Goal: Task Accomplishment & Management: Manage account settings

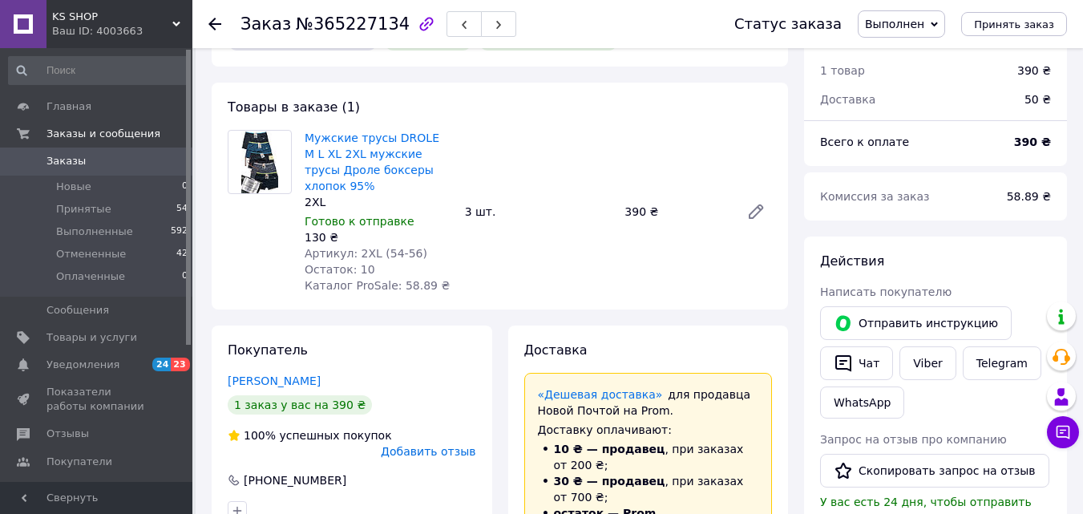
scroll to position [91, 0]
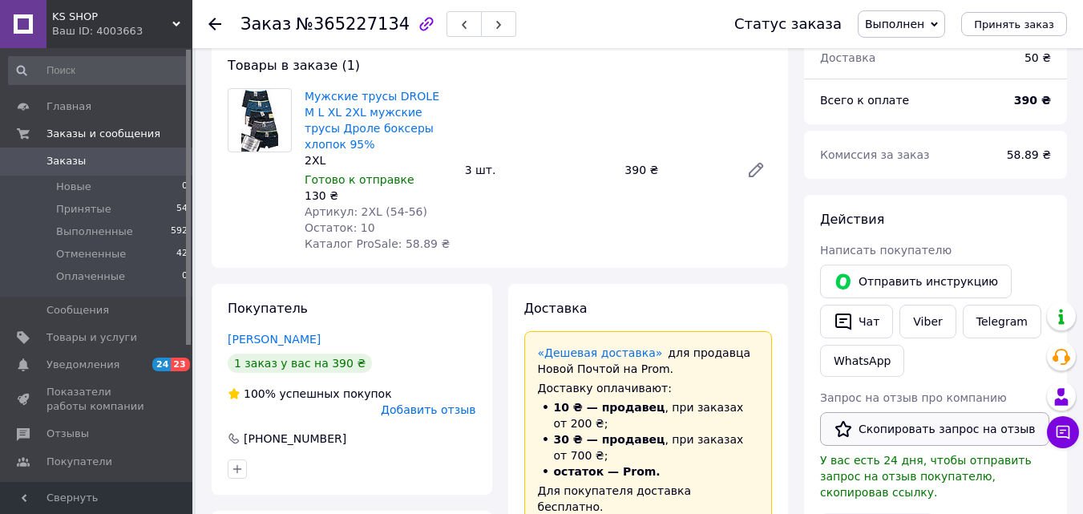
click at [861, 426] on button "Скопировать запрос на отзыв" at bounding box center [934, 429] width 229 height 34
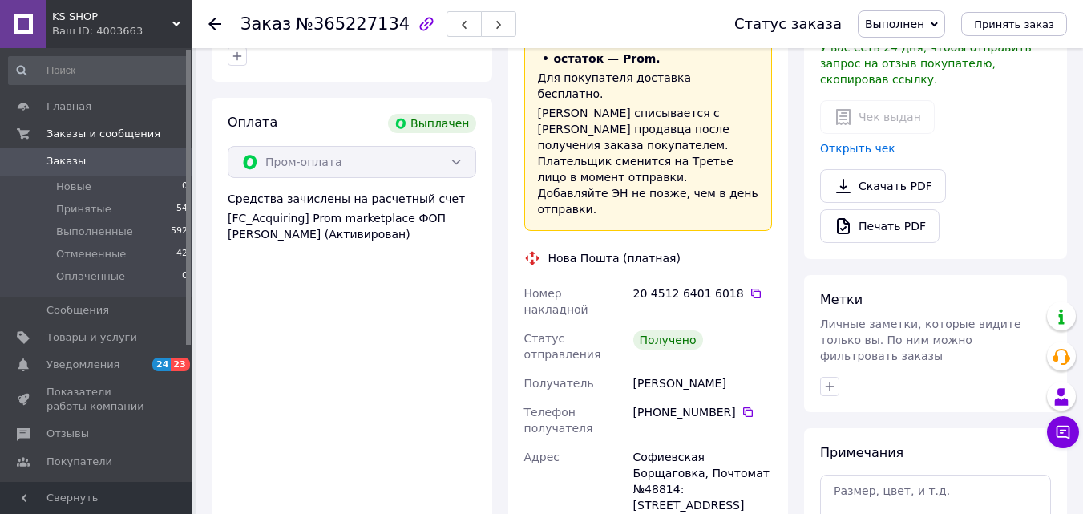
scroll to position [515, 0]
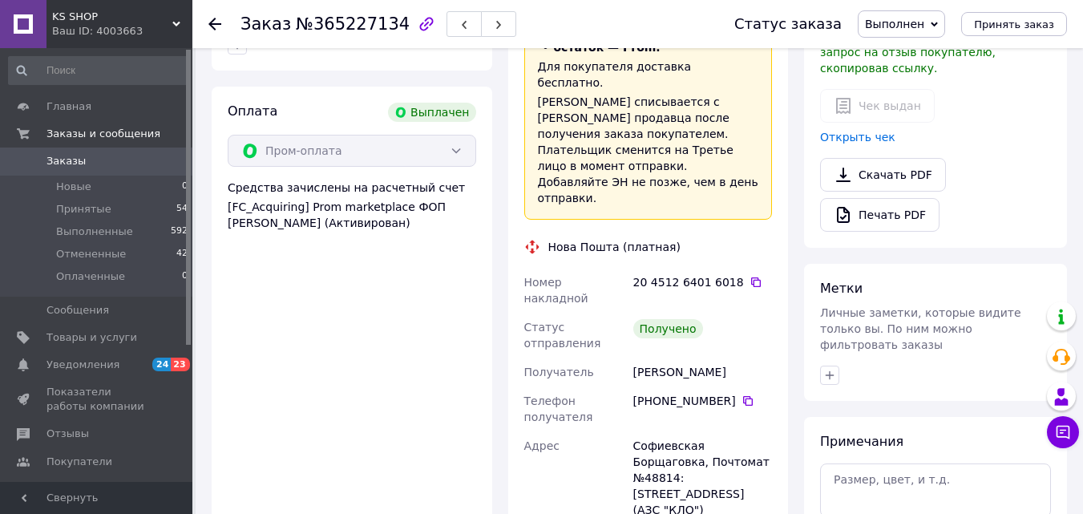
drag, startPoint x: 725, startPoint y: 309, endPoint x: 632, endPoint y: 300, distance: 93.5
click at [632, 386] on div "+380 95 154 88 81" at bounding box center [702, 408] width 145 height 45
copy div "+380 95 154 88 81"
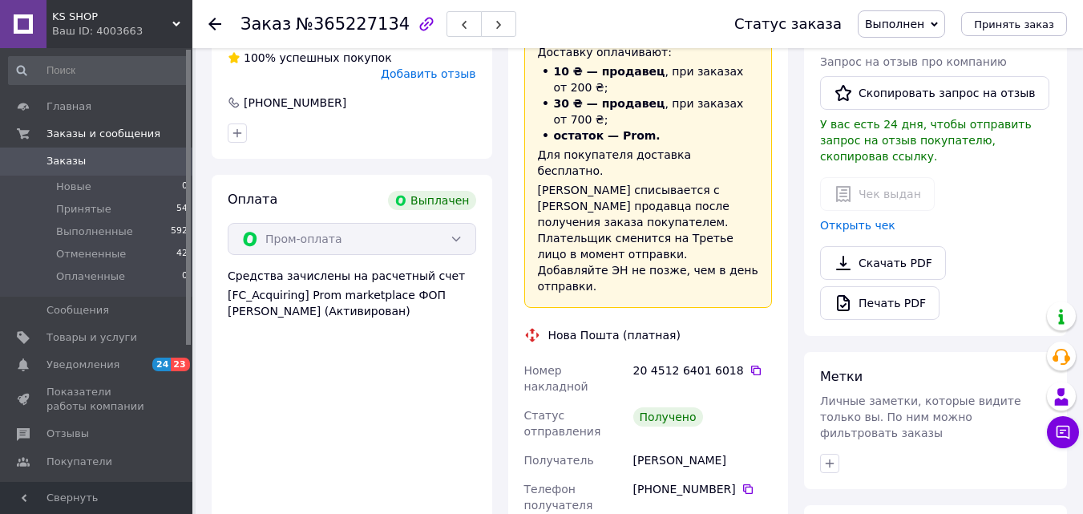
scroll to position [414, 0]
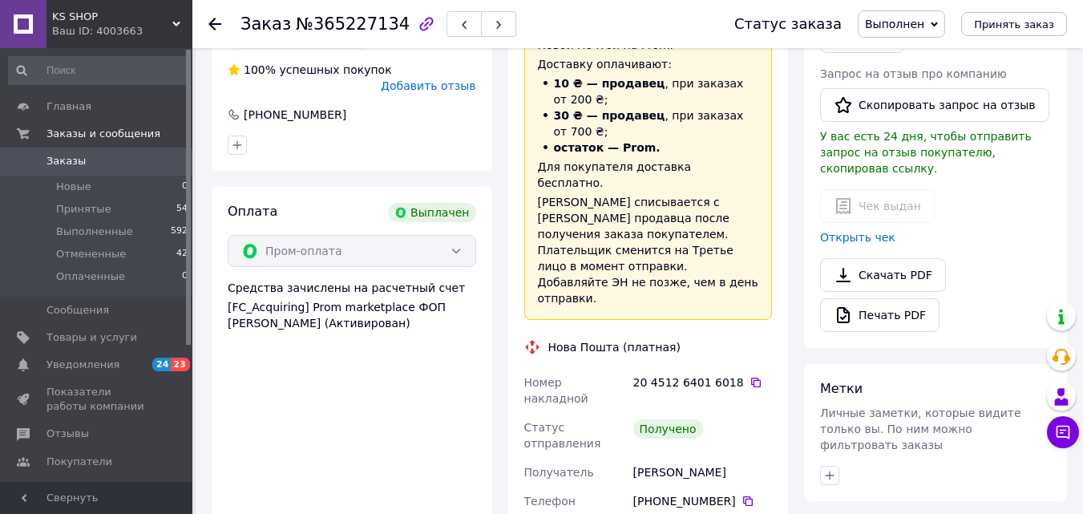
click at [871, 99] on button "Скопировать запрос на отзыв" at bounding box center [934, 105] width 229 height 34
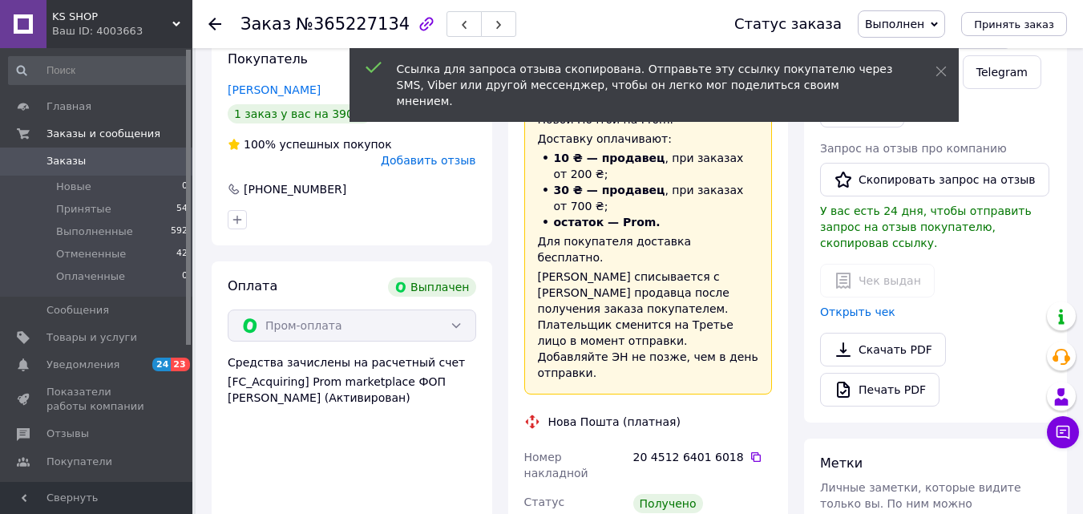
scroll to position [338, 0]
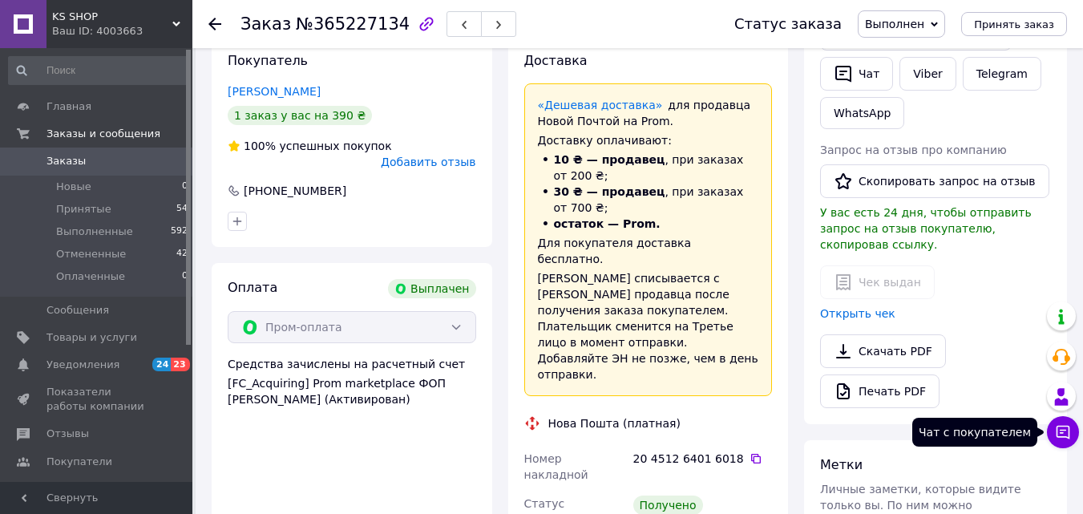
click at [1065, 436] on icon at bounding box center [1063, 433] width 14 height 14
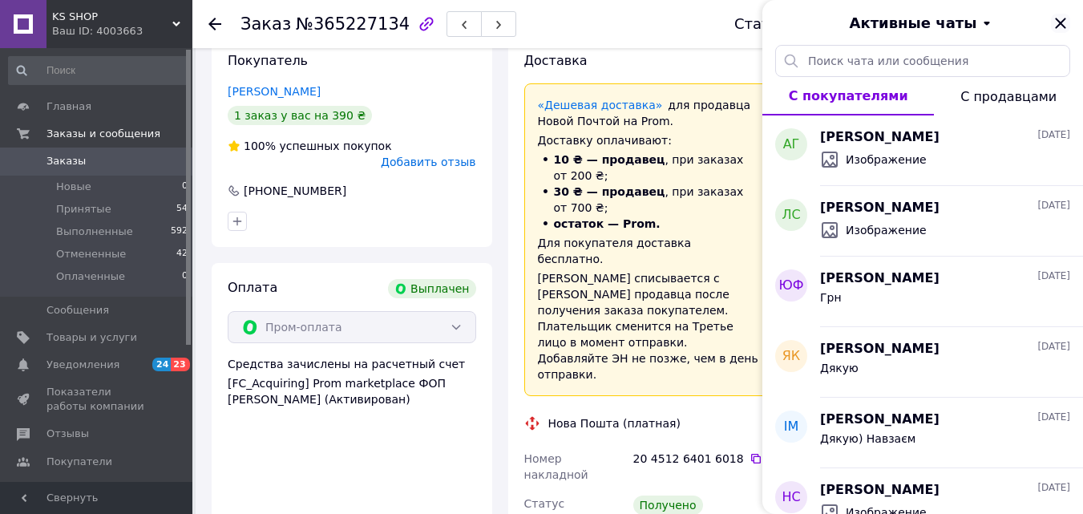
click at [1066, 22] on icon "Закрыть" at bounding box center [1060, 23] width 19 height 19
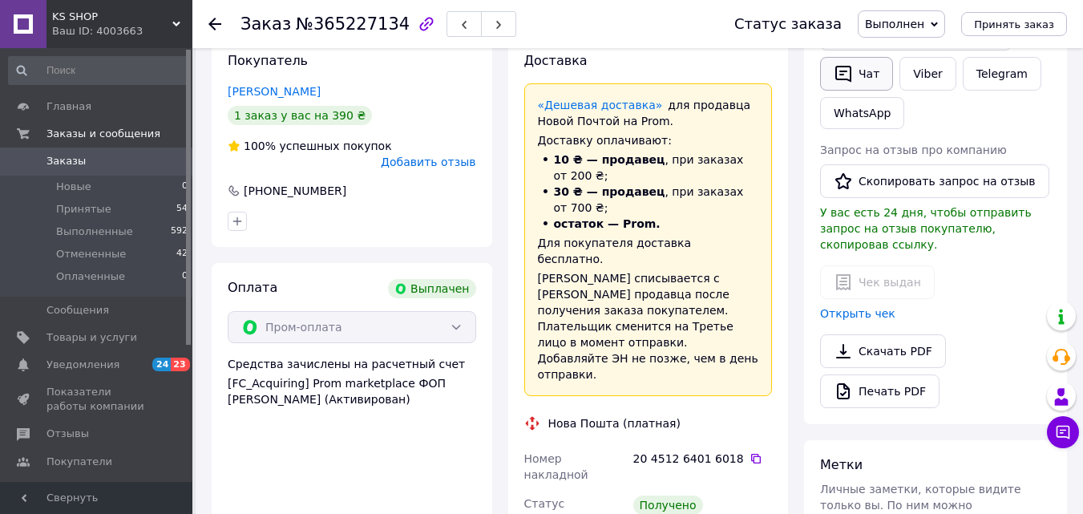
click at [841, 64] on icon "button" at bounding box center [843, 73] width 19 height 19
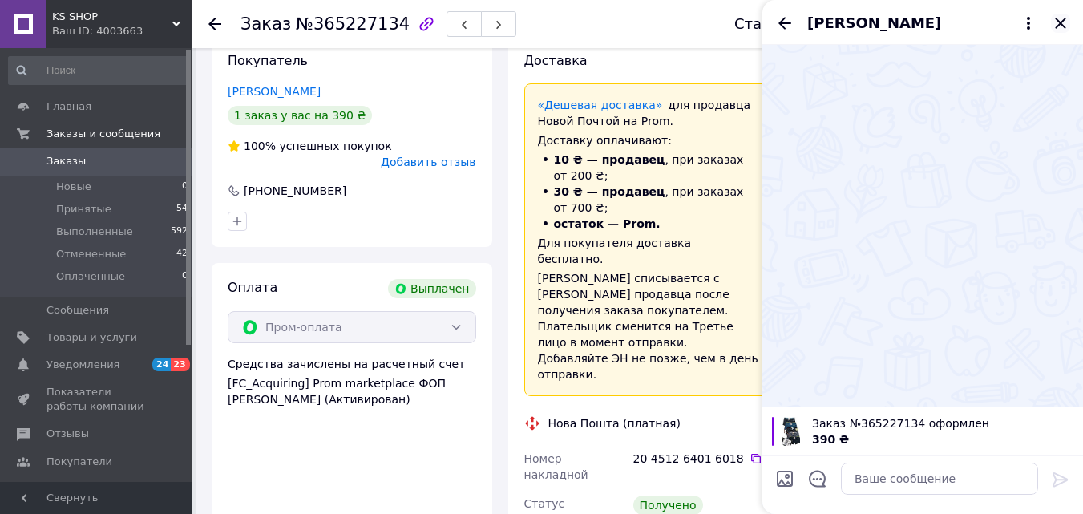
click at [1060, 28] on icon "Закрыть" at bounding box center [1060, 23] width 19 height 19
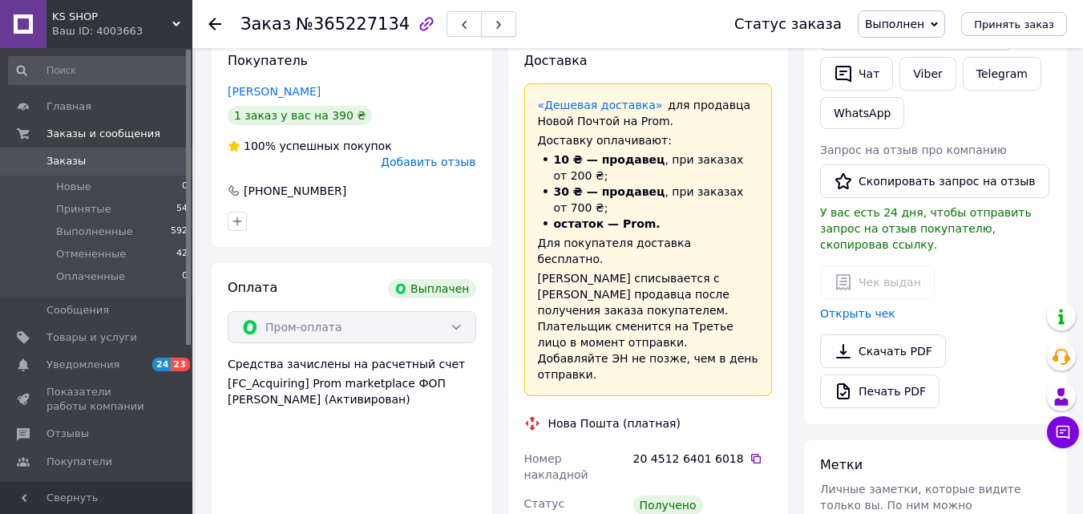
click at [494, 27] on icon "button" at bounding box center [499, 25] width 10 height 10
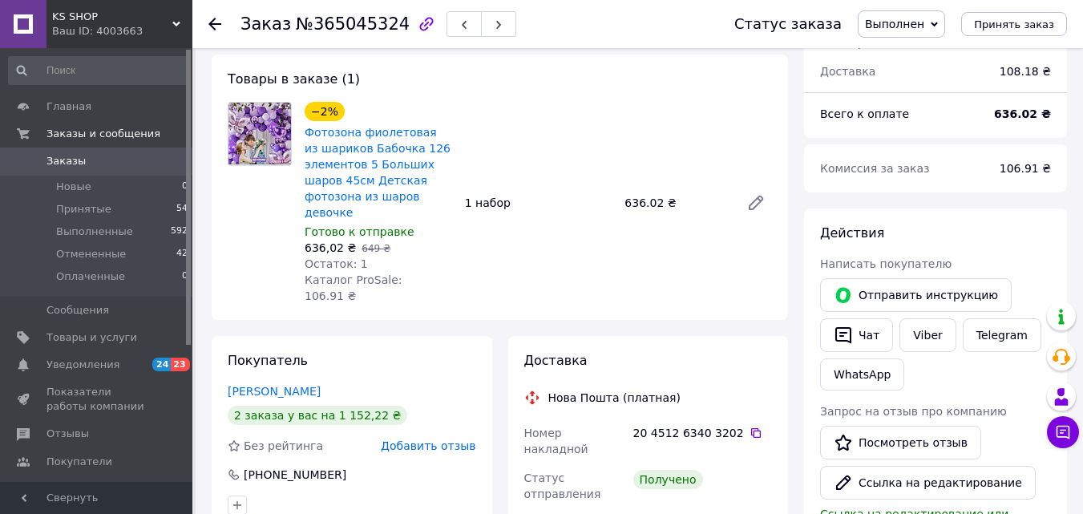
scroll to position [79, 0]
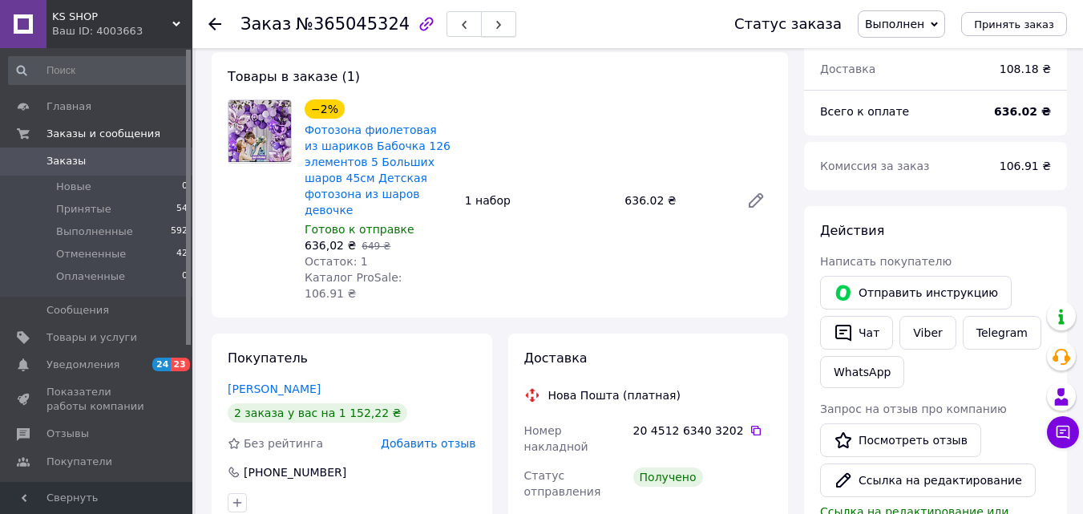
click at [483, 22] on button "button" at bounding box center [498, 24] width 35 height 26
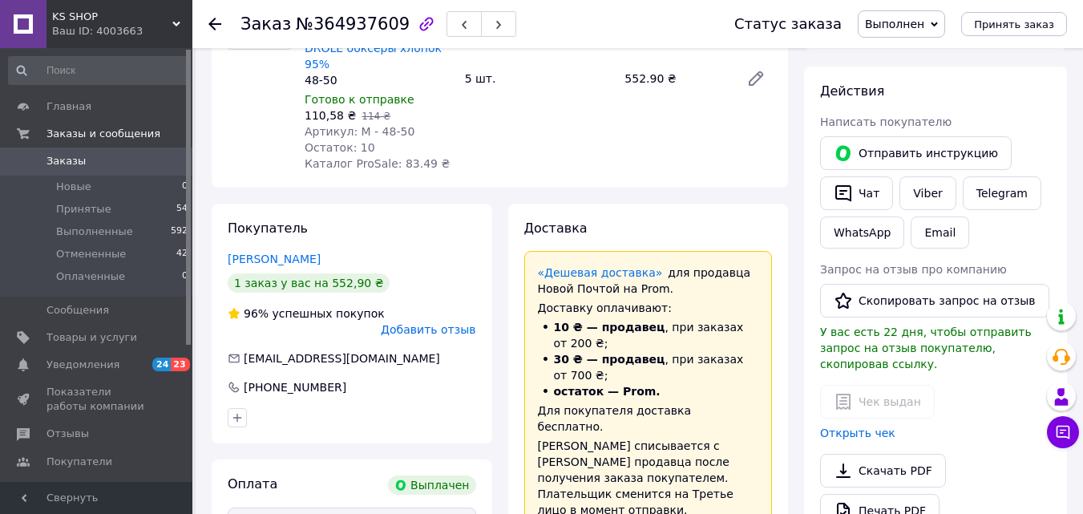
scroll to position [220, 0]
drag, startPoint x: 350, startPoint y: 330, endPoint x: 227, endPoint y: 321, distance: 123.8
click at [227, 378] on div "+380 98 940 02 19" at bounding box center [352, 386] width 252 height 16
copy div "+380 98 940 02 19"
click at [862, 180] on button "Чат" at bounding box center [856, 193] width 73 height 34
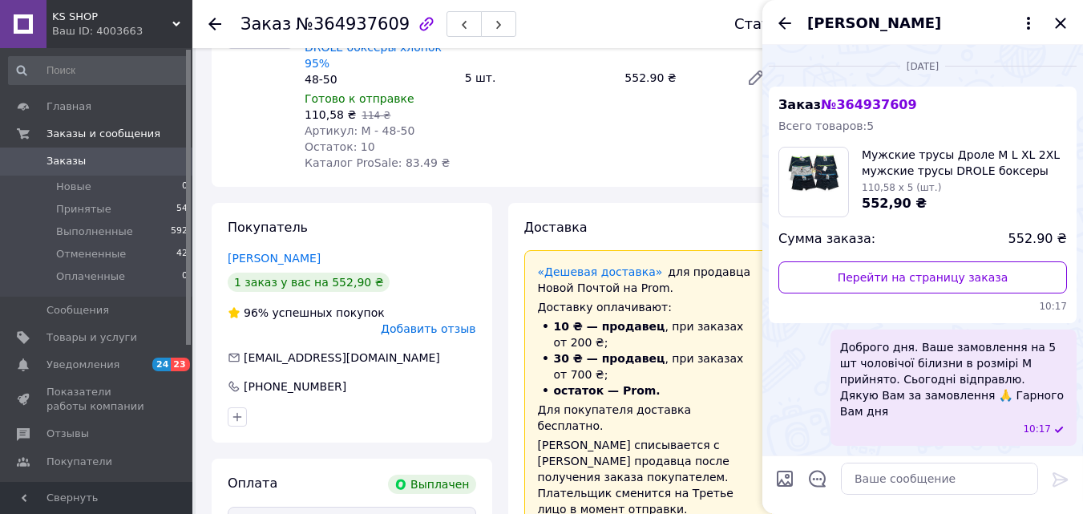
scroll to position [128, 0]
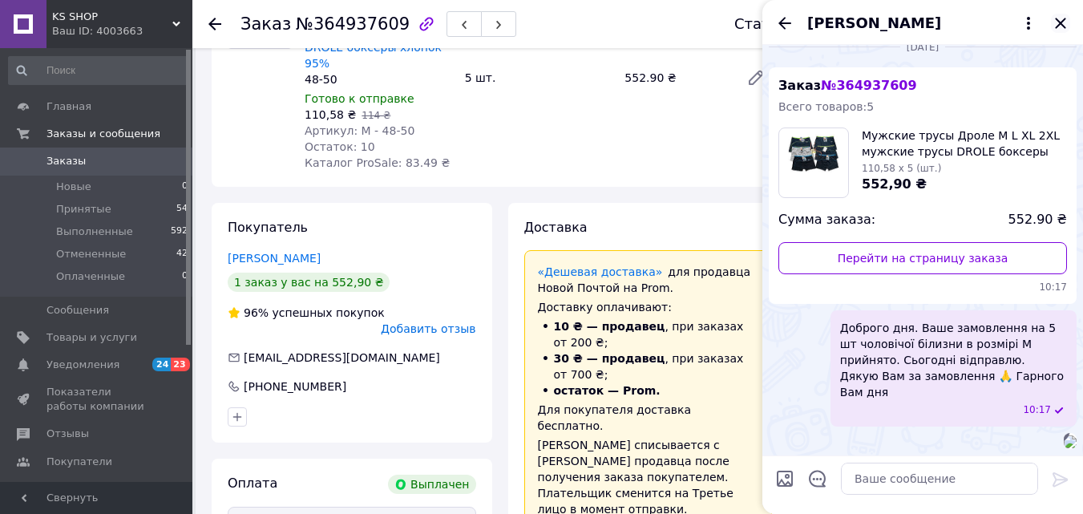
click at [1064, 18] on icon "Закрыть" at bounding box center [1060, 23] width 19 height 19
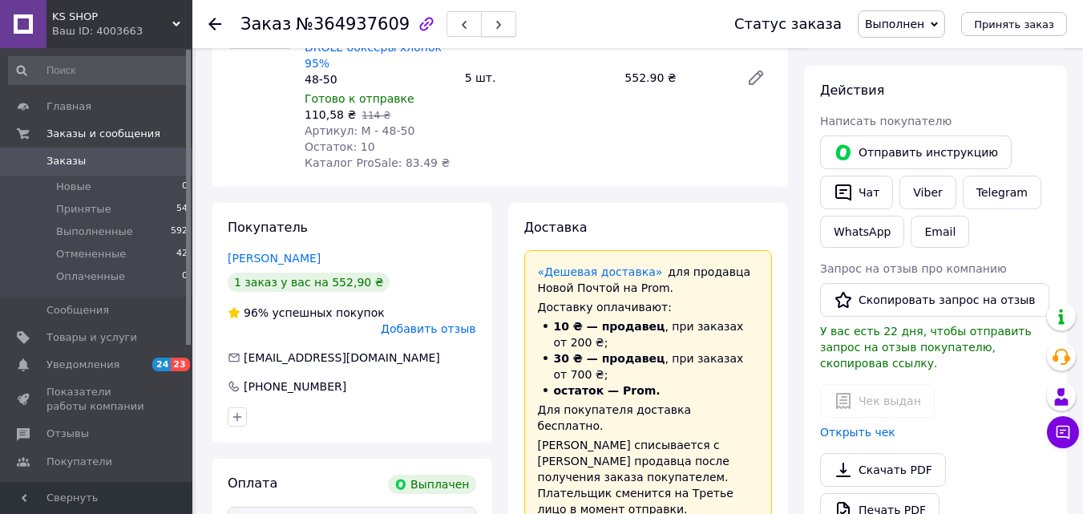
click at [483, 30] on button "button" at bounding box center [498, 24] width 35 height 26
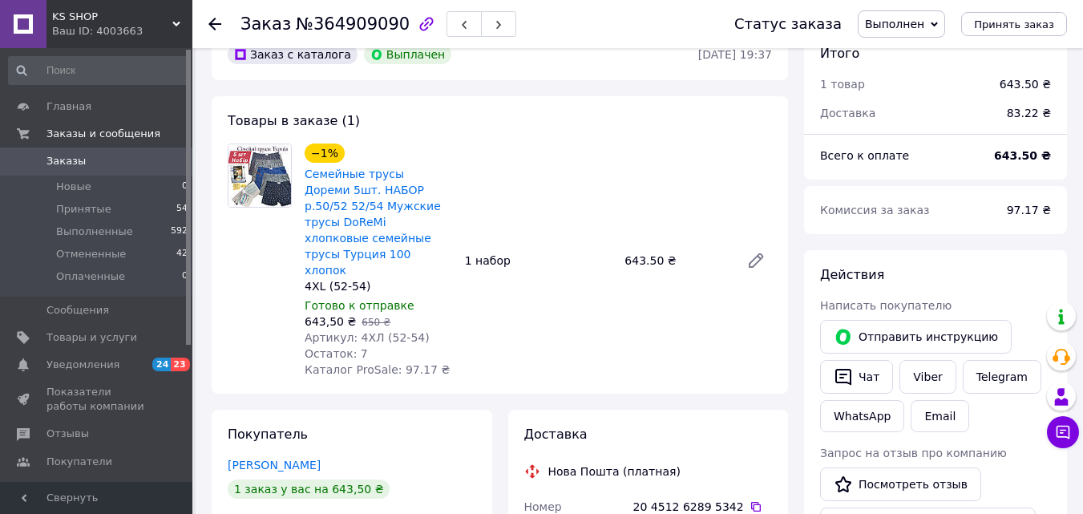
scroll to position [36, 0]
click at [494, 22] on icon "button" at bounding box center [499, 25] width 10 height 10
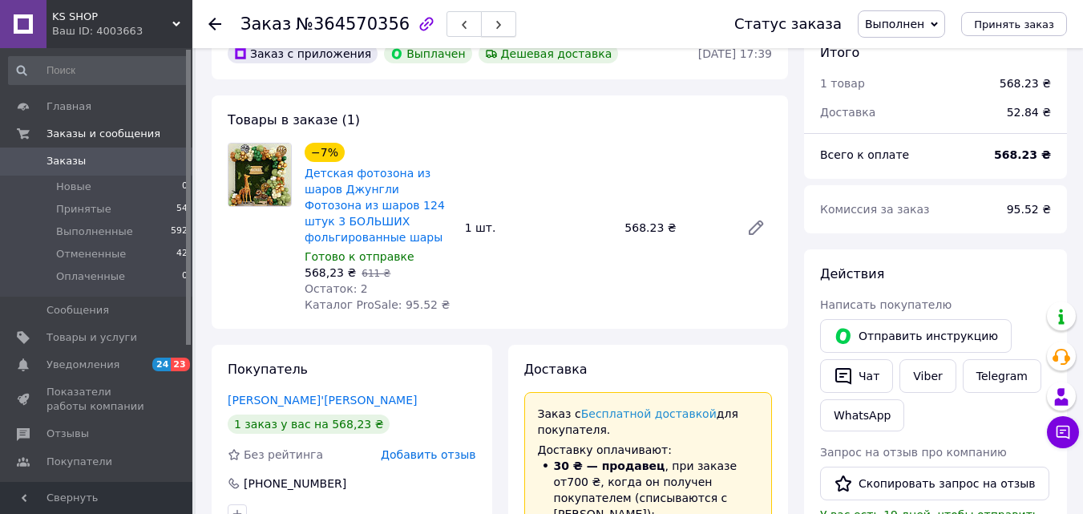
click at [494, 22] on icon "button" at bounding box center [499, 25] width 10 height 10
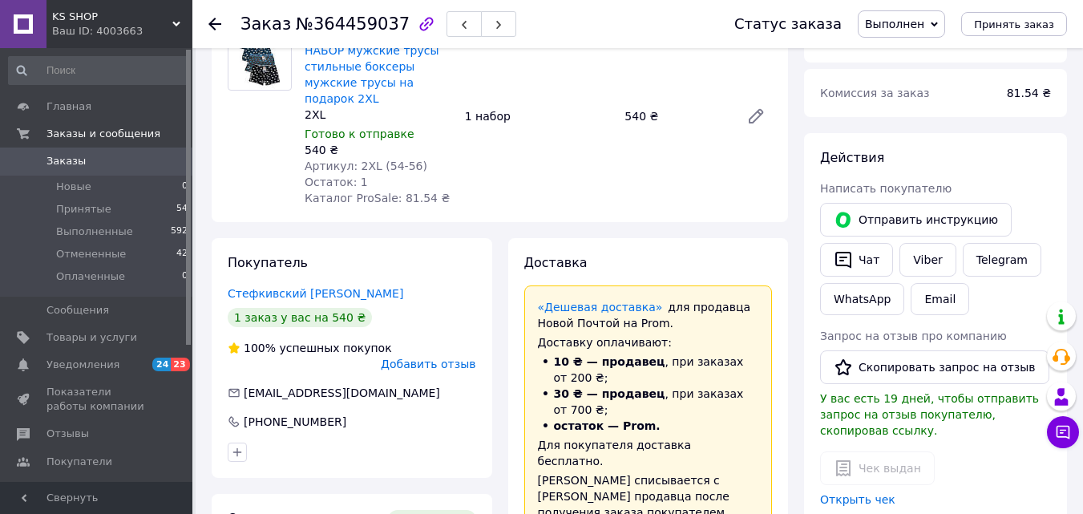
scroll to position [148, 0]
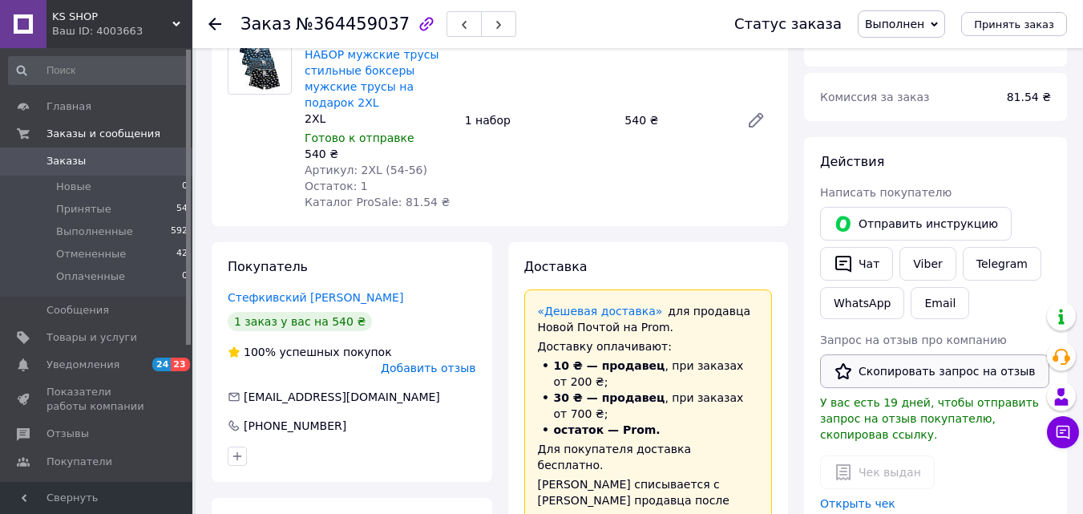
click at [848, 379] on icon "button" at bounding box center [843, 371] width 19 height 19
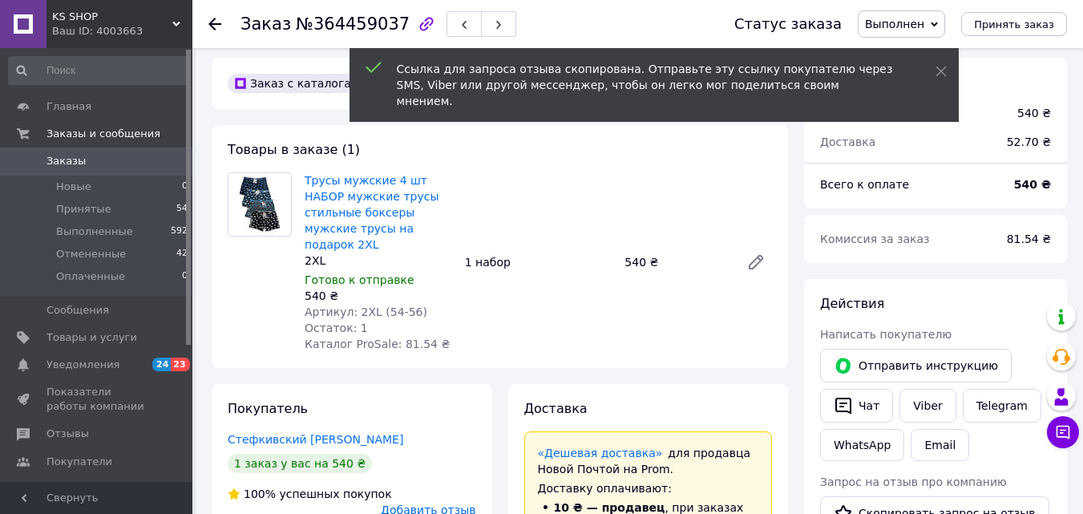
scroll to position [0, 0]
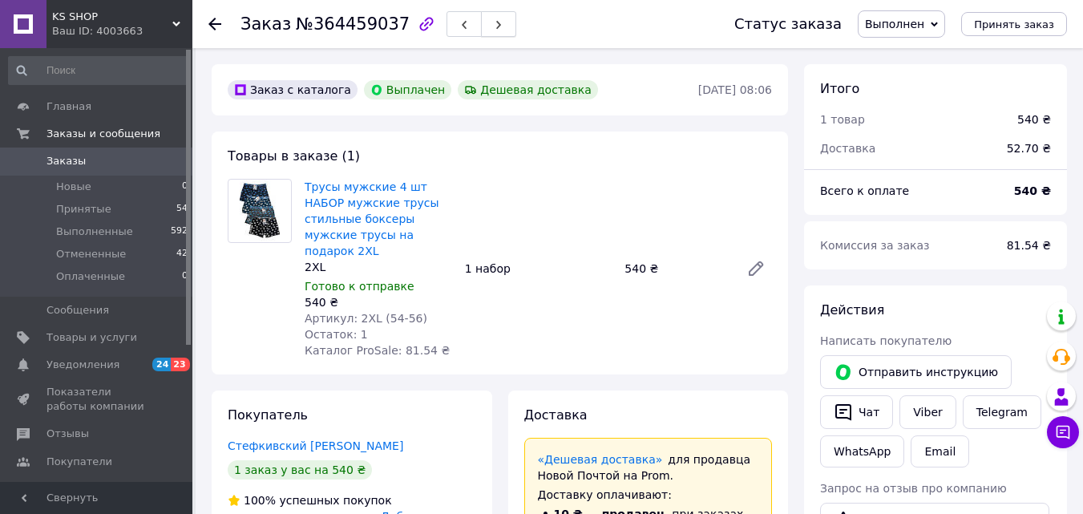
click at [494, 28] on icon "button" at bounding box center [499, 25] width 10 height 10
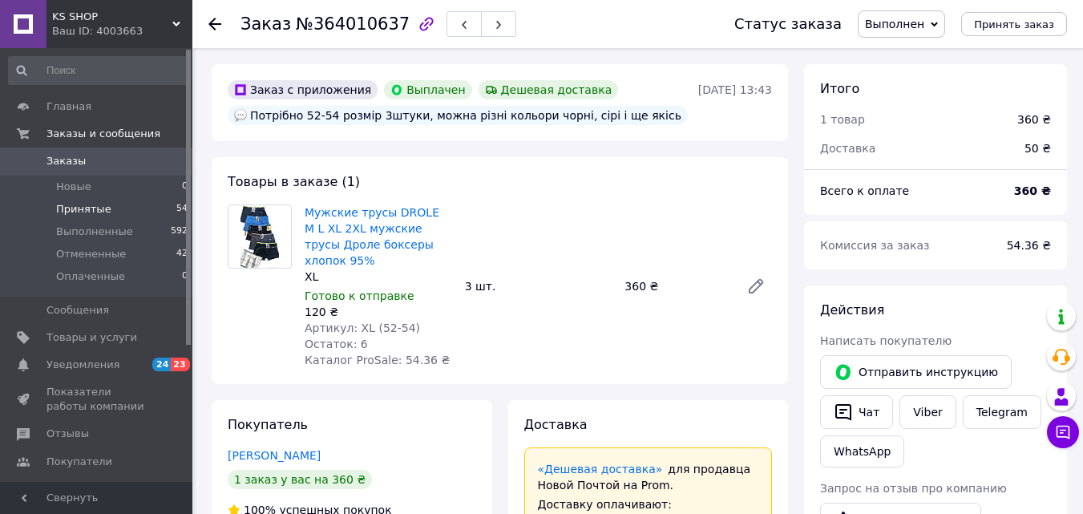
click at [70, 211] on span "Принятые" at bounding box center [83, 209] width 55 height 14
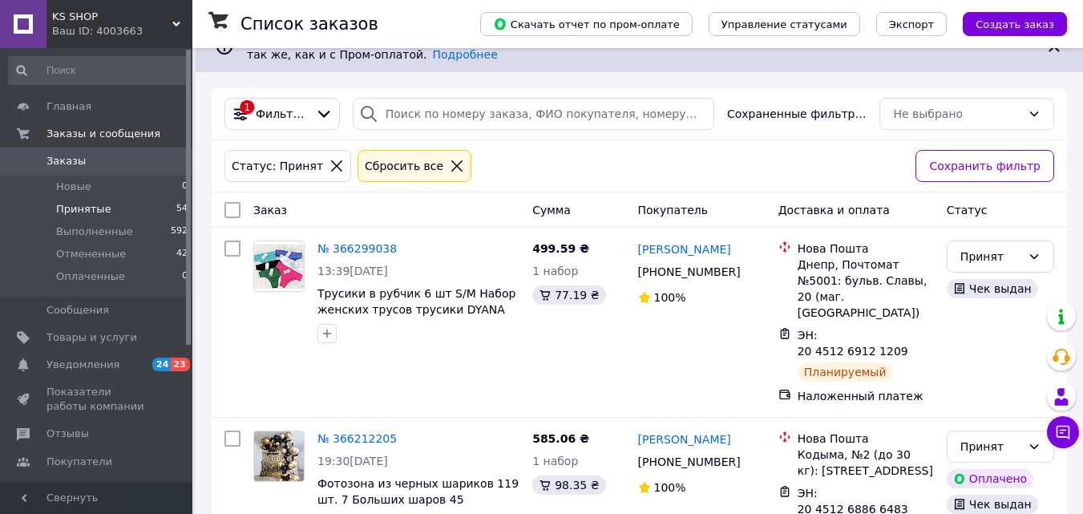
scroll to position [7976, 0]
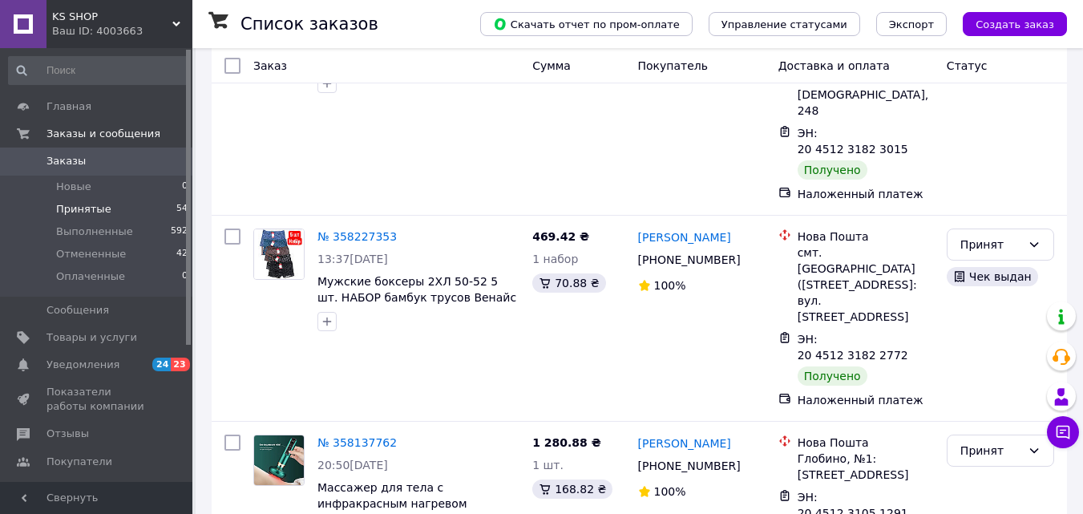
scroll to position [487, 0]
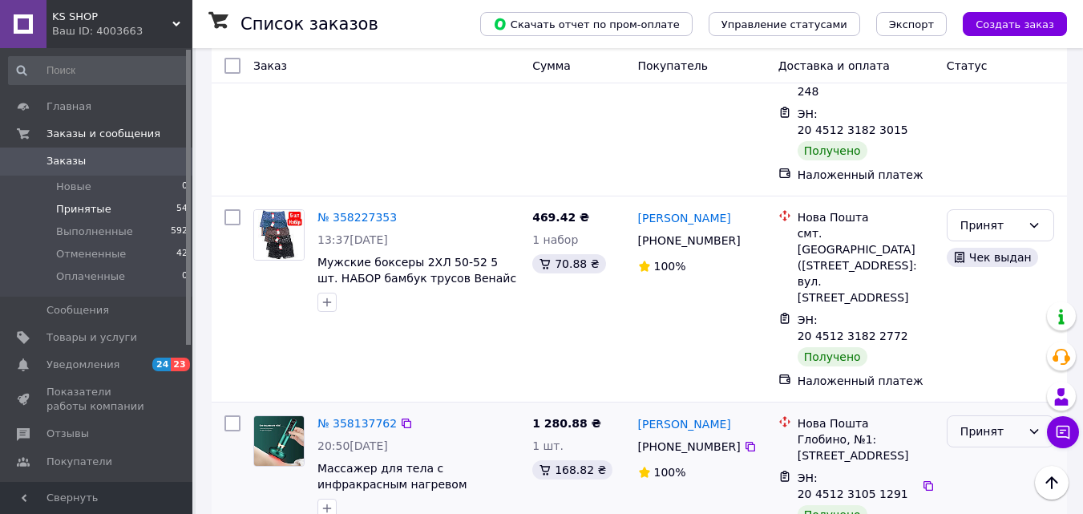
click at [991, 422] on div "Принят" at bounding box center [990, 431] width 61 height 18
click at [972, 376] on li "Выполнен" at bounding box center [1000, 370] width 106 height 29
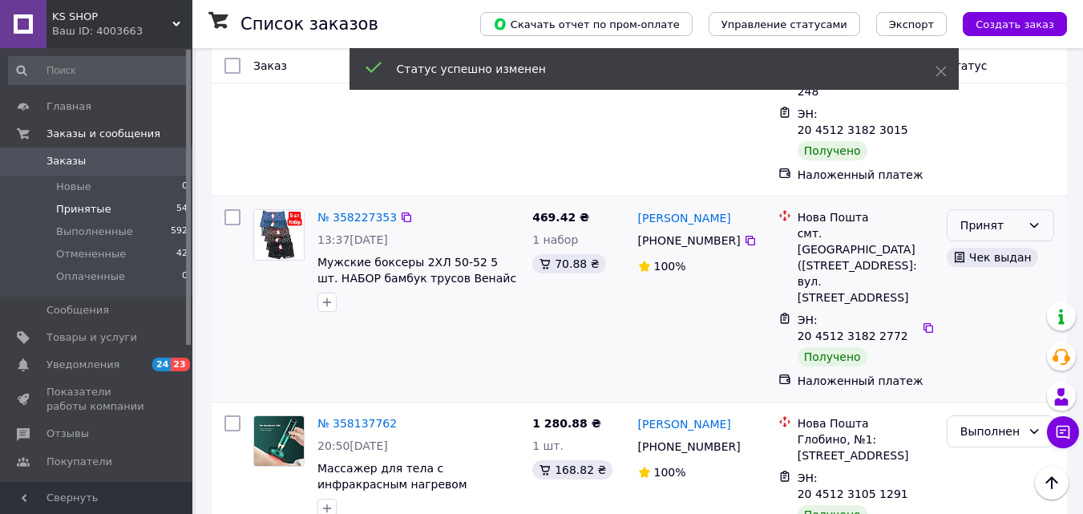
click at [1012, 209] on div "Принят" at bounding box center [1000, 225] width 107 height 32
click at [1007, 182] on li "Выполнен" at bounding box center [1000, 180] width 106 height 29
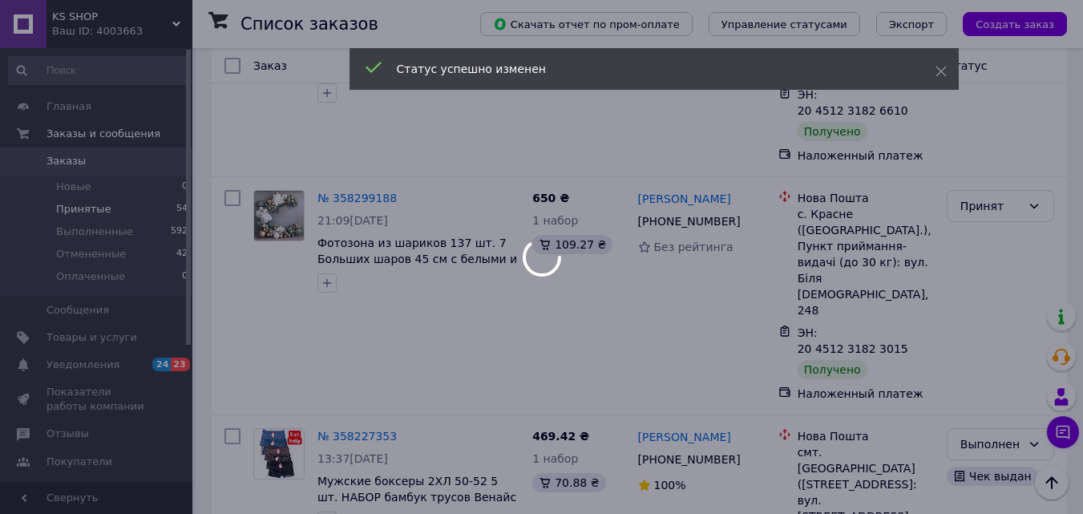
scroll to position [265, 0]
click at [1004, 194] on div at bounding box center [541, 257] width 1083 height 514
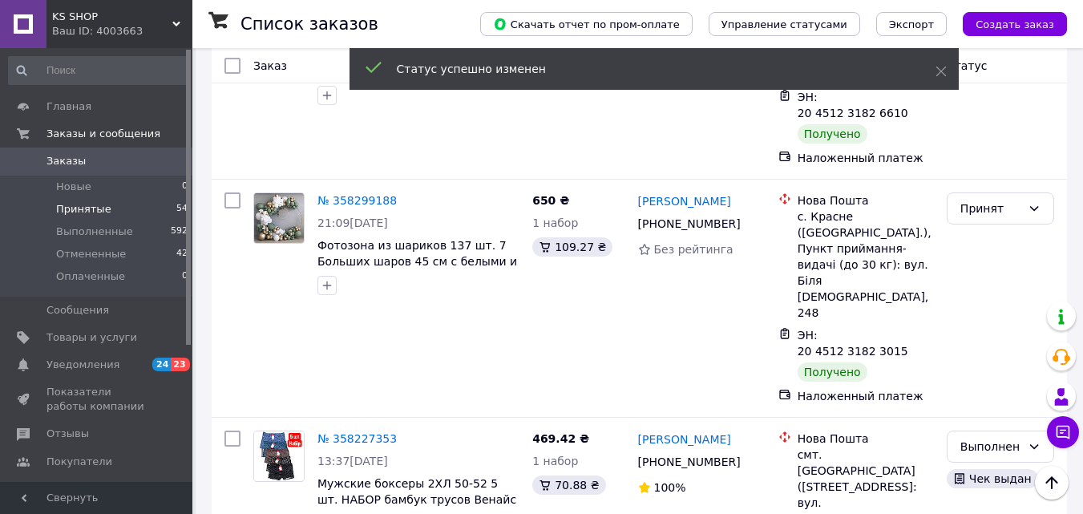
click at [1004, 200] on div "Принят" at bounding box center [990, 209] width 61 height 18
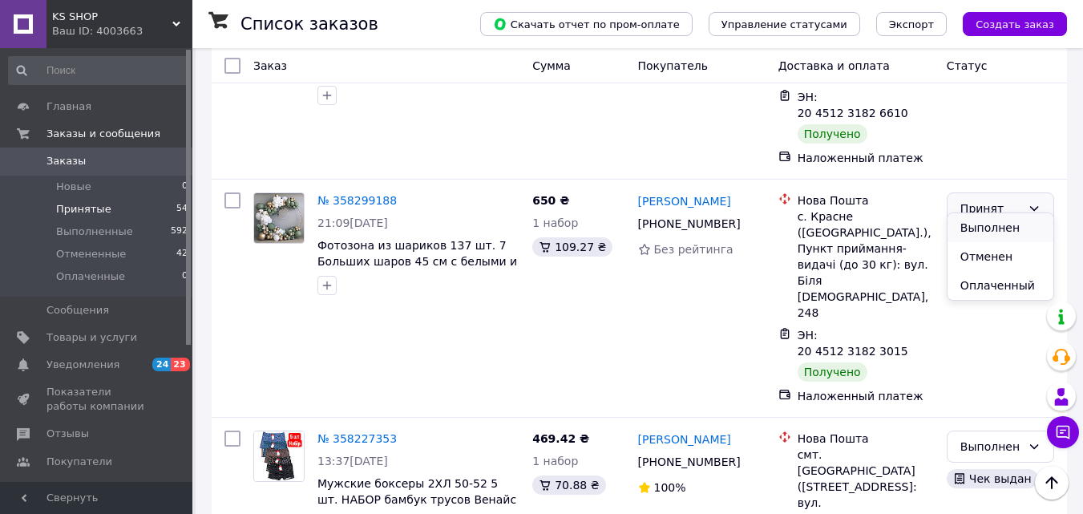
click at [992, 226] on li "Выполнен" at bounding box center [1000, 227] width 106 height 29
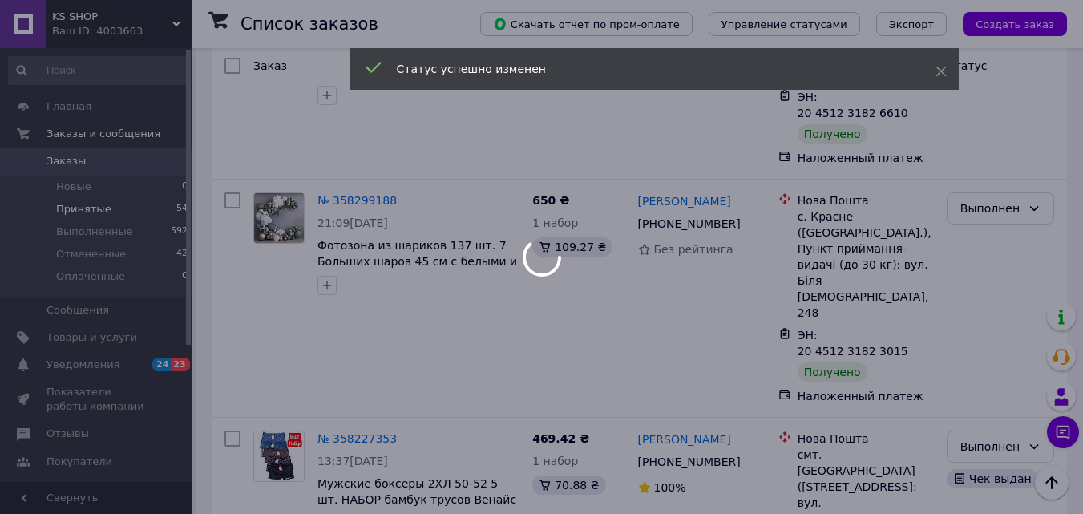
scroll to position [164, 0]
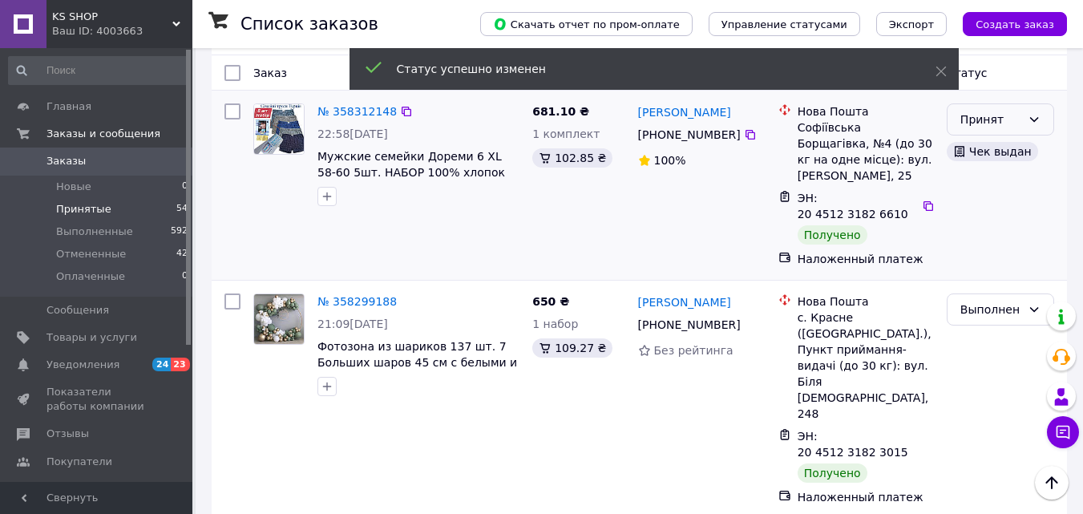
click at [980, 119] on div "Принят" at bounding box center [990, 120] width 61 height 18
click at [981, 151] on li "Выполнен" at bounding box center [1000, 154] width 106 height 29
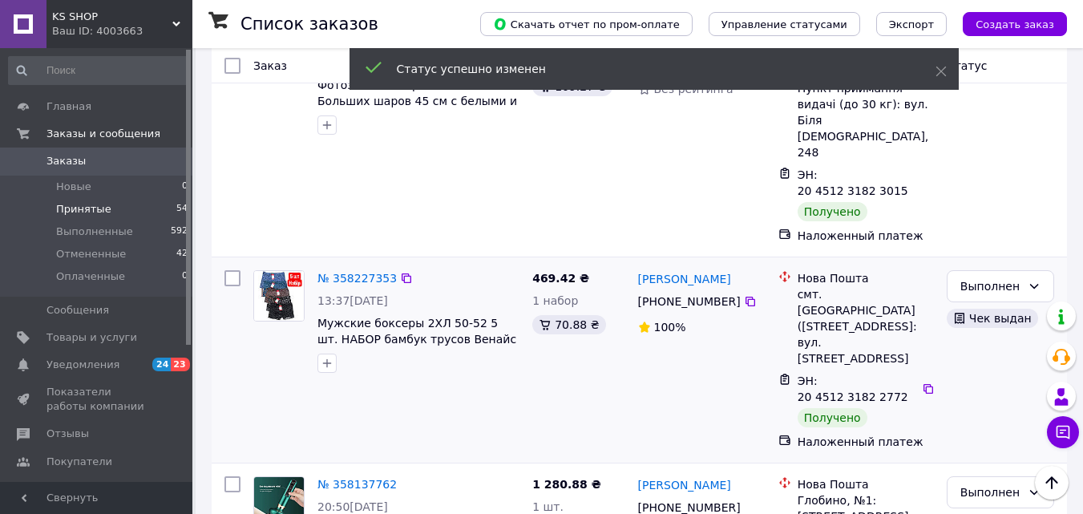
scroll to position [487, 0]
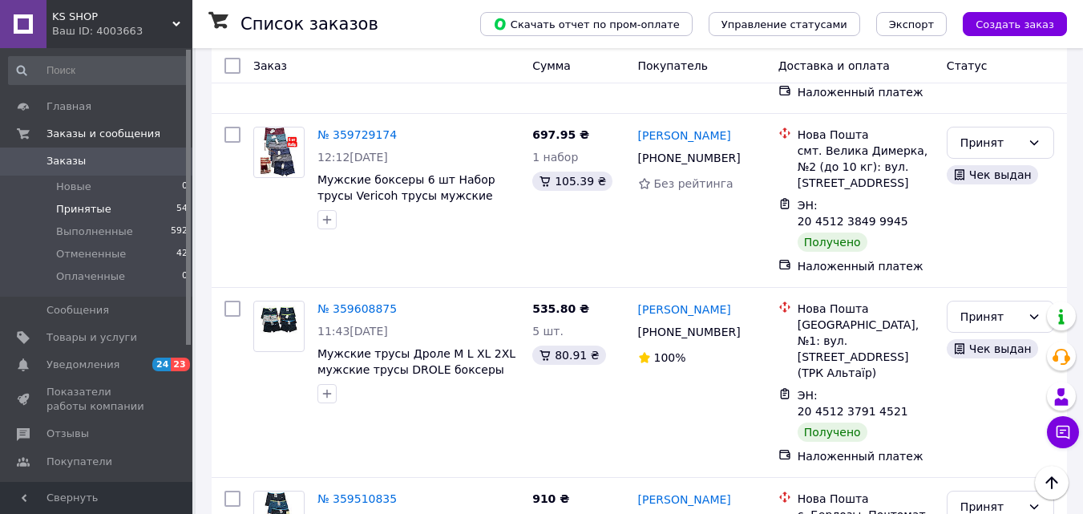
scroll to position [7976, 0]
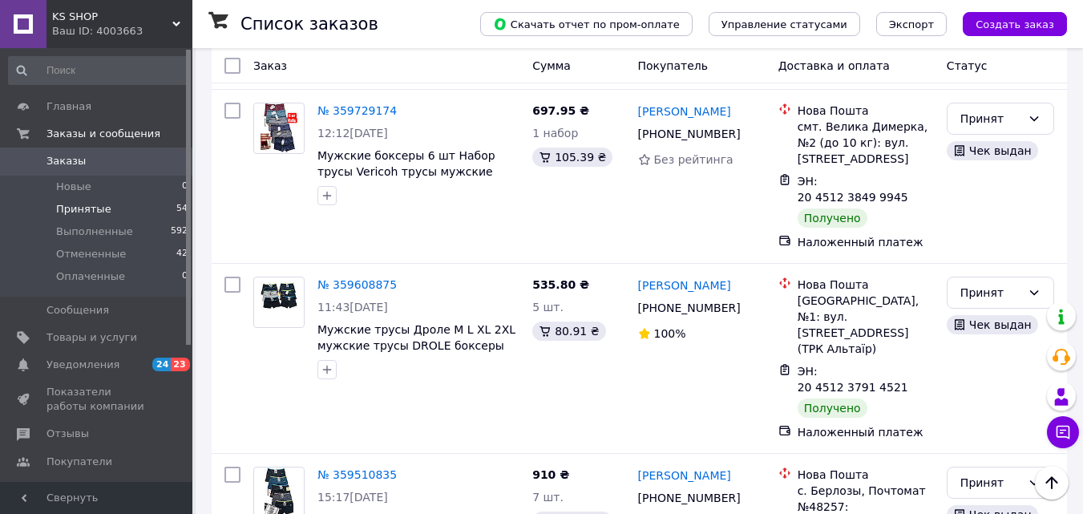
click at [982, 350] on li "Выполнен" at bounding box center [1000, 354] width 106 height 29
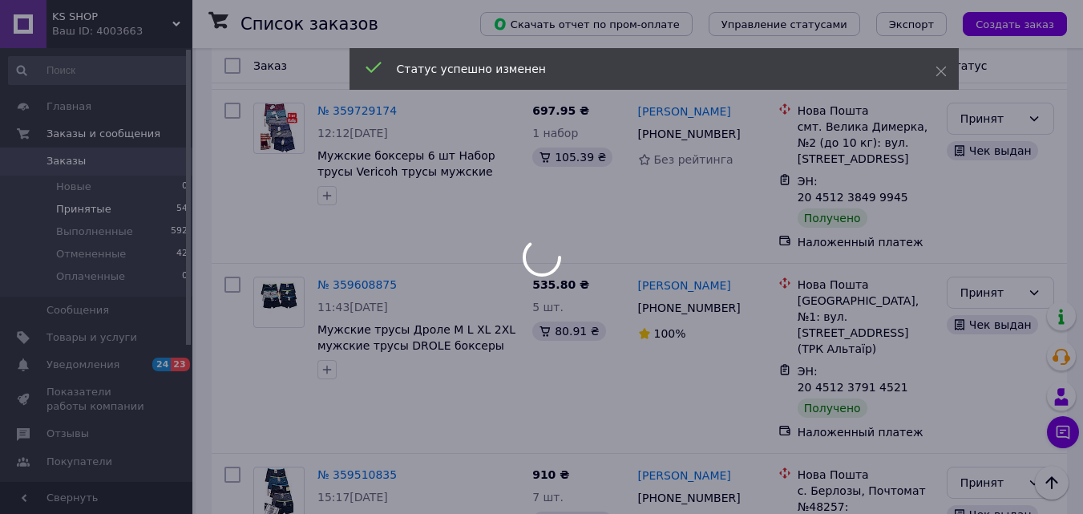
click at [1007, 139] on div at bounding box center [541, 257] width 1083 height 514
click at [1007, 147] on div at bounding box center [541, 257] width 1083 height 514
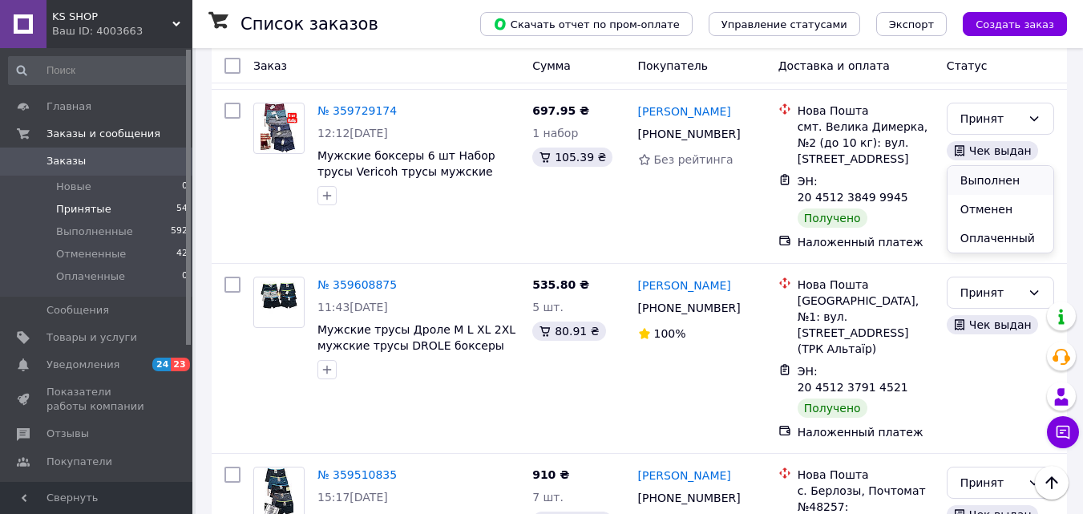
click at [993, 178] on li "Выполнен" at bounding box center [1000, 180] width 106 height 29
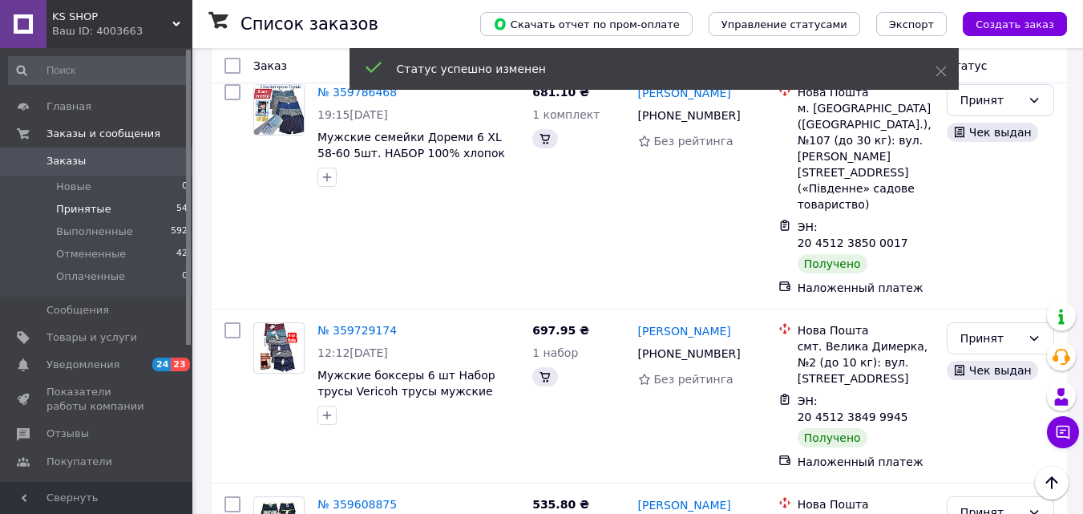
scroll to position [7798, 0]
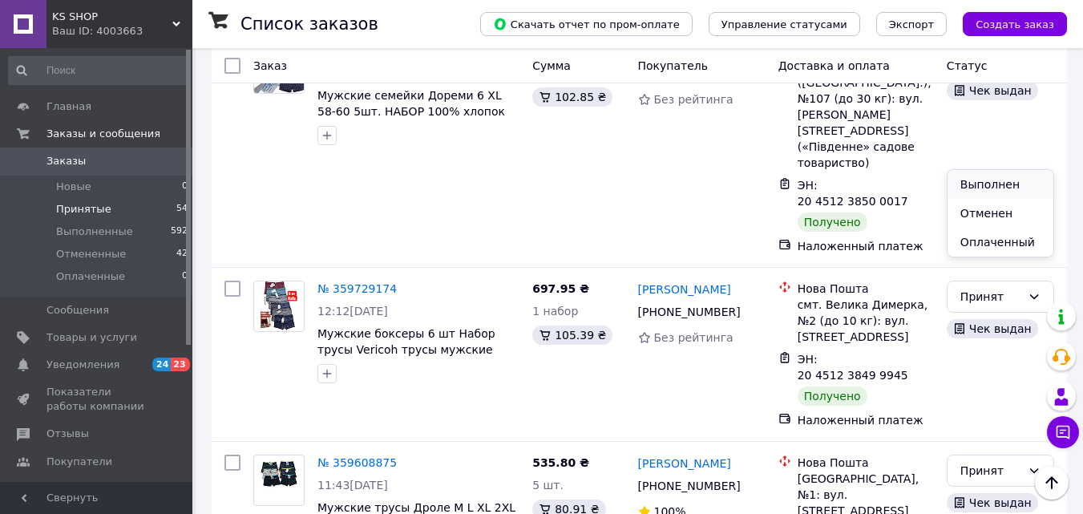
click at [989, 181] on li "Выполнен" at bounding box center [1000, 184] width 106 height 29
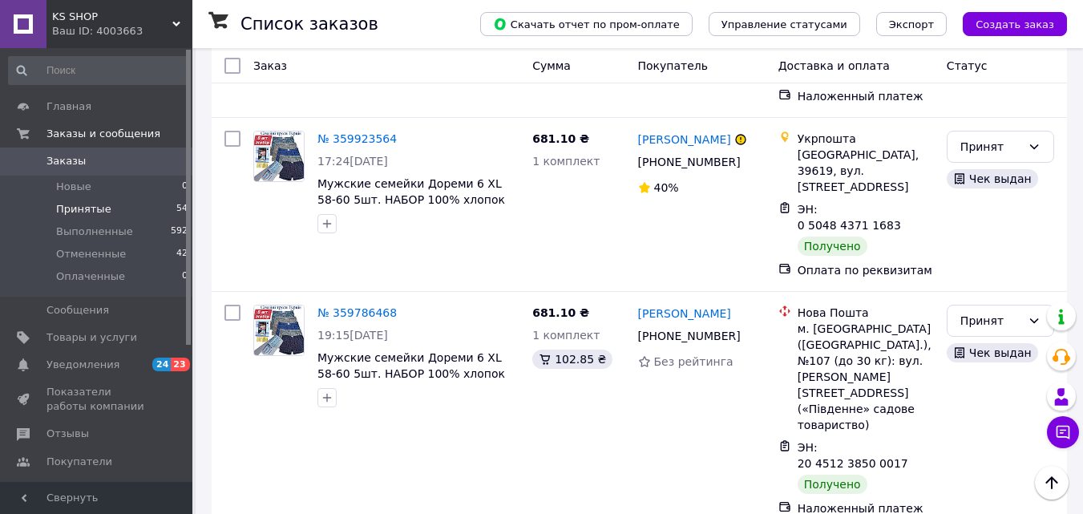
scroll to position [7535, 0]
click at [964, 273] on li "Выполнен" at bounding box center [1000, 273] width 106 height 29
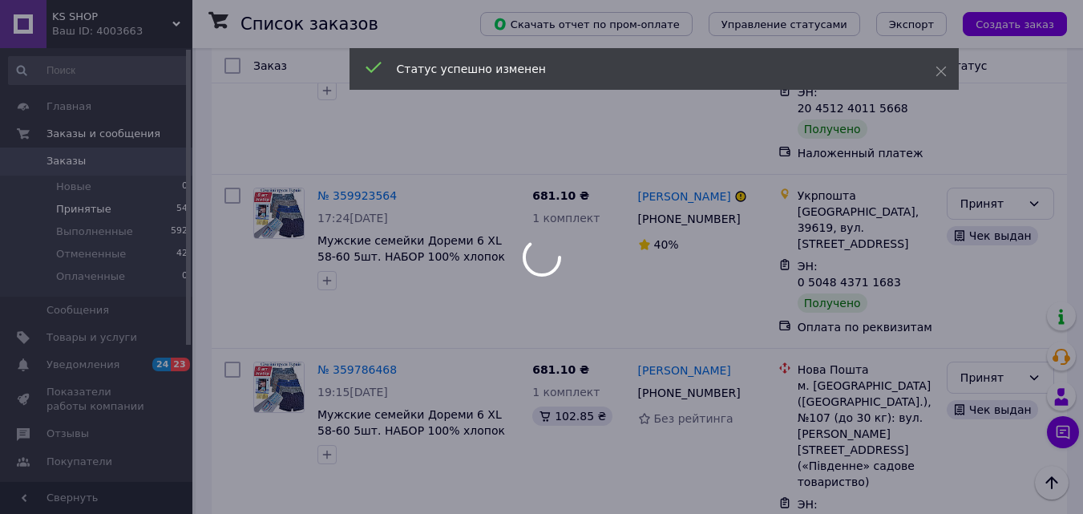
scroll to position [7431, 0]
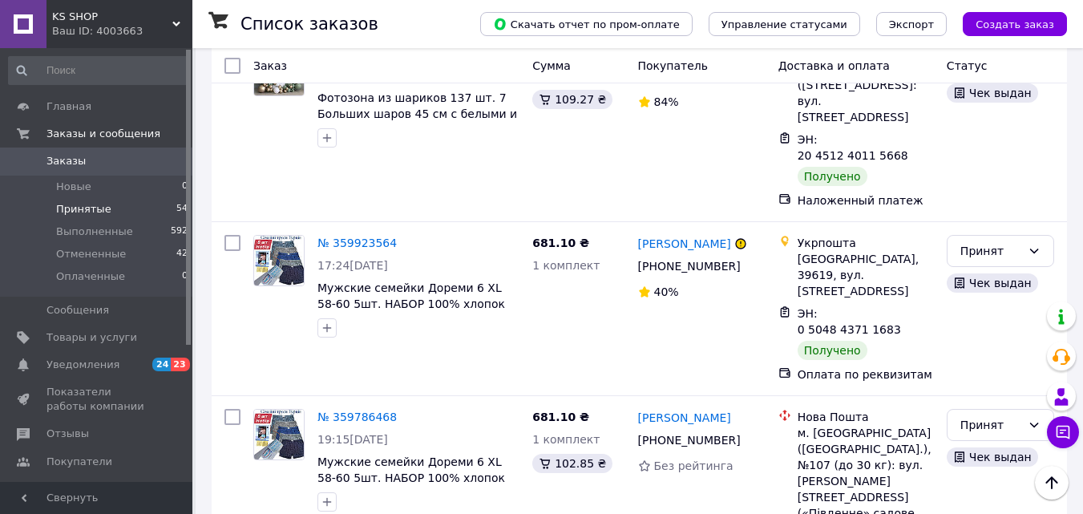
click at [976, 216] on li "Выполнен" at bounding box center [1000, 218] width 106 height 29
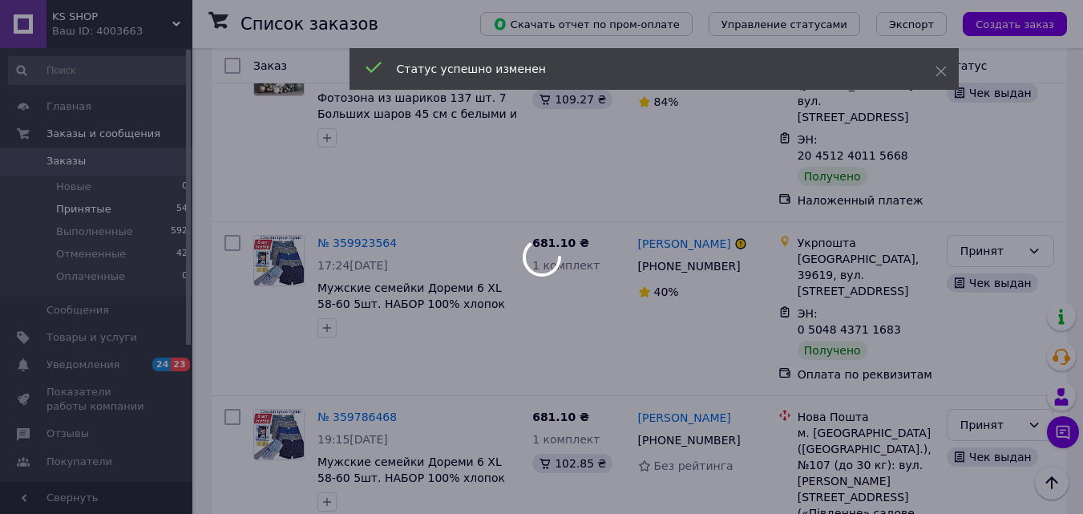
scroll to position [7312, 0]
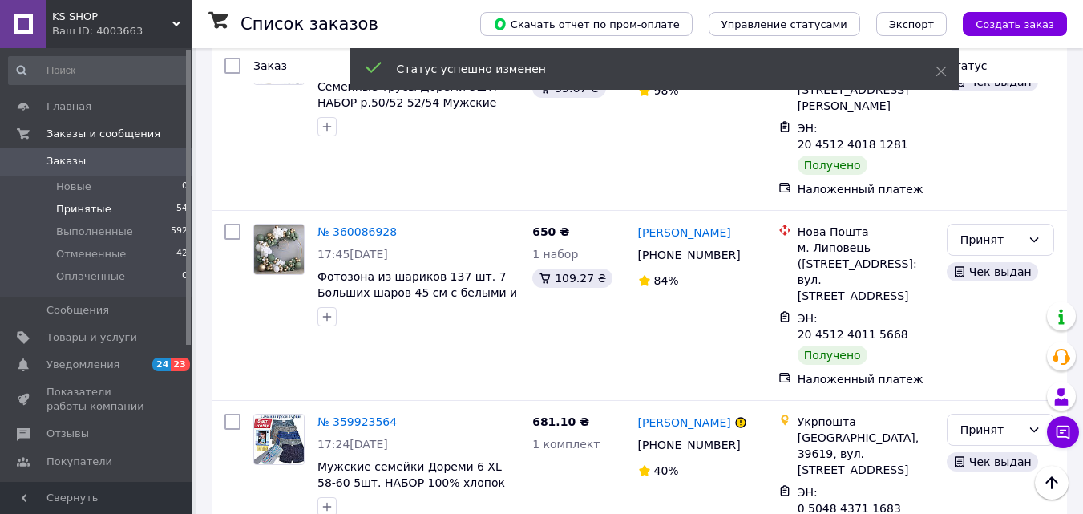
scroll to position [7294, 0]
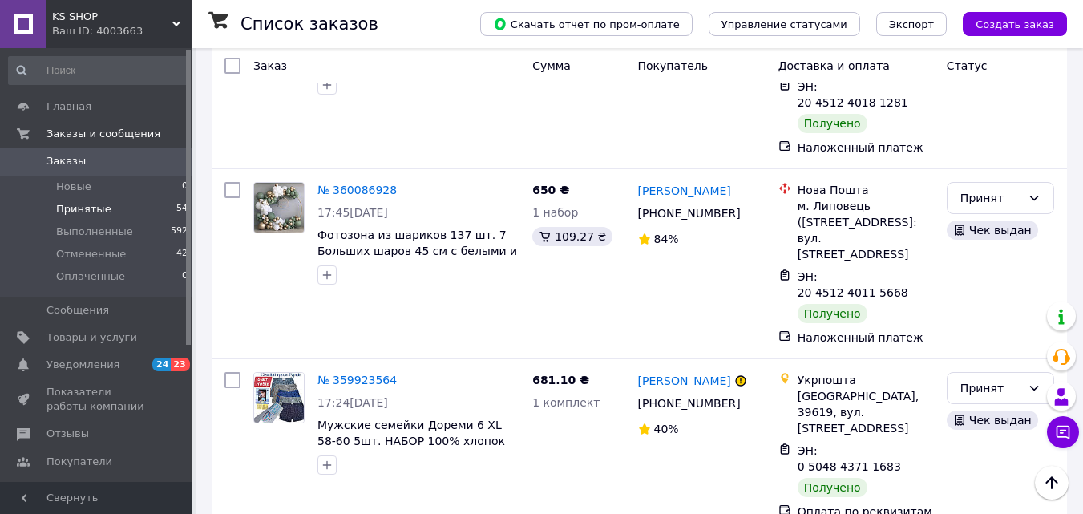
click at [982, 173] on li "Выполнен" at bounding box center [1000, 165] width 106 height 29
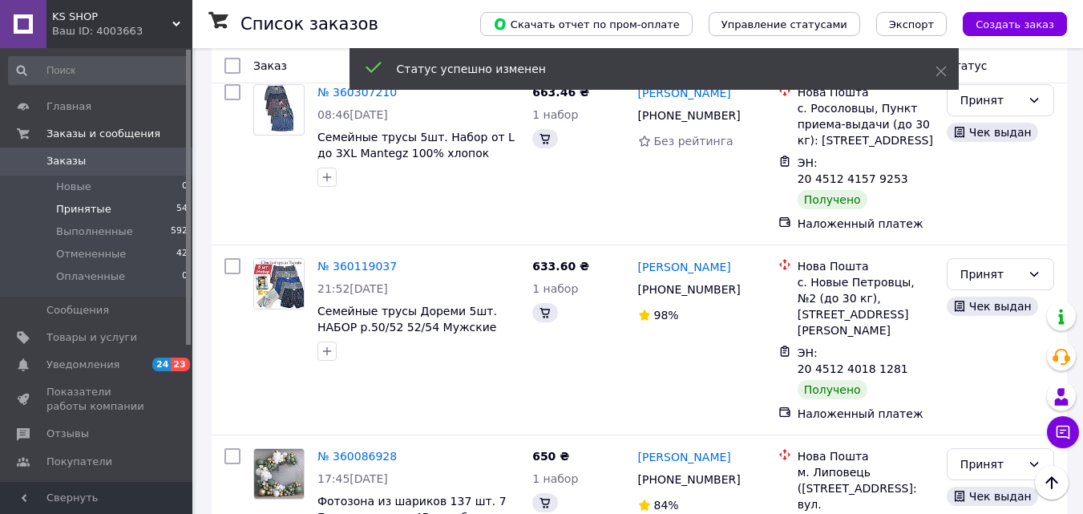
scroll to position [7070, 0]
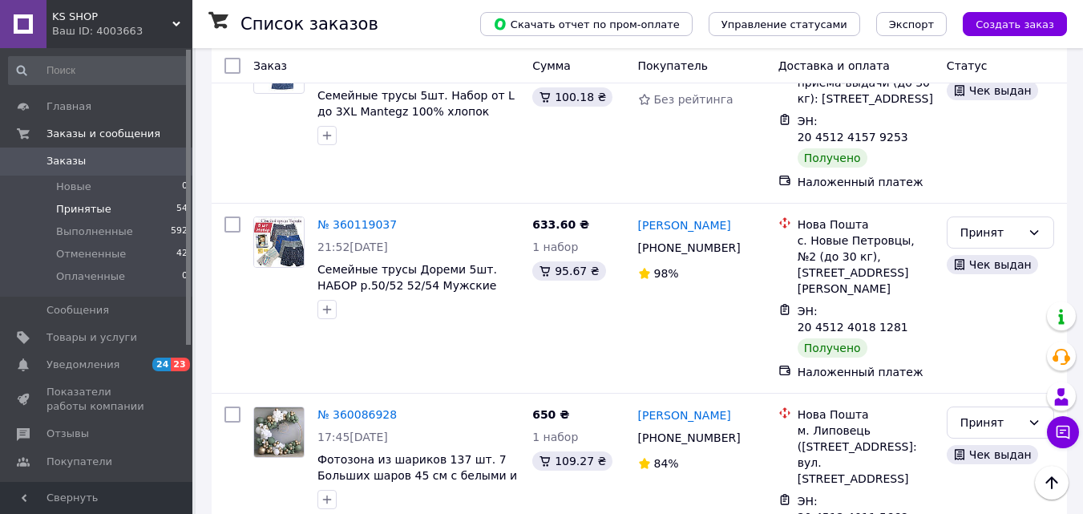
click at [978, 232] on li "Выполнен" at bounding box center [1000, 238] width 106 height 29
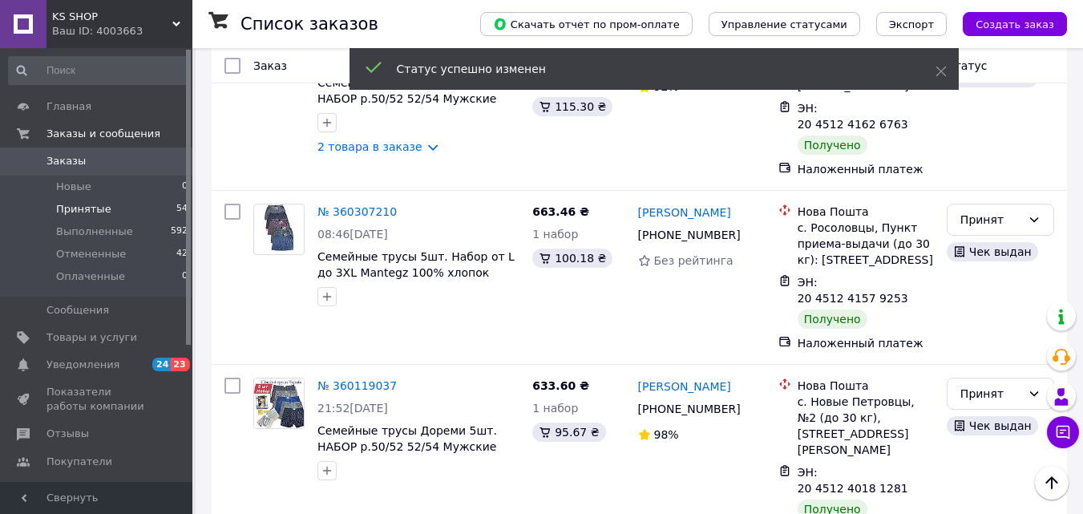
scroll to position [6950, 0]
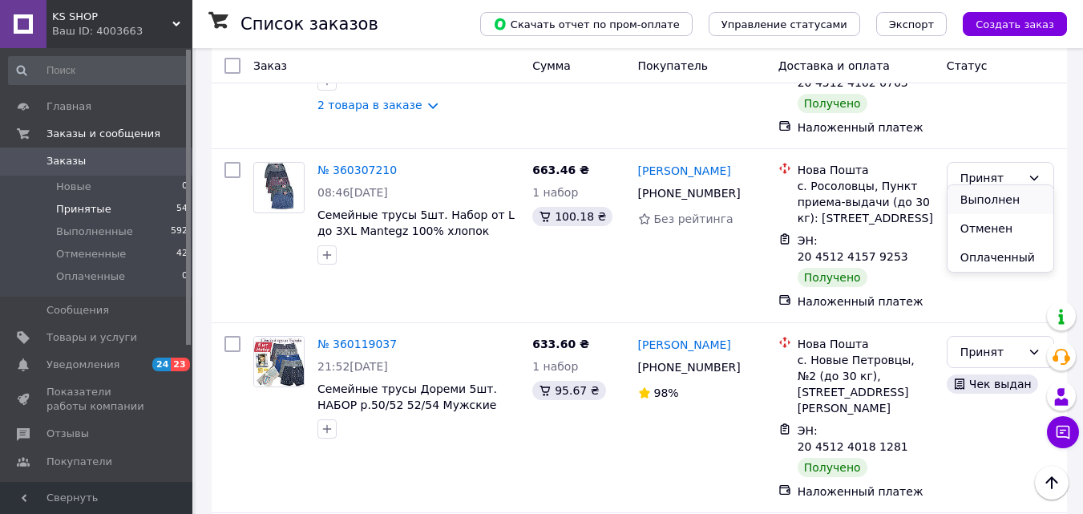
click at [969, 192] on li "Выполнен" at bounding box center [1000, 199] width 106 height 29
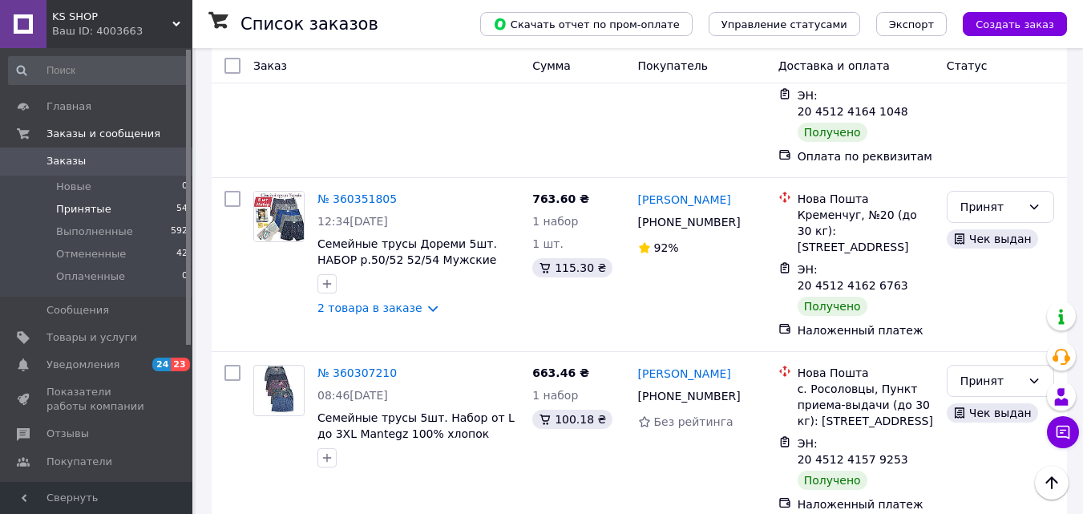
scroll to position [6734, 0]
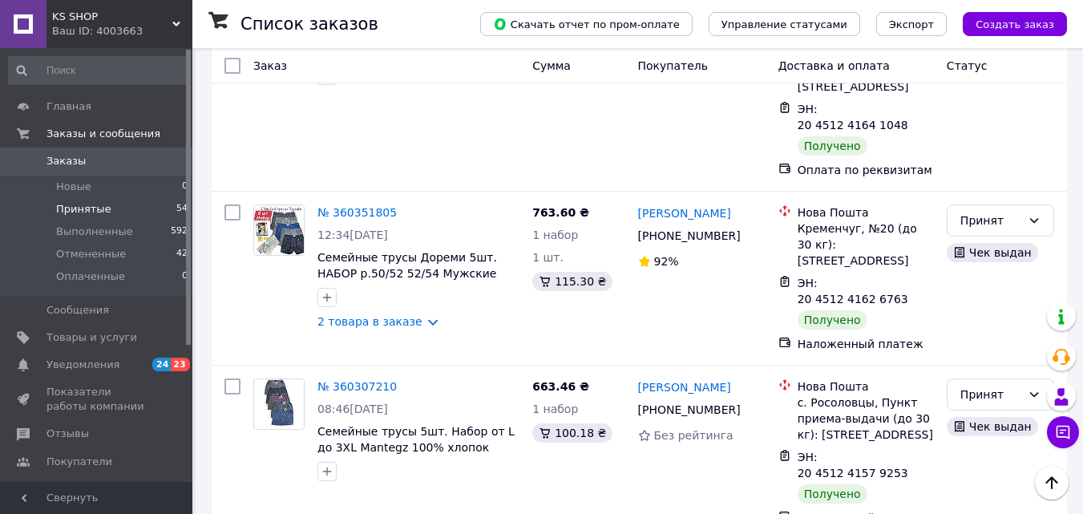
click at [970, 252] on li "Выполнен" at bounding box center [1000, 258] width 106 height 29
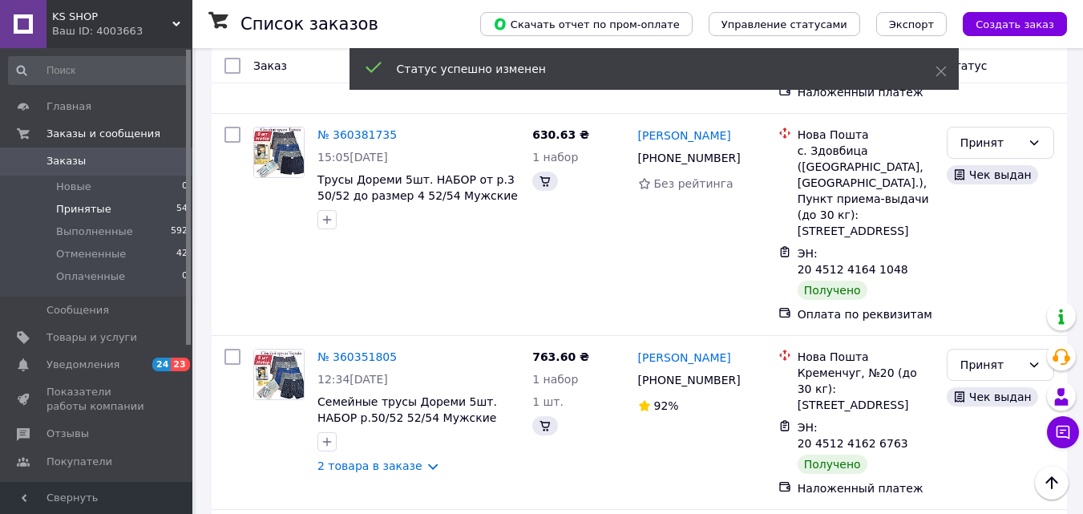
scroll to position [6631, 0]
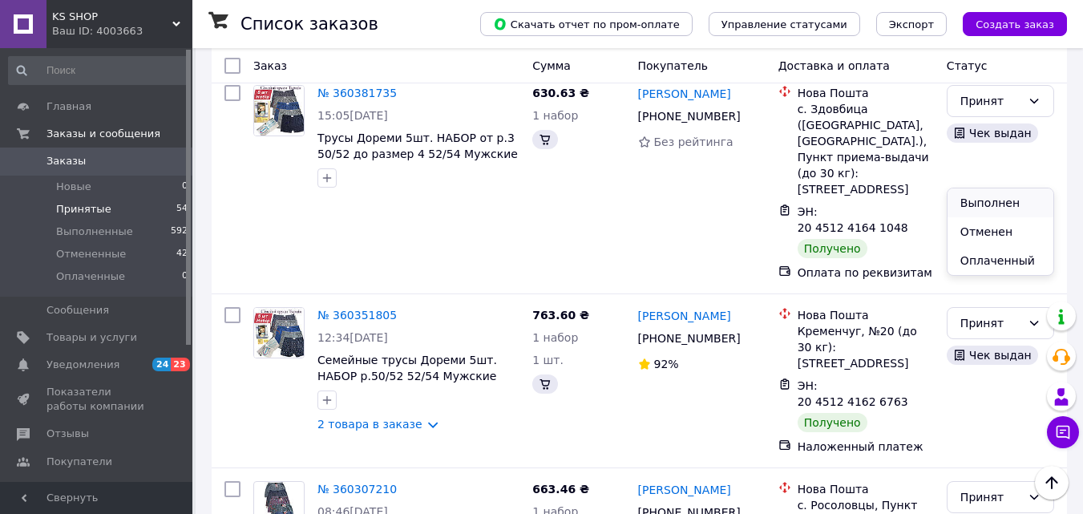
click at [969, 203] on li "Выполнен" at bounding box center [1000, 202] width 106 height 29
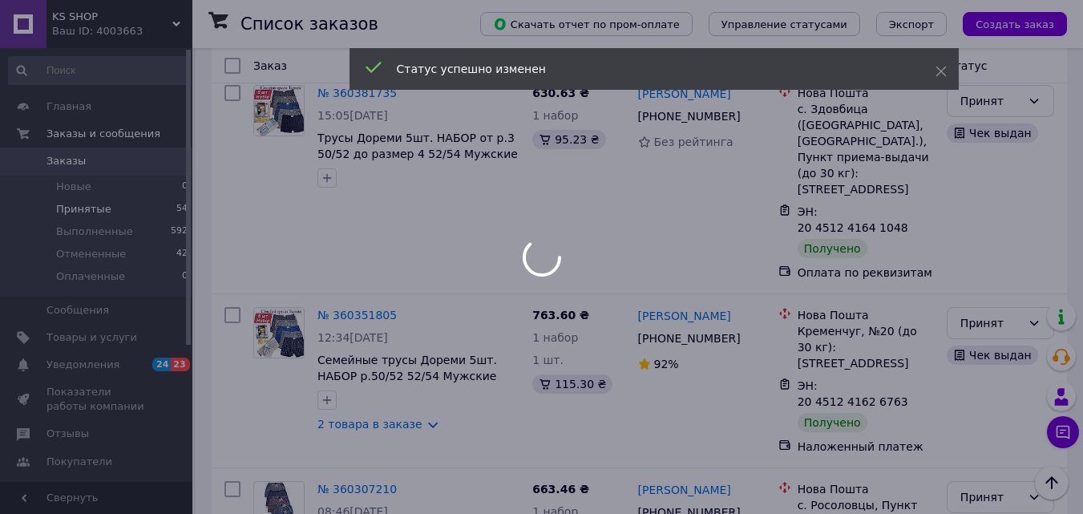
scroll to position [6500, 0]
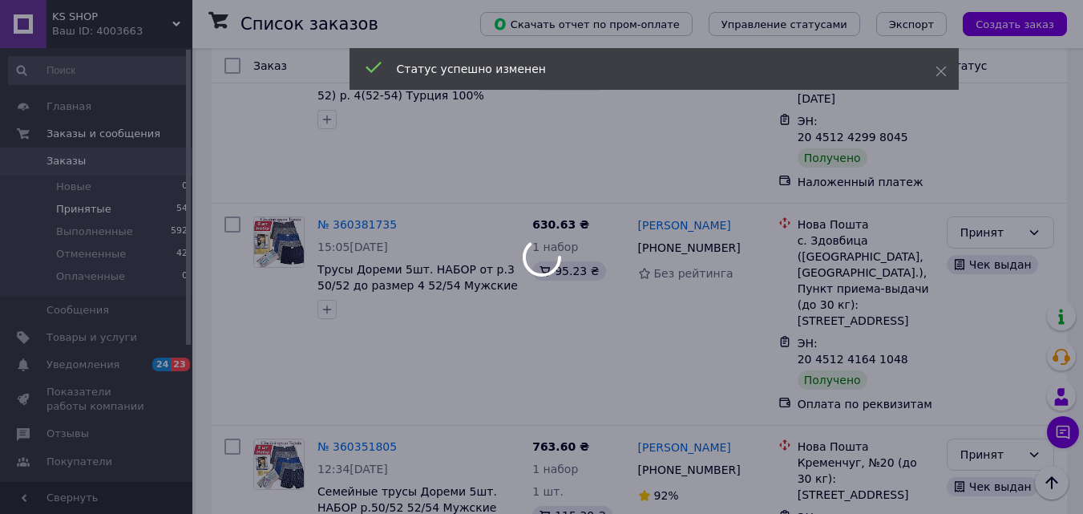
click at [976, 113] on div at bounding box center [541, 257] width 1083 height 514
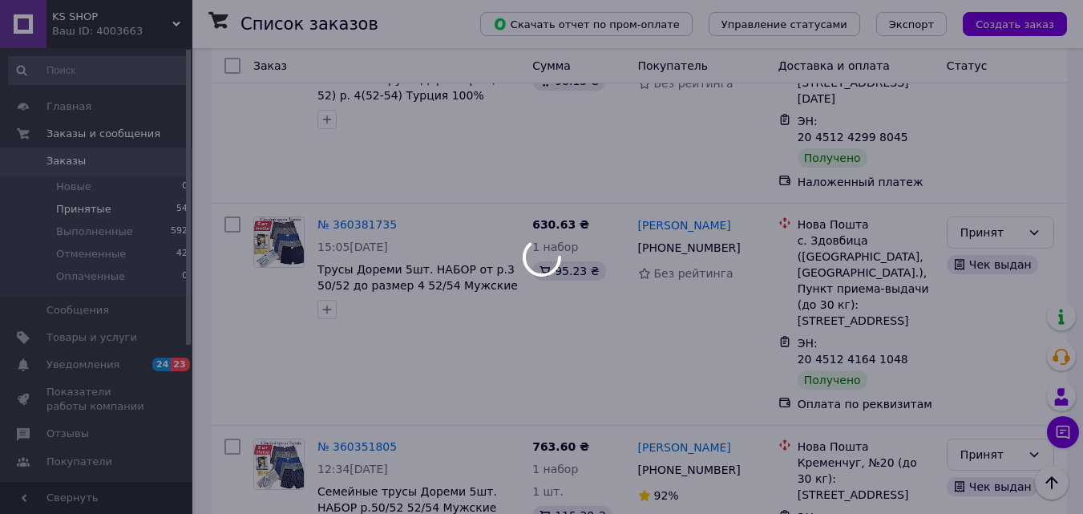
click at [976, 113] on div at bounding box center [541, 257] width 1083 height 514
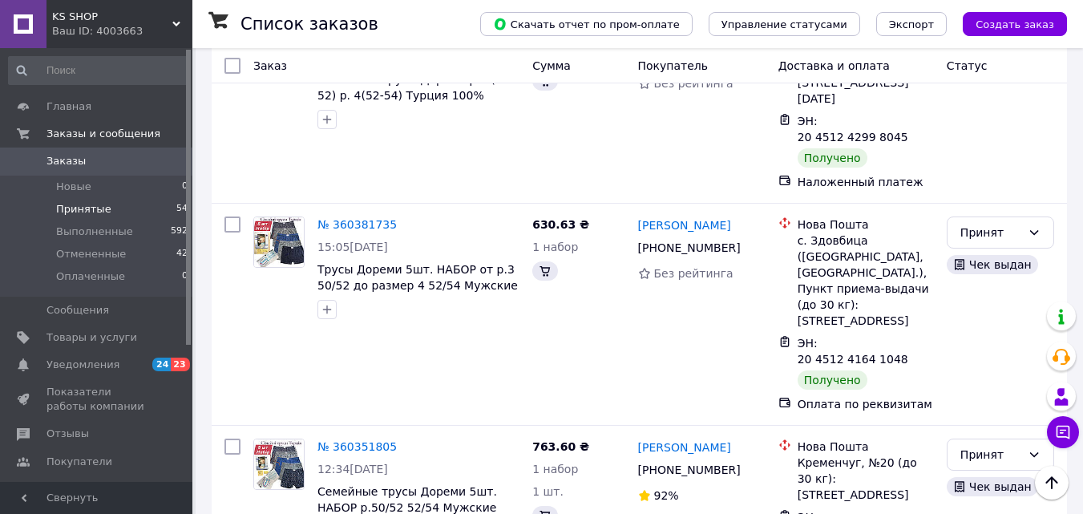
click at [974, 144] on li "Выполнен" at bounding box center [1000, 144] width 106 height 29
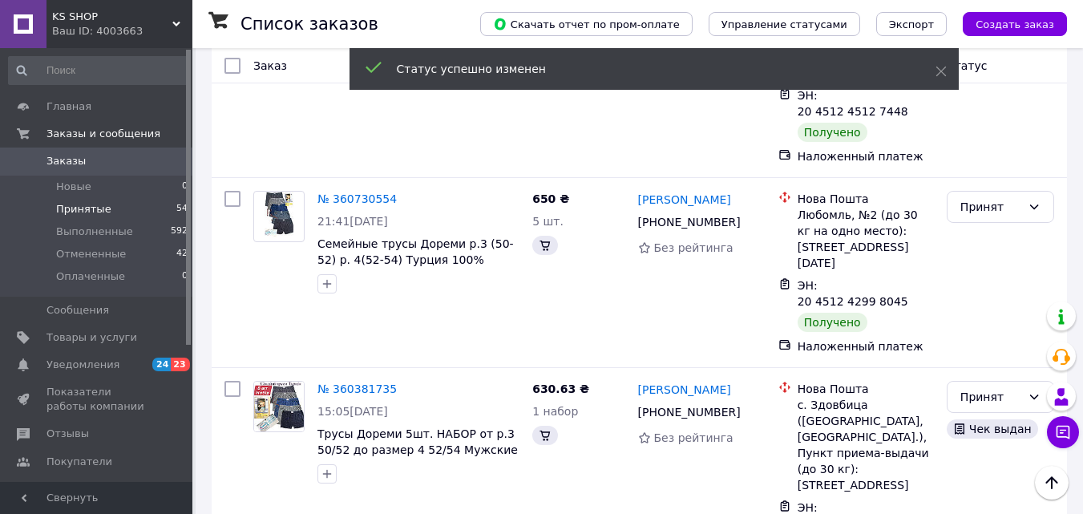
scroll to position [6336, 0]
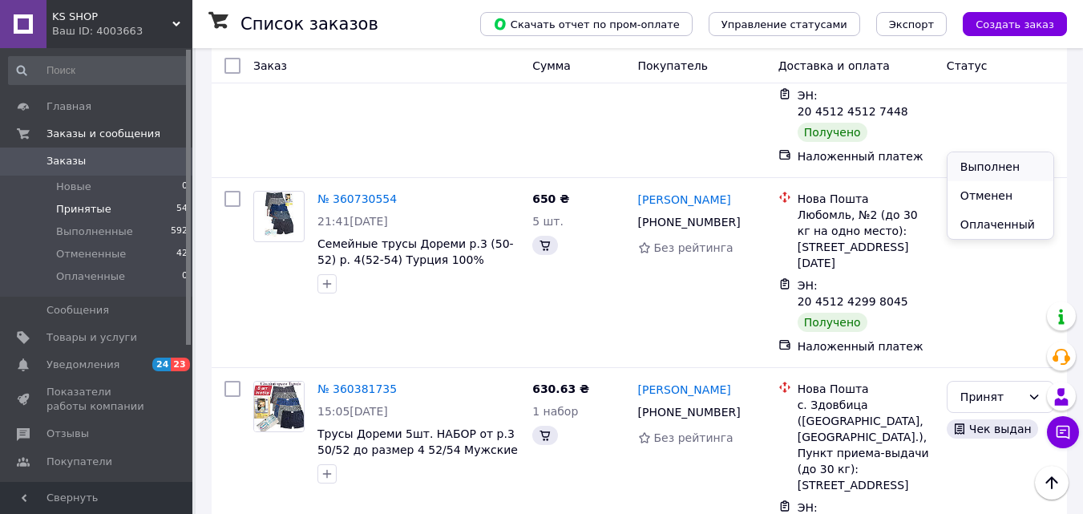
click at [975, 161] on li "Выполнен" at bounding box center [1000, 166] width 106 height 29
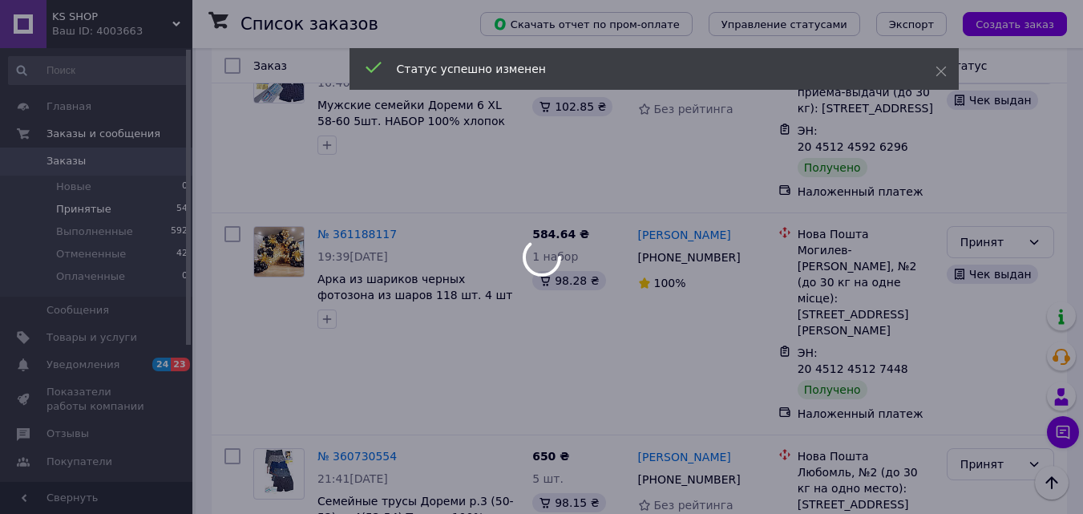
scroll to position [6077, 0]
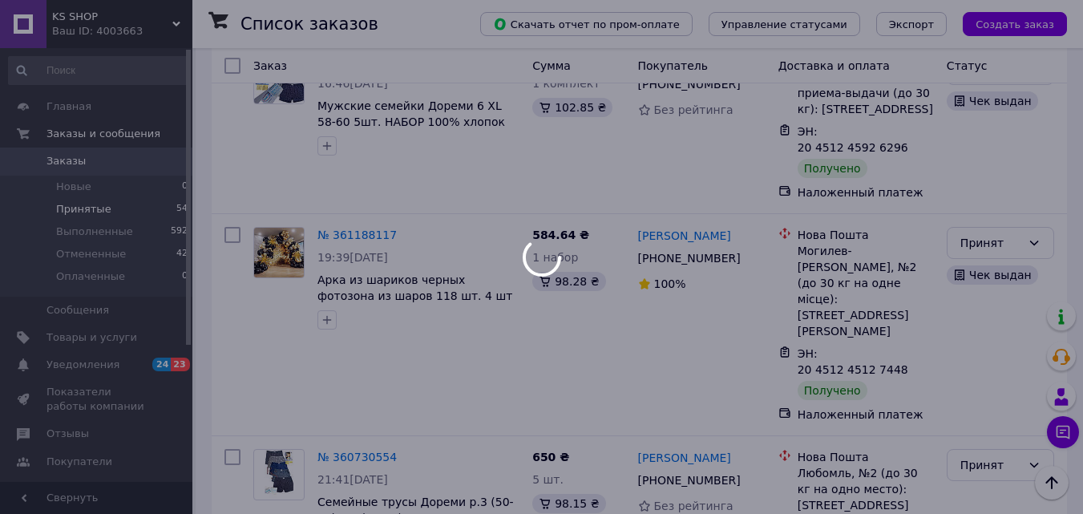
click at [997, 232] on div at bounding box center [541, 257] width 1083 height 514
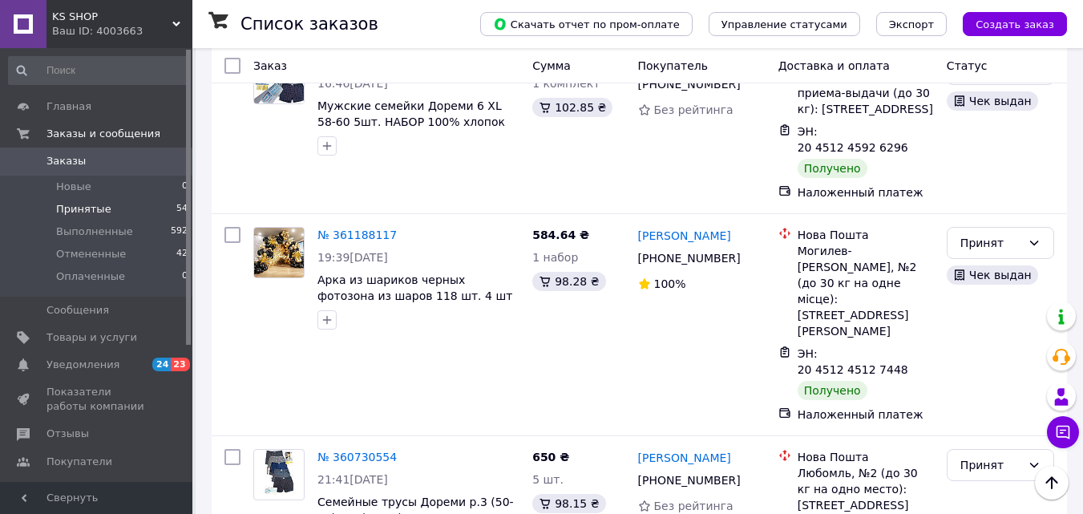
click at [988, 266] on li "Выполнен" at bounding box center [1000, 266] width 106 height 29
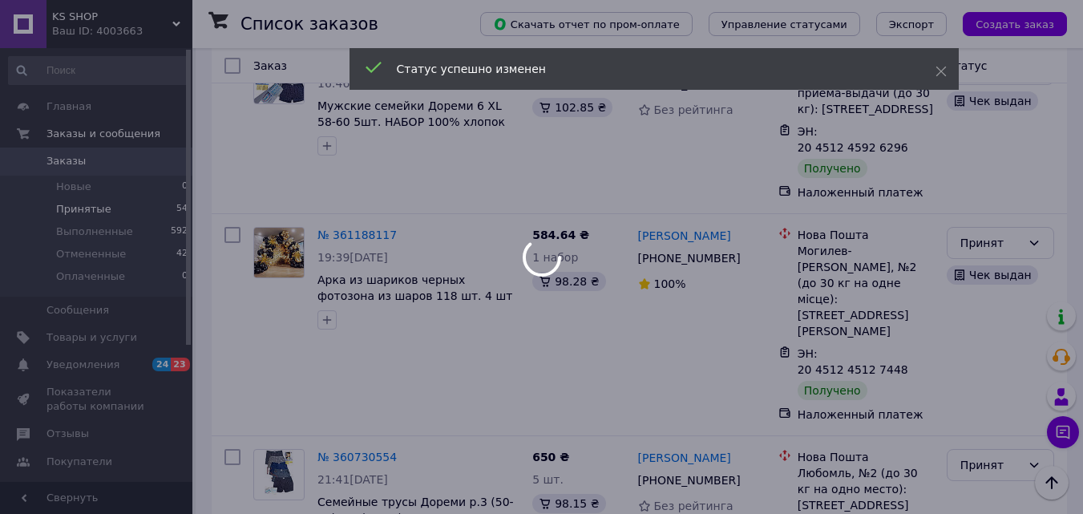
scroll to position [6001, 0]
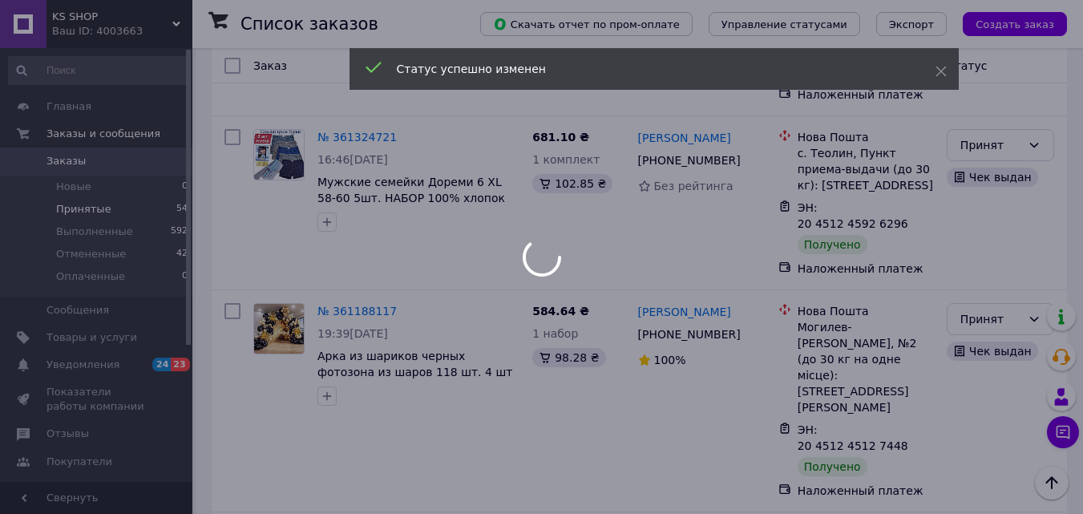
click at [982, 154] on div at bounding box center [541, 257] width 1083 height 514
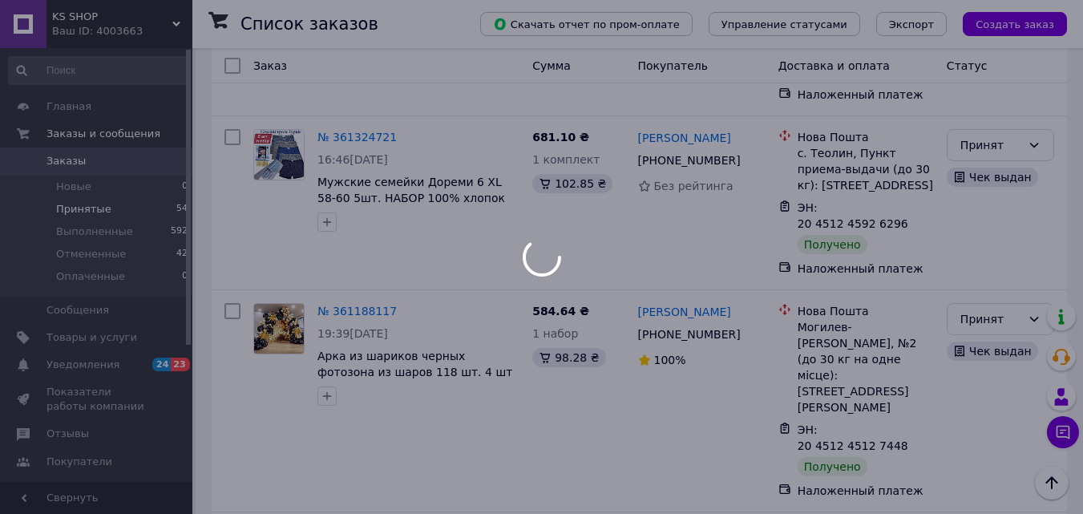
click at [982, 154] on div at bounding box center [541, 257] width 1083 height 514
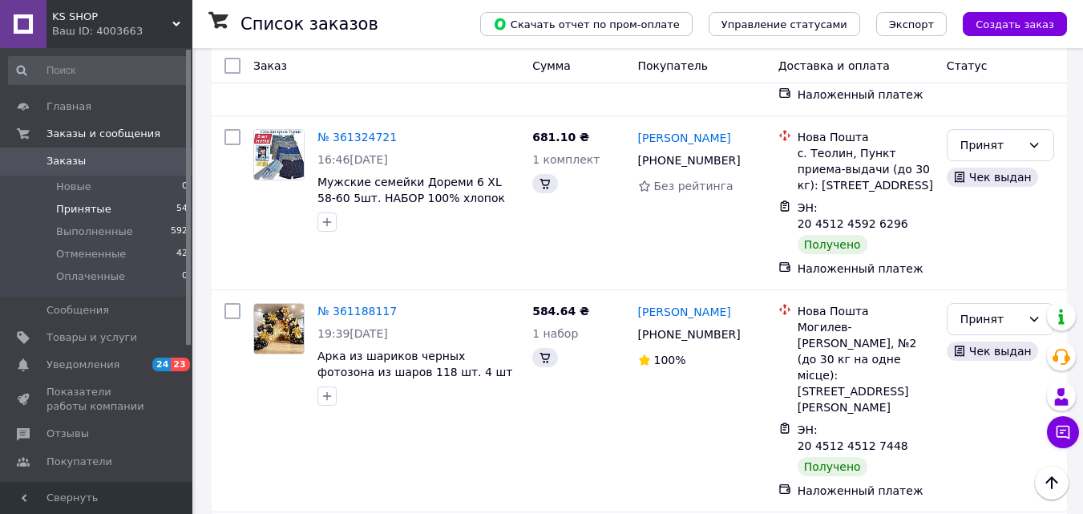
click at [971, 184] on li "Выполнен" at bounding box center [1000, 185] width 106 height 29
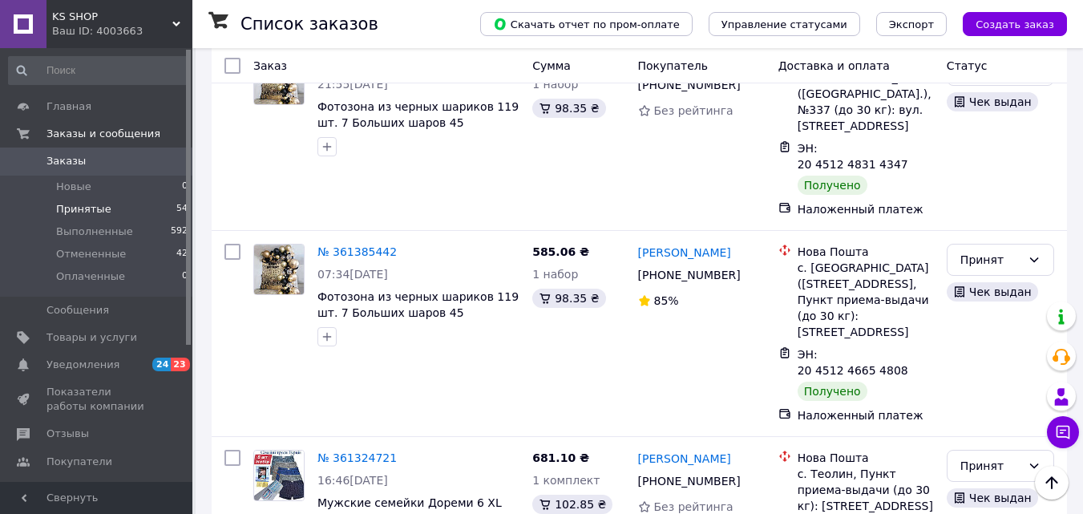
scroll to position [5677, 0]
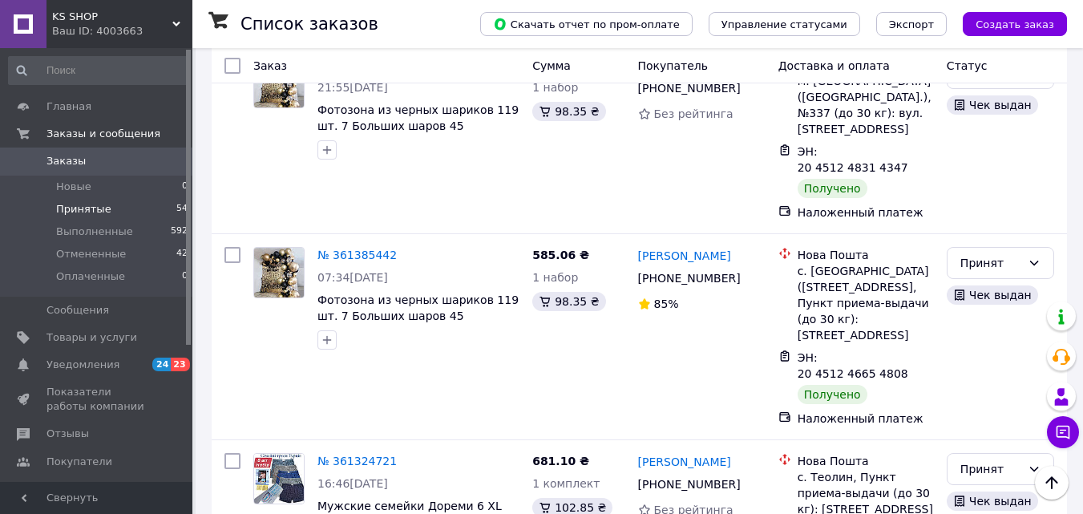
click at [965, 199] on li "Выполнен" at bounding box center [1000, 199] width 106 height 29
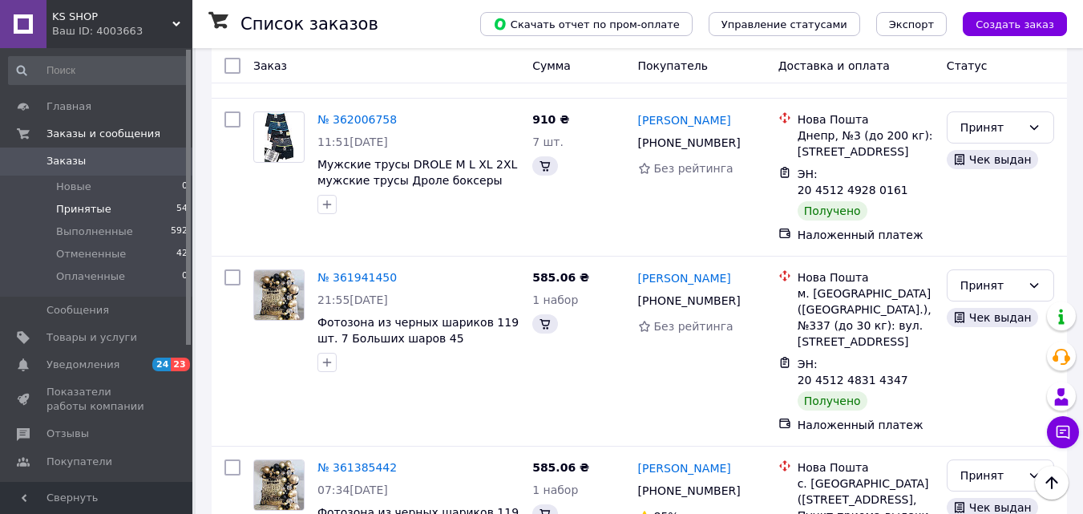
scroll to position [5507, 0]
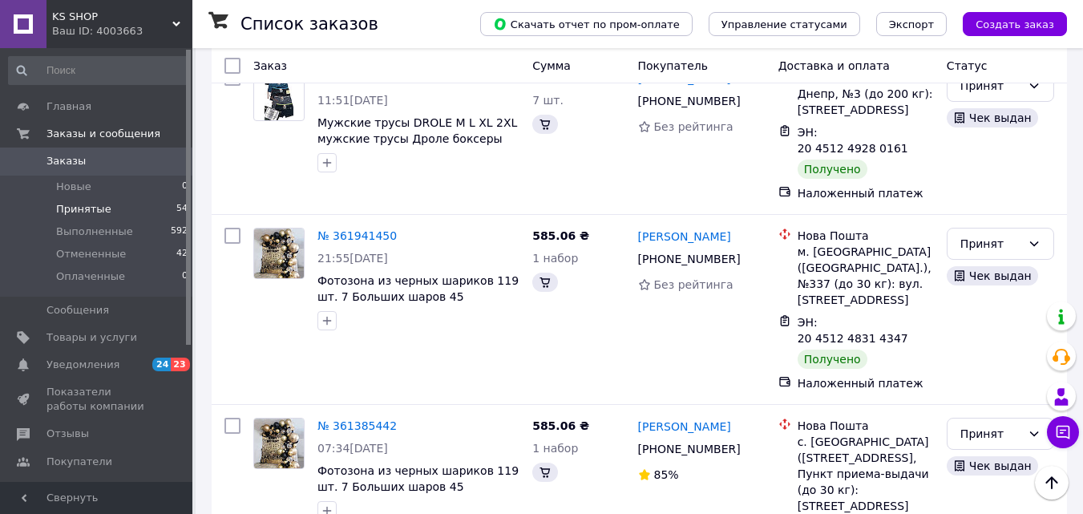
click at [965, 191] on li "Выполнен" at bounding box center [1000, 196] width 106 height 29
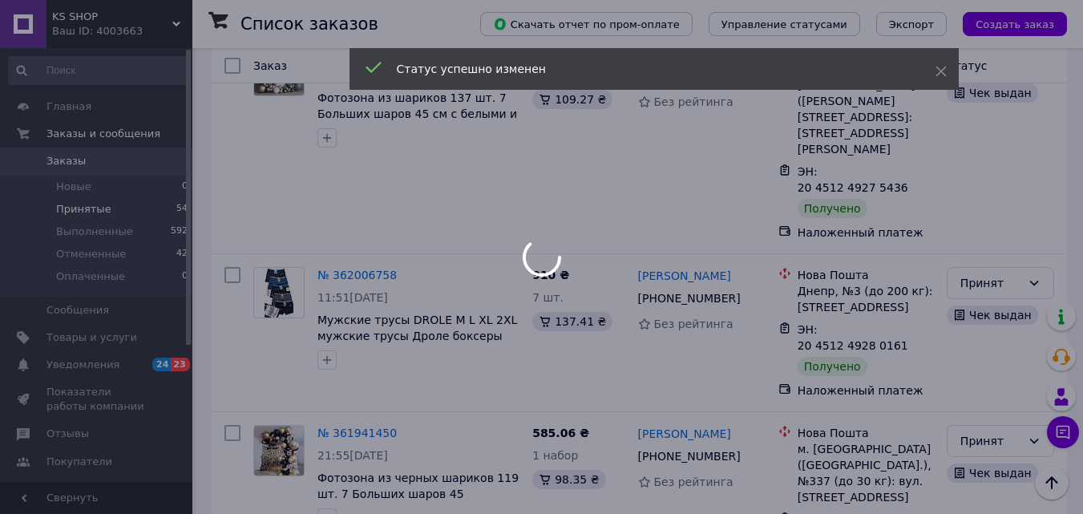
click at [977, 201] on div at bounding box center [541, 257] width 1083 height 514
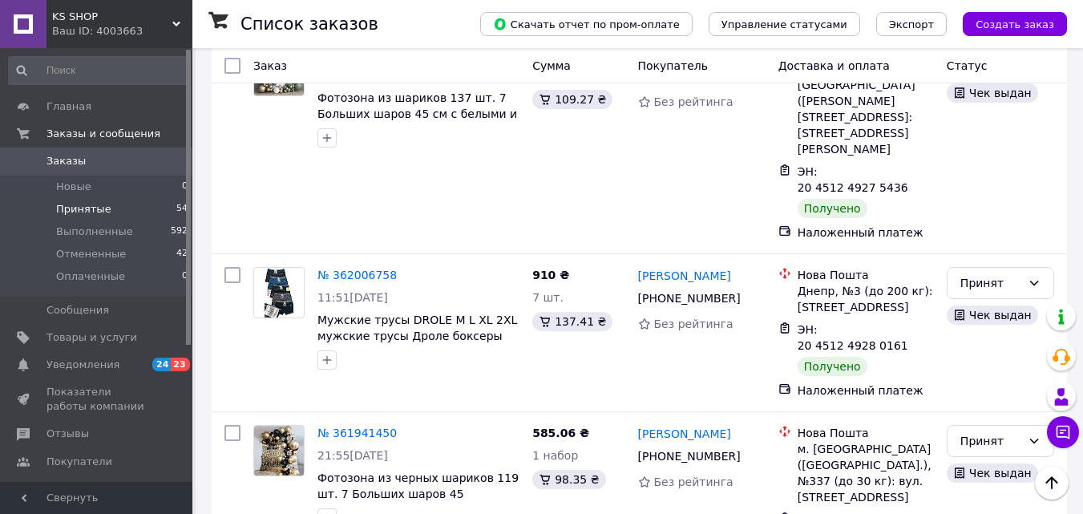
click at [972, 232] on li "Выполнен" at bounding box center [1000, 235] width 106 height 29
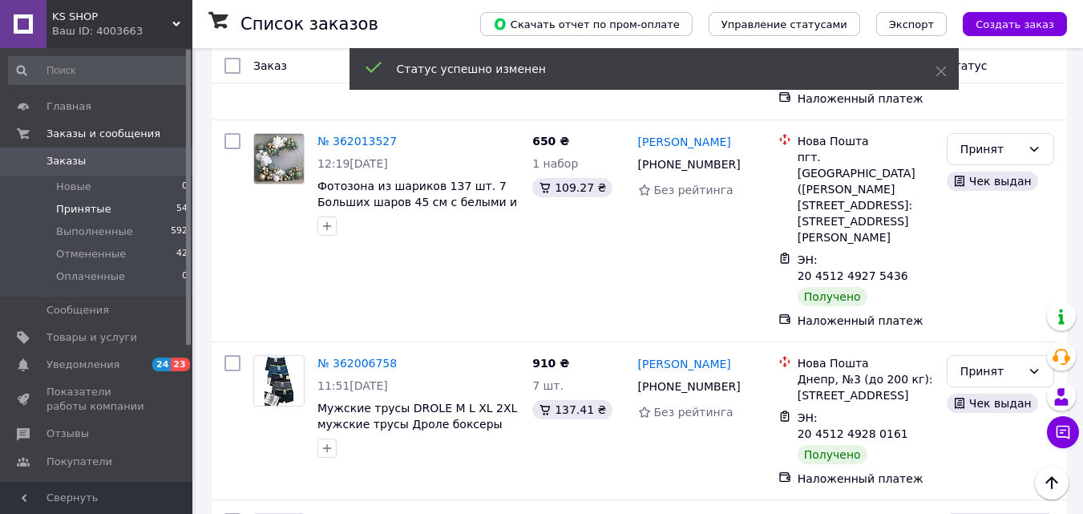
scroll to position [5221, 0]
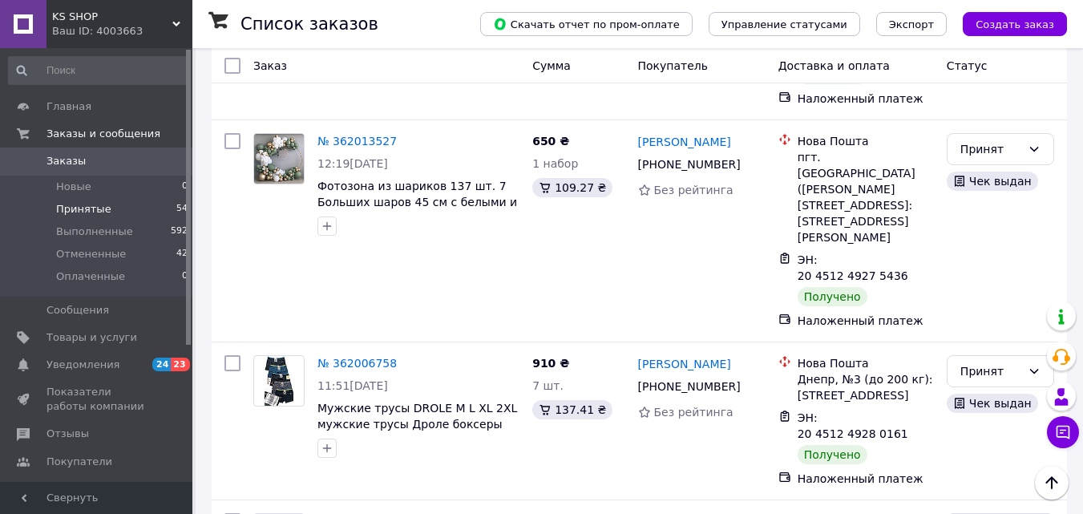
click at [971, 160] on li "Выполнен" at bounding box center [1000, 165] width 106 height 29
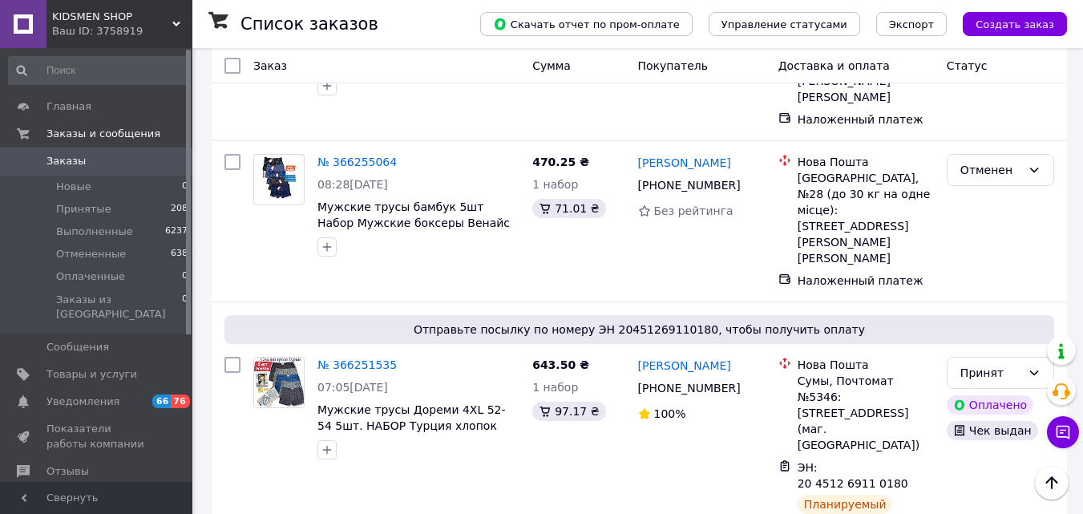
scroll to position [598, 0]
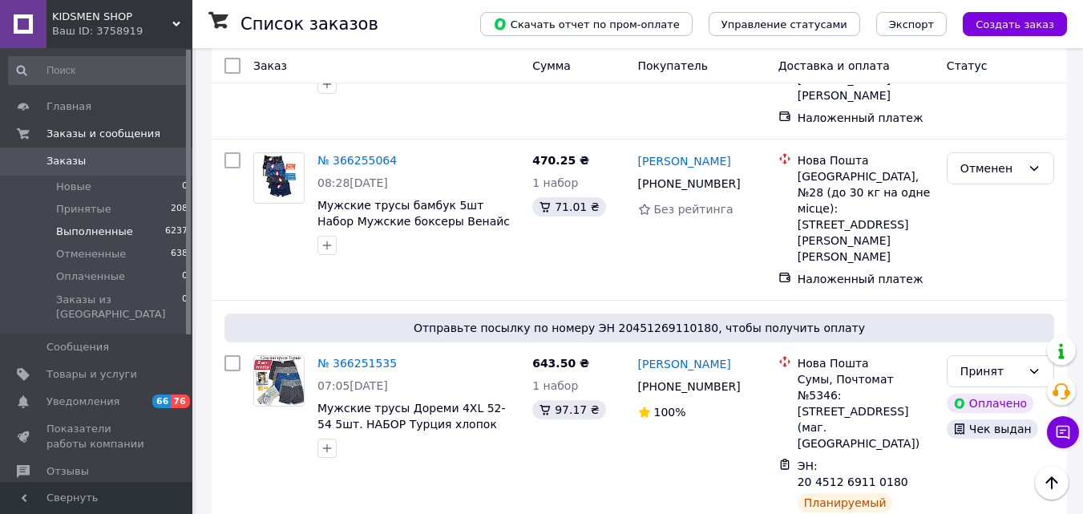
click at [99, 229] on span "Выполненные" at bounding box center [94, 231] width 77 height 14
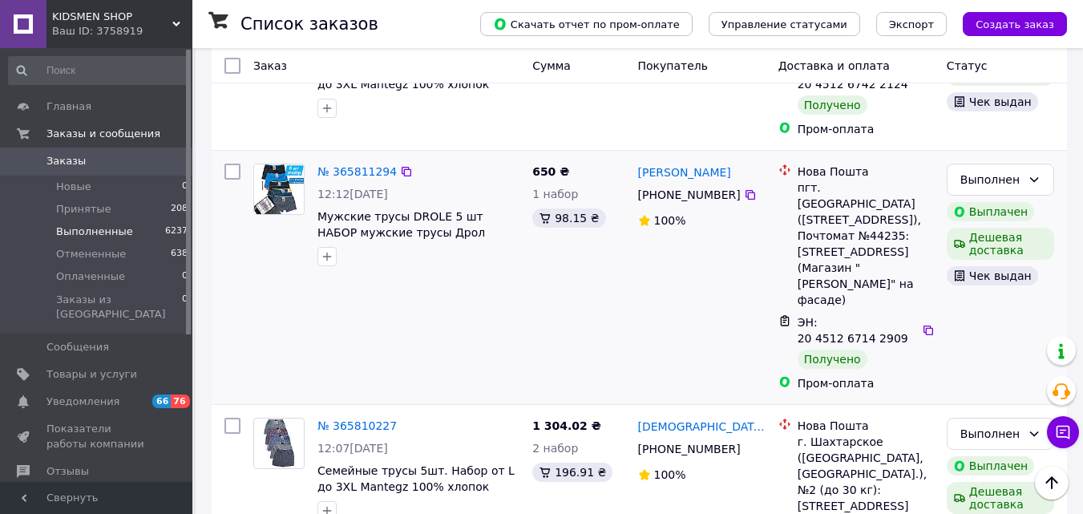
scroll to position [467, 0]
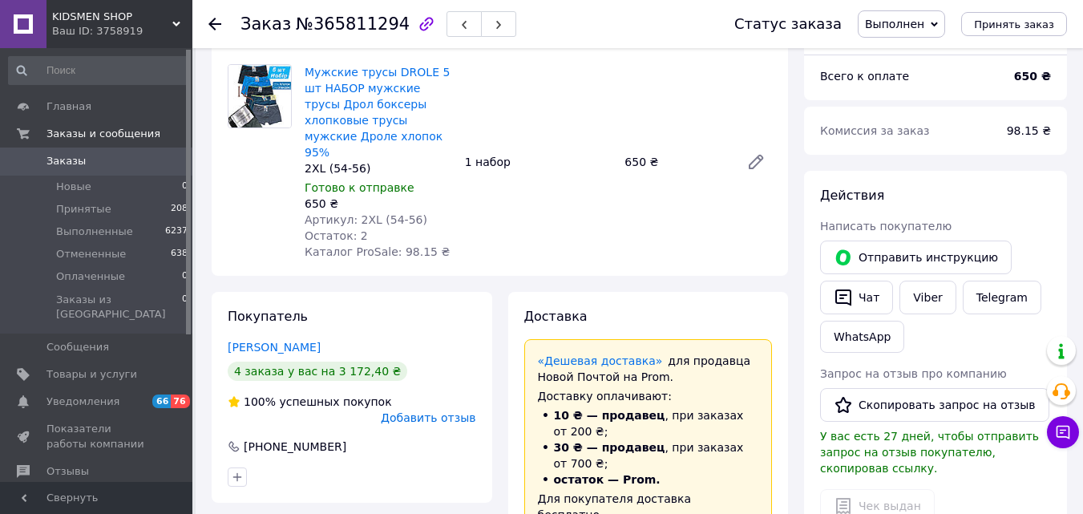
scroll to position [114, 0]
click at [863, 405] on button "Скопировать запрос на отзыв" at bounding box center [934, 406] width 229 height 34
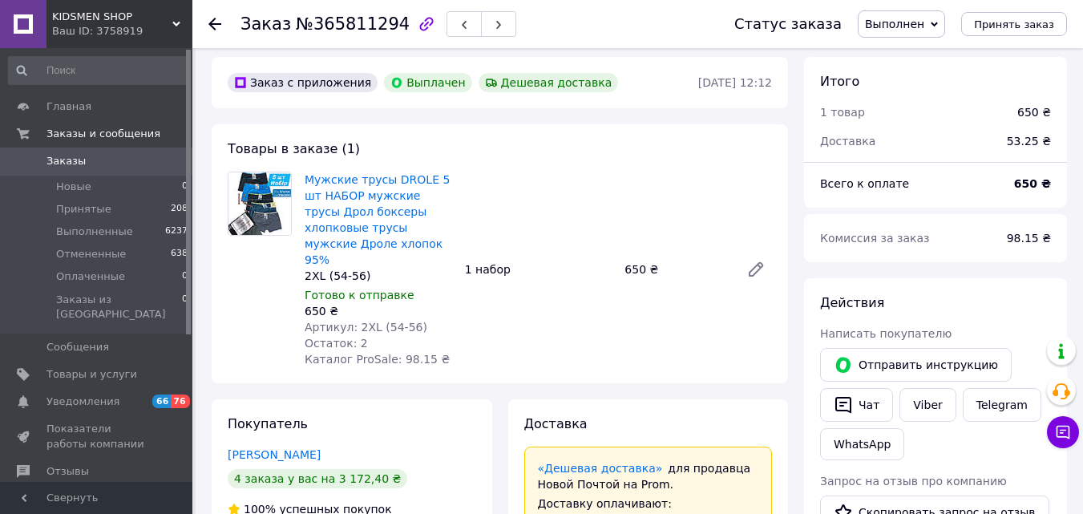
scroll to position [217, 0]
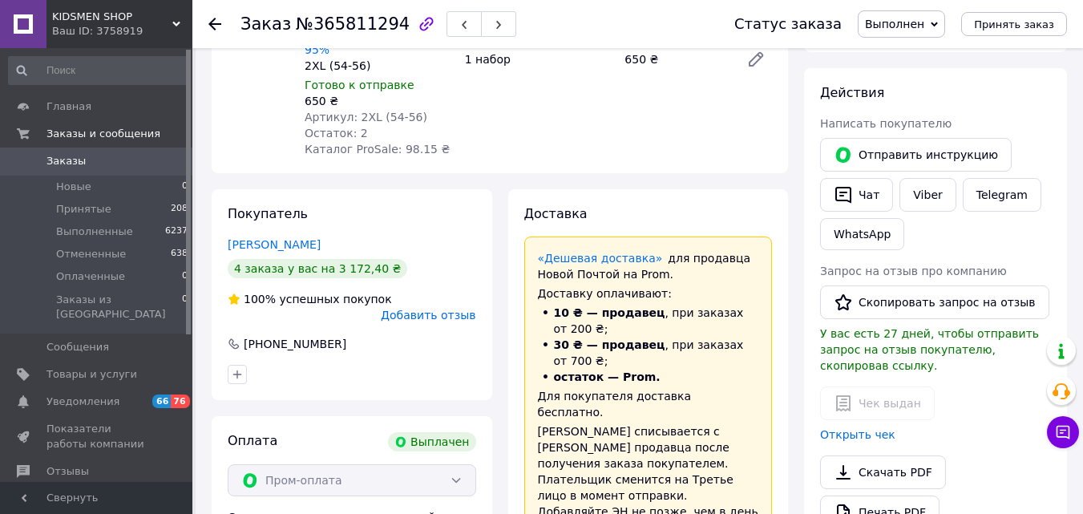
drag, startPoint x: 344, startPoint y: 303, endPoint x: 247, endPoint y: 287, distance: 98.3
click at [247, 336] on div "+380 93 850 28 40" at bounding box center [352, 344] width 252 height 16
copy div "+380 93 850 28 40"
click at [895, 298] on button "Скопировать запрос на отзыв" at bounding box center [934, 302] width 229 height 34
click at [974, 300] on button "Скопировать запрос на отзыв" at bounding box center [934, 302] width 229 height 34
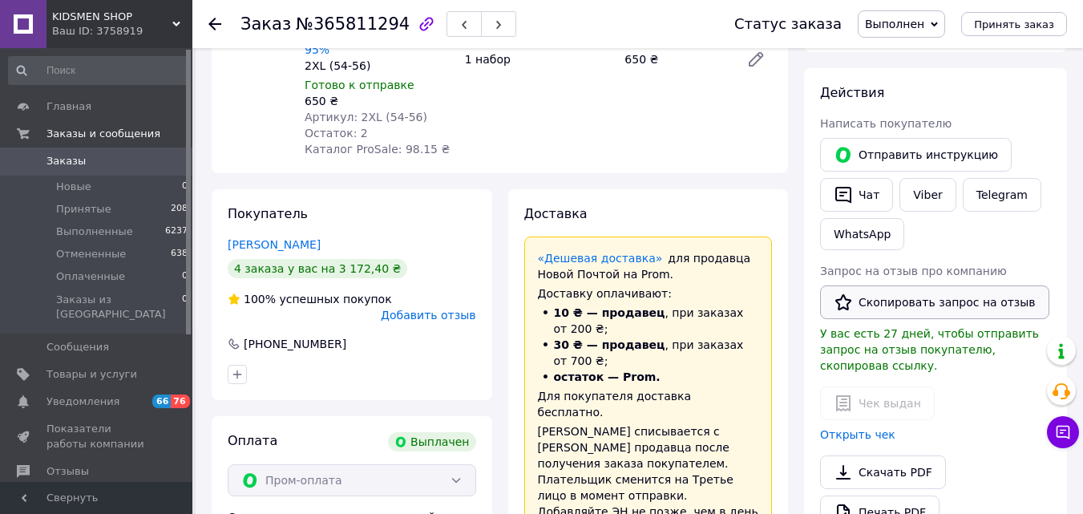
click at [872, 309] on button "Скопировать запрос на отзыв" at bounding box center [934, 302] width 229 height 34
click at [494, 30] on icon "button" at bounding box center [499, 25] width 10 height 10
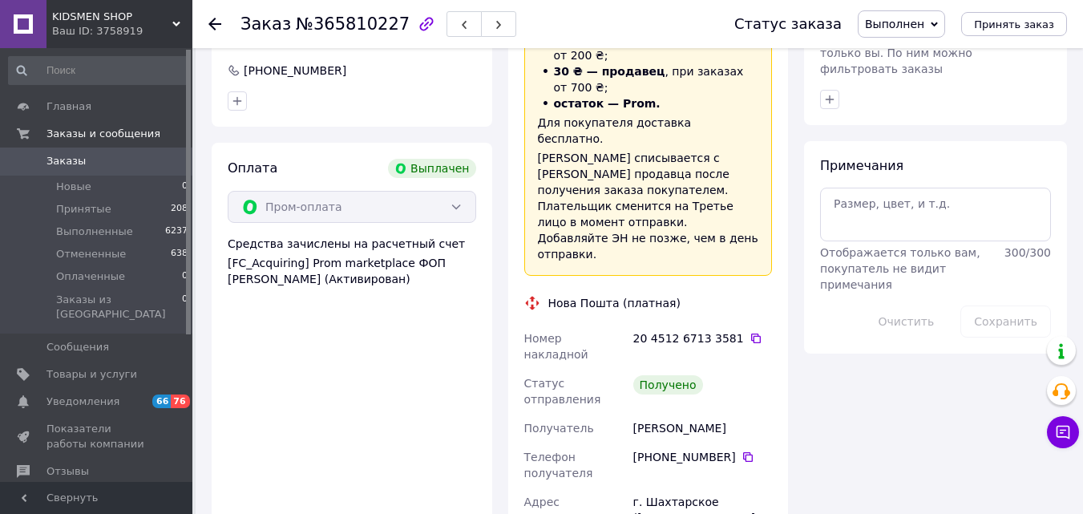
scroll to position [794, 0]
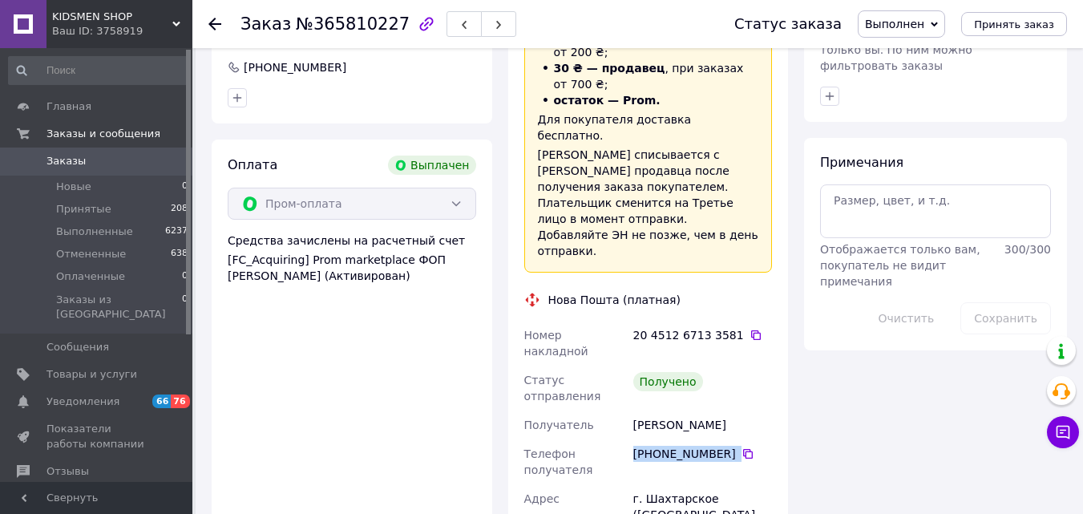
drag, startPoint x: 729, startPoint y: 326, endPoint x: 633, endPoint y: 329, distance: 95.4
click at [633, 446] on div "+380 50 038 74 36" at bounding box center [702, 454] width 139 height 16
copy div "+380 50 038 74 36"
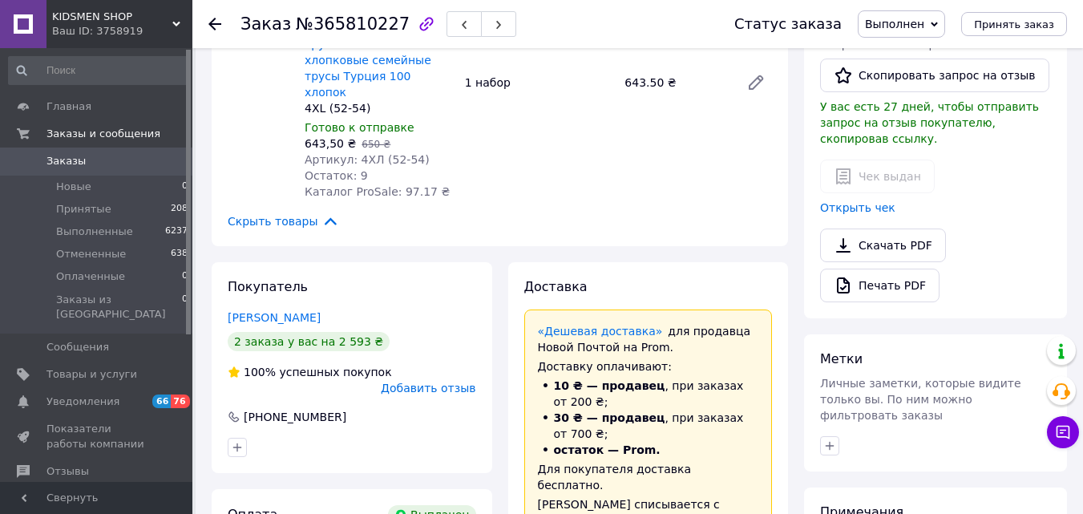
scroll to position [446, 0]
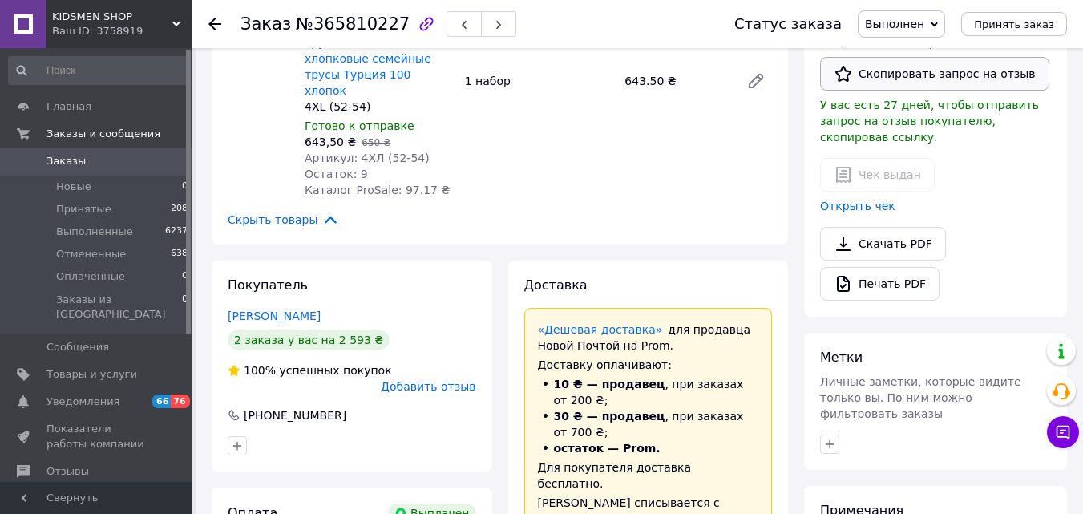
click at [858, 73] on button "Скопировать запрос на отзыв" at bounding box center [934, 74] width 229 height 34
click at [494, 28] on icon "button" at bounding box center [499, 25] width 10 height 10
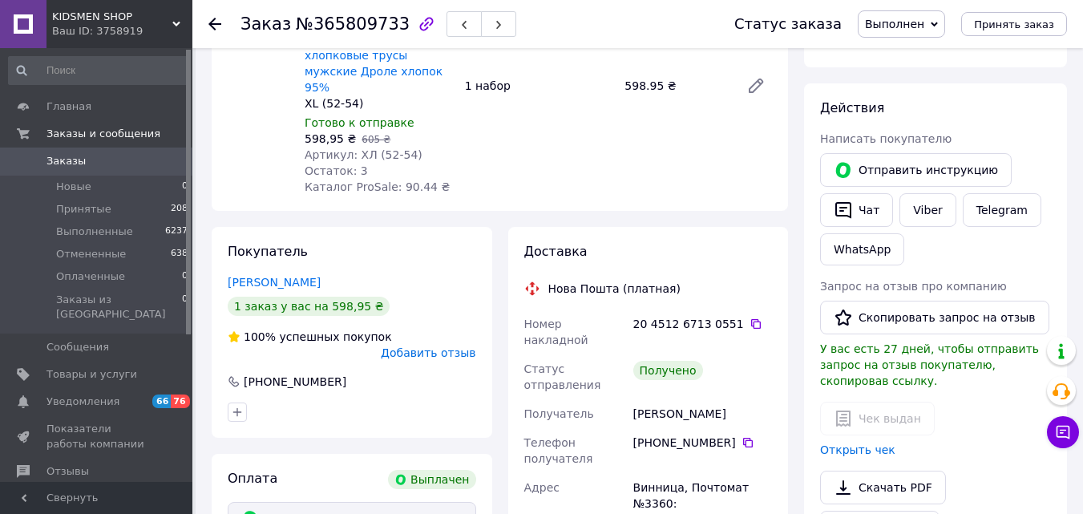
scroll to position [200, 0]
click at [855, 329] on button "Скопировать запрос на отзыв" at bounding box center [934, 319] width 229 height 34
drag, startPoint x: 340, startPoint y: 335, endPoint x: 245, endPoint y: 333, distance: 94.6
click at [245, 375] on div "+380 95 612 63 88" at bounding box center [352, 383] width 252 height 16
copy div "+380 95 612 63 88"
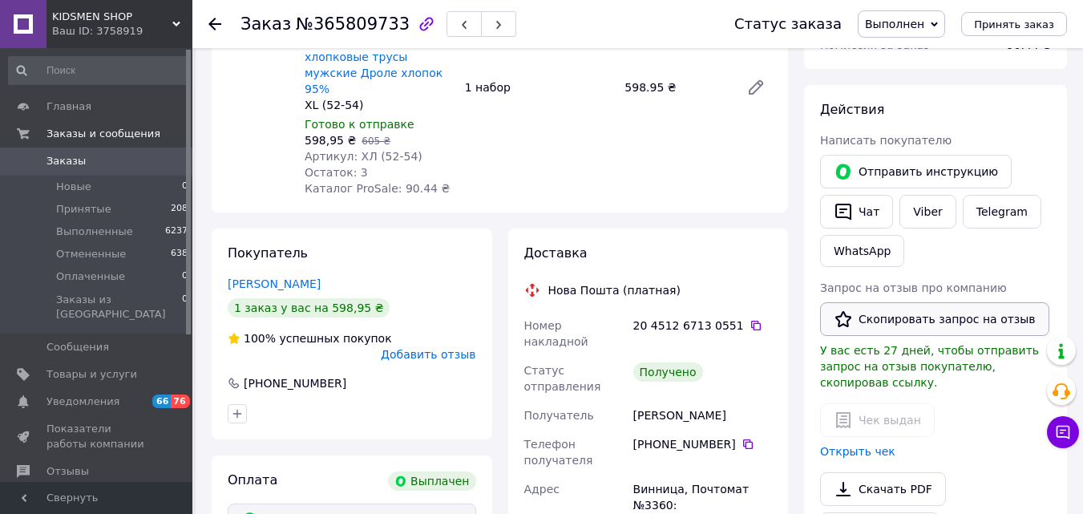
click at [900, 324] on button "Скопировать запрос на отзыв" at bounding box center [934, 319] width 229 height 34
click at [481, 26] on button "button" at bounding box center [498, 24] width 35 height 26
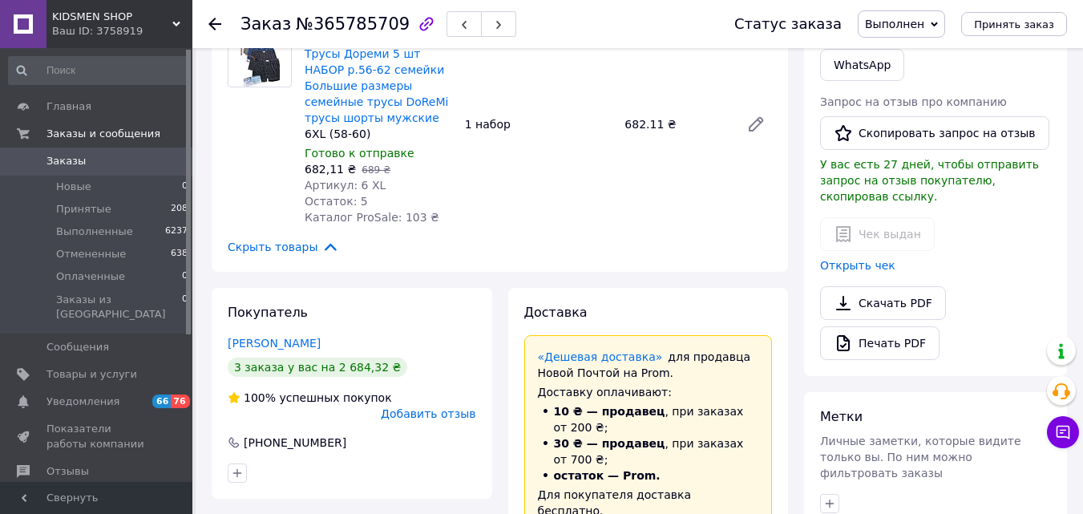
scroll to position [284, 0]
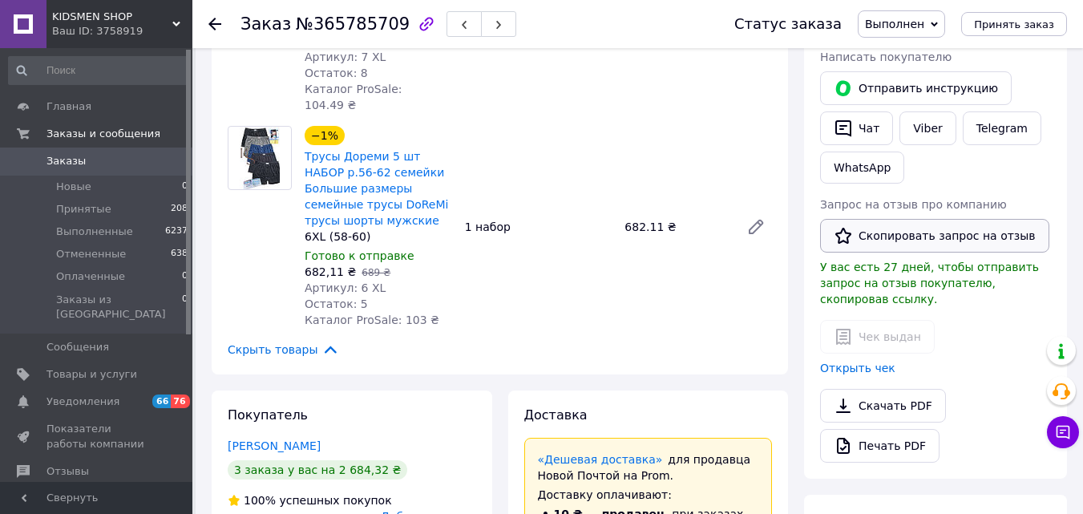
click at [858, 228] on button "Скопировать запрос на отзыв" at bounding box center [934, 236] width 229 height 34
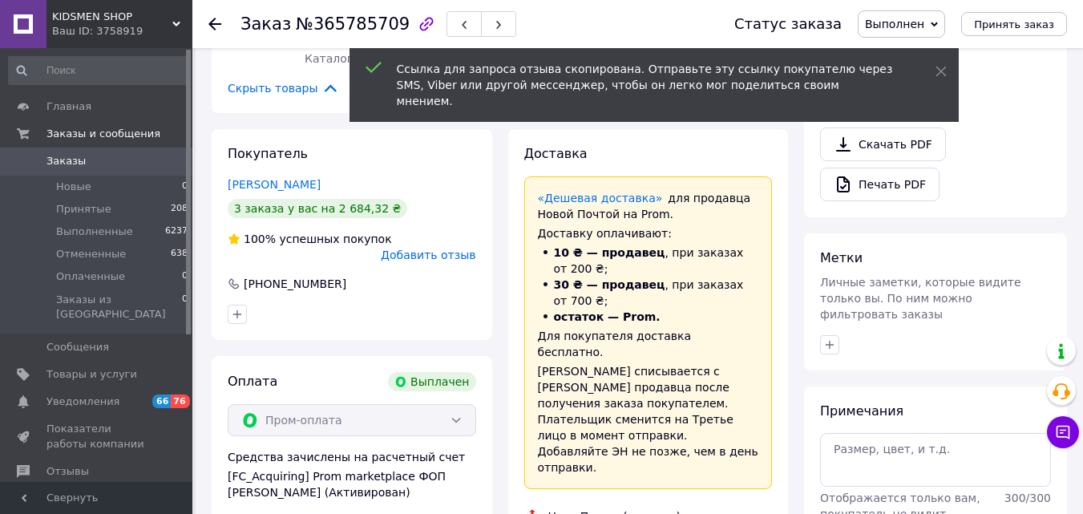
scroll to position [544, 0]
drag, startPoint x: 346, startPoint y: 258, endPoint x: 218, endPoint y: 249, distance: 128.6
click at [218, 249] on div "Покупатель Дацюн Николай 3 заказа у вас на 2 684,32 ₴ 100% успешных покупок Доб…" at bounding box center [352, 235] width 281 height 211
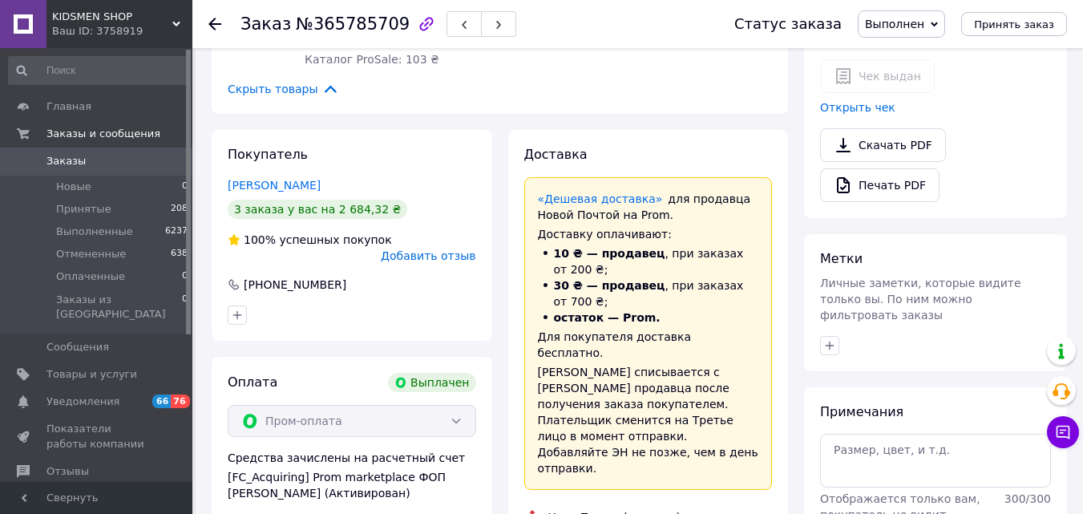
copy div "+380 66 234 97 42"
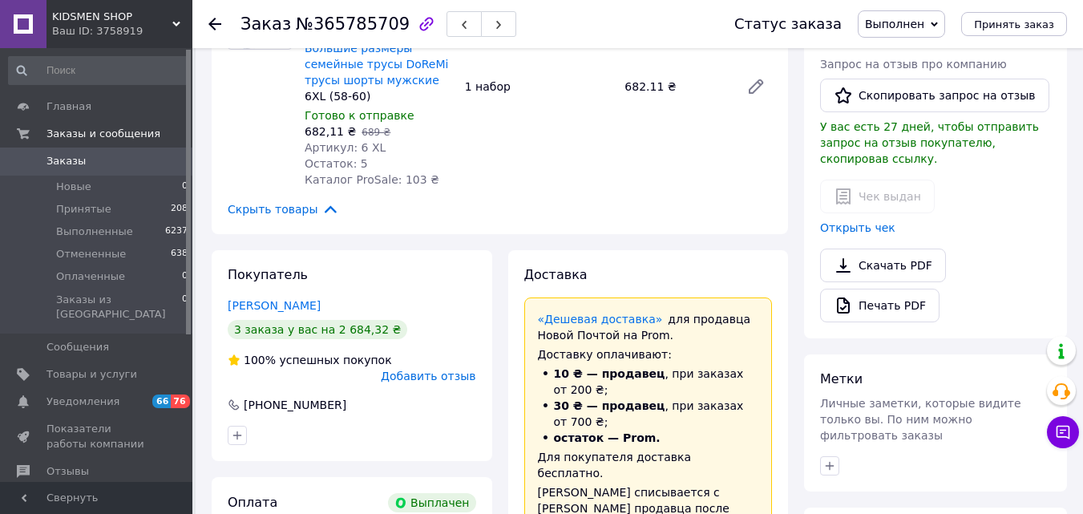
scroll to position [416, 0]
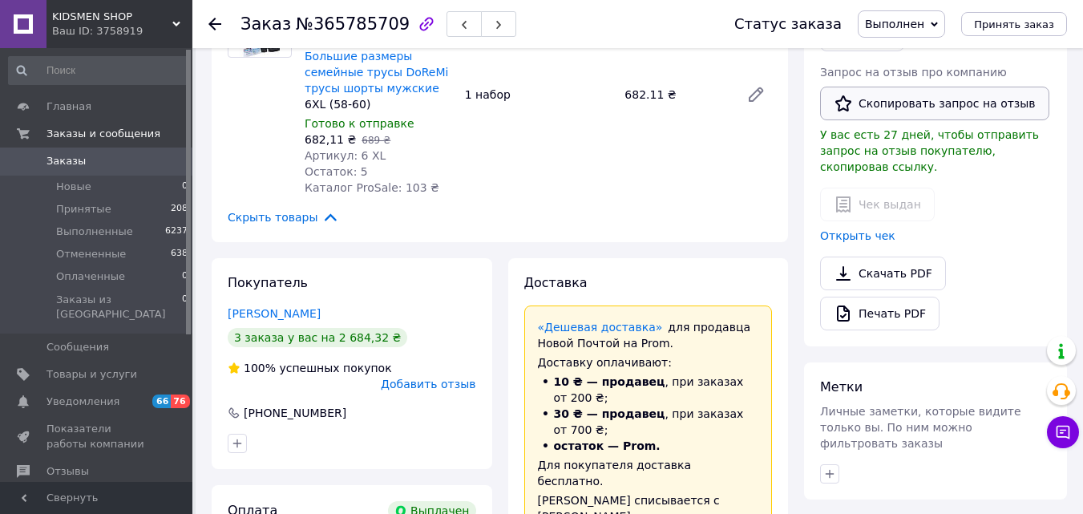
click at [929, 97] on button "Скопировать запрос на отзыв" at bounding box center [934, 104] width 229 height 34
click at [481, 33] on button "button" at bounding box center [498, 24] width 35 height 26
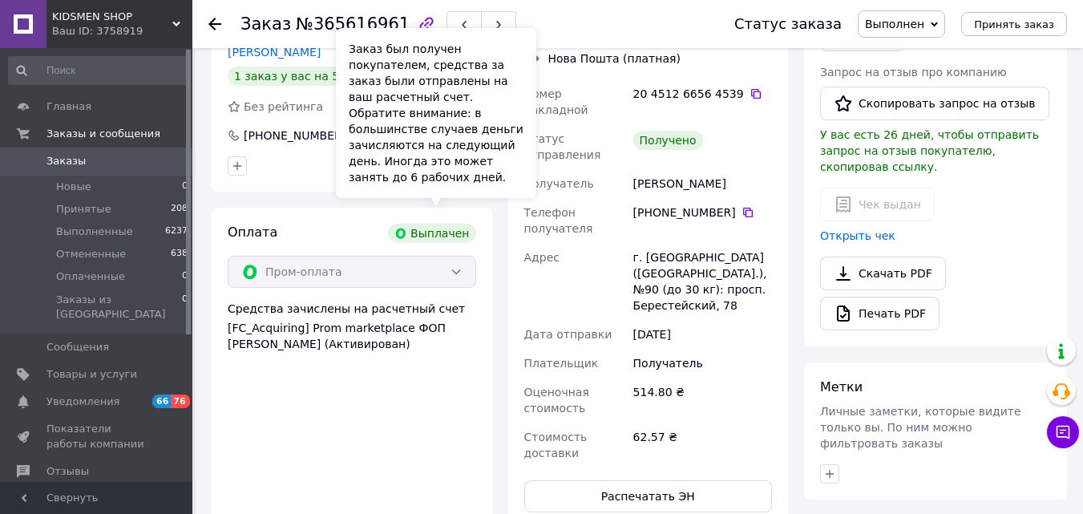
scroll to position [119, 0]
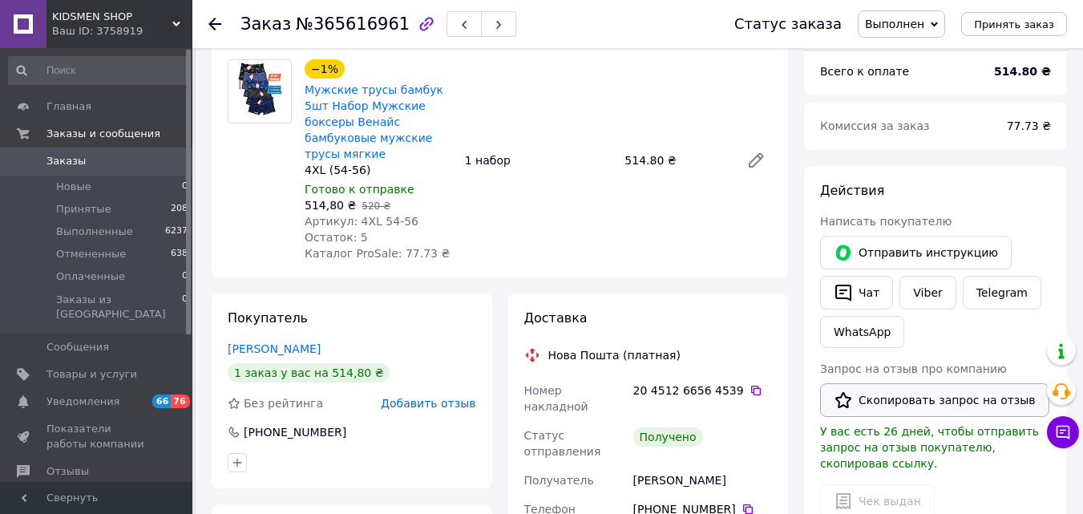
click at [879, 406] on button "Скопировать запрос на отзыв" at bounding box center [934, 400] width 229 height 34
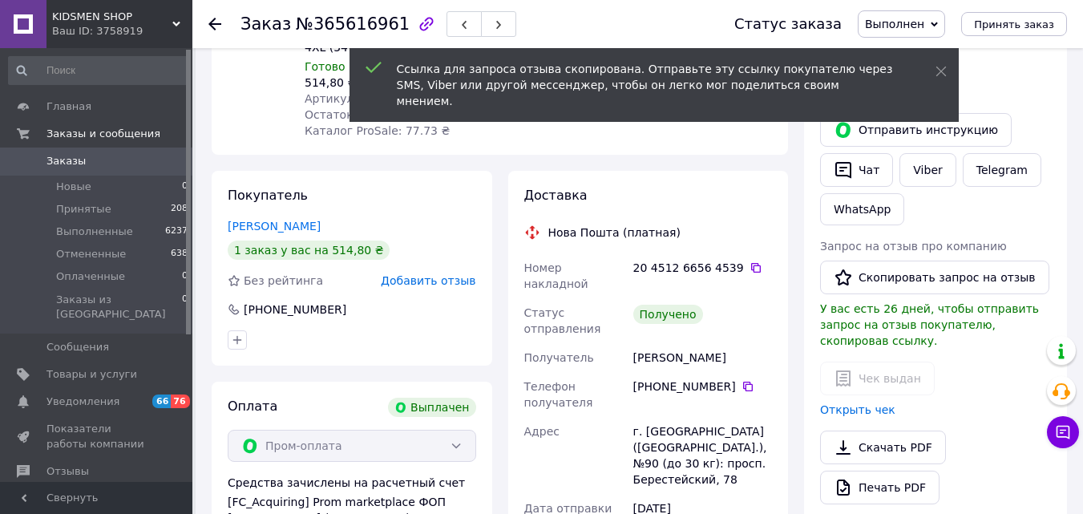
scroll to position [267, 0]
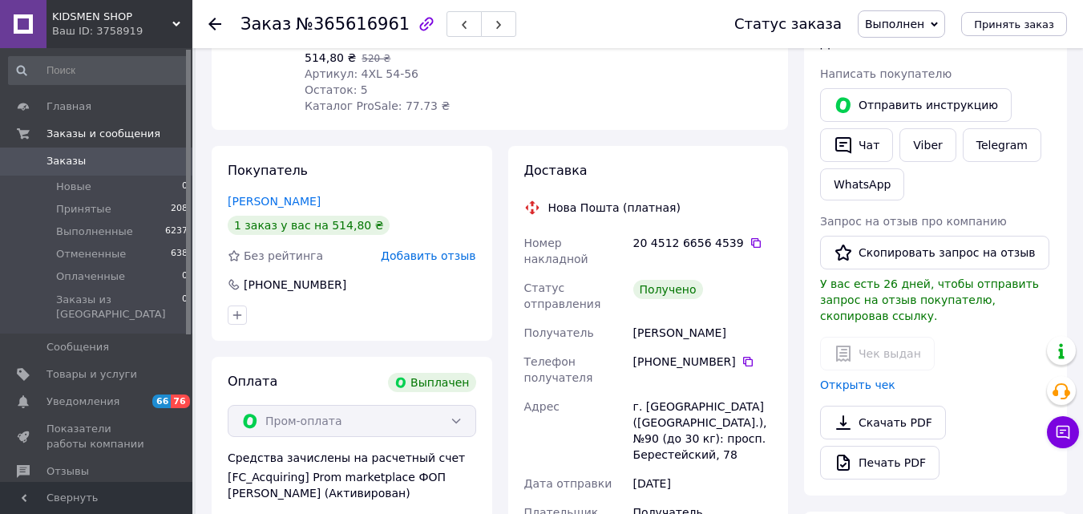
drag, startPoint x: 725, startPoint y: 317, endPoint x: 628, endPoint y: 310, distance: 97.3
click at [628, 310] on div "Номер накладной 20 4512 6656 4539   Статус отправления Получено Получатель Кіяш…" at bounding box center [648, 422] width 255 height 388
click at [990, 339] on div "Чек выдан Открыть чек" at bounding box center [935, 365] width 231 height 56
click at [721, 353] on div "+380 63 250 37 07" at bounding box center [702, 361] width 139 height 16
drag, startPoint x: 724, startPoint y: 312, endPoint x: 631, endPoint y: 306, distance: 93.2
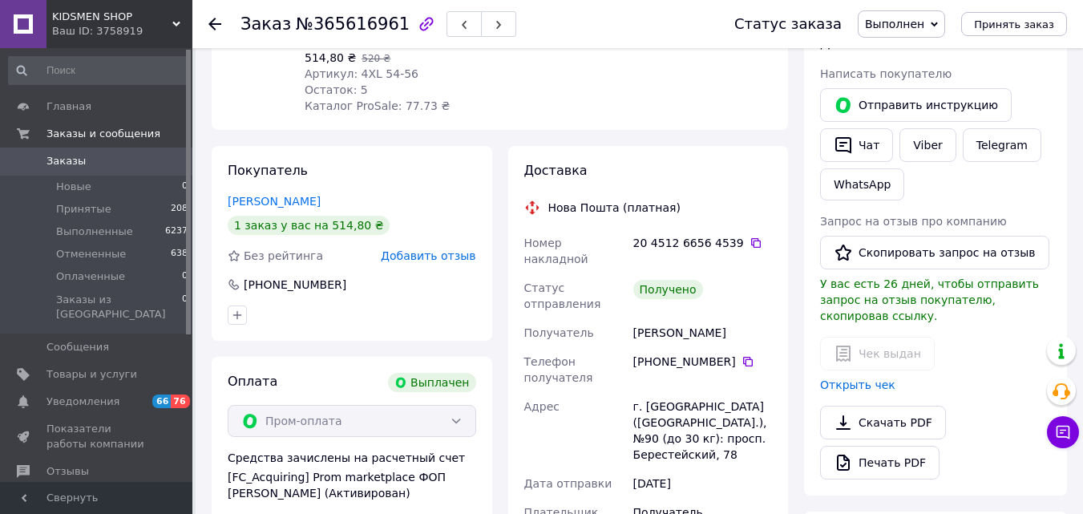
click at [631, 347] on div "+380 63 250 37 07" at bounding box center [702, 369] width 145 height 45
copy div "+380 63 250 37 07"
click at [866, 248] on button "Скопировать запрос на отзыв" at bounding box center [934, 253] width 229 height 34
click at [496, 22] on use "button" at bounding box center [498, 25] width 5 height 9
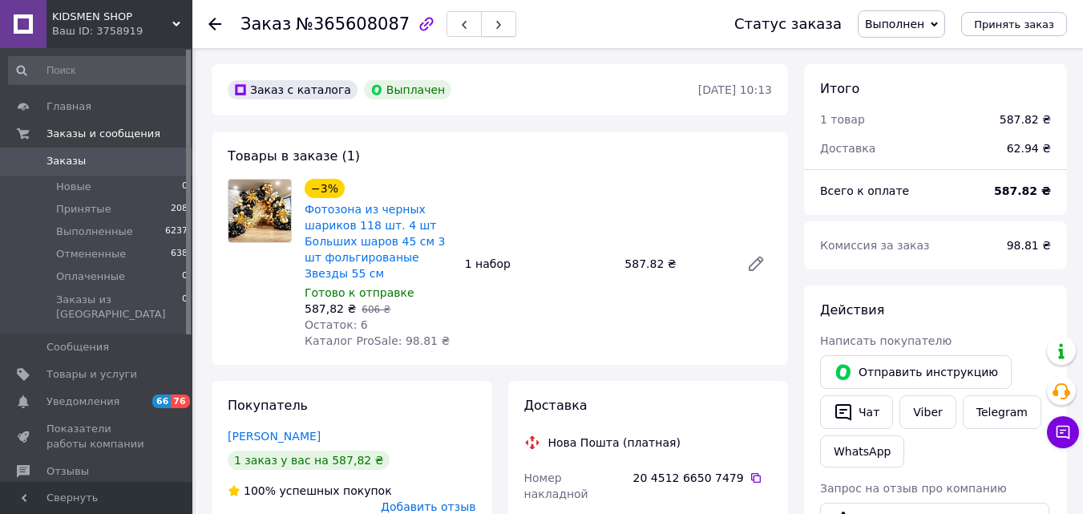
click at [494, 25] on icon "button" at bounding box center [499, 25] width 10 height 10
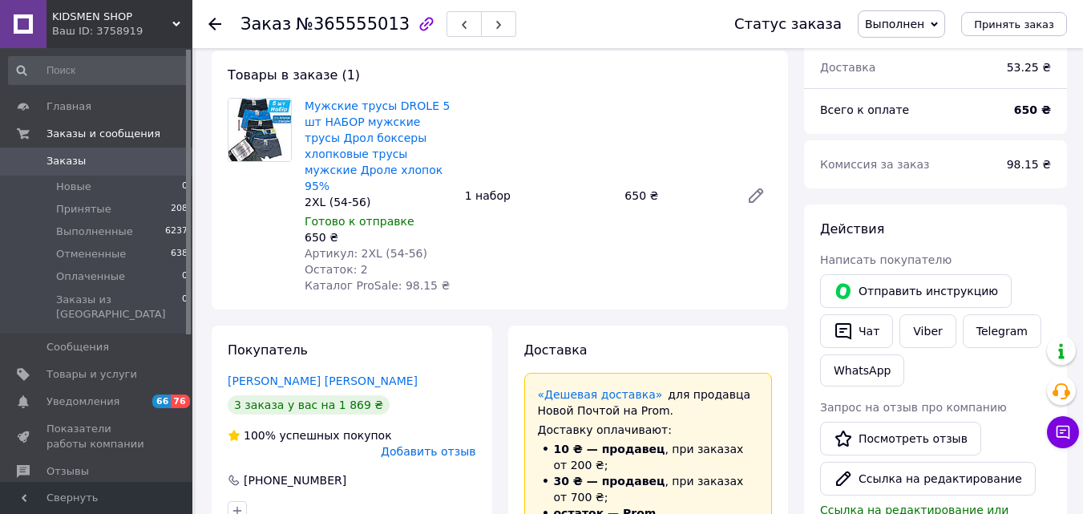
scroll to position [134, 0]
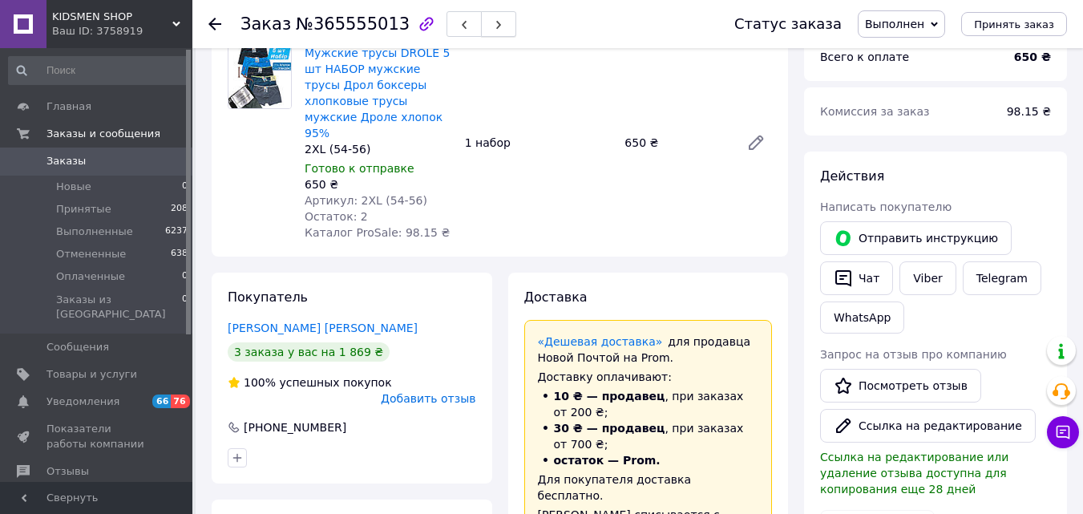
click at [494, 23] on icon "button" at bounding box center [499, 25] width 10 height 10
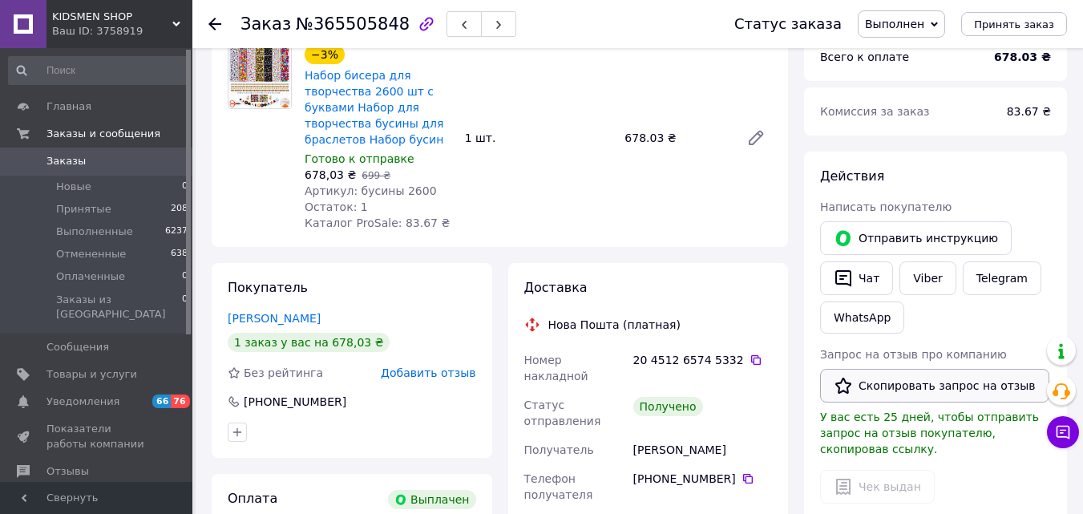
click at [914, 384] on button "Скопировать запрос на отзыв" at bounding box center [934, 386] width 229 height 34
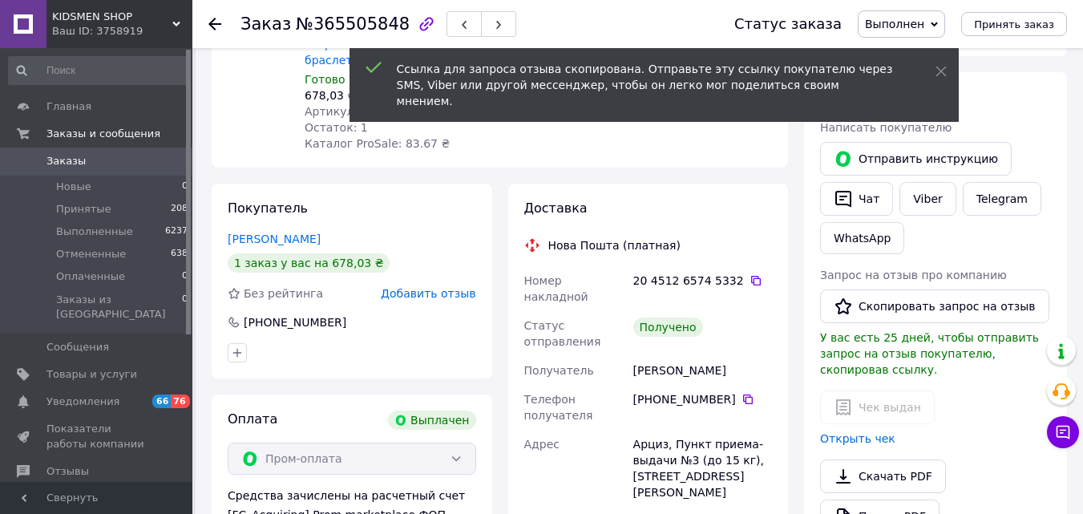
scroll to position [246, 0]
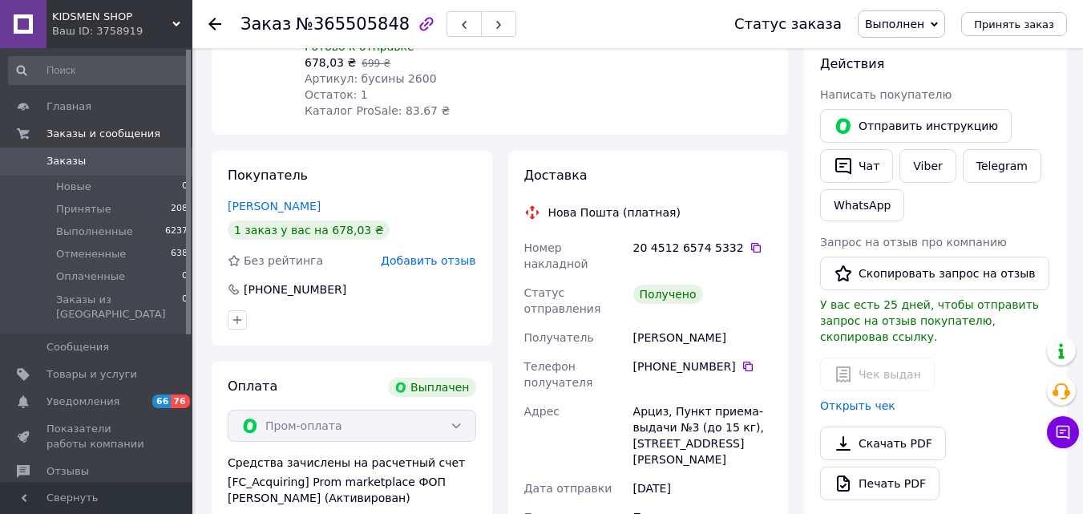
drag, startPoint x: 723, startPoint y: 335, endPoint x: 631, endPoint y: 333, distance: 92.2
click at [631, 352] on div "+380 97 259 37 20" at bounding box center [702, 374] width 145 height 45
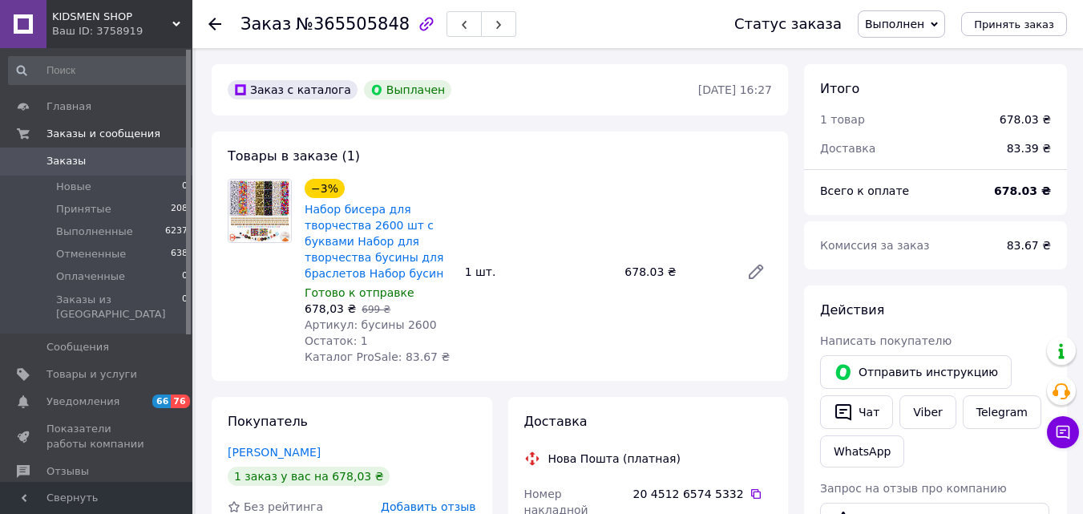
scroll to position [1, 0]
click at [494, 26] on icon "button" at bounding box center [499, 25] width 10 height 10
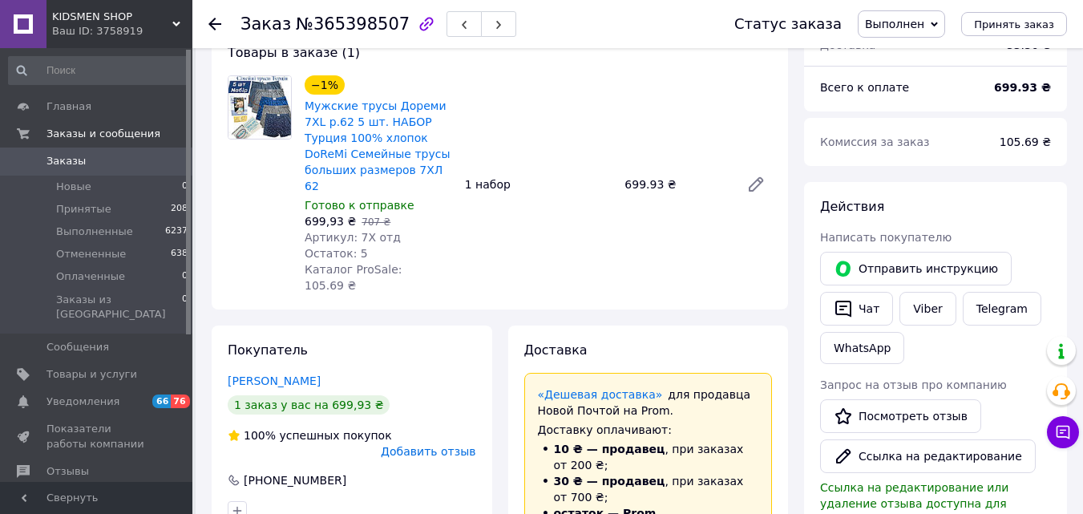
scroll to position [103, 0]
drag, startPoint x: 880, startPoint y: 423, endPoint x: 476, endPoint y: 26, distance: 566.2
click at [494, 26] on icon "button" at bounding box center [499, 25] width 10 height 10
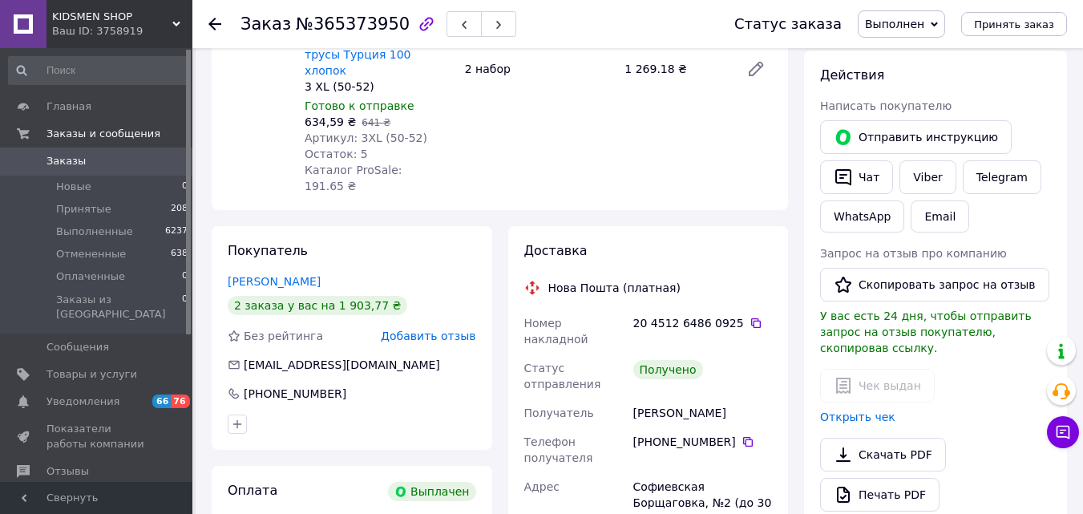
scroll to position [234, 0]
click at [867, 280] on button "Скопировать запрос на отзыв" at bounding box center [934, 286] width 229 height 34
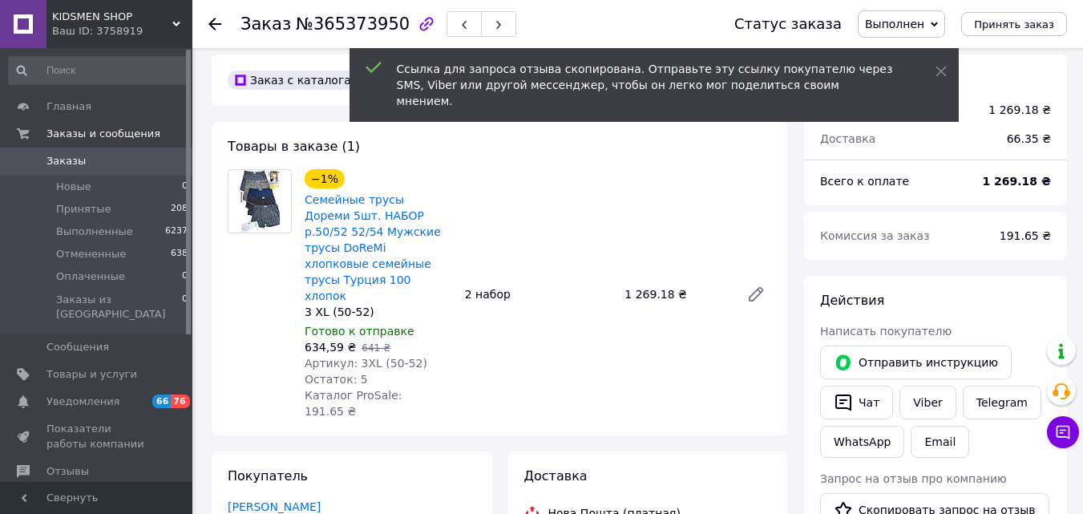
scroll to position [8, 0]
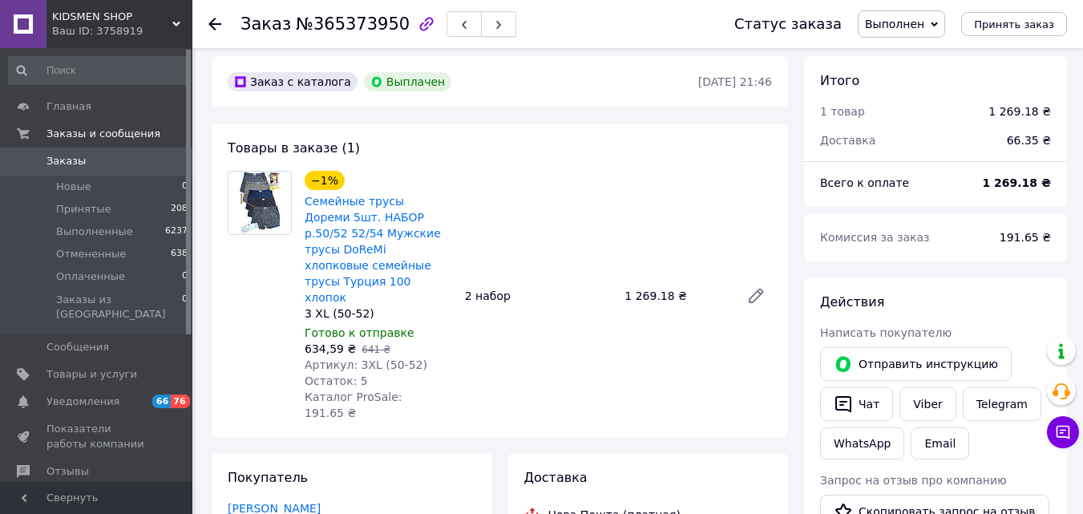
click at [481, 21] on button "button" at bounding box center [498, 24] width 35 height 26
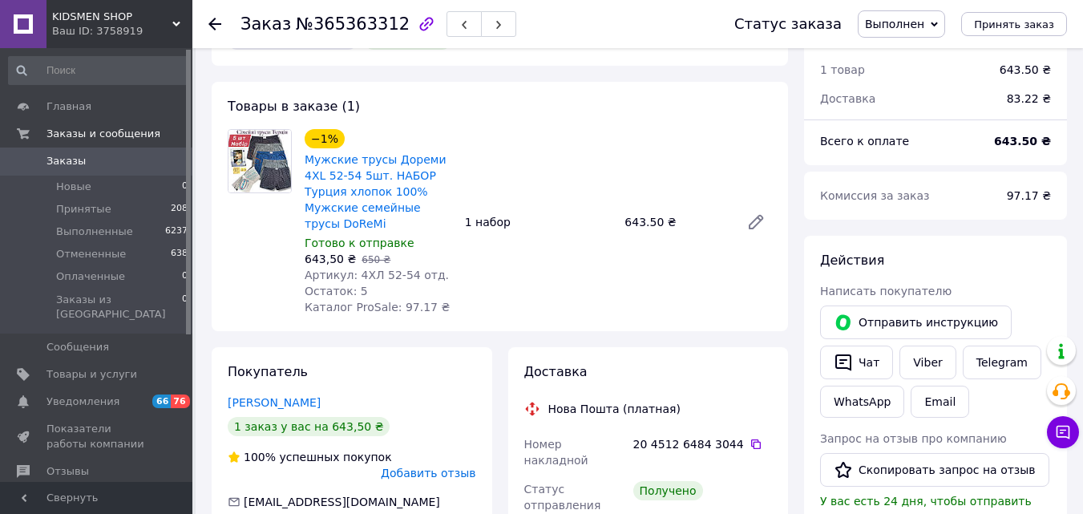
scroll to position [17, 0]
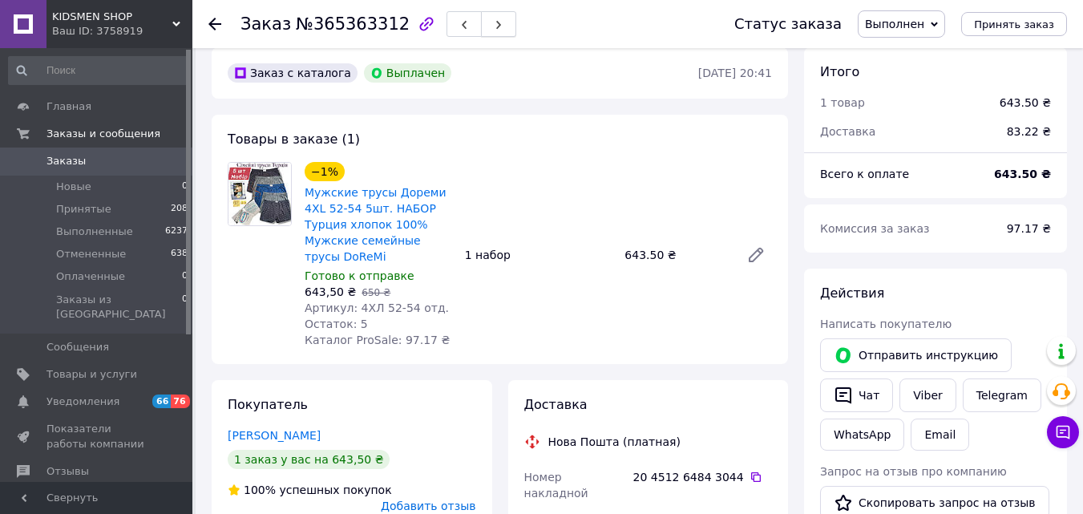
click at [496, 26] on use "button" at bounding box center [498, 25] width 5 height 9
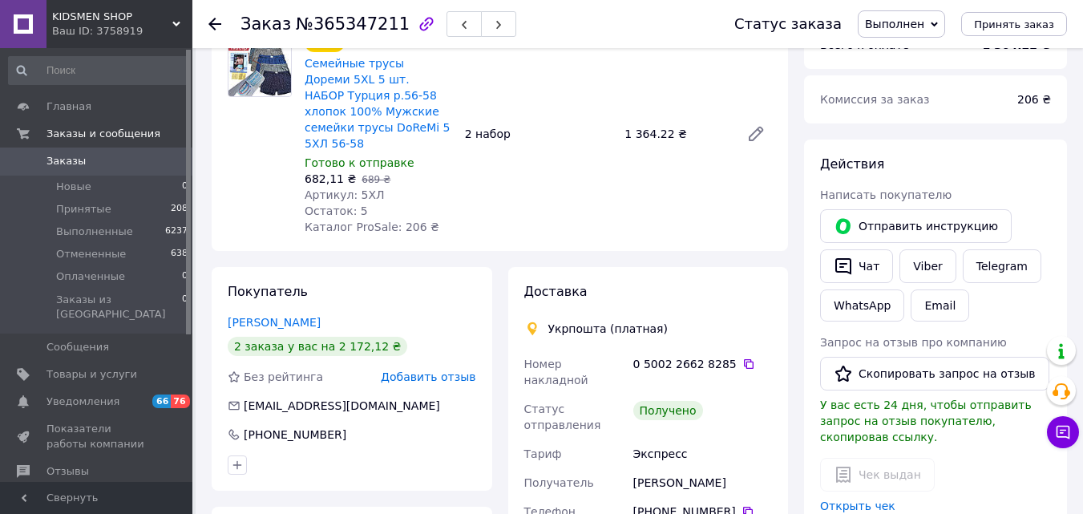
scroll to position [22, 0]
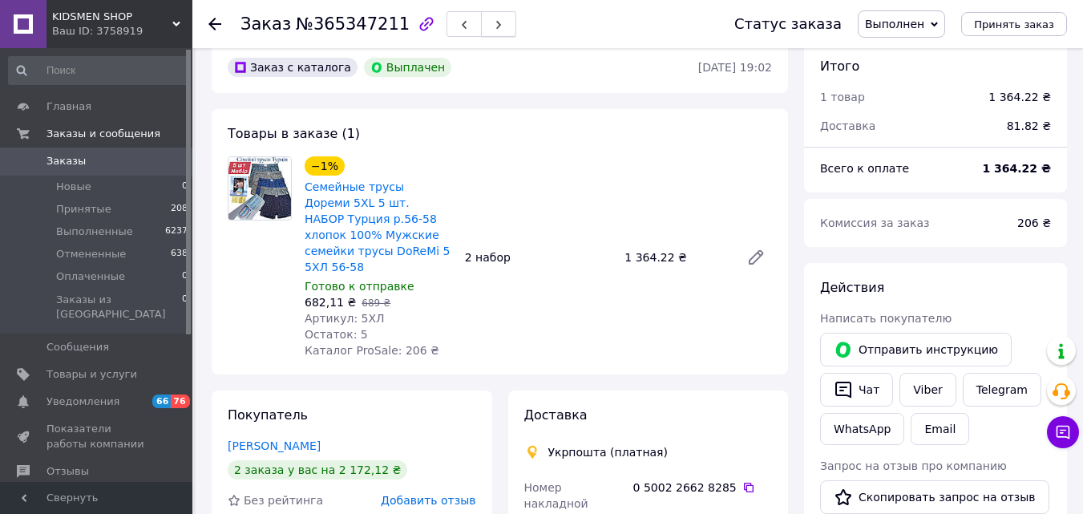
click at [494, 22] on button "button" at bounding box center [498, 24] width 35 height 26
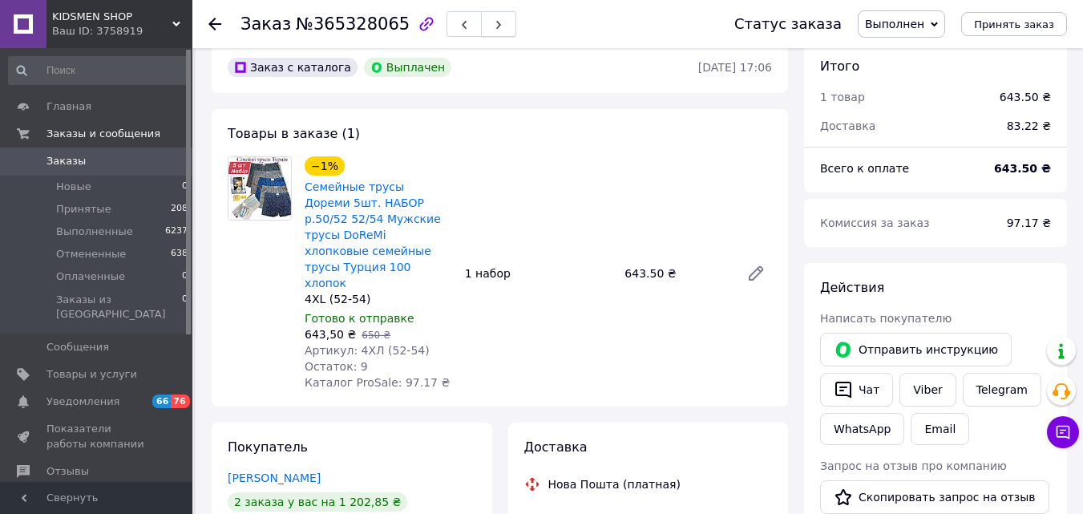
click at [494, 29] on icon "button" at bounding box center [499, 25] width 10 height 10
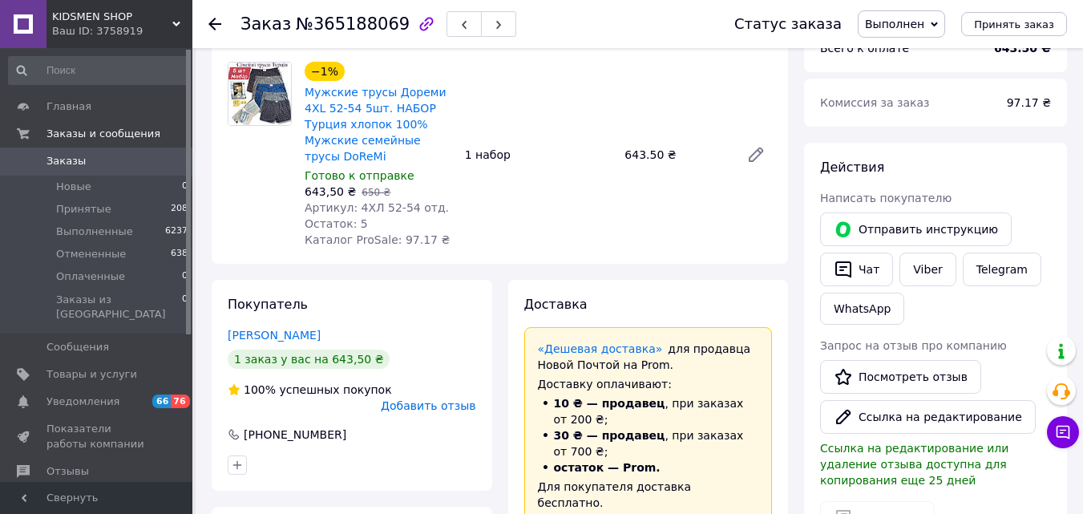
scroll to position [93, 0]
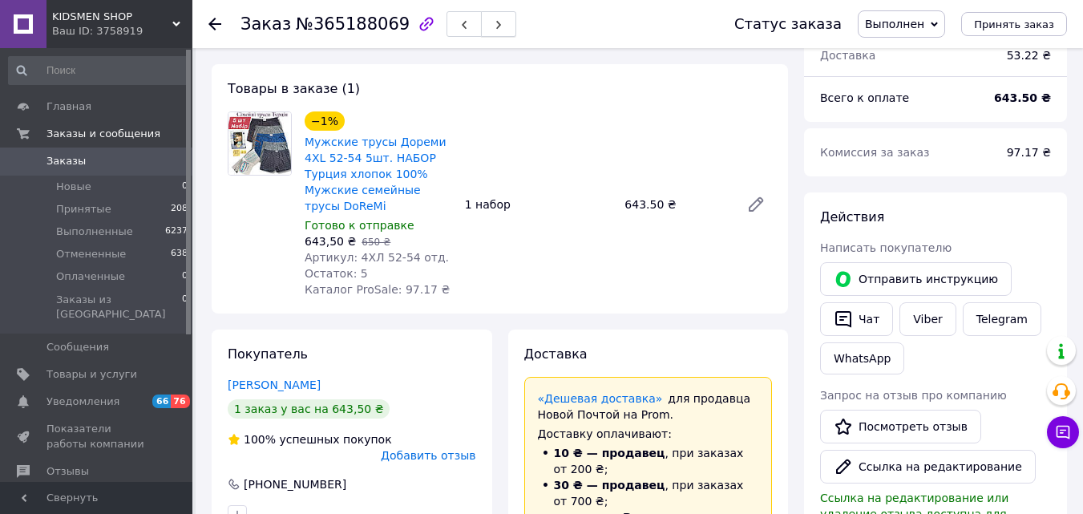
click at [494, 30] on icon "button" at bounding box center [499, 25] width 10 height 10
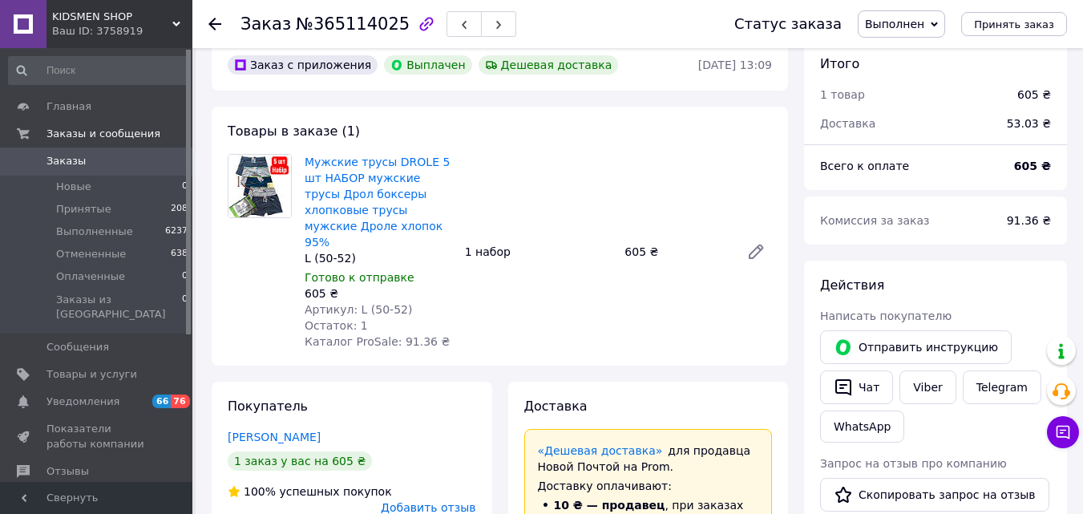
scroll to position [24, 0]
click at [869, 497] on button "Скопировать запрос на отзыв" at bounding box center [934, 496] width 229 height 34
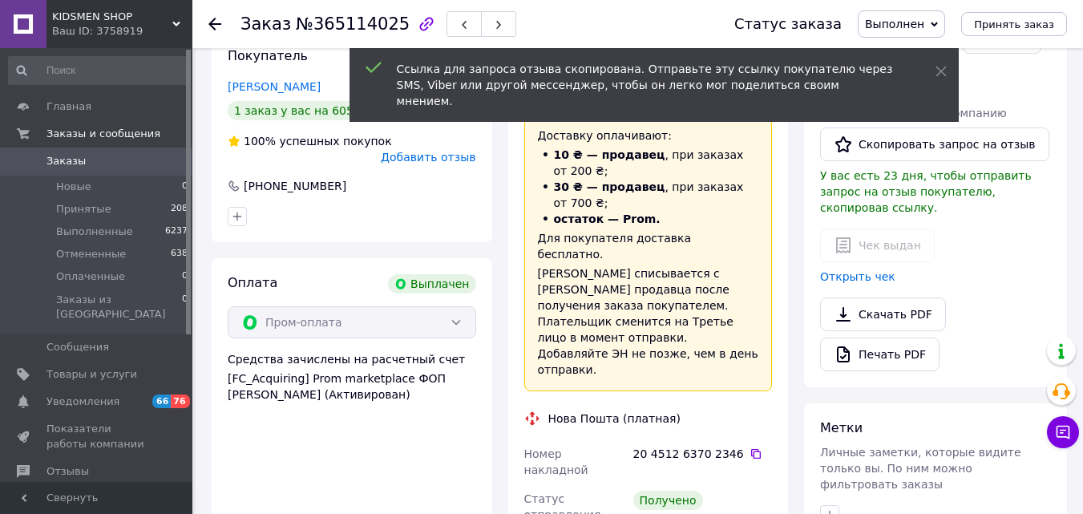
scroll to position [386, 0]
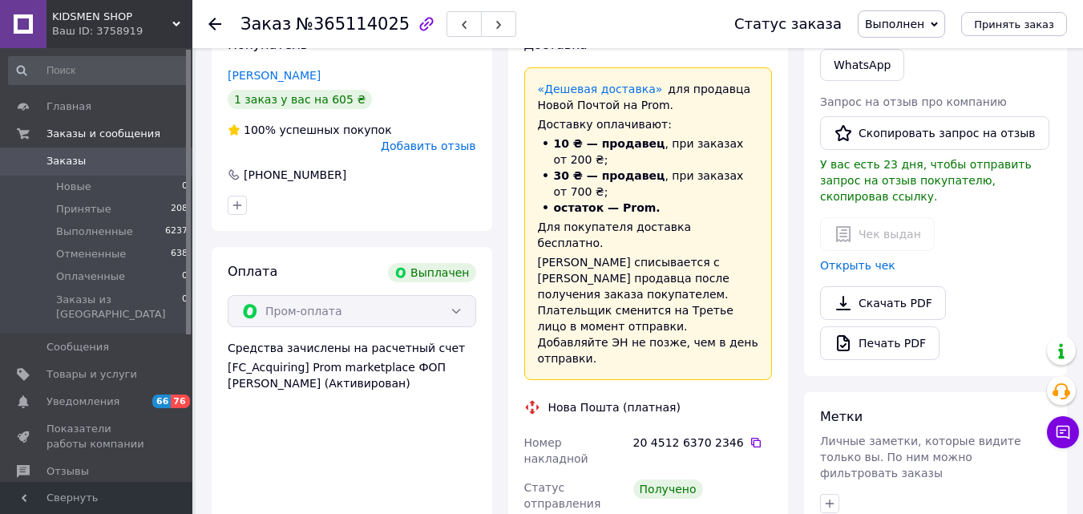
click at [912, 135] on button "Скопировать запрос на отзыв" at bounding box center [934, 133] width 229 height 34
click at [481, 33] on button "button" at bounding box center [498, 24] width 35 height 26
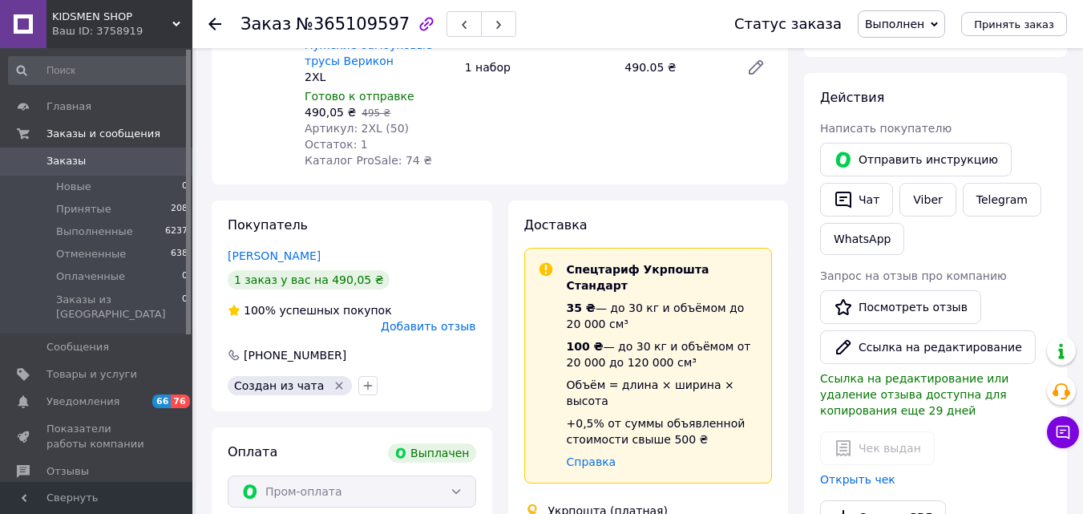
scroll to position [131, 0]
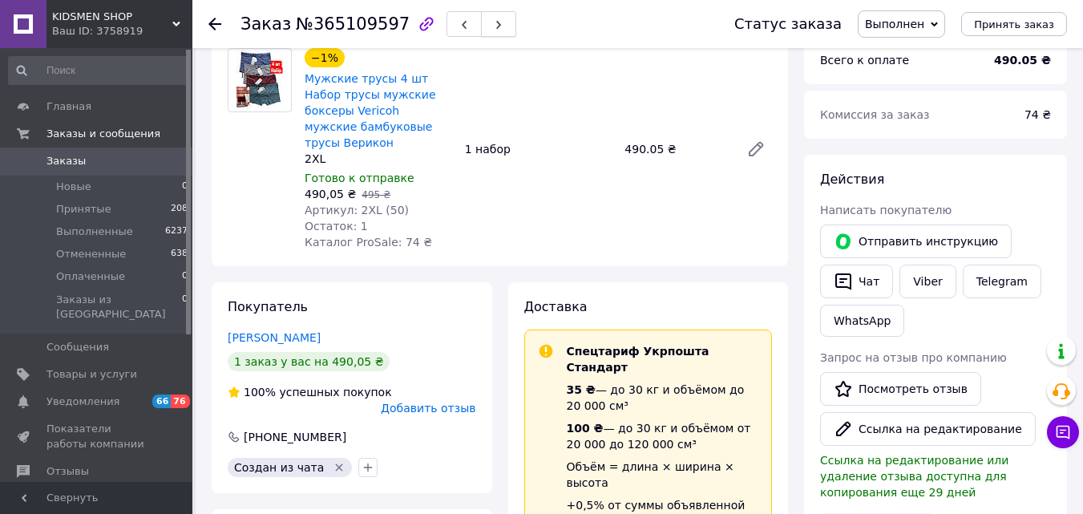
click at [494, 21] on icon "button" at bounding box center [499, 25] width 10 height 10
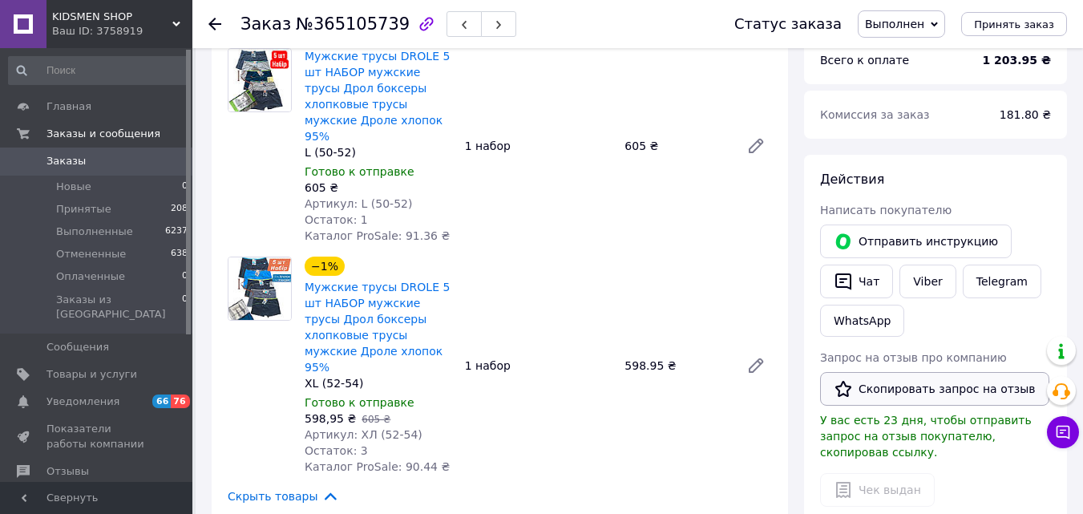
click at [856, 386] on button "Скопировать запрос на отзыв" at bounding box center [934, 389] width 229 height 34
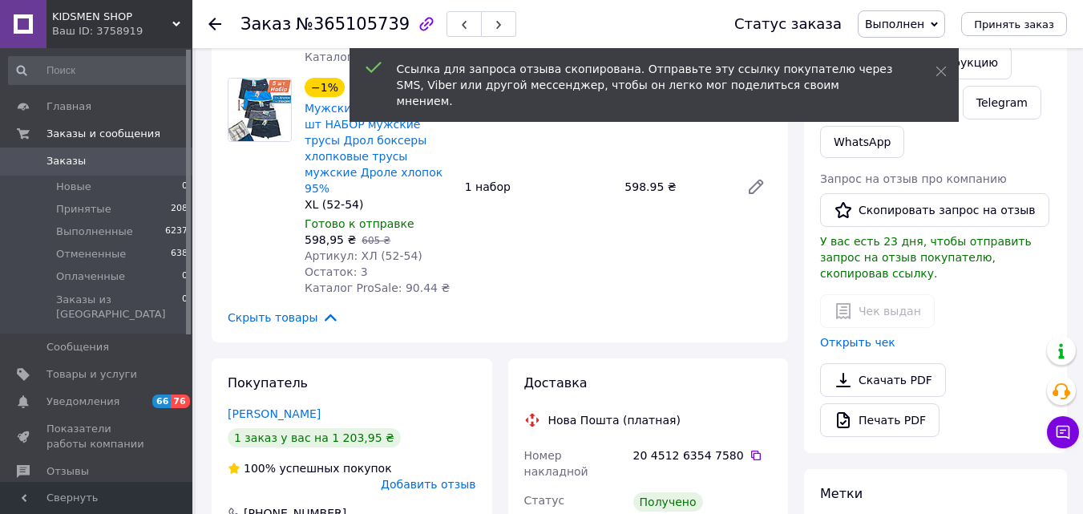
scroll to position [321, 0]
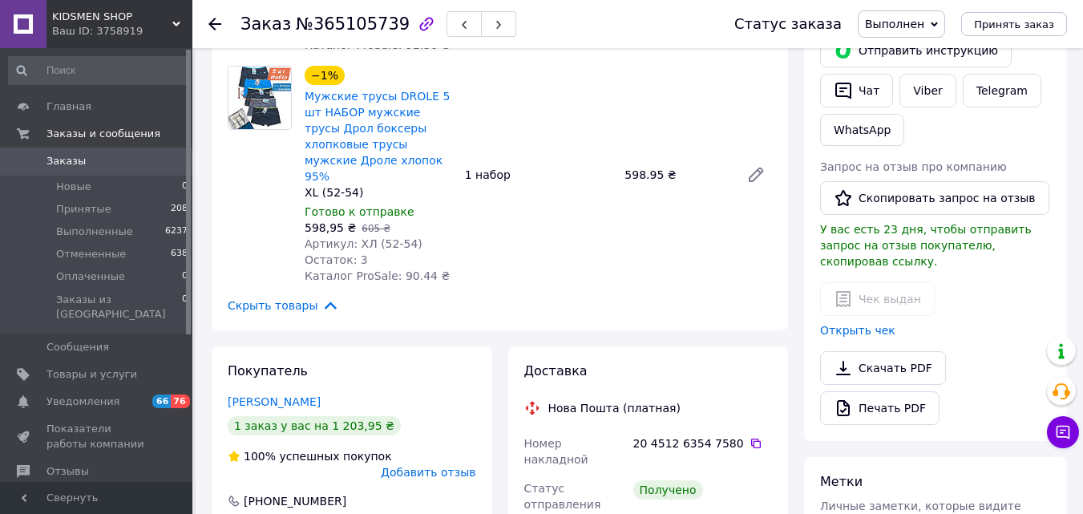
click at [857, 100] on button "Чат" at bounding box center [856, 91] width 73 height 34
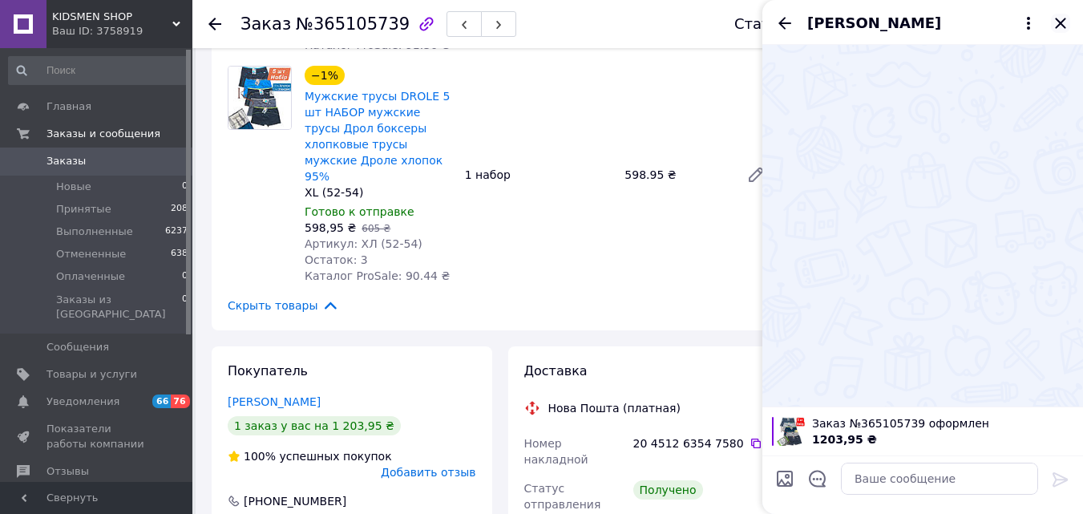
click at [1060, 17] on icon "Закрыть" at bounding box center [1060, 23] width 19 height 19
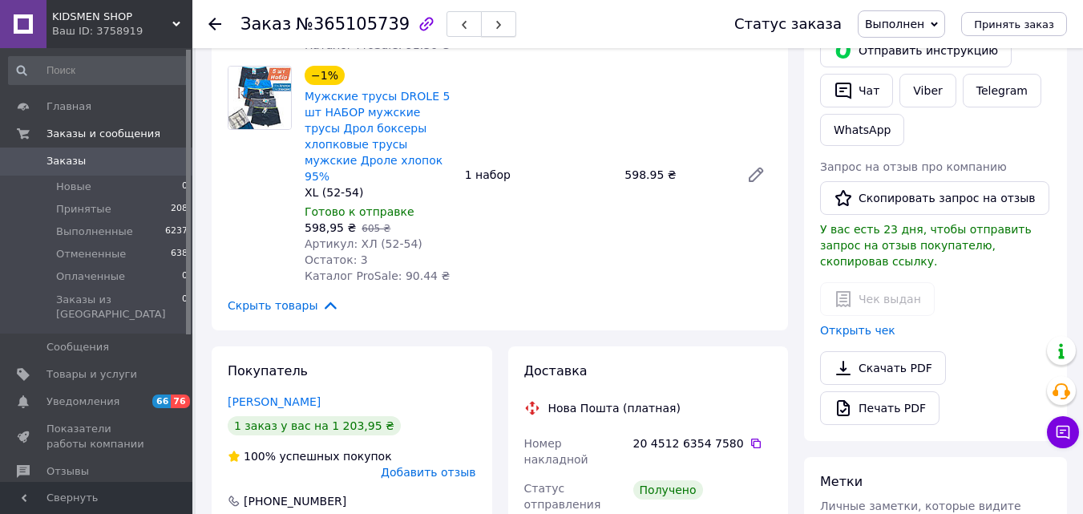
click at [487, 34] on button "button" at bounding box center [498, 24] width 35 height 26
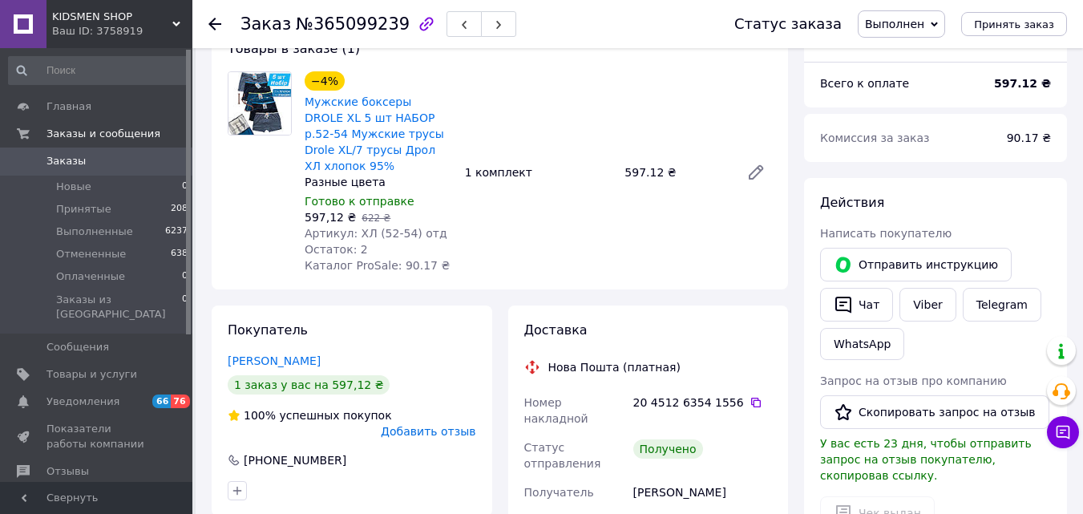
scroll to position [87, 0]
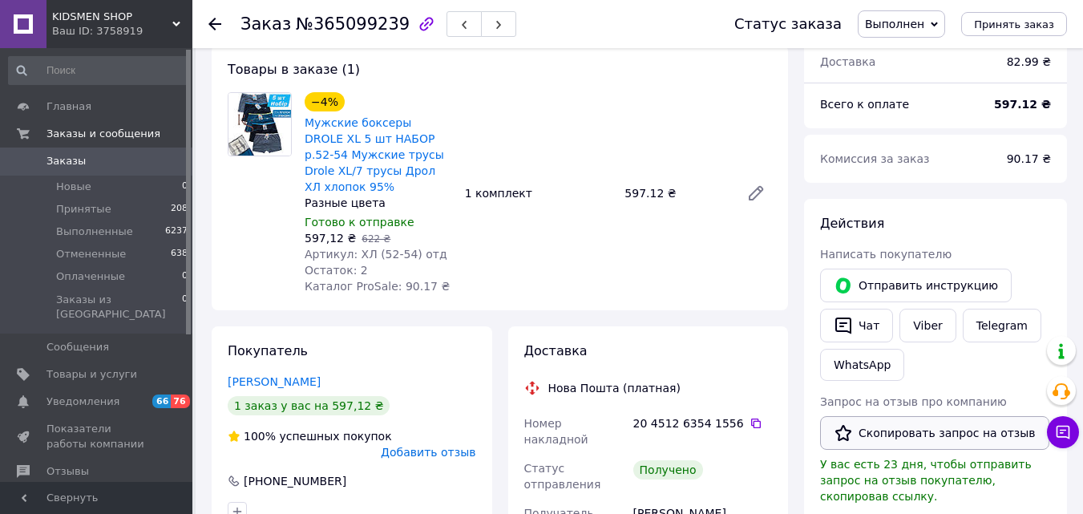
click at [866, 423] on button "Скопировать запрос на отзыв" at bounding box center [934, 433] width 229 height 34
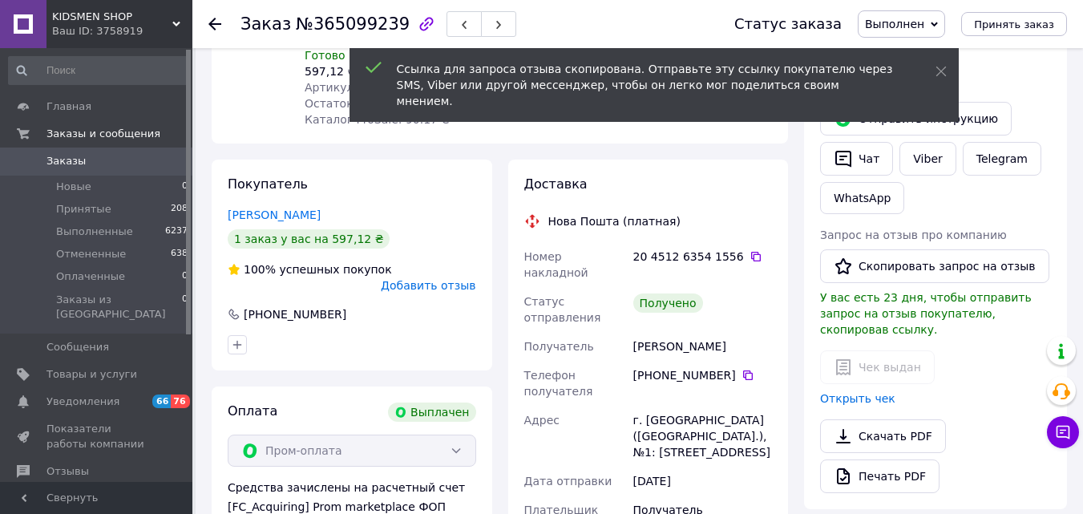
scroll to position [252, 0]
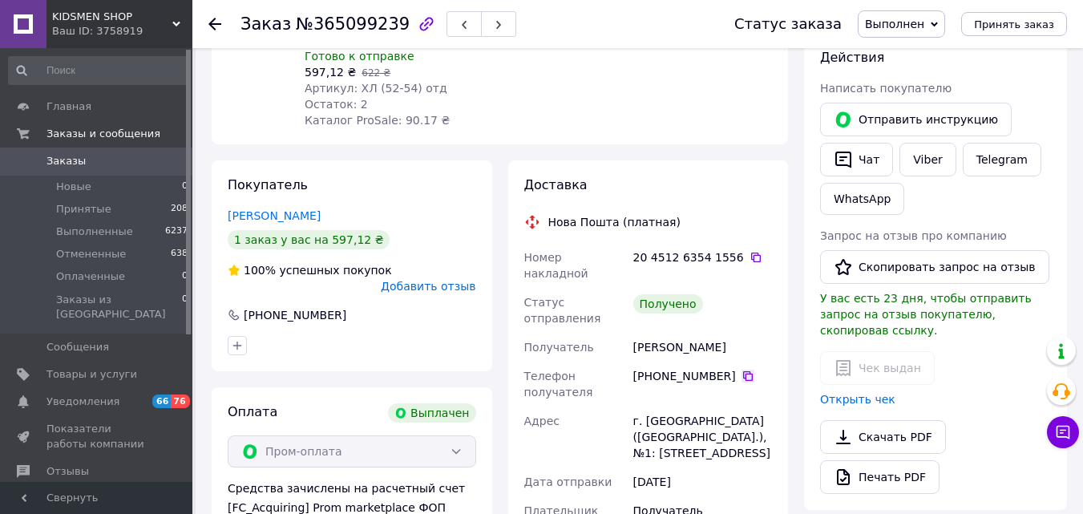
click at [741, 370] on icon at bounding box center [747, 376] width 13 height 13
click at [879, 264] on button "Скопировать запрос на отзыв" at bounding box center [934, 267] width 229 height 34
click at [481, 22] on button "button" at bounding box center [498, 24] width 35 height 26
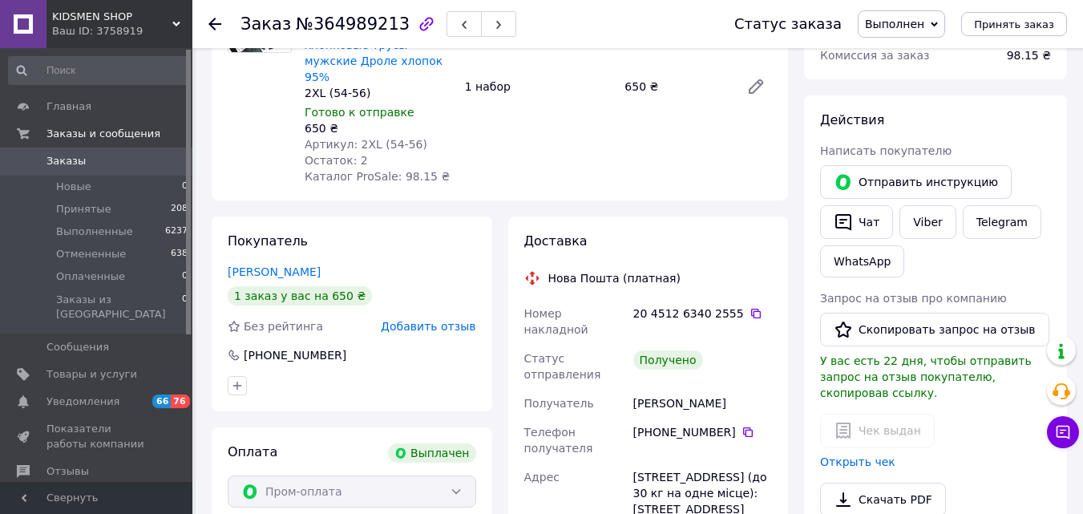
scroll to position [202, 0]
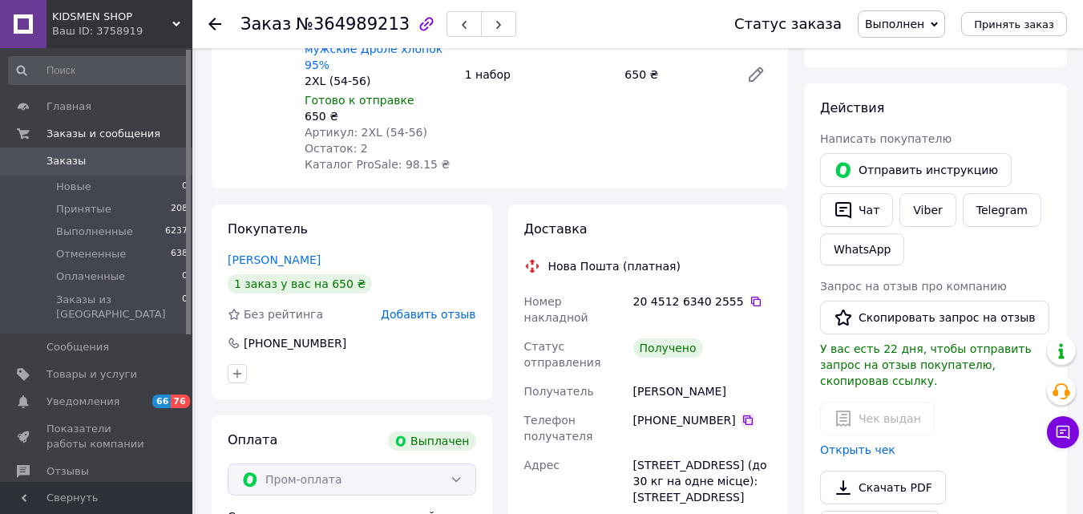
click at [743, 415] on icon at bounding box center [748, 420] width 10 height 10
click at [840, 212] on icon "button" at bounding box center [843, 209] width 19 height 19
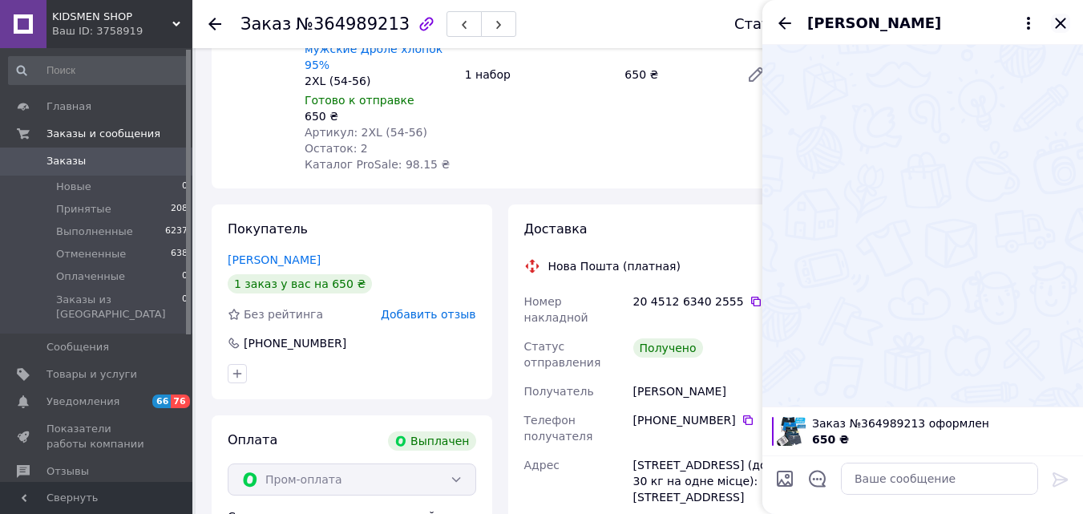
click at [1057, 22] on icon "Закрыть" at bounding box center [1060, 23] width 19 height 19
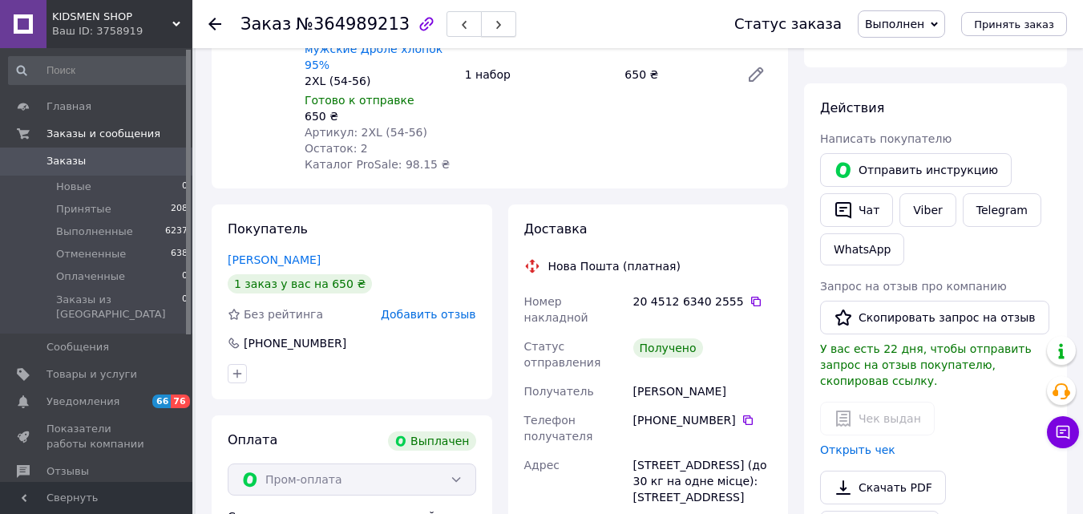
click at [494, 27] on icon "button" at bounding box center [499, 25] width 10 height 10
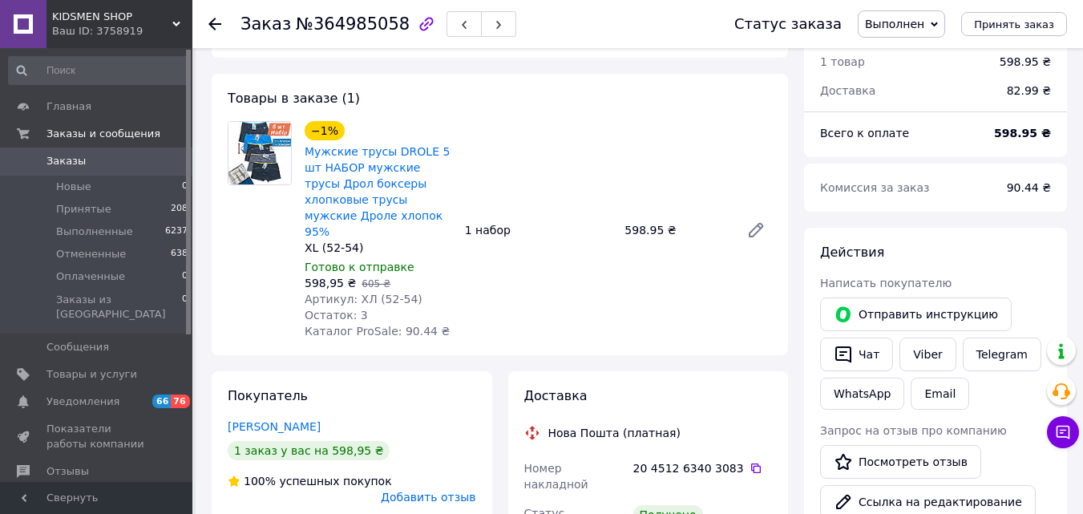
scroll to position [59, 0]
click at [494, 22] on icon "button" at bounding box center [499, 25] width 10 height 10
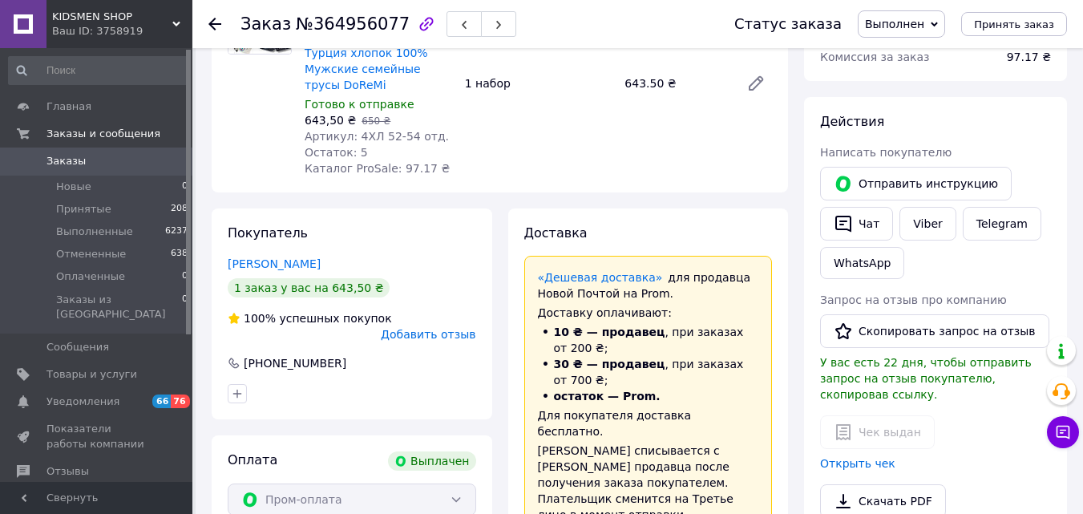
scroll to position [106, 0]
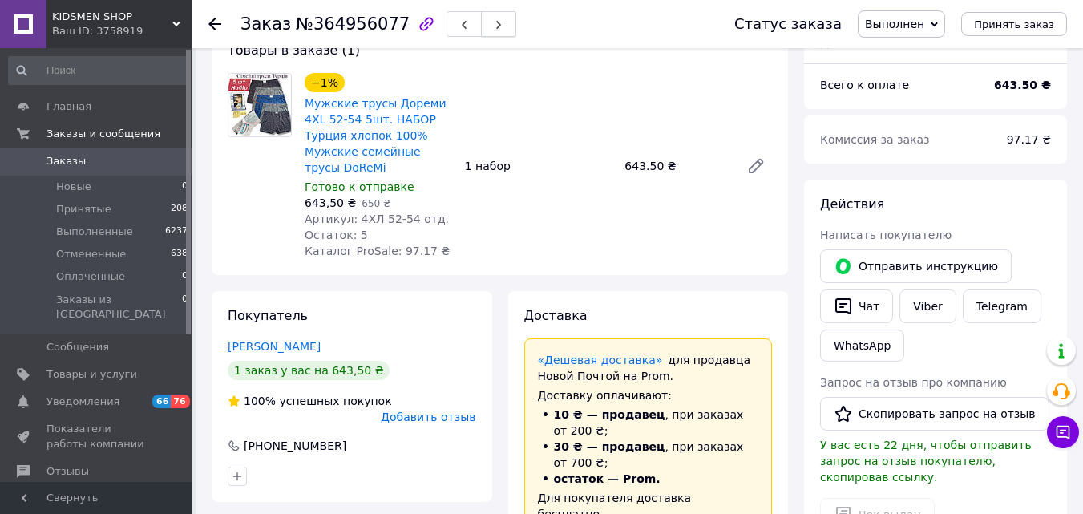
click at [496, 26] on use "button" at bounding box center [498, 25] width 5 height 9
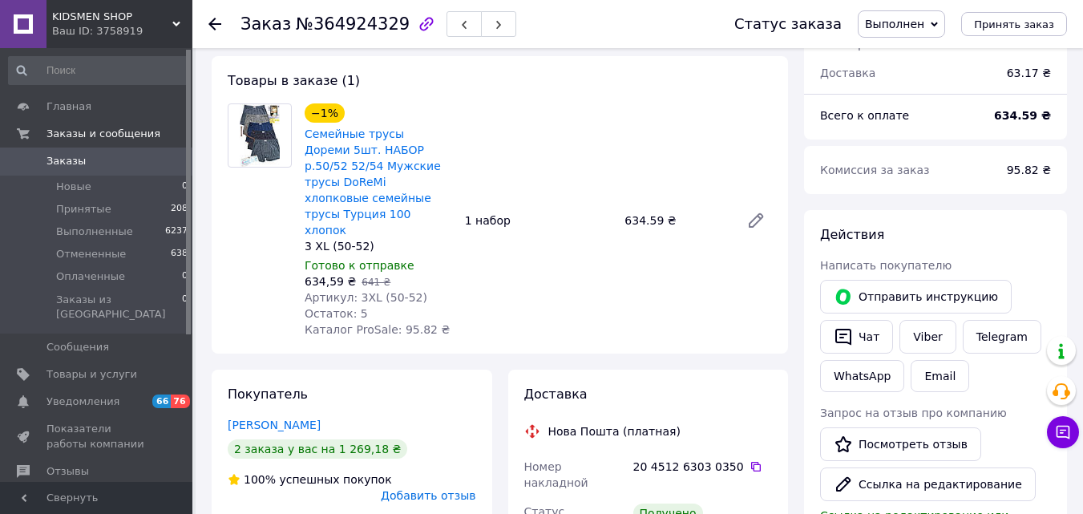
scroll to position [49, 0]
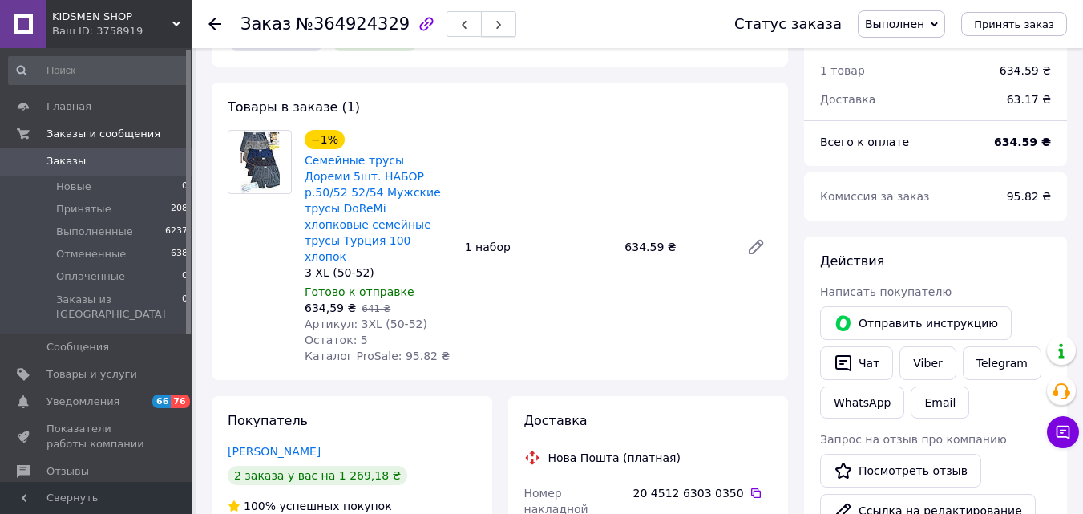
click at [494, 30] on icon "button" at bounding box center [499, 25] width 10 height 10
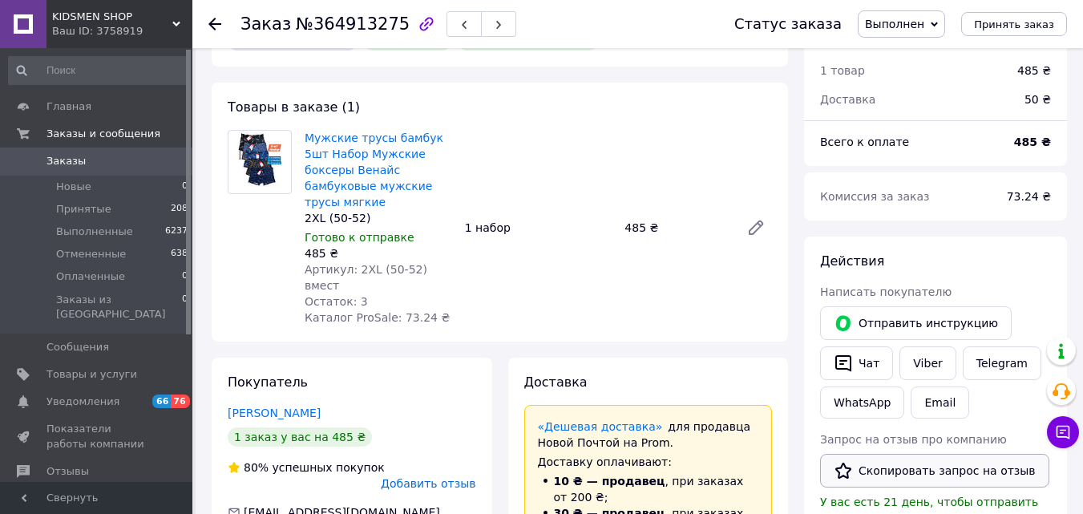
click at [873, 479] on button "Скопировать запрос на отзыв" at bounding box center [934, 471] width 229 height 34
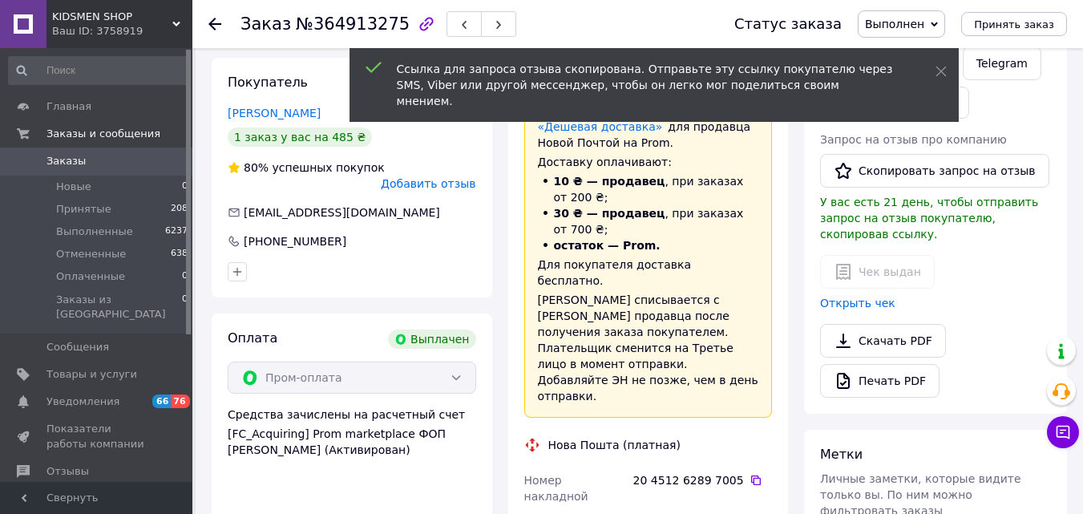
scroll to position [359, 0]
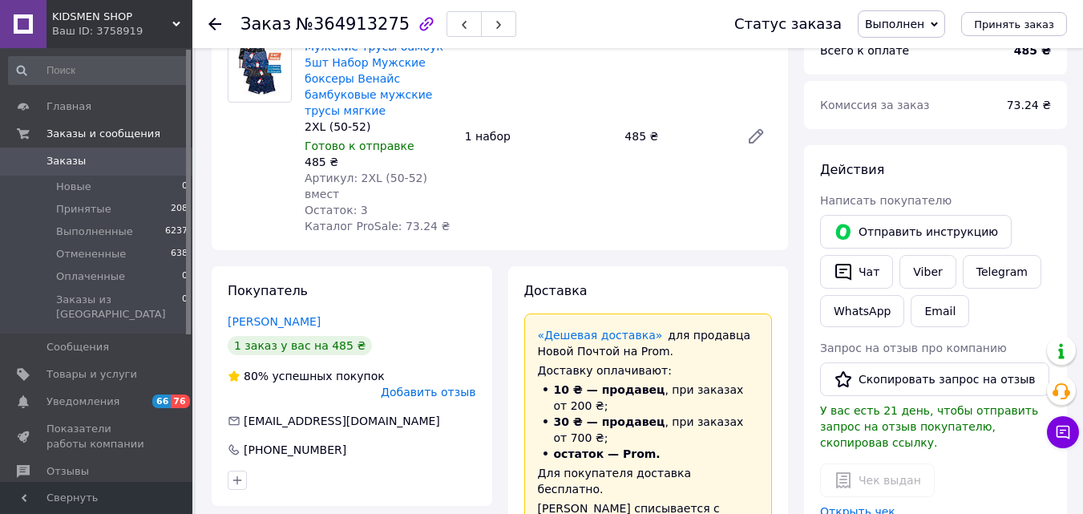
scroll to position [0, 0]
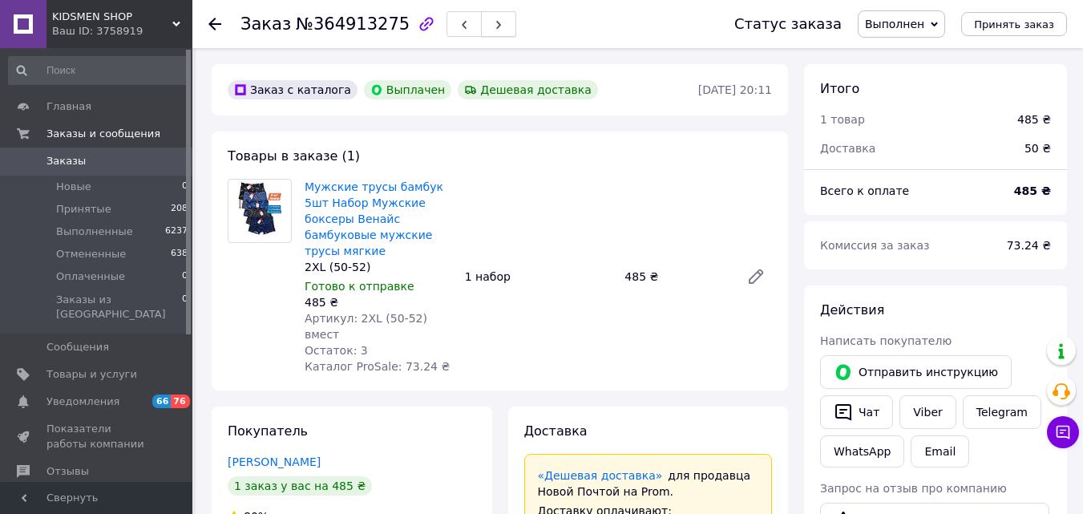
click at [494, 28] on icon "button" at bounding box center [499, 25] width 10 height 10
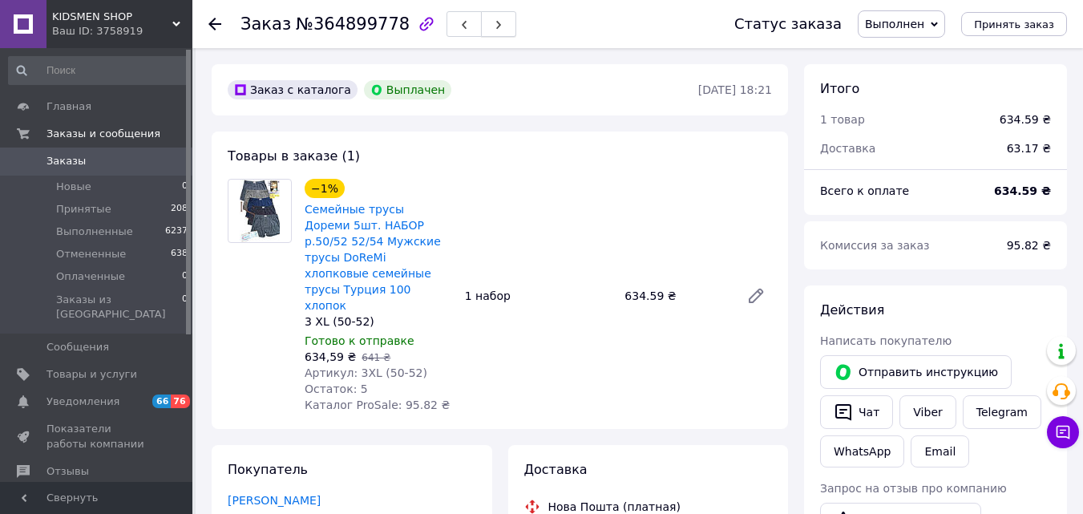
click at [494, 24] on icon "button" at bounding box center [499, 25] width 10 height 10
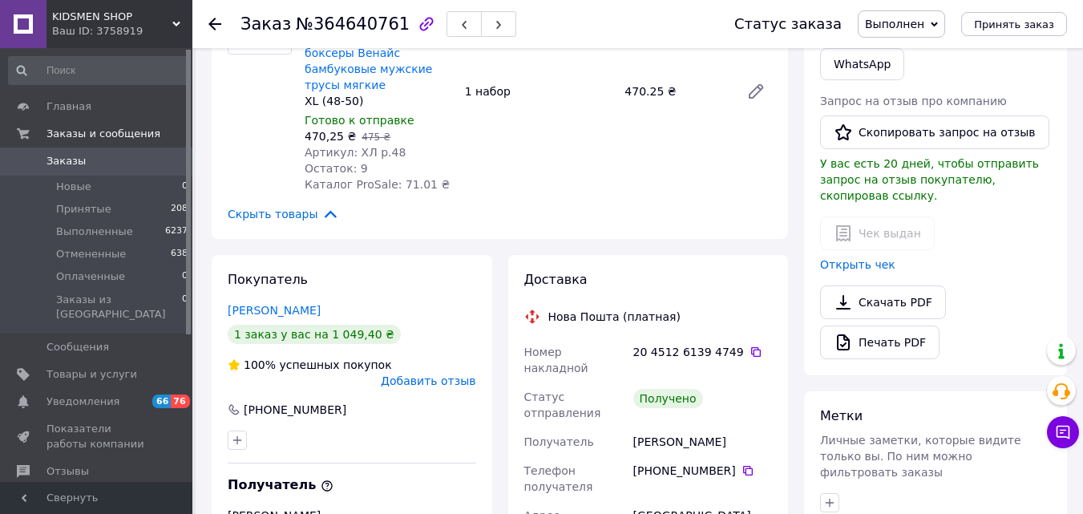
scroll to position [386, 0]
click at [884, 133] on button "Скопировать запрос на отзыв" at bounding box center [934, 133] width 229 height 34
click at [743, 467] on icon at bounding box center [748, 472] width 10 height 10
click at [741, 465] on icon at bounding box center [747, 471] width 13 height 13
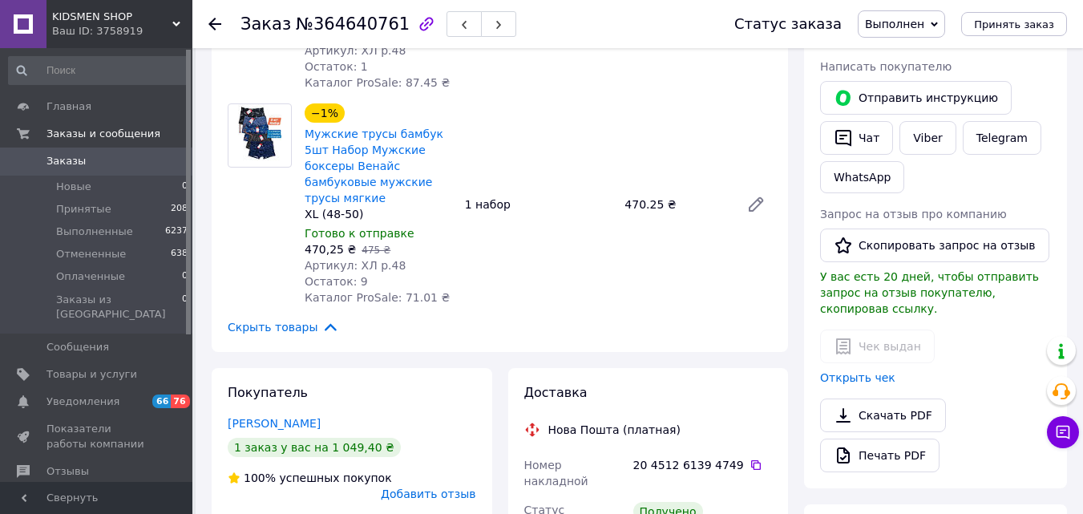
scroll to position [190, 0]
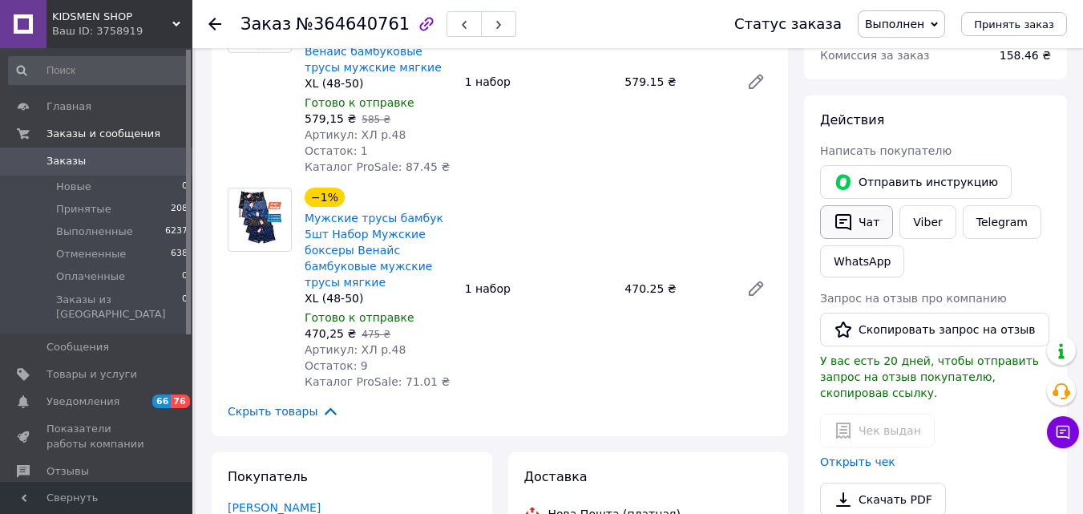
click at [851, 216] on icon "button" at bounding box center [843, 221] width 19 height 19
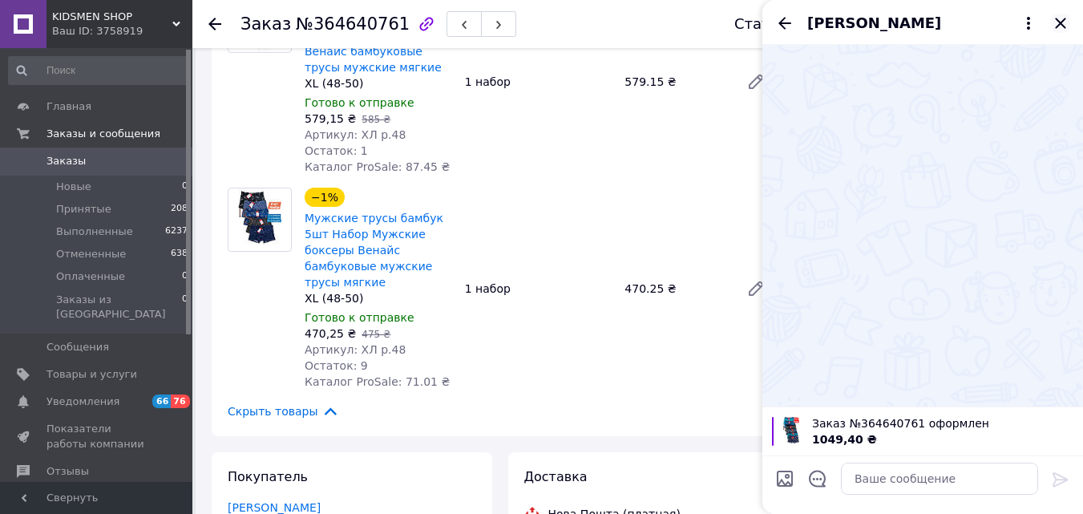
click at [1062, 24] on icon "Закрыть" at bounding box center [1060, 23] width 10 height 10
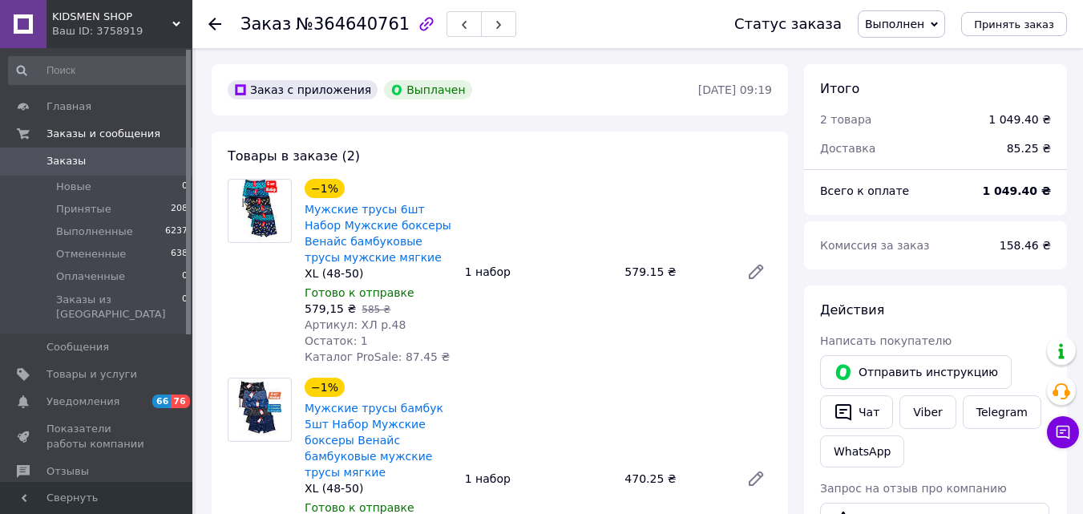
scroll to position [3, 0]
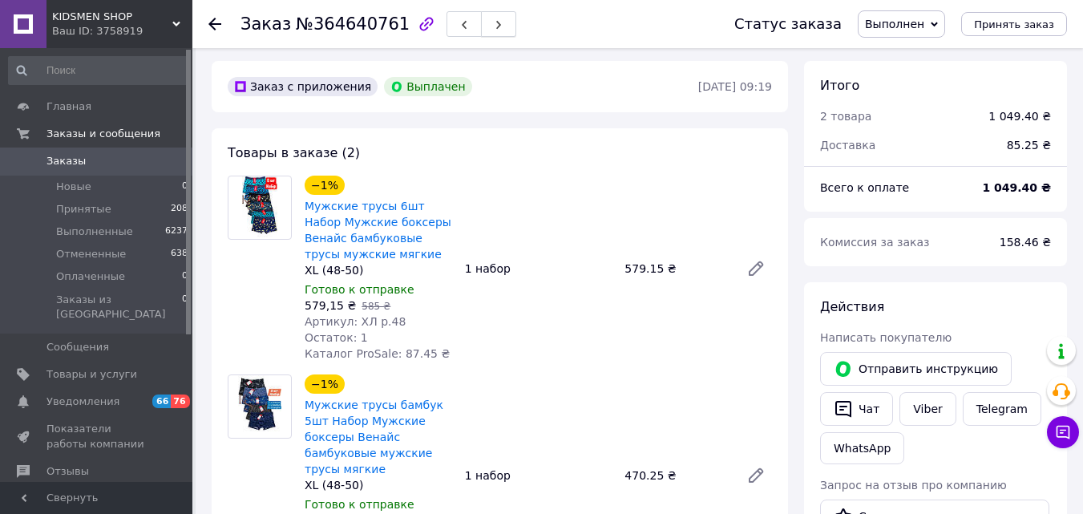
click at [494, 18] on span "button" at bounding box center [499, 24] width 10 height 12
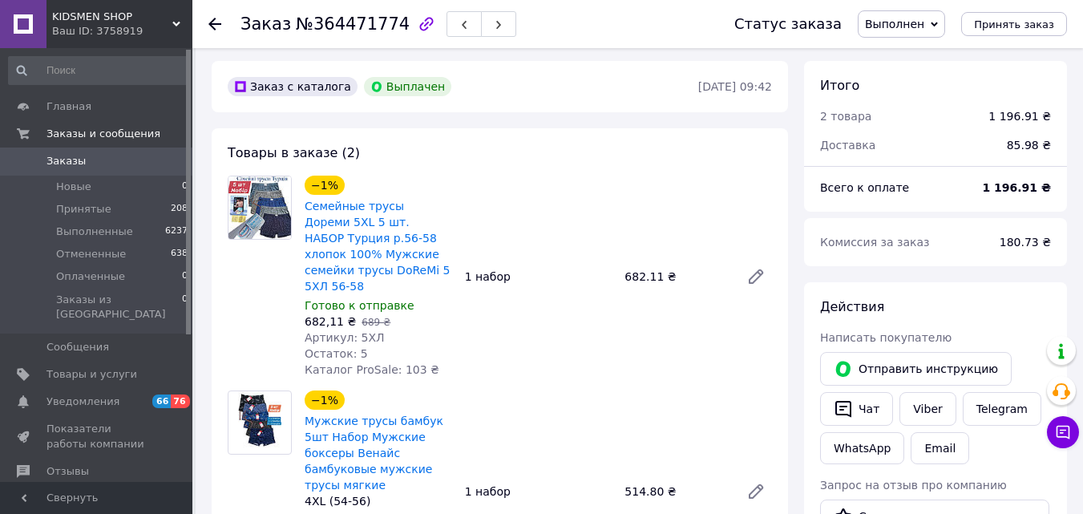
scroll to position [48, 0]
click at [494, 18] on span "button" at bounding box center [499, 24] width 10 height 12
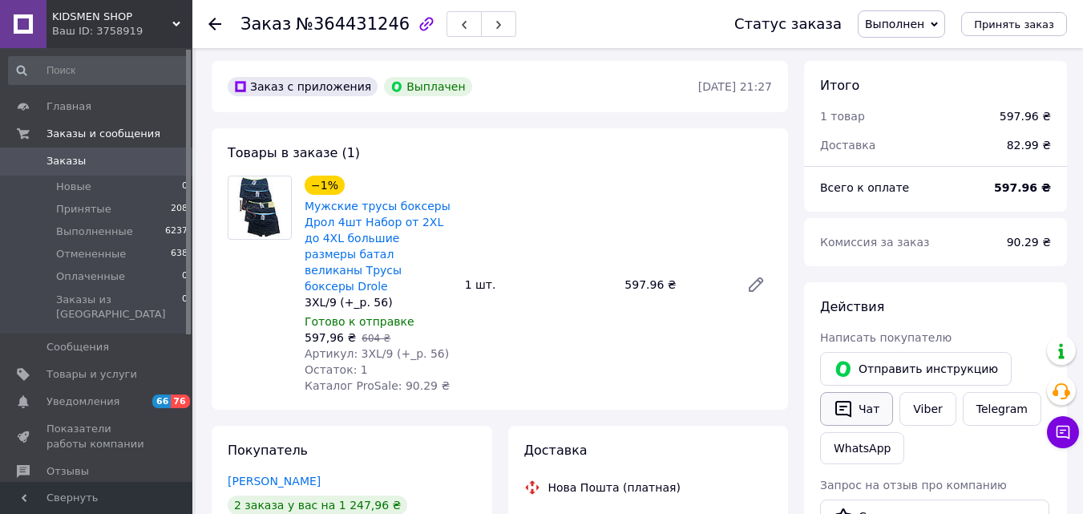
click at [860, 407] on button "Чат" at bounding box center [856, 409] width 73 height 34
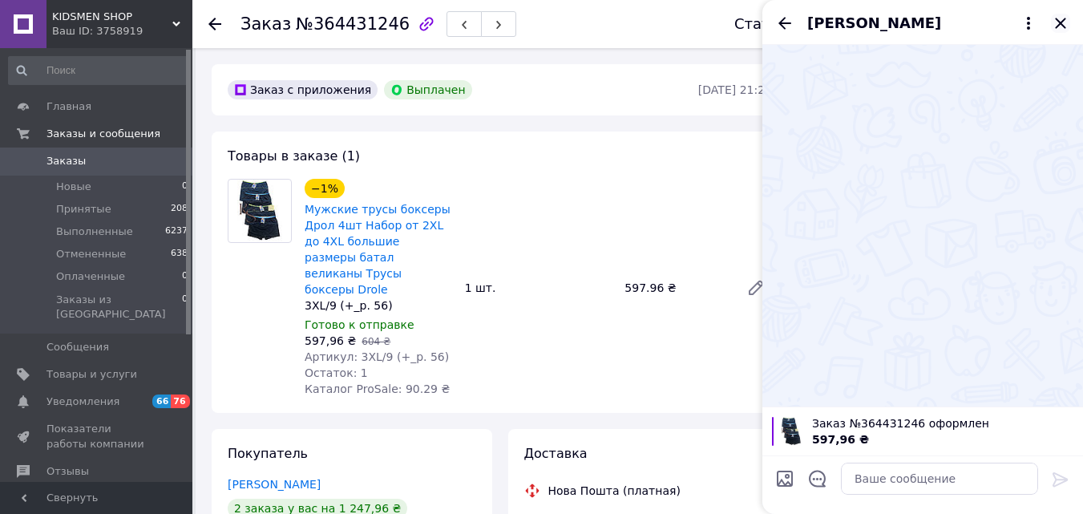
click at [1063, 23] on icon "Закрыть" at bounding box center [1060, 23] width 19 height 19
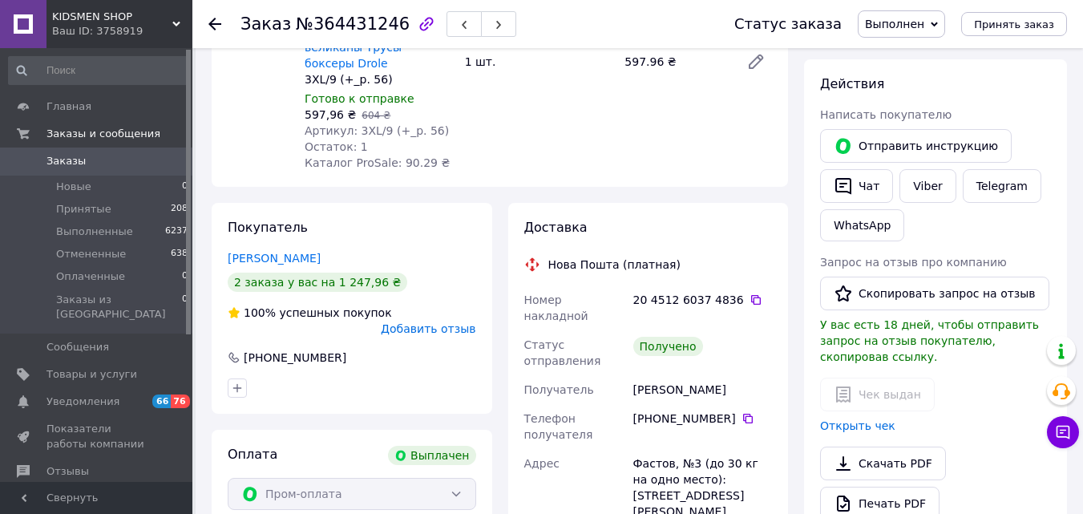
scroll to position [307, 0]
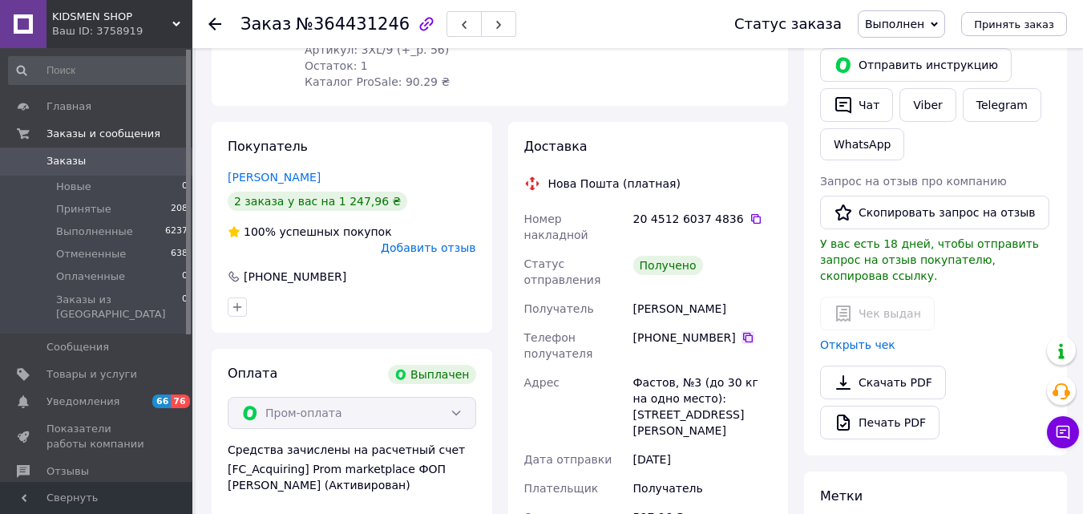
click at [741, 331] on icon at bounding box center [747, 337] width 13 height 13
click at [903, 205] on button "Скопировать запрос на отзыв" at bounding box center [934, 213] width 229 height 34
click at [846, 223] on button "Скопировать запрос на отзыв" at bounding box center [934, 213] width 229 height 34
click at [494, 29] on icon "button" at bounding box center [499, 25] width 10 height 10
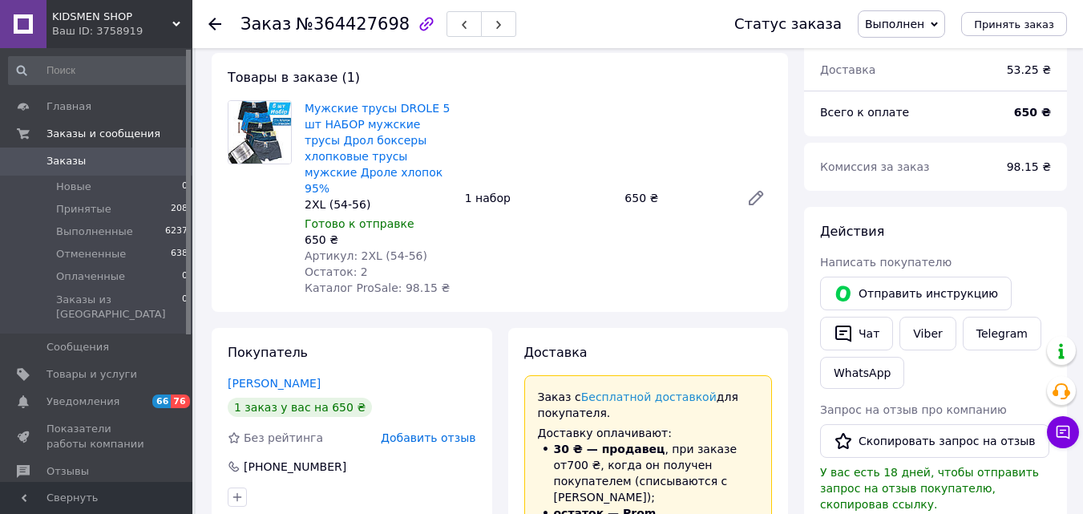
scroll to position [103, 0]
click at [861, 446] on button "Скопировать запрос на отзыв" at bounding box center [934, 441] width 229 height 34
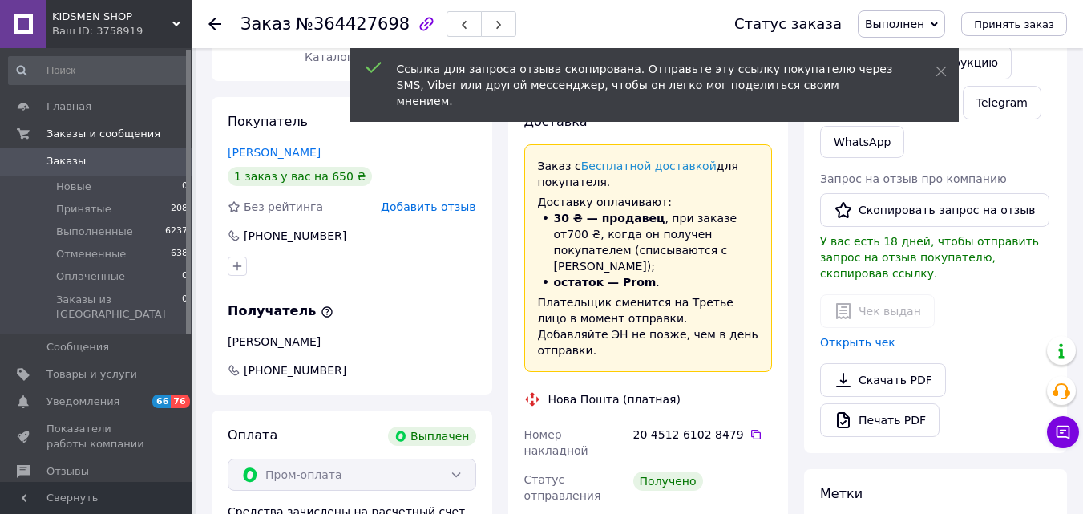
scroll to position [308, 0]
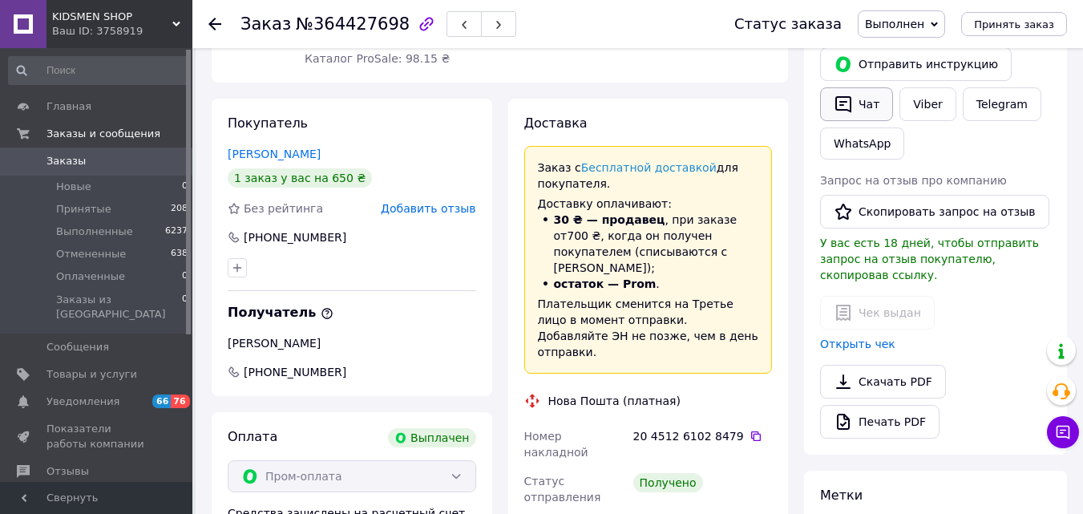
click at [868, 109] on button "Чат" at bounding box center [856, 104] width 73 height 34
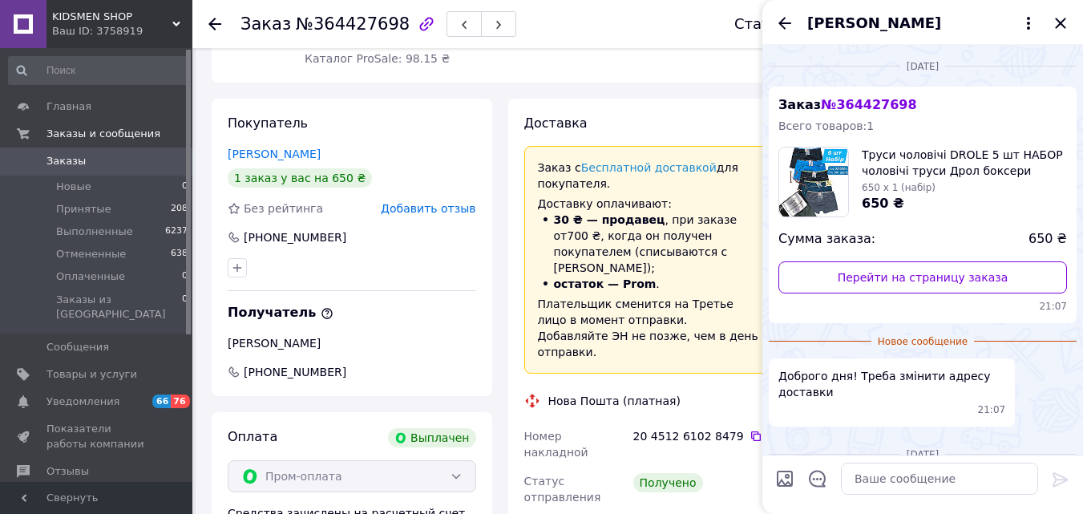
scroll to position [197, 0]
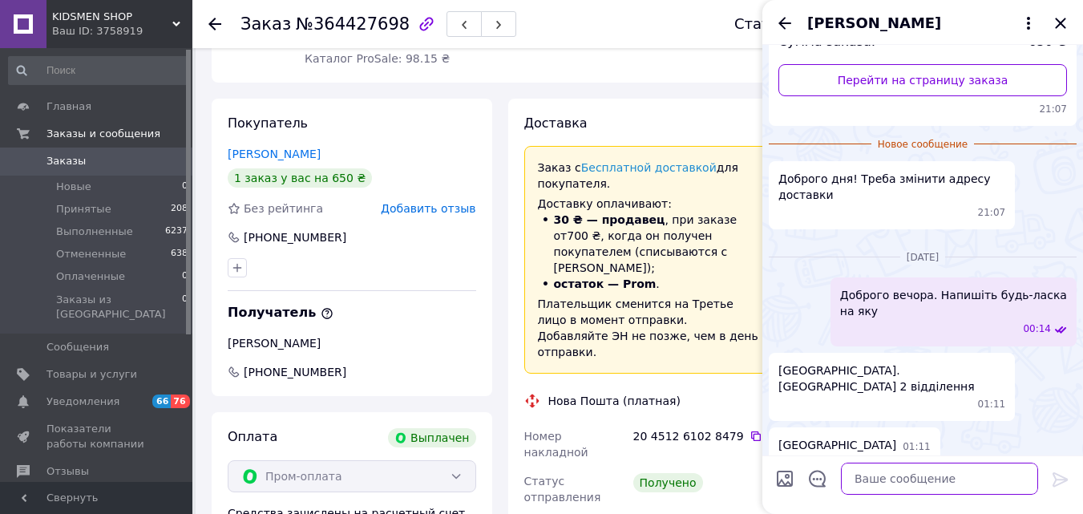
click at [877, 481] on textarea at bounding box center [939, 479] width 197 height 32
click at [1056, 24] on icon "Закрыть" at bounding box center [1060, 23] width 19 height 19
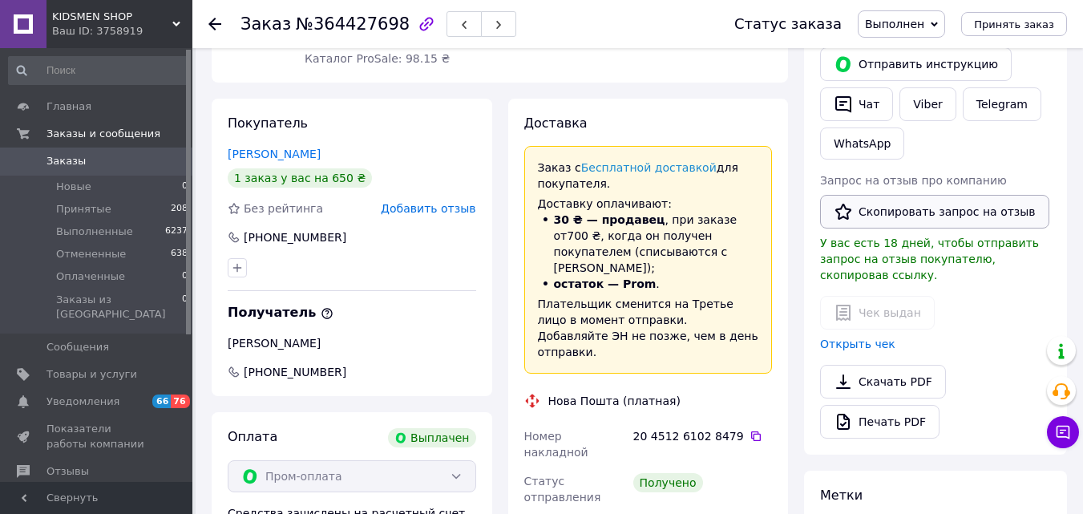
click at [883, 210] on button "Скопировать запрос на отзыв" at bounding box center [934, 212] width 229 height 34
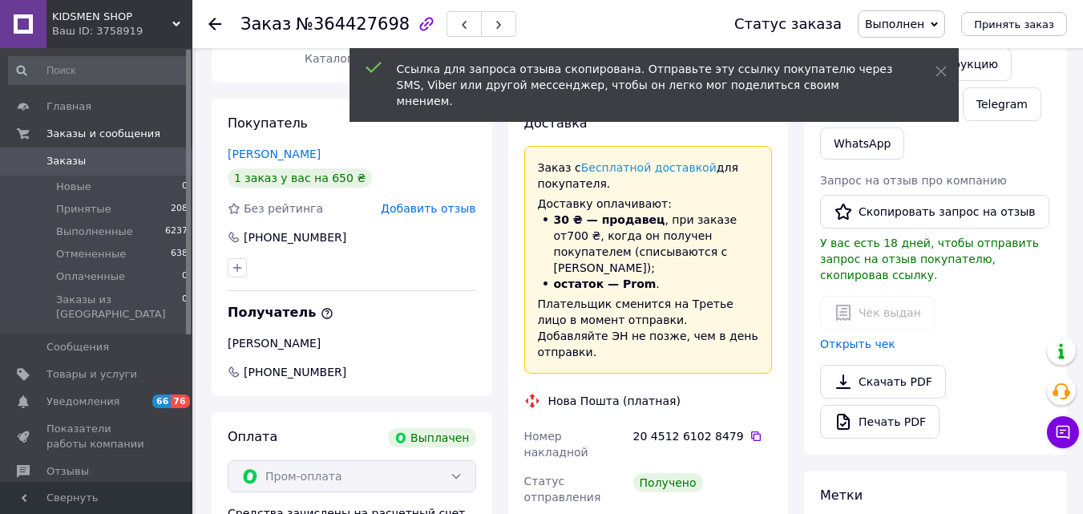
click at [864, 108] on div "Ссылка для запроса отзыва скопирована. Отправьте эту ссылку покупателю через SM…" at bounding box center [653, 87] width 609 height 78
click at [858, 110] on button "Чат" at bounding box center [856, 104] width 73 height 34
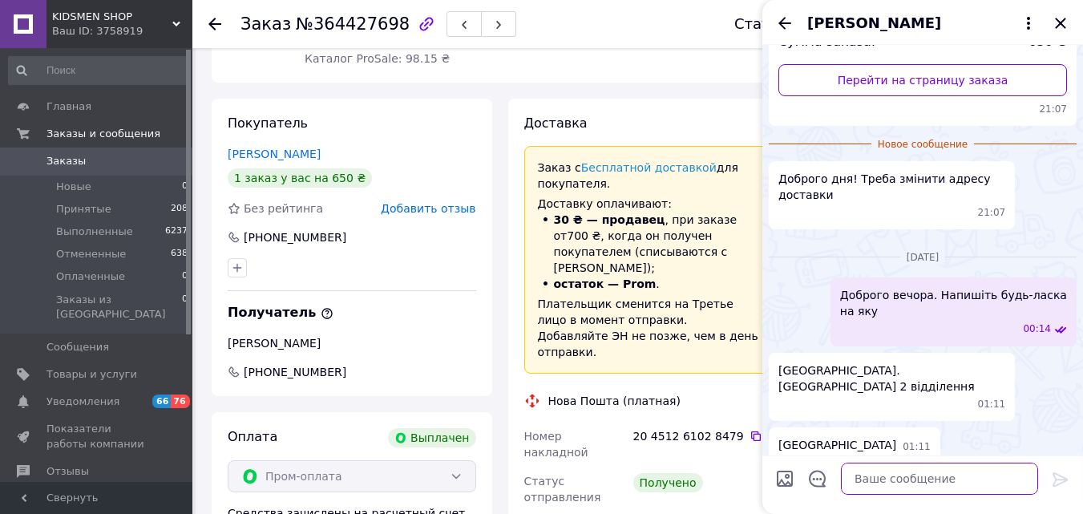
click at [869, 474] on textarea at bounding box center [939, 479] width 197 height 32
paste textarea "https://prom.ua/s/DJF0mnx26kF"
type textarea "https://prom.ua/s/DJF0mnx26kF"
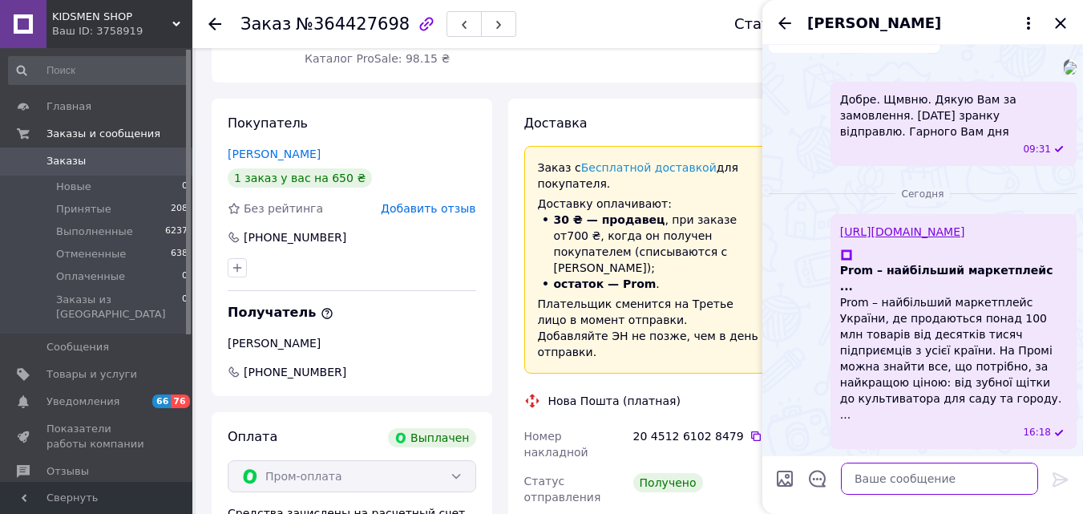
scroll to position [707, 0]
paste textarea "Доброго дня. Якщо Вам все сподобалось, залиште будь-лазка оцінку на сайті. Буду…"
type textarea "Доброго дня. Якщо Вам все сподобалось, залиште будь-лазка оцінку на сайті. Буду…"
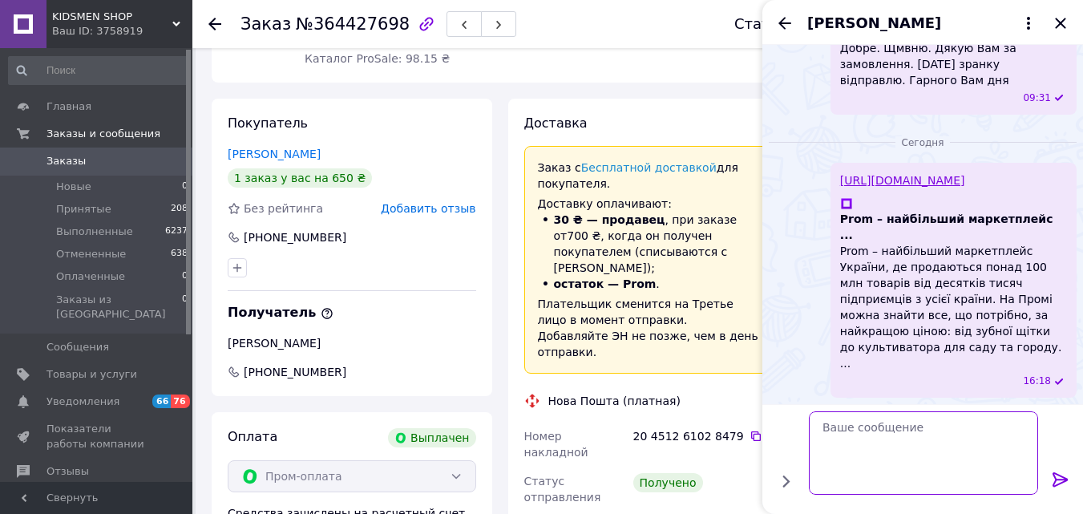
scroll to position [787, 0]
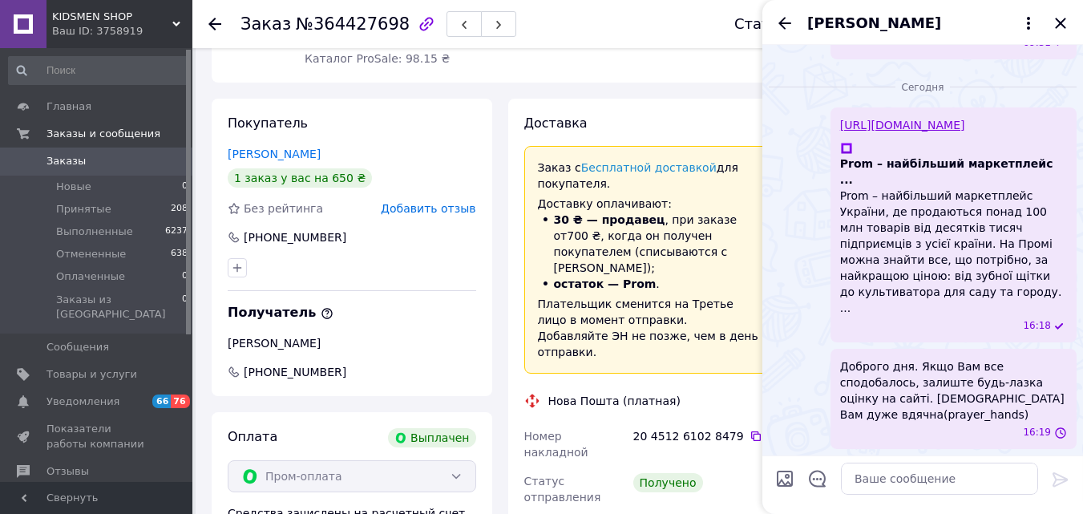
click at [1048, 21] on div "Майя Гордиенко" at bounding box center [922, 22] width 321 height 45
click at [1067, 25] on icon "Закрыть" at bounding box center [1060, 23] width 19 height 19
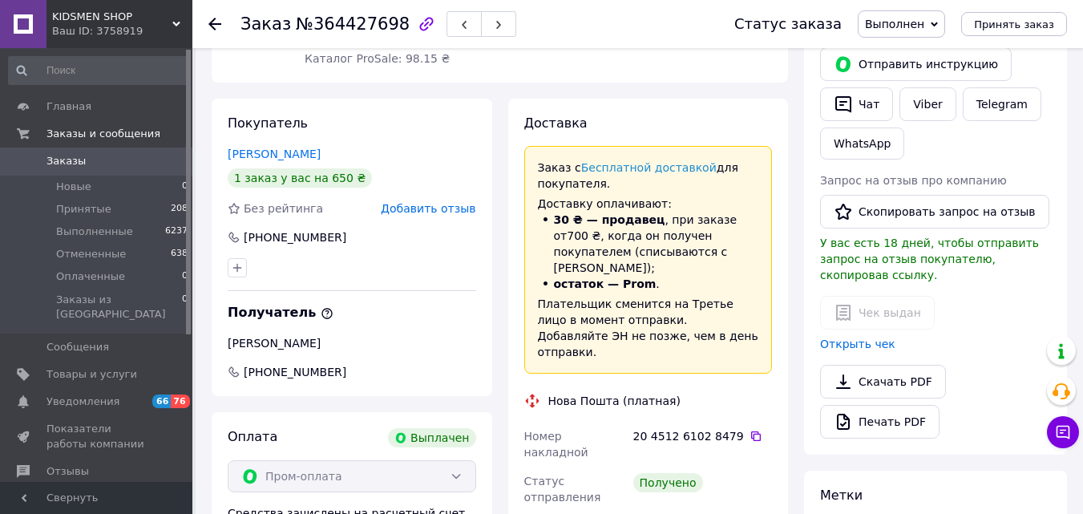
scroll to position [42, 0]
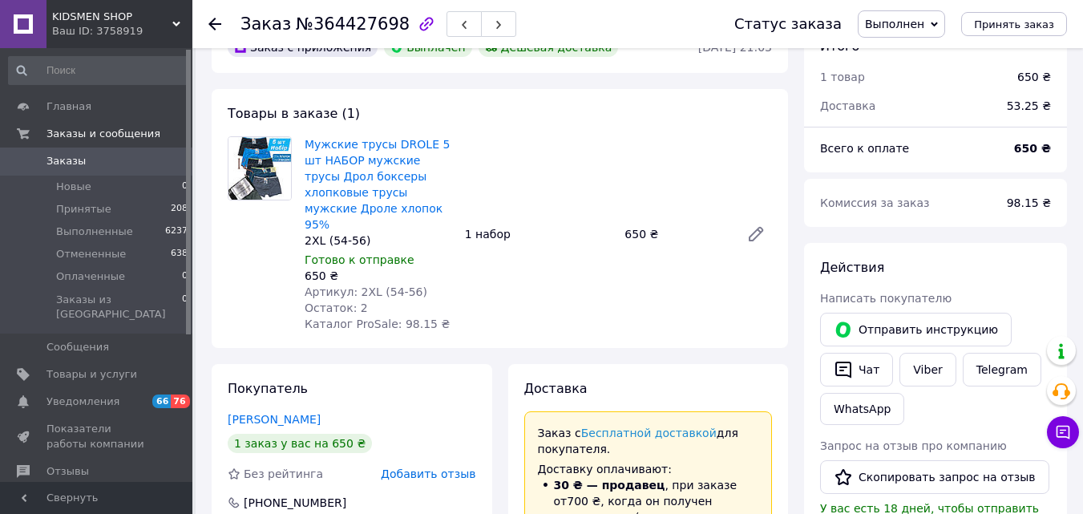
click at [555, 114] on div "Товары в заказе (1) Мужские трусы DROLE 5 шт НАБОР мужские трусы Дрол боксеры х…" at bounding box center [500, 218] width 576 height 259
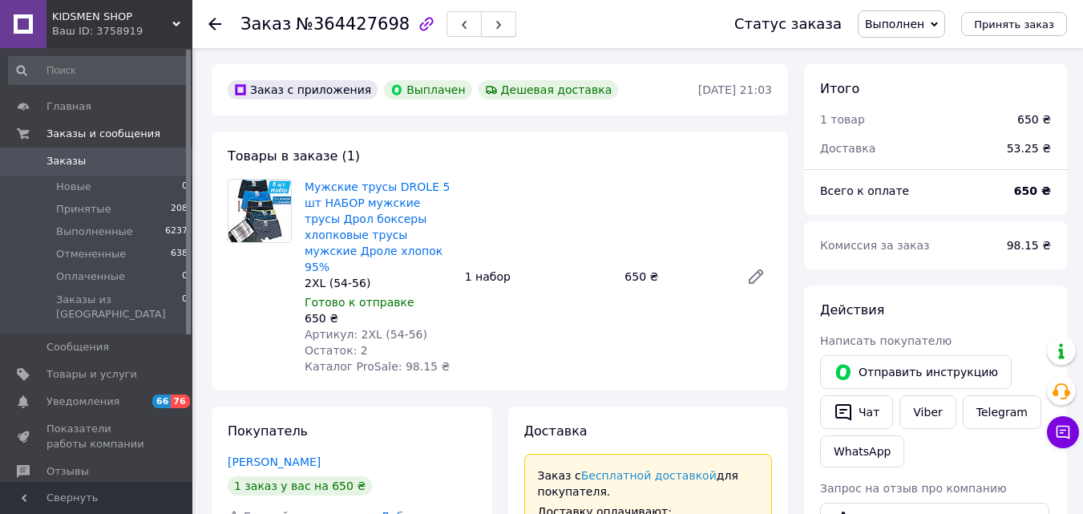
click at [481, 34] on button "button" at bounding box center [498, 24] width 35 height 26
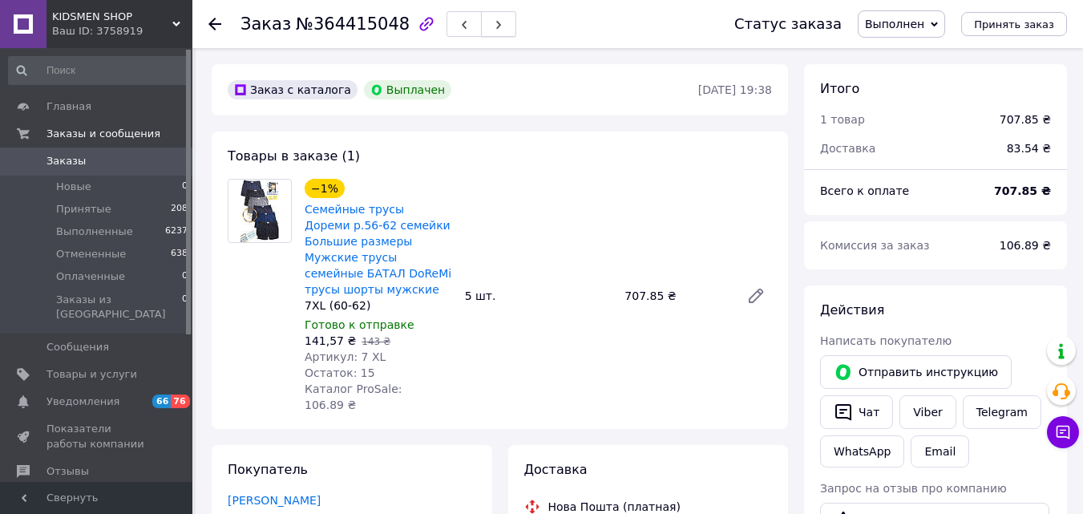
click at [494, 26] on icon "button" at bounding box center [499, 25] width 10 height 10
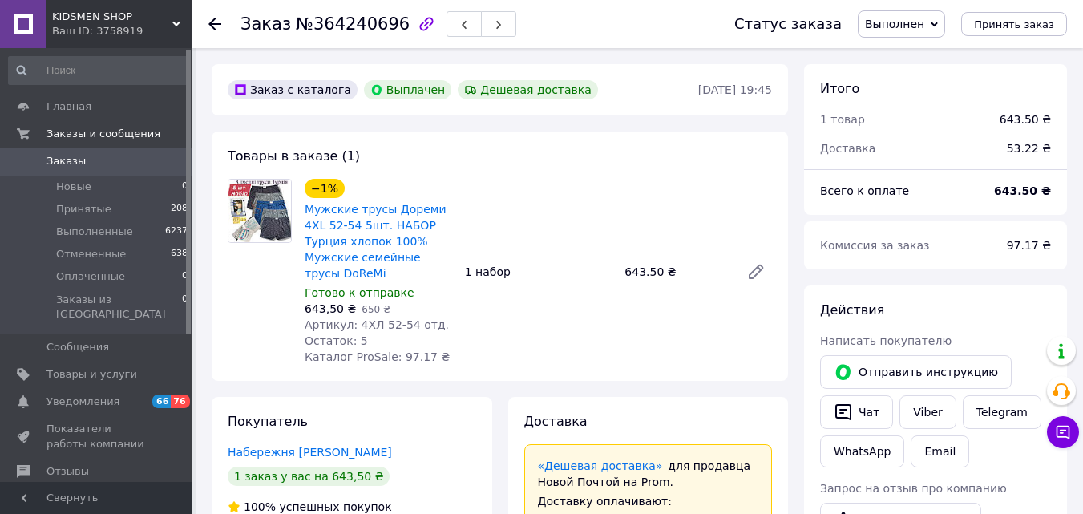
scroll to position [67, 0]
click at [494, 27] on icon "button" at bounding box center [499, 25] width 10 height 10
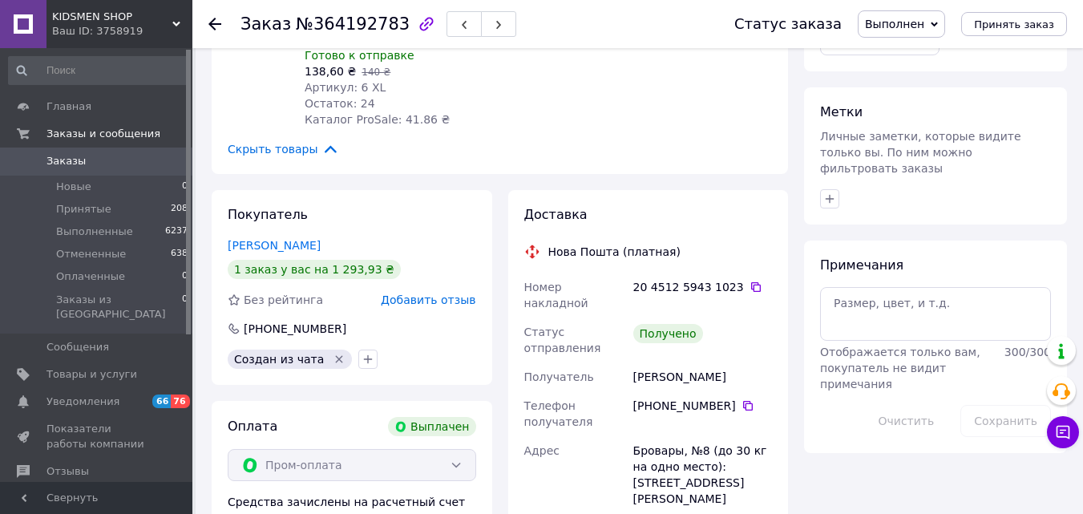
scroll to position [833, 0]
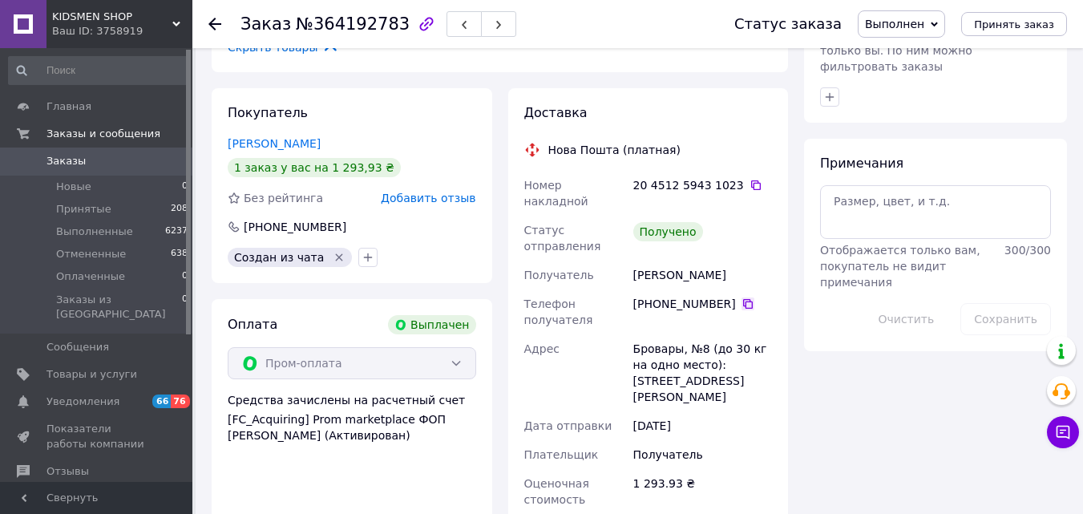
click at [741, 297] on icon at bounding box center [747, 303] width 13 height 13
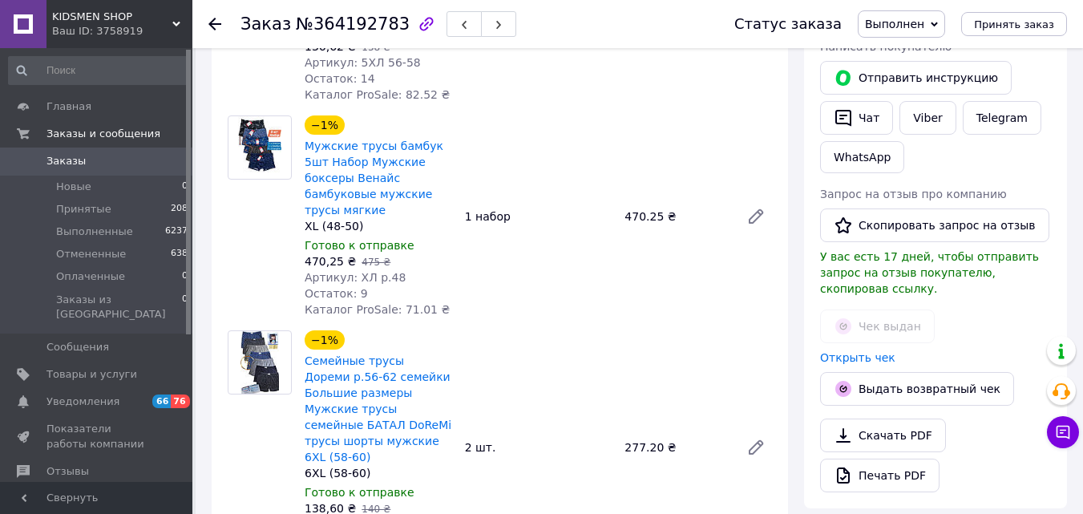
scroll to position [293, 0]
click at [853, 118] on button "Чат" at bounding box center [856, 119] width 73 height 34
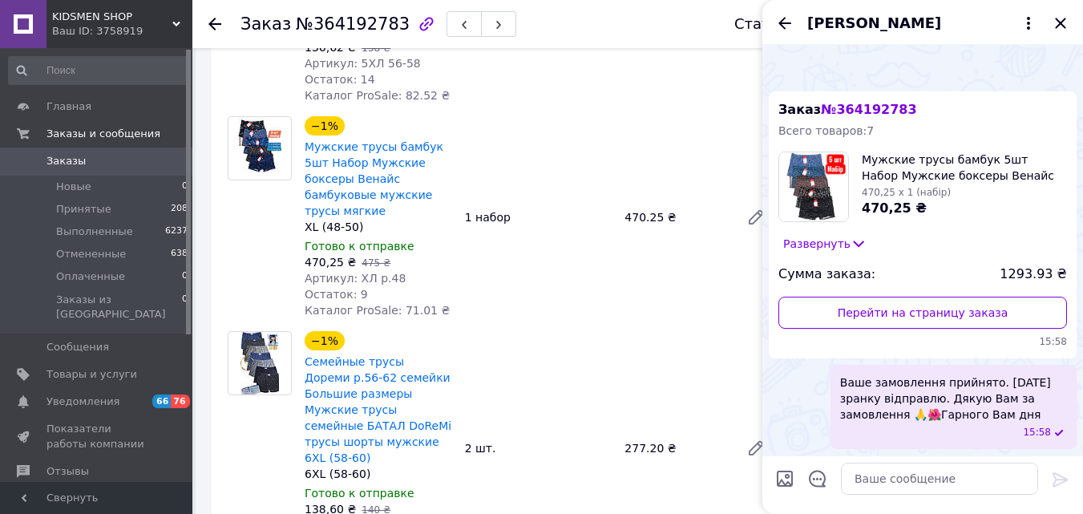
scroll to position [1906, 0]
click at [843, 493] on textarea at bounding box center [939, 479] width 197 height 32
paste textarea "Доброго дня. Якщо Вам все сподобалось, залиште будь-лазка оцінку на сайті. Буду…"
type textarea "Доброго дня. Якщо Вам все сподобалось, залиште будь-лазка оцінку на сайті. Буду…"
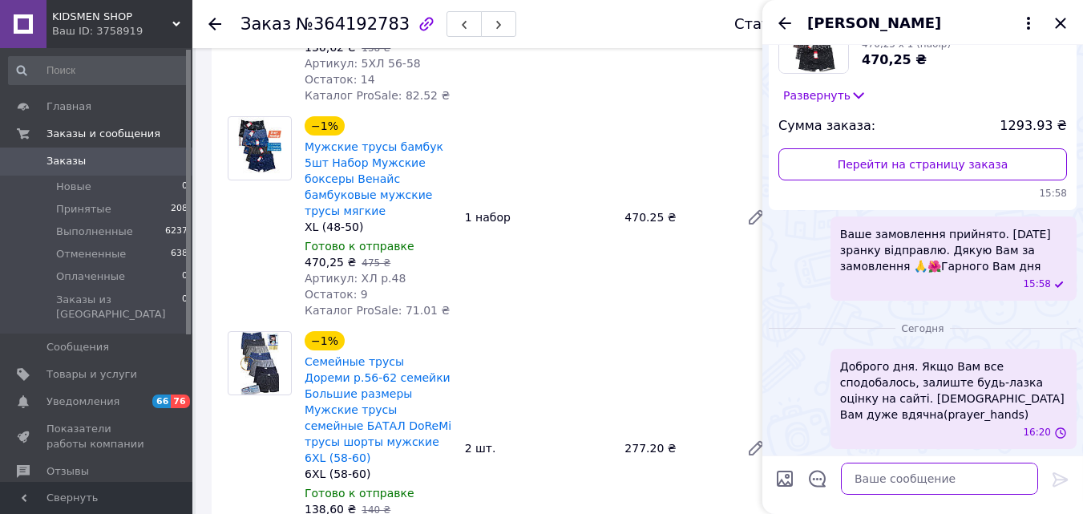
scroll to position [1880, 0]
click at [782, 23] on icon "Назад" at bounding box center [784, 23] width 13 height 12
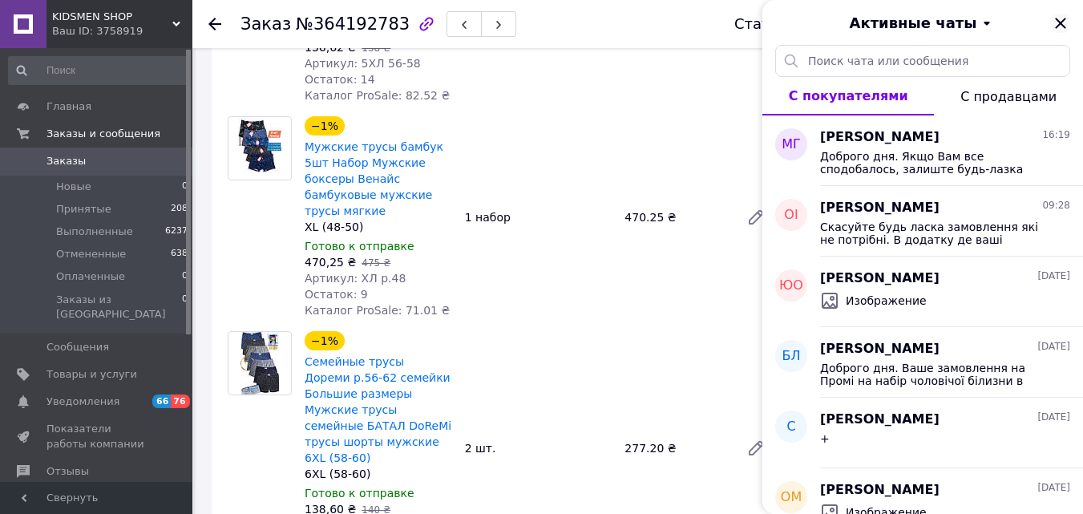
click at [1064, 28] on icon "Закрыть" at bounding box center [1060, 23] width 10 height 10
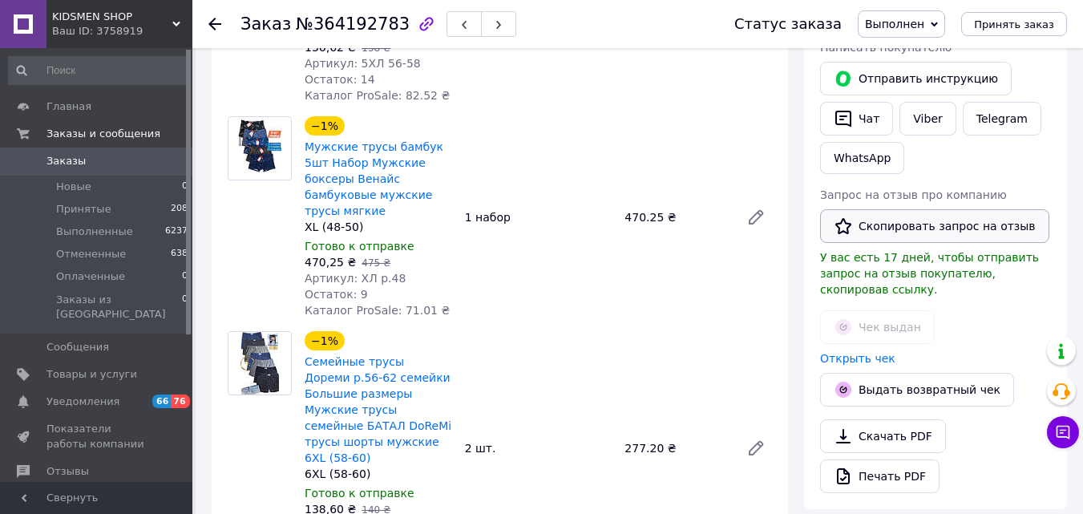
click at [881, 226] on button "Скопировать запрос на отзыв" at bounding box center [934, 226] width 229 height 34
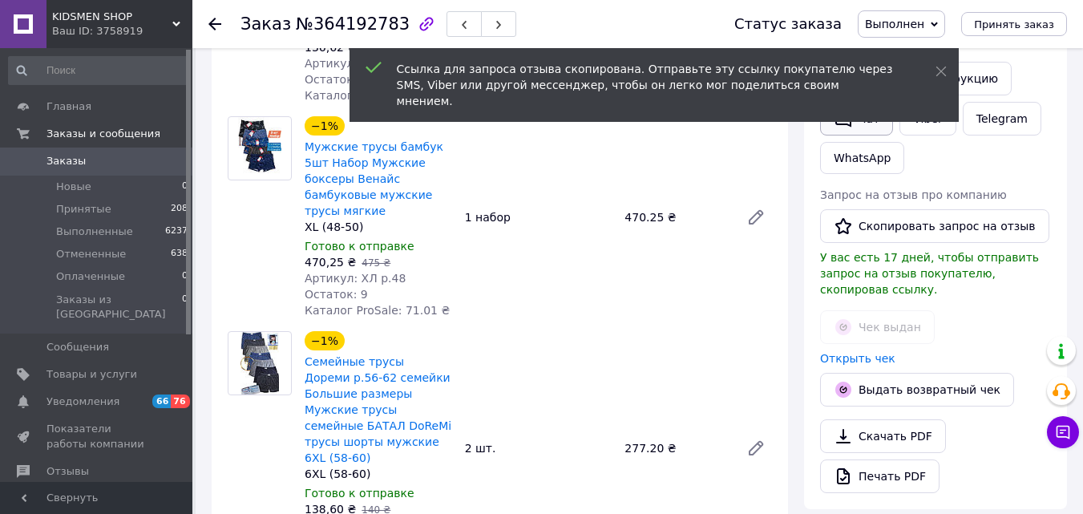
click at [862, 119] on button "Чат" at bounding box center [856, 119] width 73 height 34
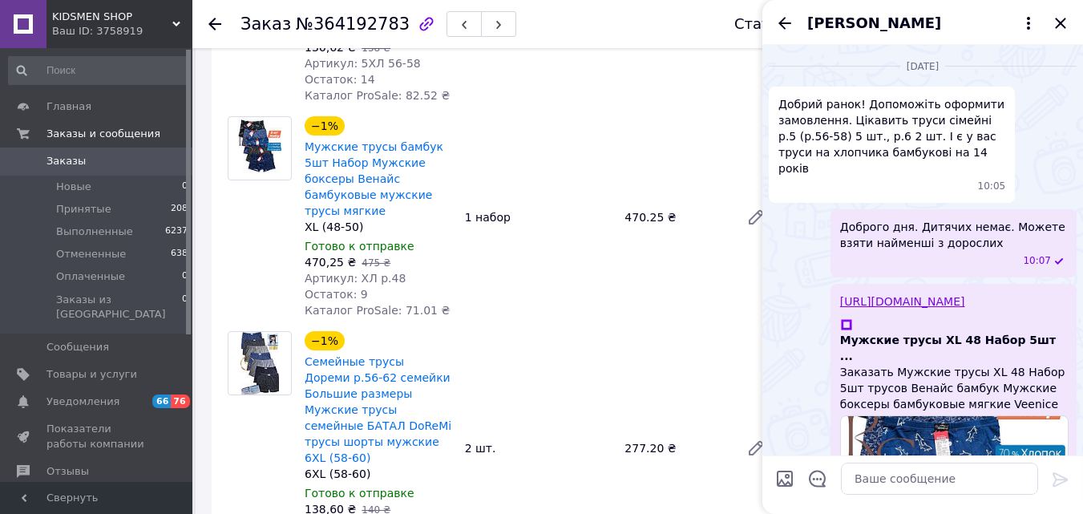
scroll to position [2013, 0]
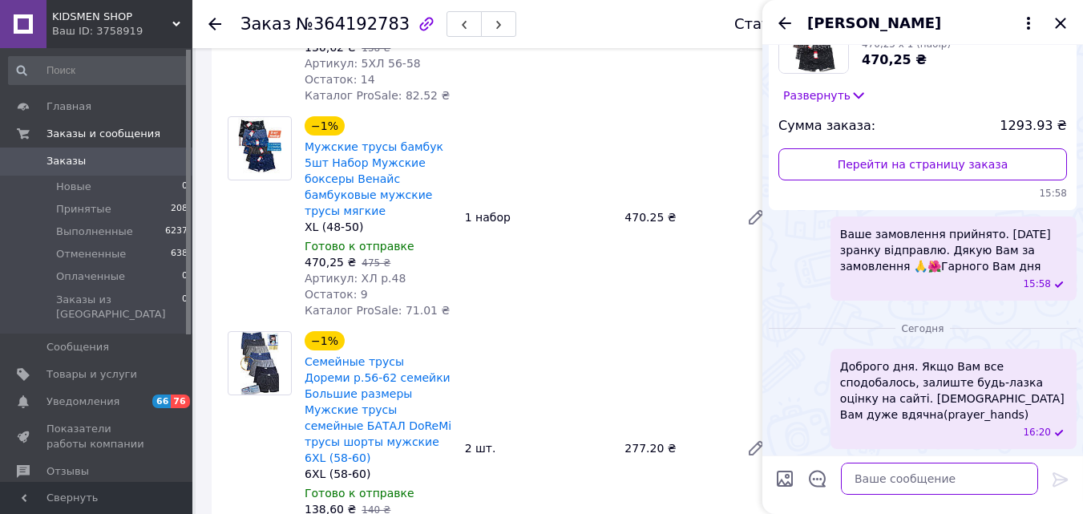
click at [875, 463] on textarea at bounding box center [939, 479] width 197 height 32
paste textarea "https://prom.ua/s/33YWrUi7e8F"
type textarea "https://prom.ua/s/33YWrUi7e8F"
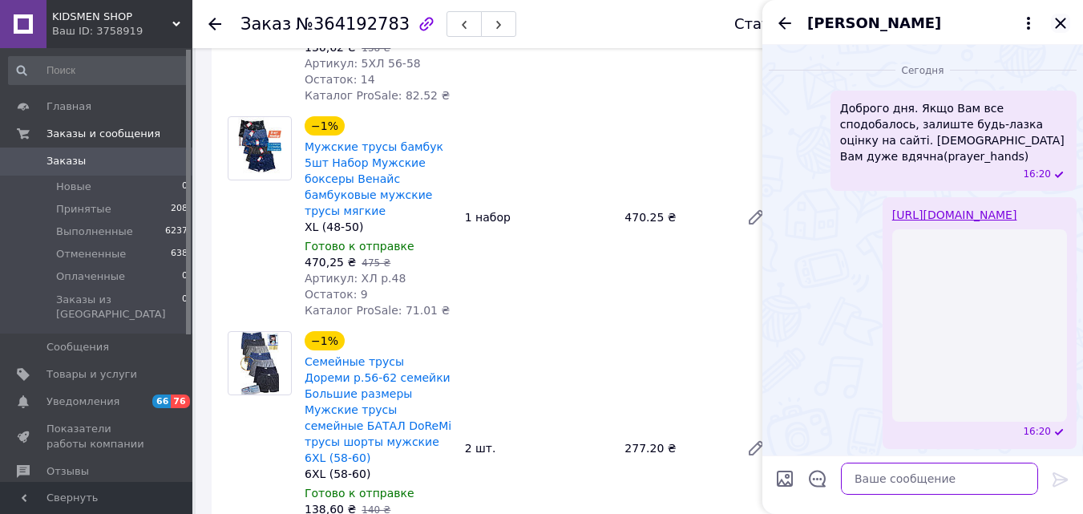
scroll to position [2270, 0]
click at [1060, 23] on icon "Закрыть" at bounding box center [1060, 23] width 10 height 10
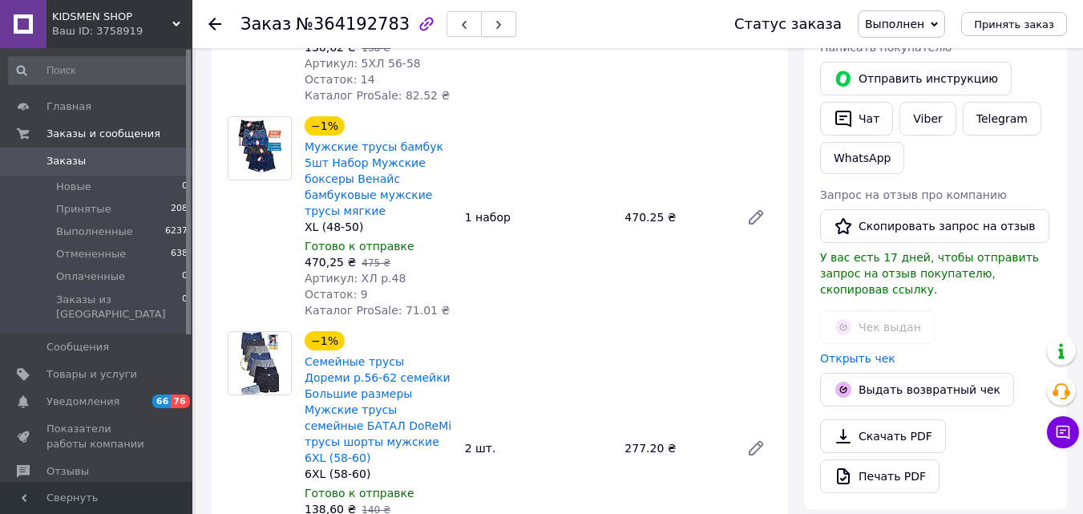
click at [494, 29] on icon "button" at bounding box center [499, 25] width 10 height 10
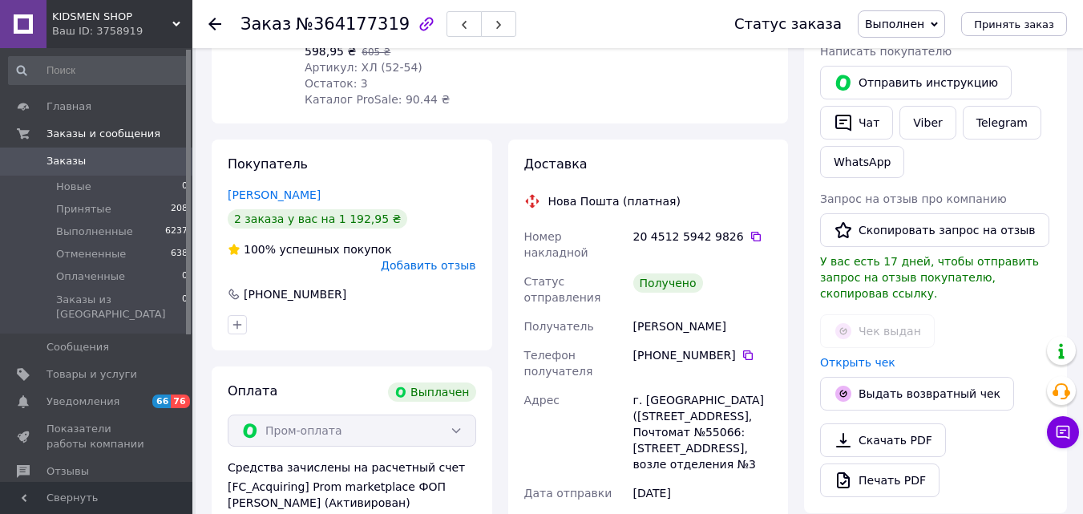
scroll to position [287, 0]
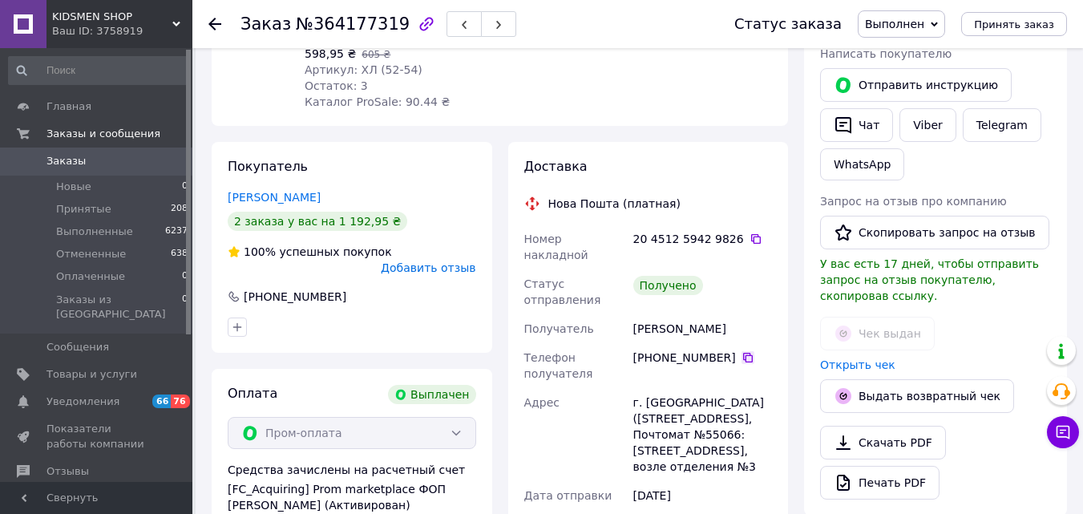
click at [743, 353] on icon at bounding box center [748, 358] width 10 height 10
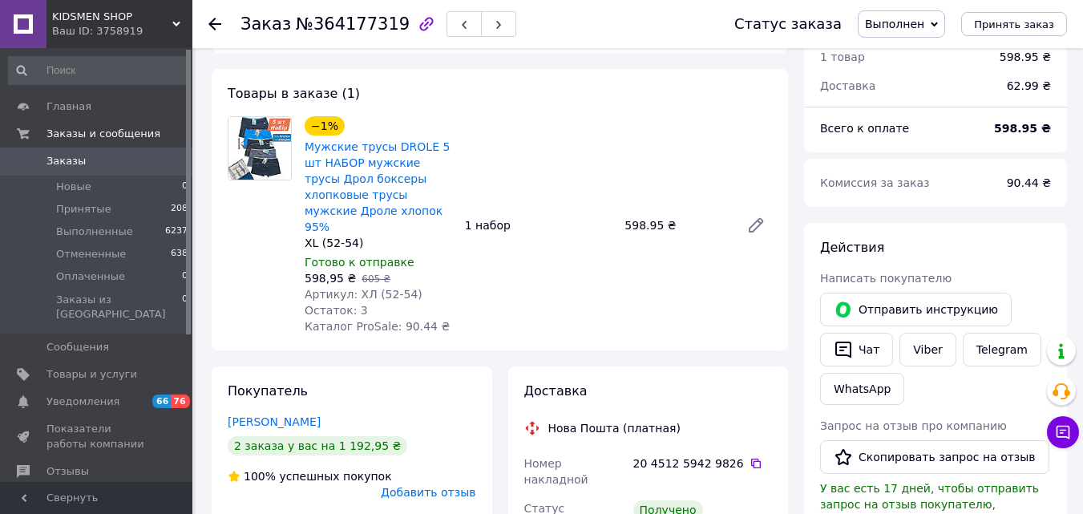
scroll to position [63, 0]
click at [834, 452] on icon "button" at bounding box center [843, 455] width 19 height 19
click at [496, 23] on use "button" at bounding box center [498, 25] width 5 height 9
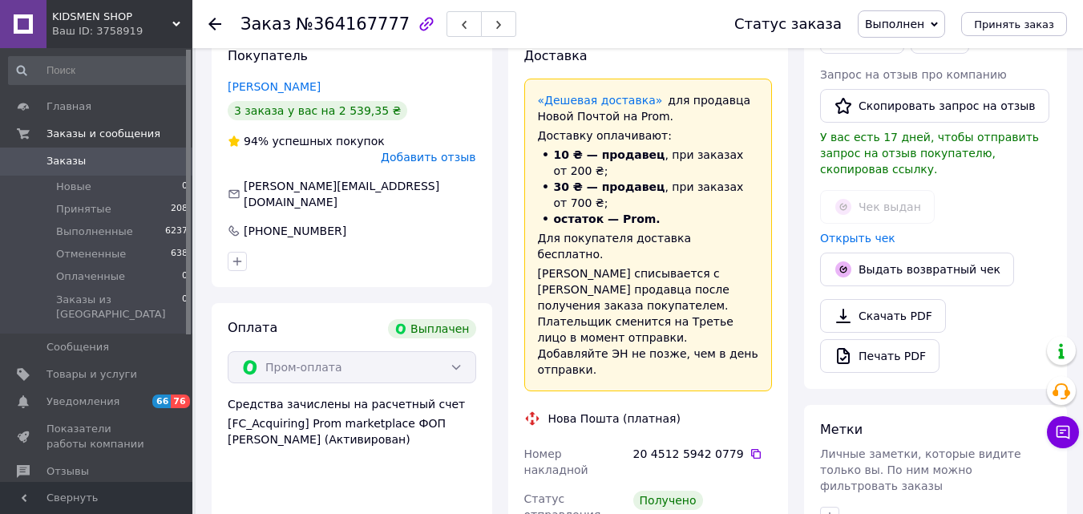
scroll to position [415, 0]
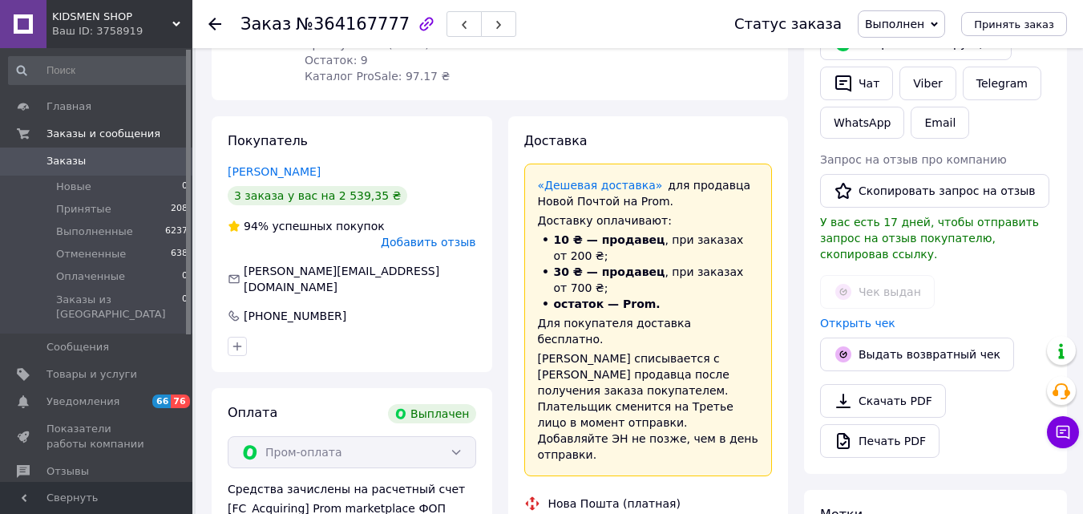
scroll to position [329, 0]
click at [880, 184] on button "Скопировать запрос на отзыв" at bounding box center [934, 190] width 229 height 34
click at [481, 23] on button "button" at bounding box center [498, 24] width 35 height 26
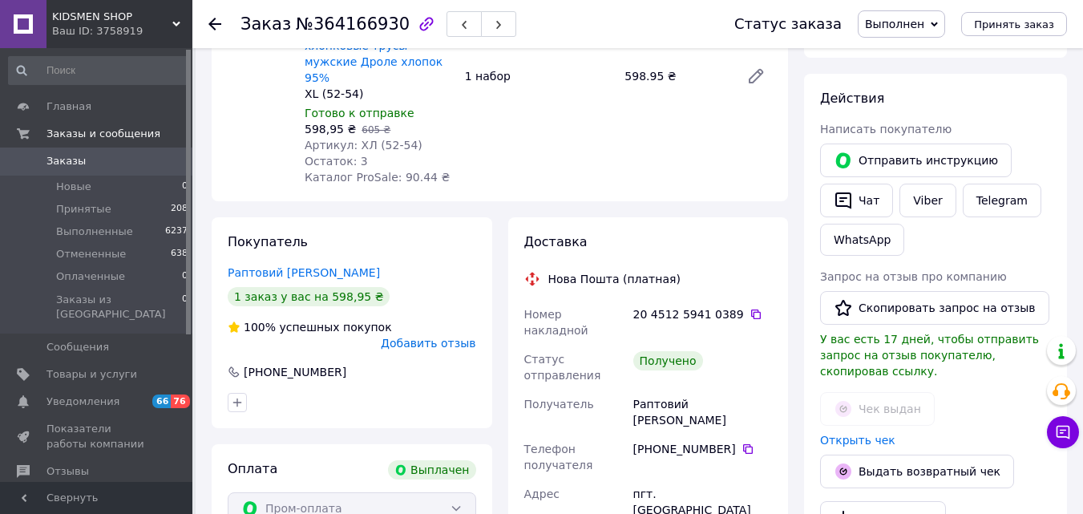
scroll to position [265, 0]
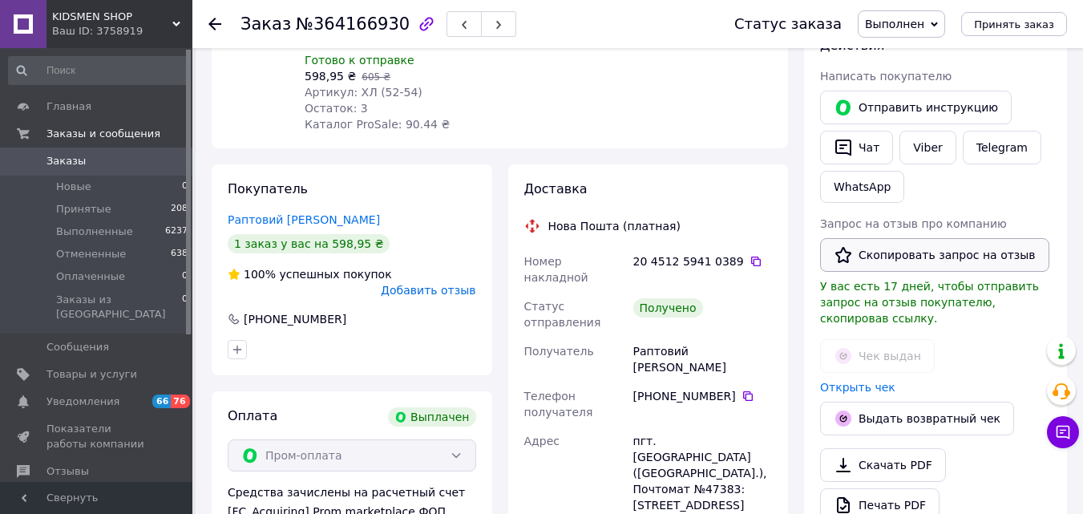
click at [901, 261] on button "Скопировать запрос на отзыв" at bounding box center [934, 255] width 229 height 34
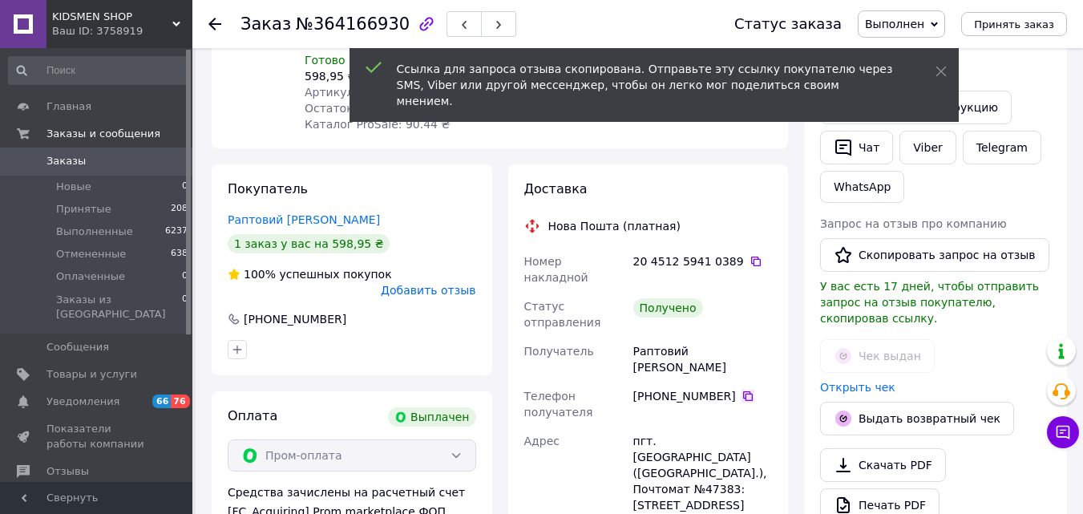
click at [741, 390] on icon at bounding box center [747, 396] width 13 height 13
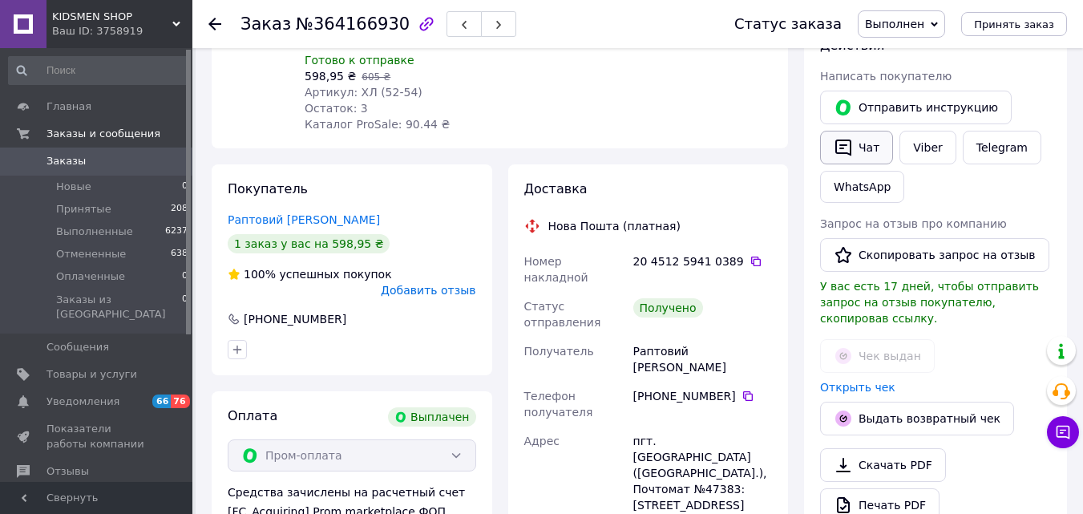
click at [854, 145] on button "Чат" at bounding box center [856, 148] width 73 height 34
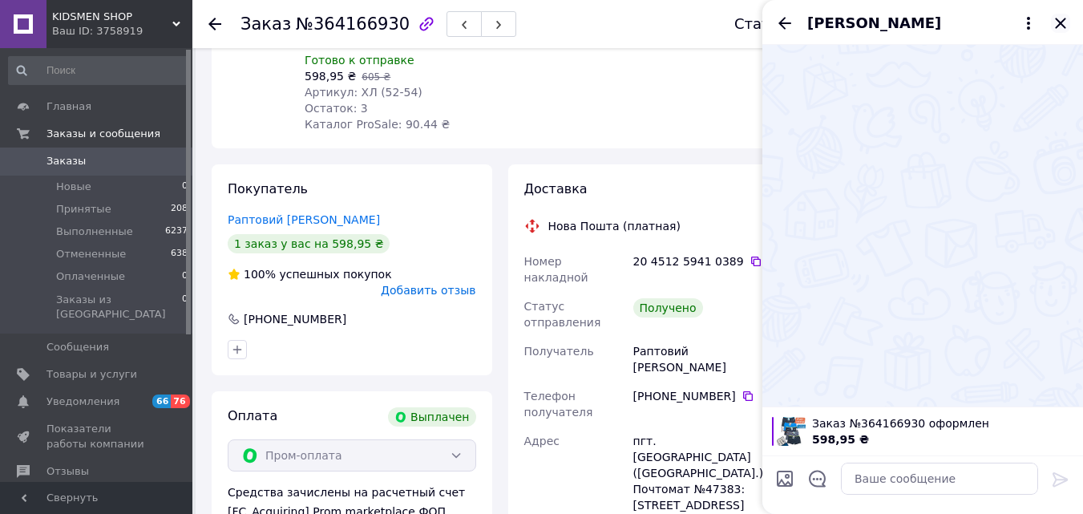
click at [1061, 23] on icon "Закрыть" at bounding box center [1060, 23] width 10 height 10
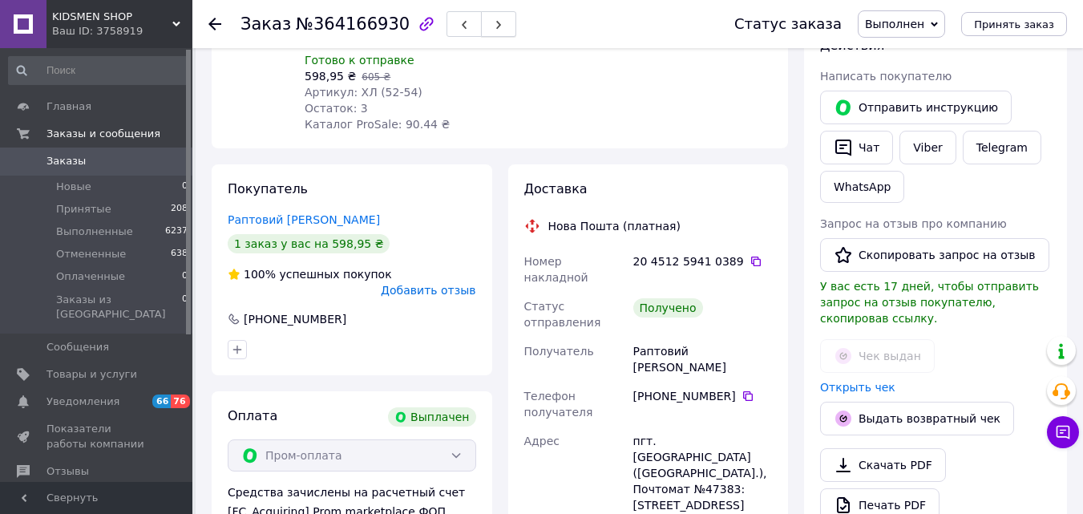
click at [494, 22] on icon "button" at bounding box center [499, 25] width 10 height 10
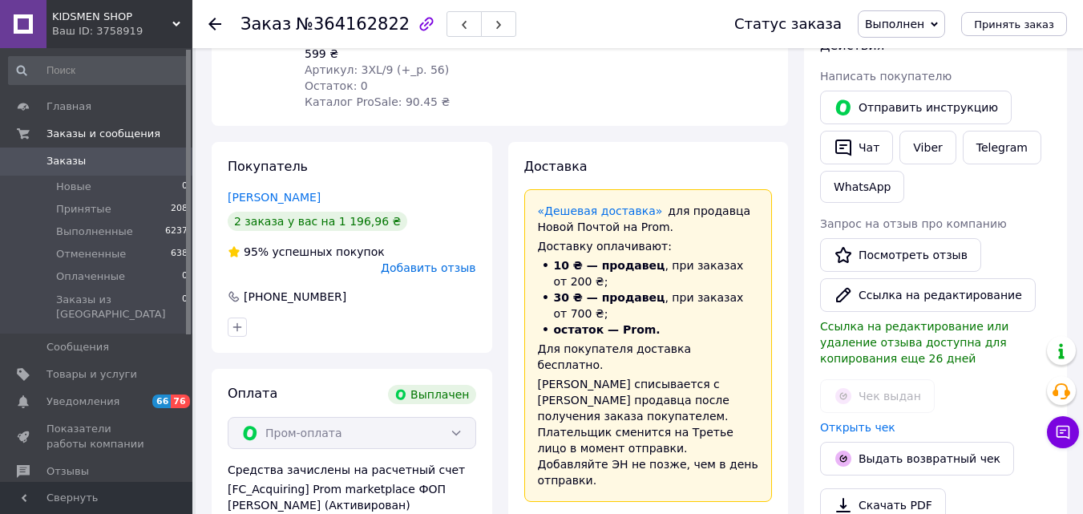
scroll to position [67, 0]
click at [494, 18] on span "button" at bounding box center [499, 24] width 10 height 12
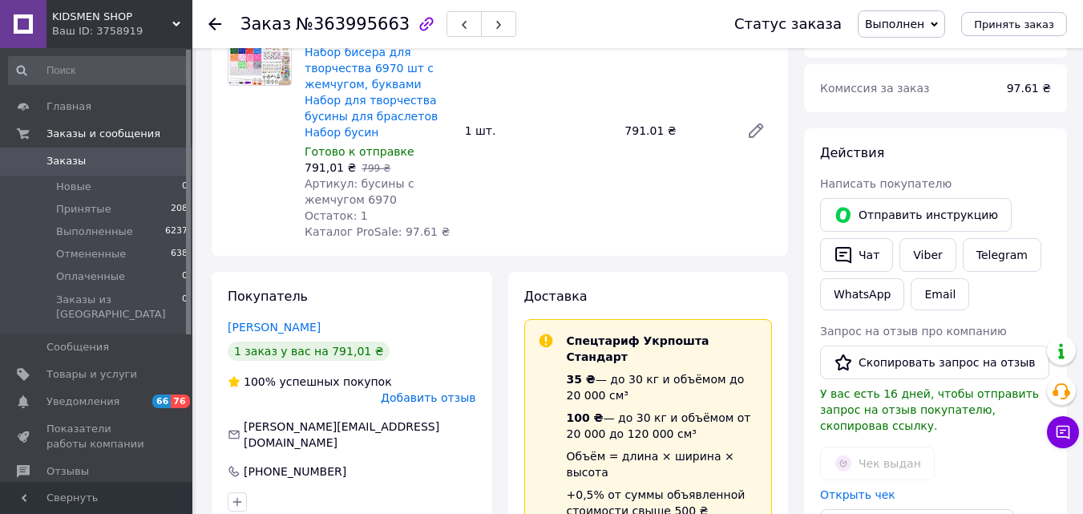
scroll to position [157, 0]
click at [483, 26] on button "button" at bounding box center [498, 24] width 35 height 26
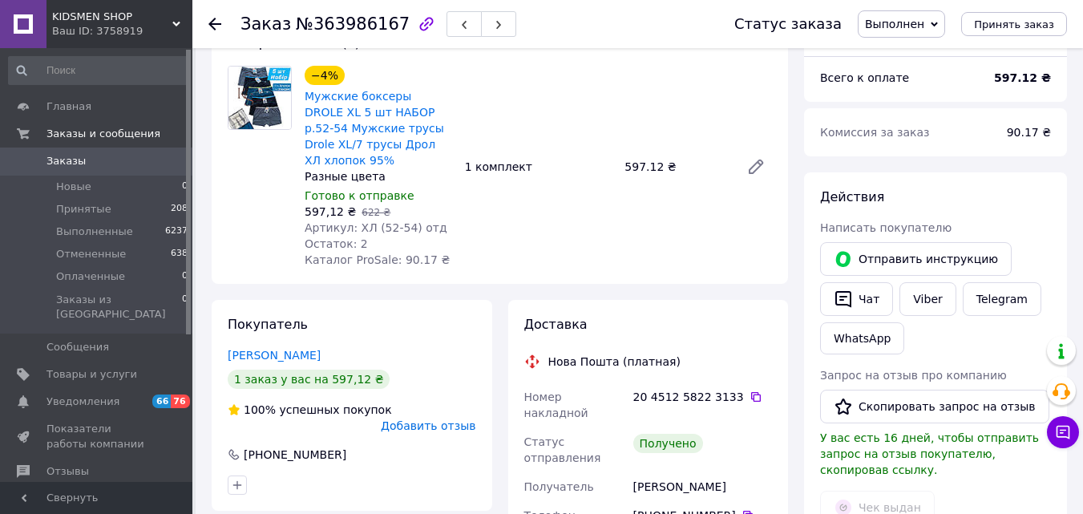
scroll to position [112, 0]
click at [886, 402] on button "Скопировать запрос на отзыв" at bounding box center [934, 407] width 229 height 34
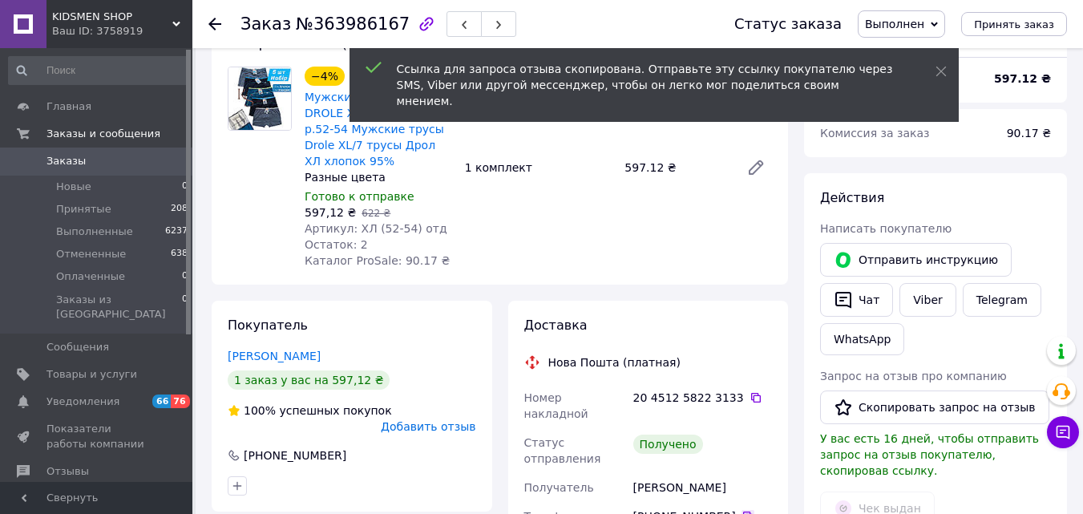
click at [743, 511] on icon at bounding box center [748, 516] width 10 height 10
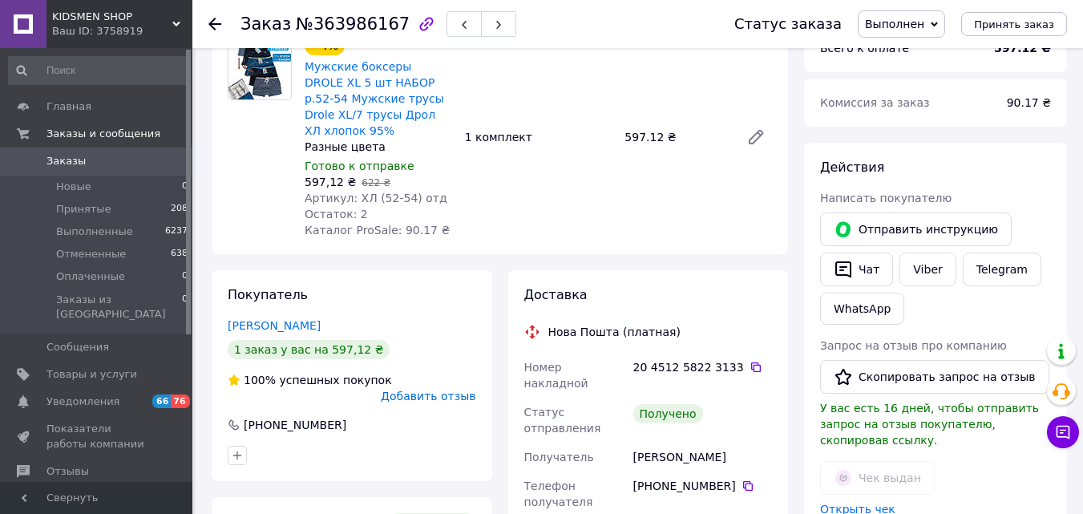
scroll to position [151, 0]
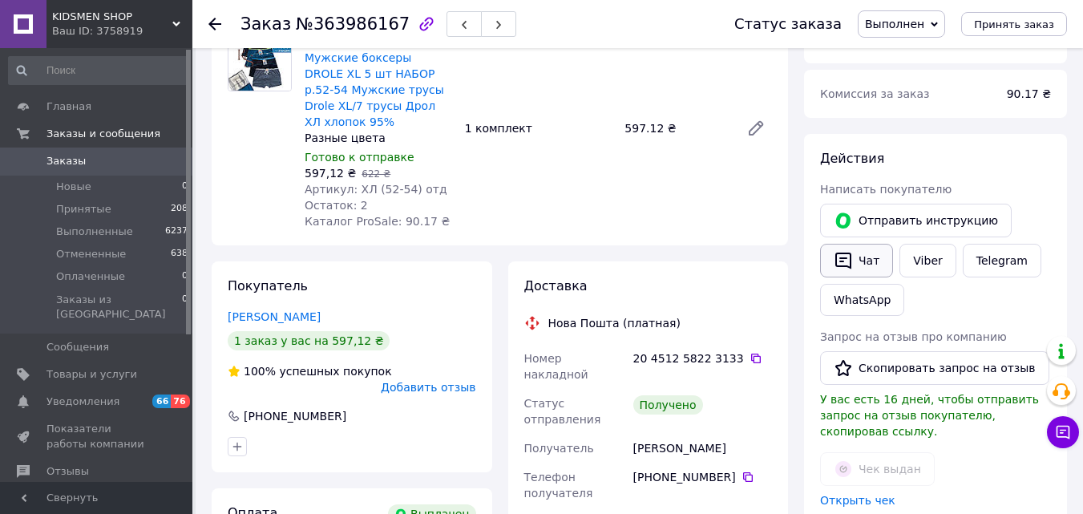
click at [852, 269] on icon "button" at bounding box center [843, 260] width 19 height 19
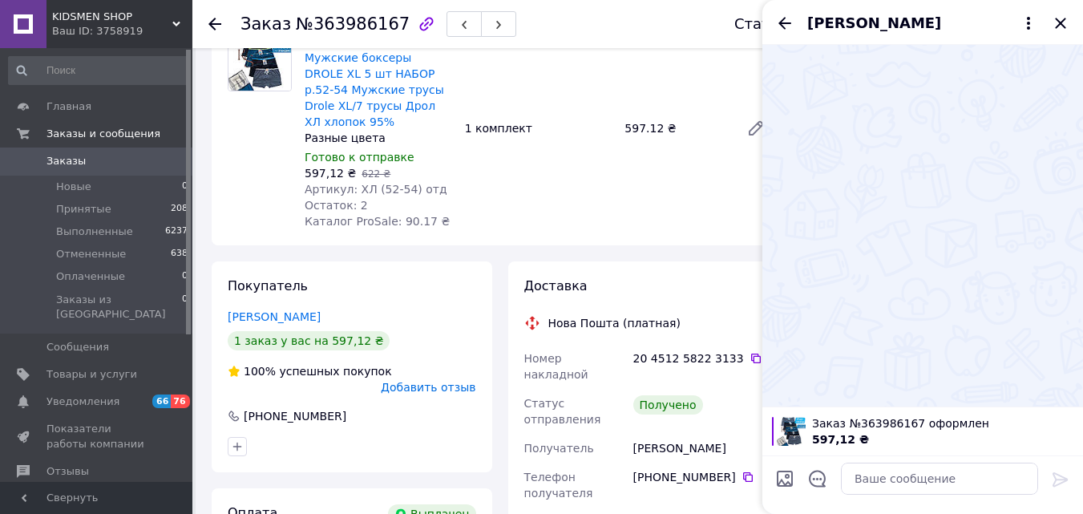
click at [1057, 33] on div "Сергій Демченко" at bounding box center [922, 22] width 321 height 45
click at [1060, 24] on icon "Закрыть" at bounding box center [1060, 23] width 10 height 10
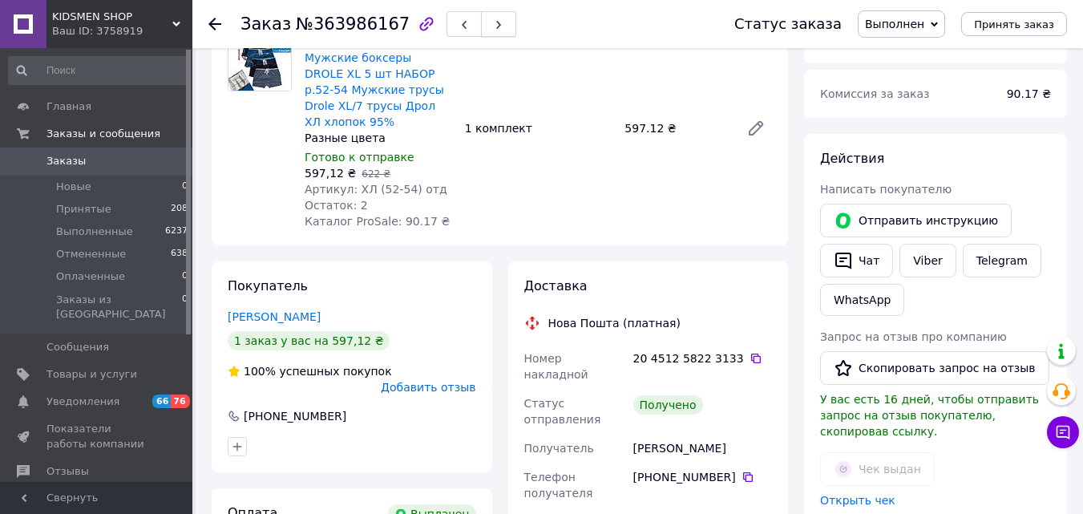
click at [484, 23] on button "button" at bounding box center [498, 24] width 35 height 26
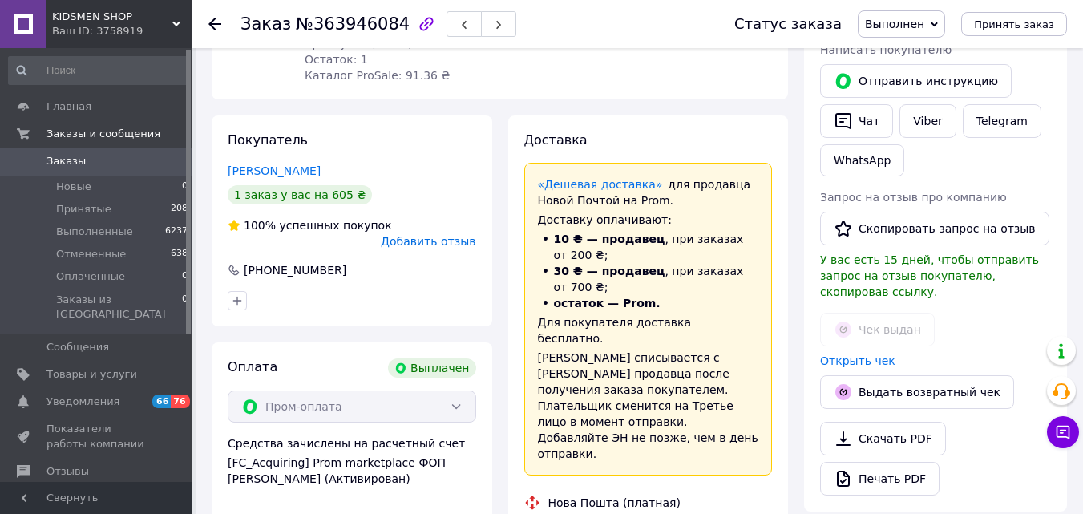
scroll to position [290, 0]
click at [673, 495] on div "Нова Пошта (платная)" at bounding box center [648, 503] width 256 height 16
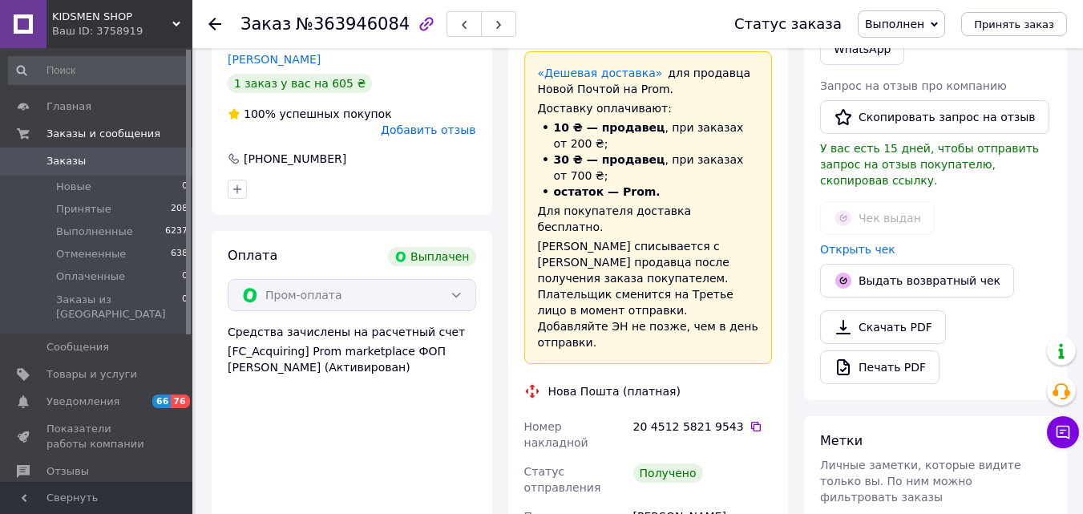
click at [494, 30] on icon "button" at bounding box center [499, 25] width 10 height 10
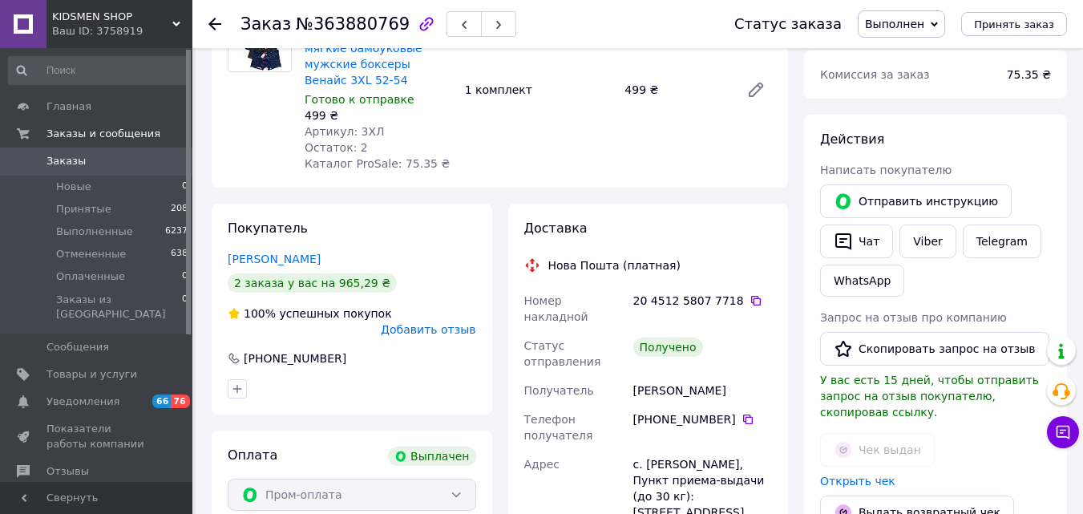
scroll to position [170, 0]
click at [870, 343] on button "Скопировать запрос на отзыв" at bounding box center [934, 350] width 229 height 34
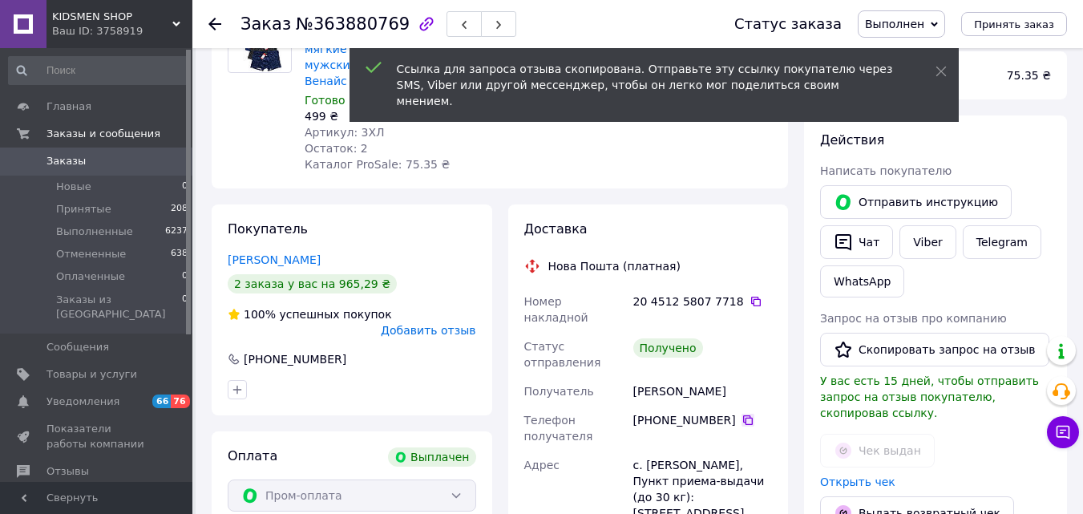
click at [744, 414] on icon at bounding box center [747, 420] width 13 height 13
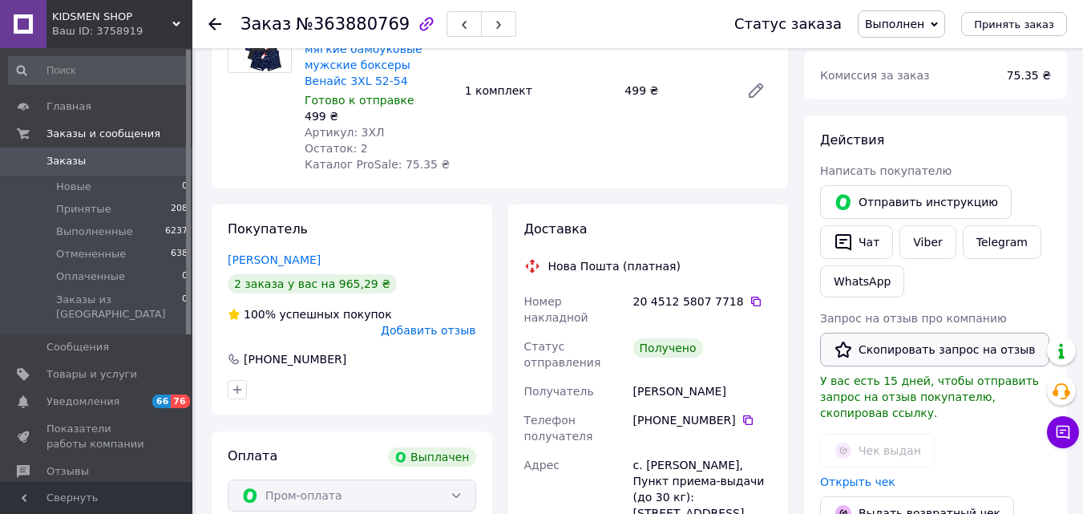
click at [843, 359] on button "Скопировать запрос на отзыв" at bounding box center [934, 350] width 229 height 34
click at [489, 25] on button "button" at bounding box center [498, 24] width 35 height 26
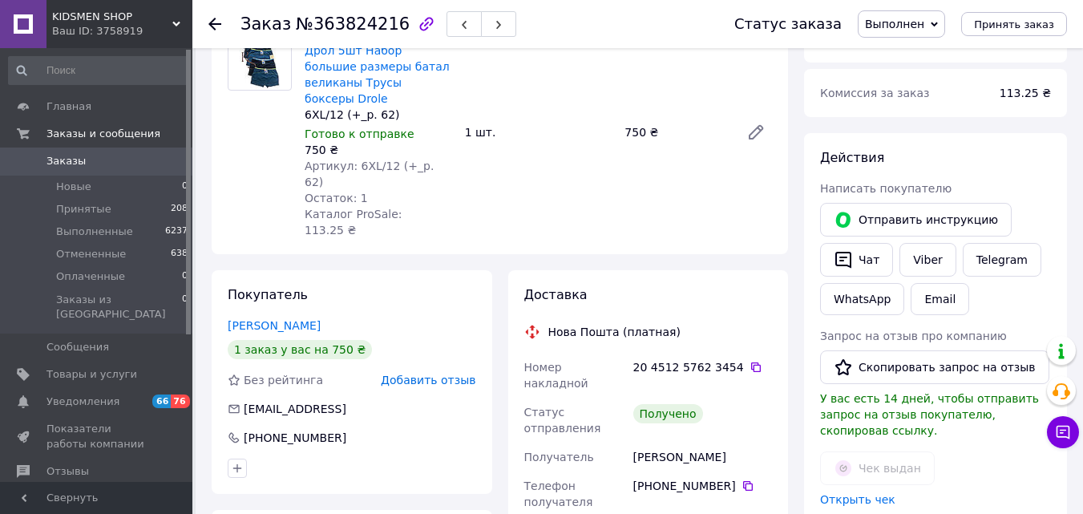
scroll to position [151, 0]
click at [741, 480] on icon at bounding box center [747, 486] width 13 height 13
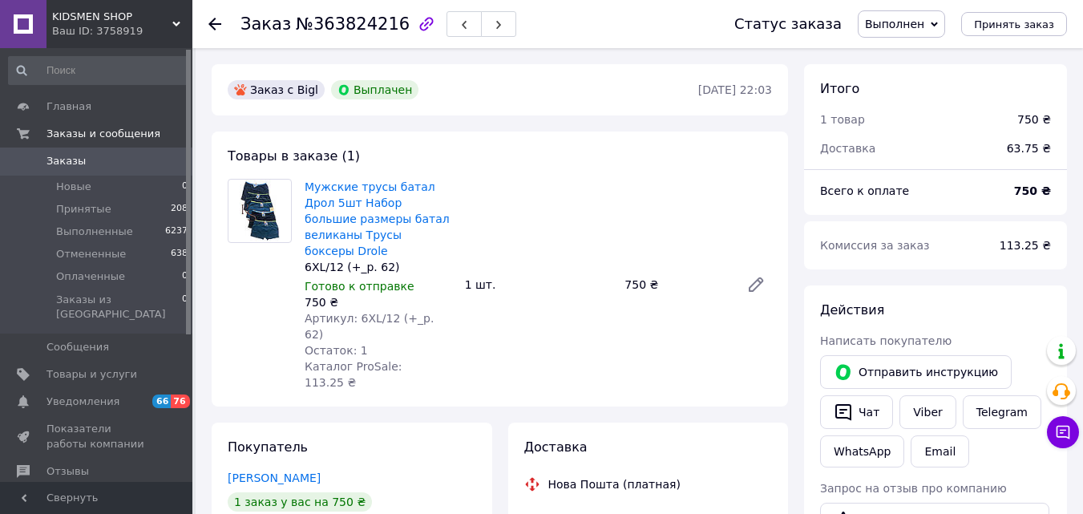
scroll to position [2, 0]
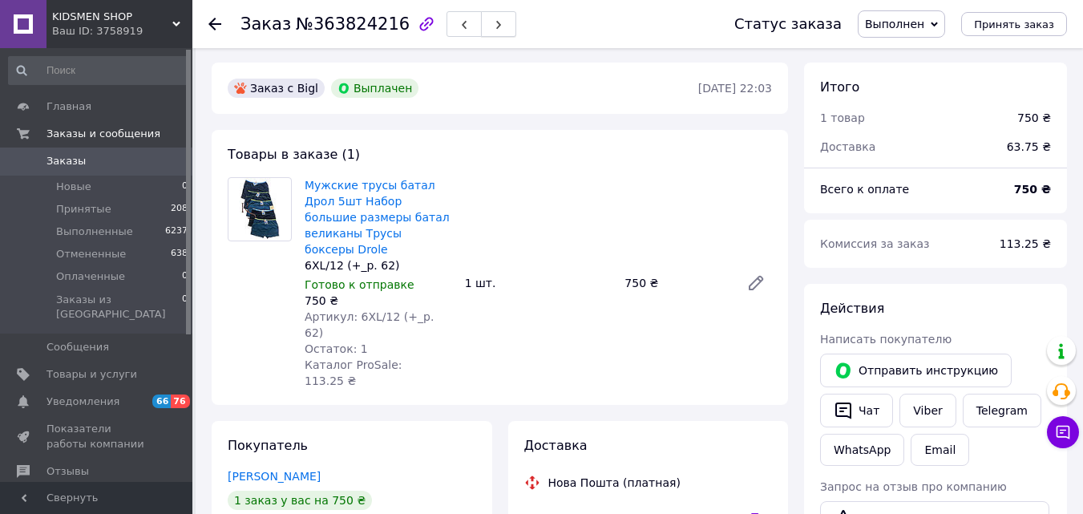
click at [494, 20] on span "button" at bounding box center [499, 24] width 10 height 12
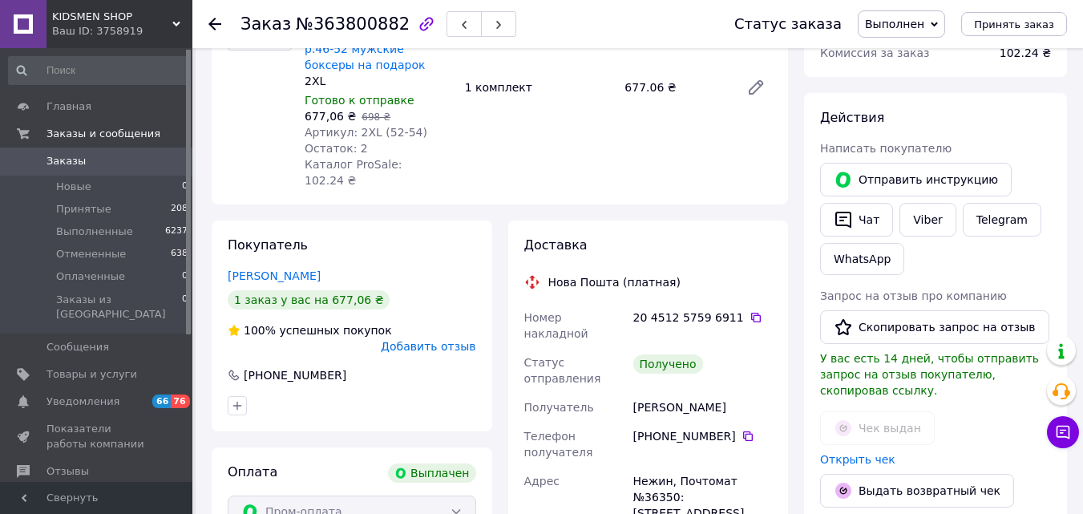
scroll to position [190, 0]
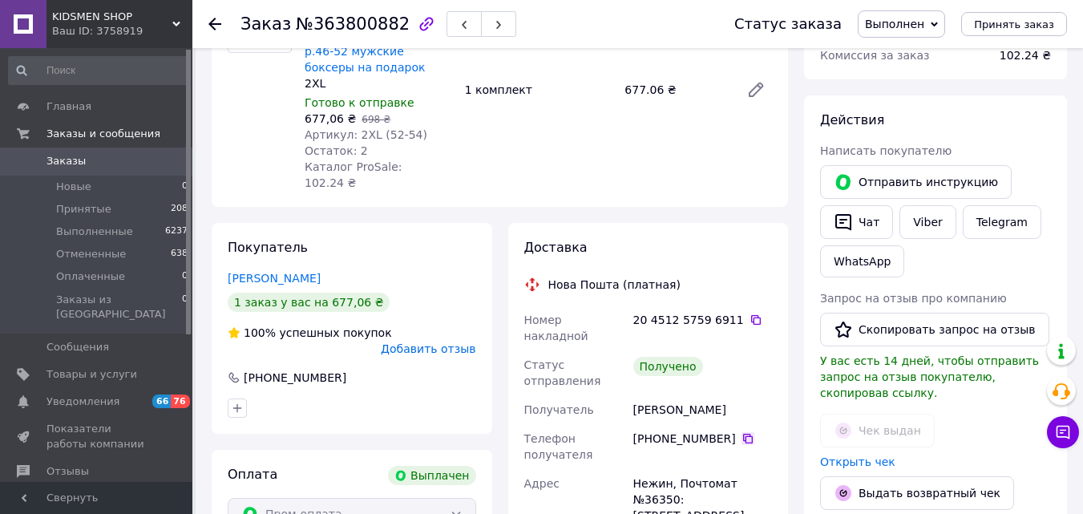
click at [743, 434] on icon at bounding box center [748, 439] width 10 height 10
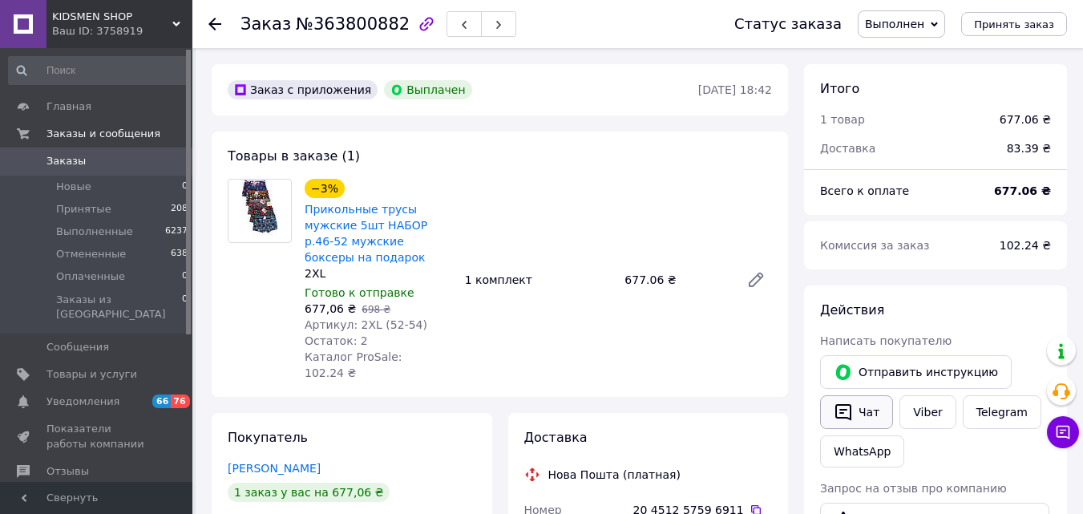
click at [873, 409] on button "Чат" at bounding box center [856, 412] width 73 height 34
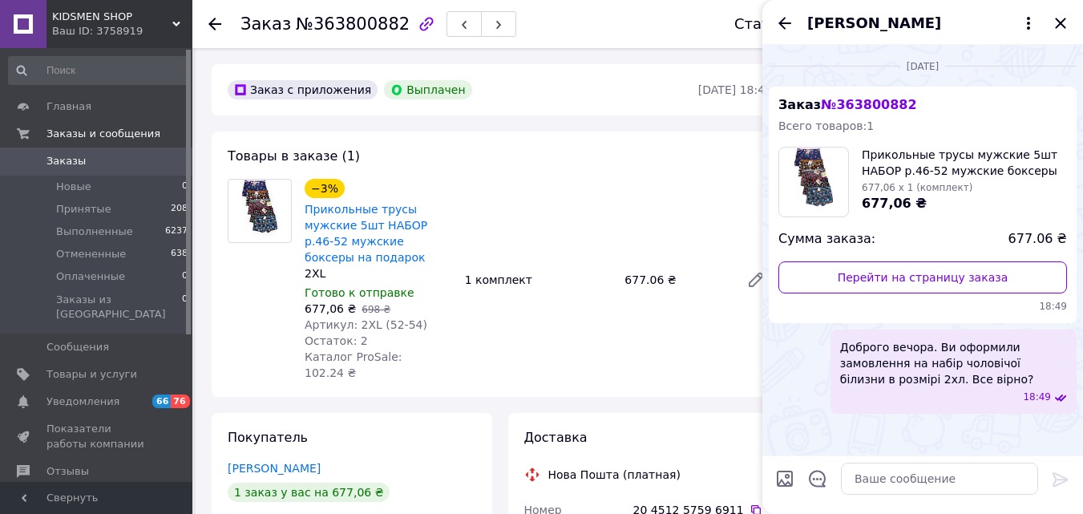
scroll to position [212, 0]
click at [1061, 22] on icon "Закрыть" at bounding box center [1060, 23] width 10 height 10
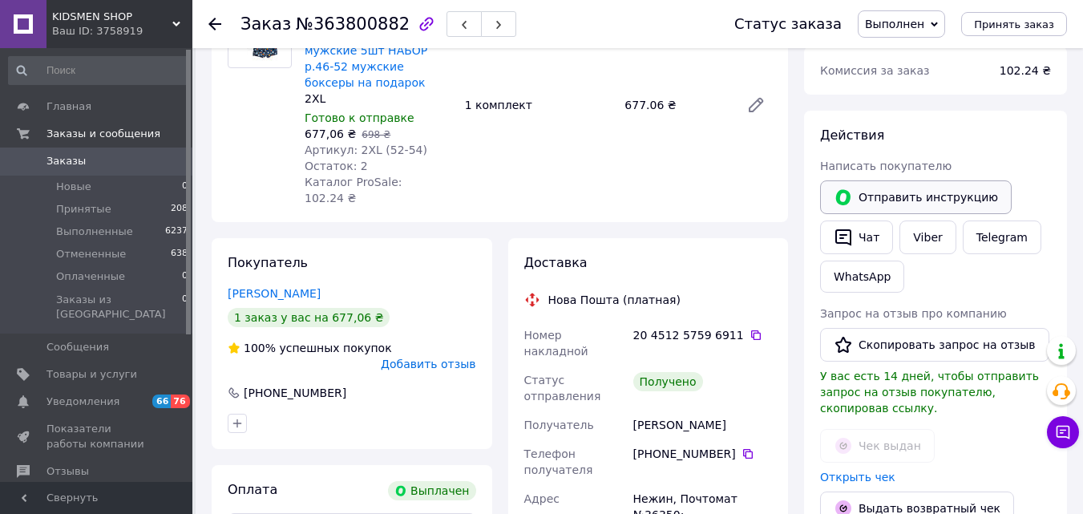
scroll to position [205, 0]
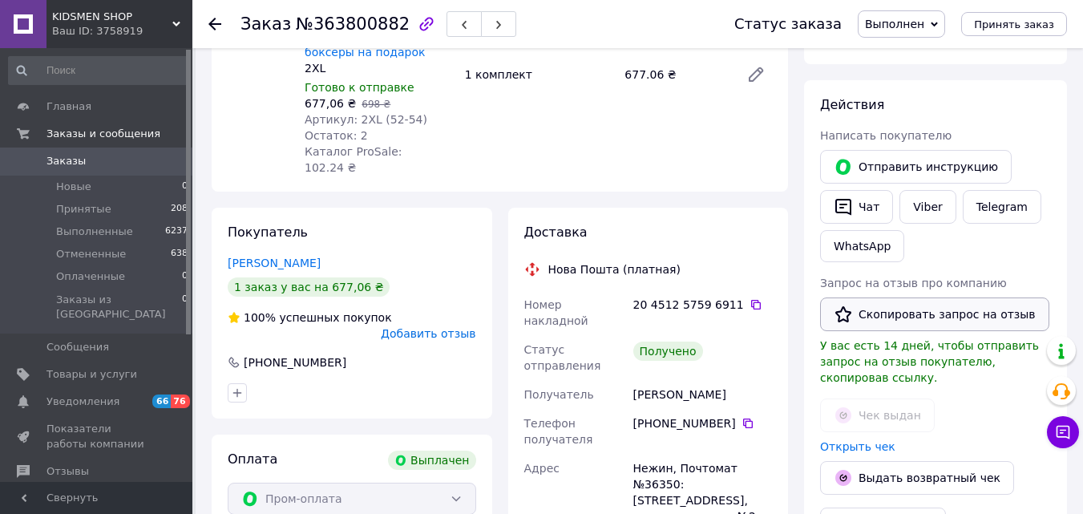
click at [879, 320] on button "Скопировать запрос на отзыв" at bounding box center [934, 314] width 229 height 34
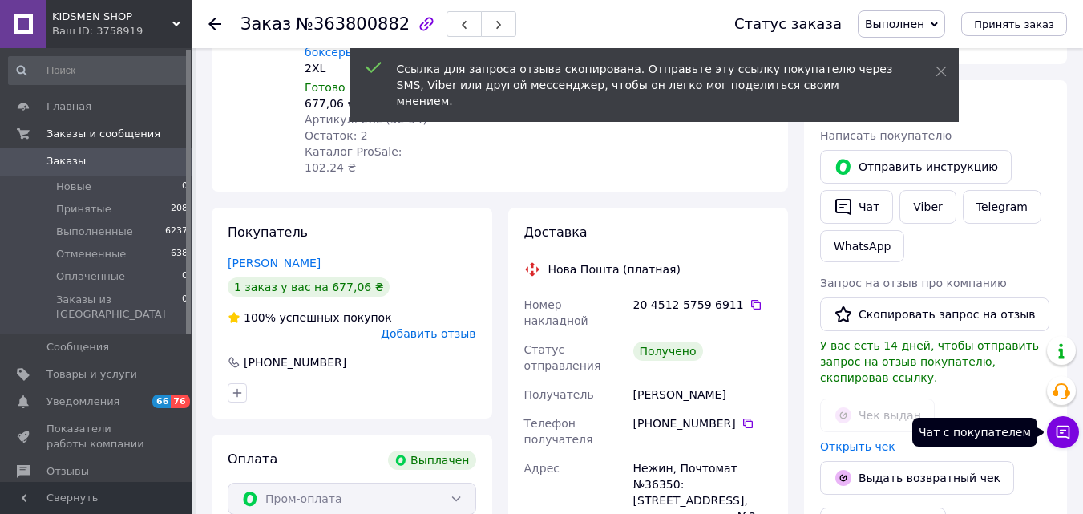
click at [1059, 435] on icon at bounding box center [1063, 432] width 16 height 16
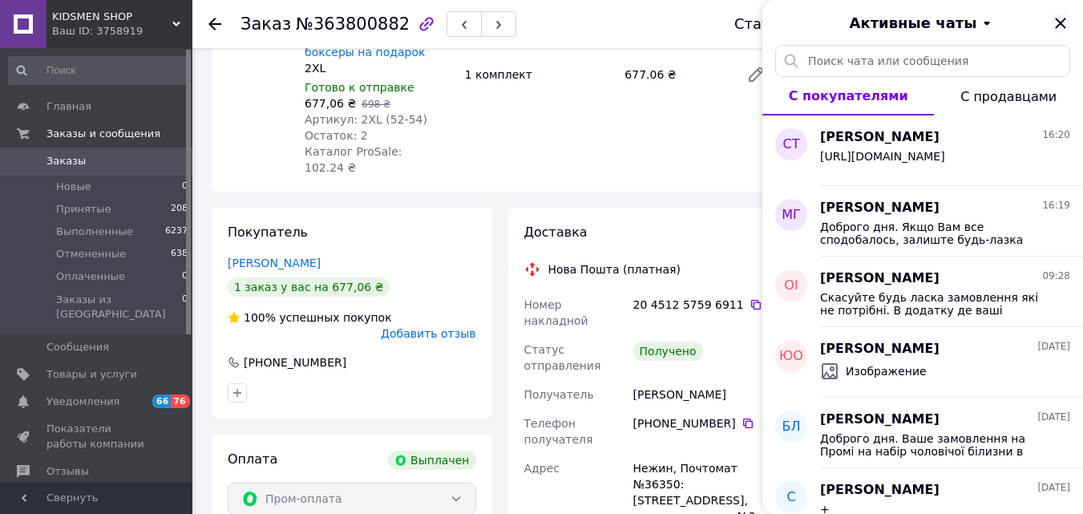
click at [1065, 21] on icon "Закрыть" at bounding box center [1060, 23] width 19 height 19
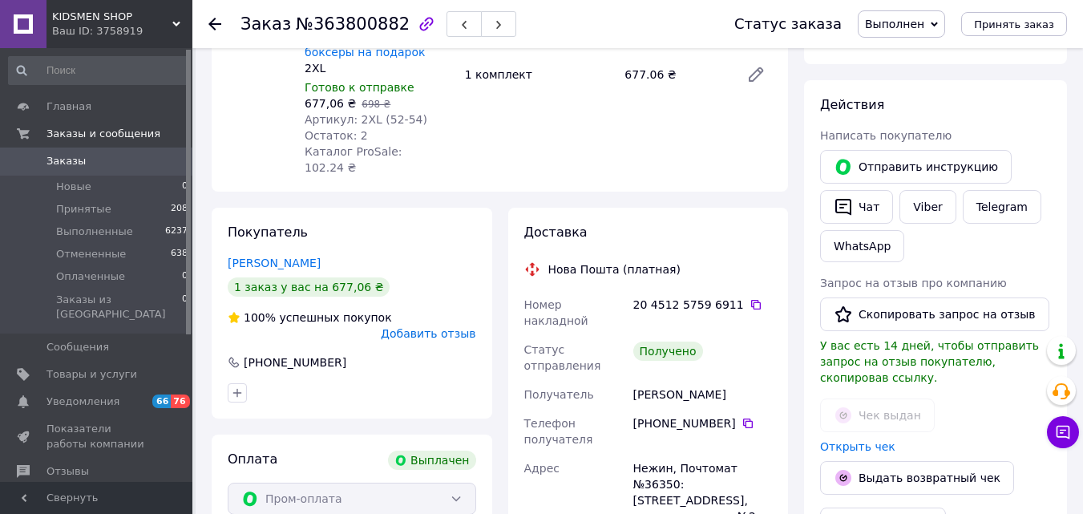
scroll to position [118, 0]
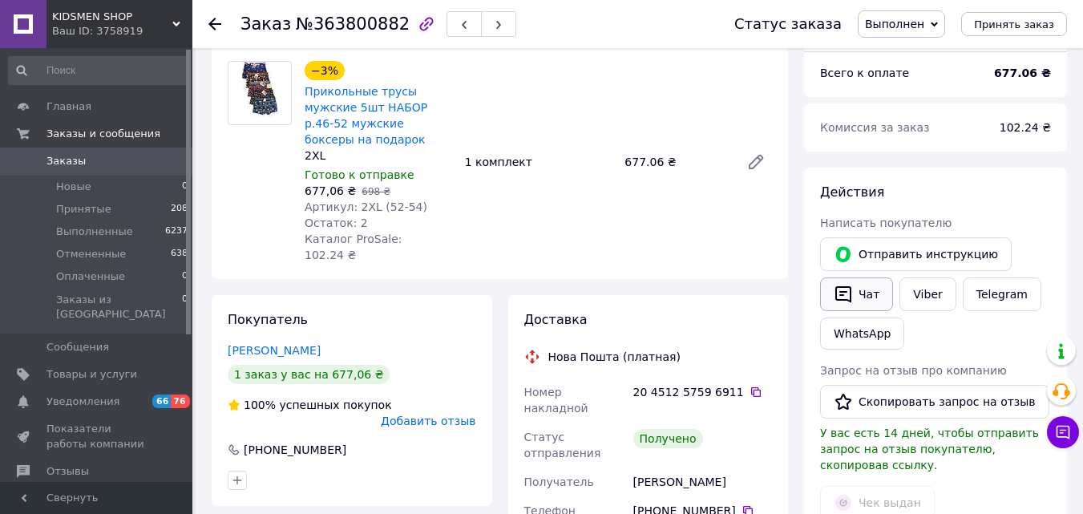
click at [866, 289] on button "Чат" at bounding box center [856, 294] width 73 height 34
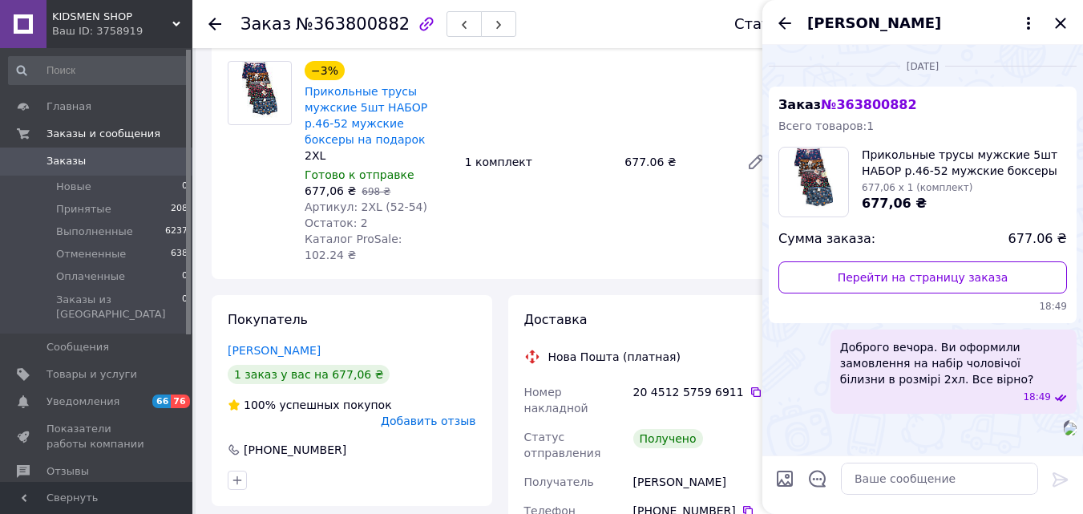
scroll to position [112, 0]
click at [874, 473] on textarea at bounding box center [939, 479] width 197 height 32
paste textarea "https://prom.ua/s/KxSLHnv9ABv"
type textarea "https://prom.ua/s/KxSLHnv9ABv"
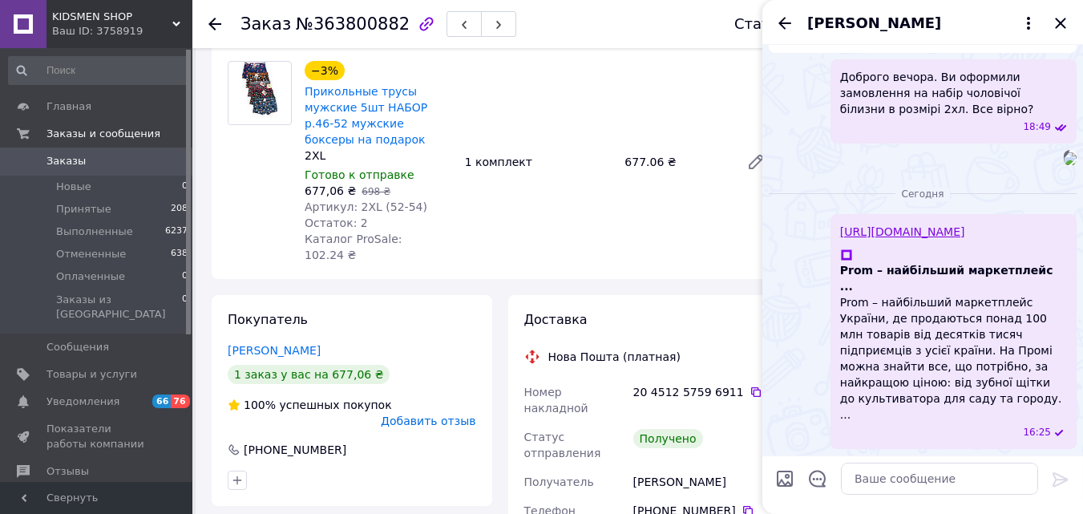
scroll to position [430, 0]
paste textarea "Доброго дня. Якщо Вам все сподобалось, залиште будь-лазка оцінку на сайті. Буду…"
type textarea "Доброго дня. Якщо Вам все сподобалось, залиште будь-лазка оцінку на сайті. Буду…"
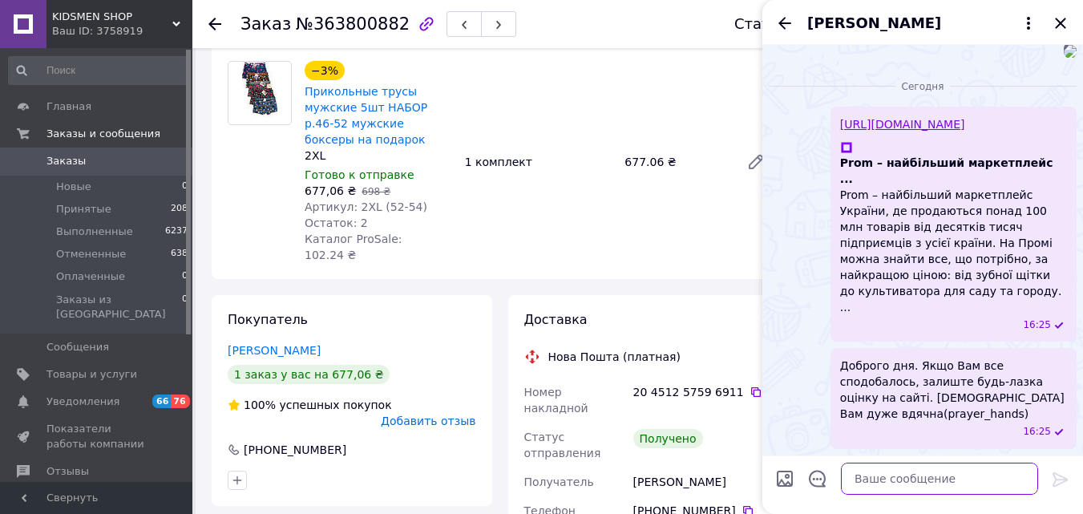
scroll to position [521, 0]
click at [494, 20] on span "button" at bounding box center [499, 24] width 10 height 12
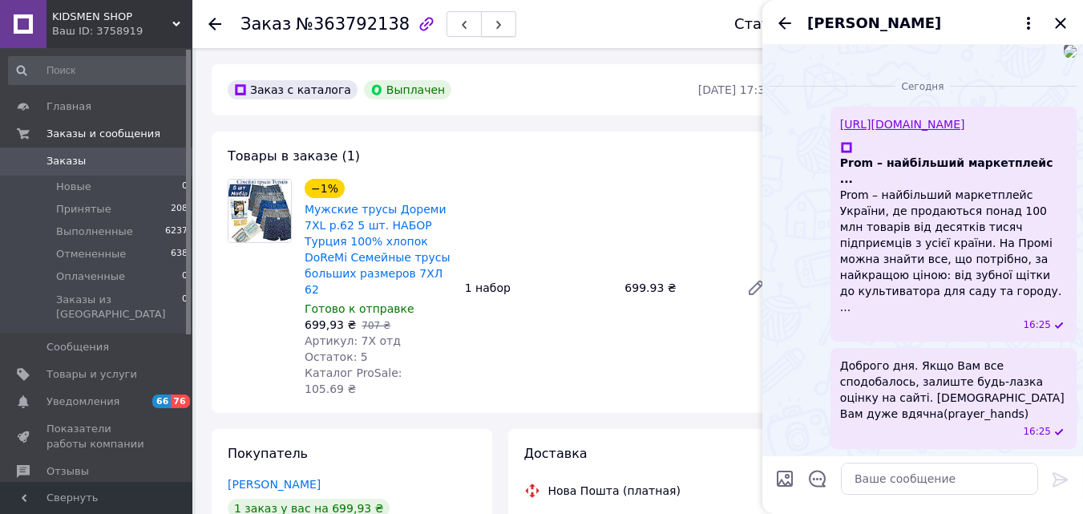
click at [494, 22] on icon "button" at bounding box center [499, 25] width 10 height 10
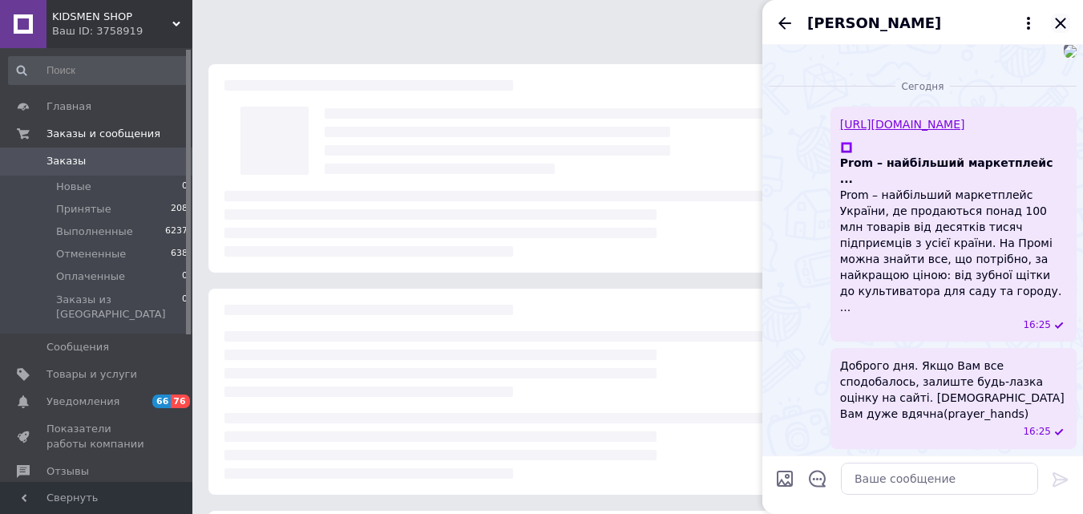
click at [1058, 22] on icon "Закрыть" at bounding box center [1060, 23] width 10 height 10
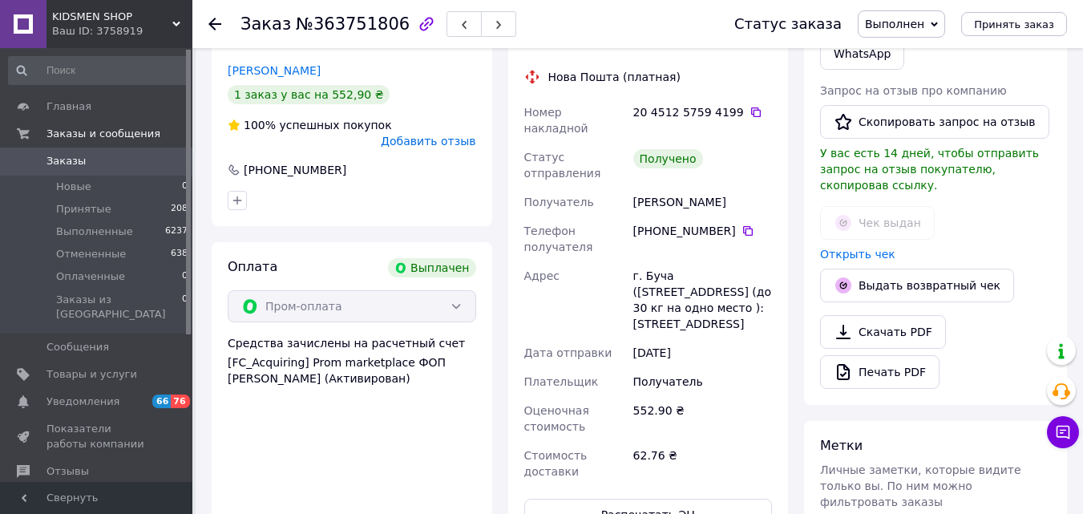
scroll to position [396, 0]
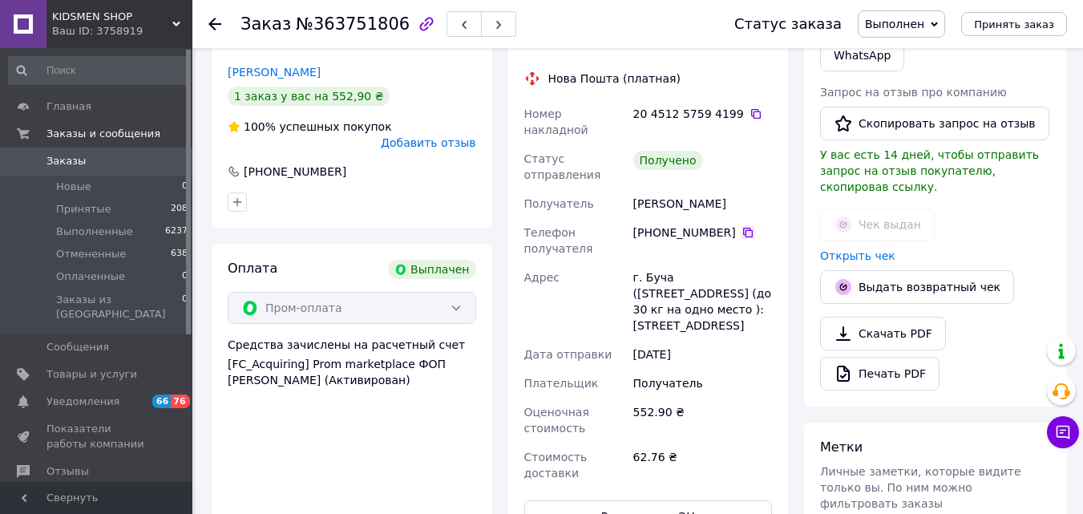
click at [743, 228] on icon at bounding box center [748, 233] width 10 height 10
click at [494, 25] on icon "button" at bounding box center [499, 25] width 10 height 10
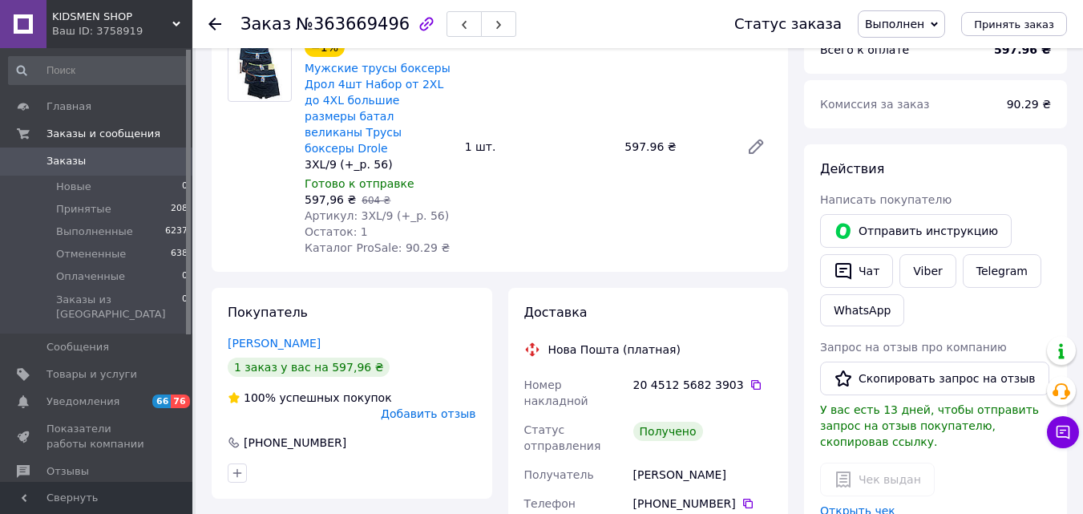
scroll to position [142, 0]
click at [743, 498] on icon at bounding box center [748, 503] width 10 height 10
click at [857, 370] on button "Скопировать запрос на отзыв" at bounding box center [934, 378] width 229 height 34
click at [494, 27] on icon "button" at bounding box center [499, 25] width 10 height 10
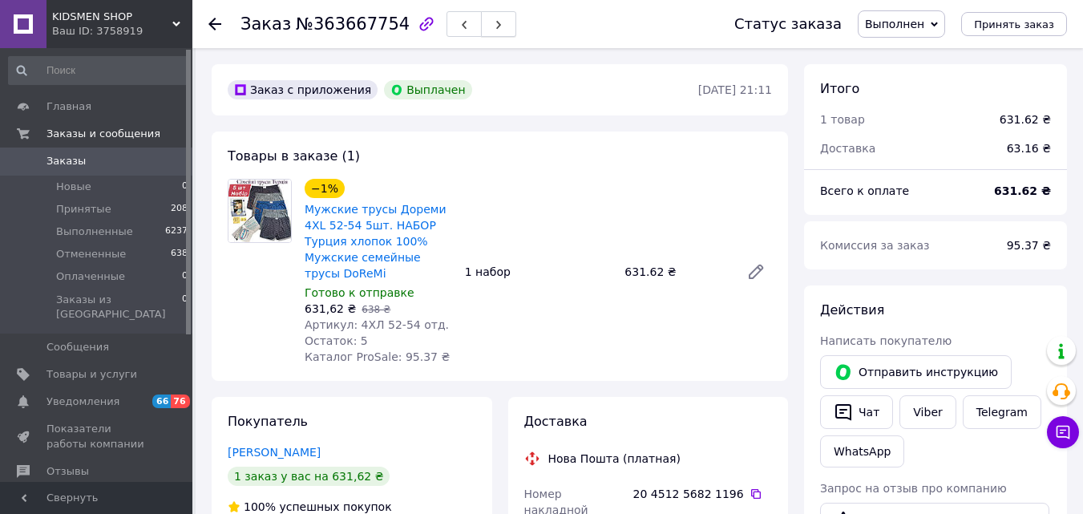
click at [481, 22] on button "button" at bounding box center [498, 24] width 35 height 26
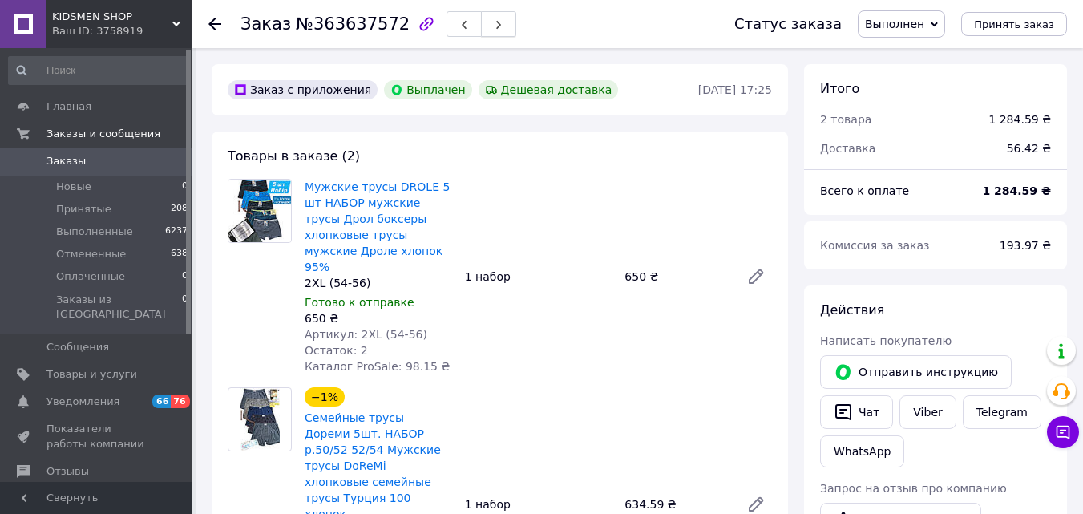
click at [491, 24] on button "button" at bounding box center [498, 24] width 35 height 26
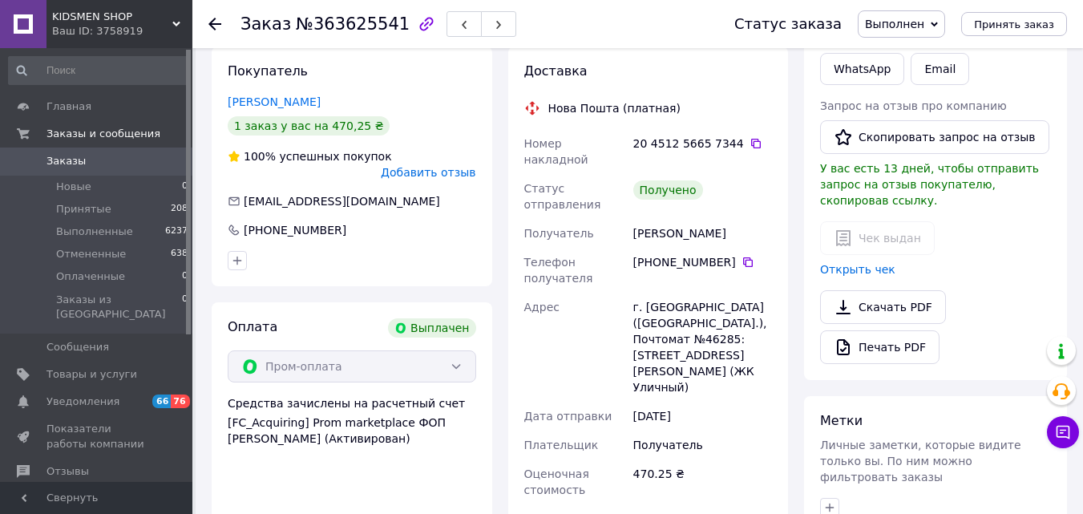
scroll to position [394, 0]
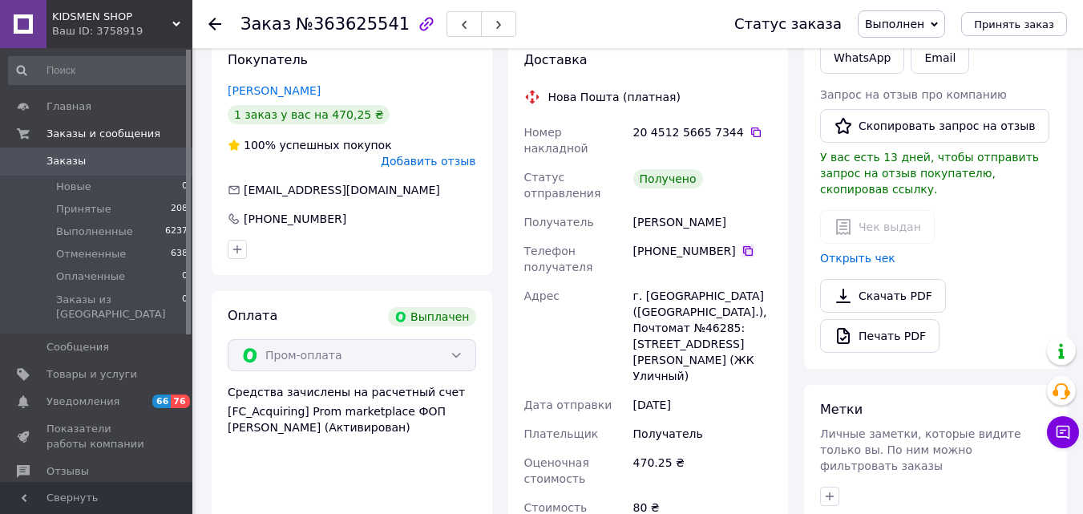
click at [741, 244] on icon at bounding box center [747, 250] width 13 height 13
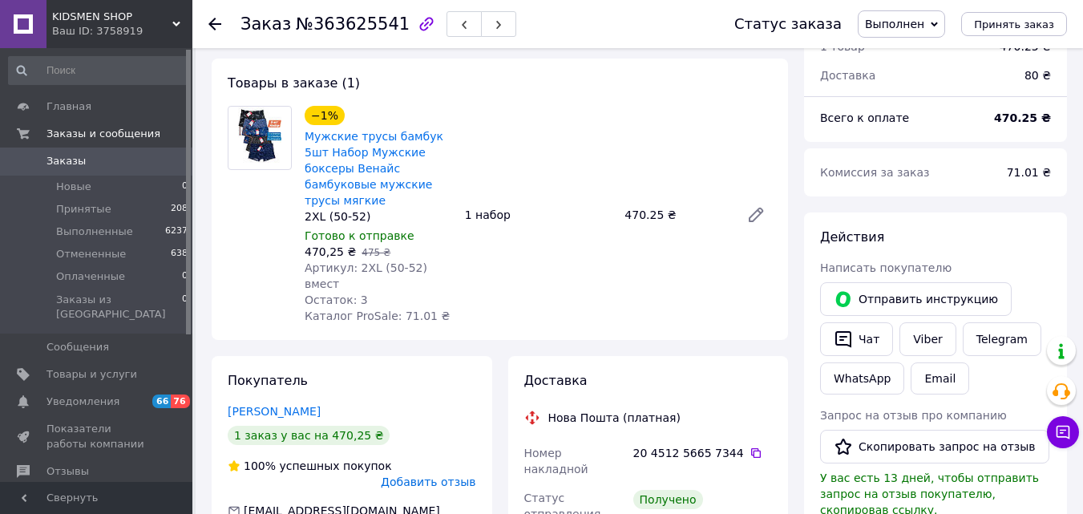
scroll to position [0, 0]
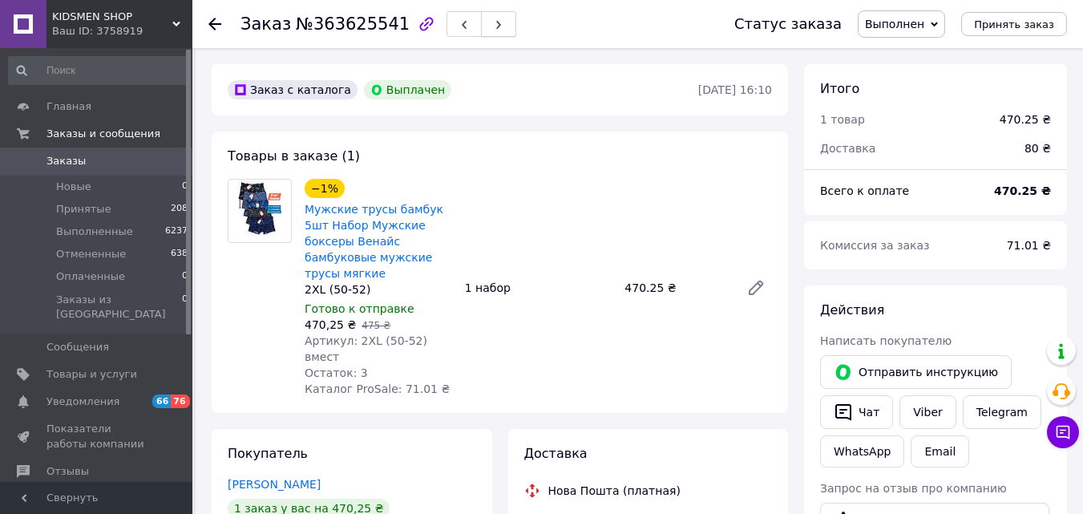
click at [483, 28] on button "button" at bounding box center [498, 24] width 35 height 26
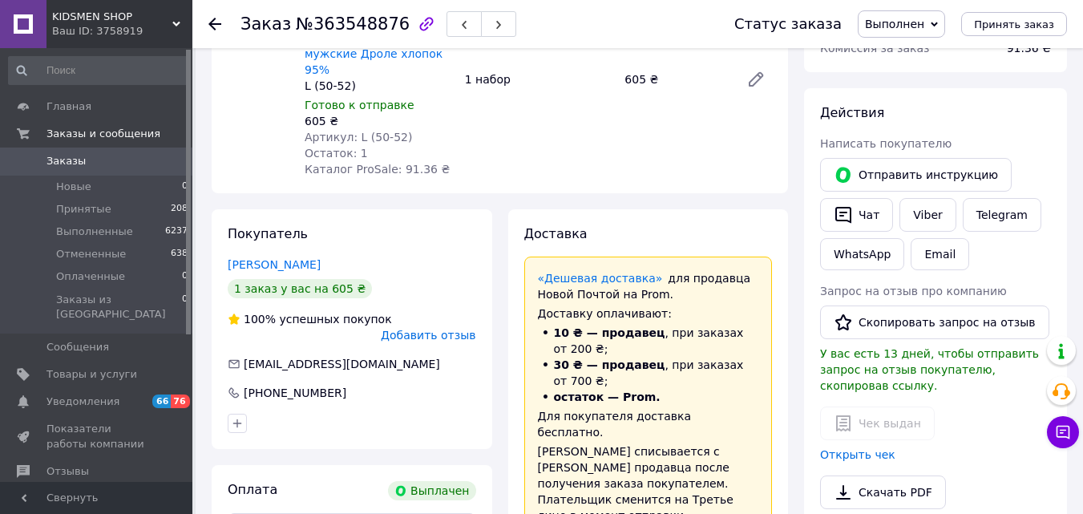
scroll to position [226, 0]
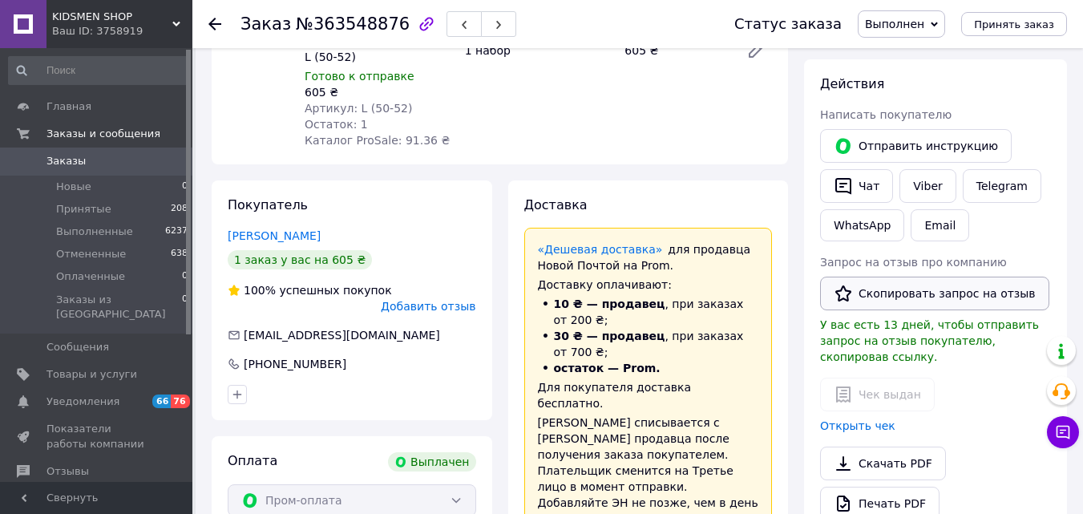
click at [889, 295] on button "Скопировать запрос на отзыв" at bounding box center [934, 294] width 229 height 34
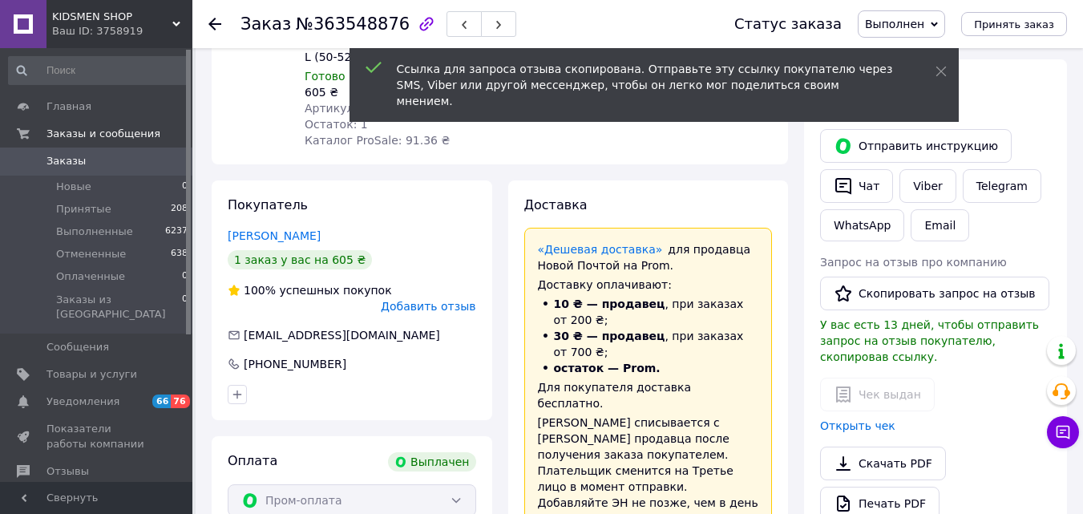
scroll to position [423, 0]
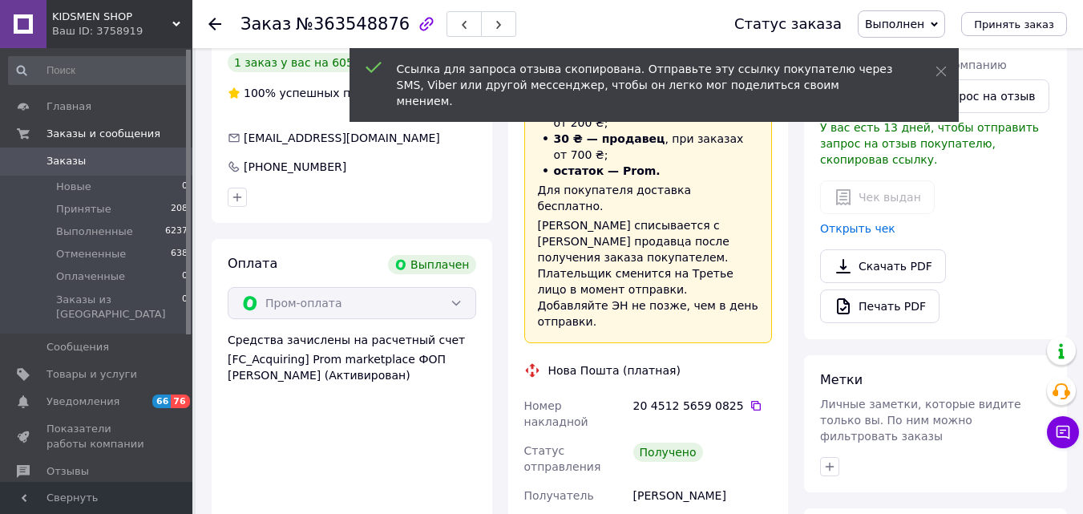
click at [741, 513] on icon at bounding box center [747, 524] width 13 height 13
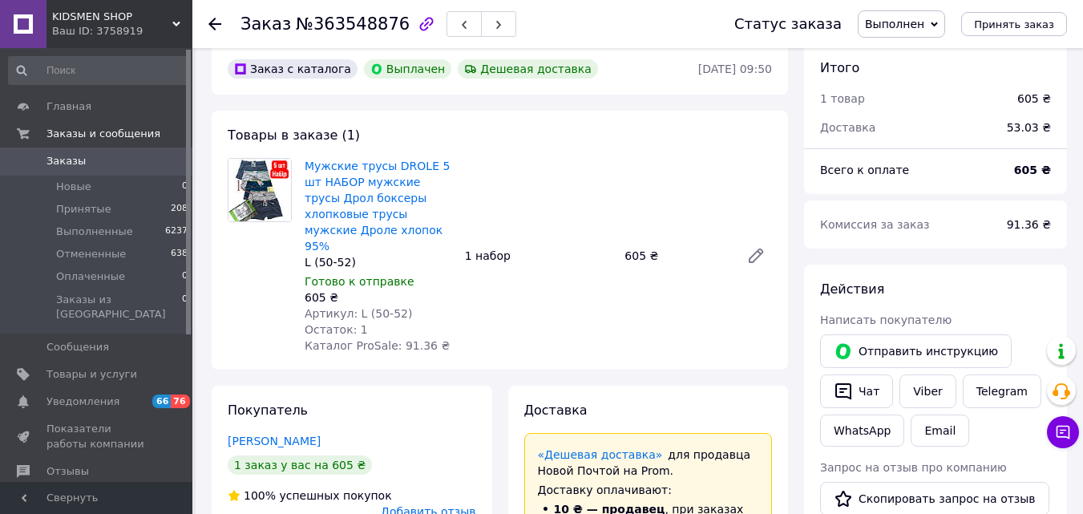
scroll to position [14, 0]
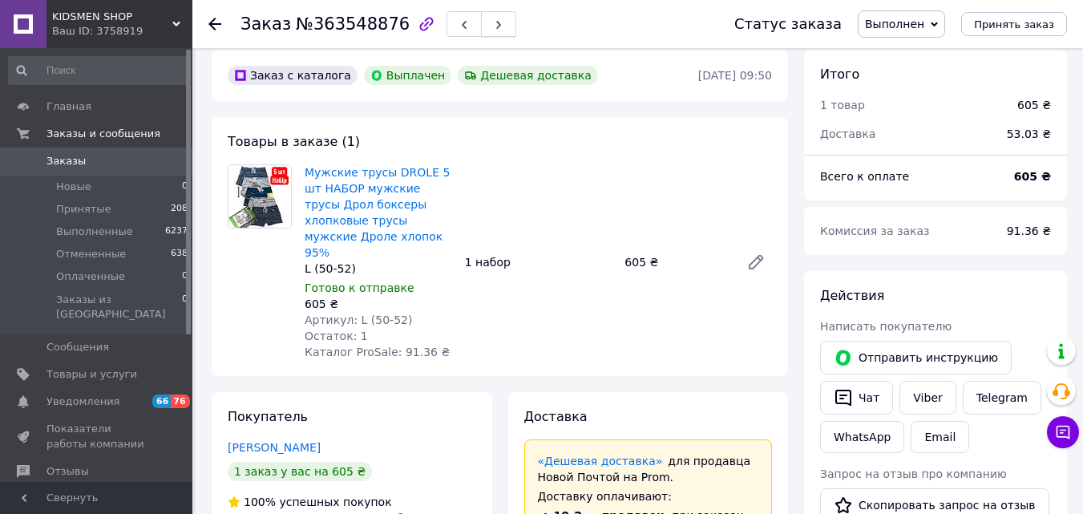
click at [496, 24] on use "button" at bounding box center [498, 25] width 5 height 9
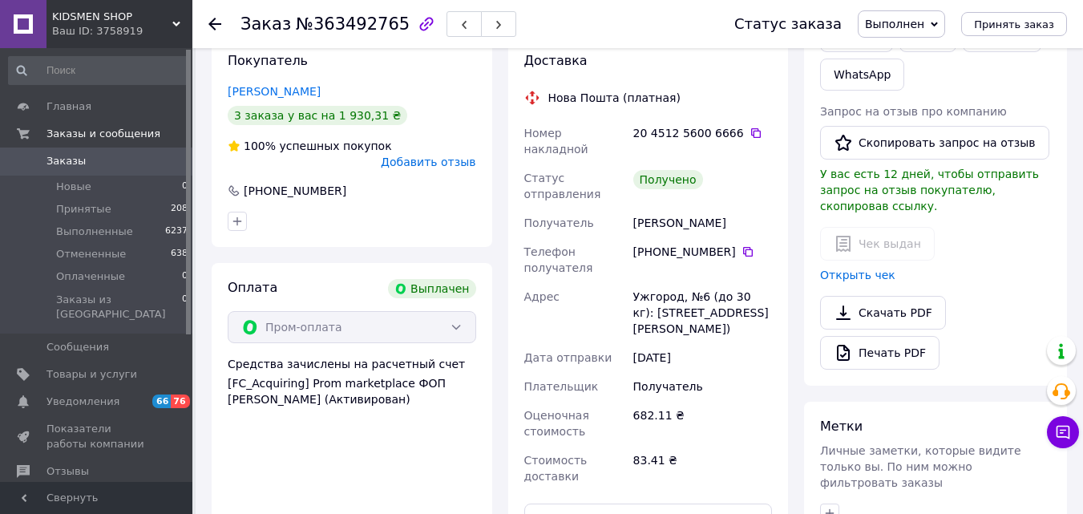
scroll to position [438, 0]
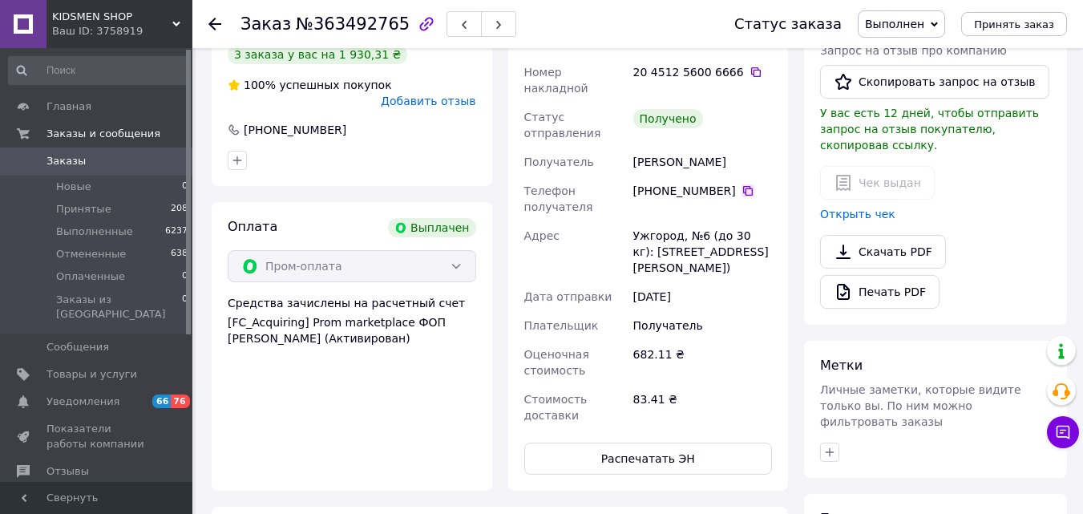
click at [744, 184] on icon at bounding box center [747, 190] width 13 height 13
click at [899, 98] on button "Скопировать запрос на отзыв" at bounding box center [934, 82] width 229 height 34
click at [494, 23] on icon "button" at bounding box center [499, 25] width 10 height 10
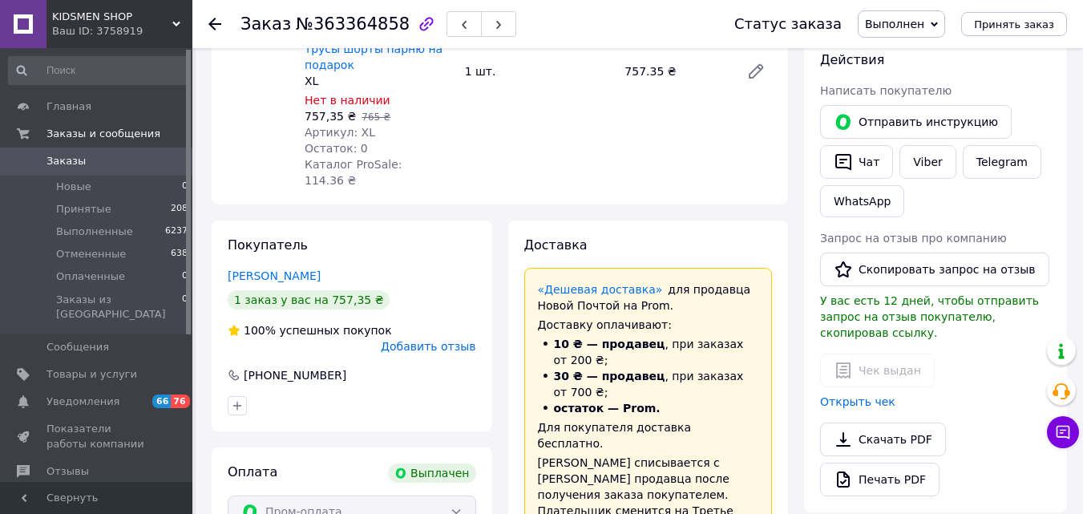
scroll to position [251, 0]
click at [842, 282] on button "Скопировать запрос на отзыв" at bounding box center [934, 269] width 229 height 34
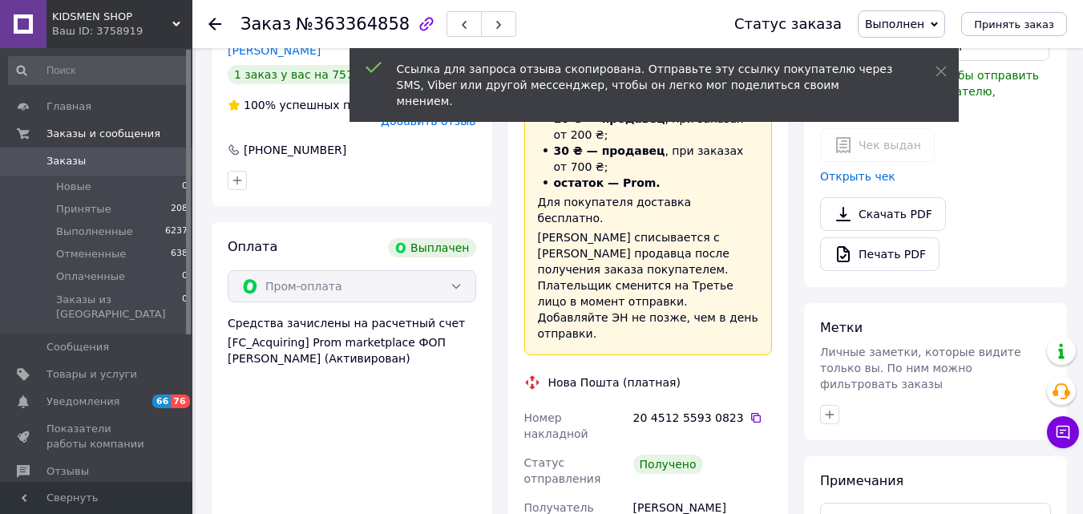
scroll to position [479, 0]
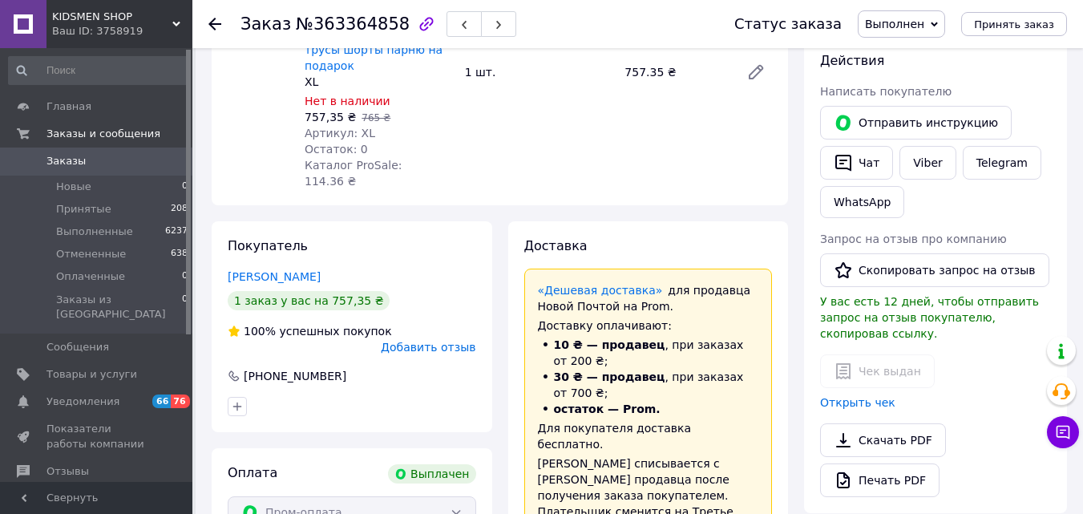
scroll to position [153, 0]
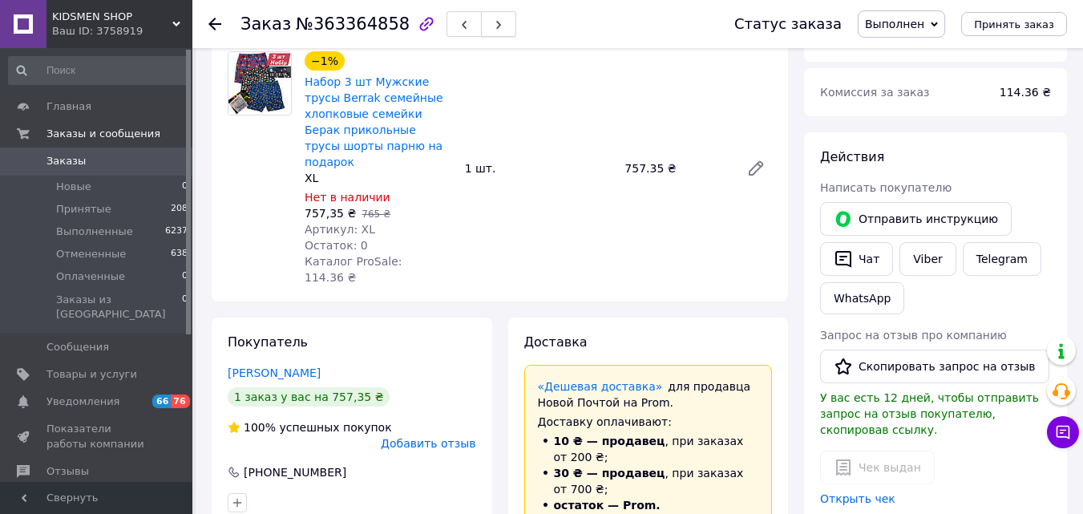
click at [494, 22] on icon "button" at bounding box center [499, 25] width 10 height 10
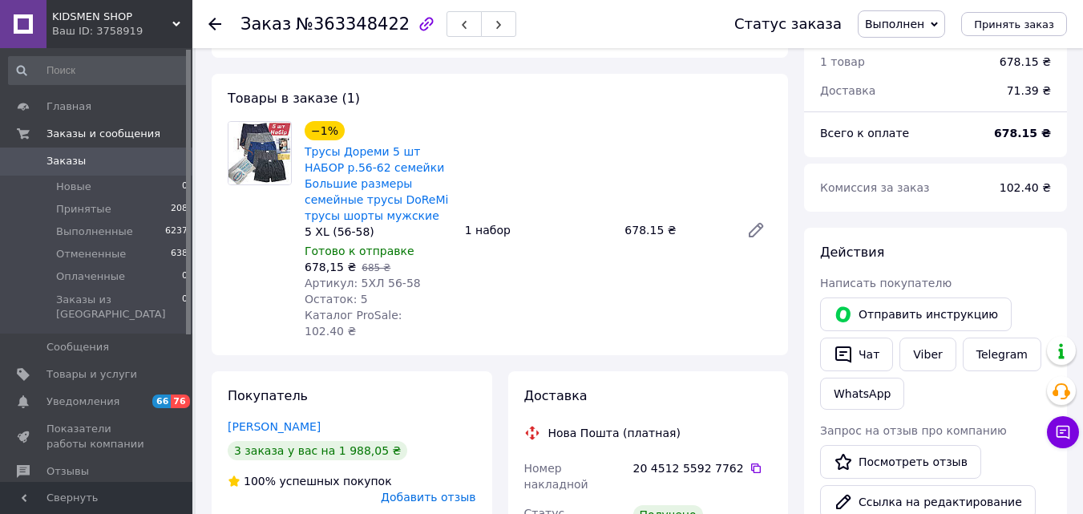
scroll to position [10, 0]
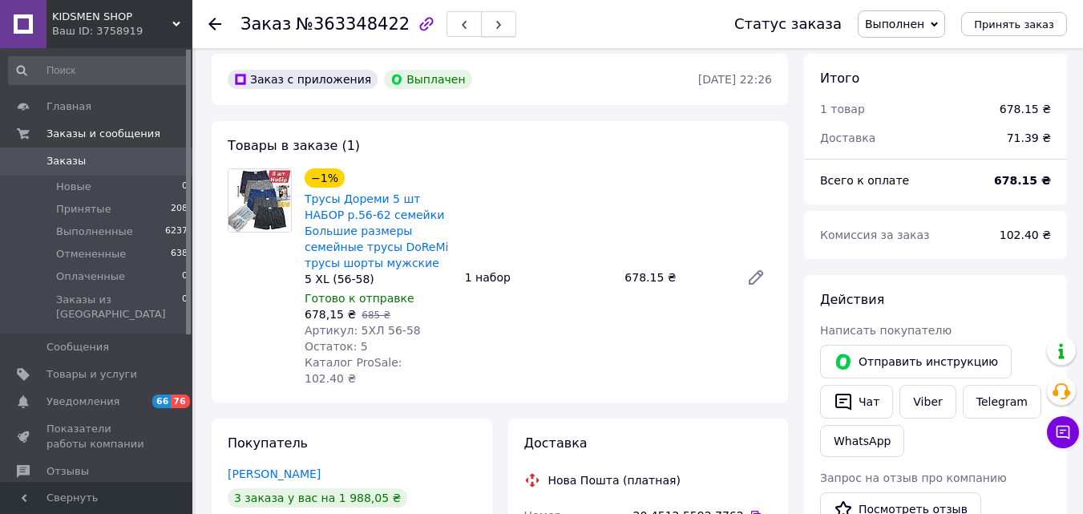
click at [494, 25] on icon "button" at bounding box center [499, 25] width 10 height 10
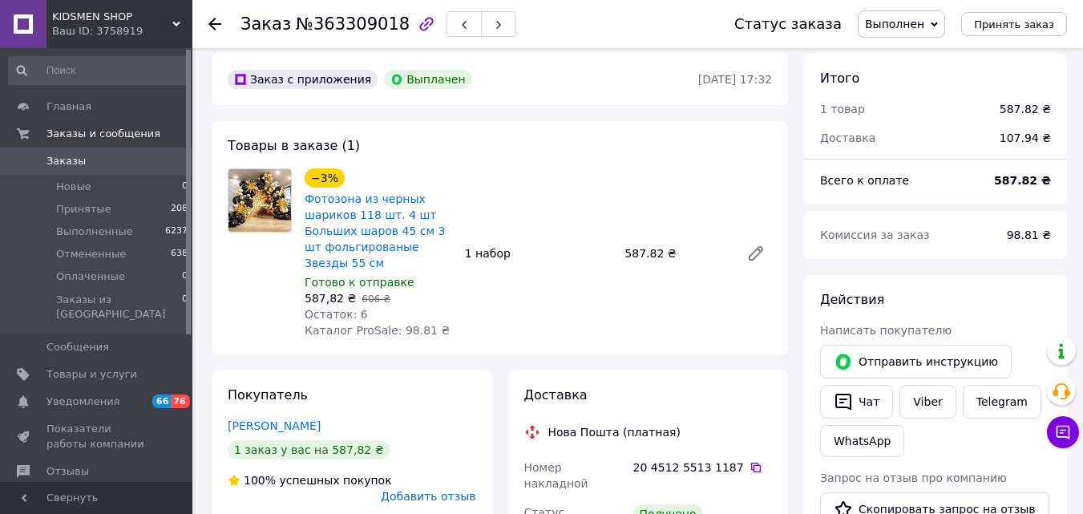
scroll to position [13, 0]
click at [92, 212] on span "Принятые" at bounding box center [83, 209] width 55 height 14
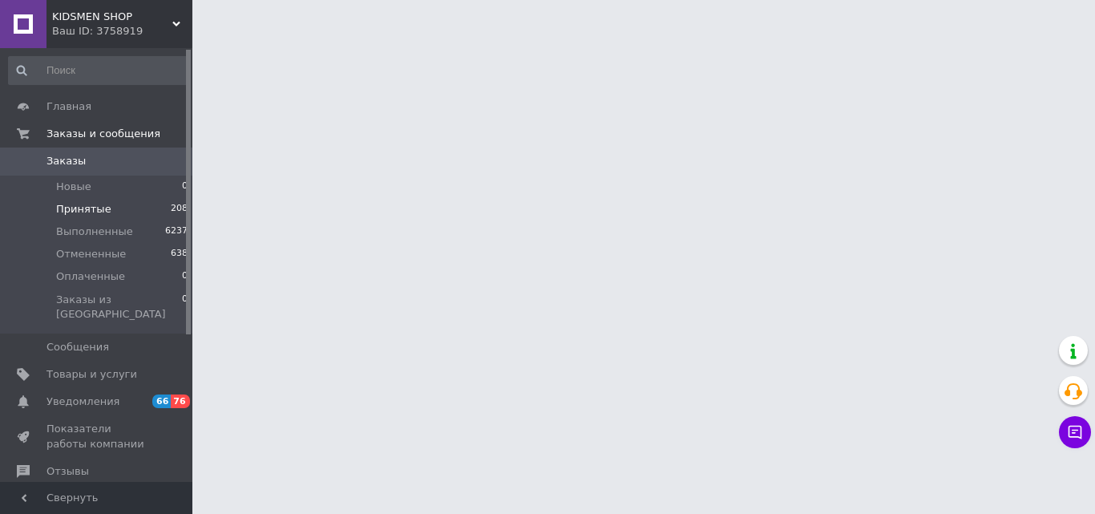
click at [78, 208] on span "Принятые" at bounding box center [83, 209] width 55 height 14
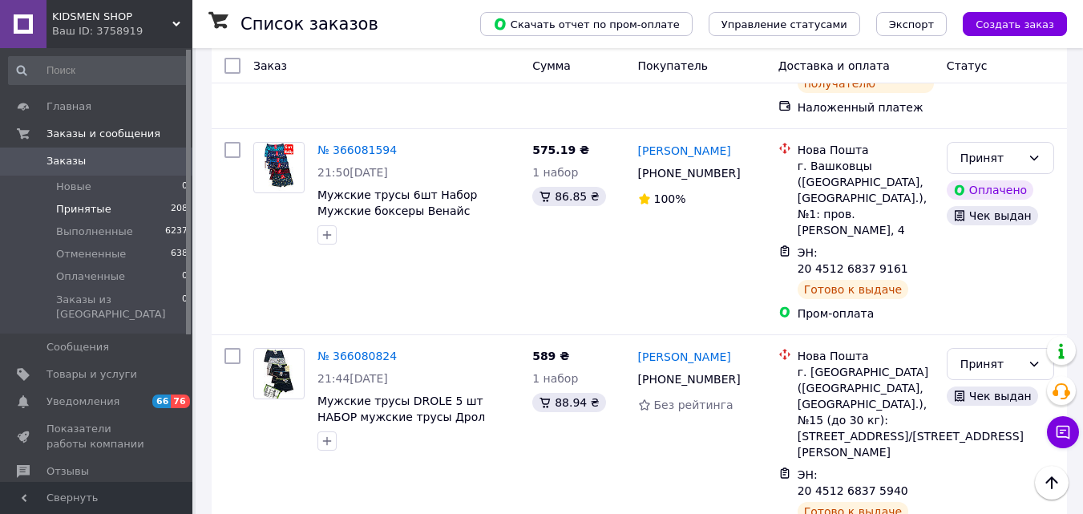
scroll to position [4729, 0]
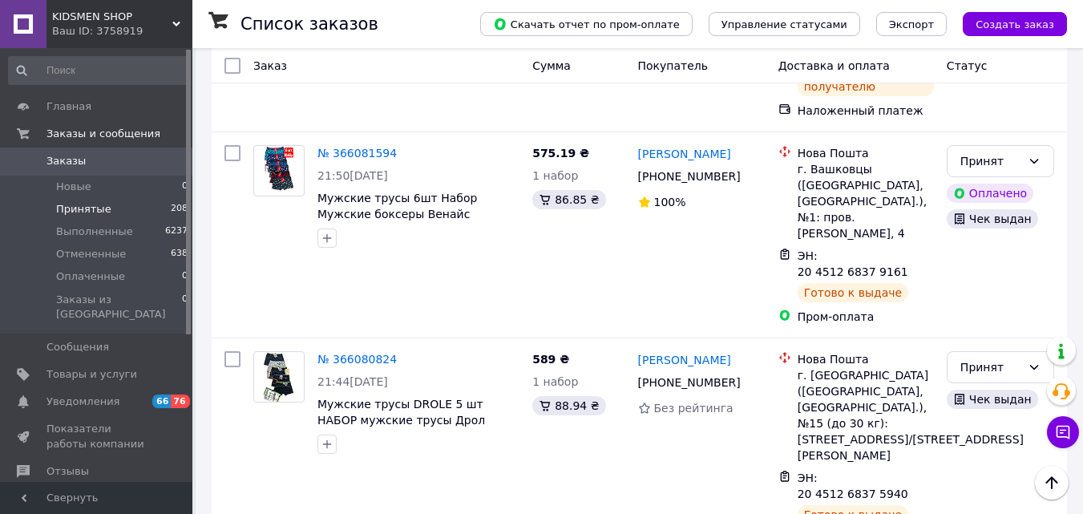
click at [989, 163] on li "Выполнен" at bounding box center [1000, 167] width 106 height 29
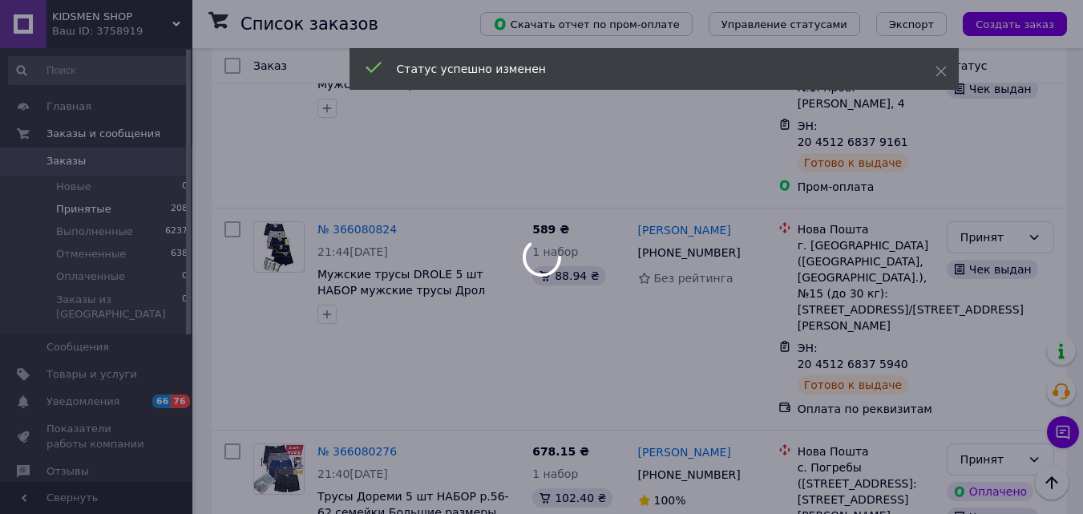
scroll to position [4958, 0]
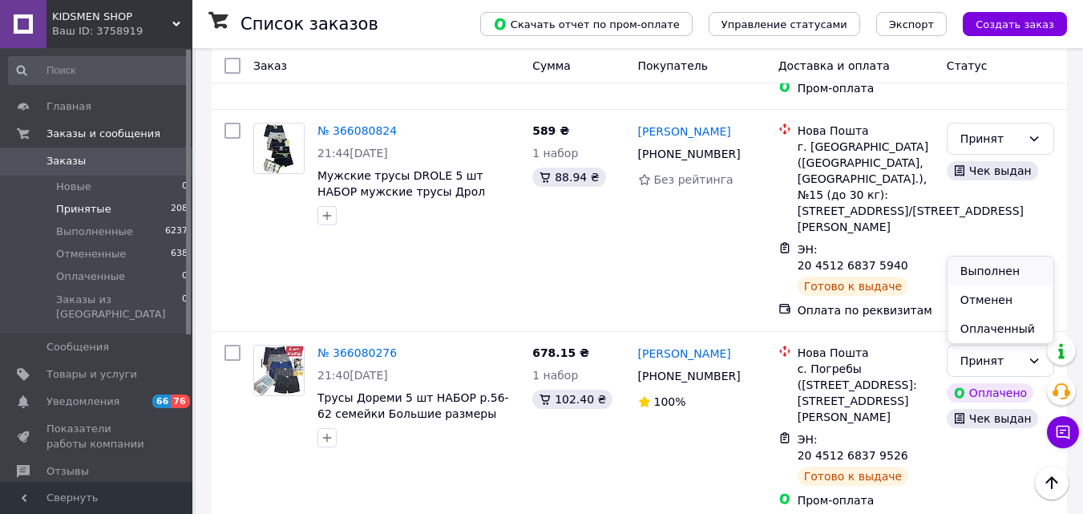
click at [973, 273] on li "Выполнен" at bounding box center [1000, 270] width 106 height 29
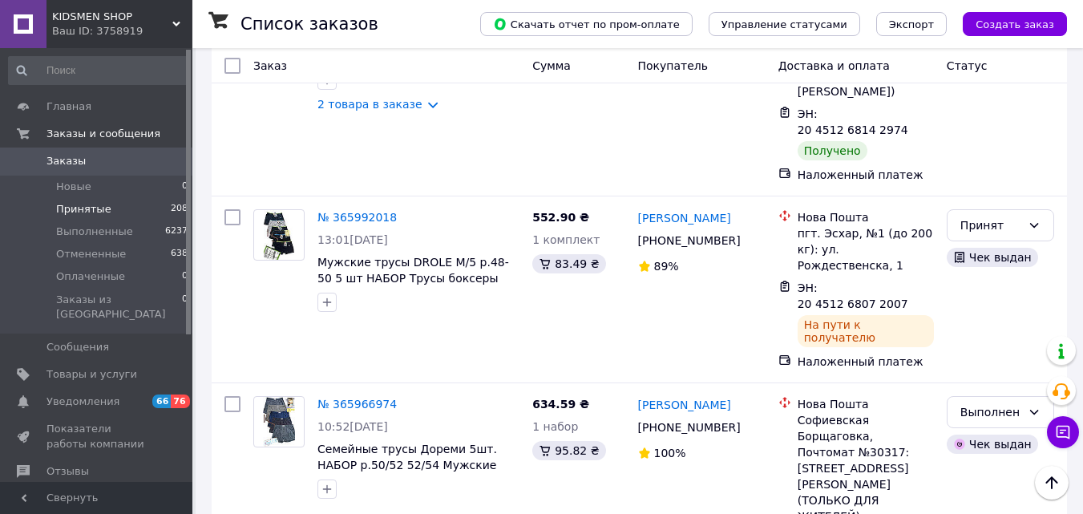
scroll to position [5742, 0]
drag, startPoint x: 353, startPoint y: 251, endPoint x: 975, endPoint y: 103, distance: 639.4
click at [975, 139] on li "Выполнен" at bounding box center [1000, 133] width 106 height 29
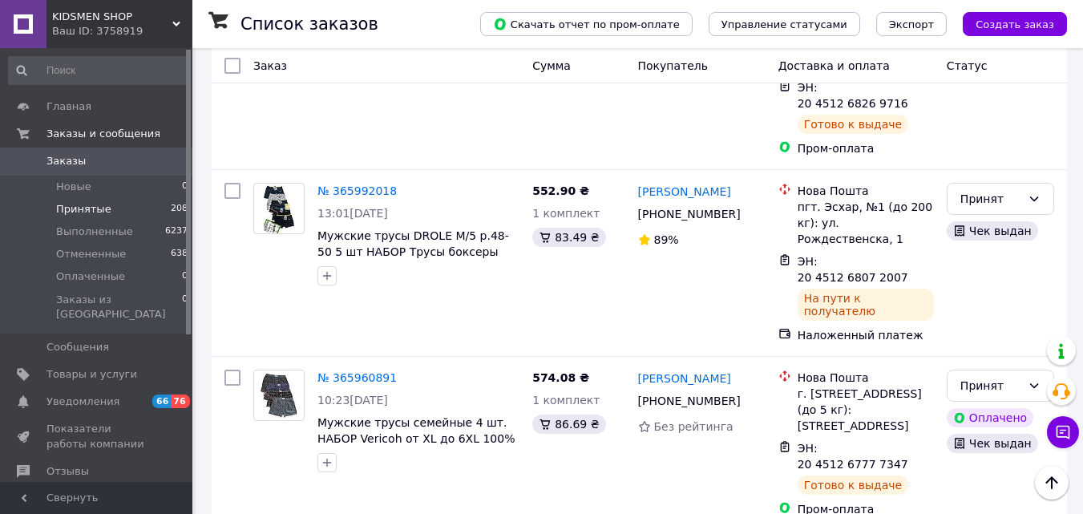
scroll to position [5653, 0]
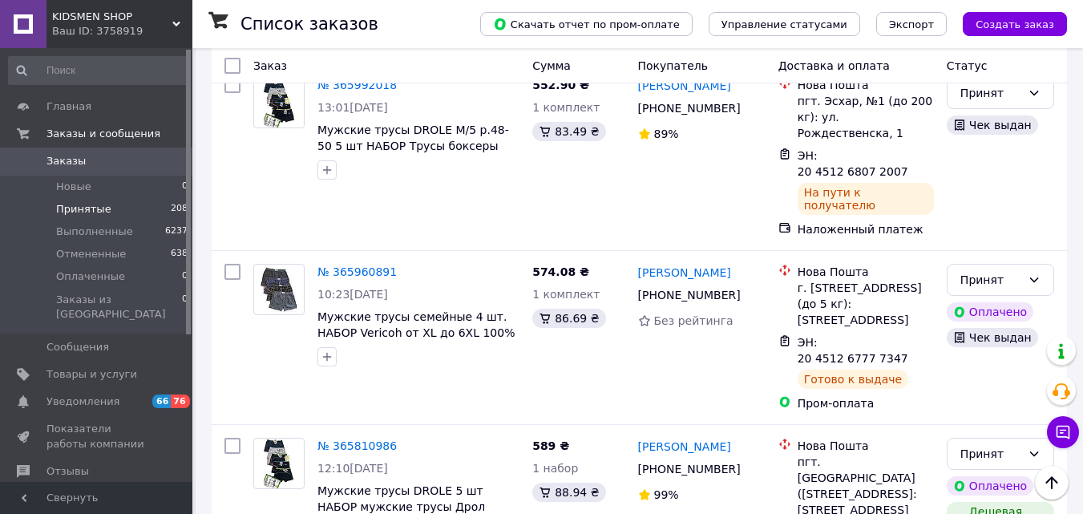
click at [971, 159] on li "Выполнен" at bounding box center [1000, 158] width 106 height 29
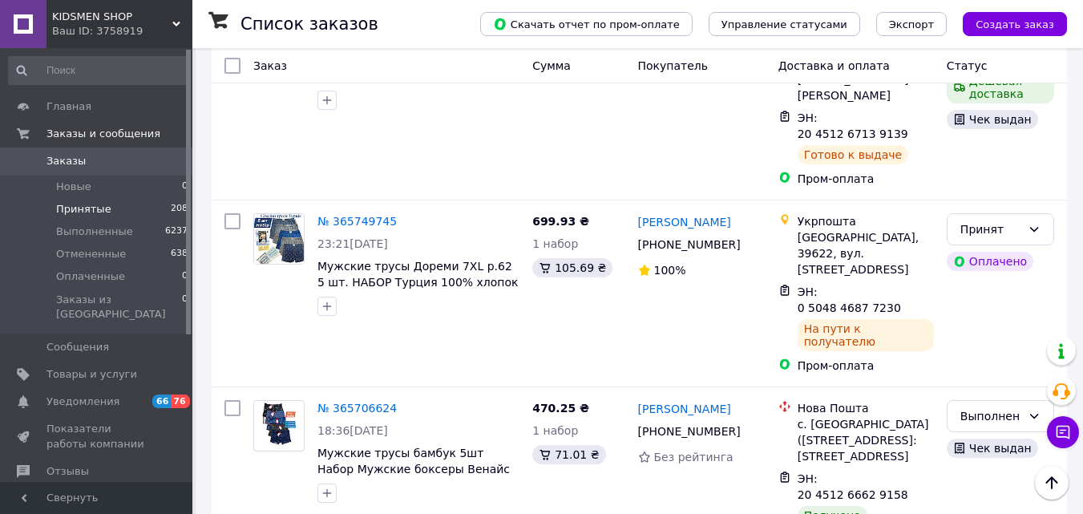
scroll to position [6086, 0]
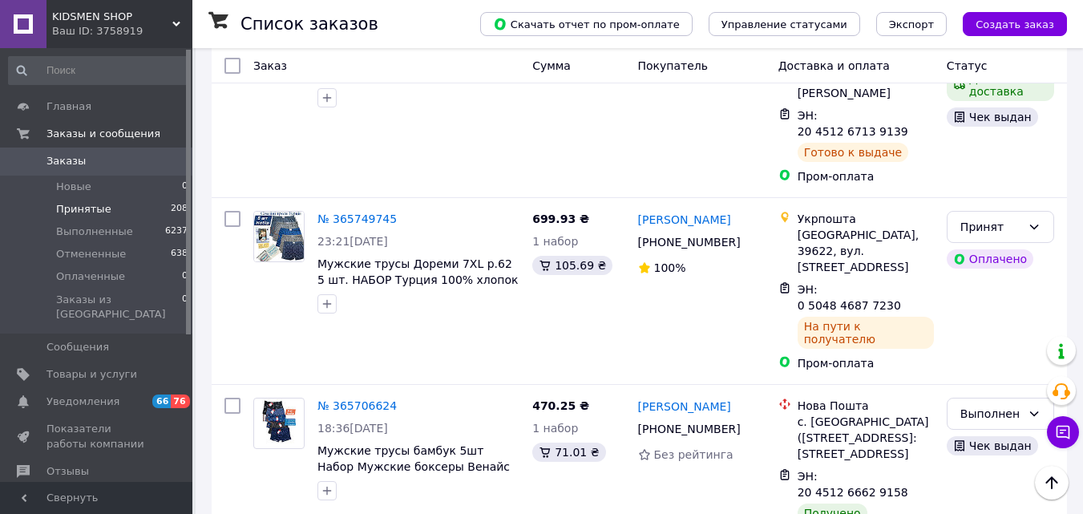
drag, startPoint x: 334, startPoint y: 196, endPoint x: 328, endPoint y: 191, distance: 8.5
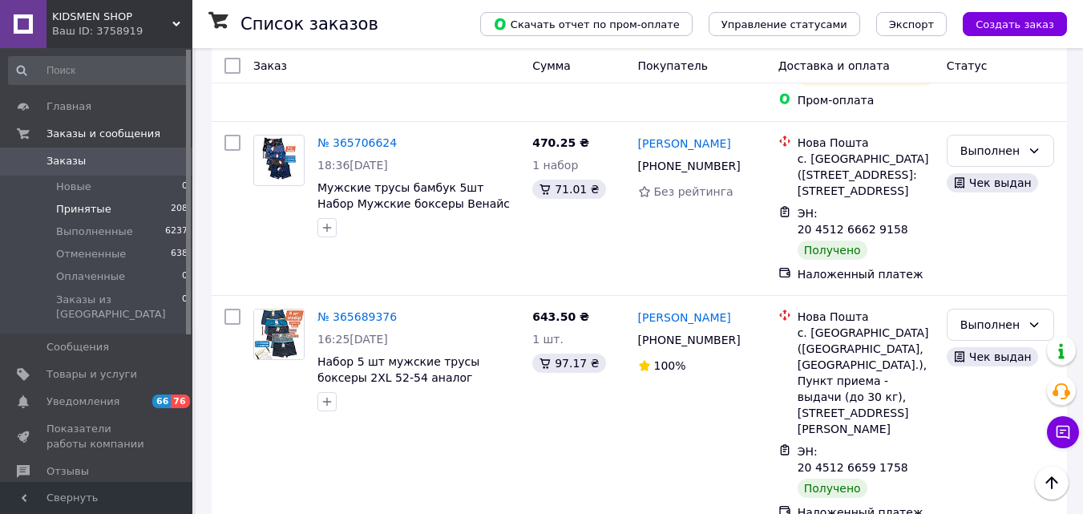
scroll to position [6389, 0]
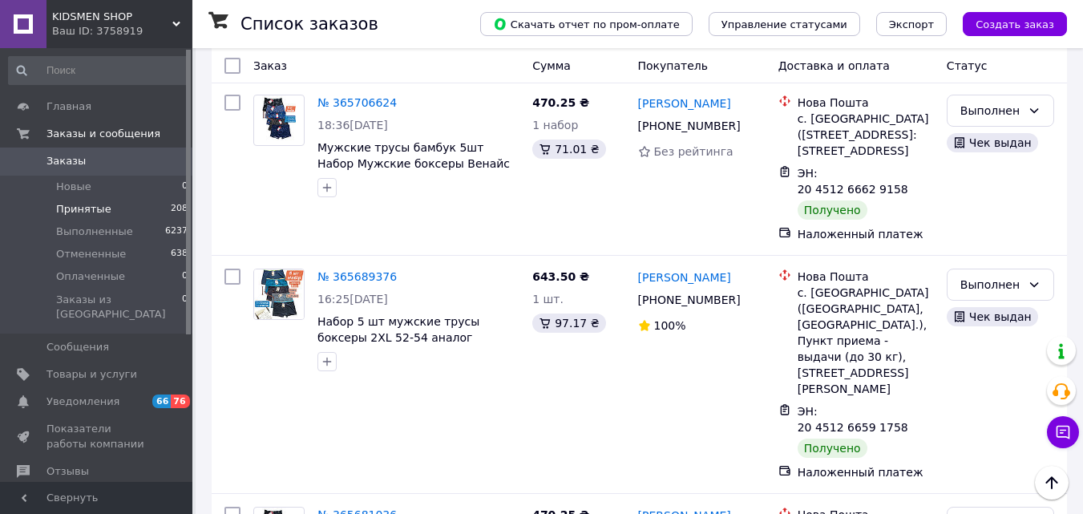
drag, startPoint x: 347, startPoint y: 169, endPoint x: 336, endPoint y: 187, distance: 20.9
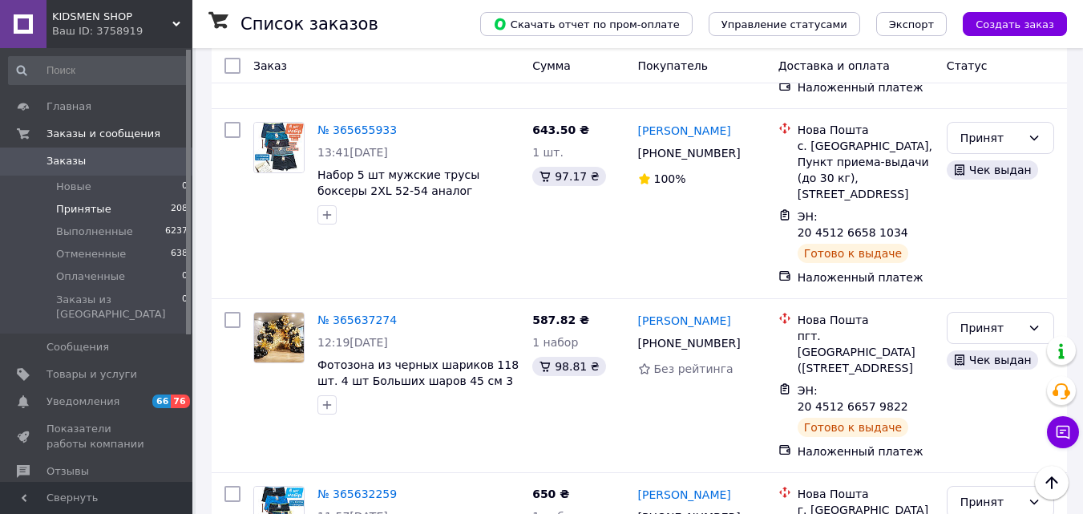
scroll to position [6965, 0]
click at [982, 127] on li "Выполнен" at bounding box center [1000, 126] width 106 height 29
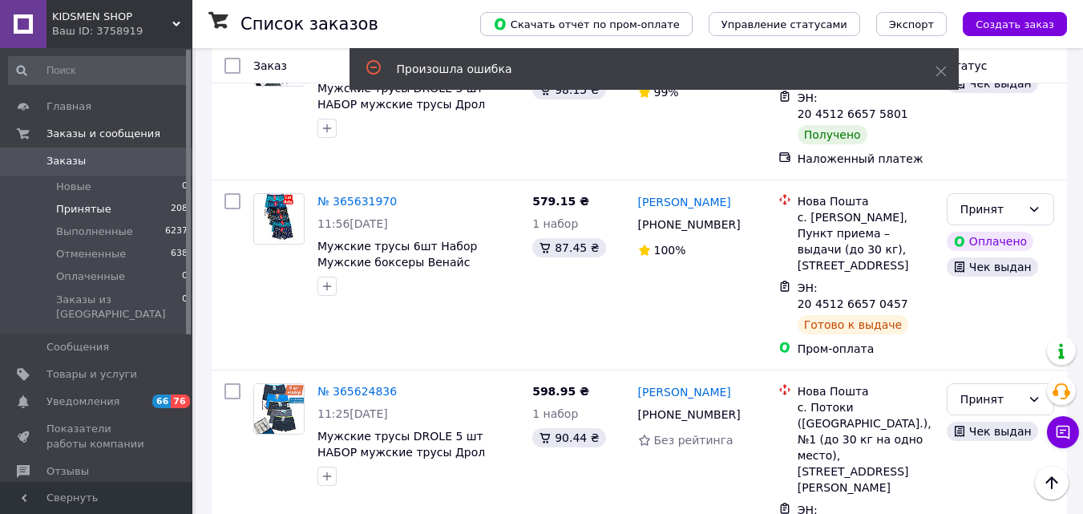
scroll to position [7415, 0]
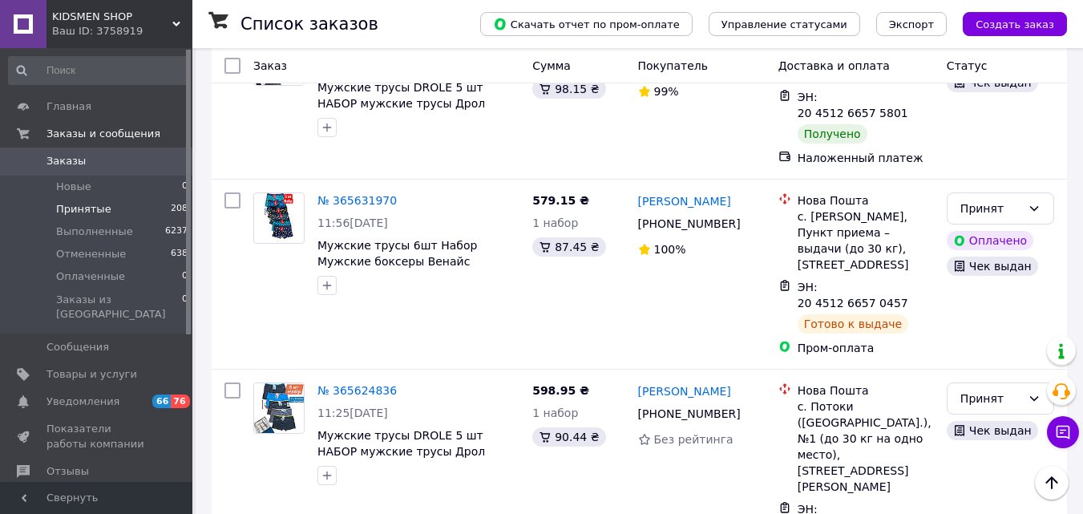
click at [964, 197] on li "Выполнен" at bounding box center [1000, 198] width 106 height 29
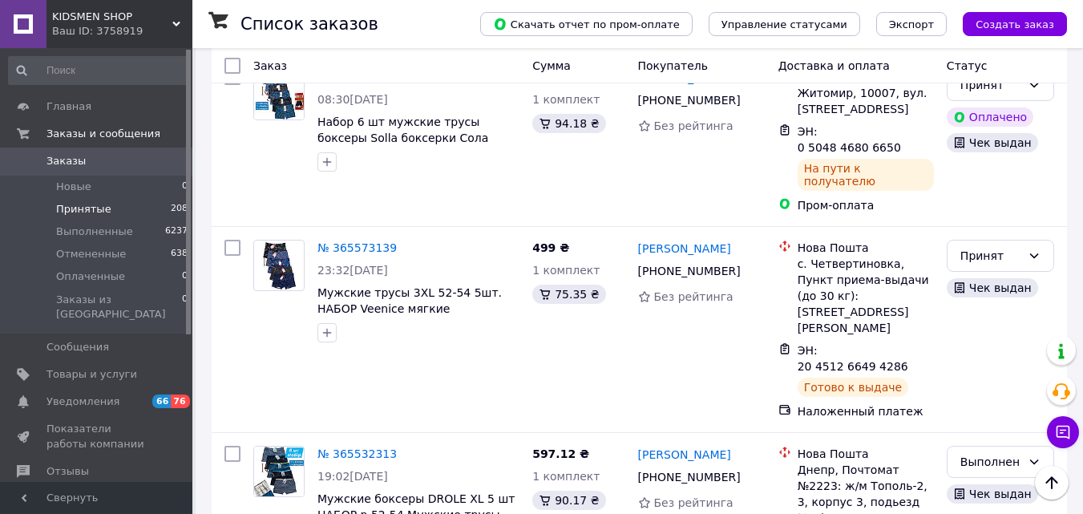
scroll to position [6972, 0]
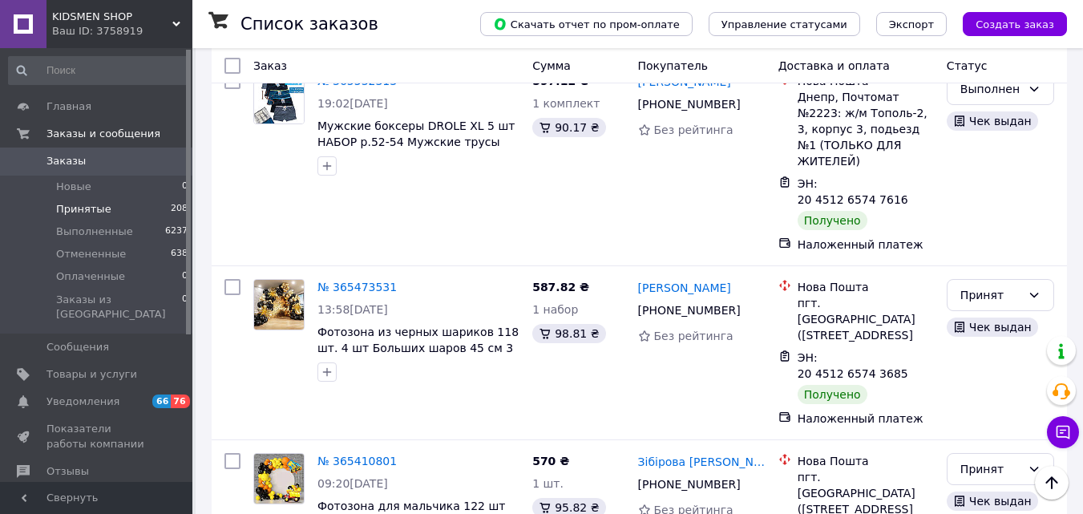
scroll to position [7342, 0]
click at [975, 250] on li "Выполнен" at bounding box center [1000, 254] width 106 height 29
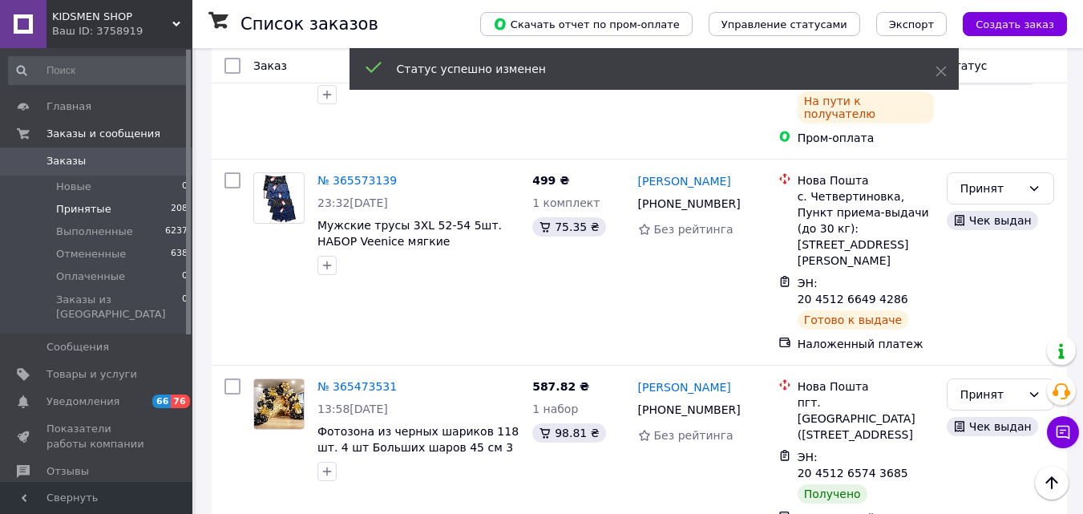
scroll to position [7119, 0]
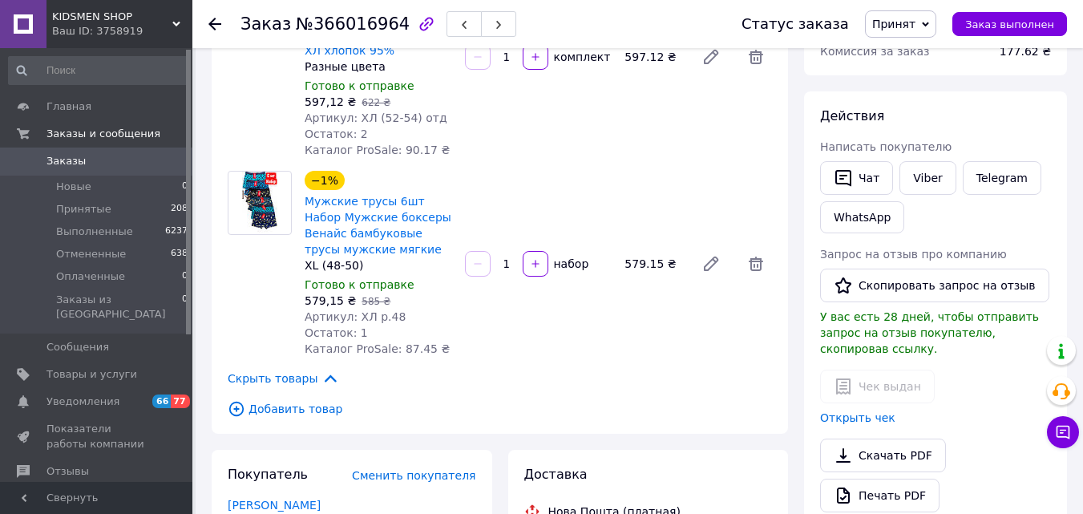
scroll to position [222, 0]
click at [876, 293] on button "Скопировать запрос на отзыв" at bounding box center [934, 286] width 229 height 34
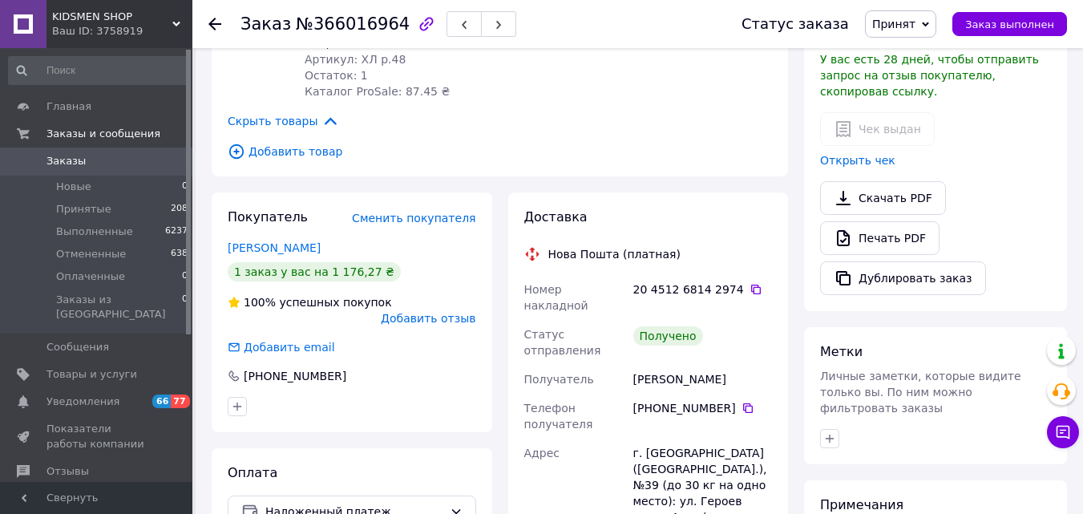
scroll to position [484, 0]
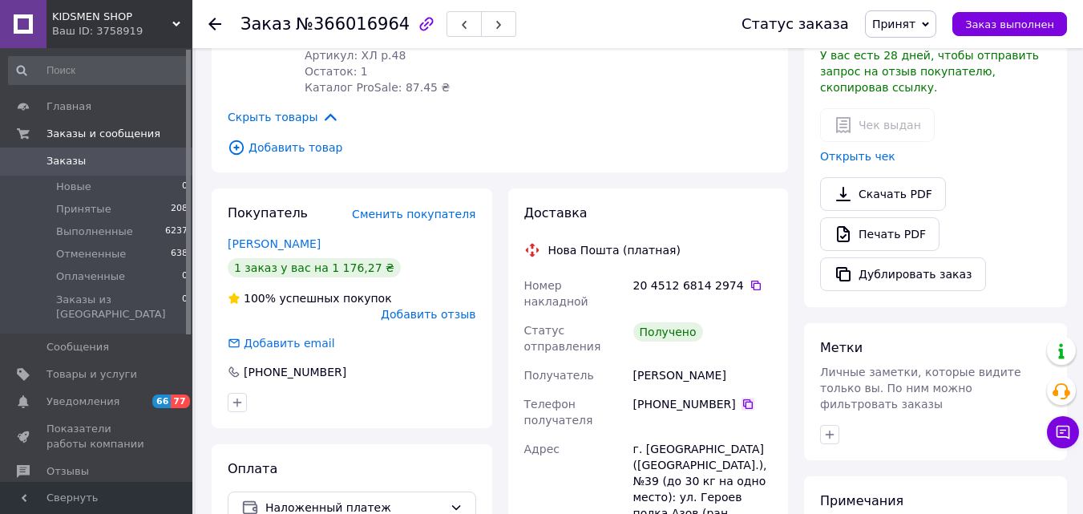
click at [744, 398] on icon at bounding box center [747, 404] width 13 height 13
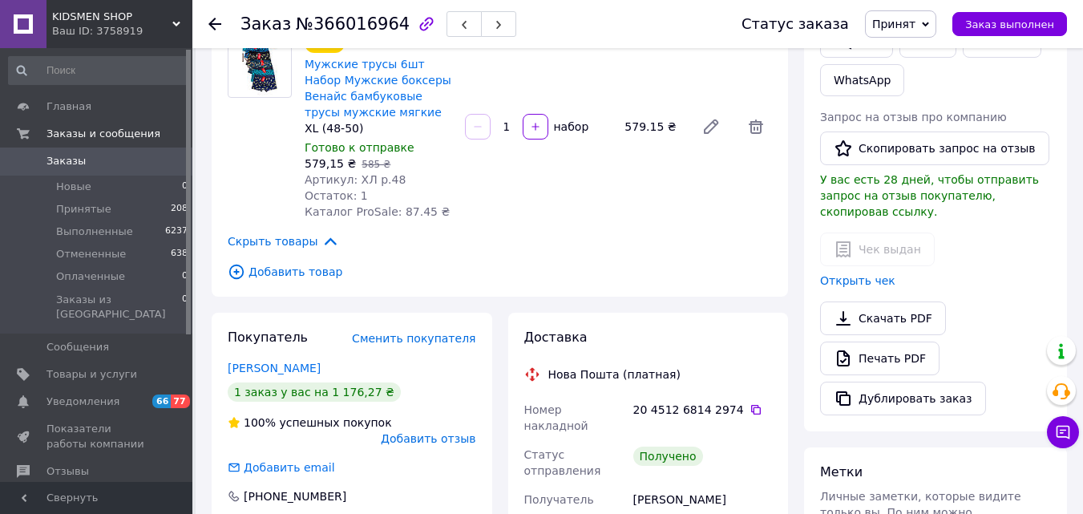
scroll to position [357, 0]
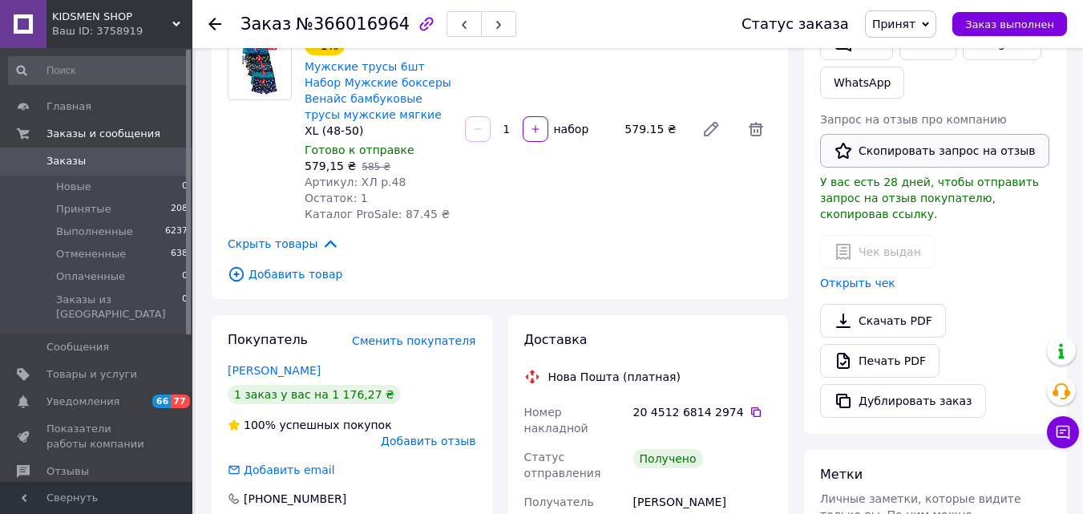
click at [908, 151] on button "Скопировать запрос на отзыв" at bounding box center [934, 151] width 229 height 34
click at [494, 25] on icon "button" at bounding box center [499, 25] width 10 height 10
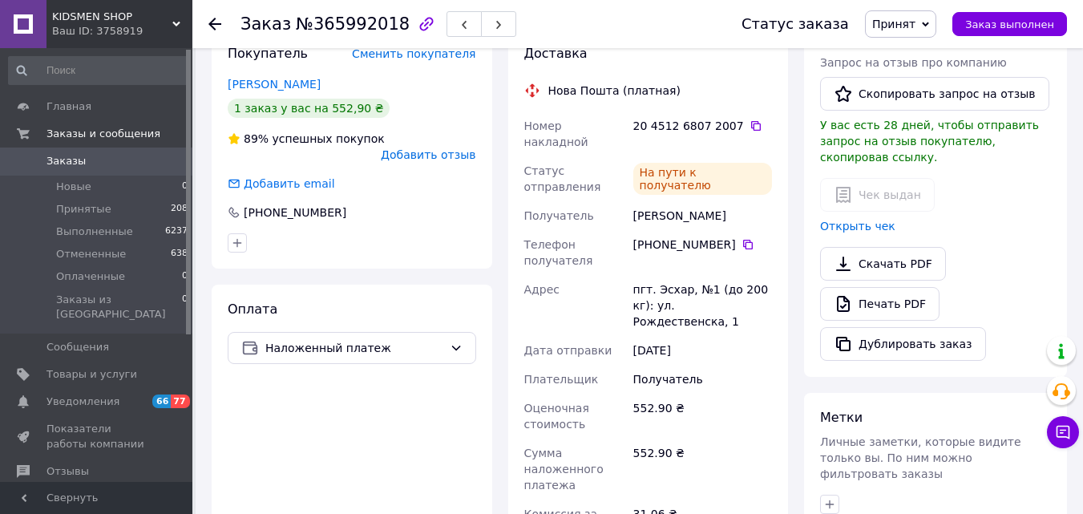
scroll to position [403, 0]
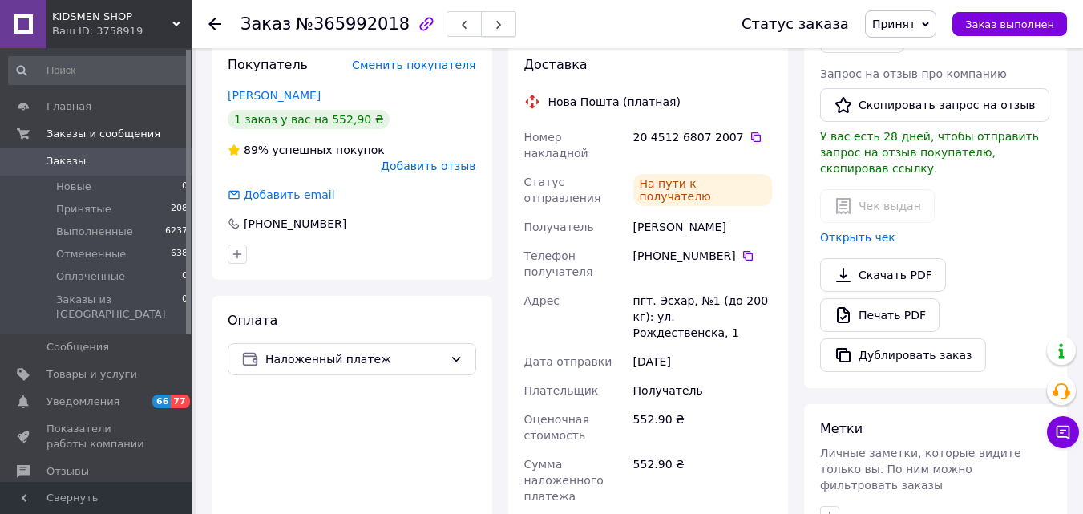
click at [496, 30] on use "button" at bounding box center [498, 25] width 5 height 9
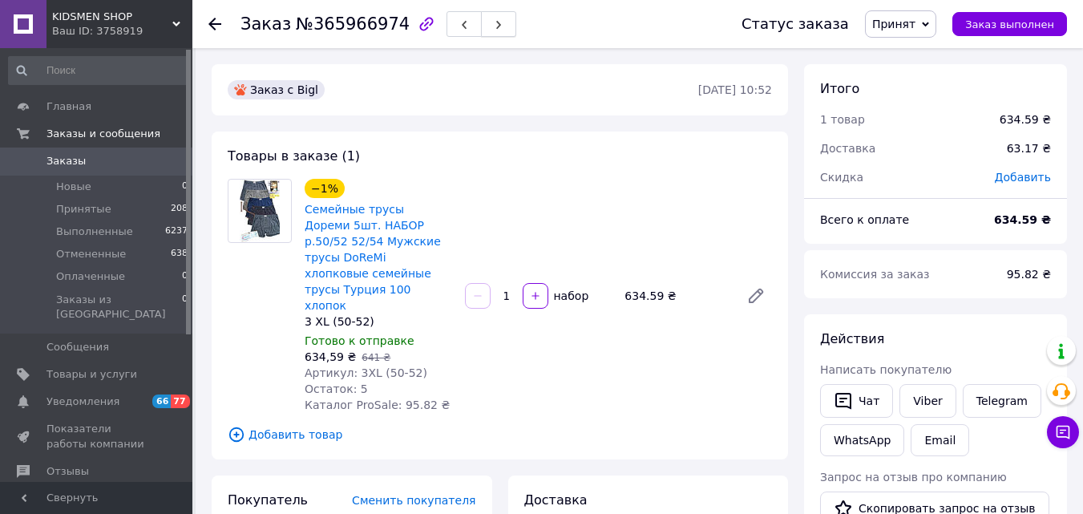
click at [494, 22] on icon "button" at bounding box center [499, 25] width 10 height 10
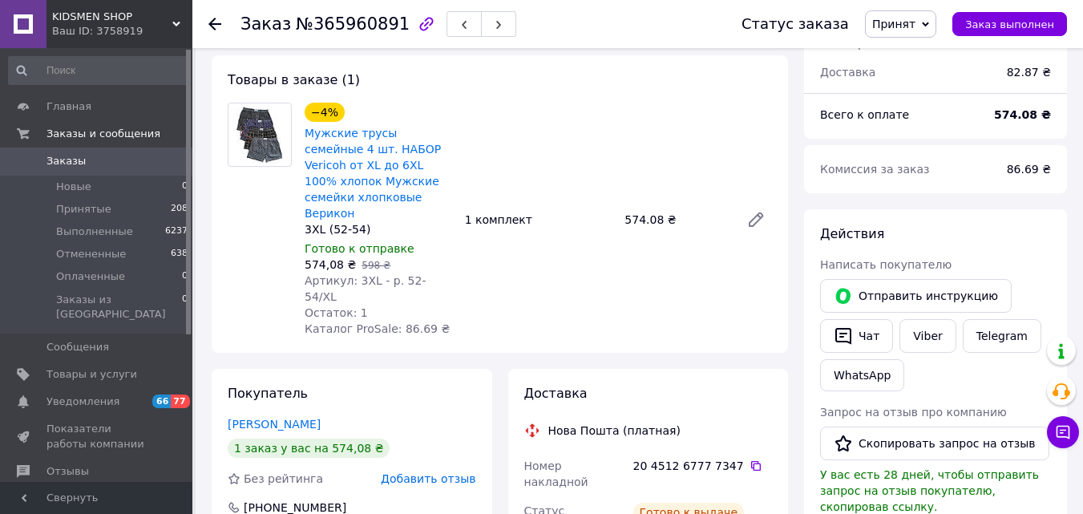
scroll to position [523, 0]
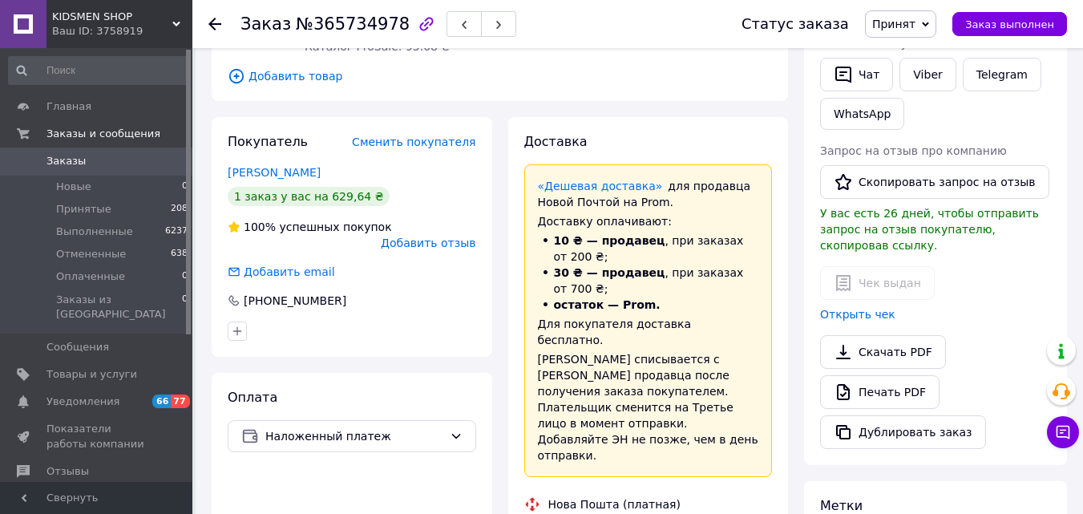
scroll to position [467, 0]
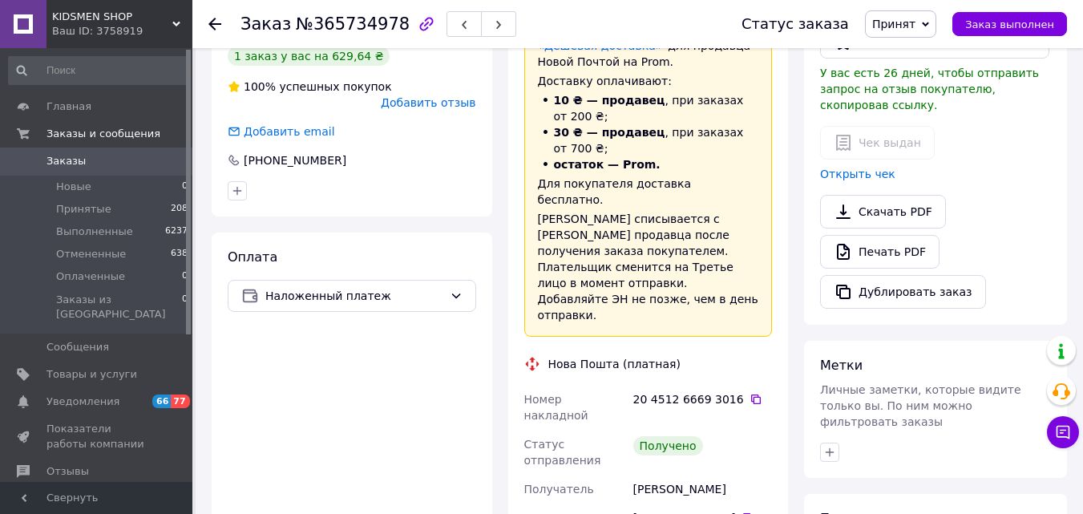
click at [743, 513] on icon at bounding box center [748, 518] width 10 height 10
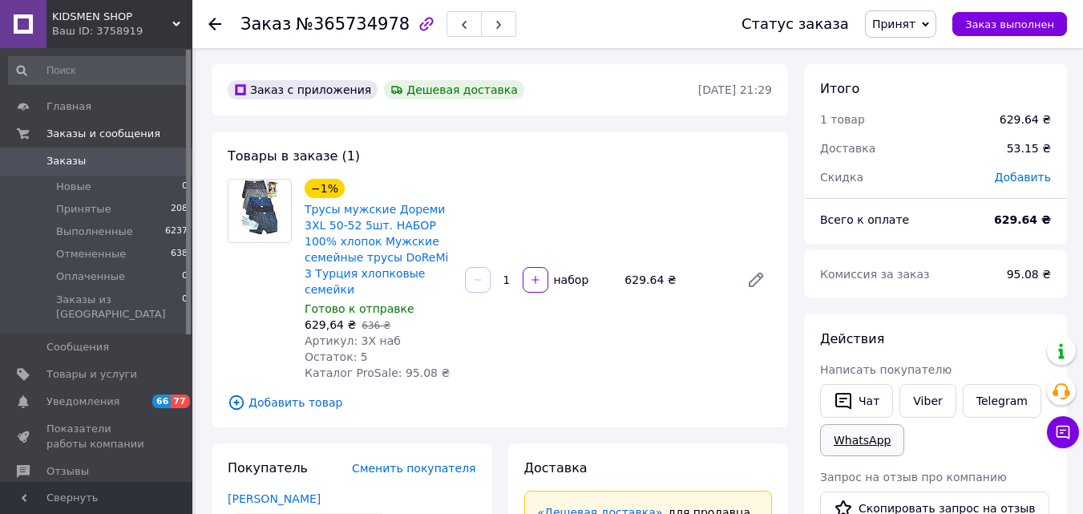
scroll to position [79, 0]
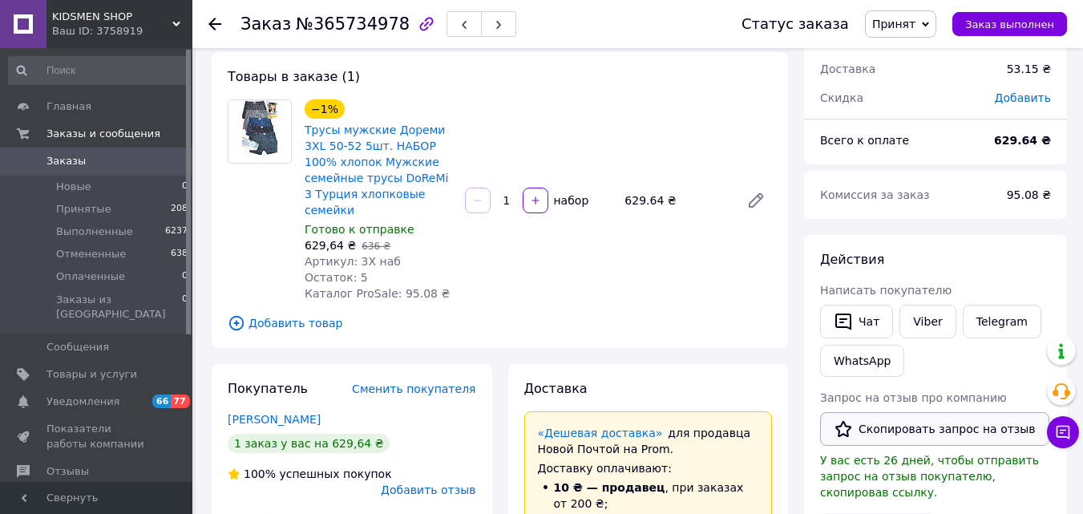
click at [875, 415] on button "Скопировать запрос на отзыв" at bounding box center [934, 429] width 229 height 34
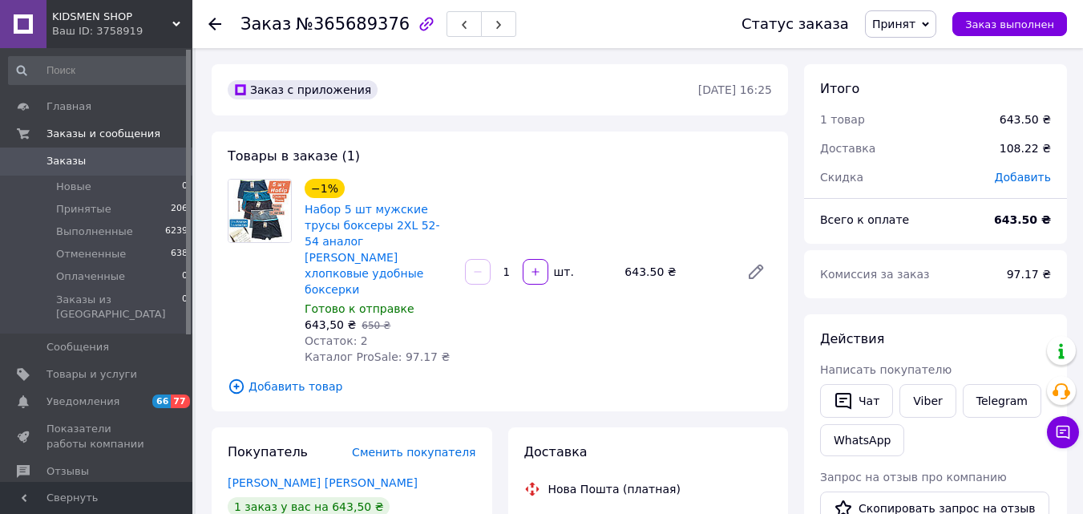
scroll to position [107, 0]
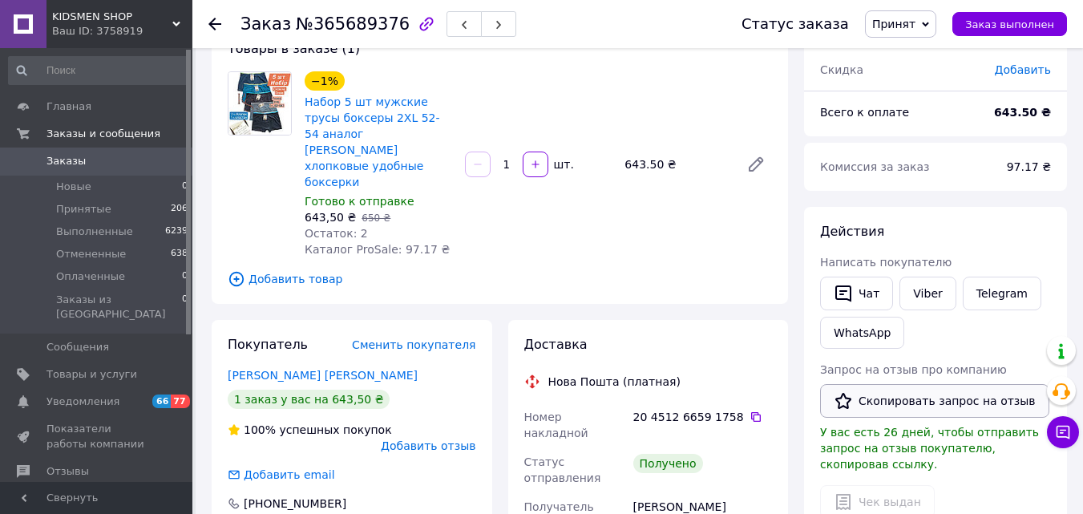
click at [888, 403] on button "Скопировать запрос на отзыв" at bounding box center [934, 401] width 229 height 34
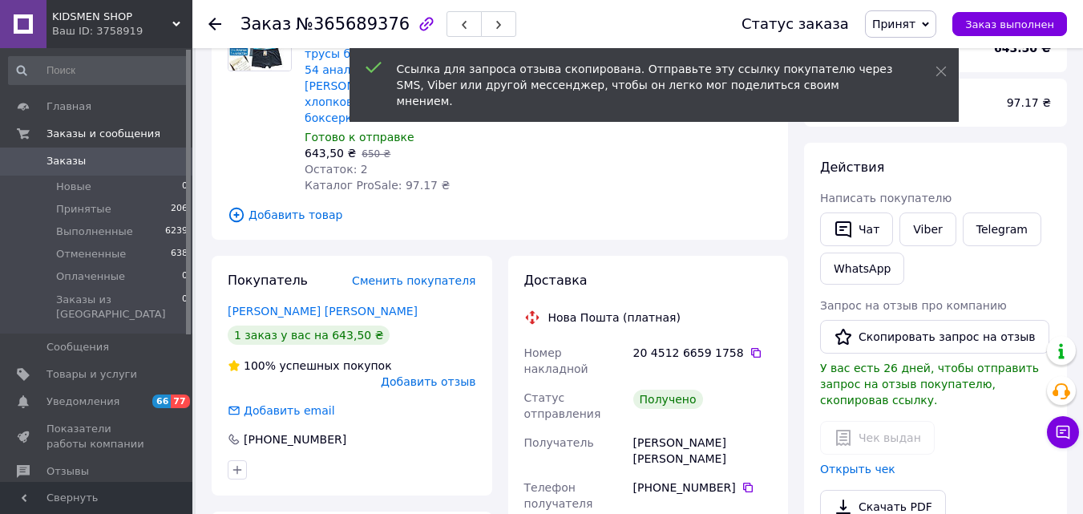
scroll to position [216, 0]
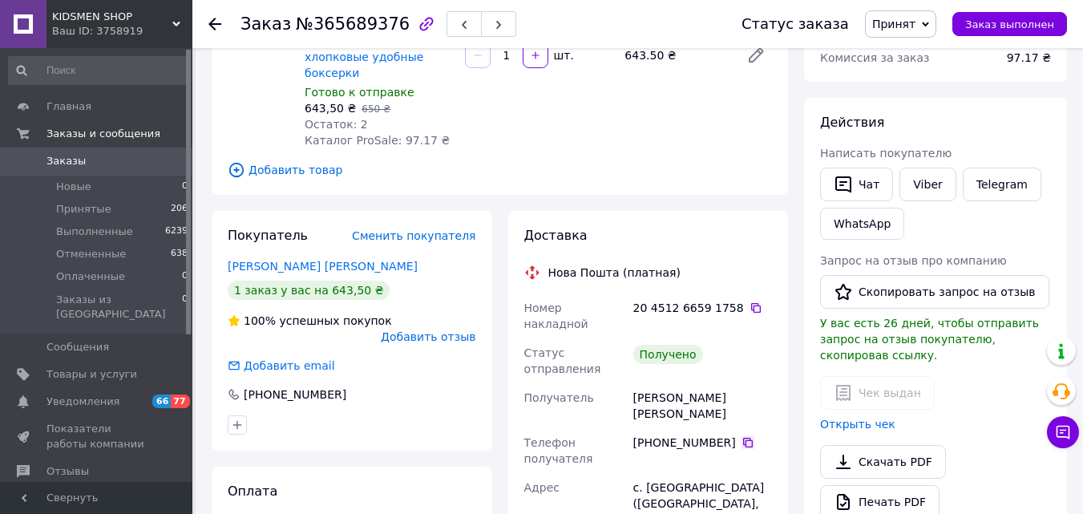
click at [743, 438] on icon at bounding box center [748, 443] width 10 height 10
click at [886, 293] on button "Скопировать запрос на отзыв" at bounding box center [934, 292] width 229 height 34
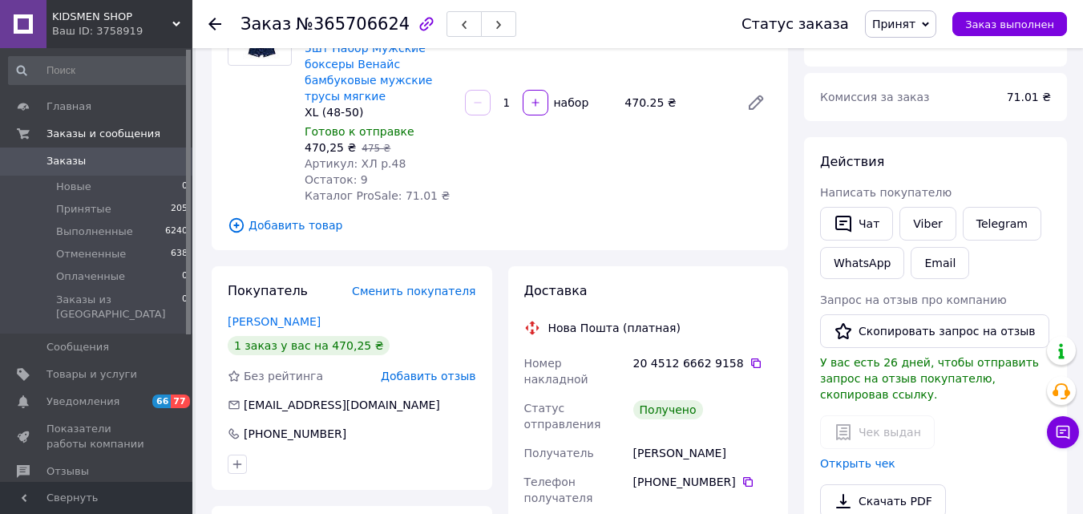
scroll to position [176, 0]
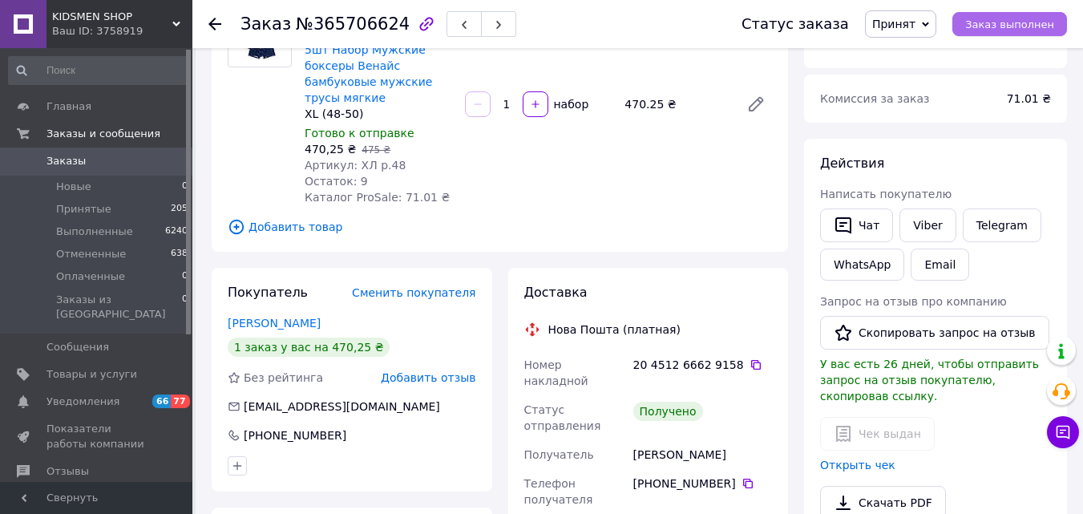
click at [986, 18] on span "Заказ выполнен" at bounding box center [1009, 24] width 89 height 12
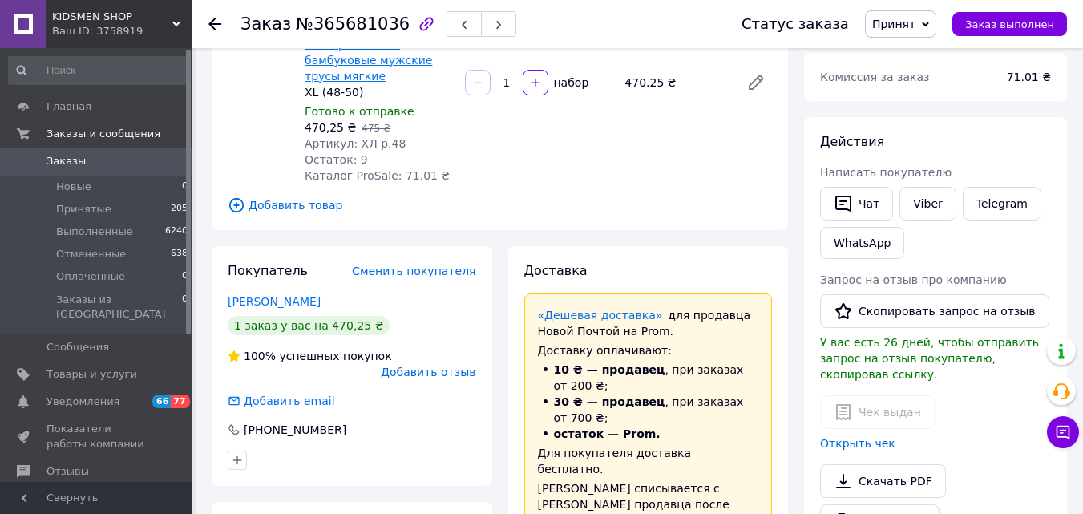
scroll to position [195, 0]
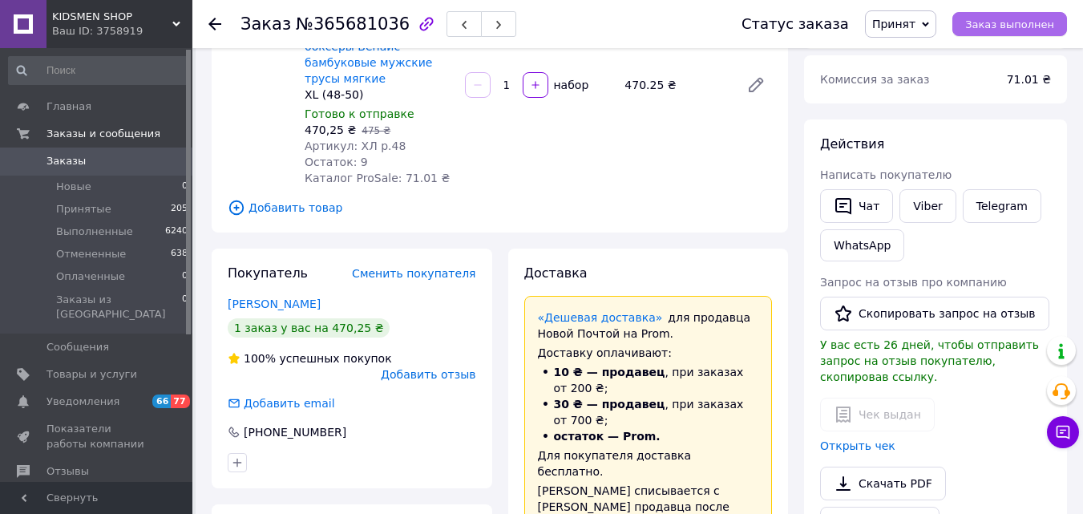
click at [994, 14] on button "Заказ выполнен" at bounding box center [1009, 24] width 115 height 24
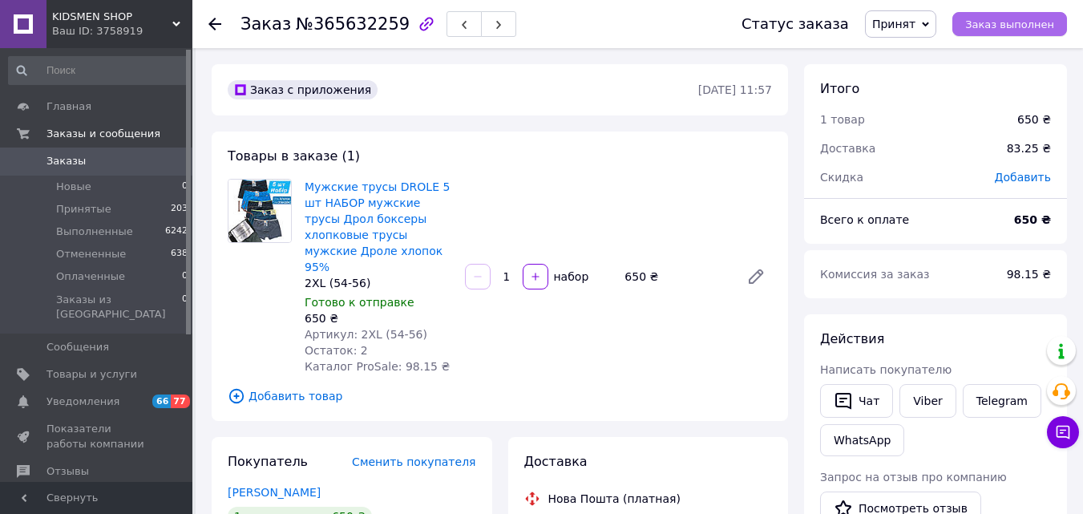
click at [988, 26] on span "Заказ выполнен" at bounding box center [1009, 24] width 89 height 12
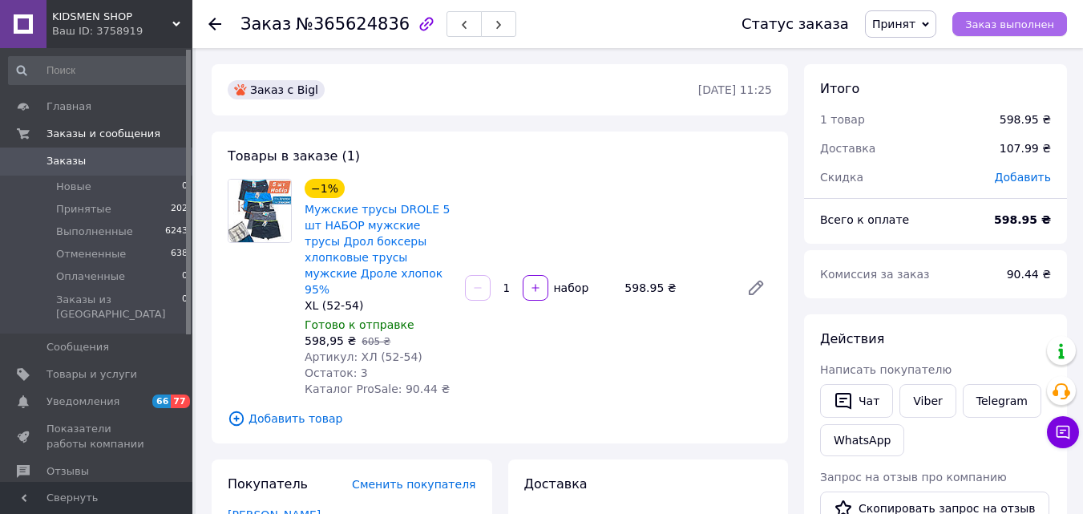
click at [1026, 21] on span "Заказ выполнен" at bounding box center [1009, 24] width 89 height 12
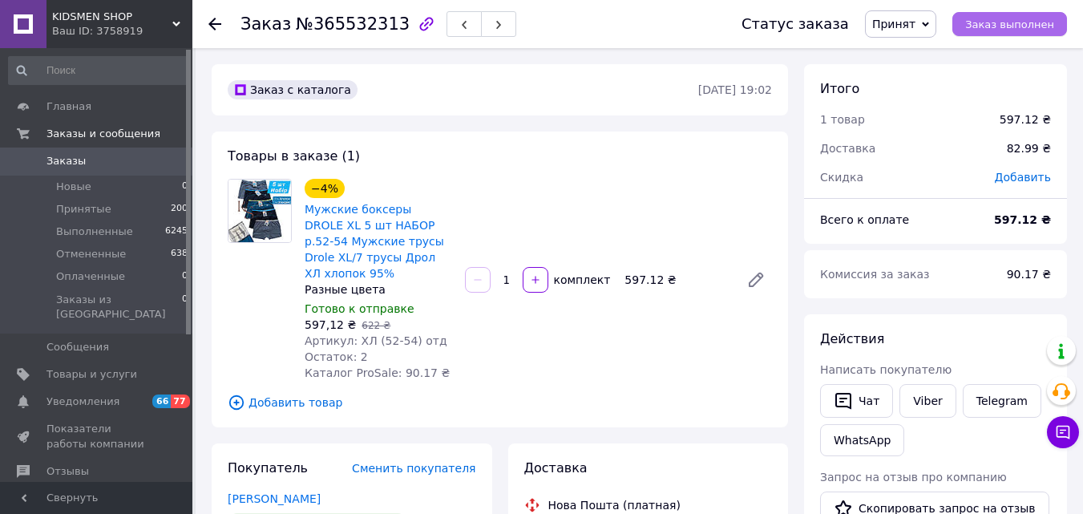
click at [993, 18] on span "Заказ выполнен" at bounding box center [1009, 24] width 89 height 12
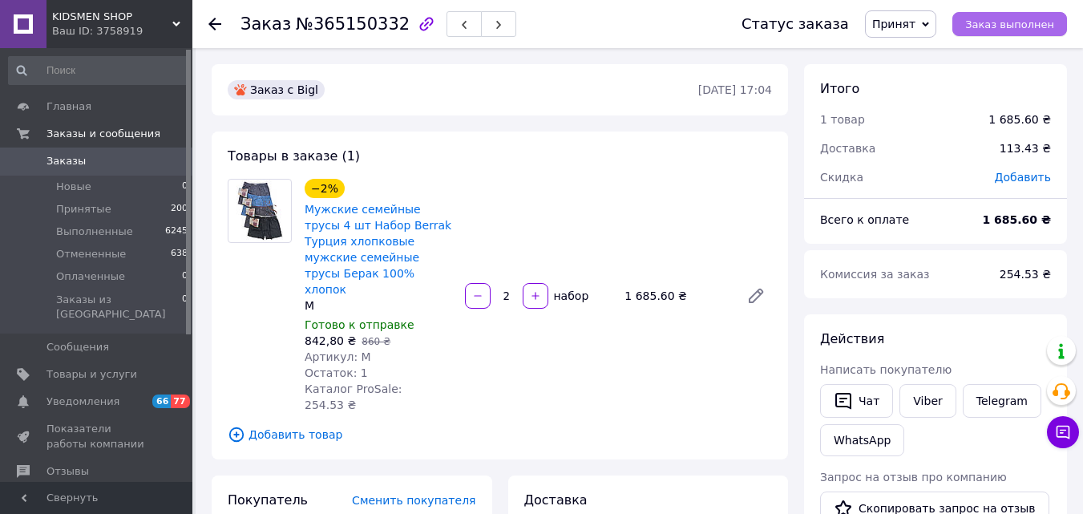
click at [982, 23] on span "Заказ выполнен" at bounding box center [1009, 24] width 89 height 12
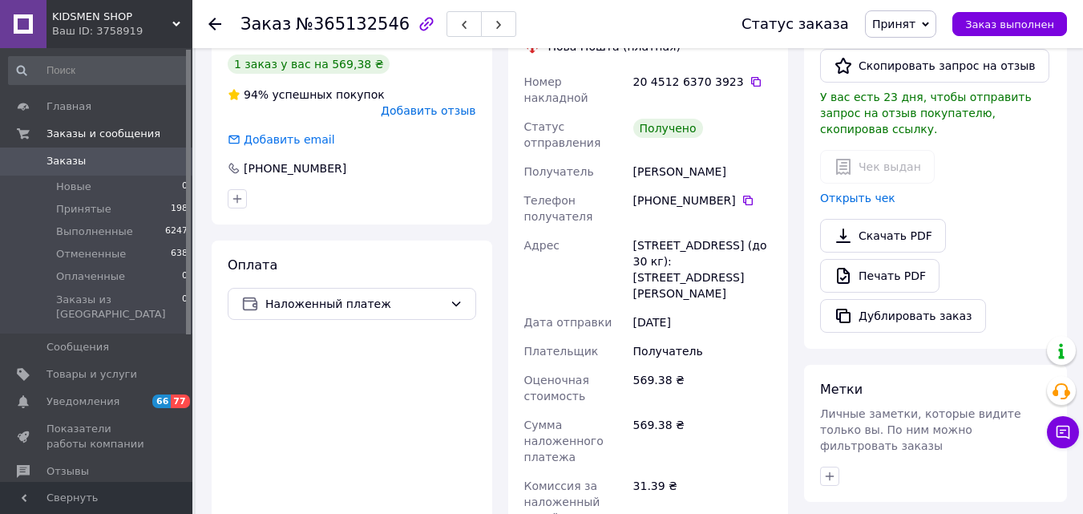
scroll to position [442, 0]
click at [743, 196] on icon at bounding box center [748, 201] width 10 height 10
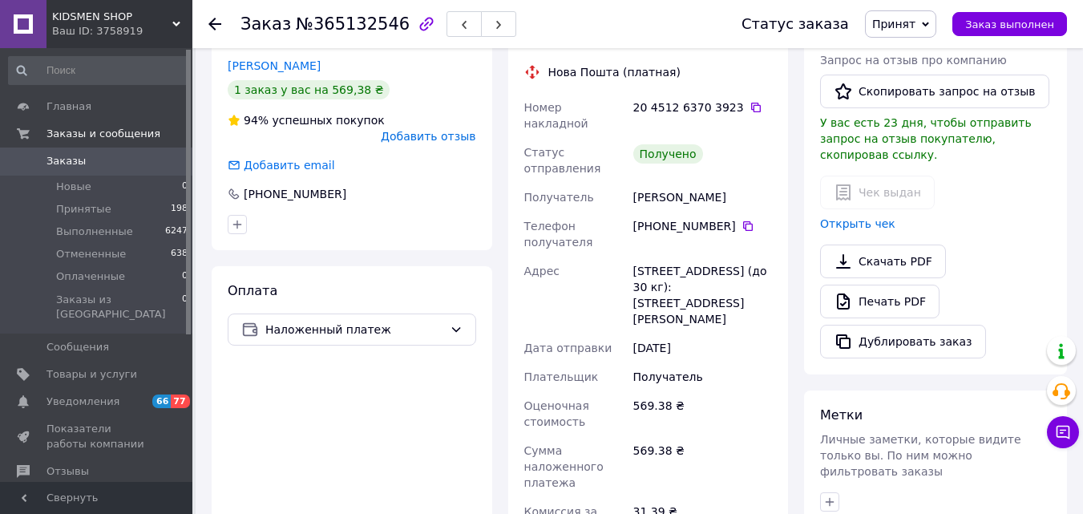
scroll to position [370, 0]
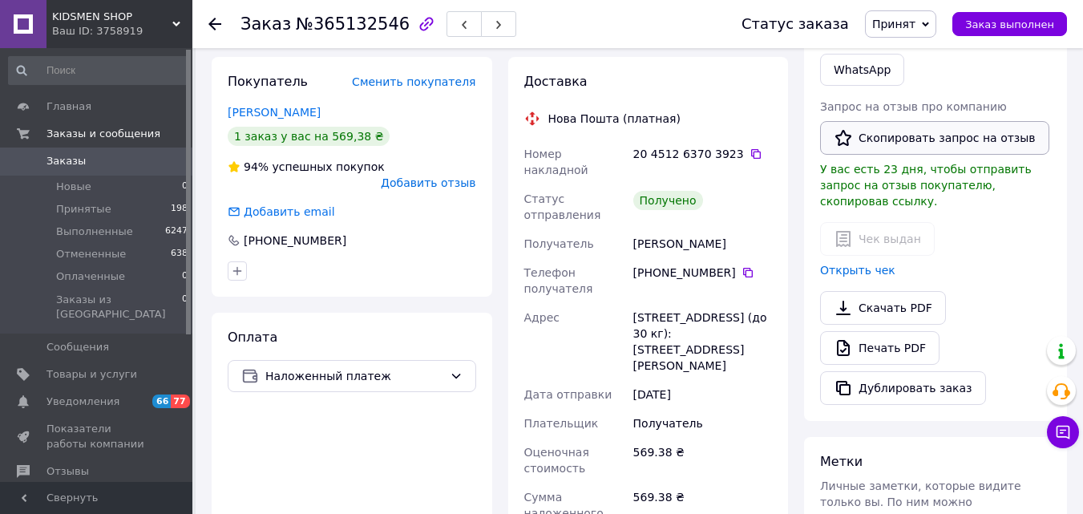
click at [882, 142] on button "Скопировать запрос на отзыв" at bounding box center [934, 138] width 229 height 34
click at [494, 26] on icon "button" at bounding box center [499, 25] width 10 height 10
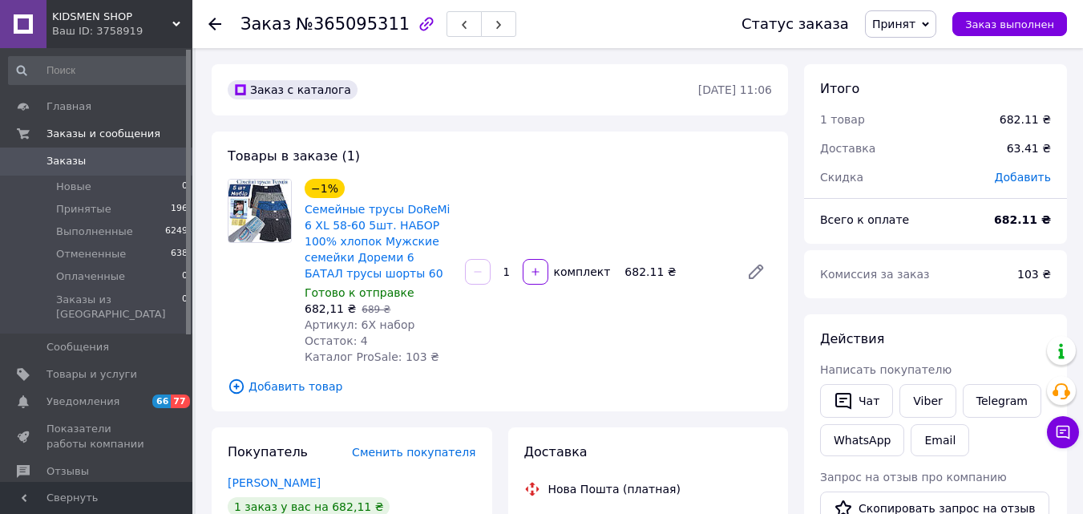
scroll to position [1, 0]
click at [1001, 25] on span "Заказ выполнен" at bounding box center [1009, 24] width 89 height 12
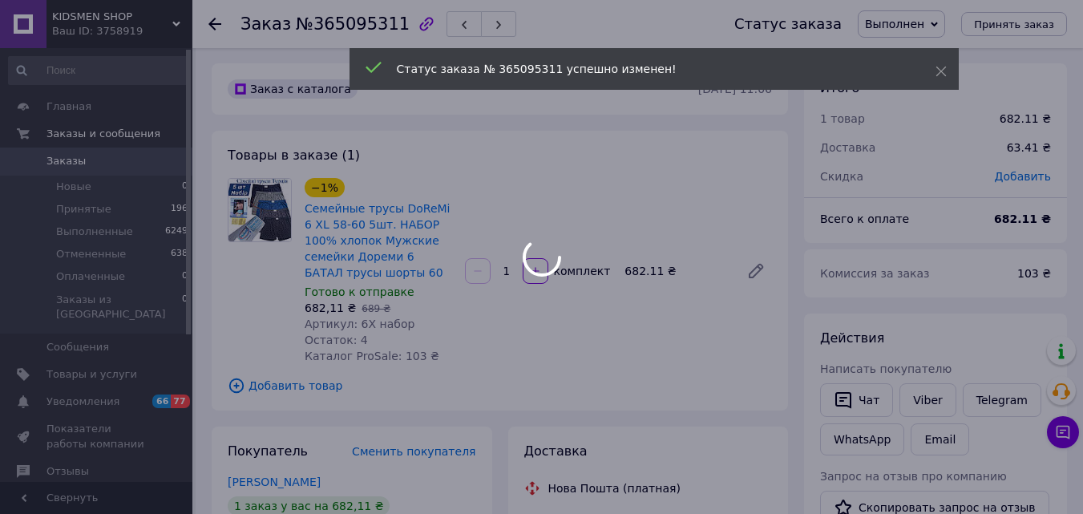
click at [496, 22] on use "button" at bounding box center [498, 25] width 5 height 9
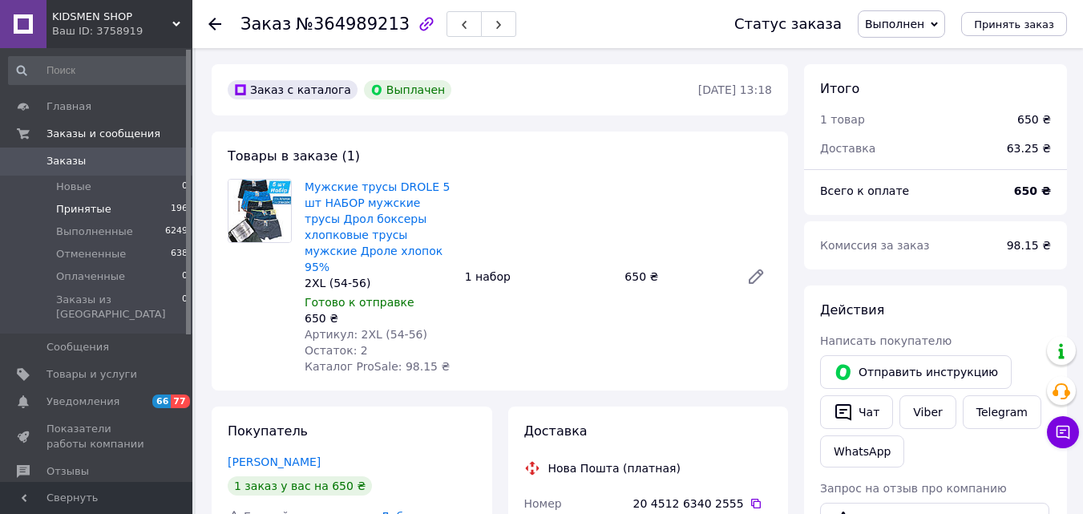
click at [79, 211] on span "Принятые" at bounding box center [83, 209] width 55 height 14
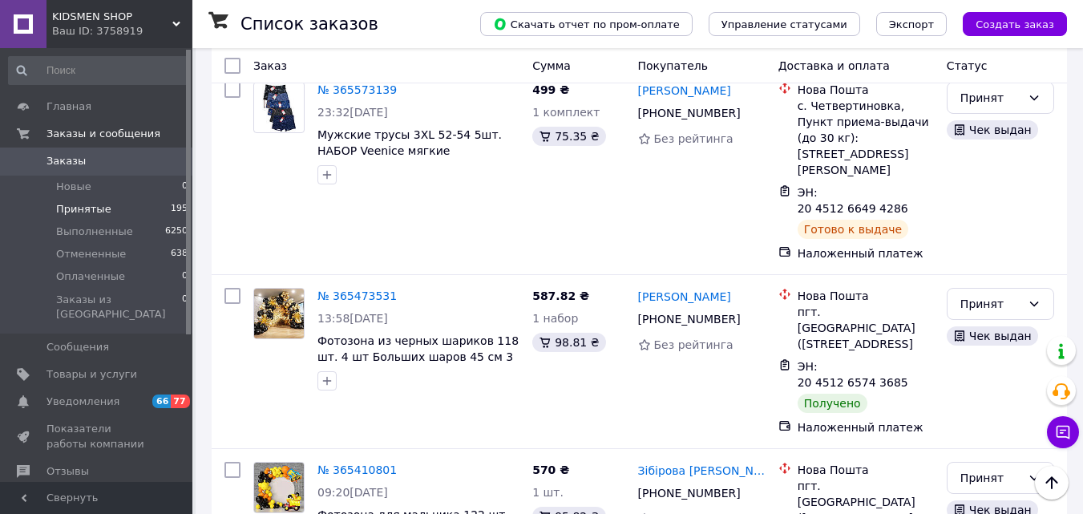
scroll to position [7225, 0]
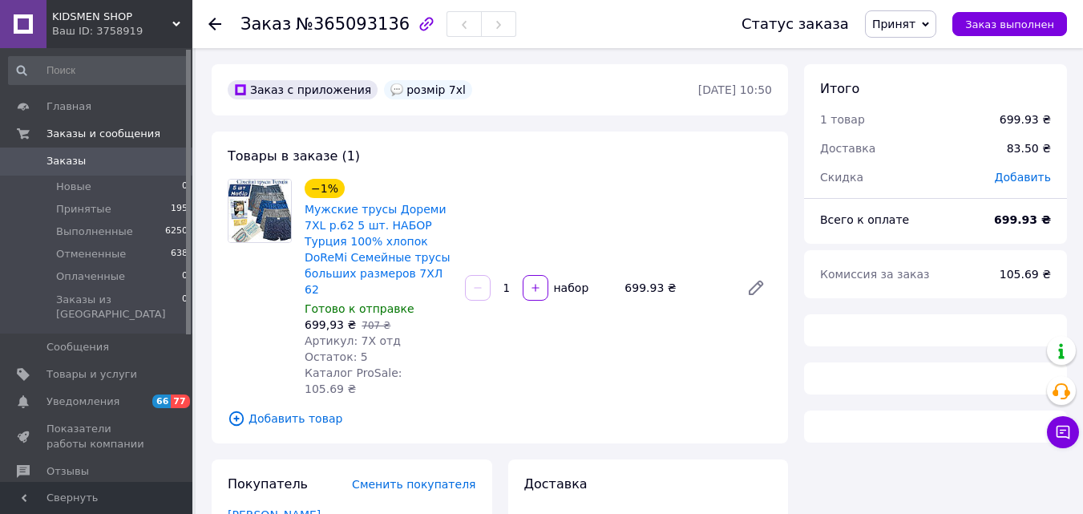
scroll to position [194, 0]
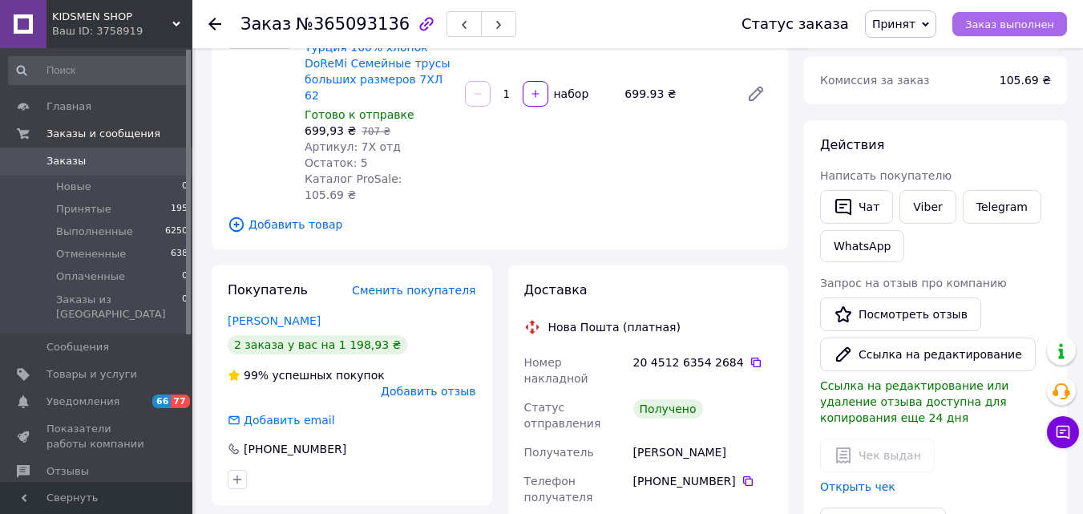
click at [1002, 26] on span "Заказ выполнен" at bounding box center [1009, 24] width 89 height 12
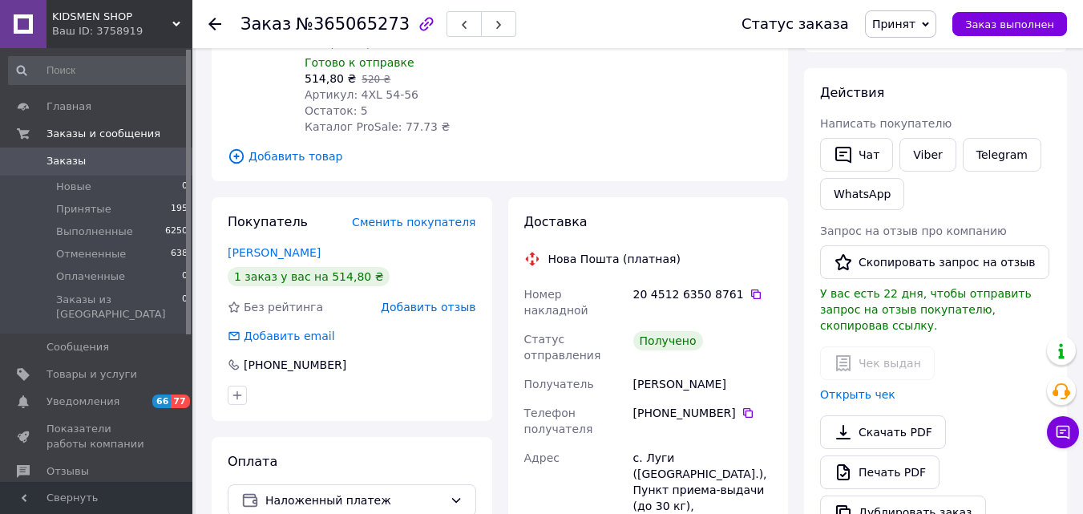
scroll to position [268, 0]
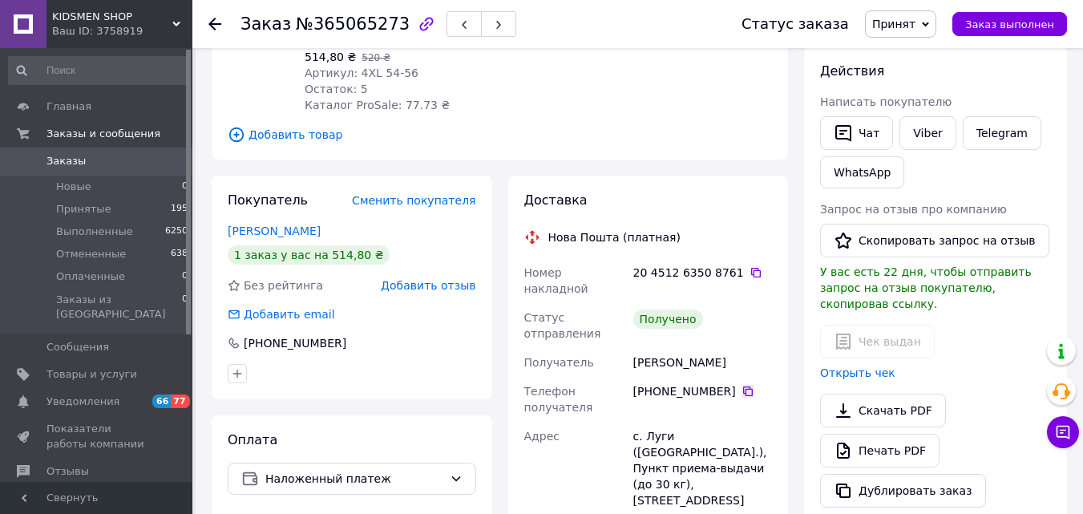
click at [743, 386] on icon at bounding box center [748, 391] width 10 height 10
click at [842, 134] on icon "button" at bounding box center [843, 133] width 16 height 17
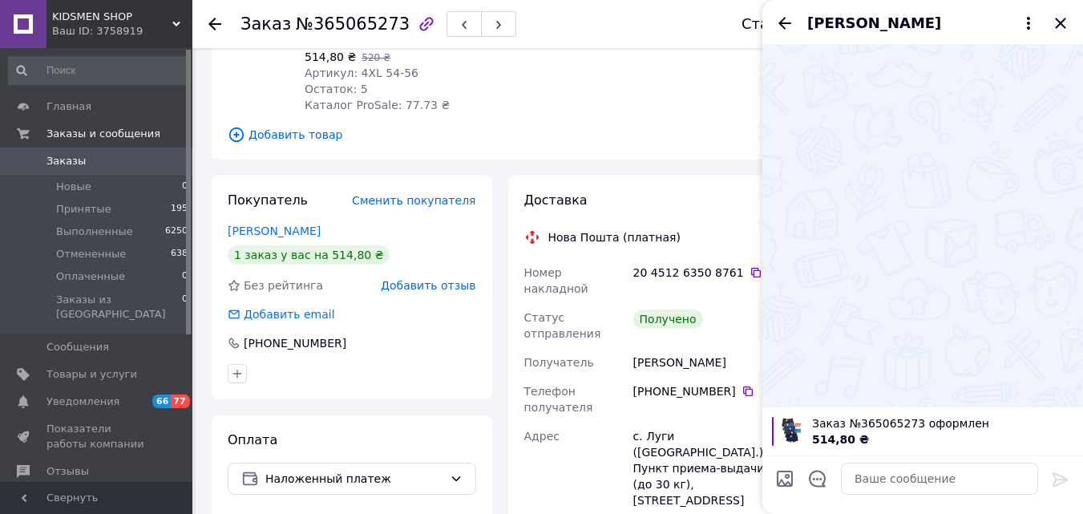
click at [1064, 16] on icon "Закрыть" at bounding box center [1060, 23] width 19 height 19
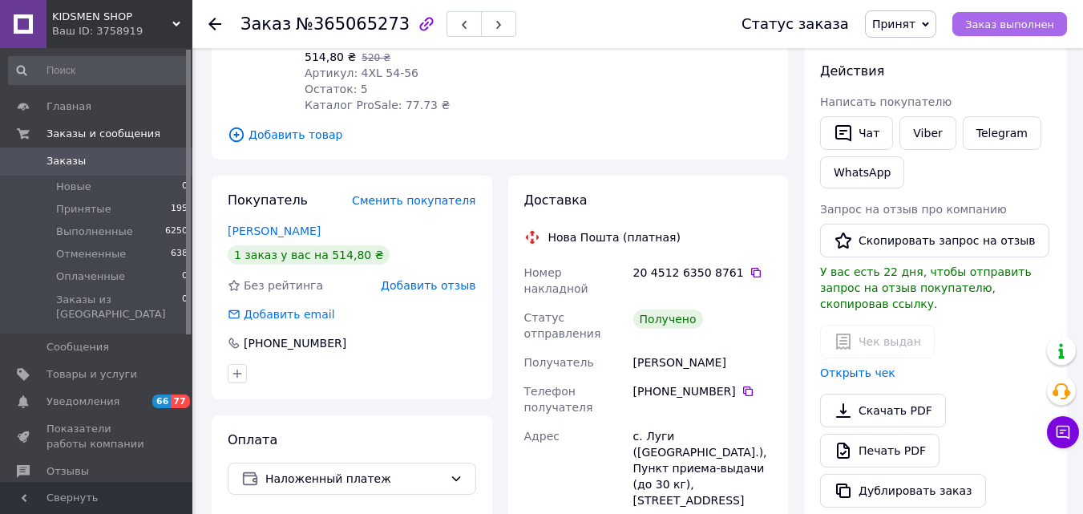
click at [1040, 22] on span "Заказ выполнен" at bounding box center [1009, 24] width 89 height 12
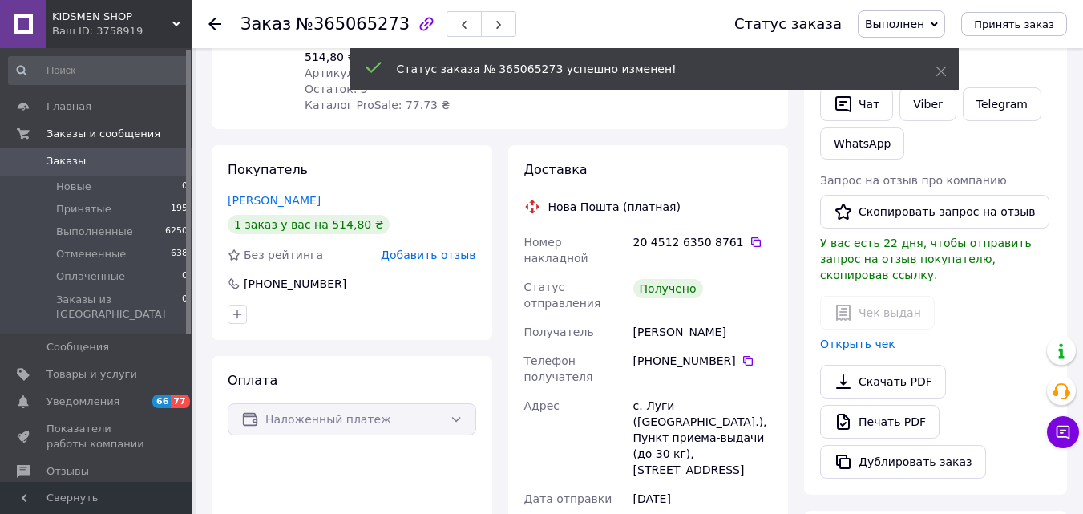
click at [482, 17] on button "button" at bounding box center [498, 24] width 35 height 26
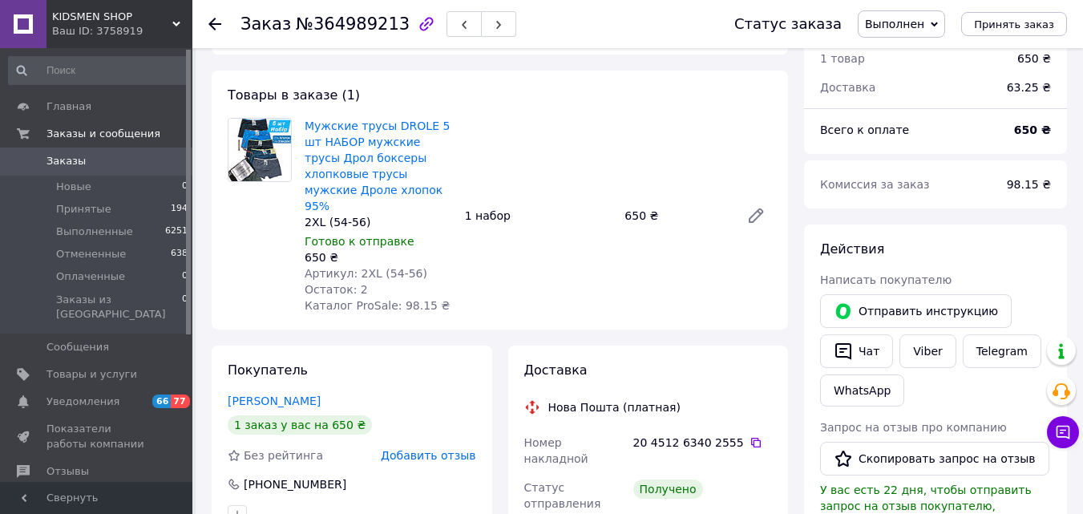
scroll to position [5, 0]
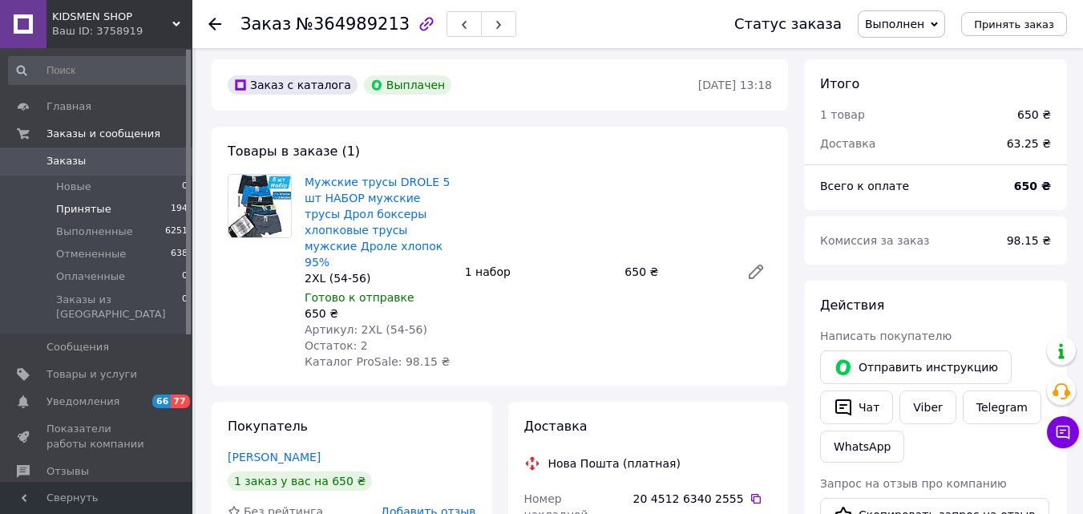
click at [72, 213] on span "Принятые" at bounding box center [83, 209] width 55 height 14
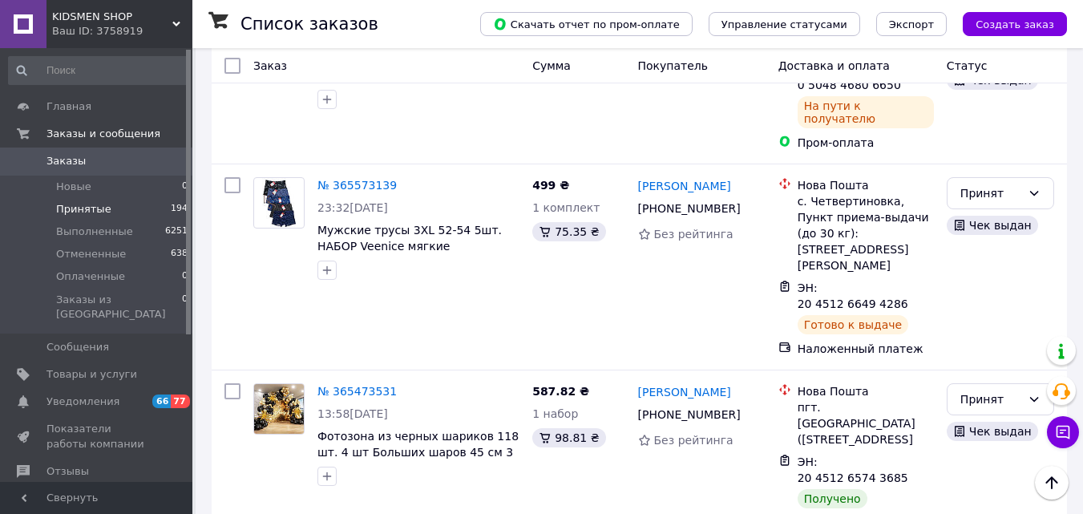
scroll to position [6971, 0]
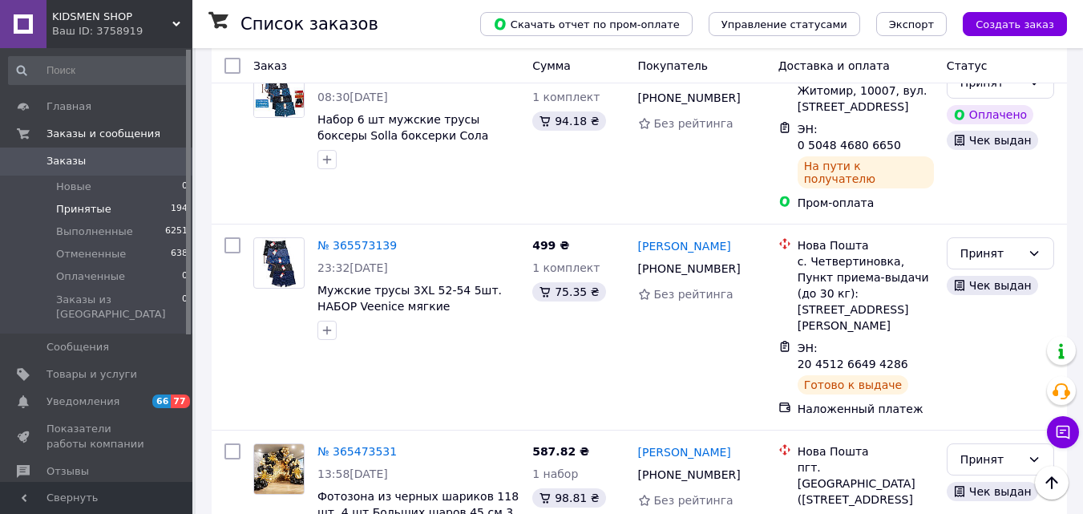
click at [978, 162] on li "Выполнен" at bounding box center [1000, 152] width 106 height 29
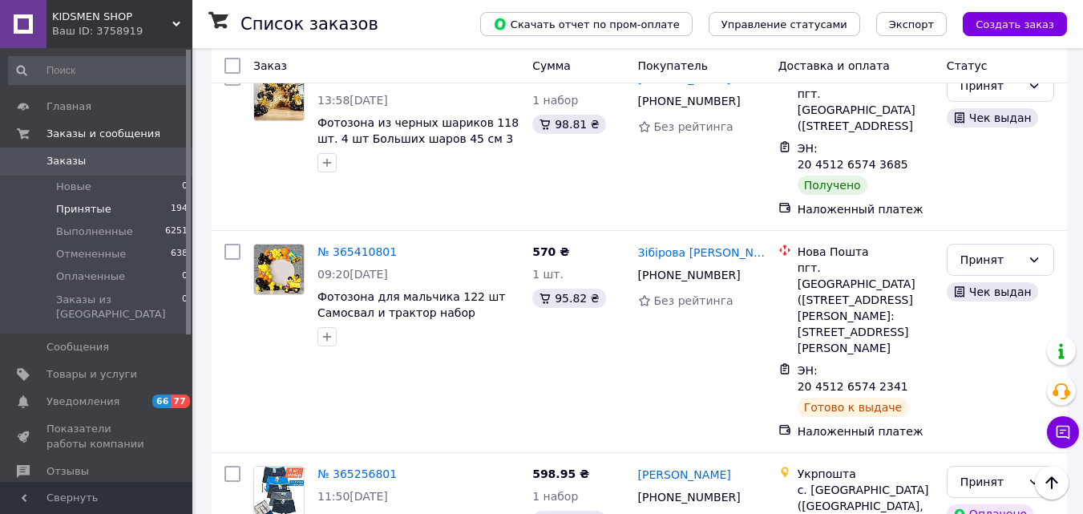
scroll to position [7346, 0]
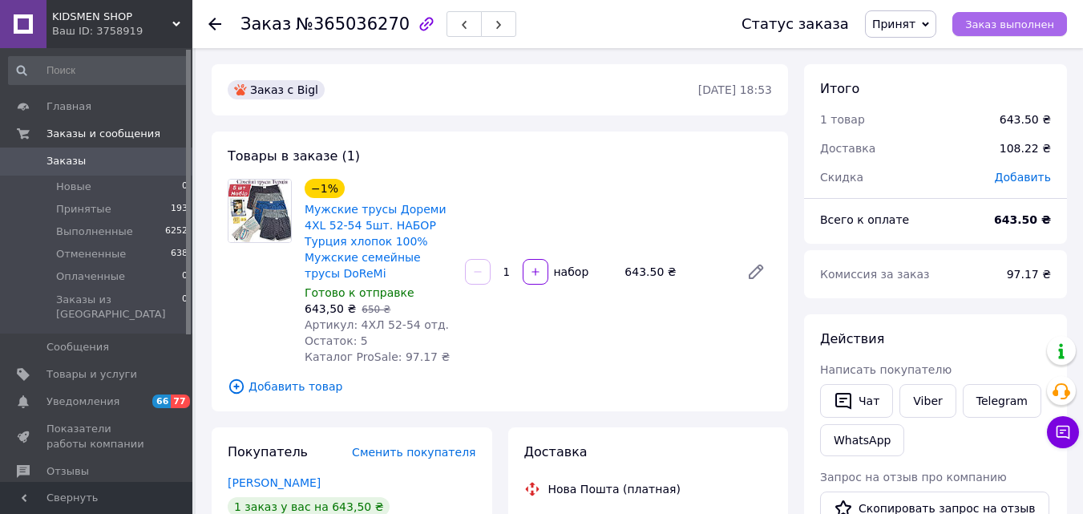
click at [1001, 15] on button "Заказ выполнен" at bounding box center [1009, 24] width 115 height 24
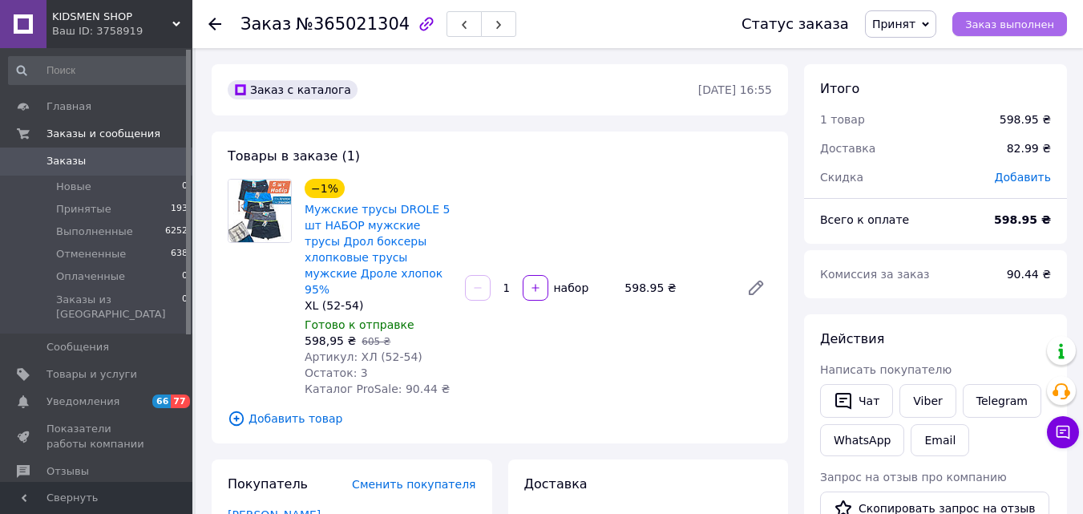
click at [1008, 29] on span "Заказ выполнен" at bounding box center [1009, 24] width 89 height 12
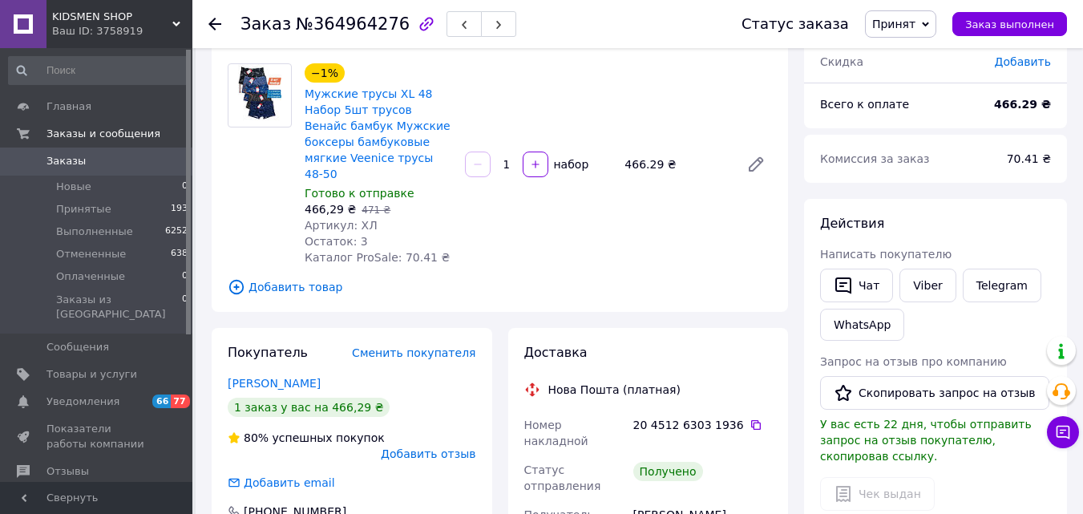
scroll to position [117, 0]
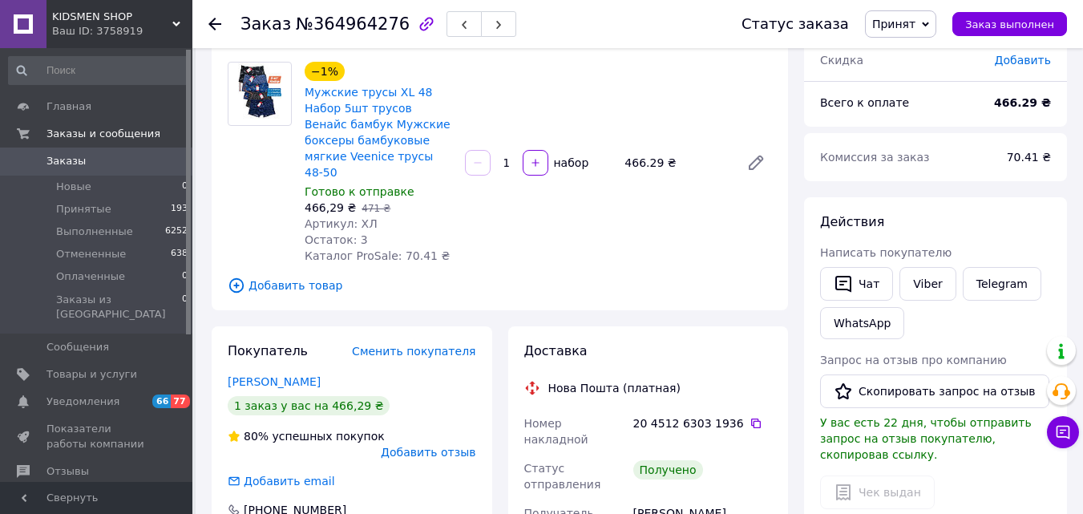
click at [838, 288] on icon "button" at bounding box center [843, 283] width 19 height 19
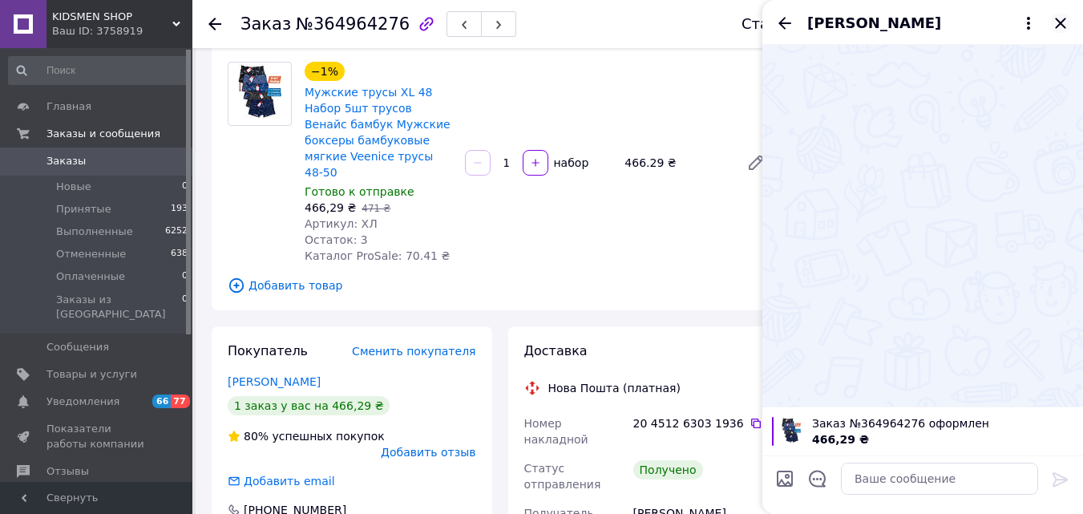
click at [1065, 20] on icon "Закрыть" at bounding box center [1060, 23] width 19 height 19
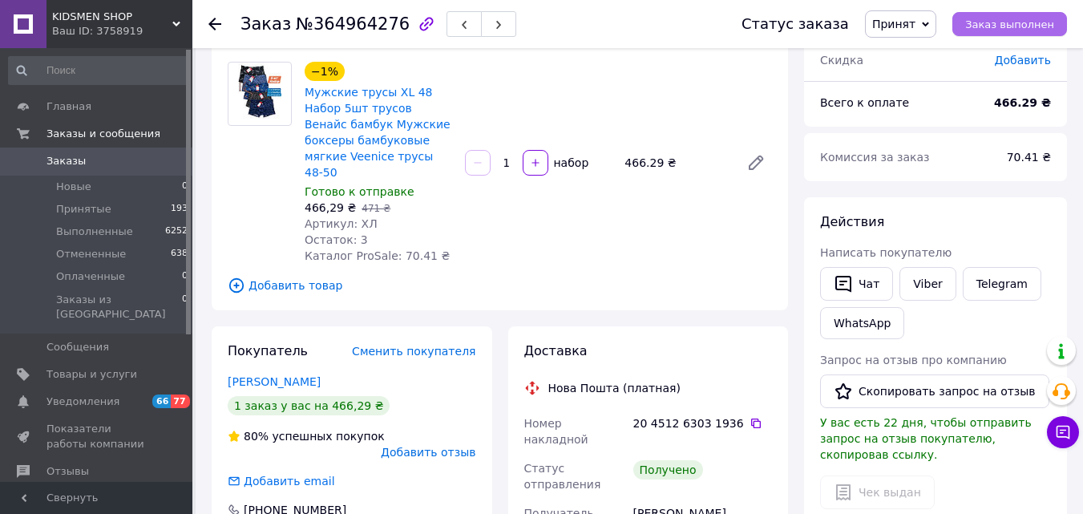
click at [1035, 28] on span "Заказ выполнен" at bounding box center [1009, 24] width 89 height 12
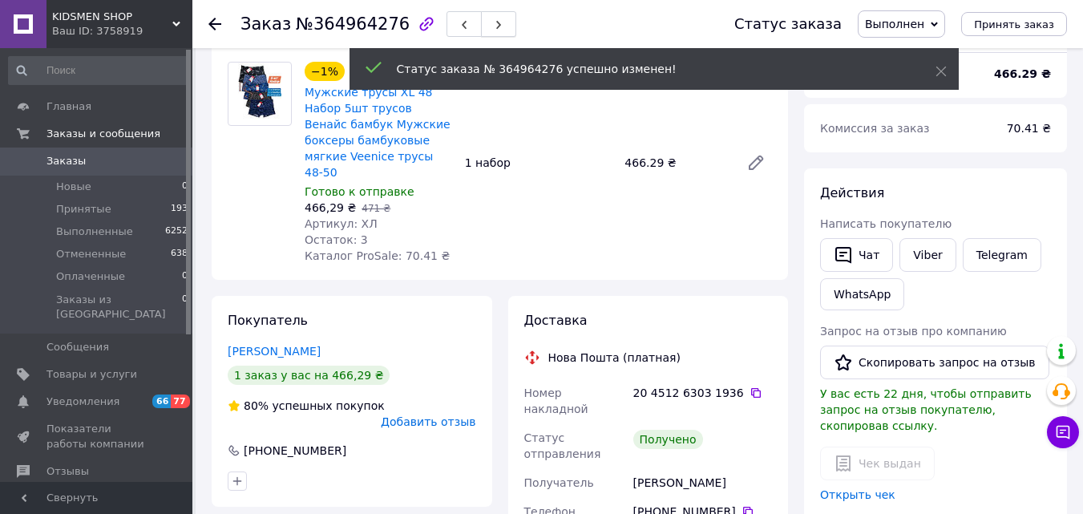
click at [496, 23] on use "button" at bounding box center [498, 25] width 5 height 9
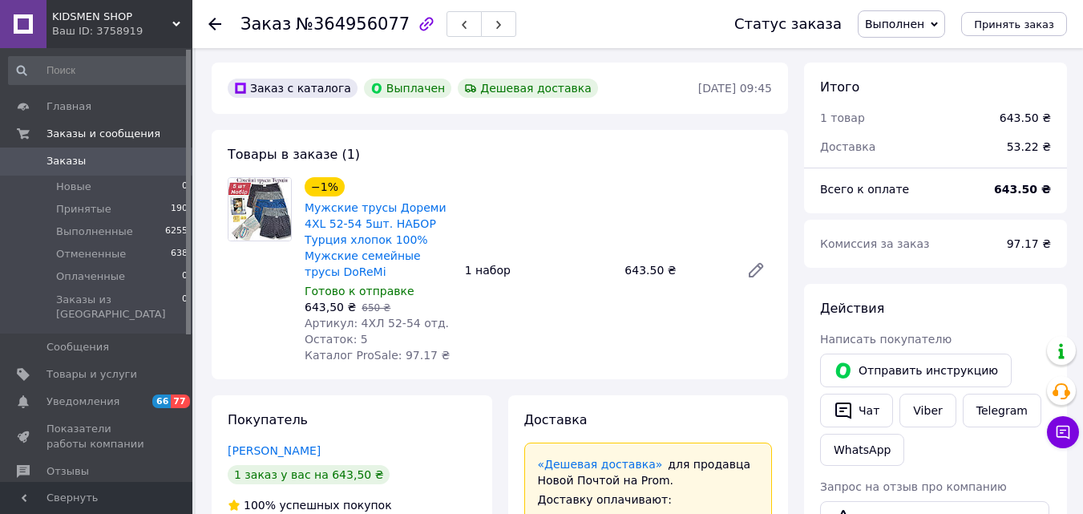
scroll to position [2, 0]
click at [65, 208] on span "Принятые" at bounding box center [83, 209] width 55 height 14
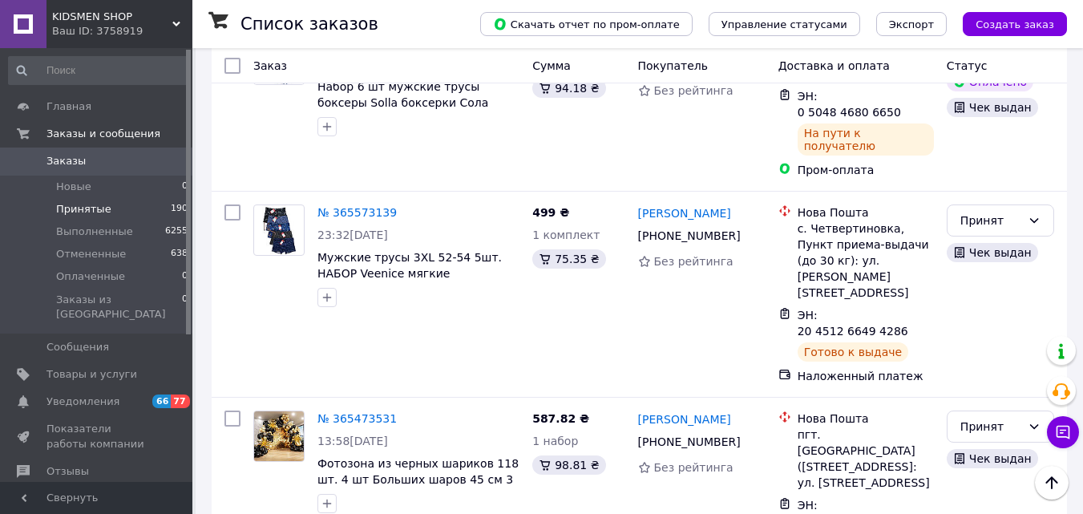
scroll to position [7214, 0]
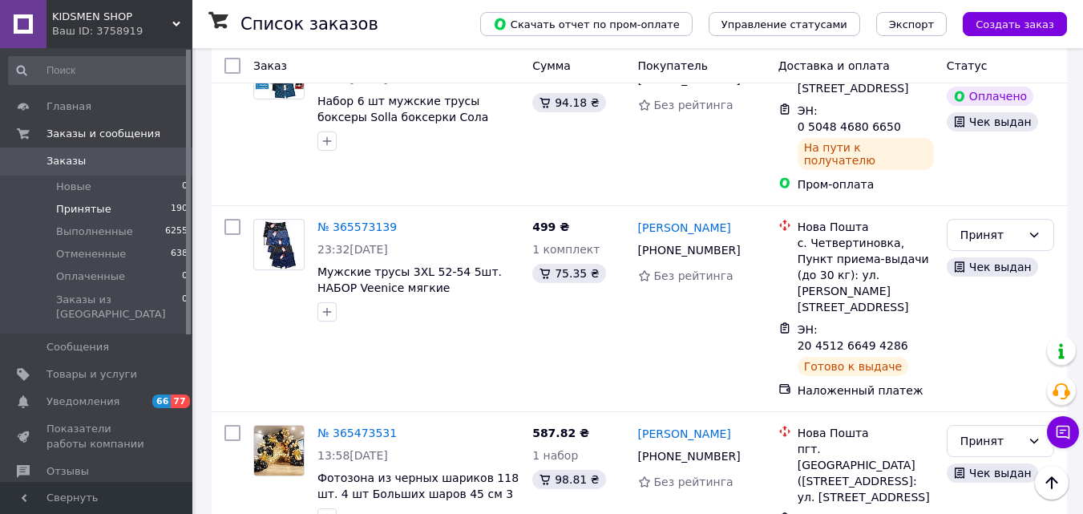
click at [999, 376] on li "Выполнен" at bounding box center [1000, 383] width 106 height 29
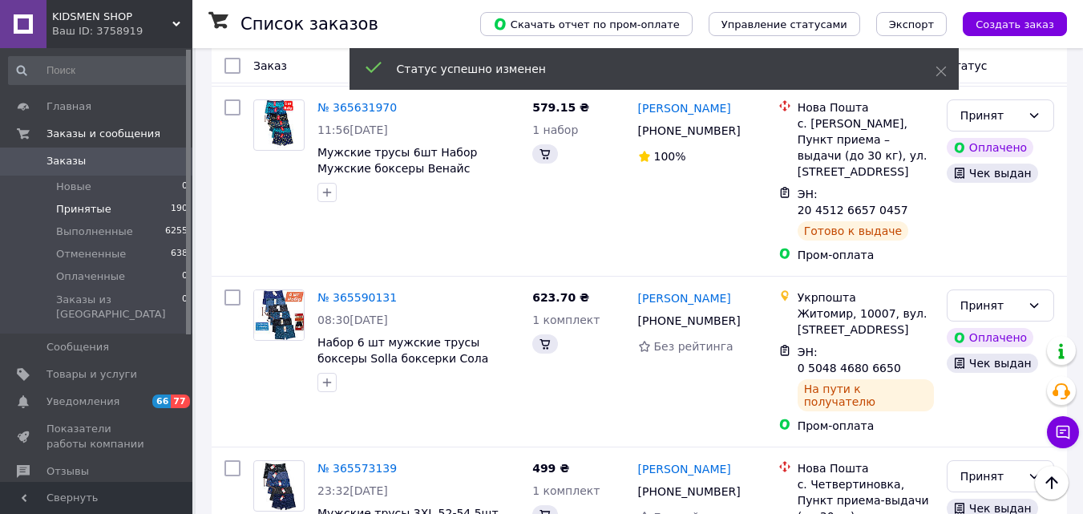
scroll to position [7056, 0]
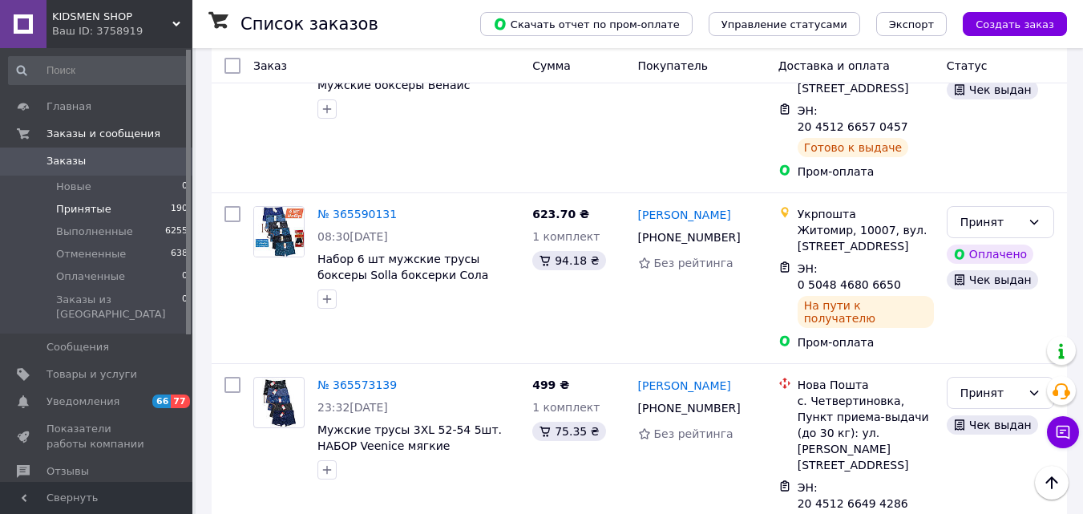
drag, startPoint x: 357, startPoint y: 210, endPoint x: 343, endPoint y: 197, distance: 18.7
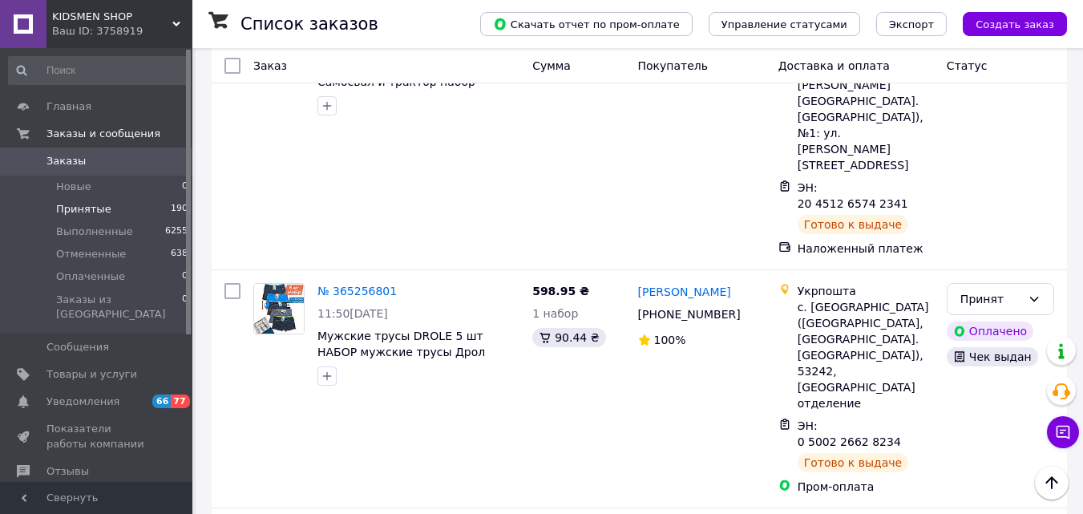
scroll to position [7817, 0]
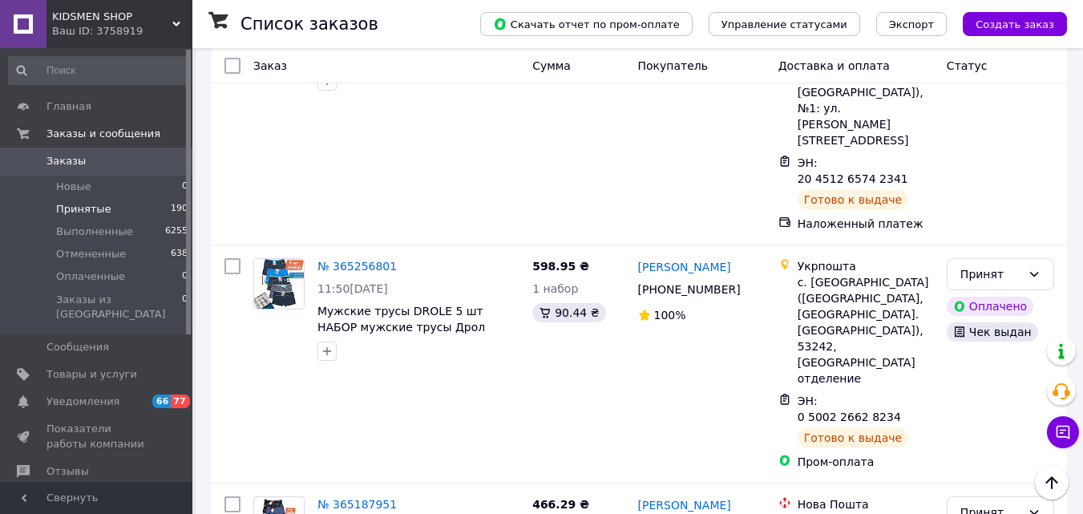
scroll to position [7851, 0]
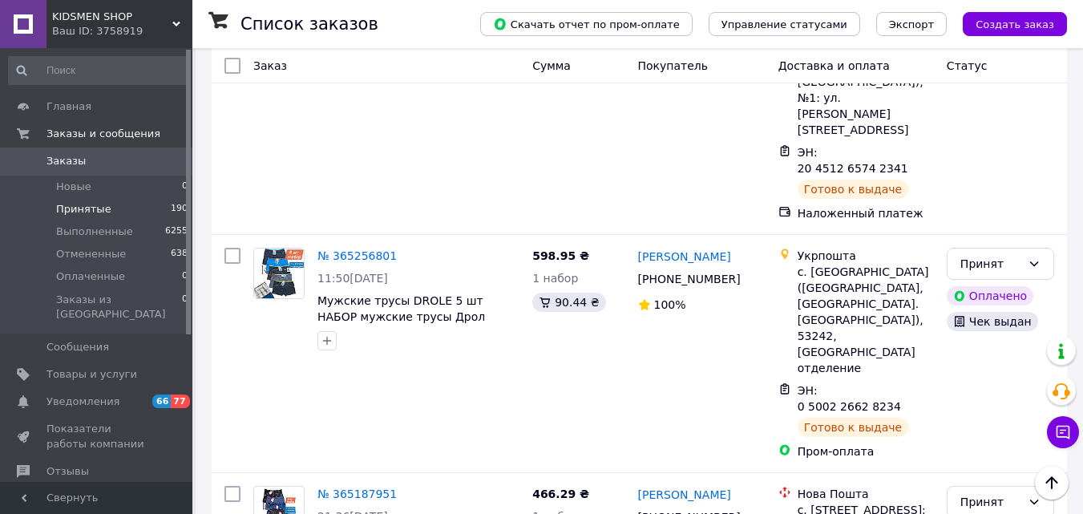
drag, startPoint x: 996, startPoint y: 199, endPoint x: 980, endPoint y: 200, distance: 16.9
click at [970, 233] on li "Выполнен" at bounding box center [1000, 235] width 106 height 29
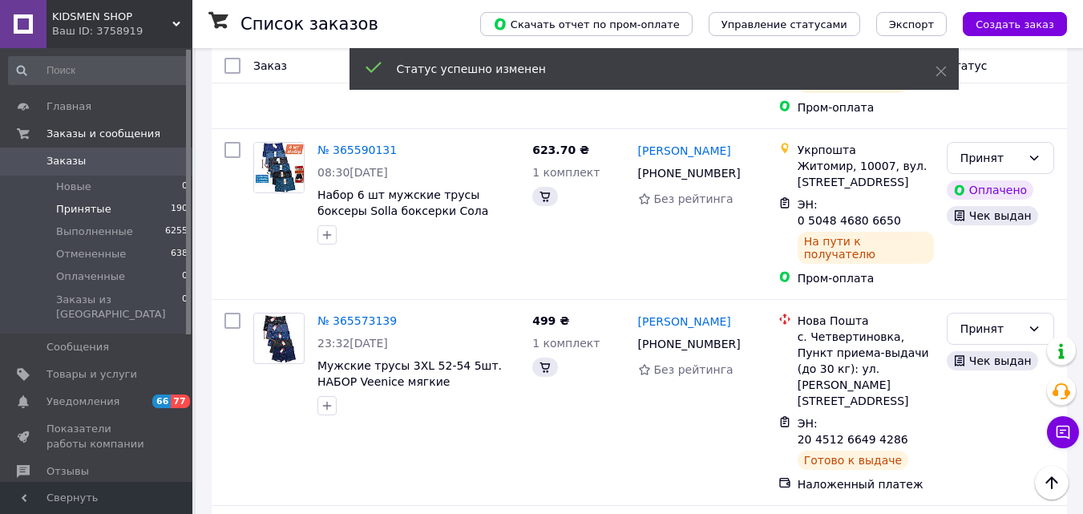
drag, startPoint x: 345, startPoint y: 193, endPoint x: 334, endPoint y: 193, distance: 10.4
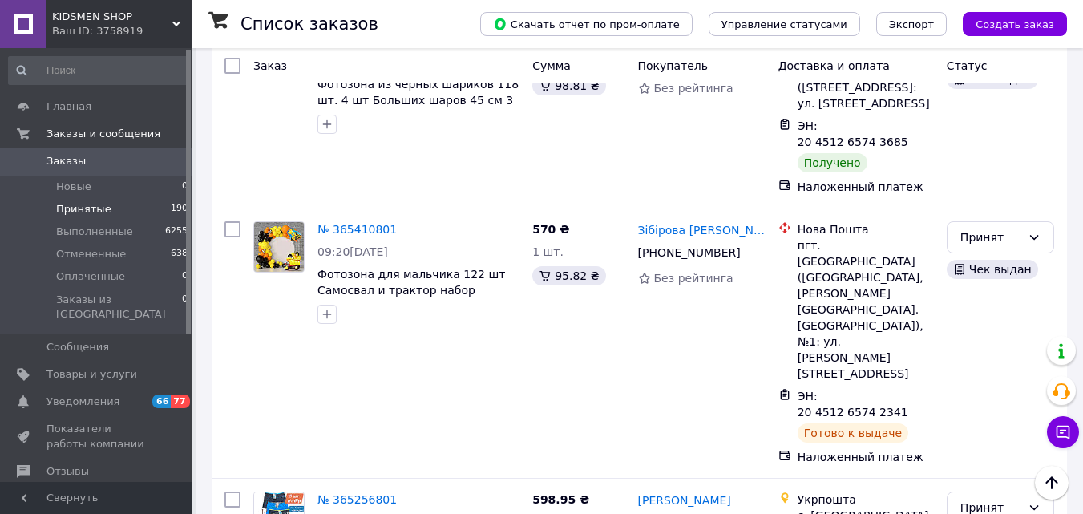
scroll to position [7607, 0]
click at [992, 166] on li "Выполнен" at bounding box center [1000, 173] width 106 height 29
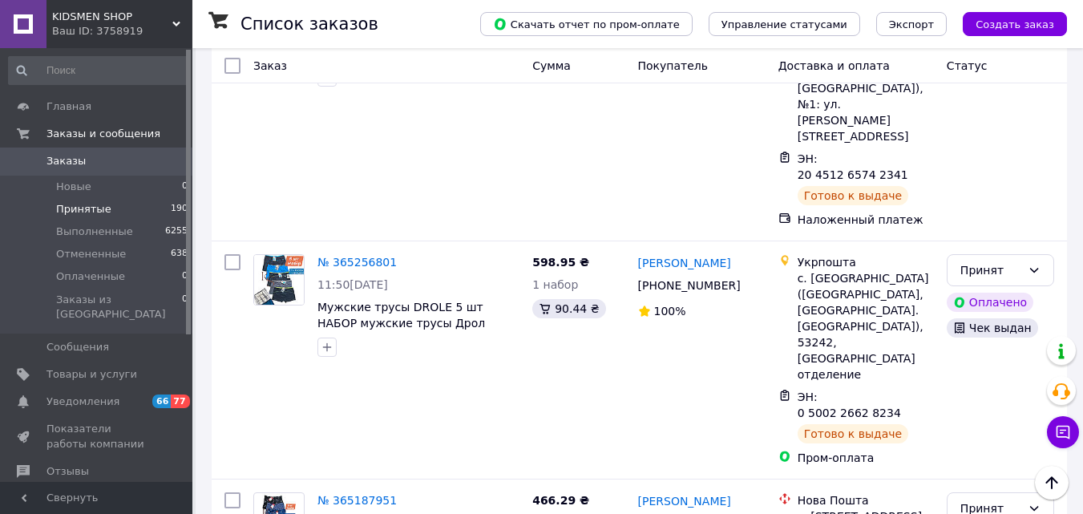
scroll to position [8022, 0]
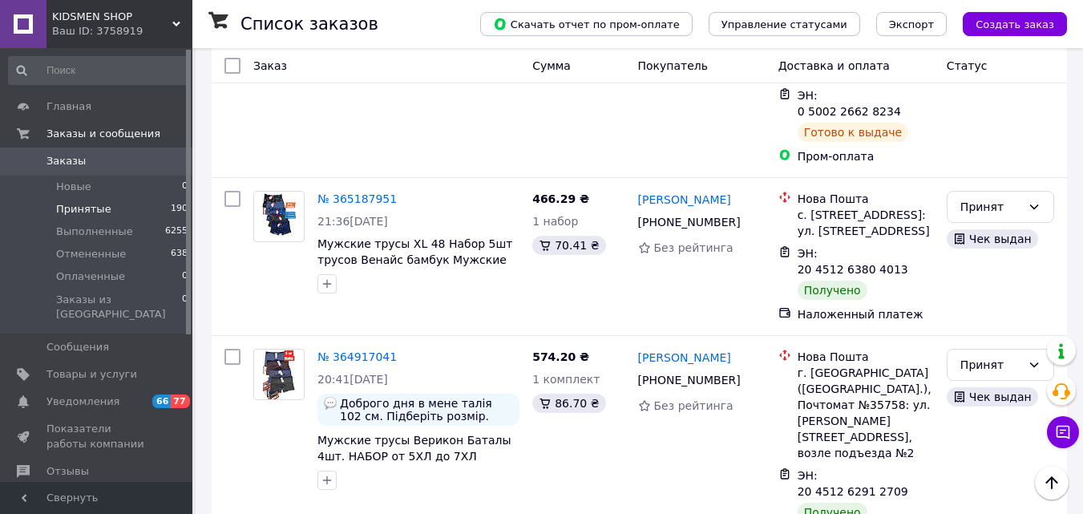
scroll to position [8183, 0]
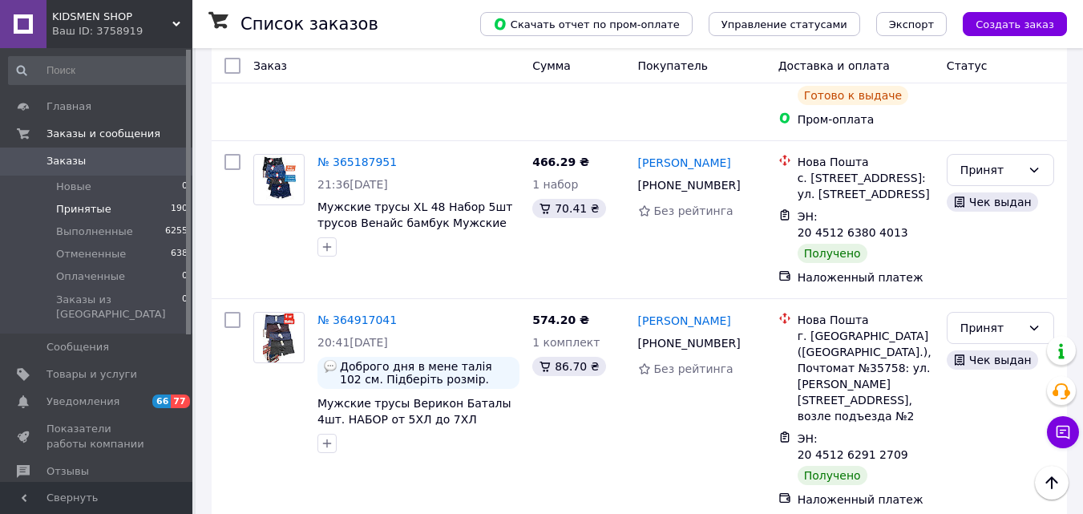
click at [966, 356] on li "Выполнен" at bounding box center [1000, 354] width 106 height 29
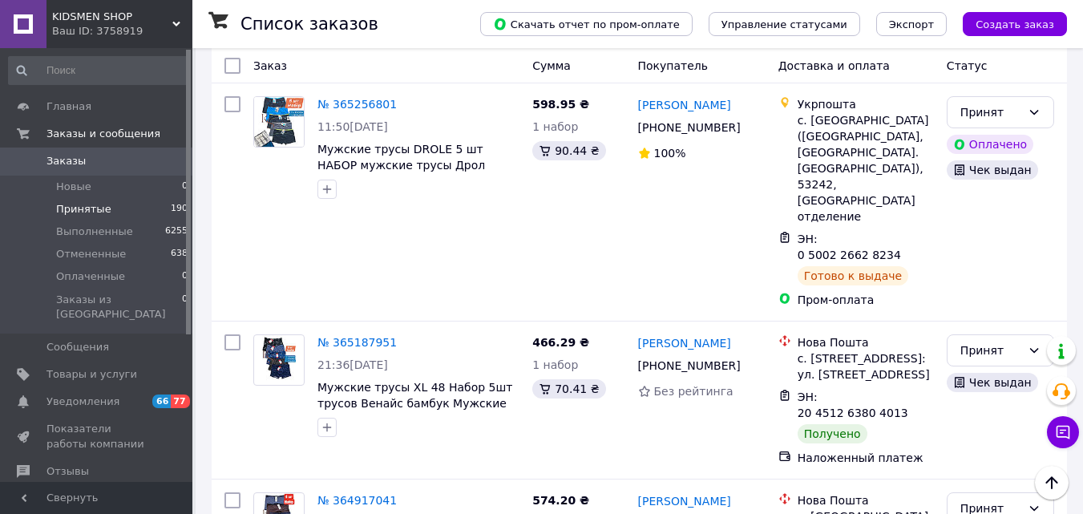
scroll to position [8081, 0]
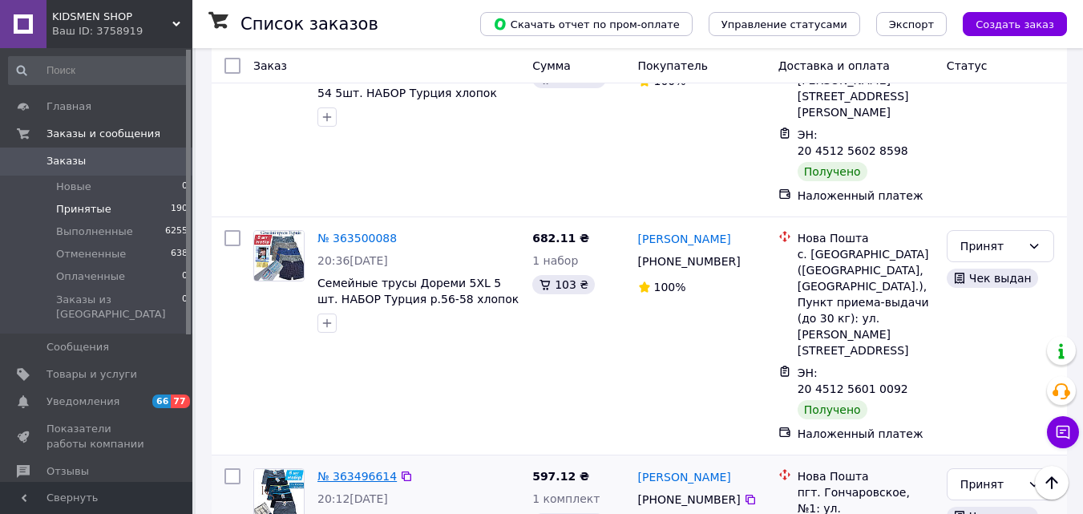
scroll to position [1339, 0]
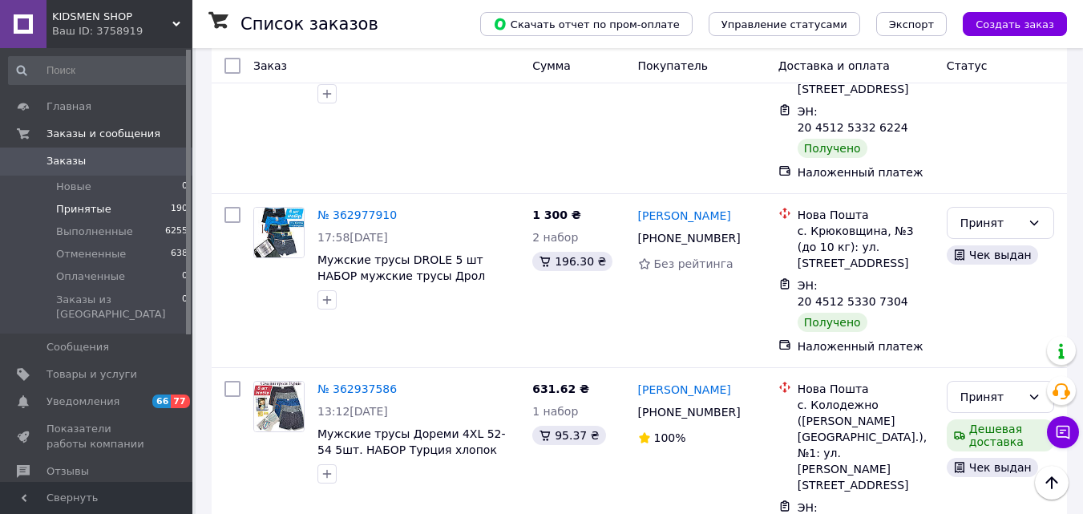
scroll to position [3536, 0]
drag, startPoint x: 357, startPoint y: 337, endPoint x: 316, endPoint y: 273, distance: 76.5
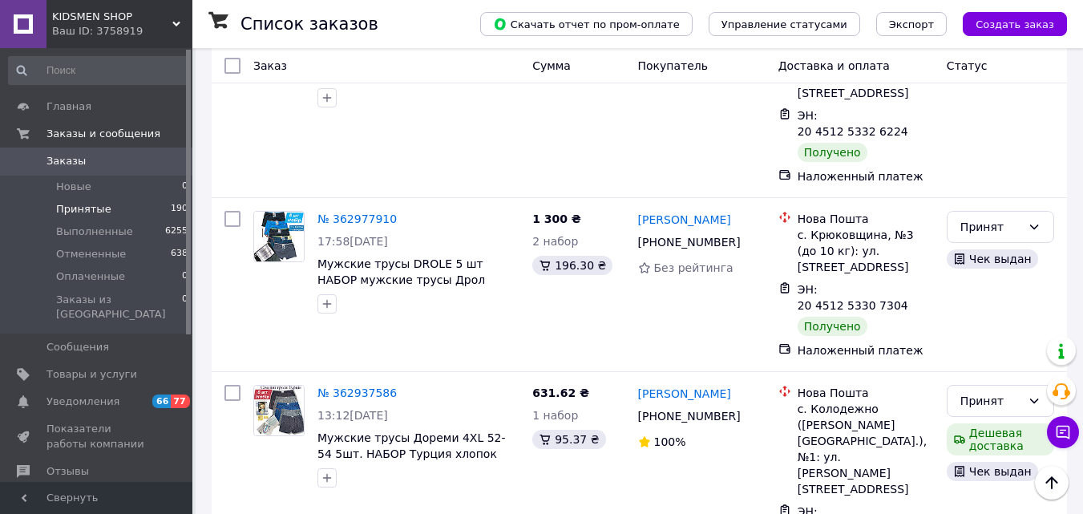
scroll to position [3504, 0]
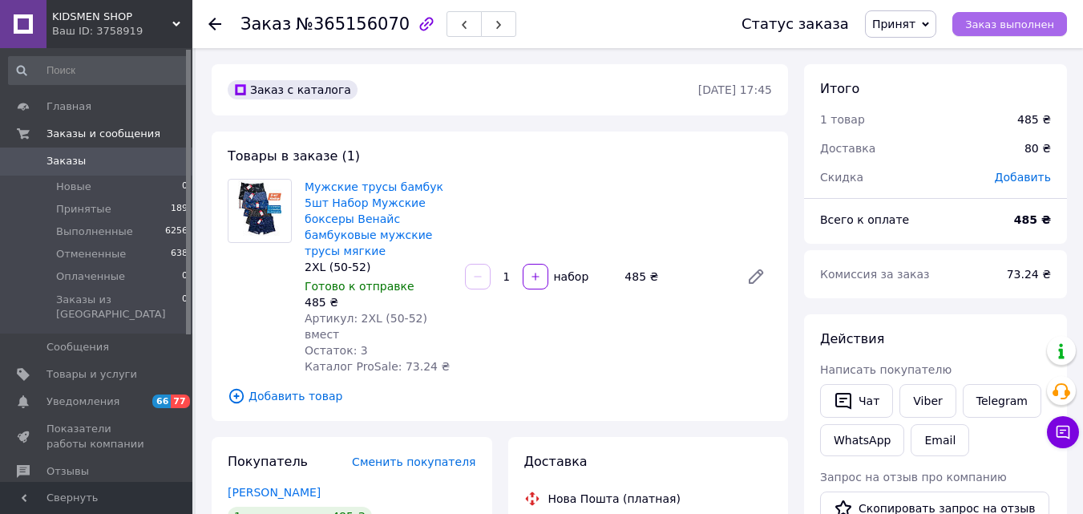
click at [987, 23] on span "Заказ выполнен" at bounding box center [1009, 24] width 89 height 12
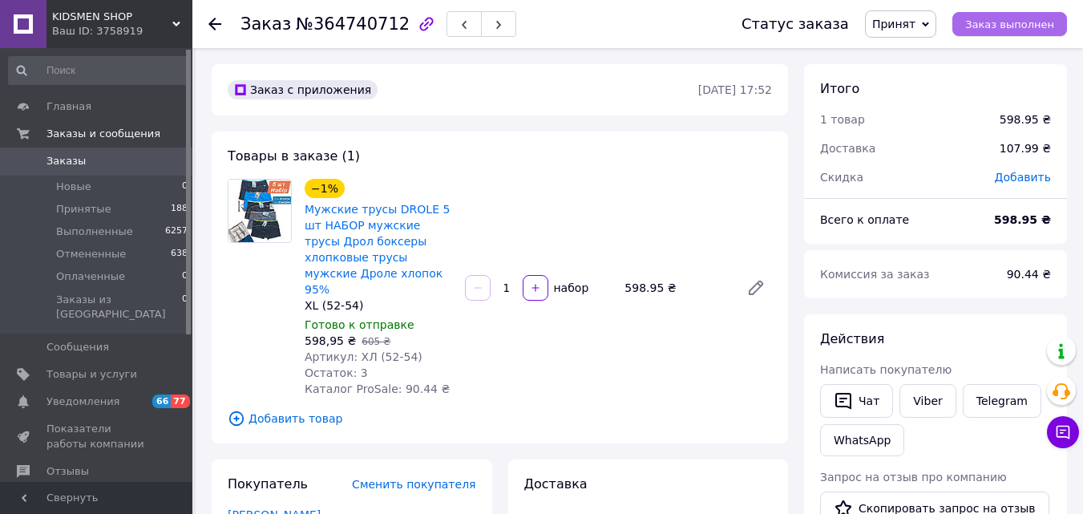
click at [1001, 25] on span "Заказ выполнен" at bounding box center [1009, 24] width 89 height 12
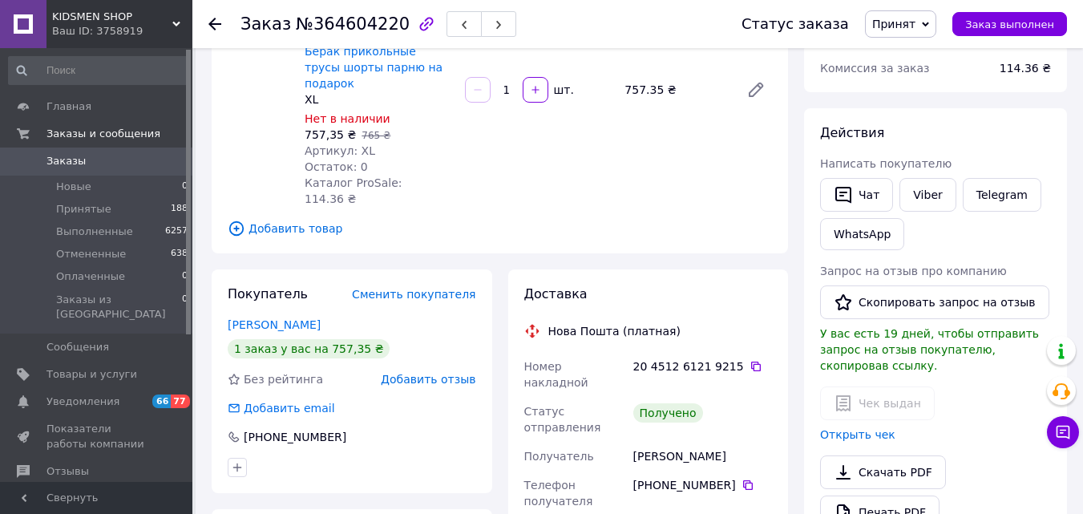
scroll to position [204, 0]
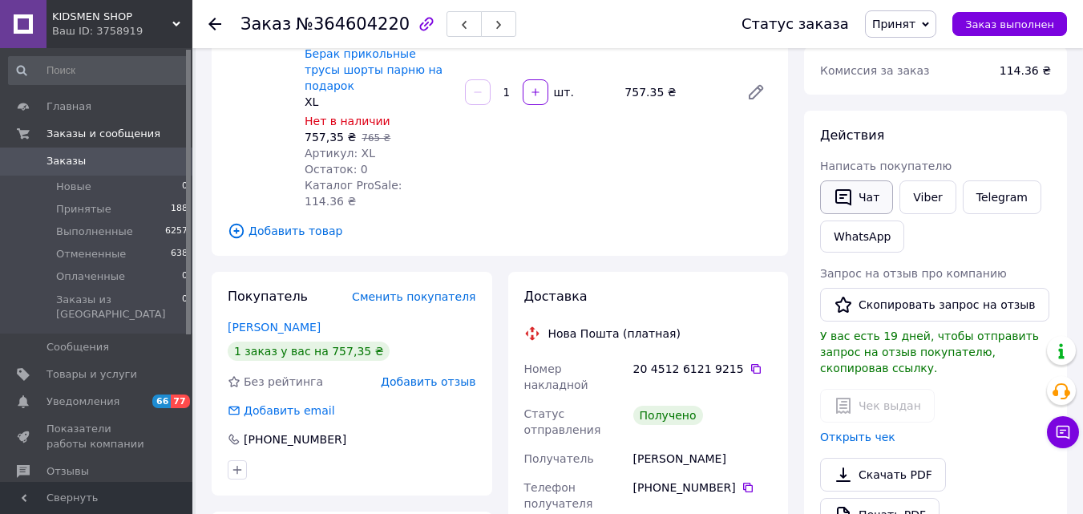
click at [851, 188] on icon "button" at bounding box center [843, 197] width 19 height 19
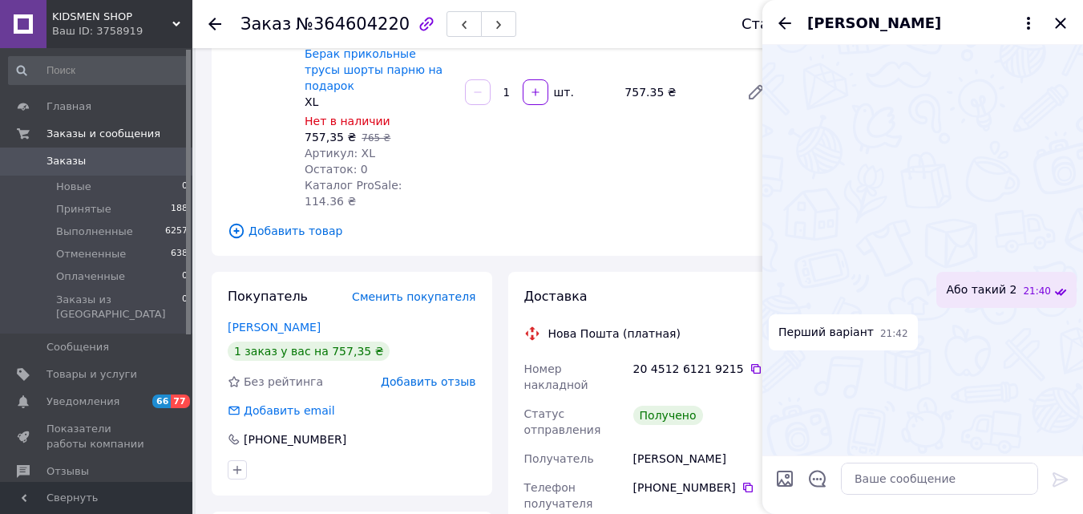
scroll to position [1379, 0]
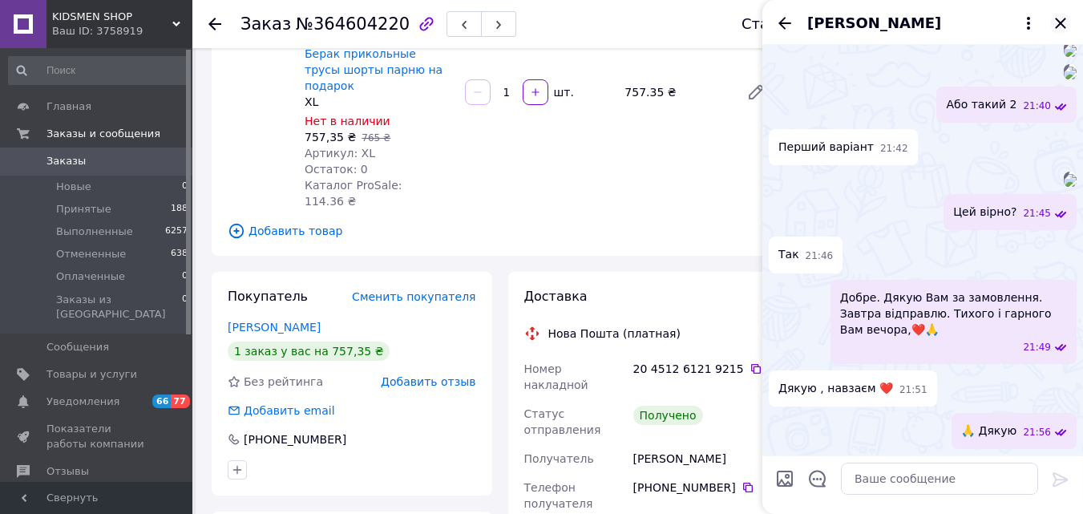
click at [1060, 22] on icon "Закрыть" at bounding box center [1060, 23] width 10 height 10
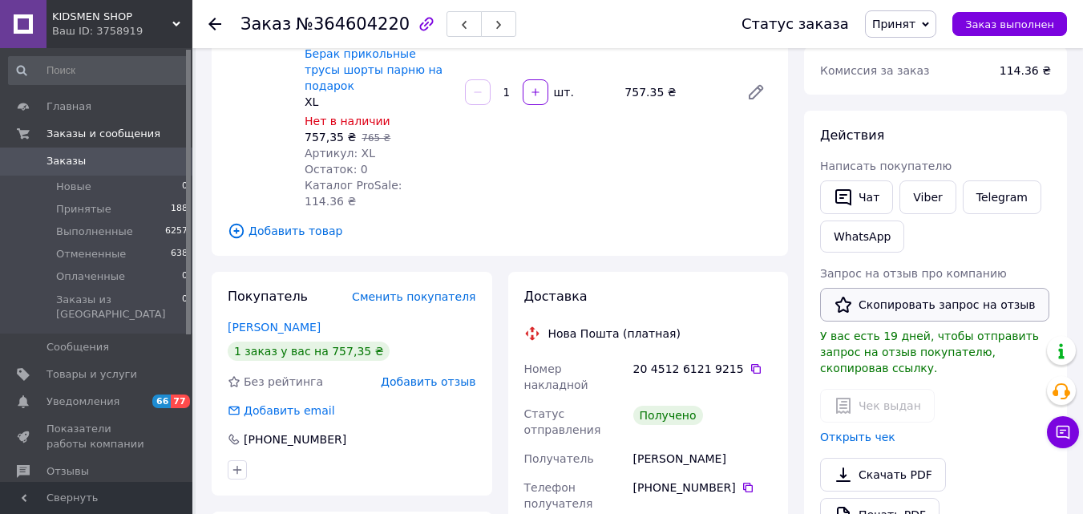
click at [866, 313] on button "Скопировать запрос на отзыв" at bounding box center [934, 305] width 229 height 34
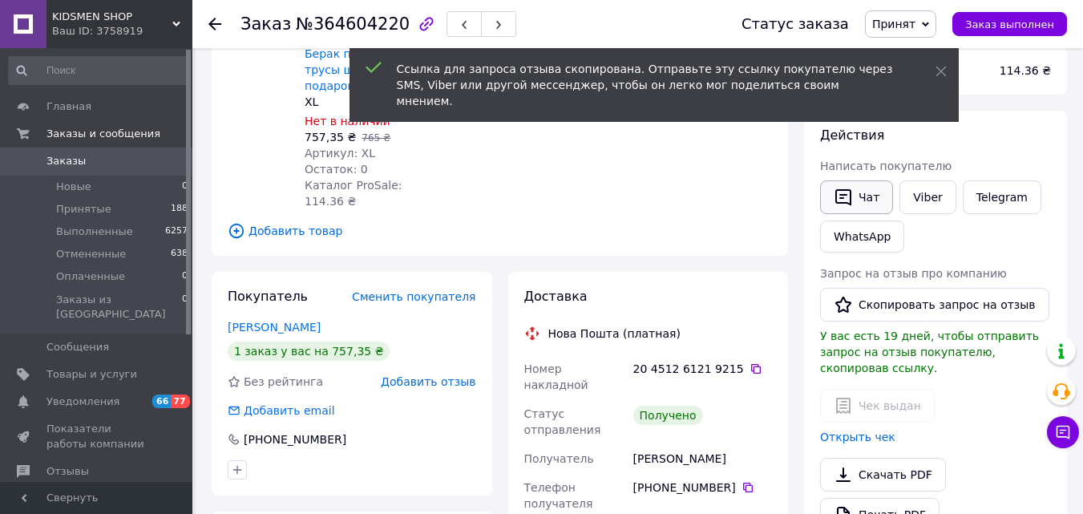
click at [865, 201] on button "Чат" at bounding box center [856, 197] width 73 height 34
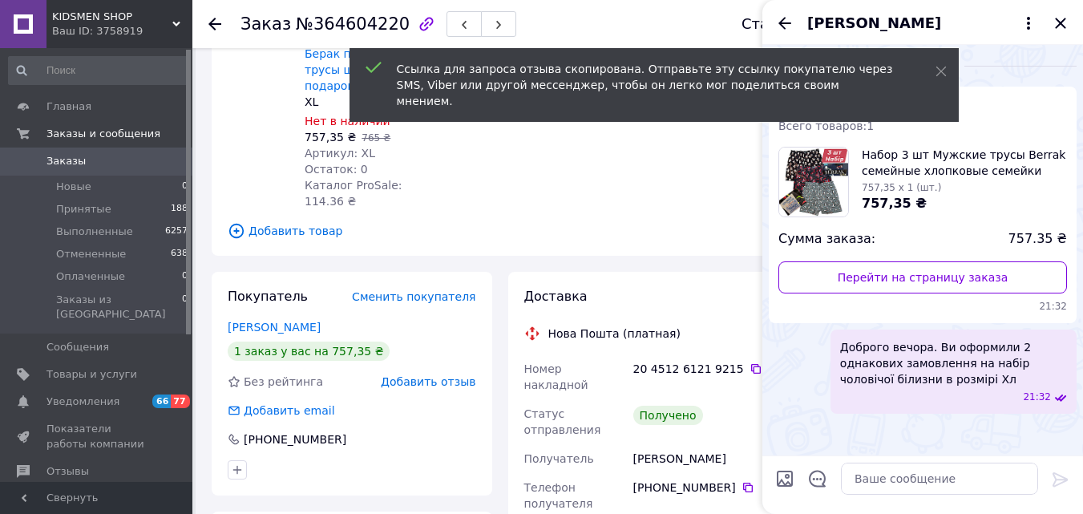
scroll to position [194, 0]
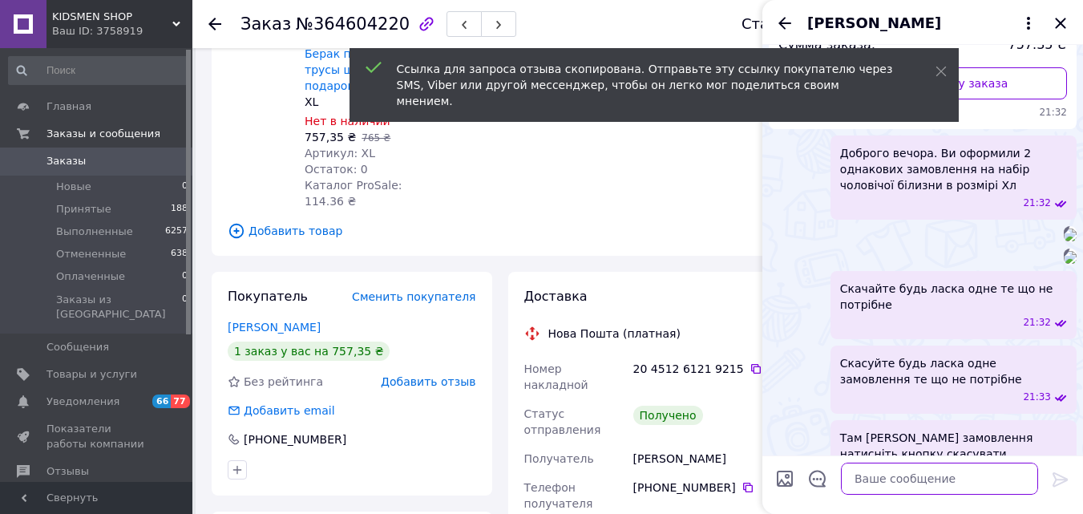
click at [892, 474] on textarea at bounding box center [939, 479] width 197 height 32
paste textarea "[URL][DOMAIN_NAME]"
type textarea "[URL][DOMAIN_NAME]"
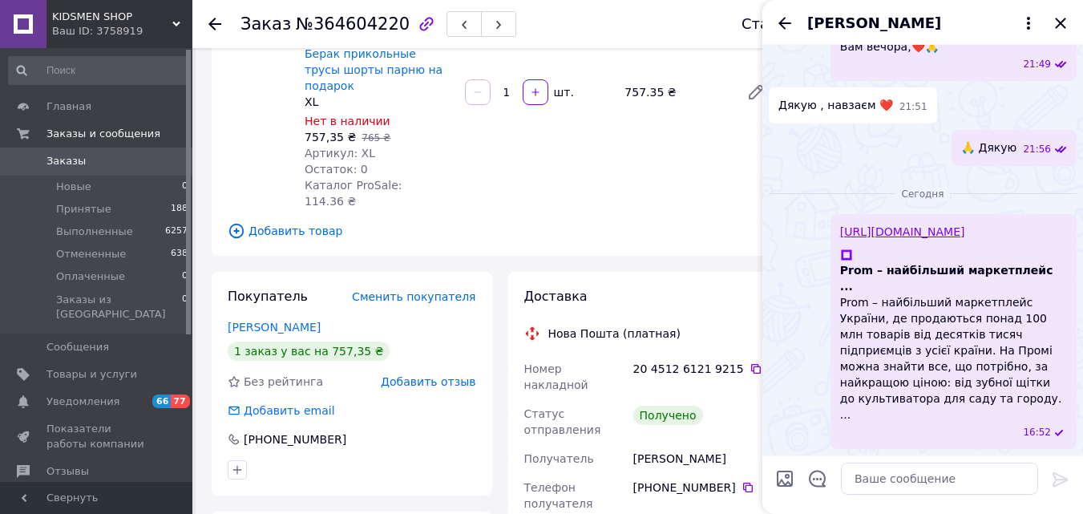
scroll to position [2401, 0]
paste textarea "Доброго дня. Якщо Вам все сподобалось, залиште будь-лазка оцінку на сайті. [DEM…"
type textarea "Доброго дня. Якщо Вам все сподобалось, залиште будь-лазка оцінку на сайті. [DEM…"
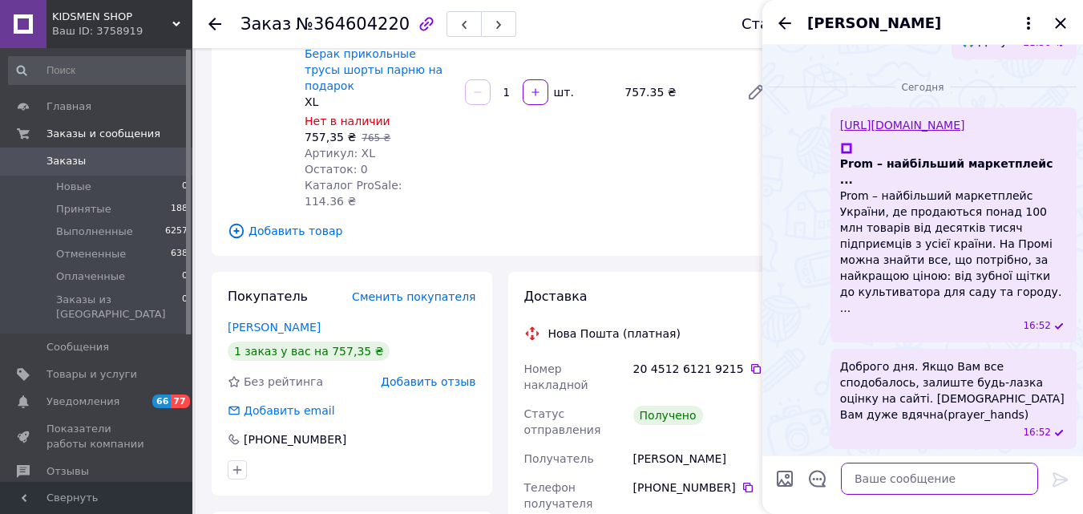
scroll to position [0, 0]
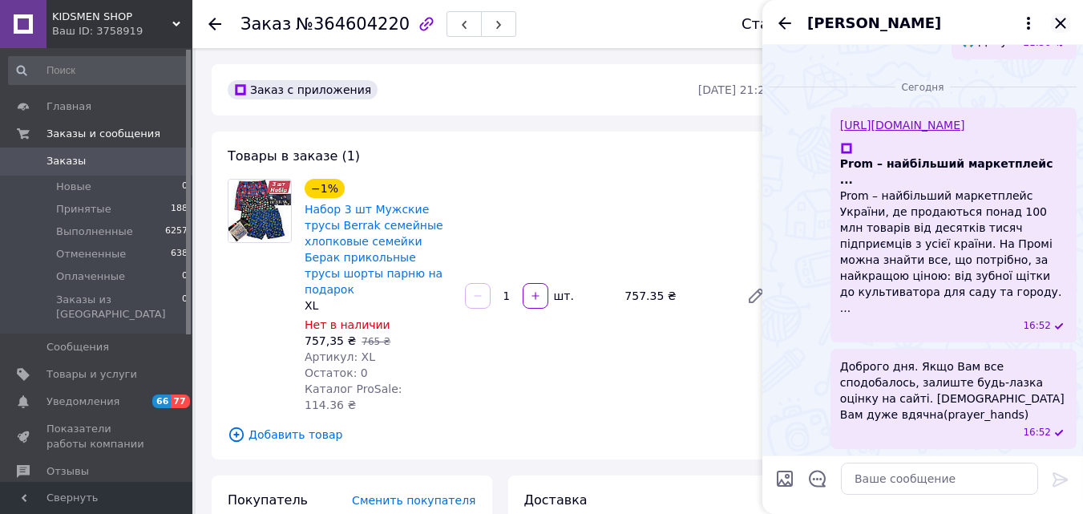
click at [1064, 27] on icon "Закрыть" at bounding box center [1060, 23] width 10 height 10
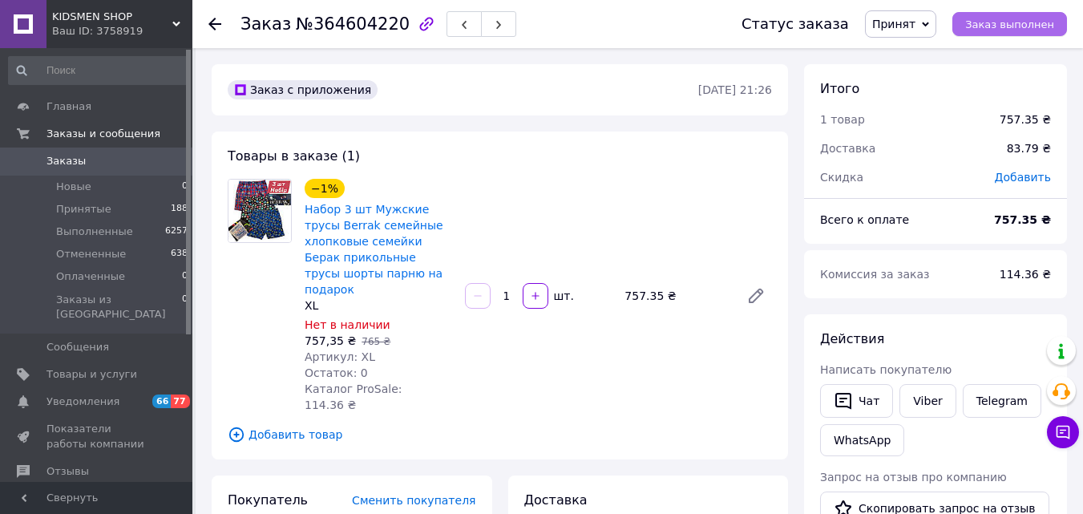
click at [1013, 31] on button "Заказ выполнен" at bounding box center [1009, 24] width 115 height 24
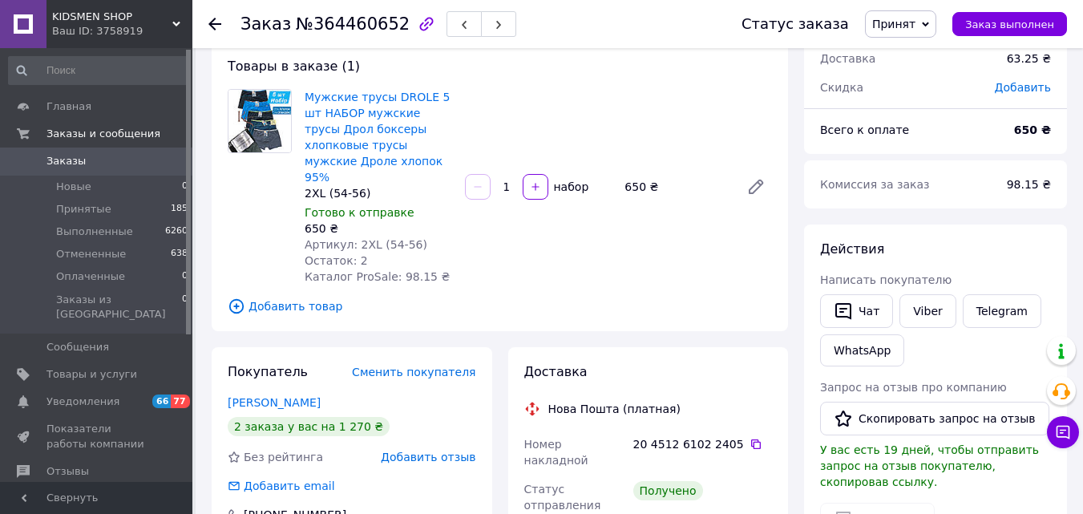
scroll to position [93, 0]
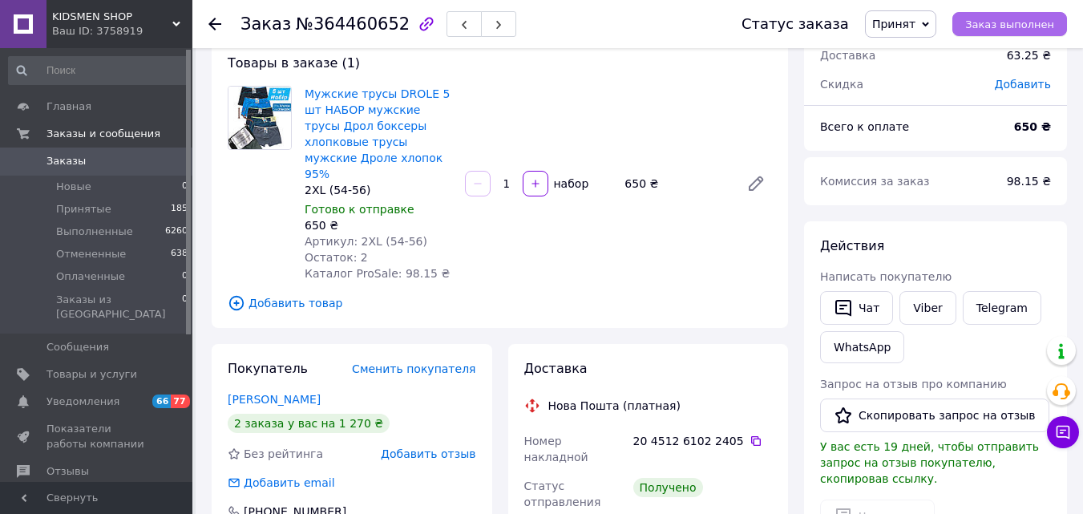
click at [1029, 21] on span "Заказ выполнен" at bounding box center [1009, 24] width 89 height 12
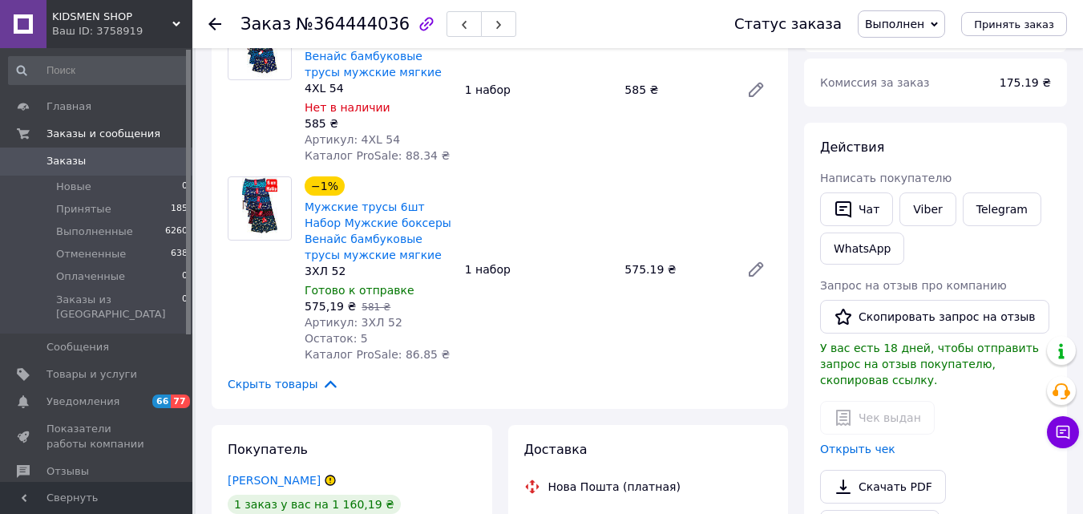
scroll to position [162, 0]
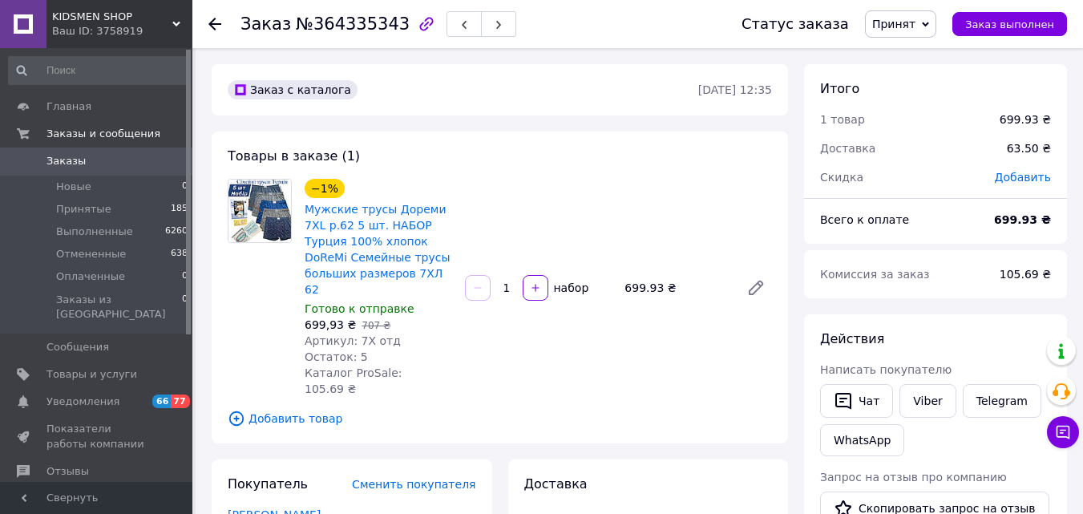
scroll to position [220, 0]
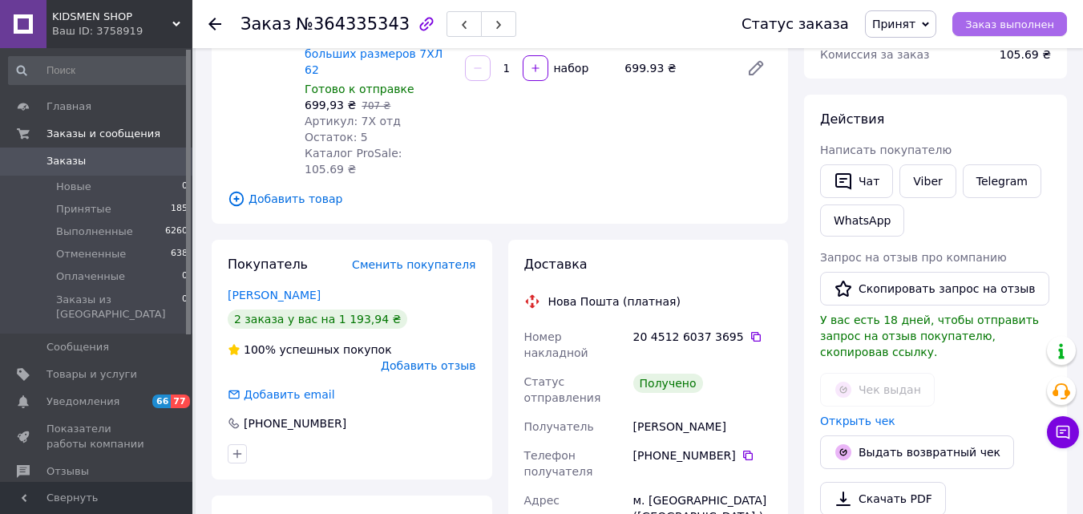
click at [995, 22] on span "Заказ выполнен" at bounding box center [1009, 24] width 89 height 12
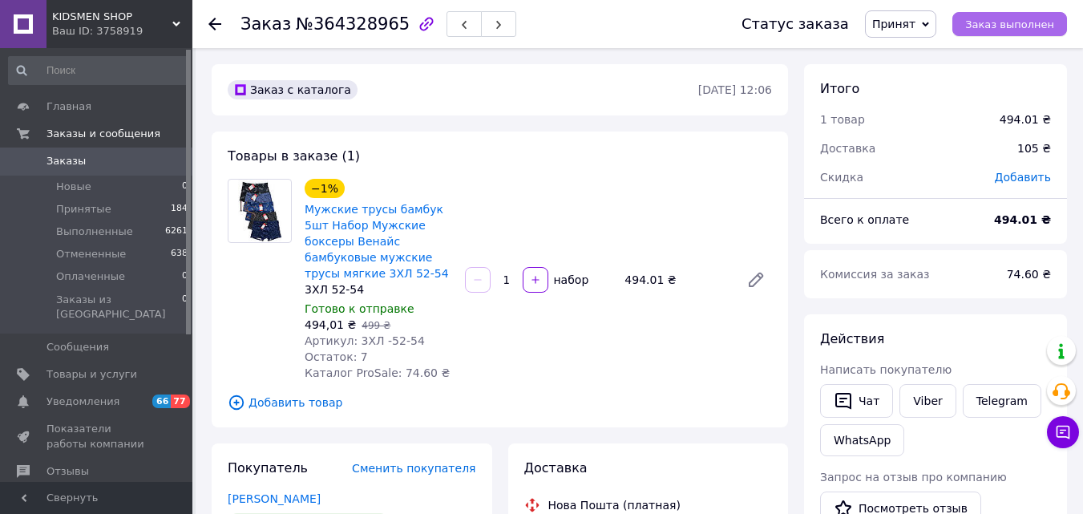
click at [981, 24] on span "Заказ выполнен" at bounding box center [1009, 24] width 89 height 12
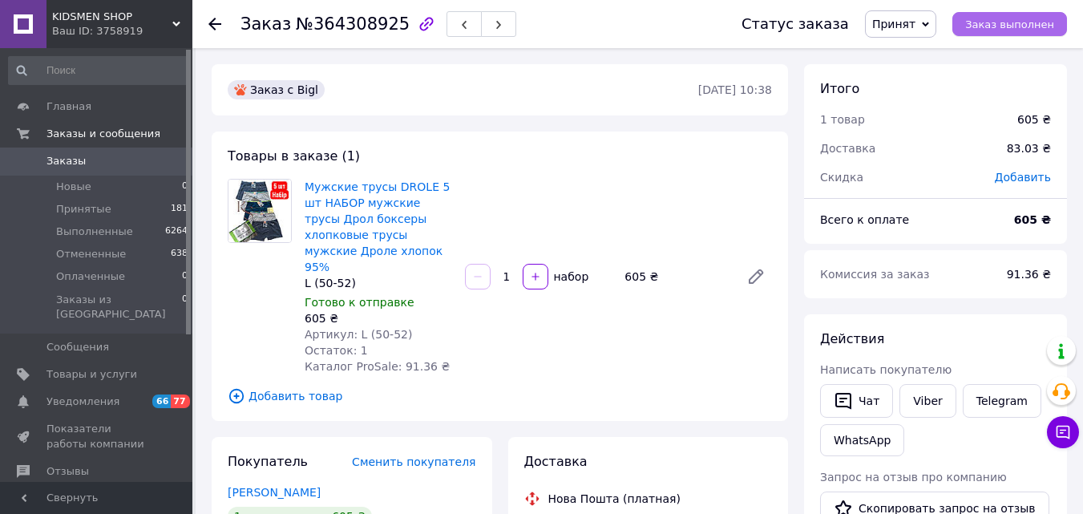
click at [1016, 31] on button "Заказ выполнен" at bounding box center [1009, 24] width 115 height 24
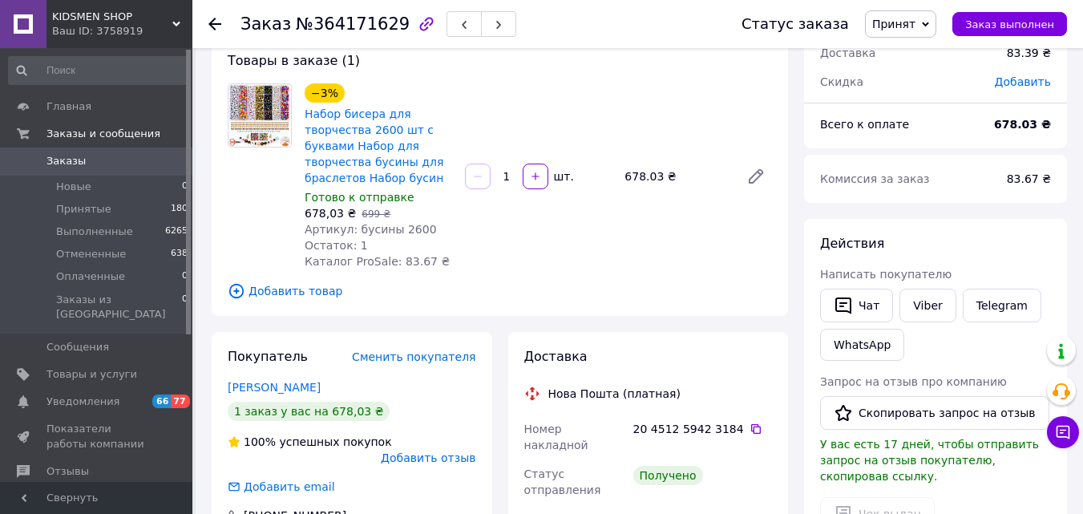
scroll to position [95, 0]
click at [879, 416] on button "Скопировать запрос на отзыв" at bounding box center [934, 414] width 229 height 34
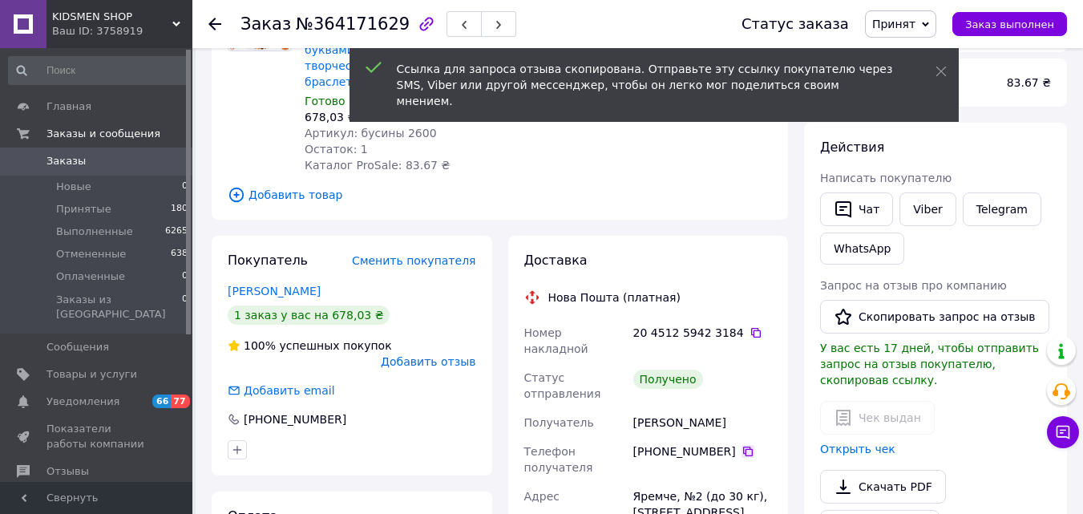
click at [741, 445] on icon at bounding box center [747, 451] width 13 height 13
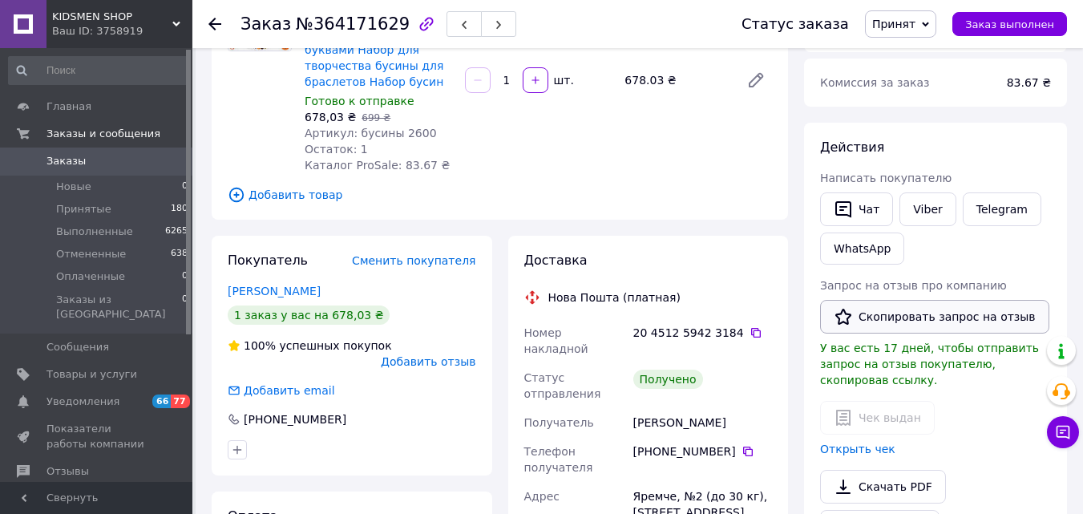
click at [877, 327] on button "Скопировать запрос на отзыв" at bounding box center [934, 317] width 229 height 34
click at [983, 34] on button "Заказ выполнен" at bounding box center [1009, 24] width 115 height 24
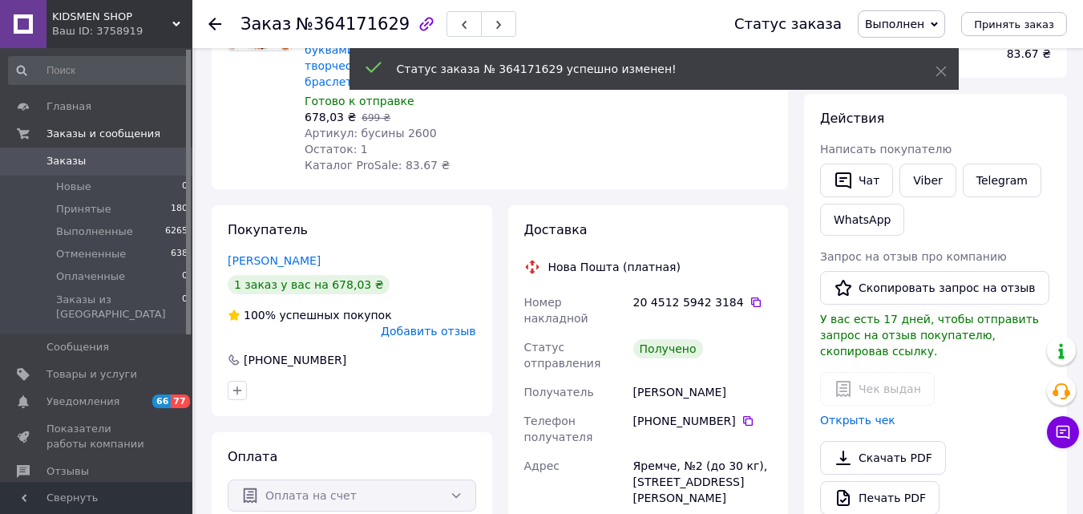
click at [494, 26] on icon "button" at bounding box center [499, 25] width 10 height 10
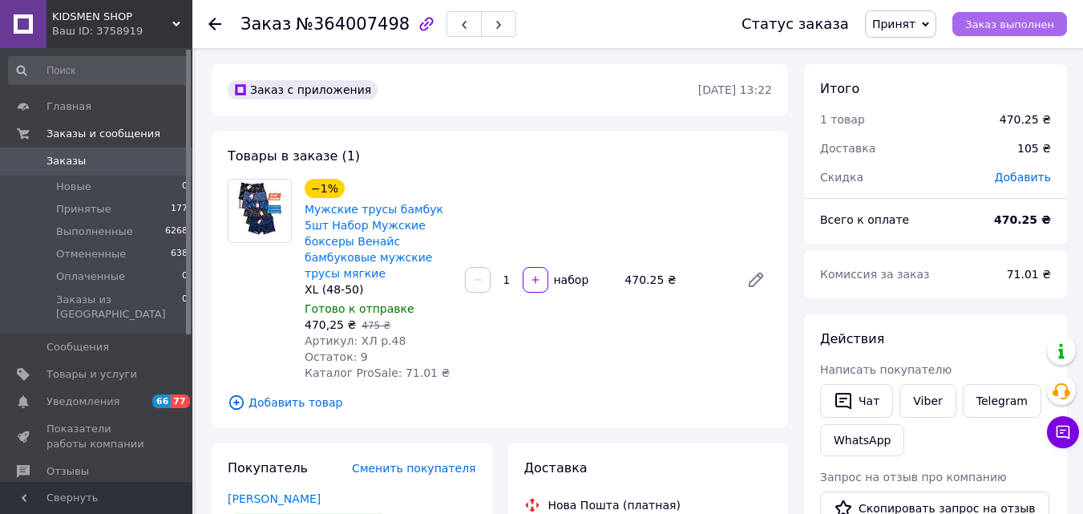
click at [975, 22] on button "Заказ выполнен" at bounding box center [1009, 24] width 115 height 24
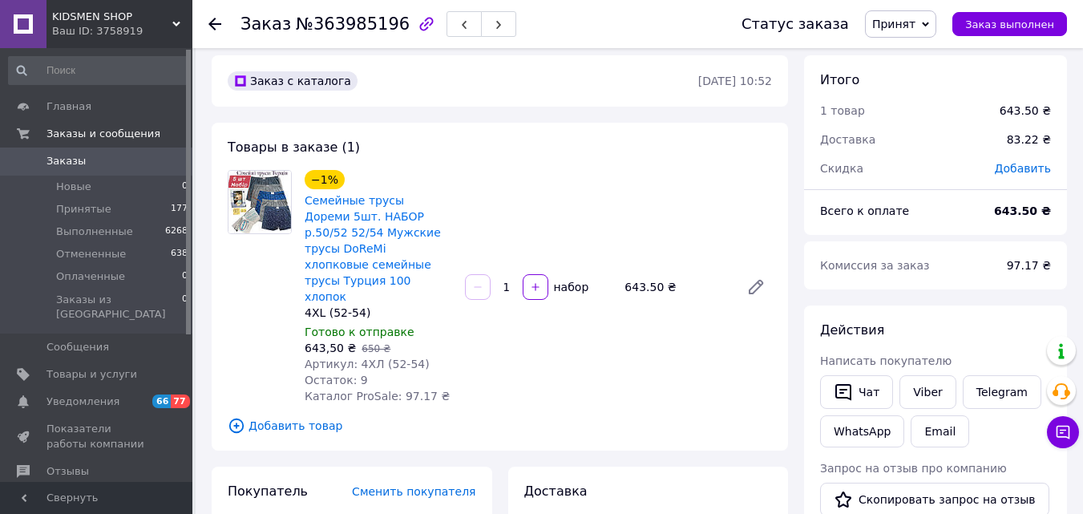
scroll to position [63, 0]
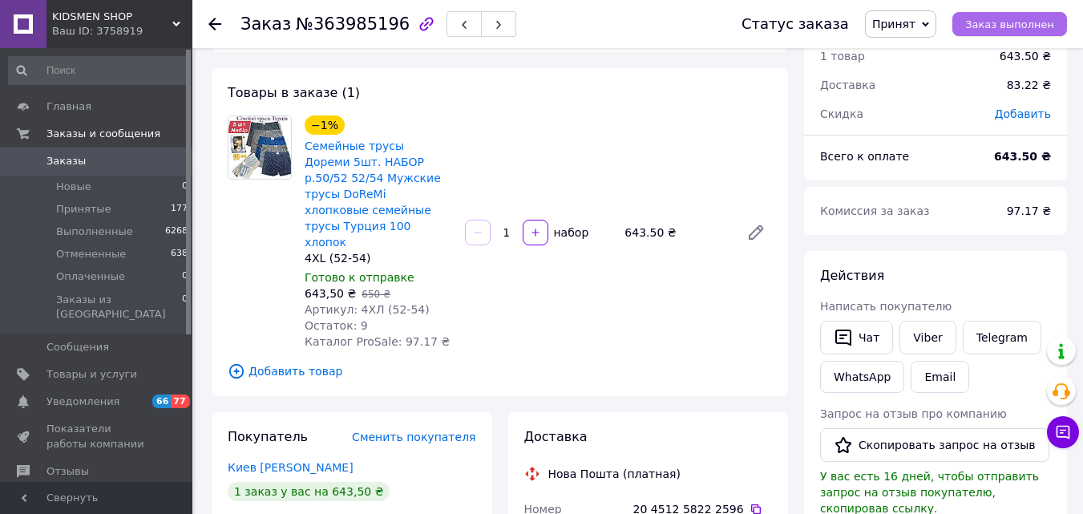
click at [1019, 26] on span "Заказ выполнен" at bounding box center [1009, 24] width 89 height 12
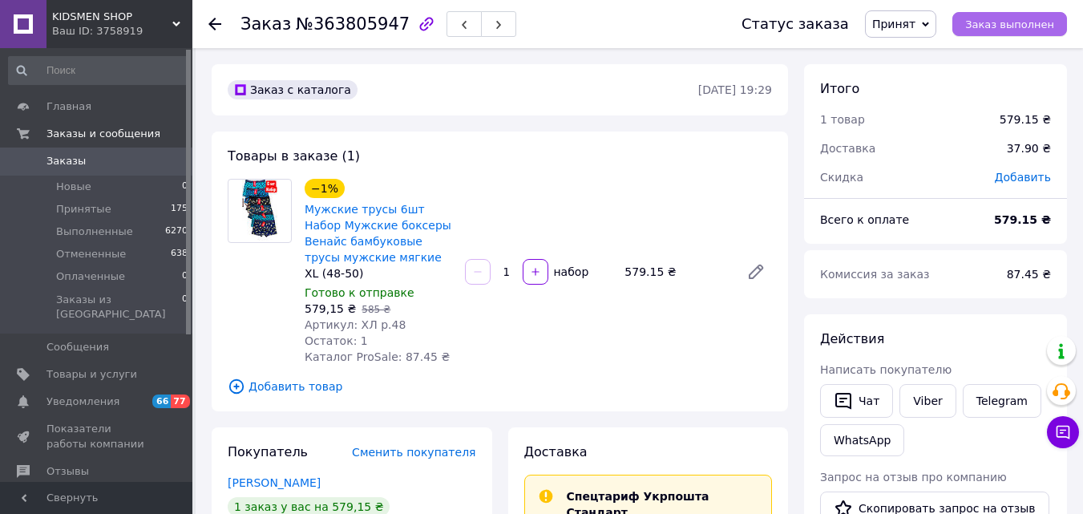
click at [983, 34] on button "Заказ выполнен" at bounding box center [1009, 24] width 115 height 24
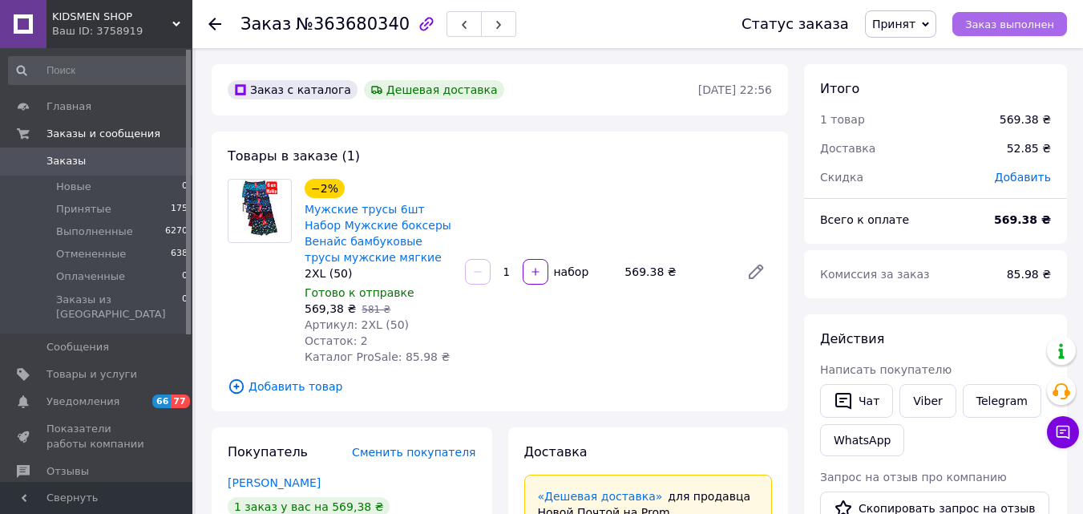
click at [1004, 26] on span "Заказ выполнен" at bounding box center [1009, 24] width 89 height 12
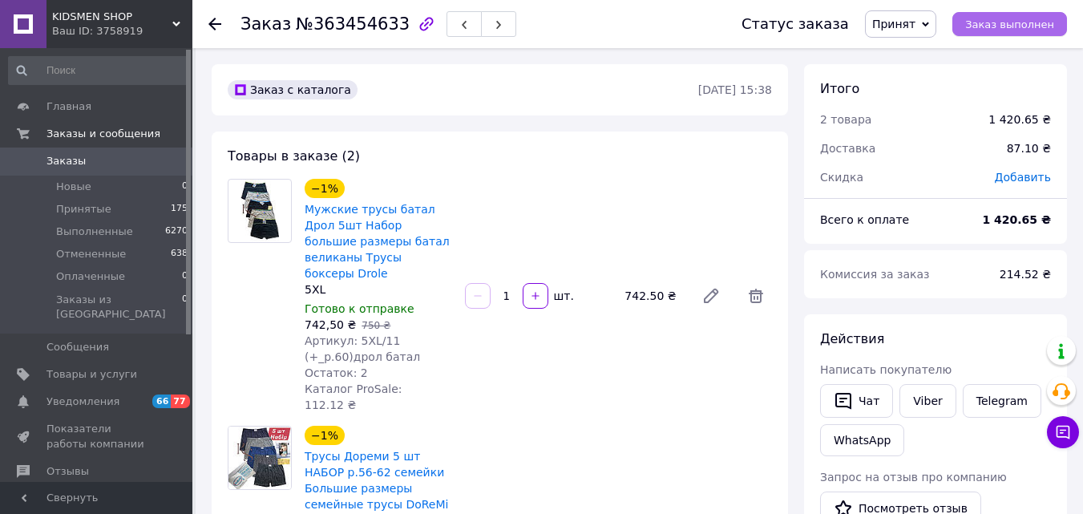
click at [1000, 29] on span "Заказ выполнен" at bounding box center [1009, 24] width 89 height 12
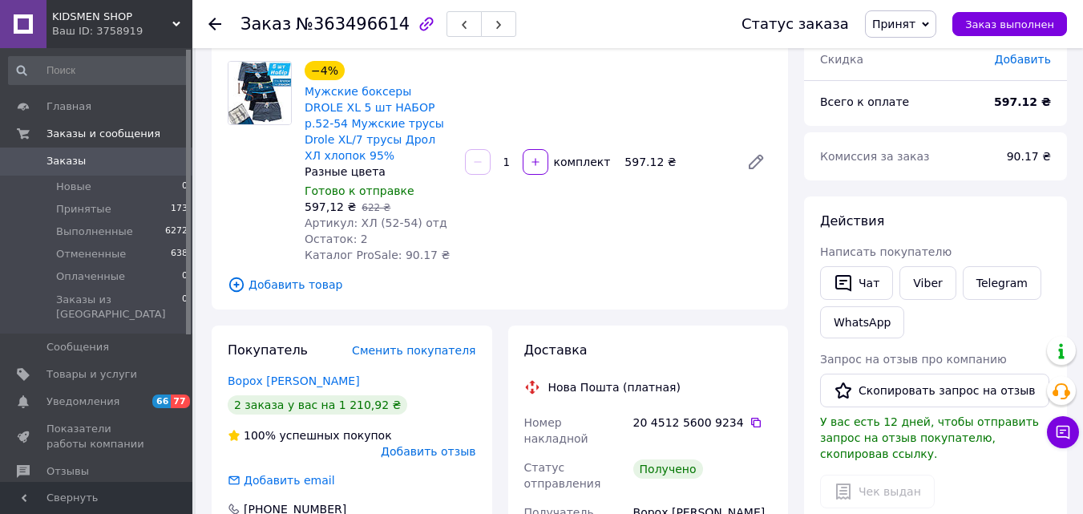
scroll to position [183, 0]
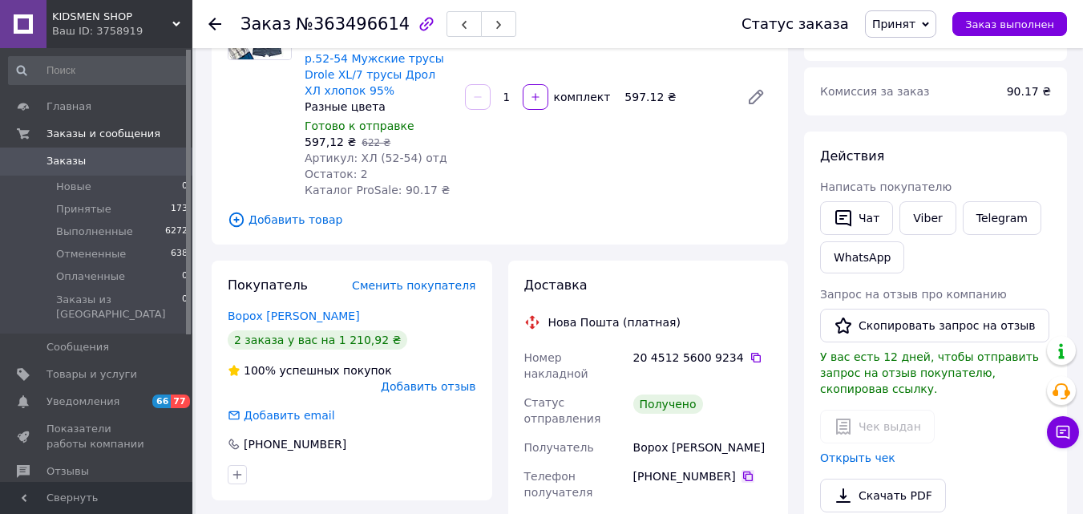
click at [743, 471] on icon at bounding box center [748, 476] width 10 height 10
click at [870, 326] on button "Скопировать запрос на отзыв" at bounding box center [934, 326] width 229 height 34
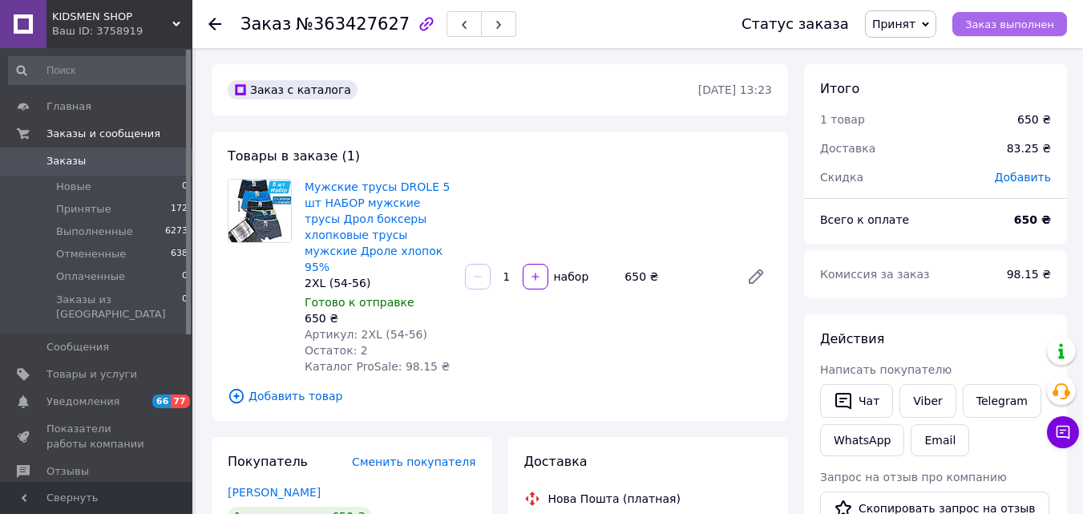
click at [993, 30] on span "Заказ выполнен" at bounding box center [1009, 24] width 89 height 12
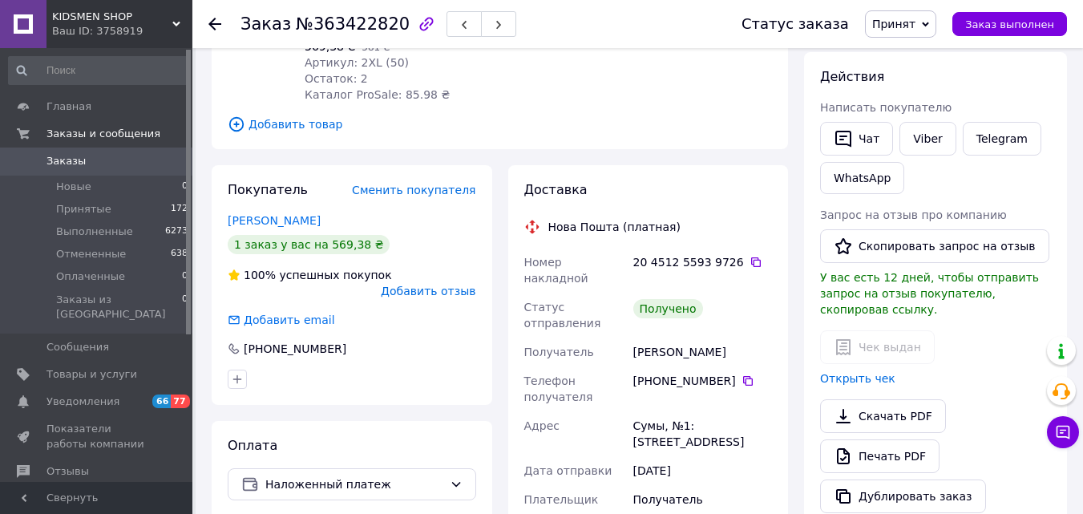
scroll to position [259, 0]
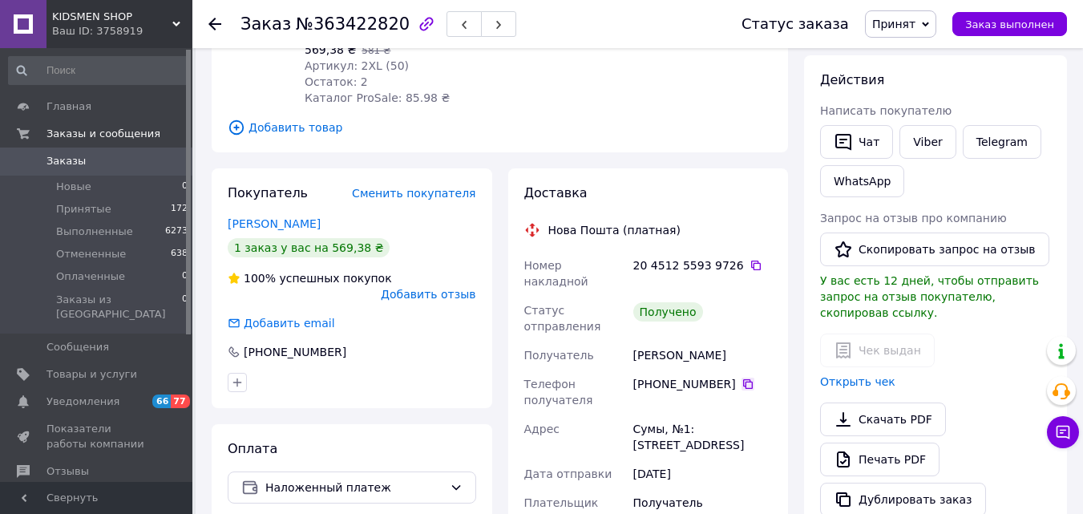
click at [741, 378] on icon at bounding box center [747, 384] width 13 height 13
click at [1011, 25] on span "Заказ выполнен" at bounding box center [1009, 24] width 89 height 12
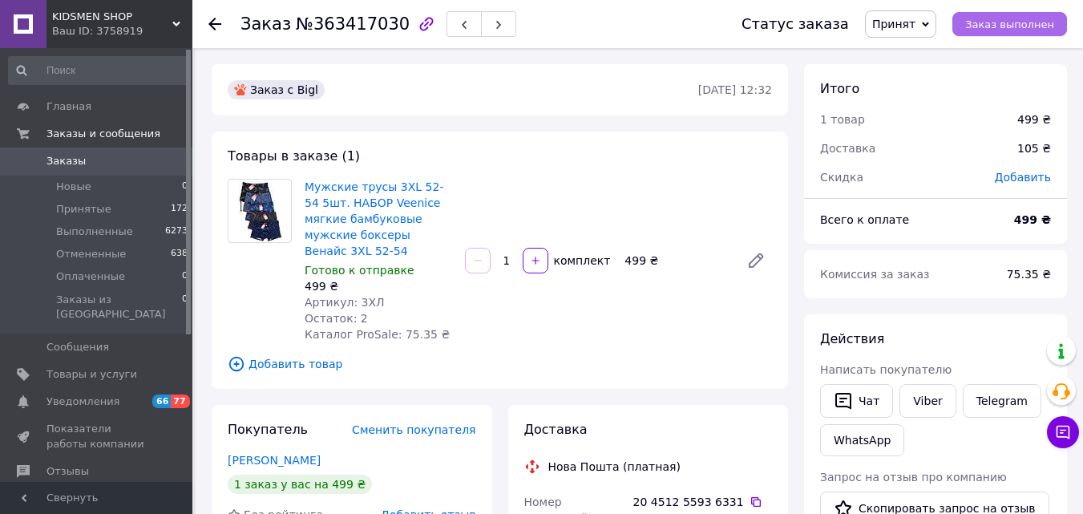
click at [999, 27] on span "Заказ выполнен" at bounding box center [1009, 24] width 89 height 12
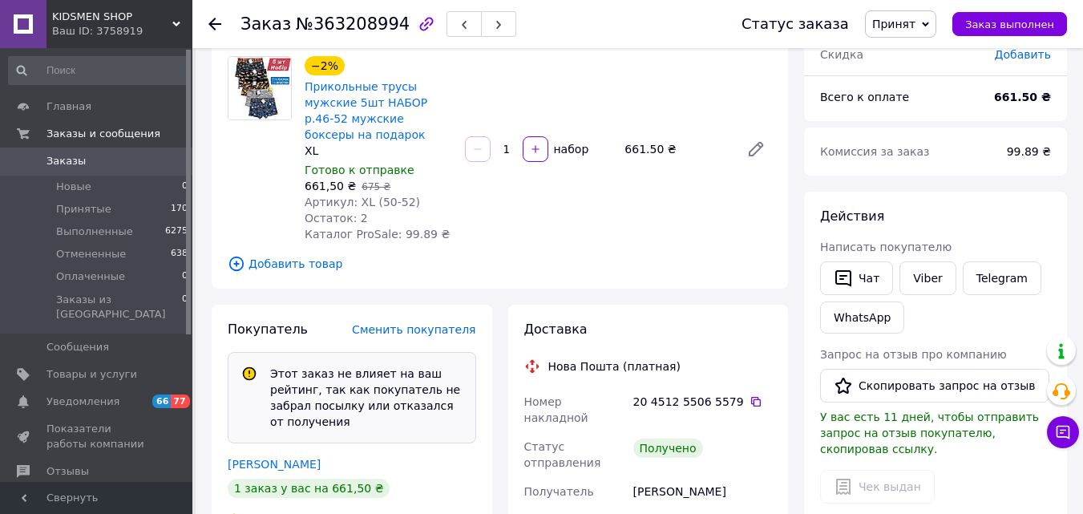
scroll to position [162, 0]
click at [879, 380] on button "Скопировать запрос на отзыв" at bounding box center [934, 385] width 229 height 34
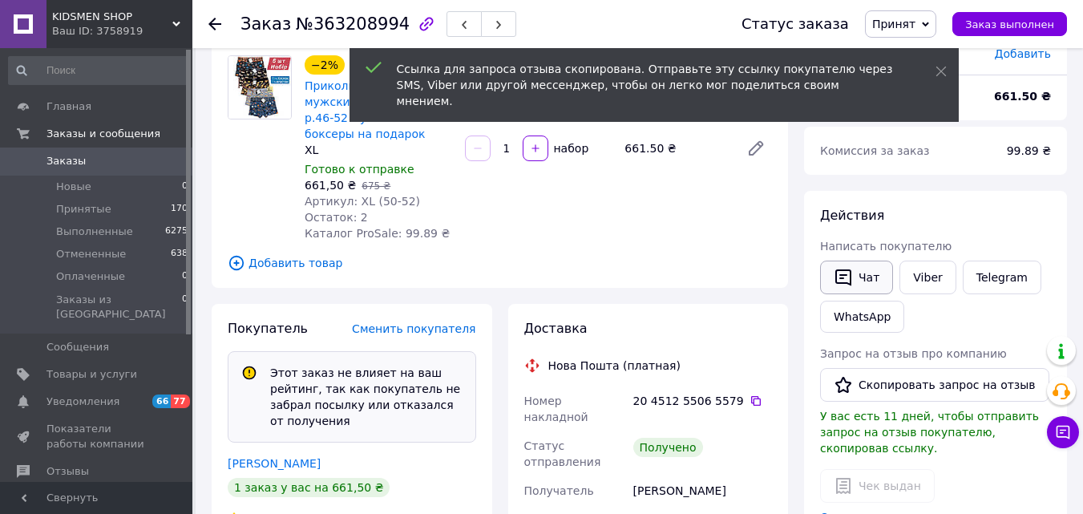
click at [850, 277] on icon "button" at bounding box center [843, 277] width 16 height 17
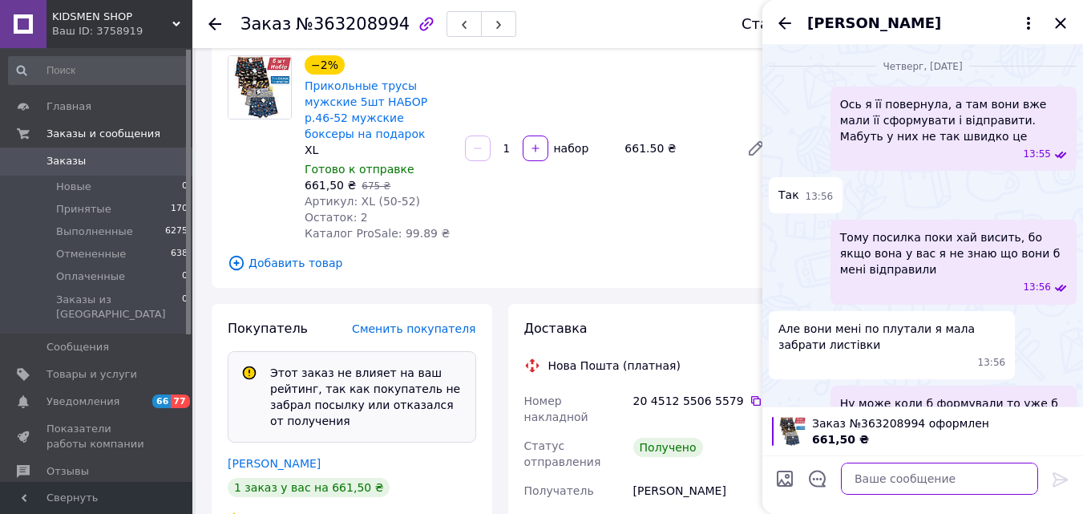
click at [881, 472] on textarea at bounding box center [939, 479] width 197 height 32
paste textarea "[URL][DOMAIN_NAME]"
type textarea "[URL][DOMAIN_NAME]"
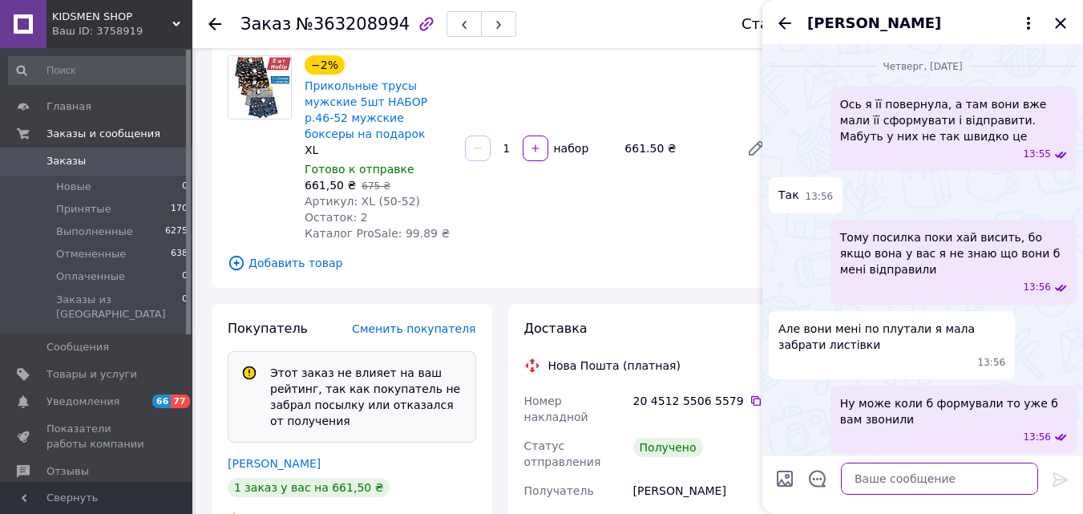
paste textarea "Доброго дня. Якщо Вам все сподобалось, залиште будь-лазка оцінку на сайті. [DEM…"
type textarea "Доброго дня. Якщо Вам все сподобалось, залиште будь-лазка оцінку на сайті. [DEM…"
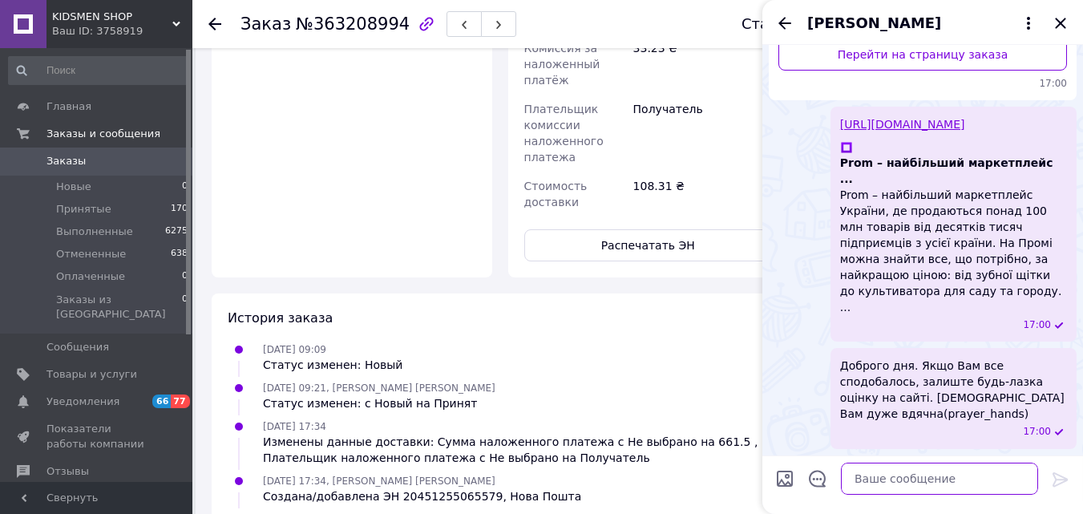
scroll to position [2115, 0]
click at [1058, 26] on icon "Закрыть" at bounding box center [1060, 23] width 10 height 10
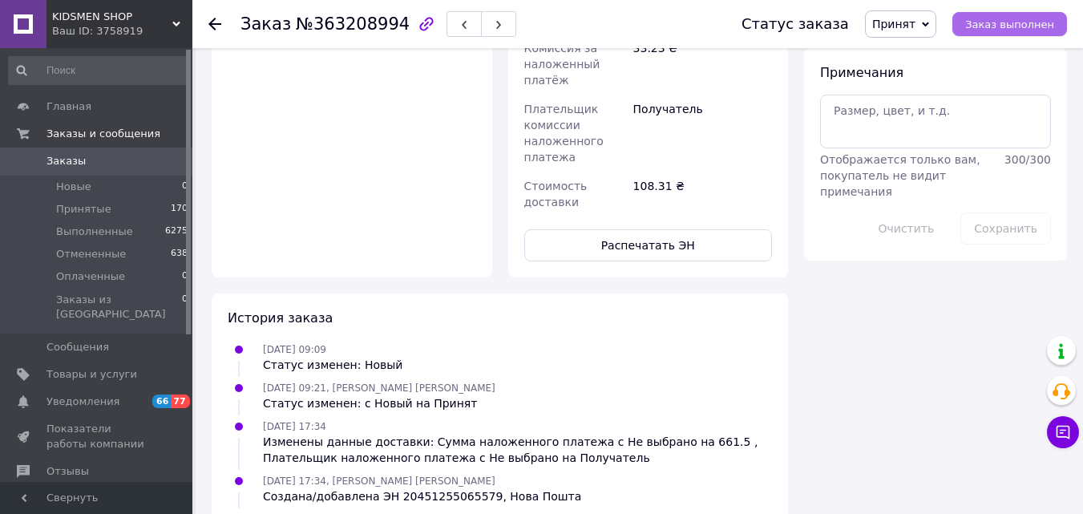
click at [1000, 25] on span "Заказ выполнен" at bounding box center [1009, 24] width 89 height 12
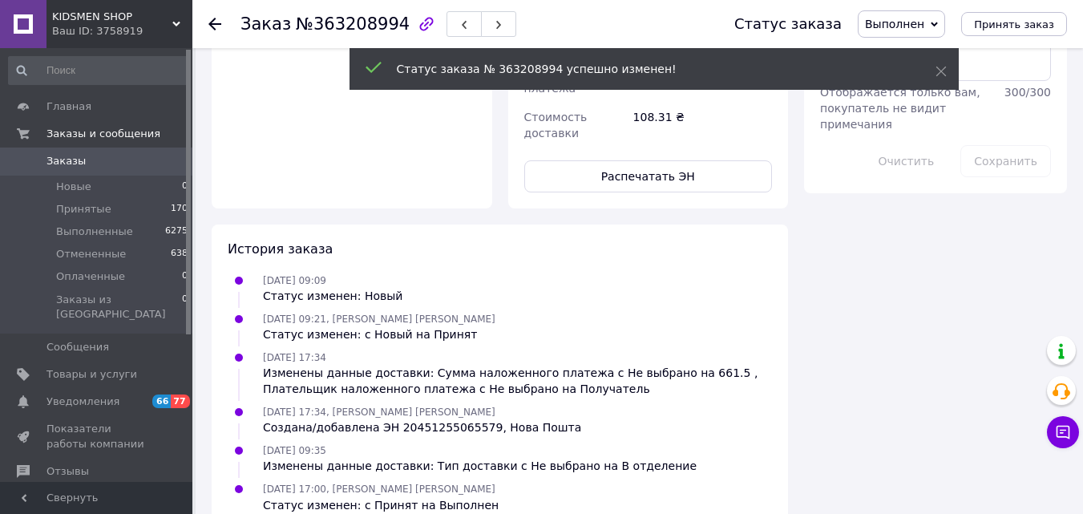
scroll to position [765, 0]
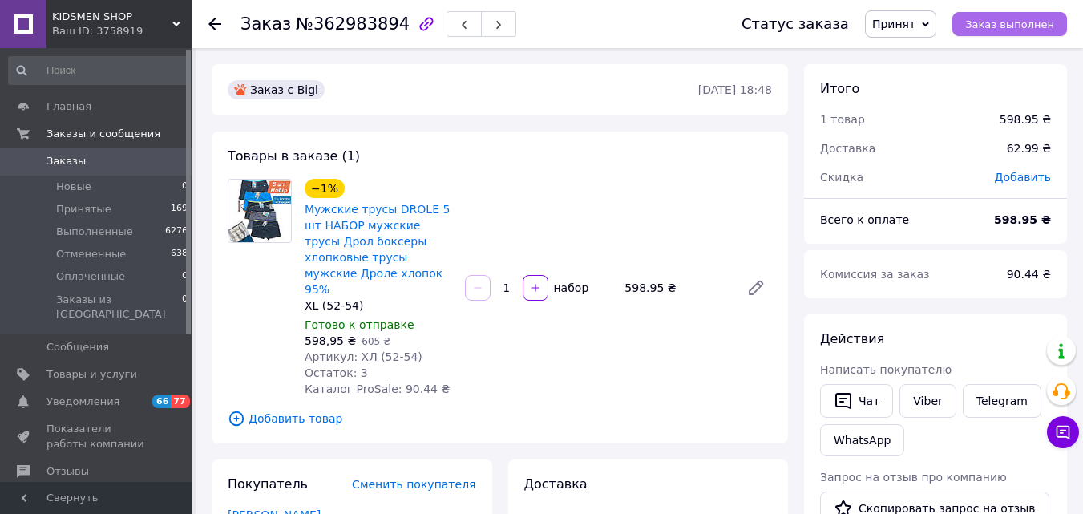
click at [977, 18] on span "Заказ выполнен" at bounding box center [1009, 24] width 89 height 12
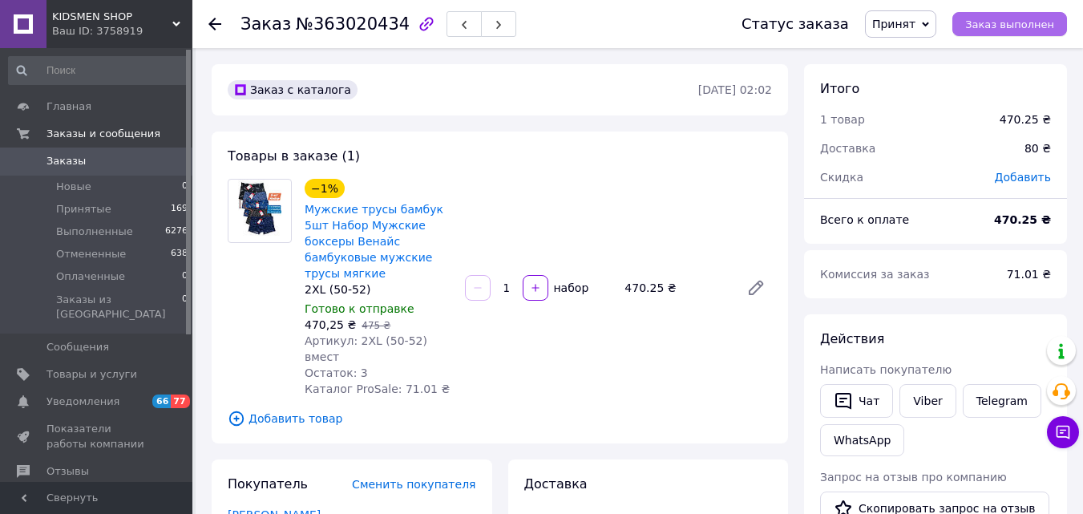
click at [1008, 20] on span "Заказ выполнен" at bounding box center [1009, 24] width 89 height 12
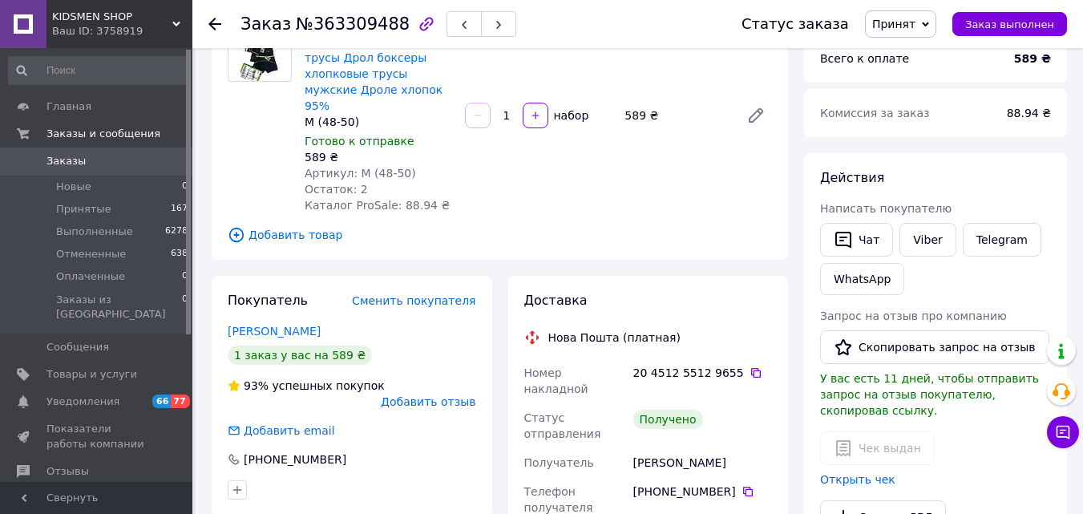
scroll to position [170, 0]
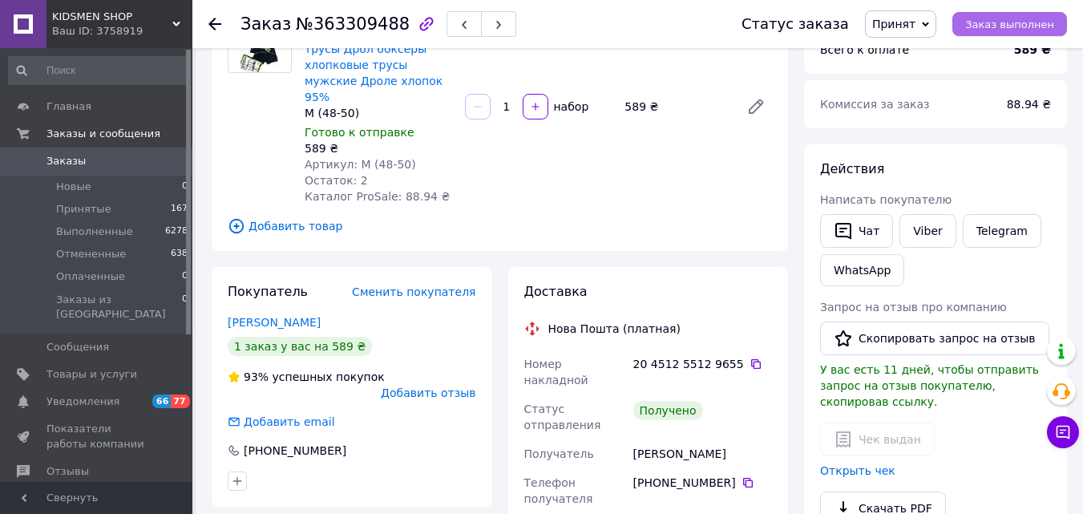
click at [977, 21] on span "Заказ выполнен" at bounding box center [1009, 24] width 89 height 12
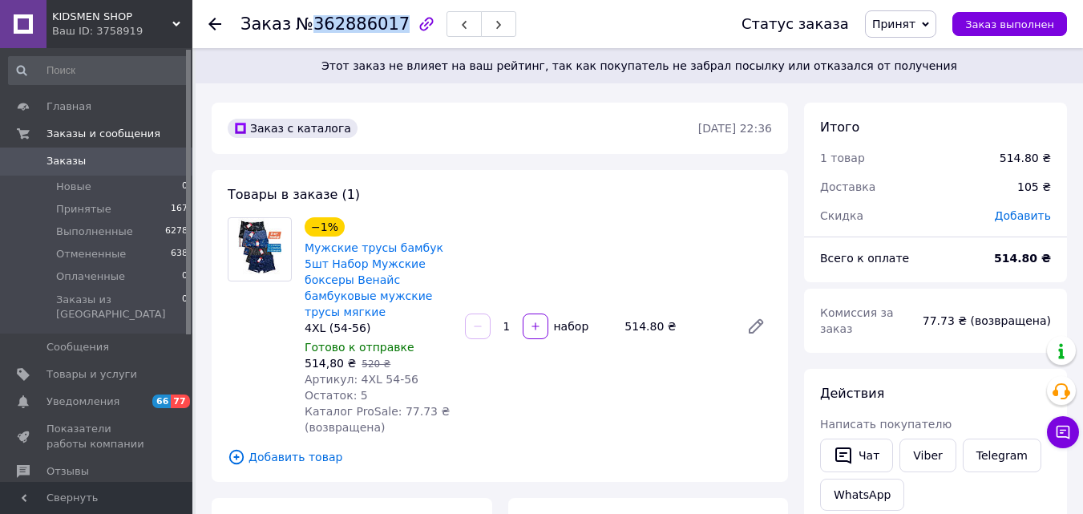
drag, startPoint x: 387, startPoint y: 22, endPoint x: 302, endPoint y: 20, distance: 85.0
click at [302, 20] on span "№362886017" at bounding box center [353, 23] width 114 height 19
copy span "362886017"
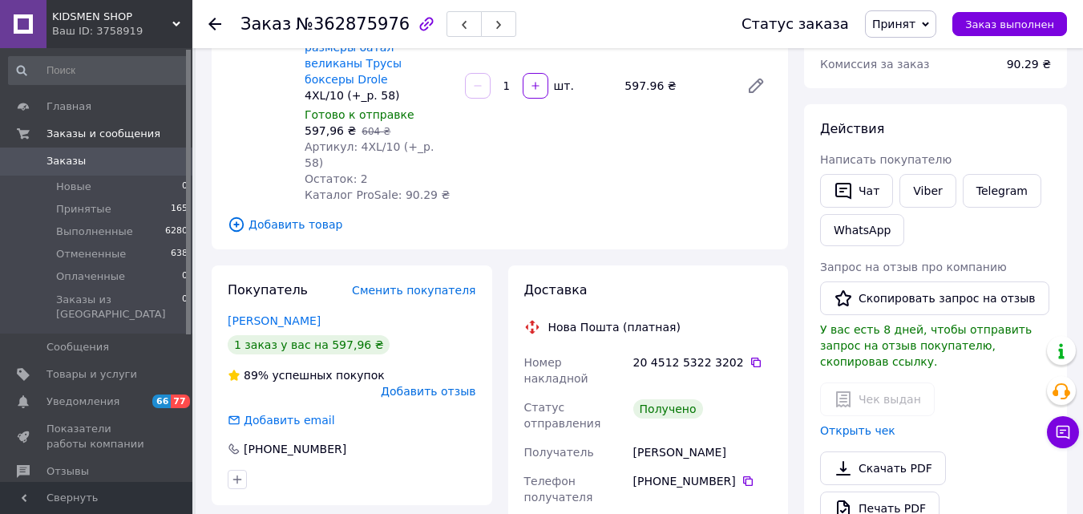
scroll to position [224, 0]
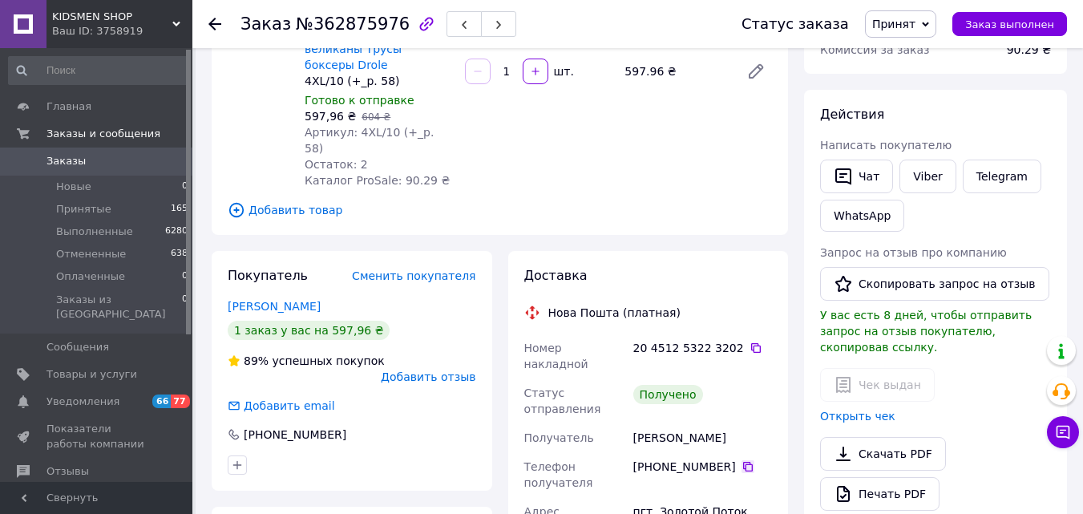
click at [741, 460] on icon at bounding box center [747, 466] width 13 height 13
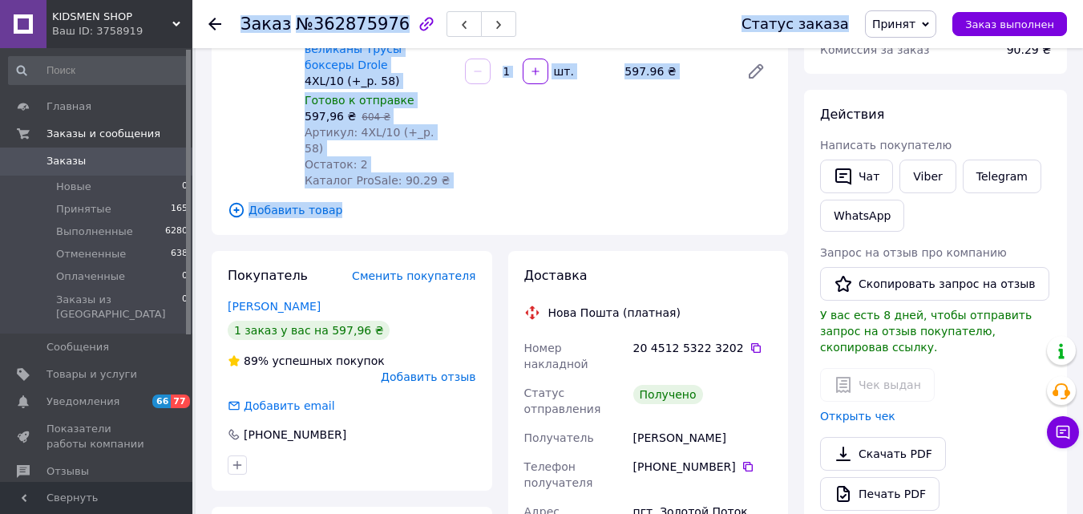
drag, startPoint x: 357, startPoint y: 197, endPoint x: 202, endPoint y: 16, distance: 238.7
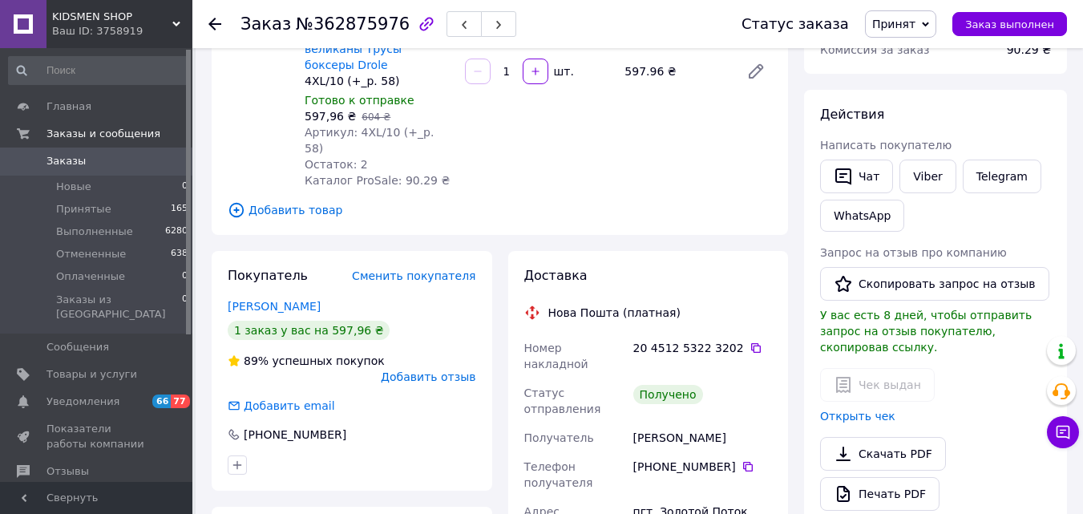
click at [212, 26] on icon at bounding box center [214, 24] width 13 height 13
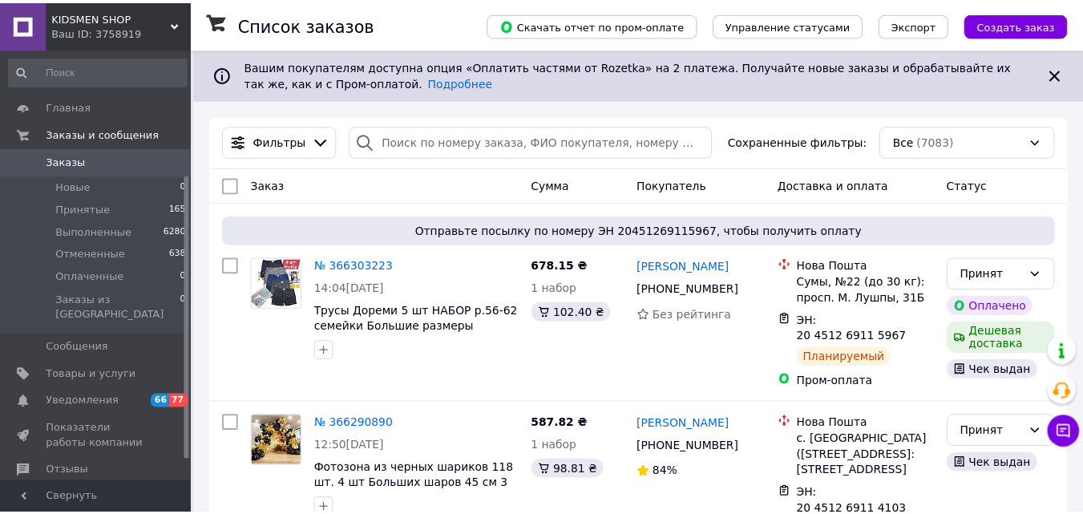
scroll to position [192, 0]
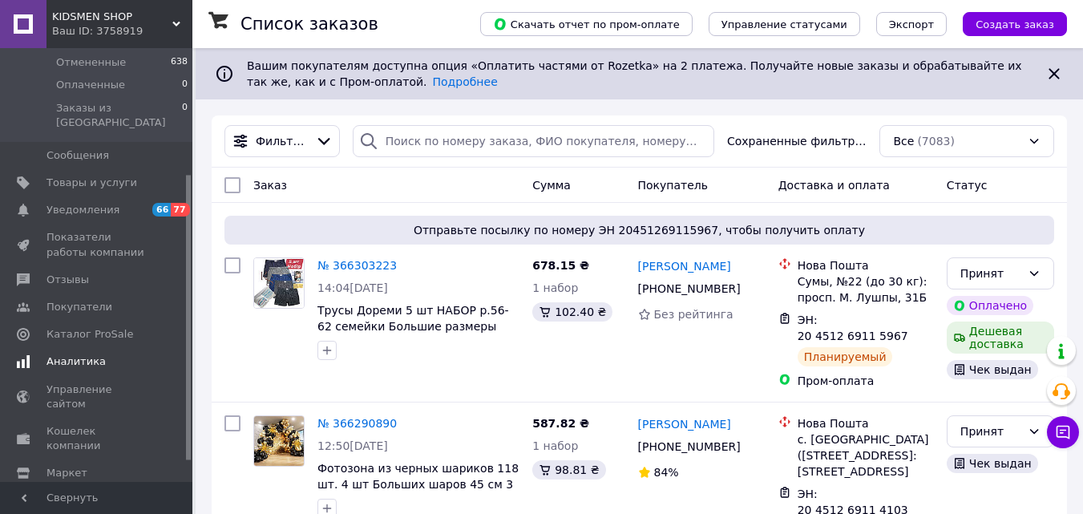
click at [89, 354] on span "Аналитика" at bounding box center [75, 361] width 59 height 14
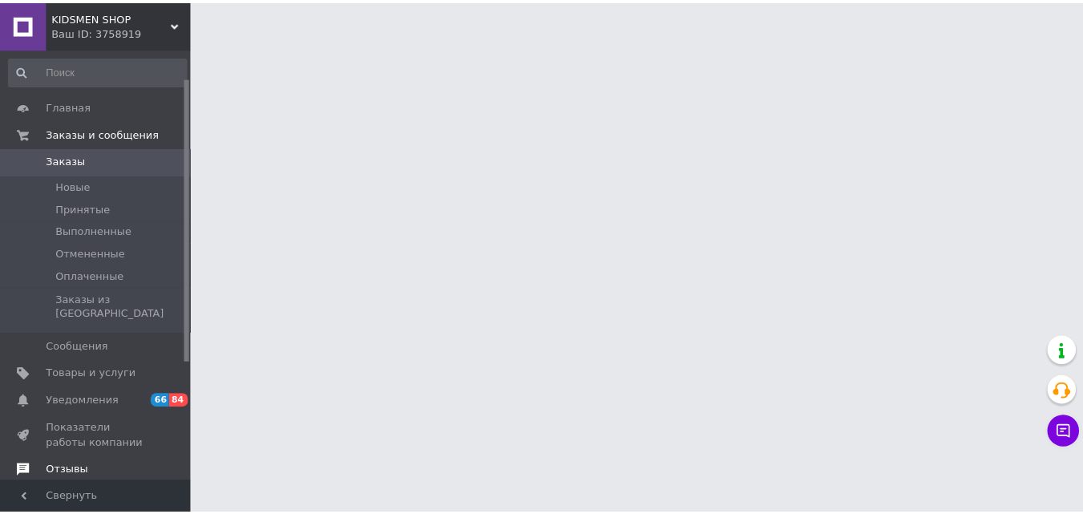
scroll to position [143, 0]
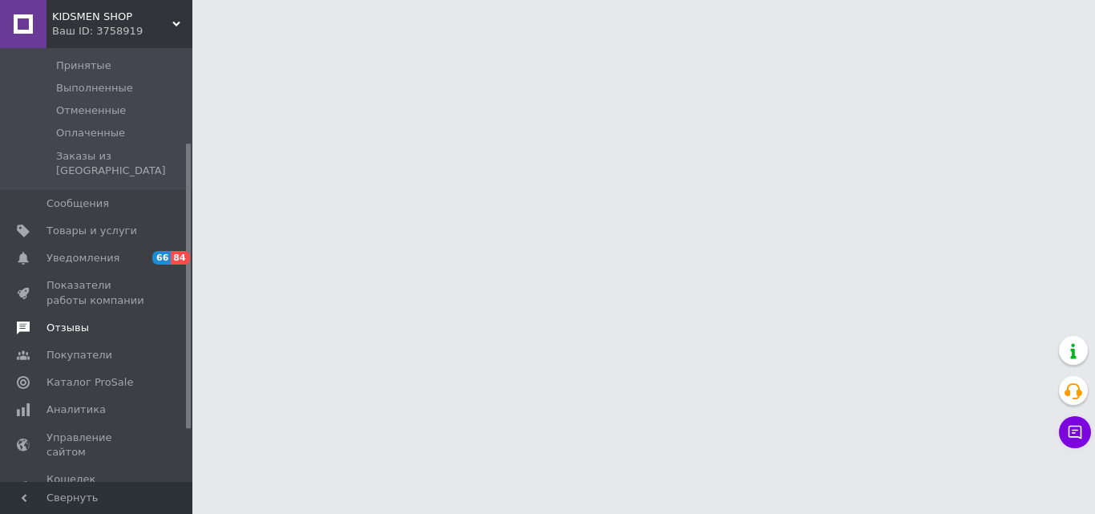
click at [86, 321] on span "Отзывы" at bounding box center [97, 328] width 102 height 14
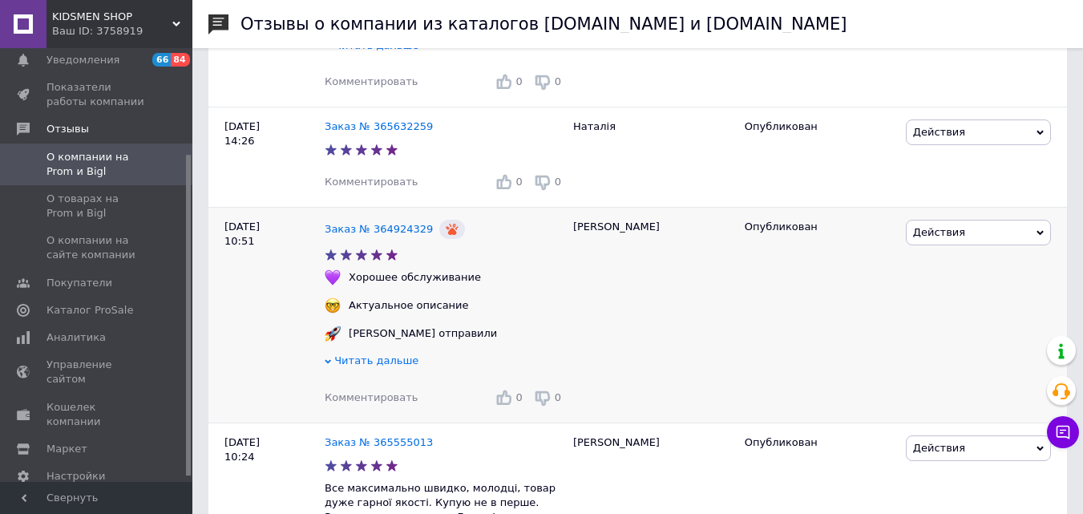
scroll to position [2975, 0]
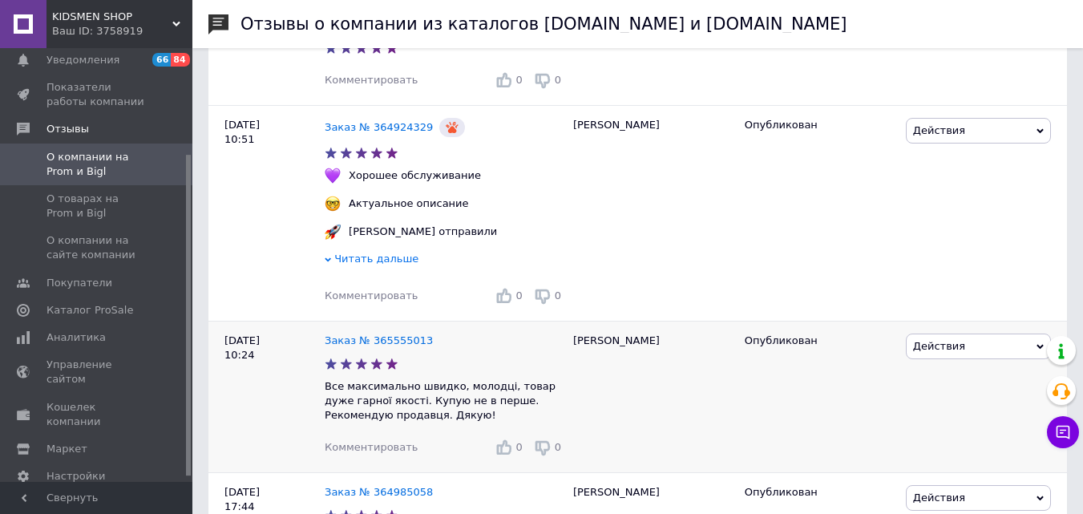
drag, startPoint x: 386, startPoint y: 343, endPoint x: 450, endPoint y: 442, distance: 118.1
click at [450, 442] on div "Комментировать 0 0" at bounding box center [445, 447] width 240 height 26
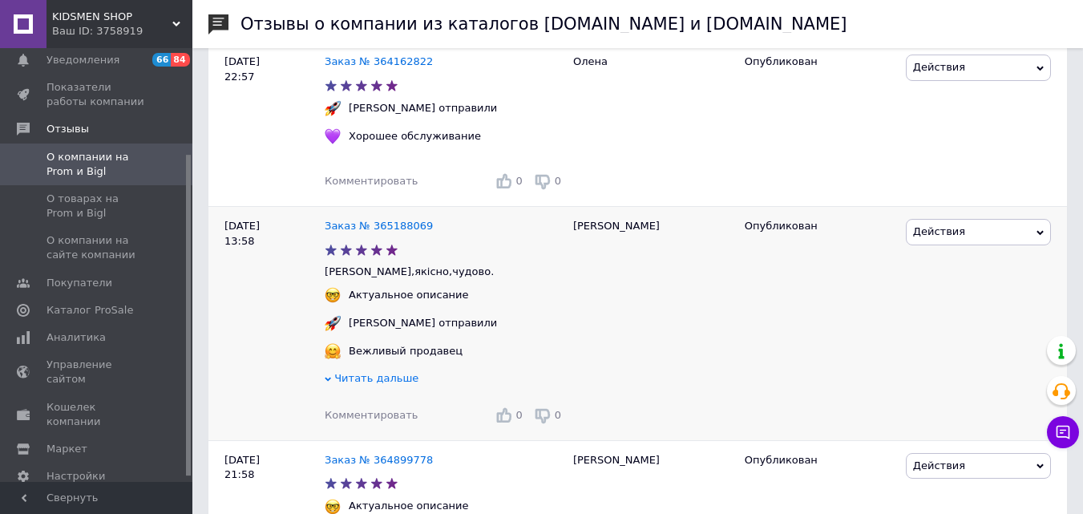
scroll to position [3965, 0]
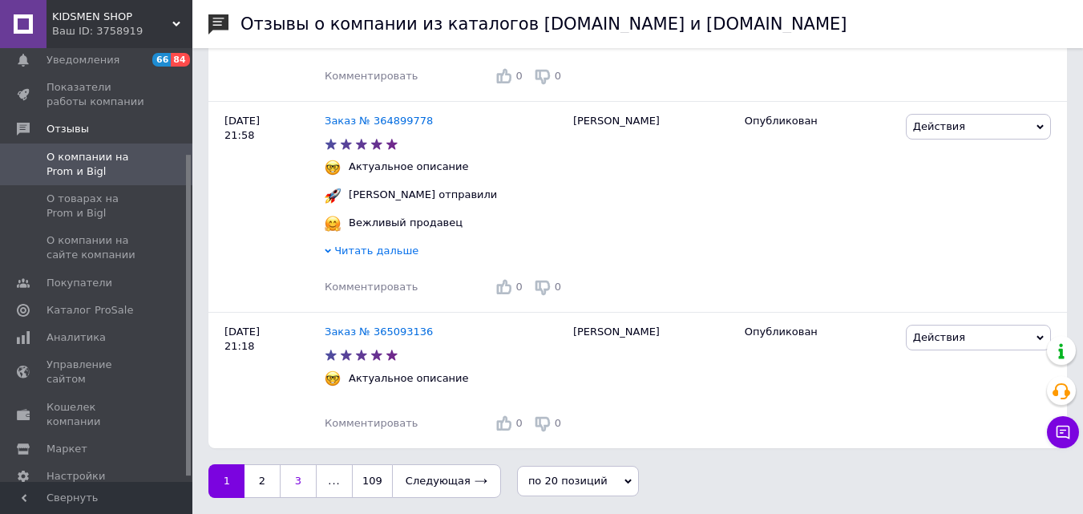
click at [295, 482] on link "3" at bounding box center [298, 481] width 37 height 34
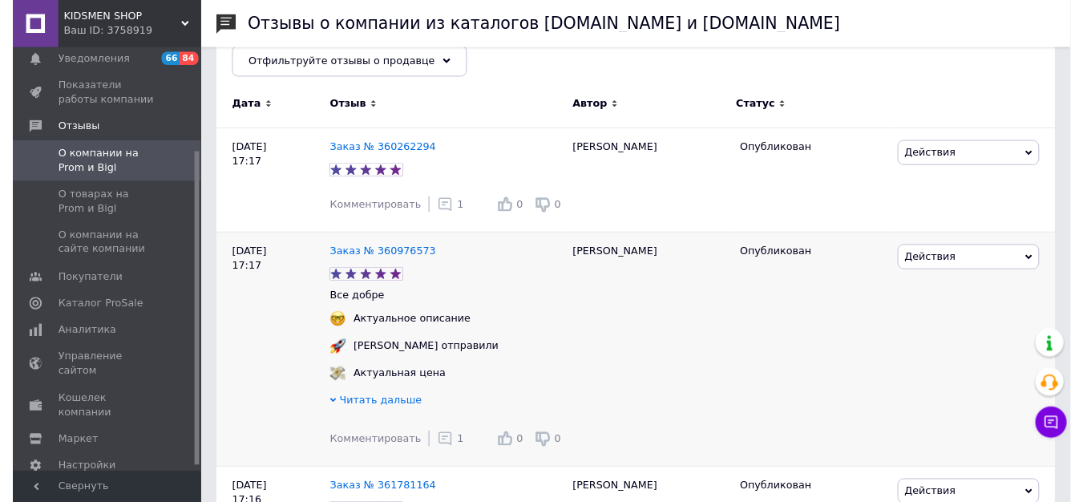
scroll to position [224, 0]
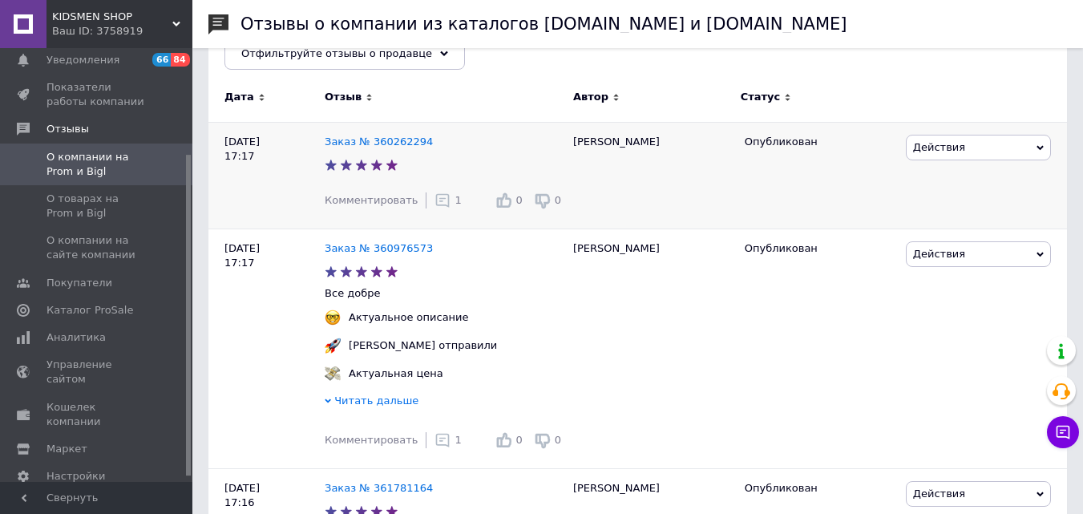
click at [434, 204] on icon at bounding box center [442, 200] width 16 height 16
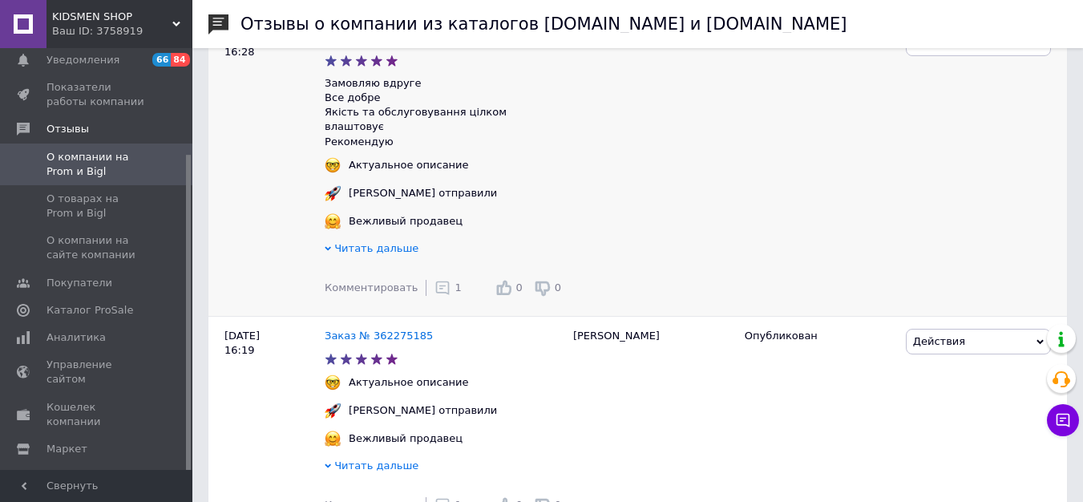
scroll to position [1069, 0]
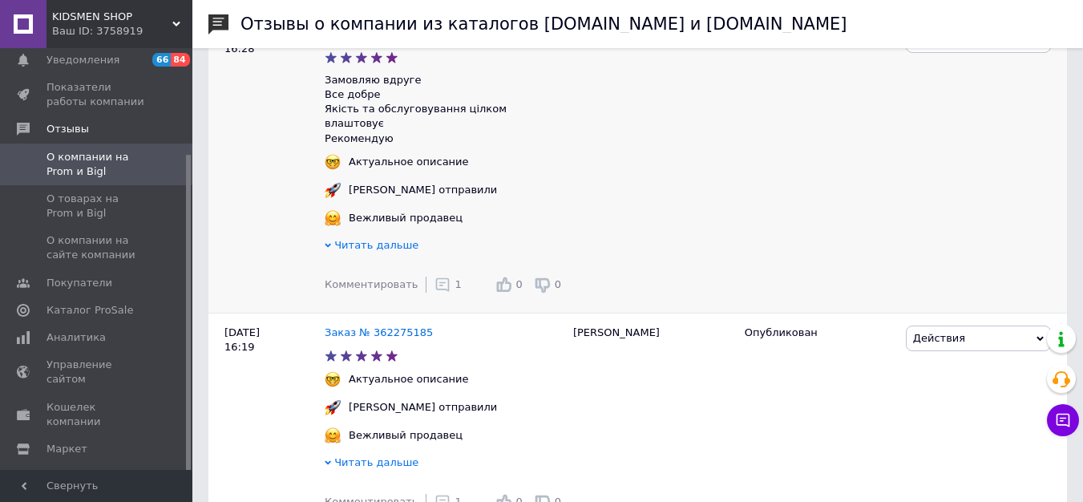
click at [437, 278] on use at bounding box center [443, 285] width 14 height 14
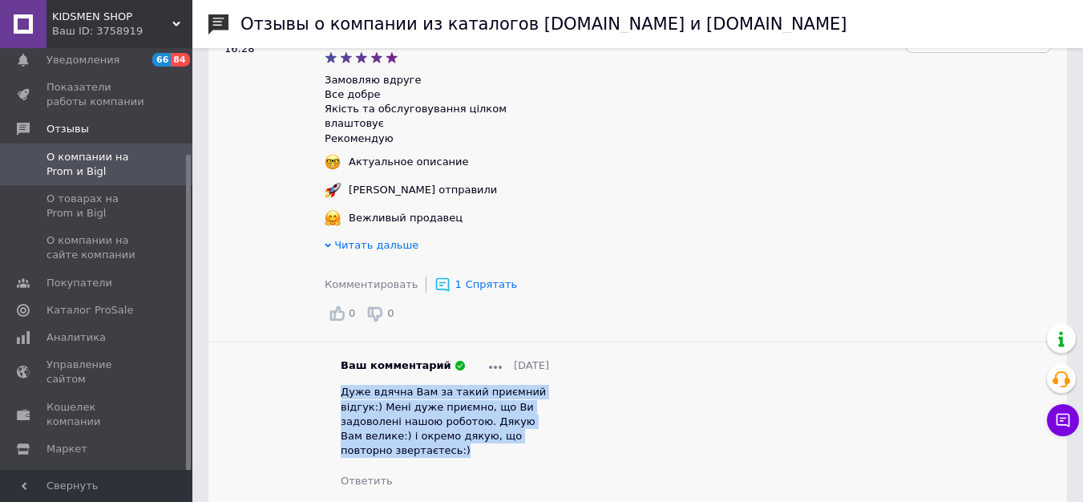
drag, startPoint x: 411, startPoint y: 446, endPoint x: 335, endPoint y: 376, distance: 103.3
click at [335, 376] on div "Ваш комментарий 21.09.2025 Дуже вдячна Вам за такий приємний відгук:) Мені дуже…" at bounding box center [445, 423] width 240 height 130
copy span "Дуже вдячна Вам за такий приємний відгук:) Мені дуже приємно, що Ви задоволені …"
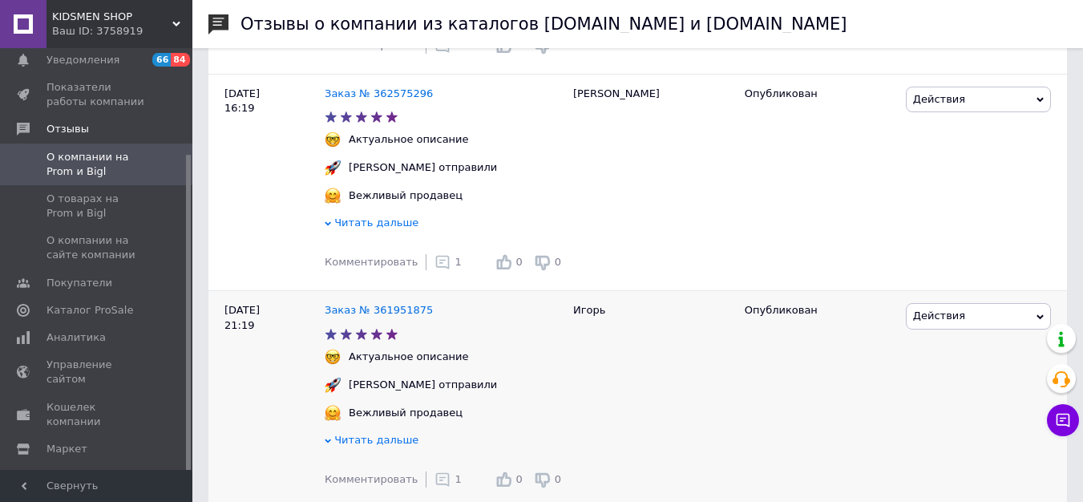
scroll to position [1809, 0]
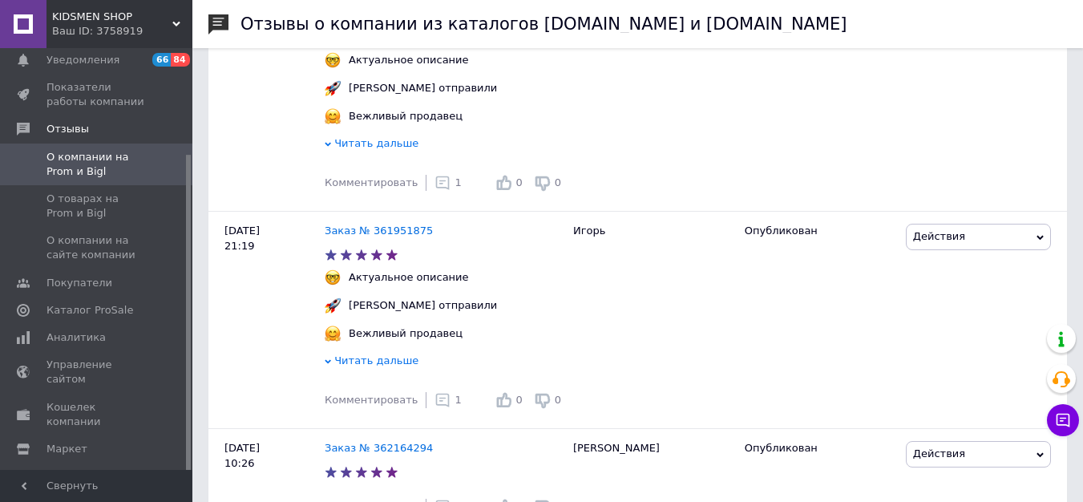
click at [1080, 199] on div "Отзывы о компании из каталогов Prom.ua и Bigl.ua 100% положительных из 553 отзы…" at bounding box center [637, 469] width 891 height 4557
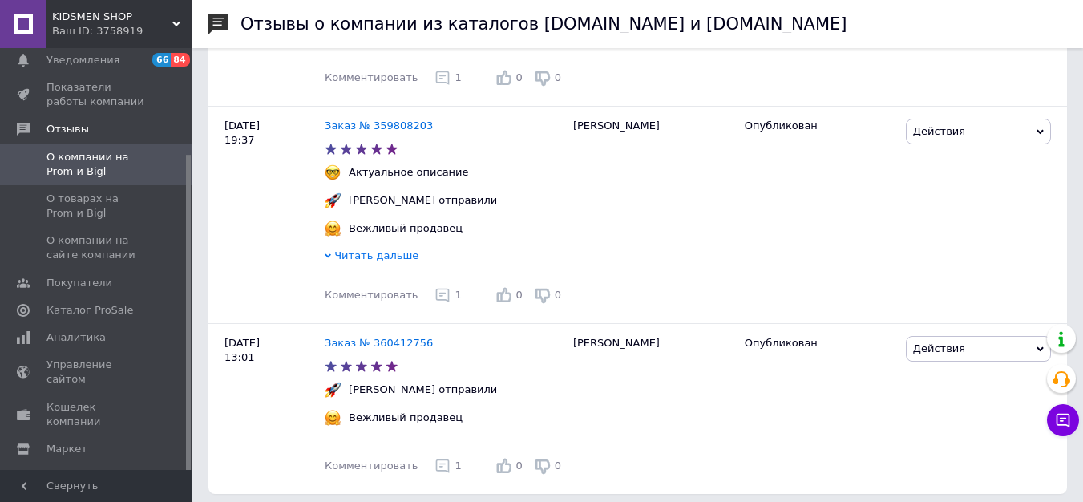
scroll to position [4061, 0]
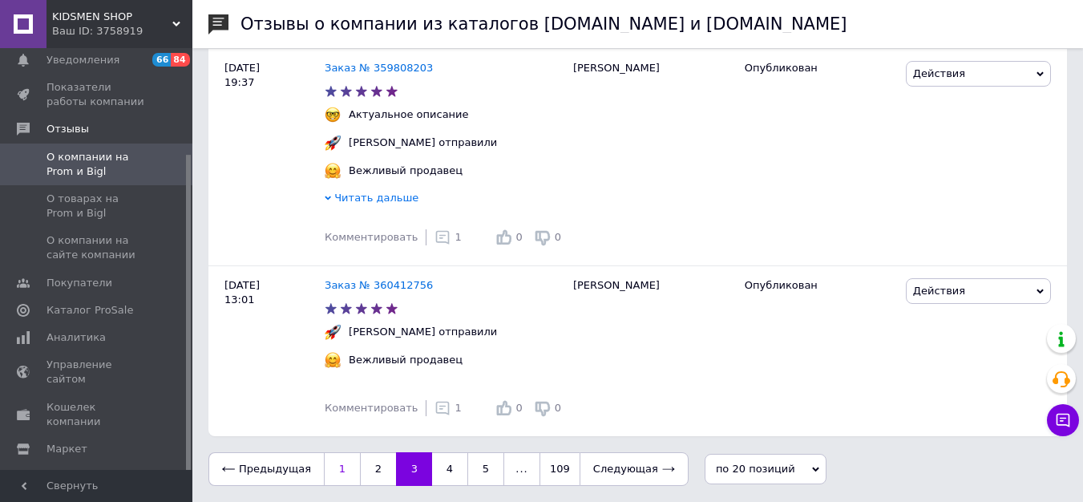
click at [336, 473] on link "1" at bounding box center [342, 469] width 36 height 34
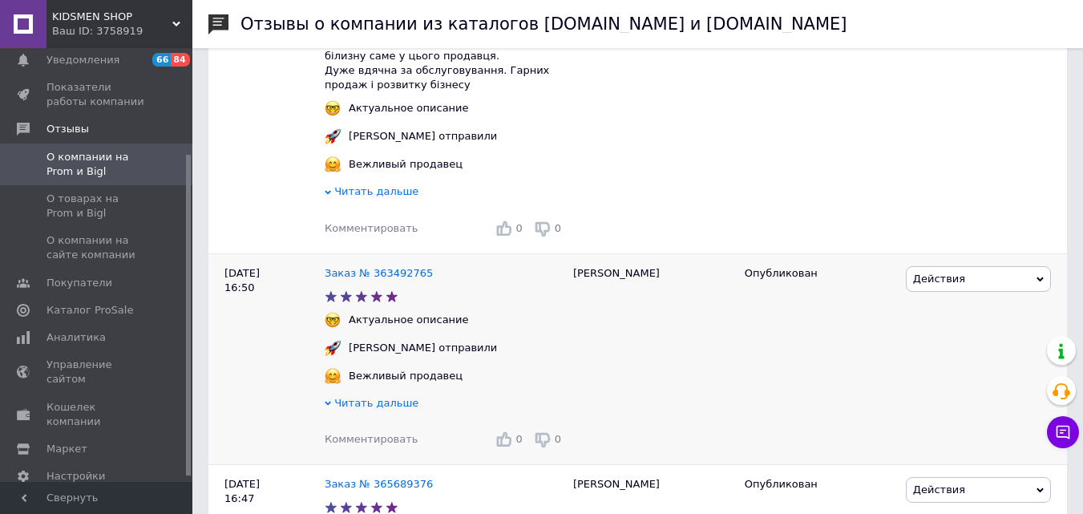
scroll to position [378, 0]
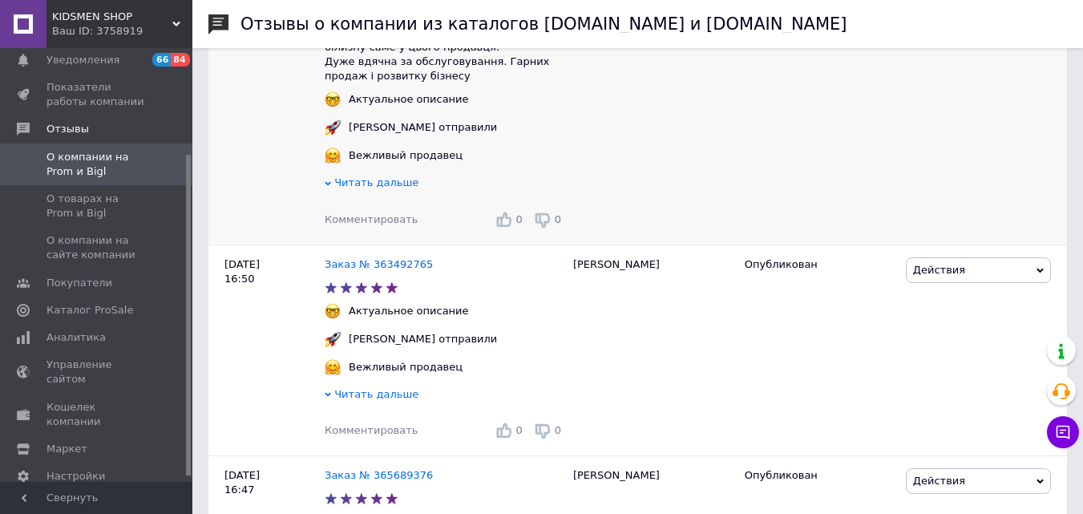
click at [382, 224] on span "Комментировать" at bounding box center [371, 219] width 93 height 12
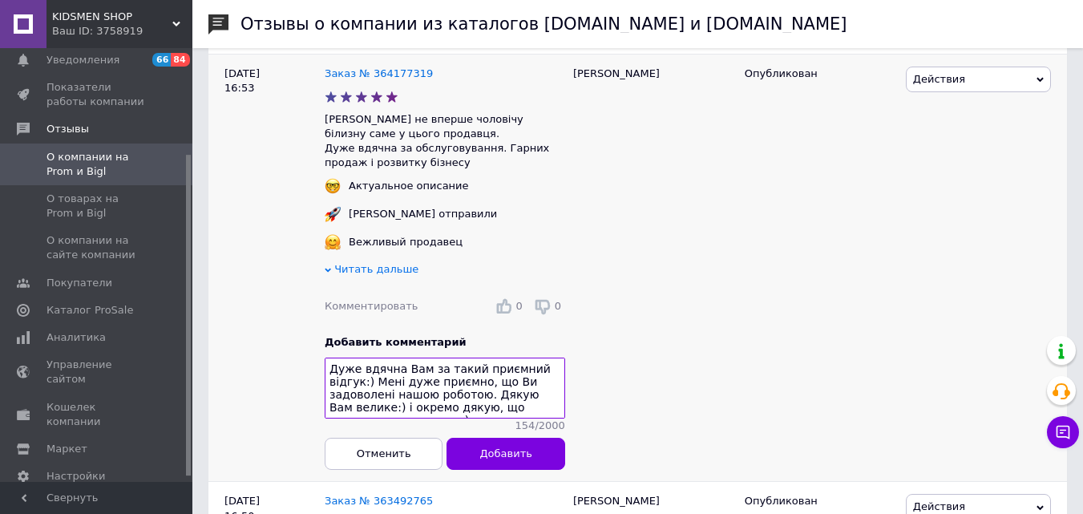
scroll to position [290, 0]
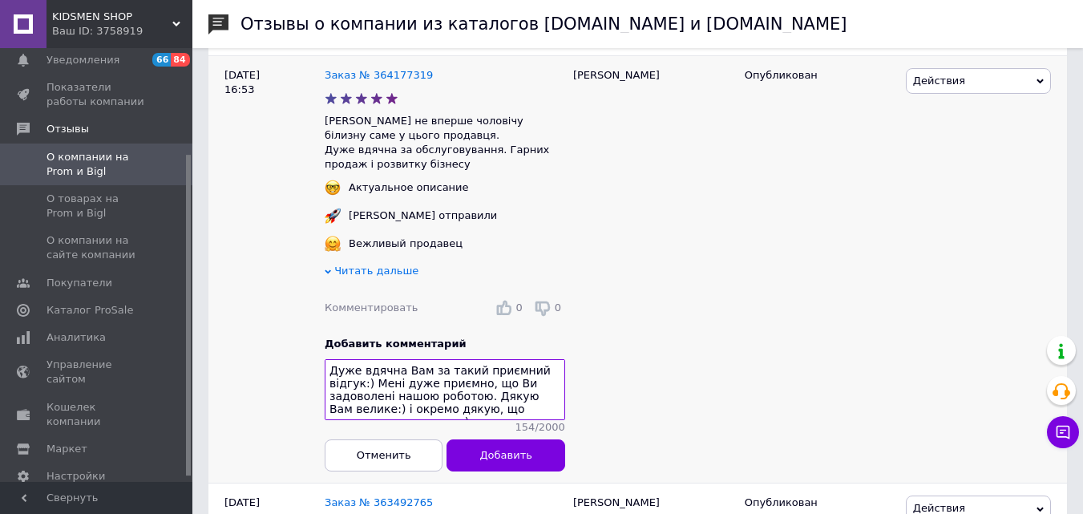
click at [555, 371] on textarea "Дуже вдячна Вам за такий приємний відгук:) Мені дуже приємно, що Ви задоволені …" at bounding box center [445, 389] width 240 height 61
click at [479, 420] on textarea "Дуже вдячна Вам за такий приємний відгук та побажання:) Мені дуже приємно, що В…" at bounding box center [445, 389] width 240 height 61
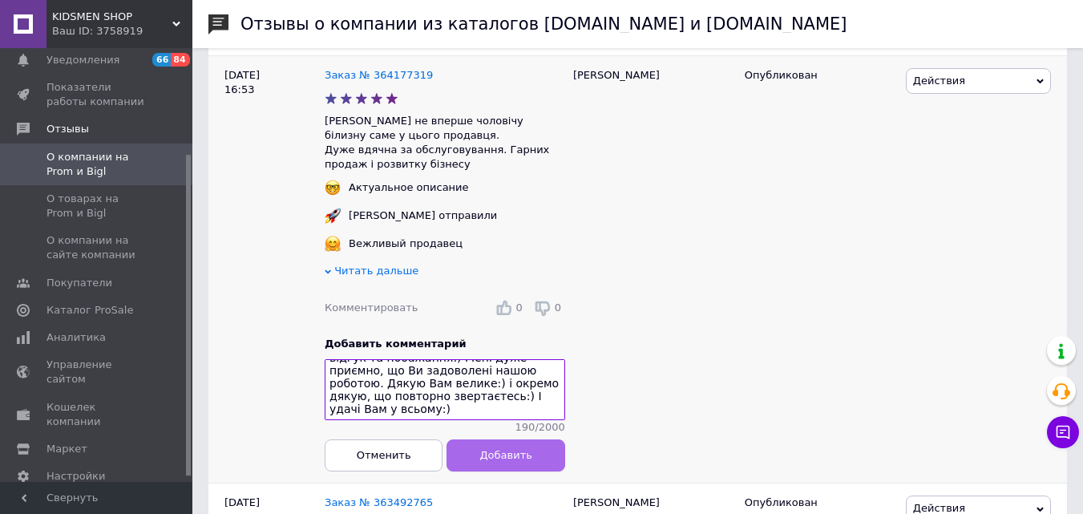
type textarea "Дуже вдячна Вам за такий приємний відгук та побажання:) Мені дуже приємно, що В…"
click at [498, 461] on span "Добавить" at bounding box center [505, 455] width 52 height 12
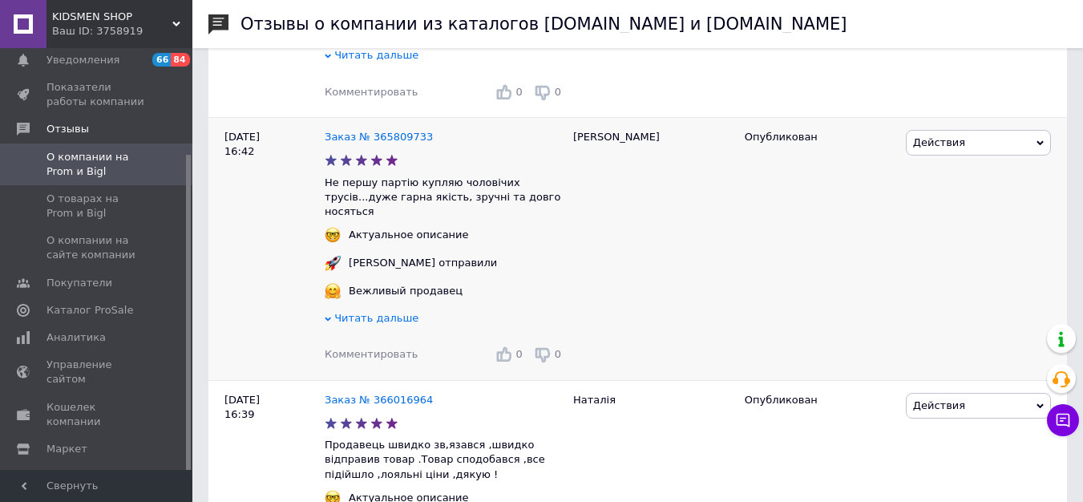
scroll to position [1219, 0]
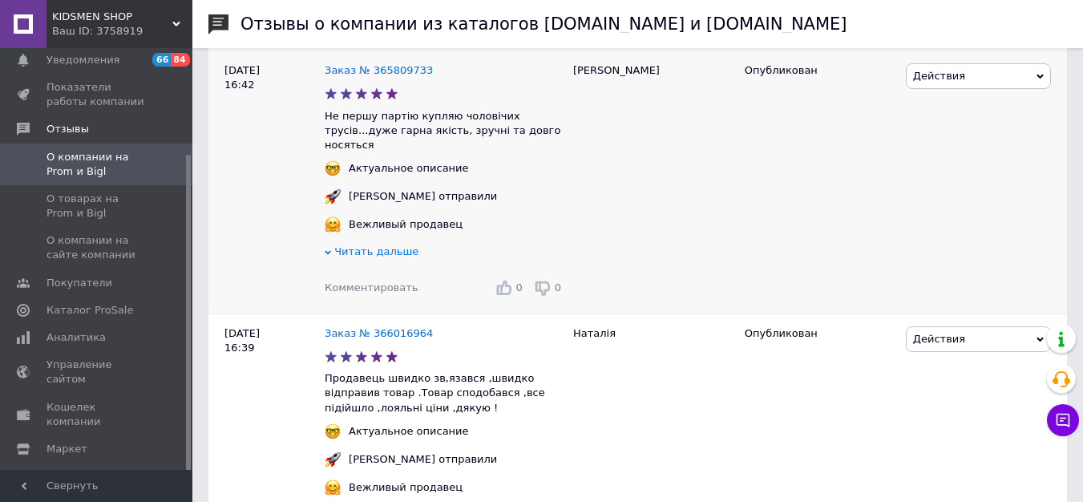
click at [356, 281] on span "Комментировать" at bounding box center [371, 287] width 93 height 12
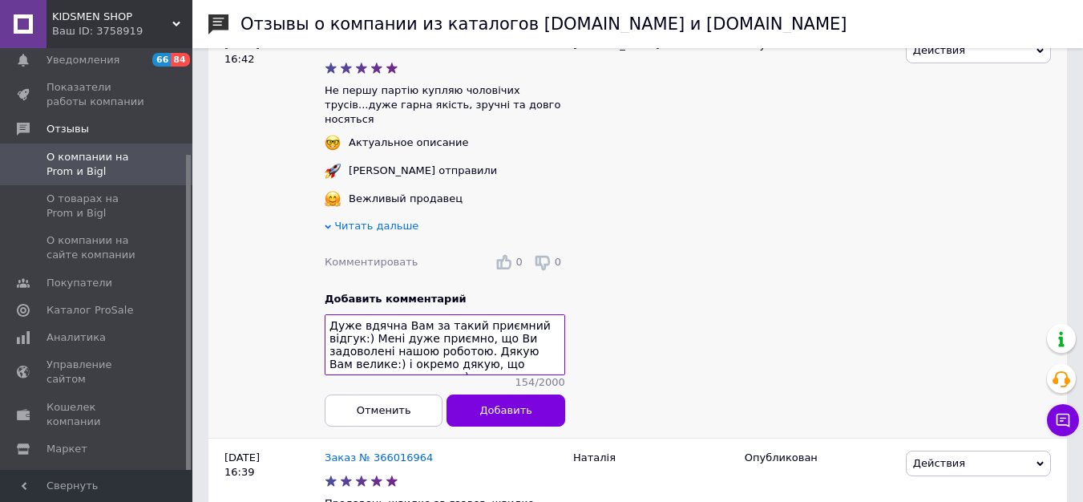
scroll to position [1239, 0]
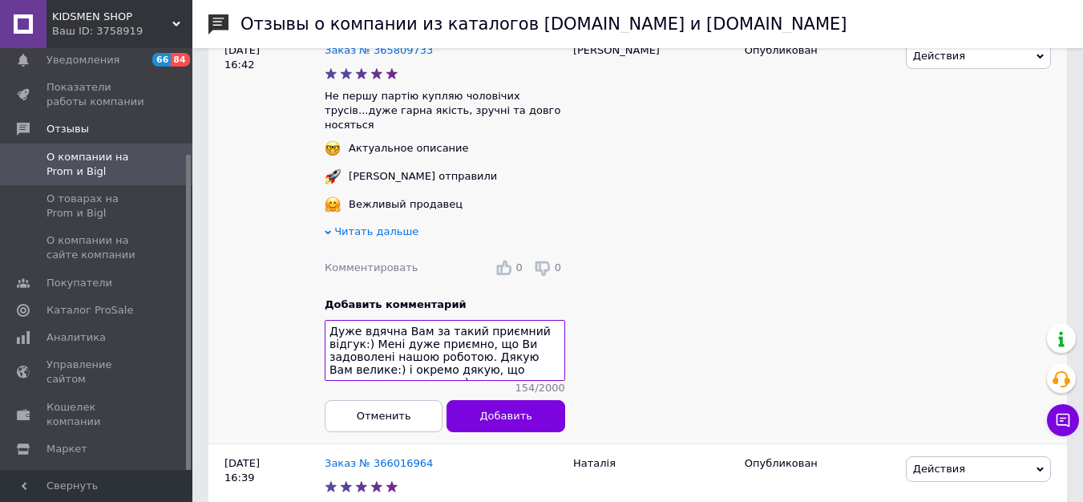
click at [417, 339] on textarea "Дуже вдячна Вам за такий приємний відгук:) Мені дуже приємно, що Ви задоволені …" at bounding box center [445, 350] width 240 height 61
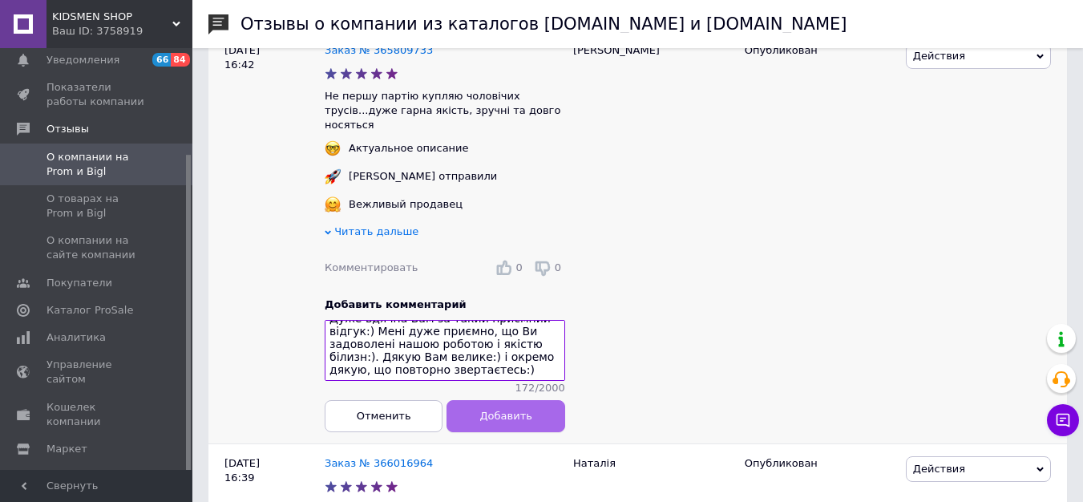
type textarea "Дуже вдячна Вам за такий приємний відгук:) Мені дуже приємно, що Ви задоволені …"
click at [476, 402] on button "Добавить" at bounding box center [506, 415] width 118 height 32
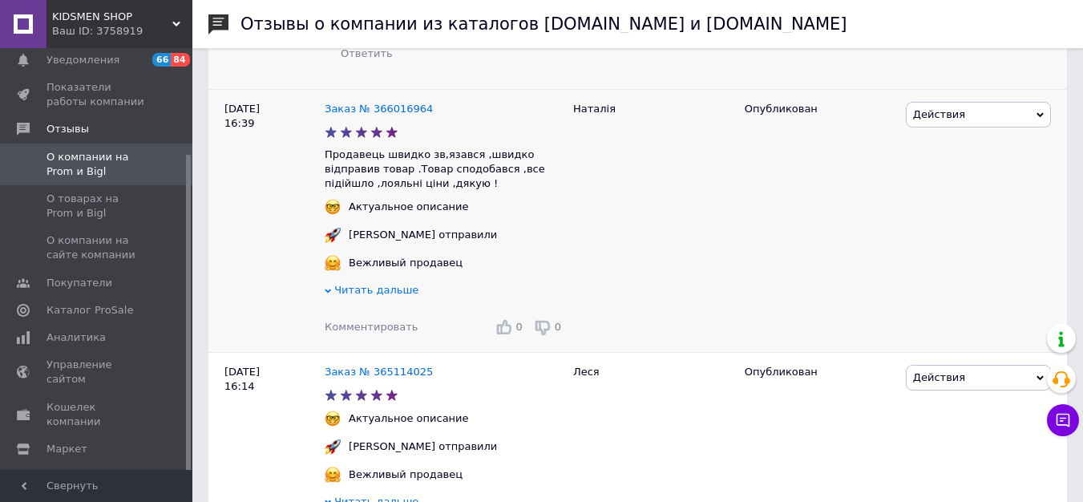
scroll to position [1669, 0]
click at [390, 320] on span "Комментировать" at bounding box center [371, 326] width 93 height 12
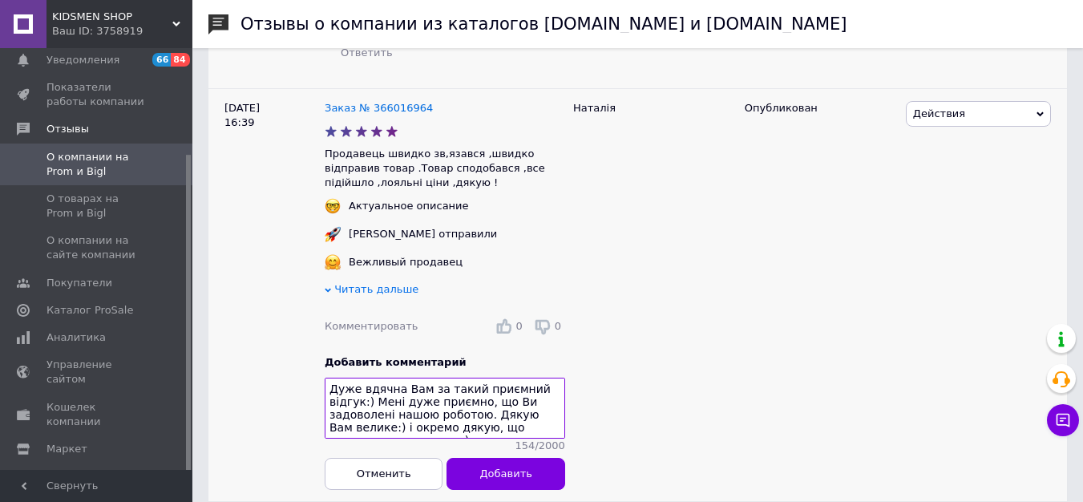
click at [331, 378] on textarea "Дуже вдячна Вам за такий приємний відгук:) Мені дуже приємно, що Ви задоволені …" at bounding box center [445, 408] width 240 height 61
drag, startPoint x: 485, startPoint y: 388, endPoint x: 513, endPoint y: 402, distance: 31.5
click at [513, 402] on textarea "Дуже вдячна Вам за такий приємний відгук:) Я рада, що сподобались:) Мені дуже п…" at bounding box center [445, 408] width 240 height 61
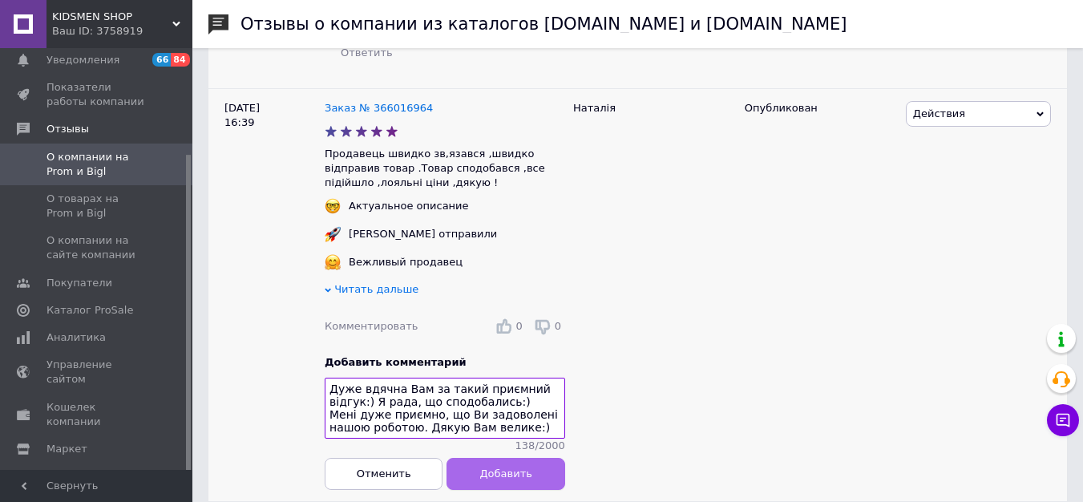
type textarea "Дуже вдячна Вам за такий приємний відгук:) Я рада, що сподобались:) Мені дуже п…"
click at [490, 467] on span "Добавить" at bounding box center [505, 473] width 52 height 12
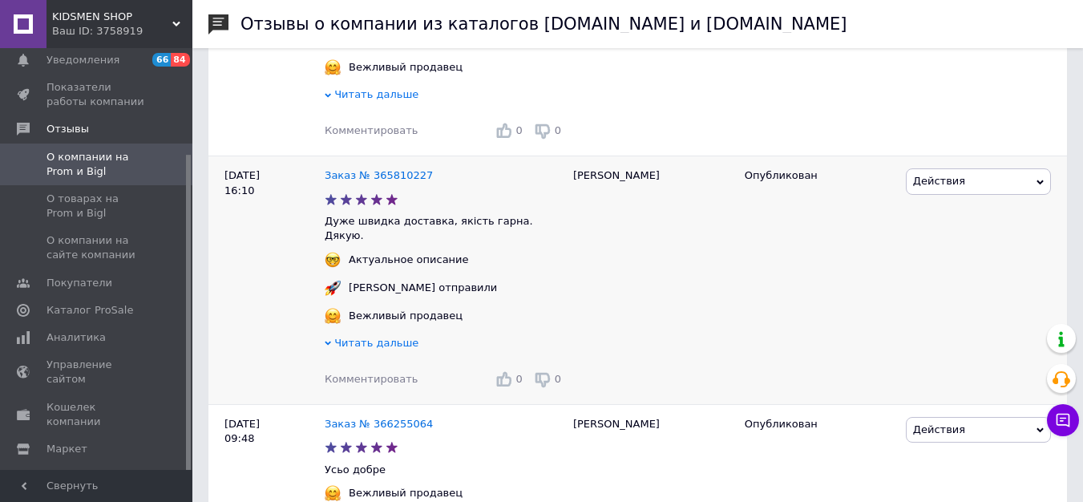
scroll to position [2367, 0]
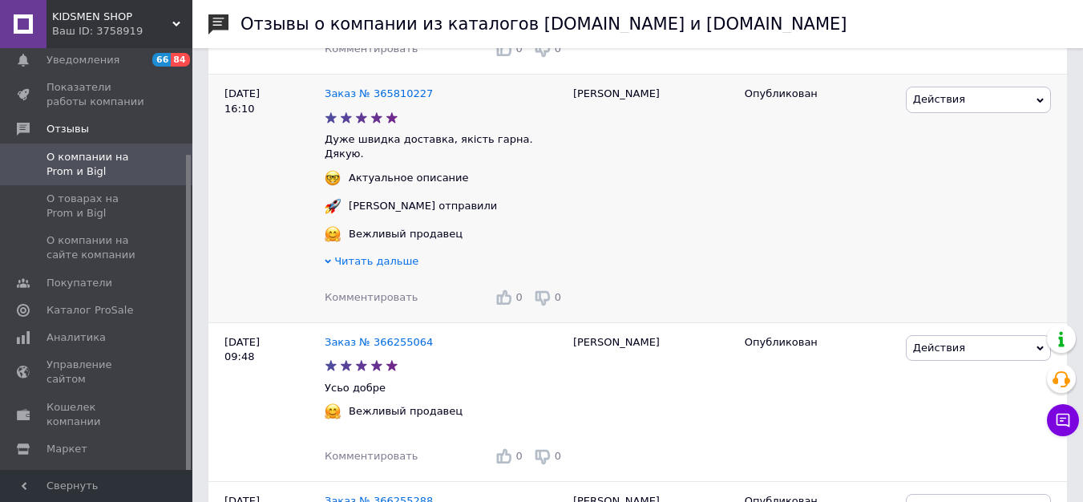
click at [361, 291] on span "Комментировать" at bounding box center [371, 297] width 93 height 12
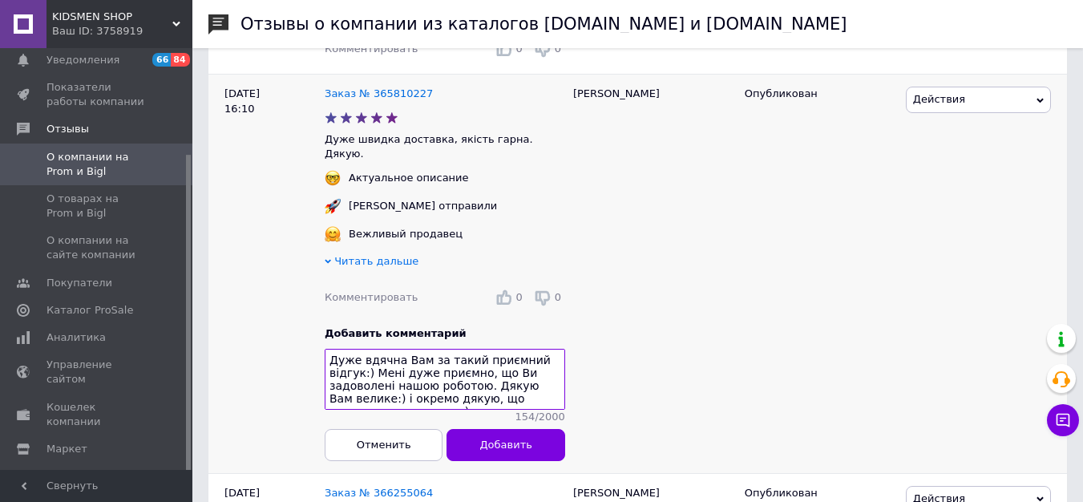
drag, startPoint x: 524, startPoint y: 336, endPoint x: 555, endPoint y: 358, distance: 38.5
click at [555, 358] on textarea "Дуже вдячна Вам за такий приємний відгук:) Мені дуже приємно, що Ви задоволені …" at bounding box center [445, 379] width 240 height 61
click at [563, 349] on textarea "Дуже вдячна Вам за такий приємний відгук:) Мені дуже приємно, що Ви задоволені …" at bounding box center [445, 379] width 240 height 61
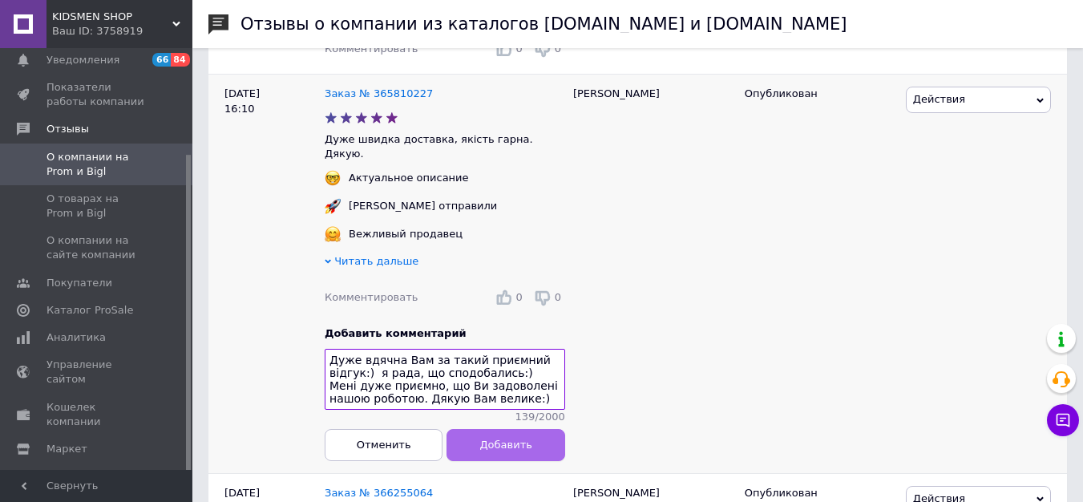
type textarea "Дуже вдячна Вам за такий приємний відгук:) я рада, що сподобались:) Мені дуже п…"
click at [504, 438] on span "Добавить" at bounding box center [505, 444] width 52 height 12
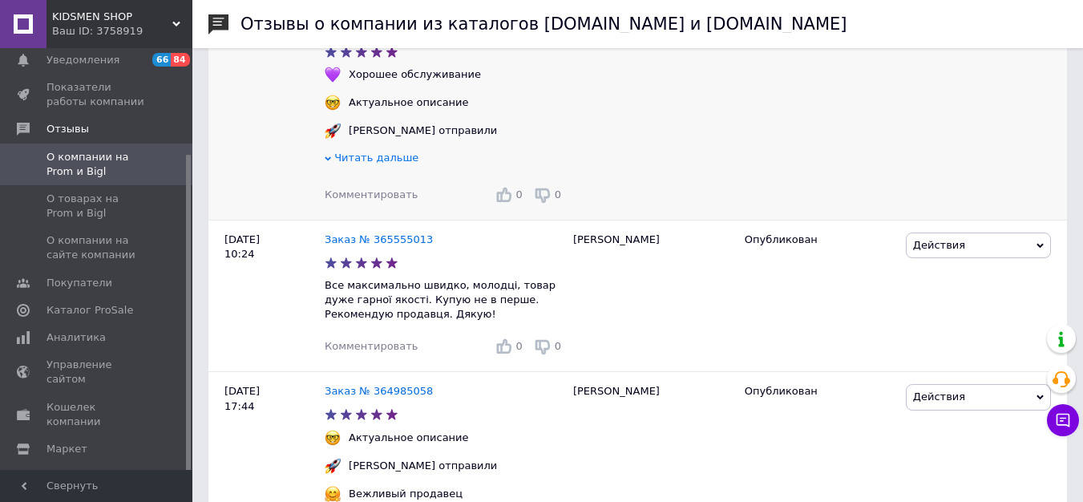
scroll to position [3979, 0]
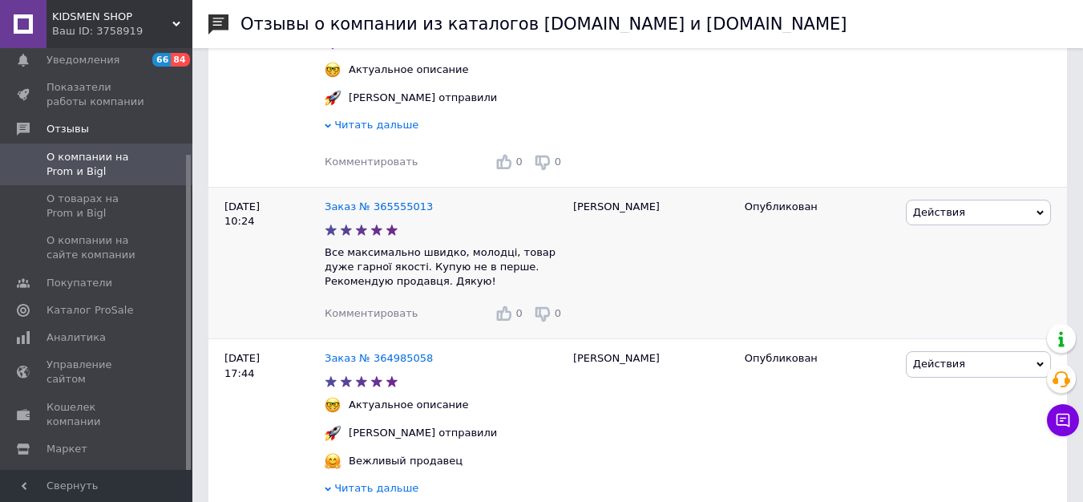
click at [379, 306] on div "Комментировать" at bounding box center [371, 313] width 93 height 14
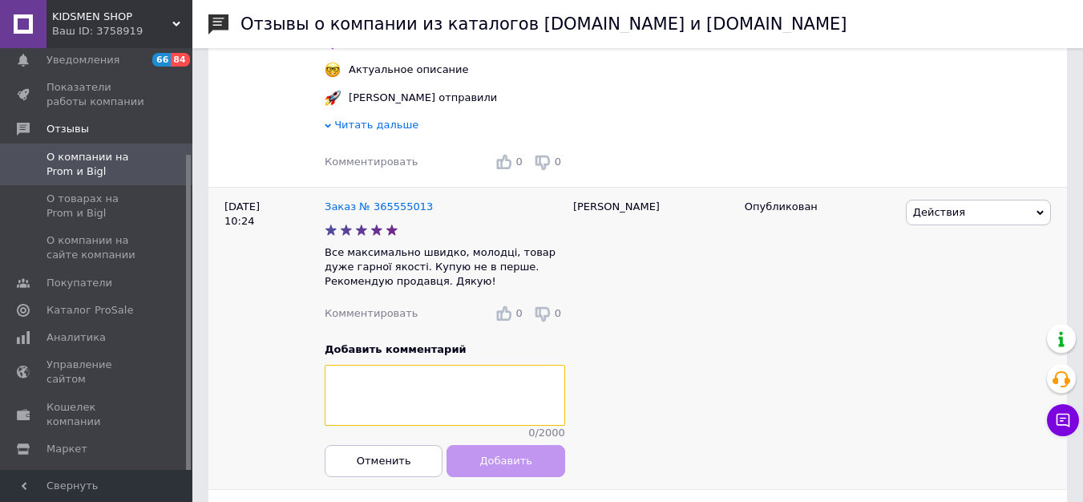
click at [393, 366] on textarea at bounding box center [445, 396] width 240 height 61
paste textarea "Дуже вдячна Вам за такий приємний відгук:) Мені дуже приємно, що Ви задоволені …"
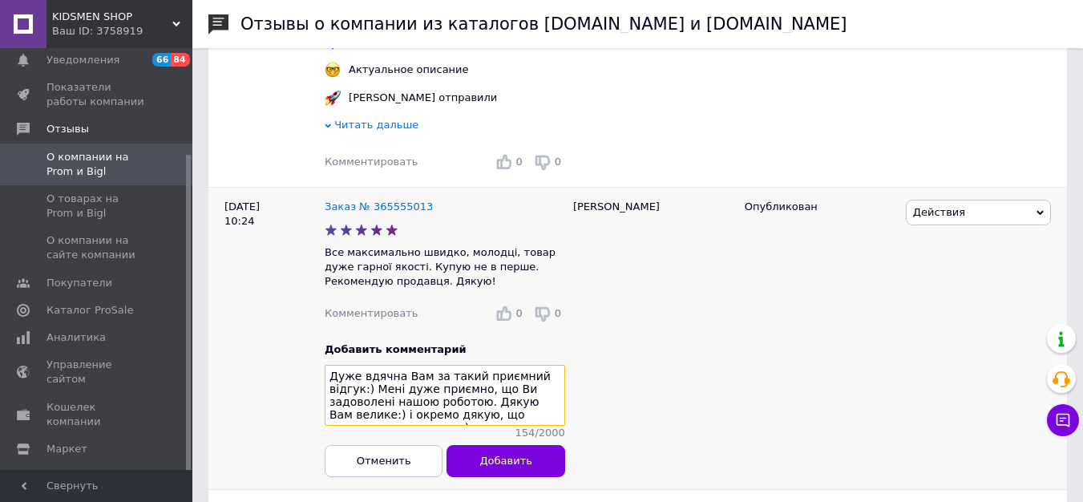
click at [559, 366] on textarea "Дуже вдячна Вам за такий приємний відгук:) Мені дуже приємно, що Ви задоволені …" at bounding box center [445, 396] width 240 height 61
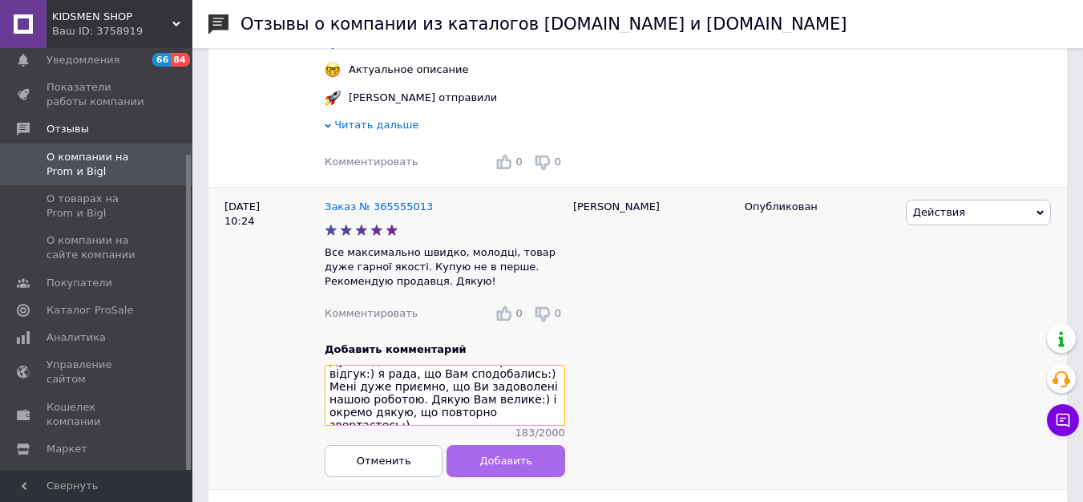
type textarea "Дуже вдячна Вам за такий приємний відгук:) я рада, що Вам сподобались:) Мені ду…"
click at [505, 454] on span "Добавить" at bounding box center [505, 460] width 52 height 12
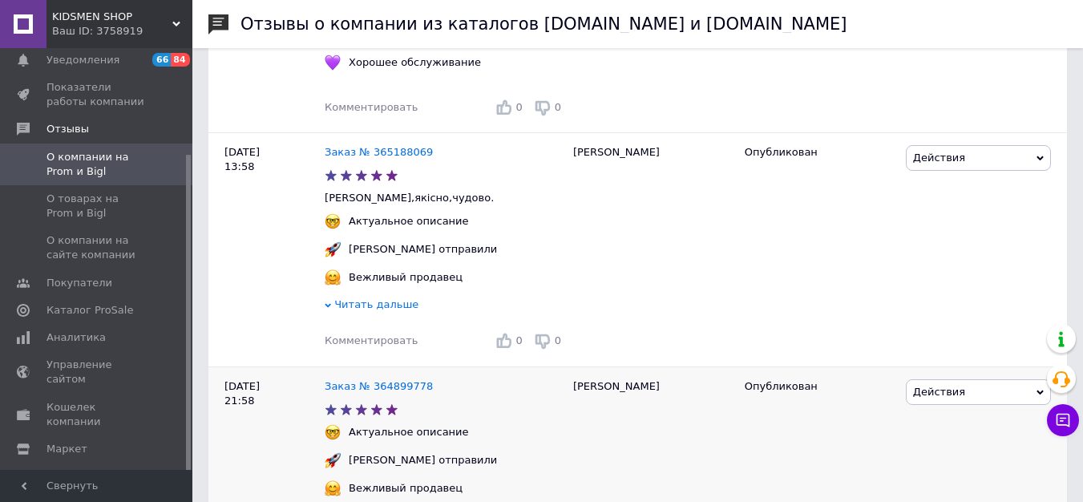
scroll to position [4729, 0]
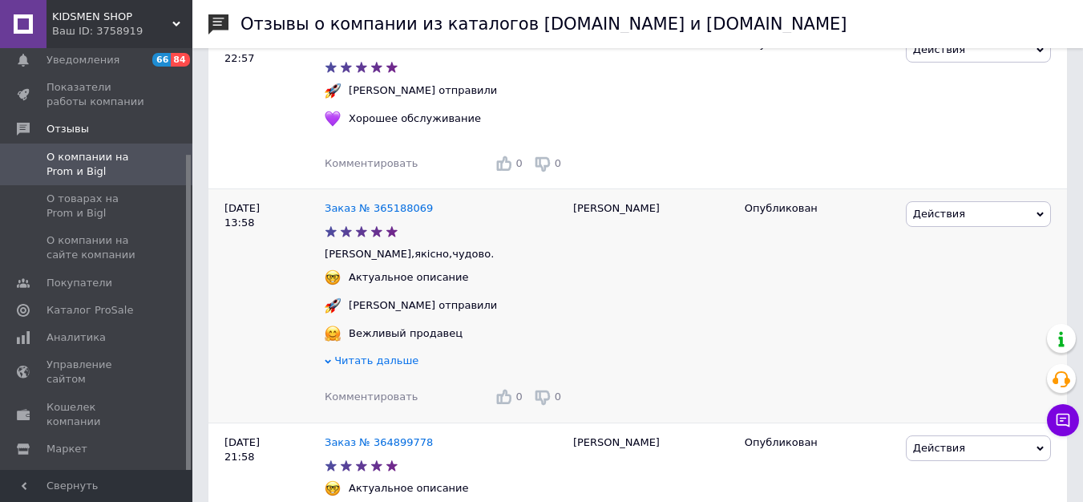
click at [362, 390] on span "Комментировать" at bounding box center [371, 396] width 93 height 12
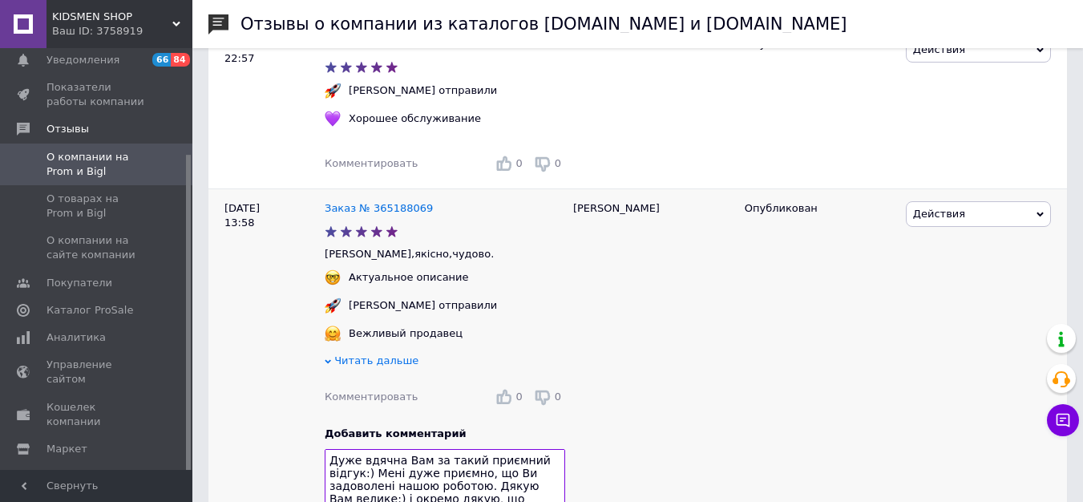
drag, startPoint x: 328, startPoint y: 440, endPoint x: 555, endPoint y: 445, distance: 226.9
click at [555, 449] on textarea "Дуже вдячна Вам за такий приємний відгук:) Мені дуже приємно, що Ви задоволені …" at bounding box center [445, 479] width 240 height 61
type textarea "Дуже вдячна Вам за такий приємний відгук:) Мені дуже приємно, що Ви задоволені …"
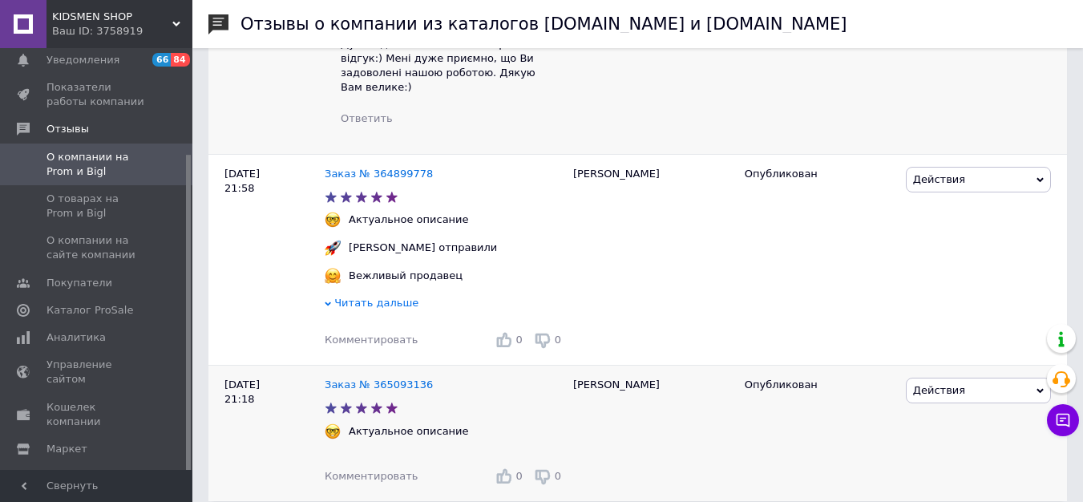
scroll to position [5195, 0]
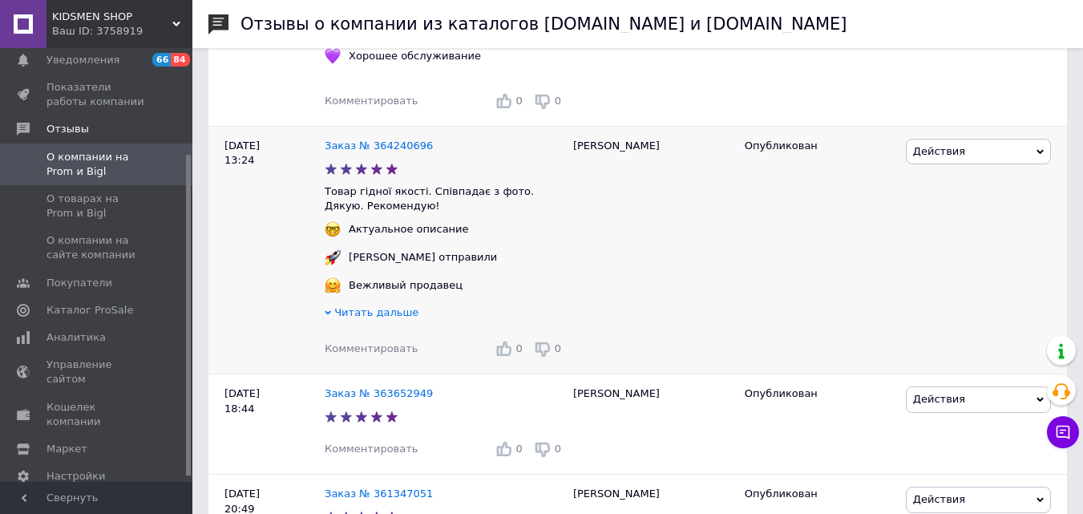
scroll to position [558, 0]
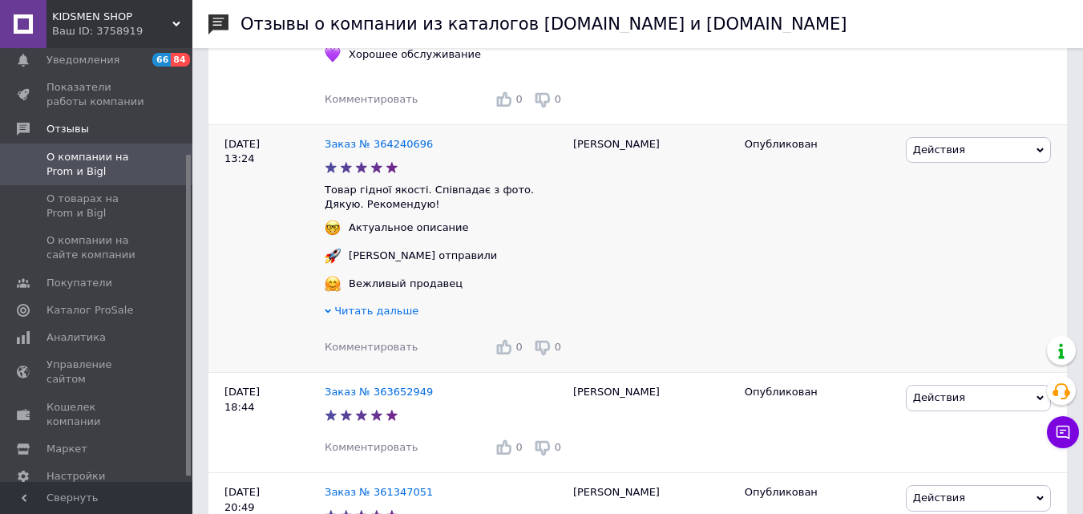
click at [338, 353] on span "Комментировать" at bounding box center [371, 347] width 93 height 12
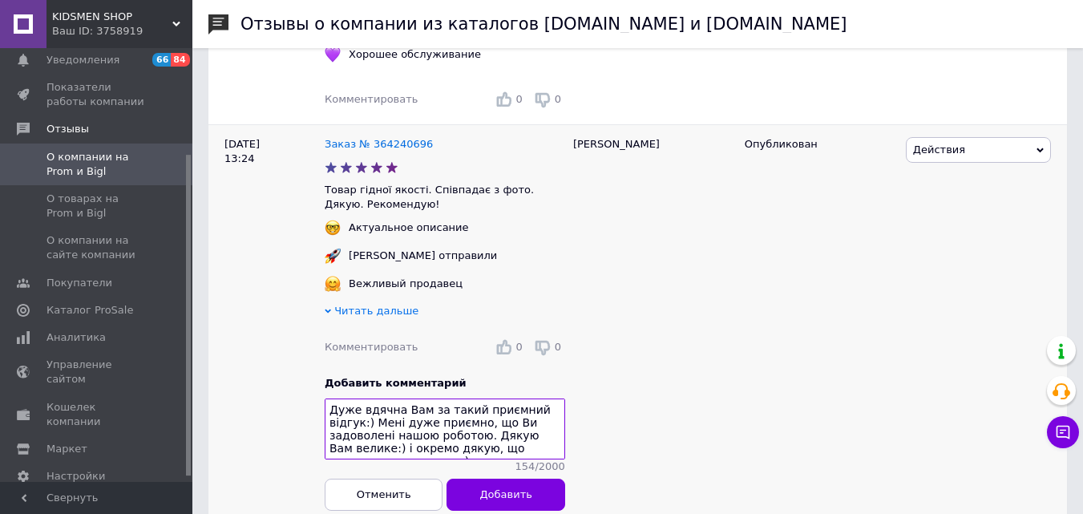
drag, startPoint x: 524, startPoint y: 447, endPoint x: 549, endPoint y: 460, distance: 28.0
click at [549, 460] on textarea "Дуже вдячна Вам за такий приємний відгук:) Мені дуже приємно, що Ви задоволені …" at bounding box center [445, 429] width 240 height 61
click at [562, 414] on textarea "Дуже вдячна Вам за такий приємний відгук:) Мені дуже приємно, що Ви задоволені …" at bounding box center [445, 429] width 240 height 61
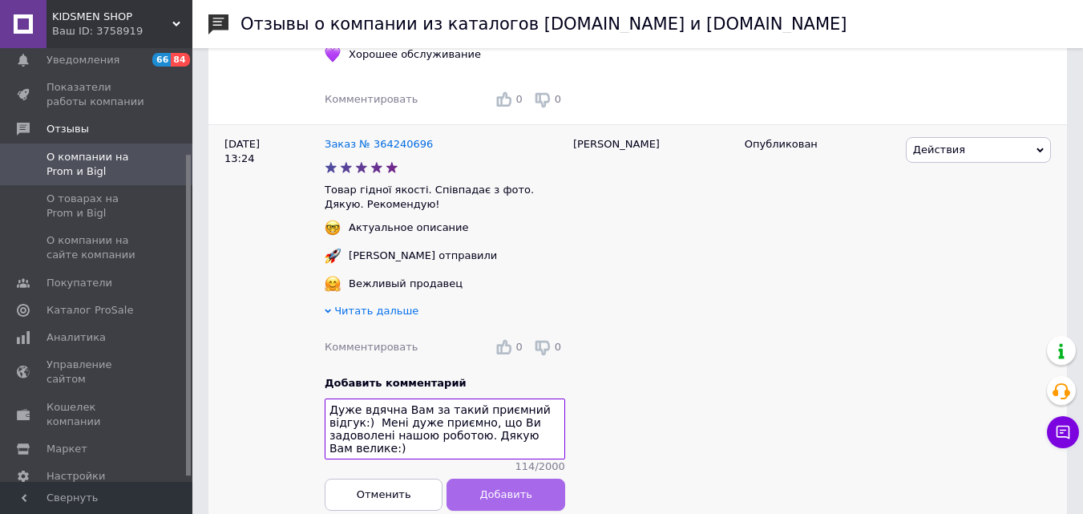
type textarea "Дуже вдячна Вам за такий приємний відгук:) Мені дуже приємно, що Ви задоволені …"
click at [506, 500] on span "Добавить" at bounding box center [505, 494] width 52 height 12
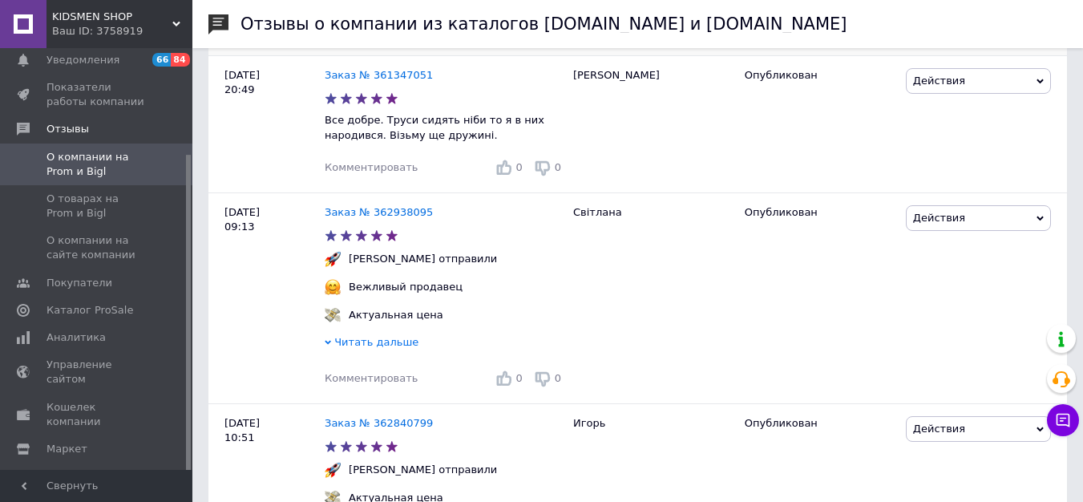
scroll to position [1169, 0]
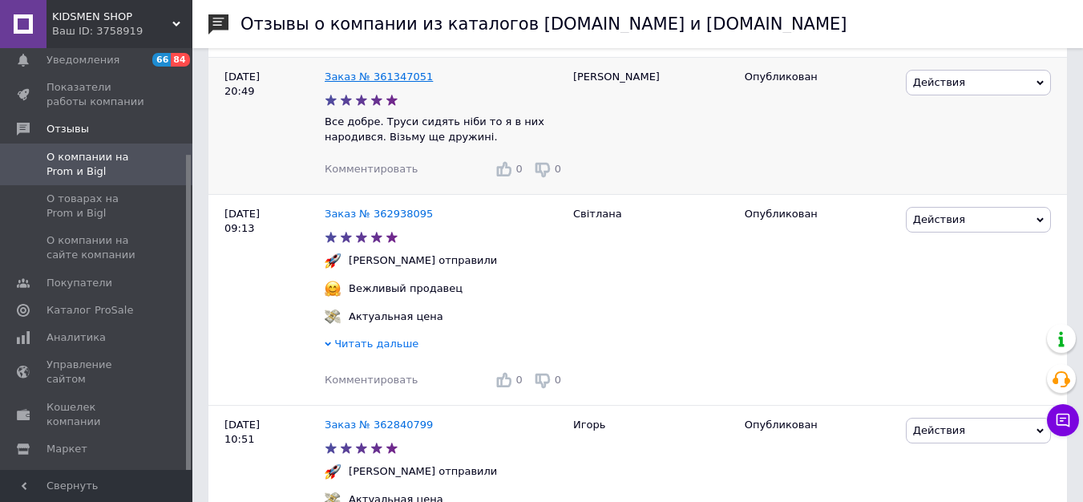
drag, startPoint x: 374, startPoint y: 89, endPoint x: 337, endPoint y: 81, distance: 37.0
click at [351, 169] on span "Комментировать" at bounding box center [371, 169] width 93 height 12
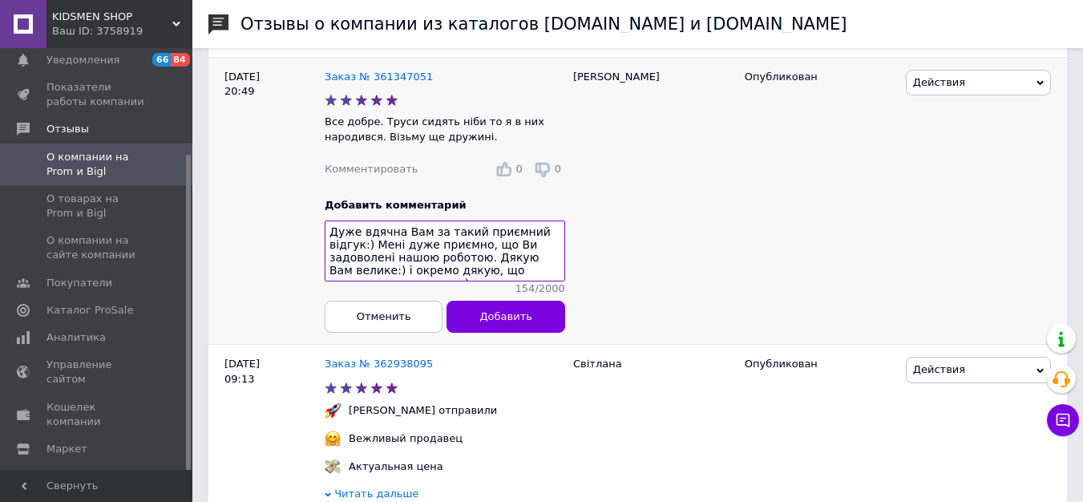
drag, startPoint x: 524, startPoint y: 270, endPoint x: 554, endPoint y: 286, distance: 33.7
click at [554, 281] on textarea "Дуже вдячна Вам за такий приємний відгук:) Мені дуже приємно, що Ви задоволені …" at bounding box center [445, 250] width 240 height 61
click at [329, 249] on textarea "Дуже вдячна Вам за такий приємний відгук:) Мені дуже приємно, що Ви задоволені …" at bounding box center [445, 250] width 240 height 61
drag, startPoint x: 522, startPoint y: 236, endPoint x: 471, endPoint y: 239, distance: 51.4
click at [471, 239] on textarea "Дуже вдячна Вам за такий приємний відгук:) я рада, що Вам сподобались:) Мені ду…" at bounding box center [445, 250] width 240 height 61
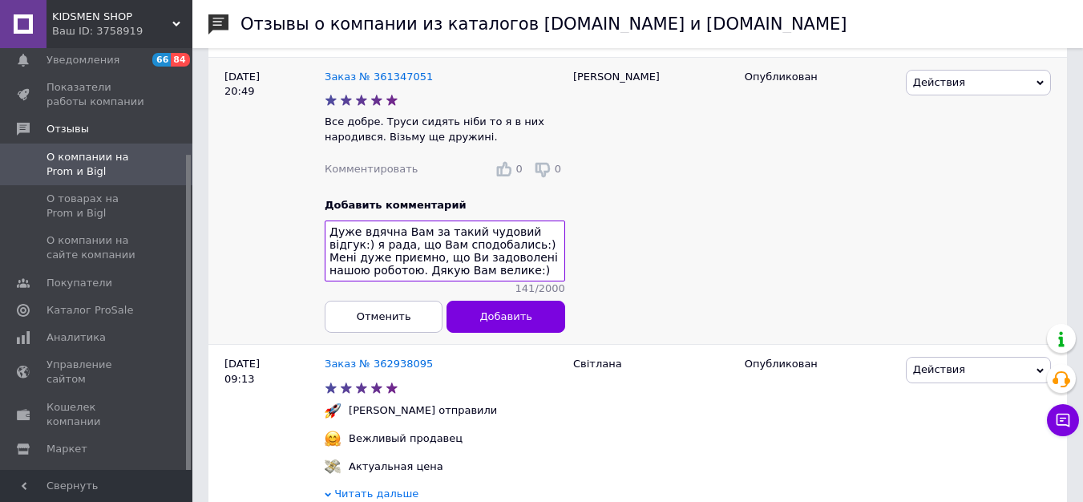
click at [475, 255] on textarea "Дуже вдячна Вам за такий чудовий відгук:) я рада, що Вам сподобались:) Мені дуж…" at bounding box center [445, 250] width 240 height 61
type textarea "Дуже вдячна Вам за такий чудовий відгук:) я рада, що Вам сподобались:) Мені дуж…"
click at [499, 322] on span "Добавить" at bounding box center [505, 316] width 52 height 12
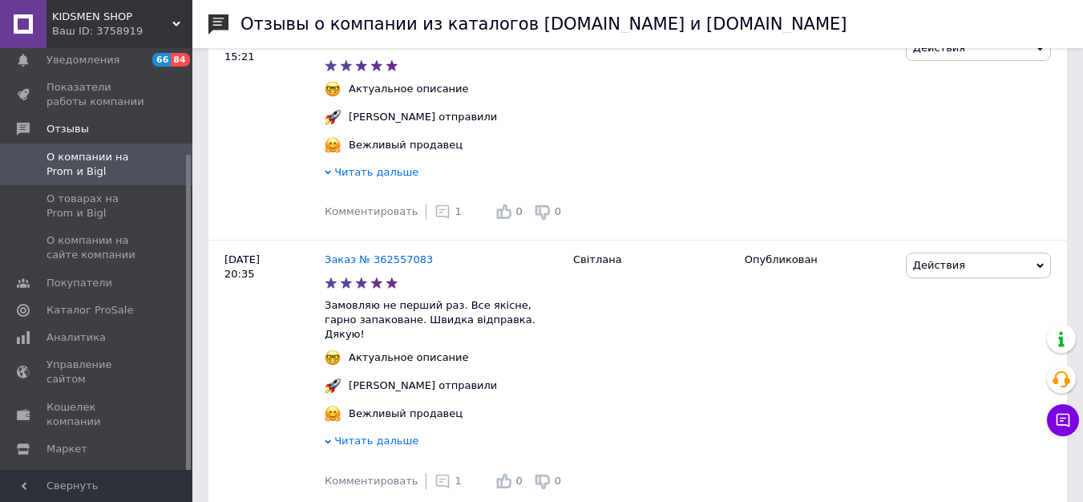
scroll to position [2807, 0]
click at [434, 219] on icon at bounding box center [442, 211] width 16 height 16
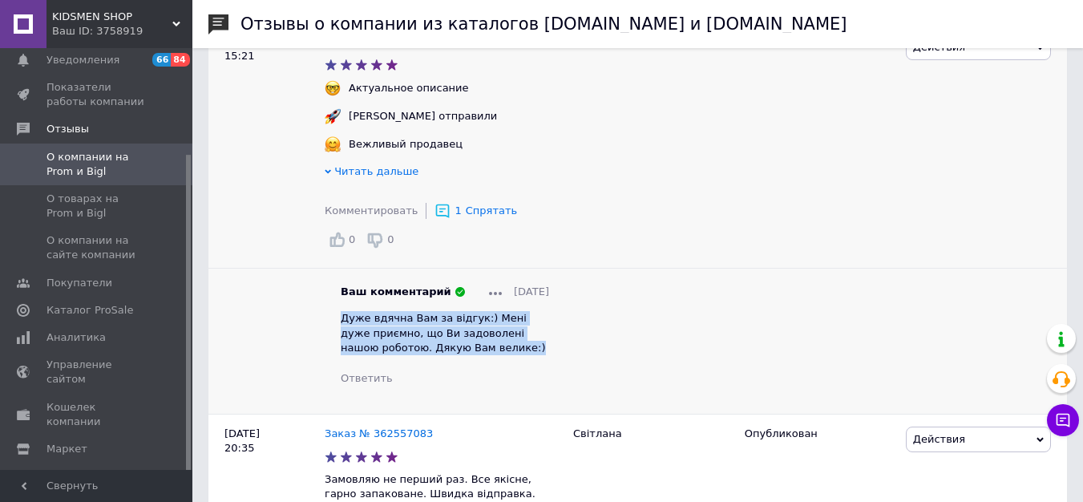
drag, startPoint x: 509, startPoint y: 361, endPoint x: 338, endPoint y: 325, distance: 174.5
click at [338, 325] on div "Ваш комментарий 23.09.2025 Дуже вдячна Вам за відгук:) Мені дуже приємно, що Ви…" at bounding box center [445, 335] width 240 height 101
copy span "Дуже вдячна Вам за відгук:) Мені дуже приємно, що Ви задоволені нашою роботою. …"
click at [338, 324] on div "Ваш комментарий 23.09.2025 Дуже вдячна Вам за відгук:) Мені дуже приємно, що Ви…" at bounding box center [445, 335] width 240 height 101
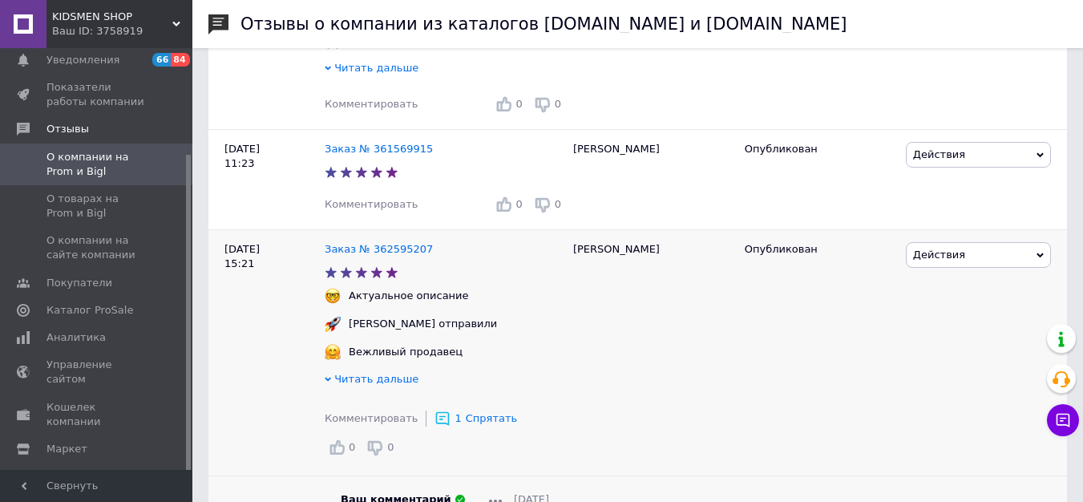
scroll to position [2591, 0]
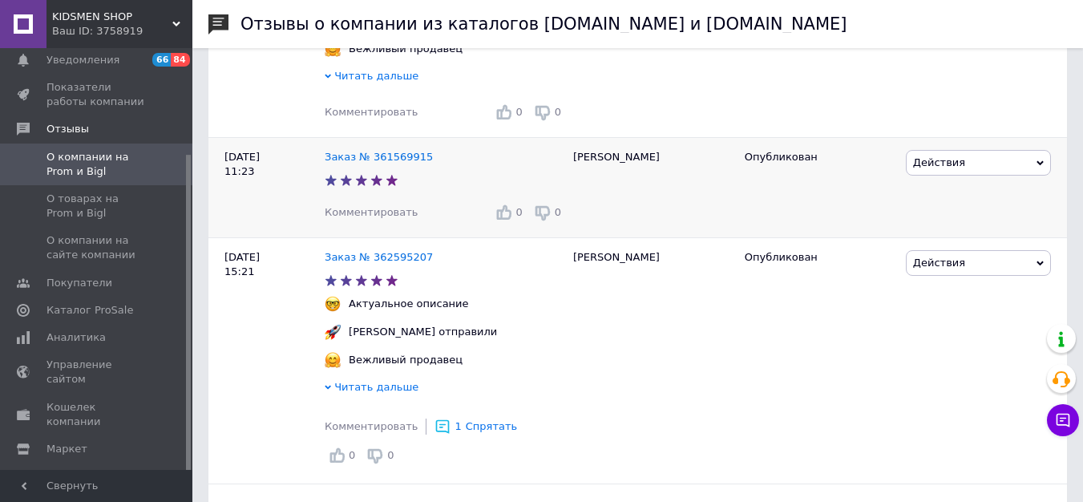
click at [382, 218] on span "Комментировать" at bounding box center [371, 212] width 93 height 12
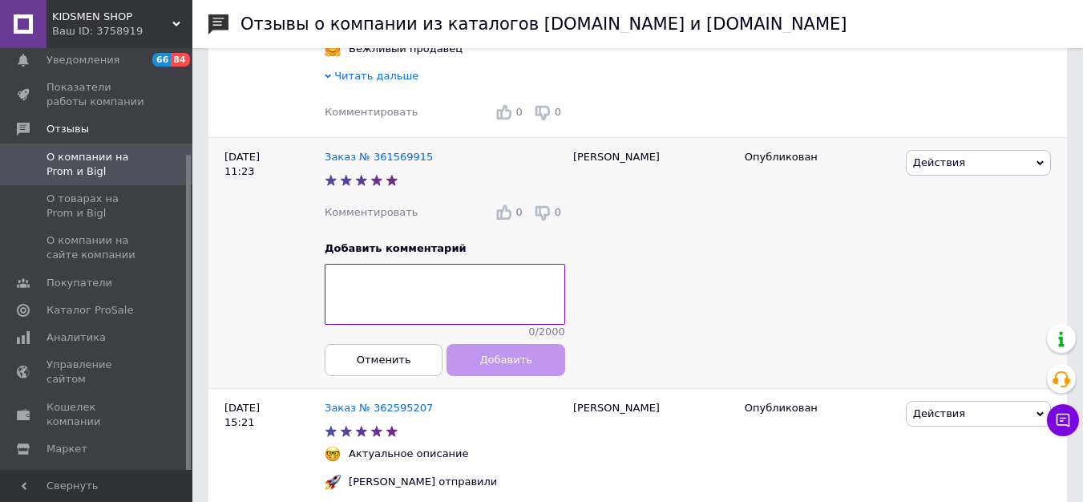
type textarea "м"
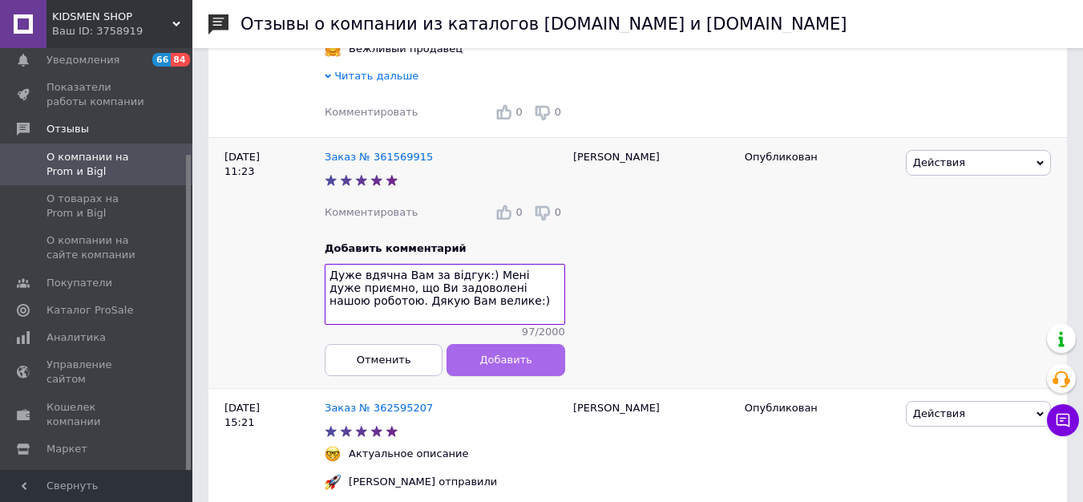
type textarea "Дуже вдячна Вам за відгук:) Мені дуже приємно, що Ви задоволені нашою роботою. …"
click at [516, 376] on button "Добавить" at bounding box center [506, 360] width 118 height 32
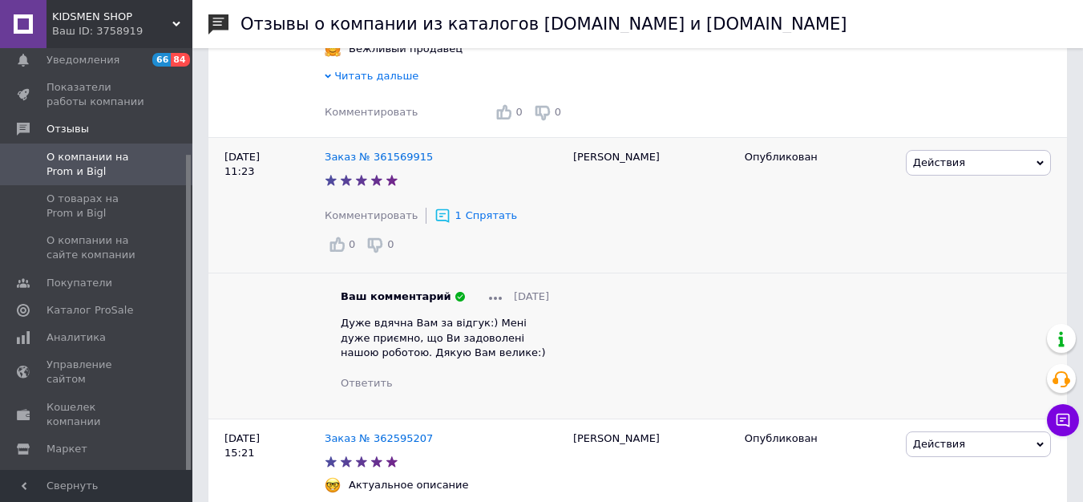
scroll to position [2405, 0]
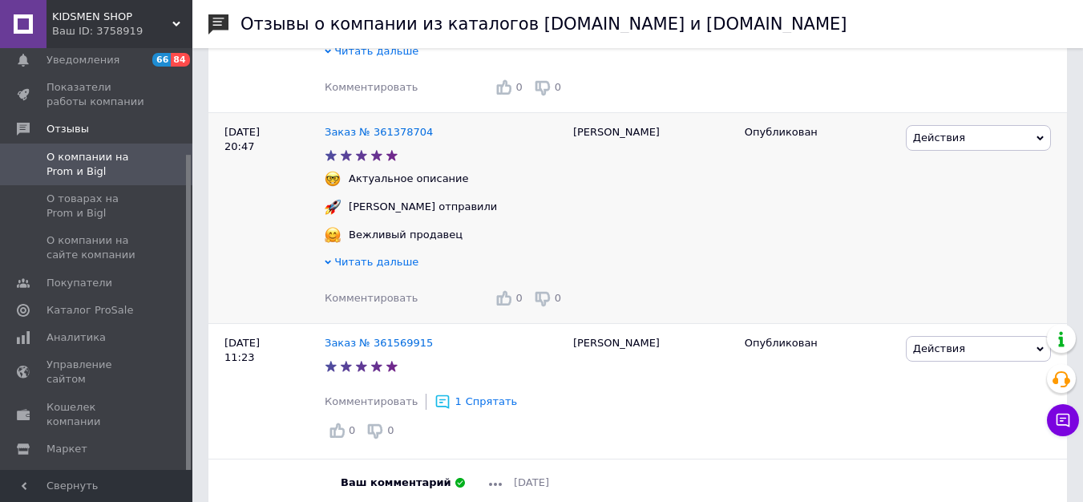
click at [386, 300] on span "Комментировать" at bounding box center [371, 298] width 93 height 12
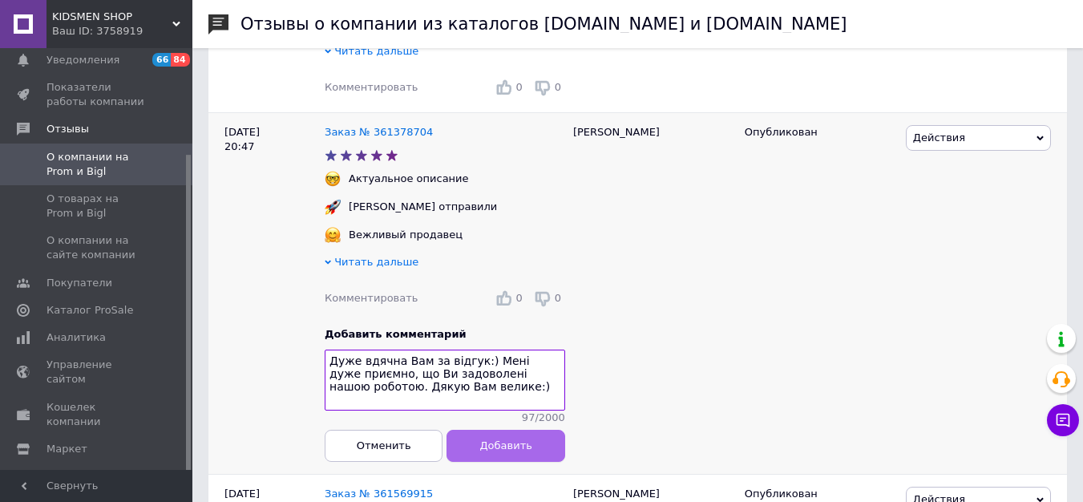
type textarea "Дуже вдячна Вам за відгук:) Мені дуже приємно, що Ви задоволені нашою роботою. …"
click at [494, 451] on span "Добавить" at bounding box center [505, 445] width 52 height 12
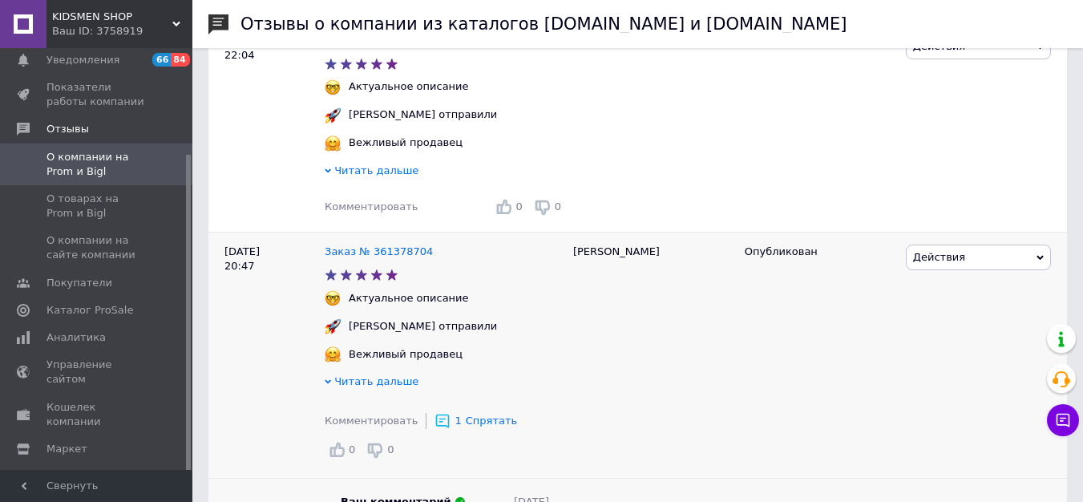
scroll to position [2281, 0]
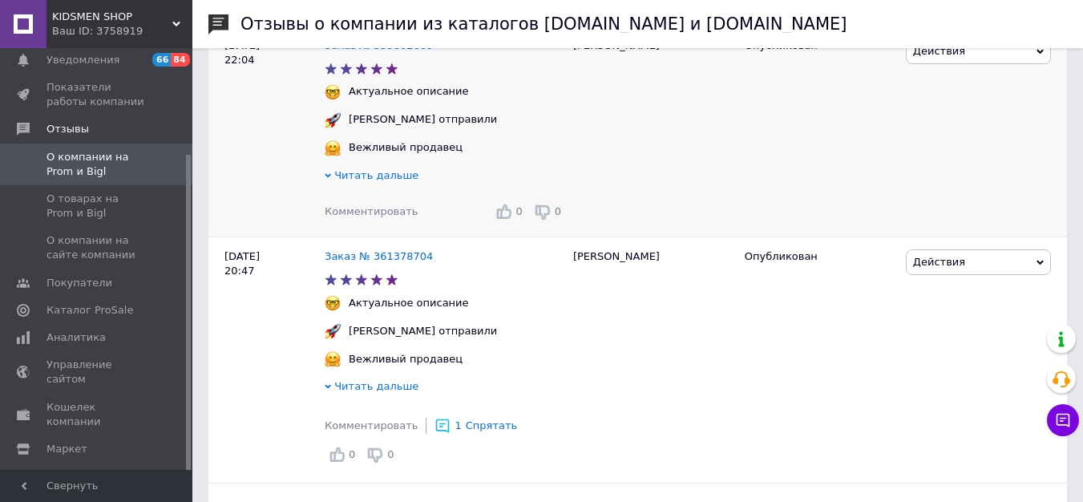
click at [370, 211] on span "Комментировать" at bounding box center [371, 211] width 93 height 12
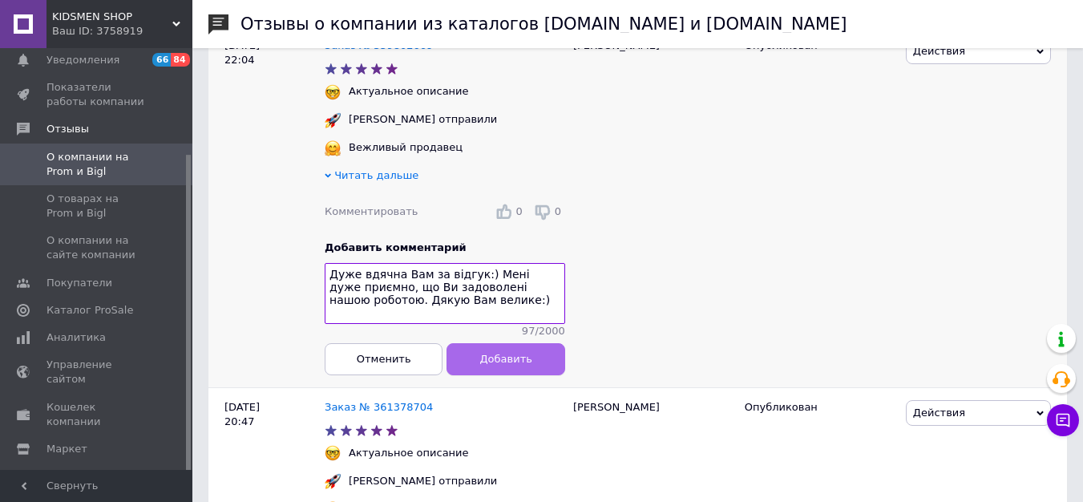
type textarea "Дуже вдячна Вам за відгук:) Мені дуже приємно, що Ви задоволені нашою роботою. …"
click at [491, 365] on span "Добавить" at bounding box center [505, 359] width 52 height 12
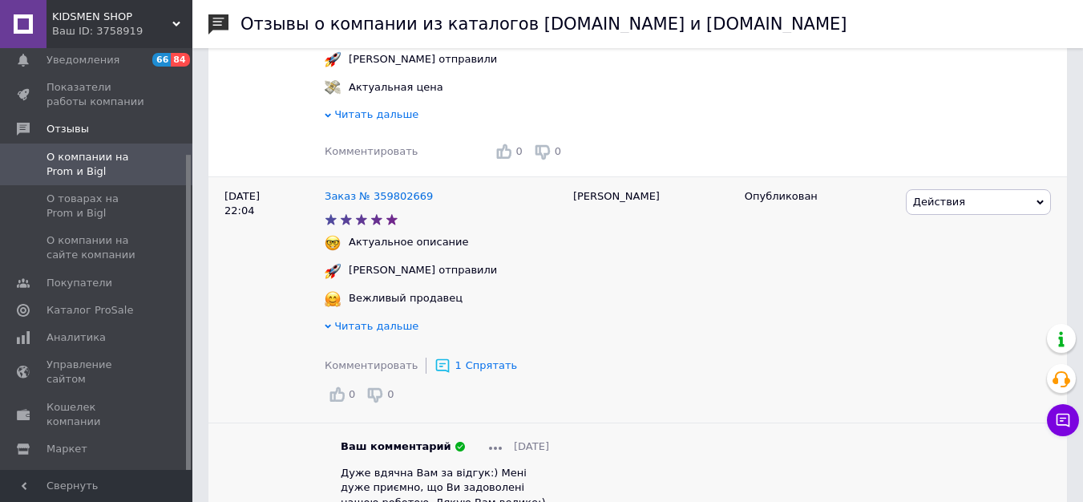
scroll to position [2125, 0]
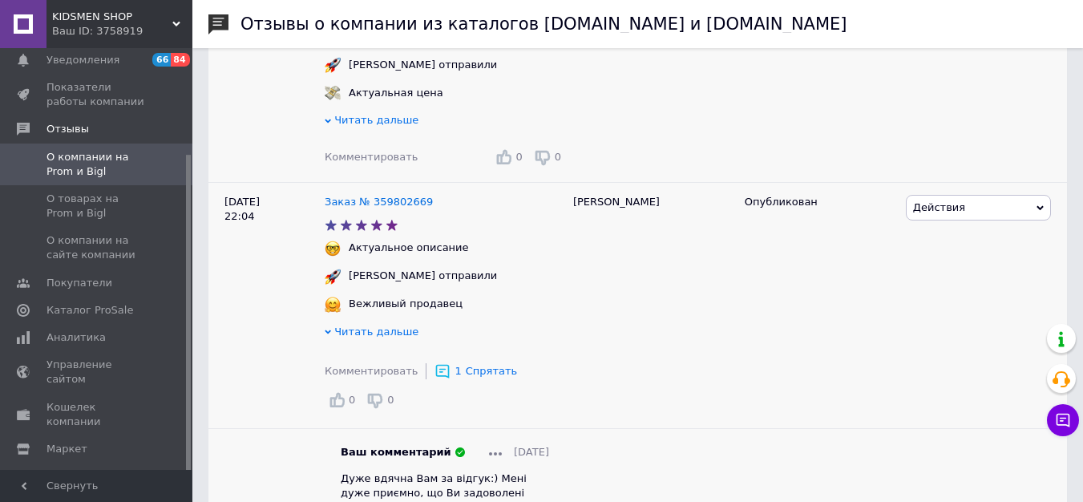
click at [383, 163] on div "Комментировать 0 0" at bounding box center [445, 157] width 240 height 26
click at [377, 158] on span "Комментировать" at bounding box center [371, 157] width 93 height 12
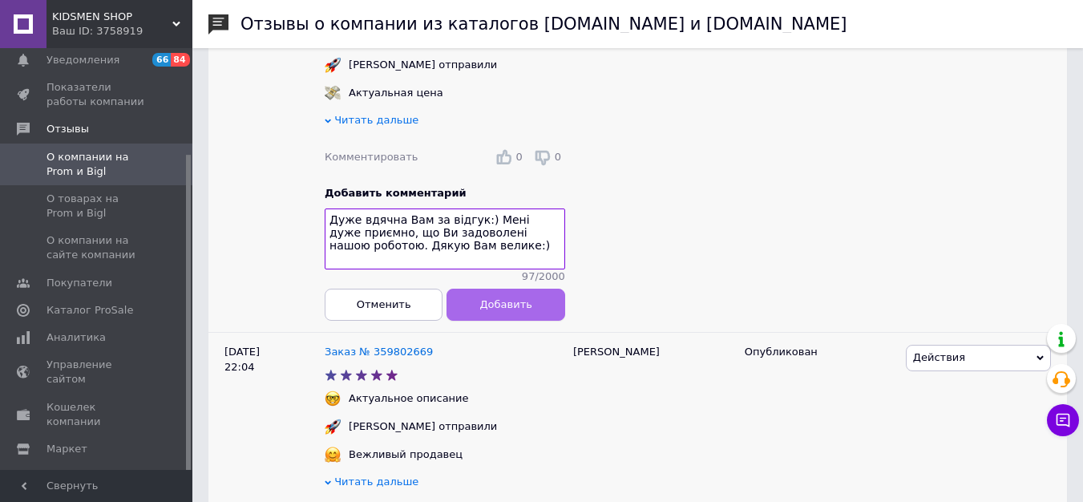
type textarea "Дуже вдячна Вам за відгук:) Мені дуже приємно, що Ви задоволені нашою роботою. …"
click at [485, 309] on span "Добавить" at bounding box center [505, 304] width 52 height 12
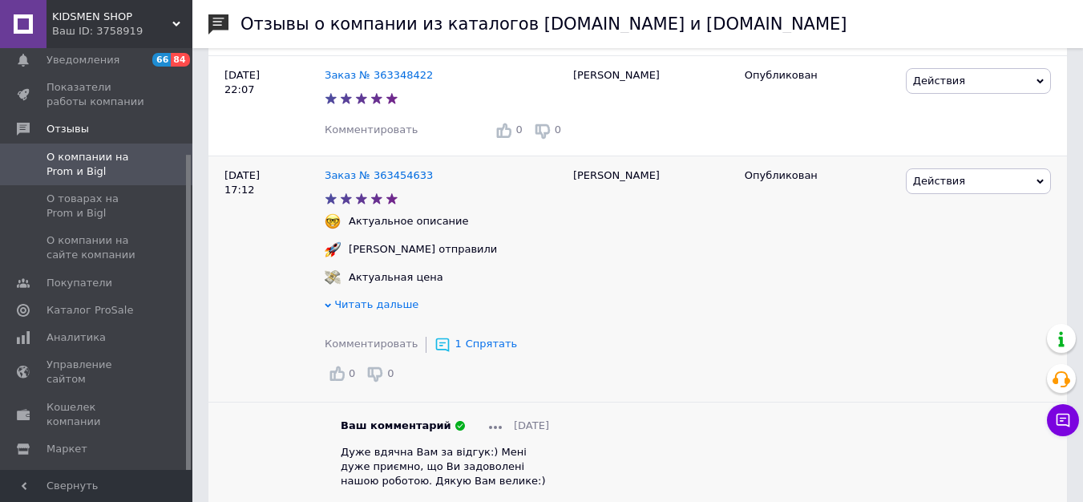
scroll to position [1867, 0]
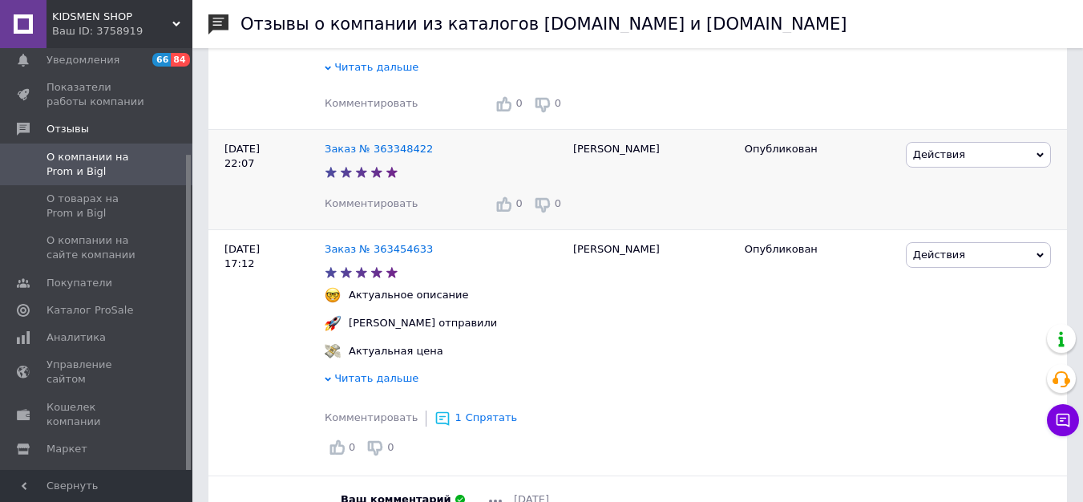
click at [382, 202] on span "Комментировать" at bounding box center [371, 203] width 93 height 12
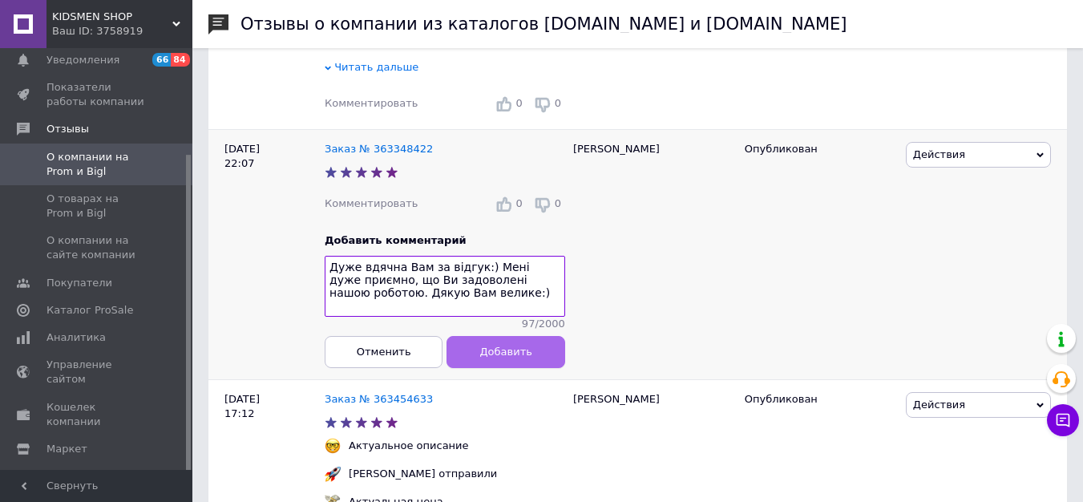
type textarea "Дуже вдячна Вам за відгук:) Мені дуже приємно, що Ви задоволені нашою роботою. …"
click at [519, 357] on span "Добавить" at bounding box center [505, 351] width 52 height 12
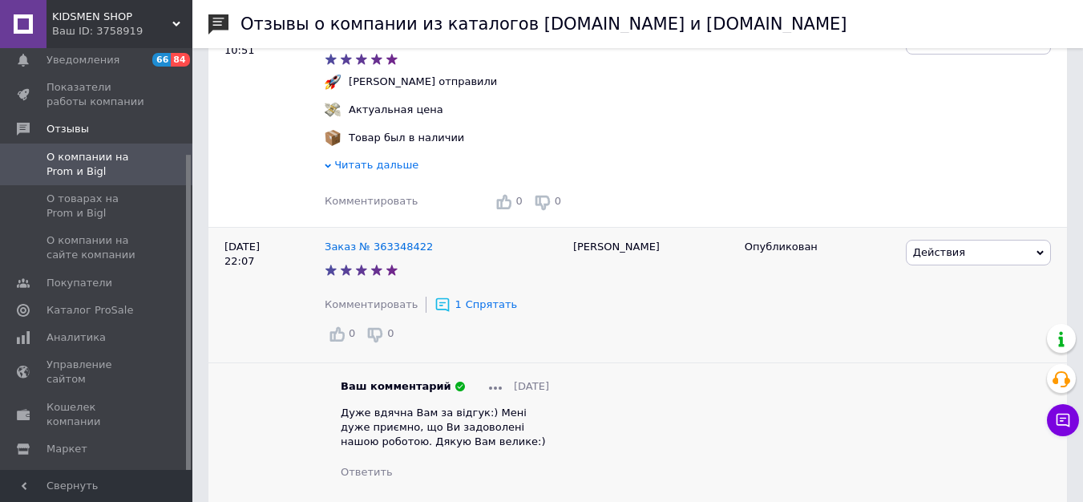
scroll to position [1768, 0]
click at [383, 201] on span "Комментировать" at bounding box center [371, 202] width 93 height 12
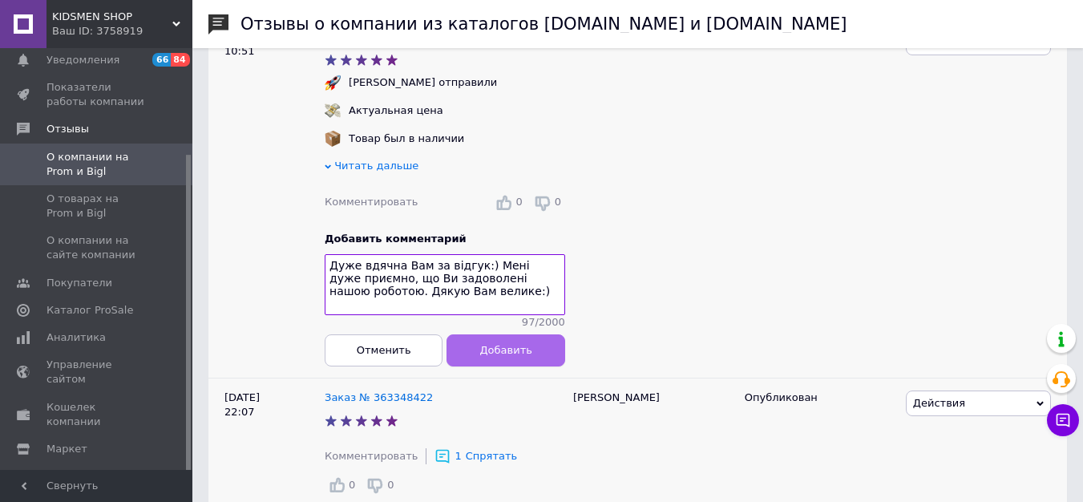
type textarea "Дуже вдячна Вам за відгук:) Мені дуже приємно, що Ви задоволені нашою роботою. …"
click at [506, 349] on span "Добавить" at bounding box center [505, 350] width 52 height 12
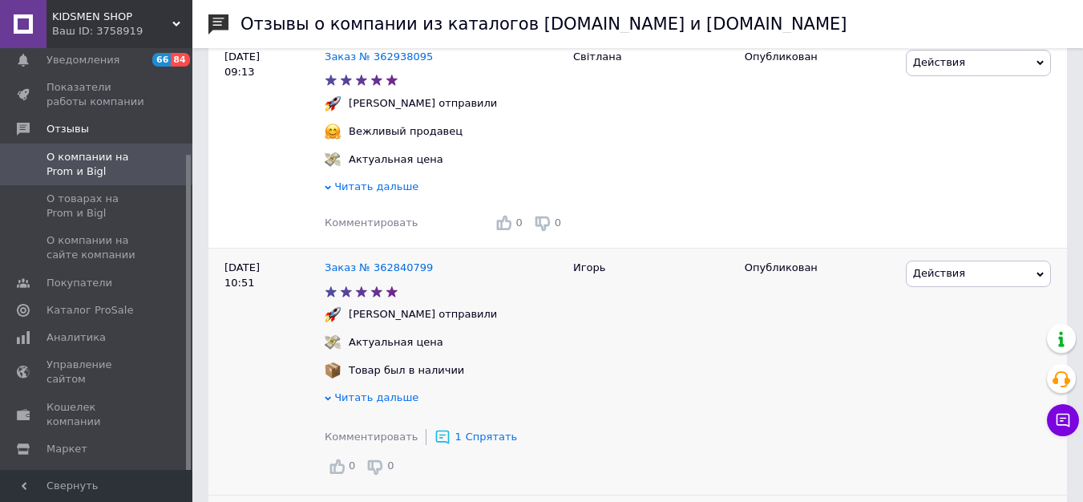
scroll to position [1533, 0]
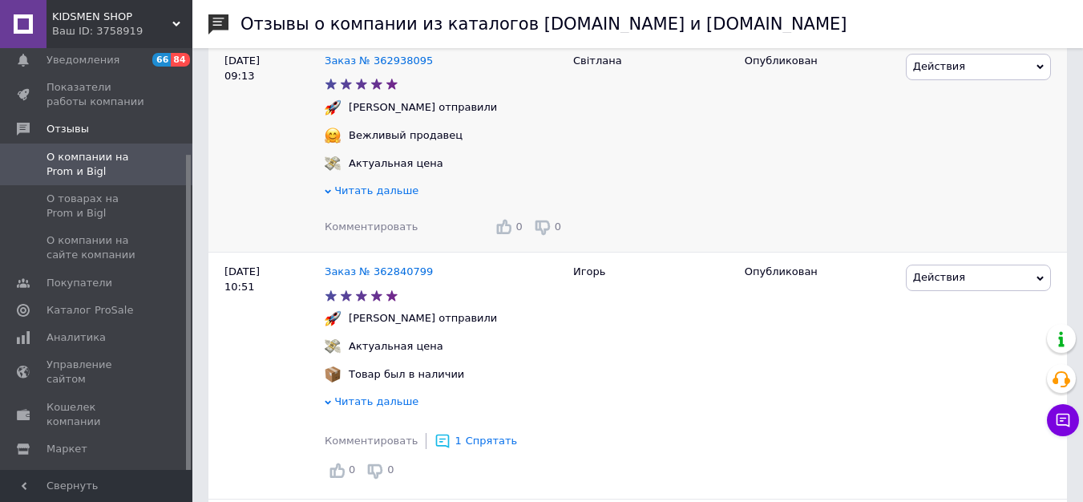
click at [395, 224] on span "Комментировать" at bounding box center [371, 226] width 93 height 12
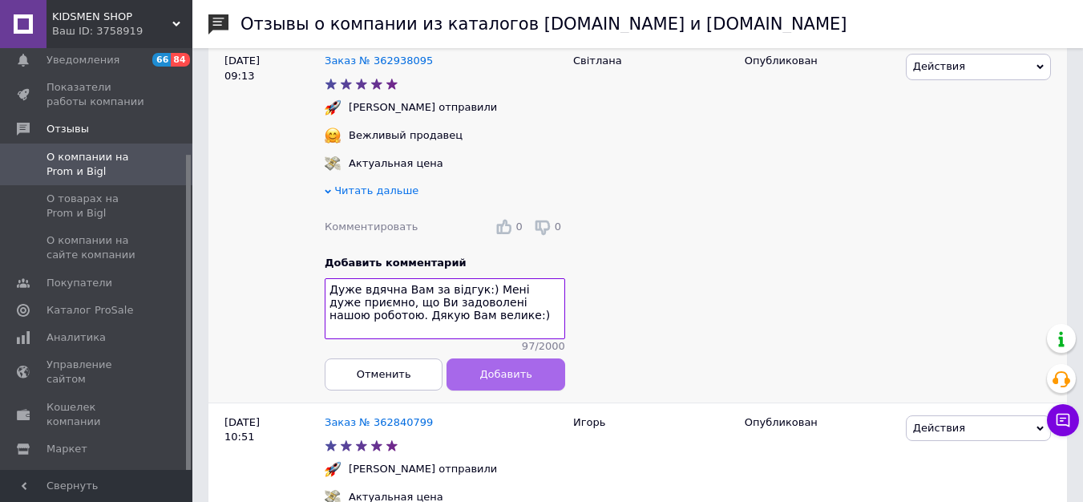
type textarea "Дуже вдячна Вам за відгук:) Мені дуже приємно, що Ви задоволені нашою роботою. …"
click at [503, 379] on span "Добавить" at bounding box center [505, 375] width 52 height 12
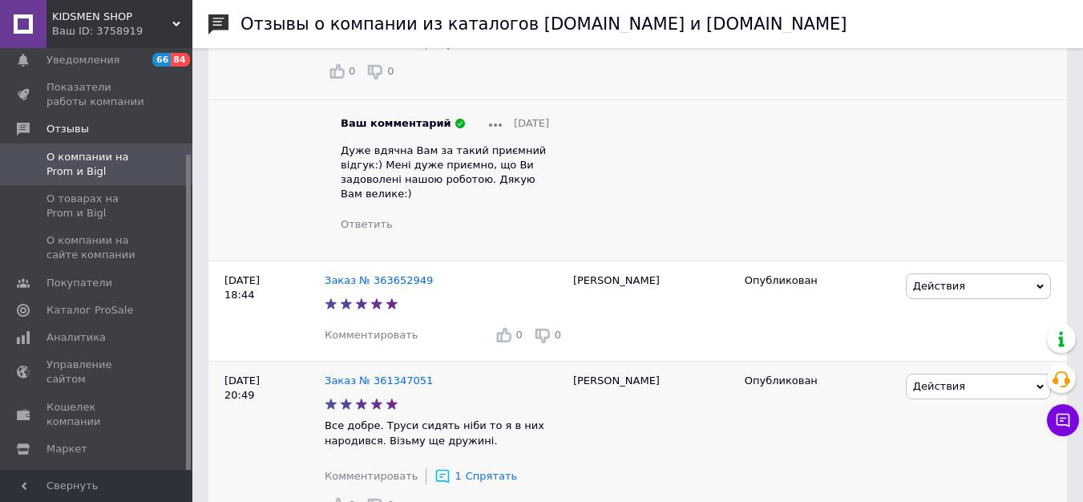
scroll to position [864, 0]
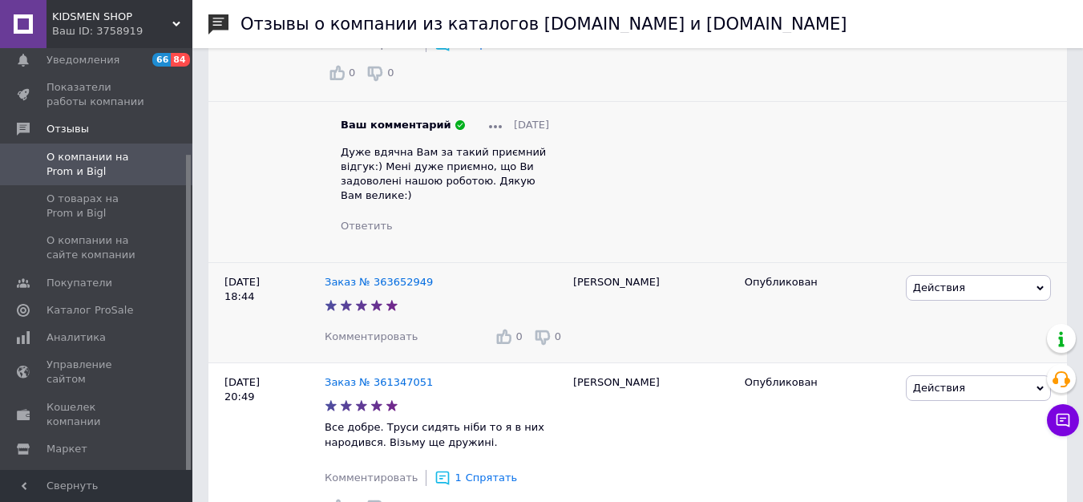
click at [350, 342] on span "Комментировать" at bounding box center [371, 336] width 93 height 12
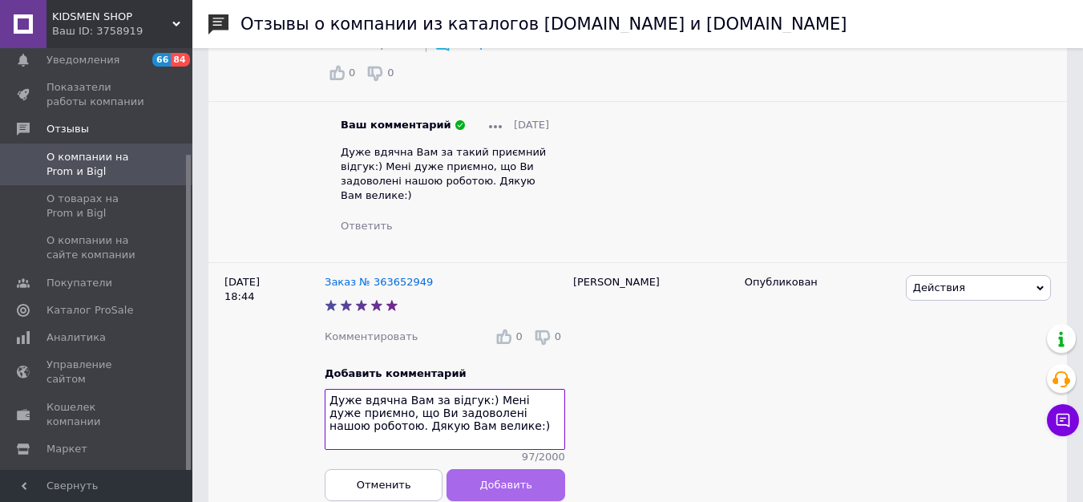
type textarea "Дуже вдячна Вам за відгук:) Мені дуже приємно, що Ви задоволені нашою роботою. …"
click at [520, 491] on span "Добавить" at bounding box center [505, 485] width 52 height 12
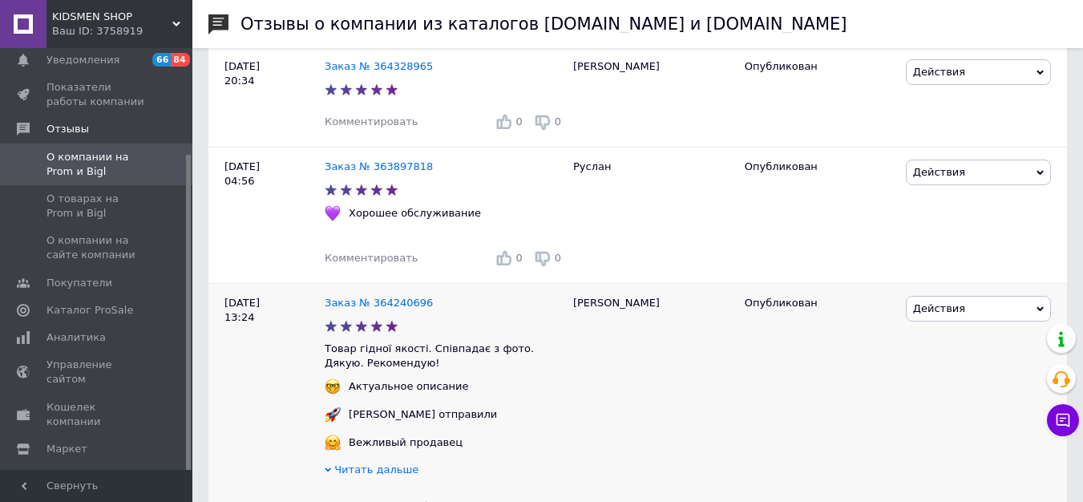
scroll to position [398, 0]
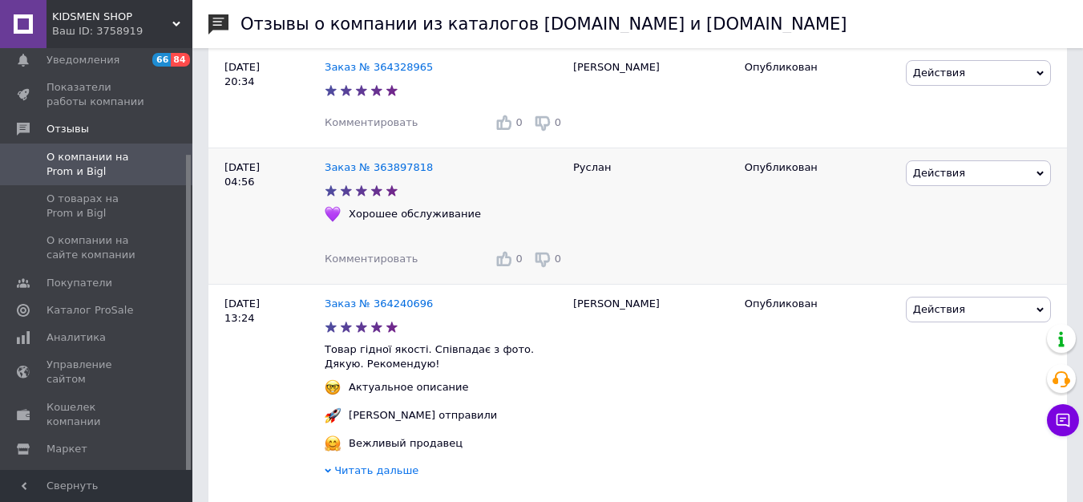
click at [380, 260] on span "Комментировать" at bounding box center [371, 258] width 93 height 12
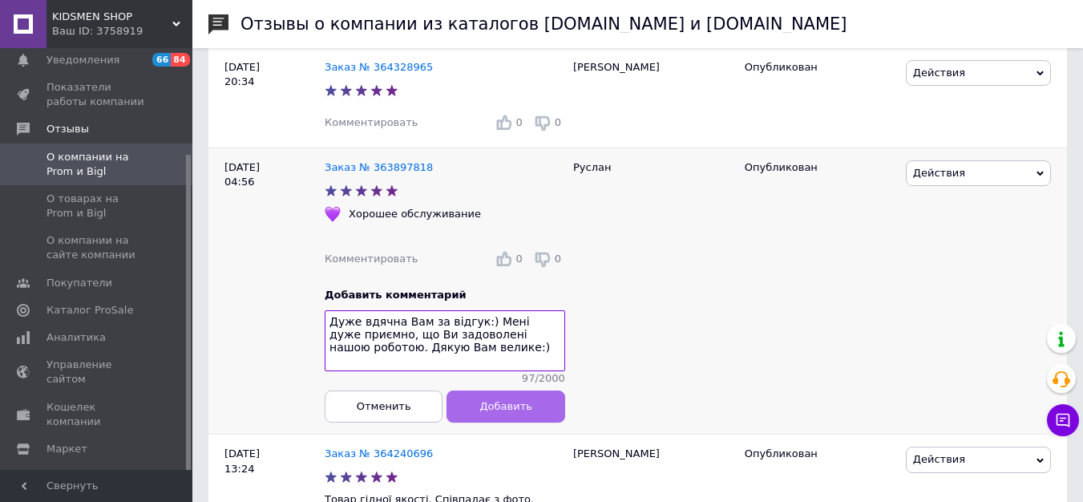
type textarea "Дуже вдячна Вам за відгук:) Мені дуже приємно, що Ви задоволені нашою роботою. …"
click at [523, 412] on span "Добавить" at bounding box center [505, 406] width 52 height 12
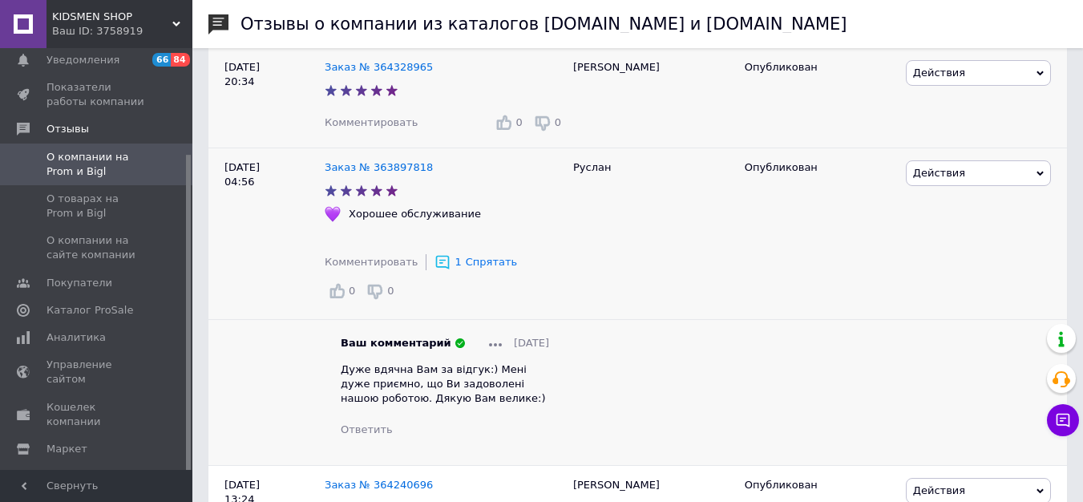
click at [379, 126] on span "Комментировать" at bounding box center [371, 122] width 93 height 12
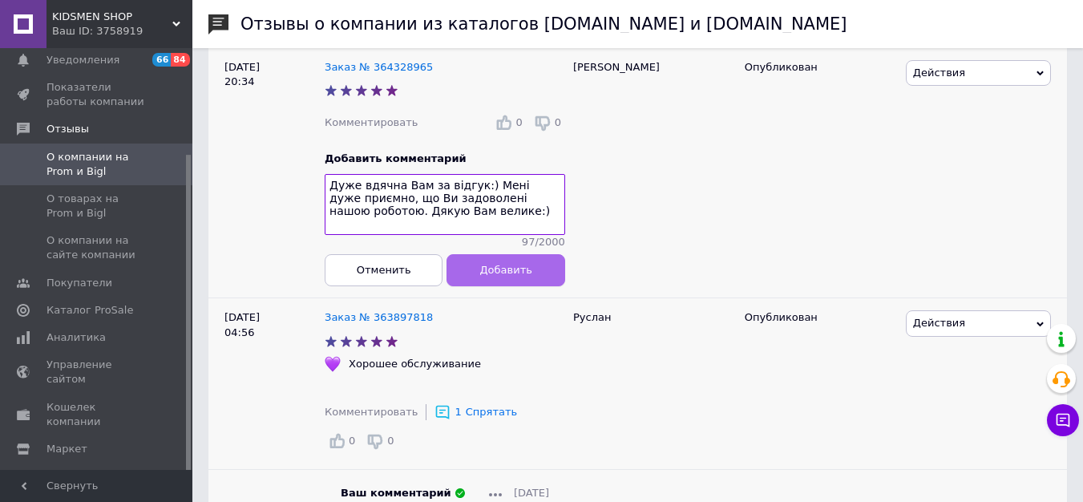
type textarea "Дуже вдячна Вам за відгук:) Мені дуже приємно, що Ви задоволені нашою роботою. …"
click at [487, 276] on span "Добавить" at bounding box center [505, 270] width 52 height 12
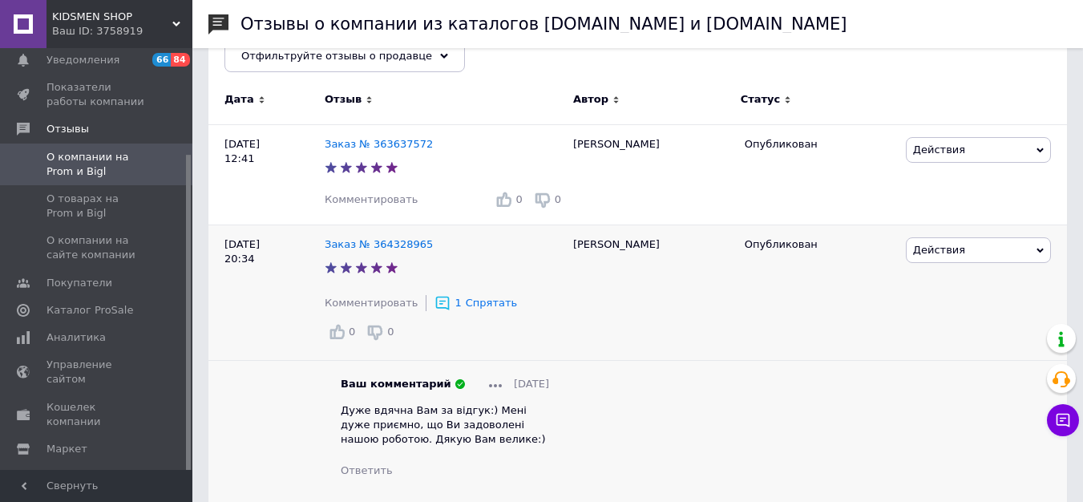
scroll to position [208, 0]
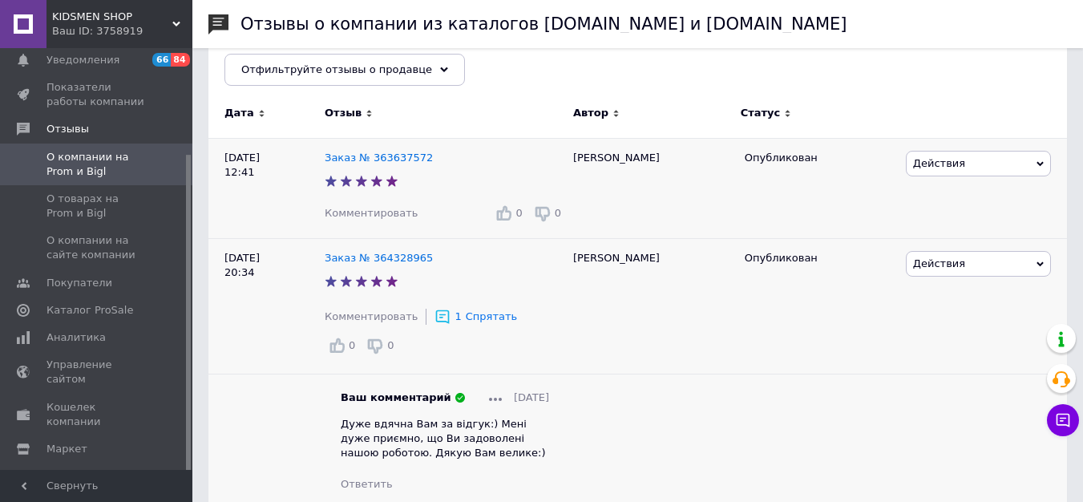
click at [400, 212] on span "Комментировать" at bounding box center [371, 213] width 93 height 12
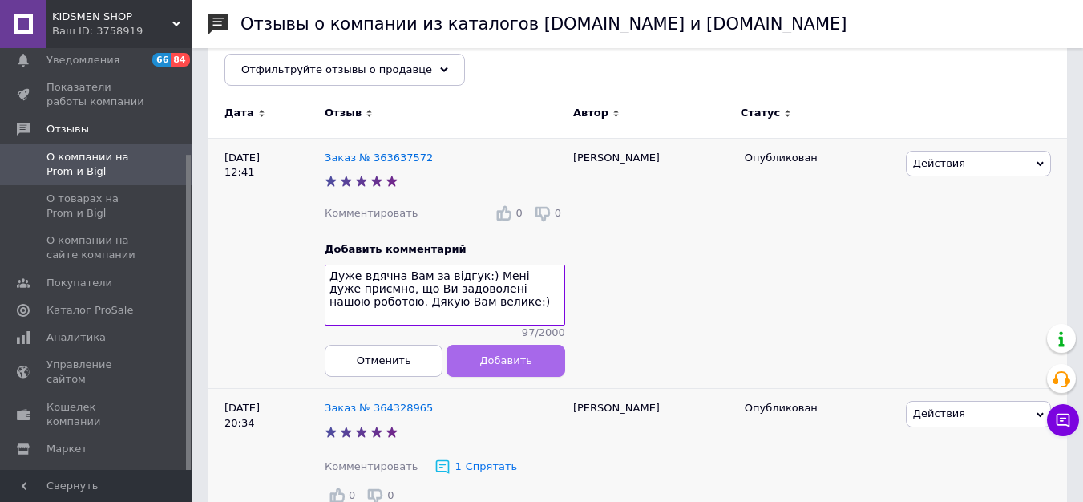
type textarea "Дуже вдячна Вам за відгук:) Мені дуже приємно, що Ви задоволені нашою роботою. …"
click at [502, 366] on span "Добавить" at bounding box center [505, 360] width 52 height 12
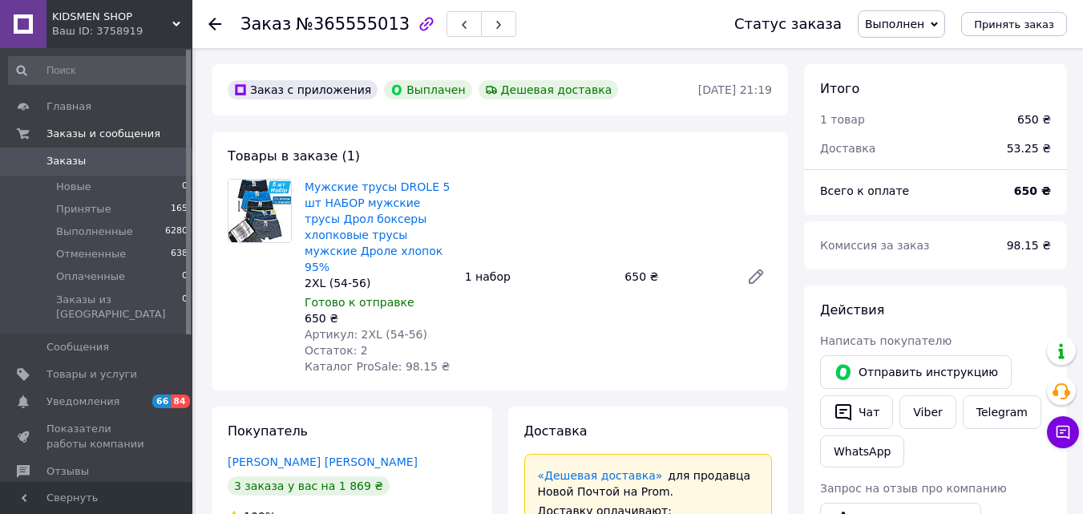
scroll to position [29, 0]
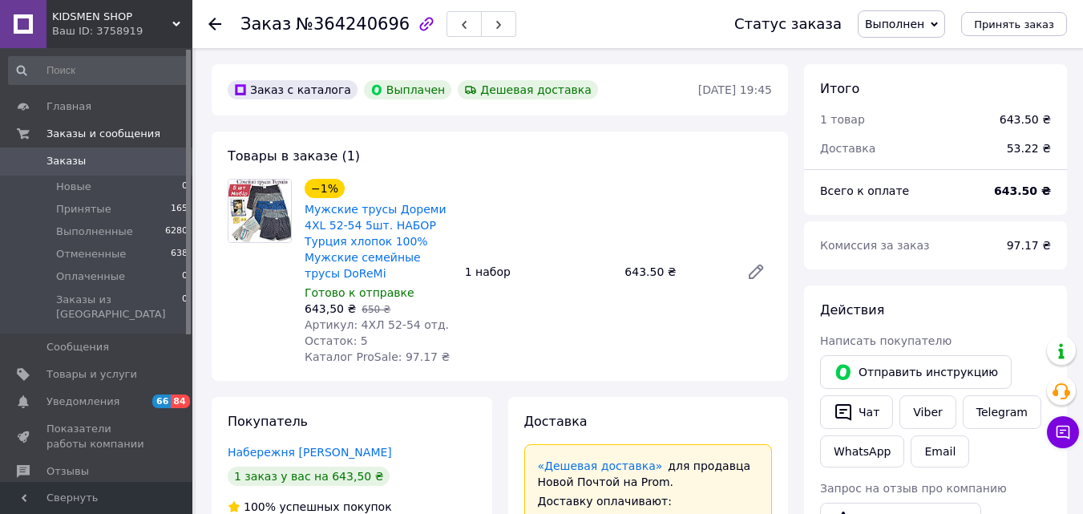
scroll to position [67, 0]
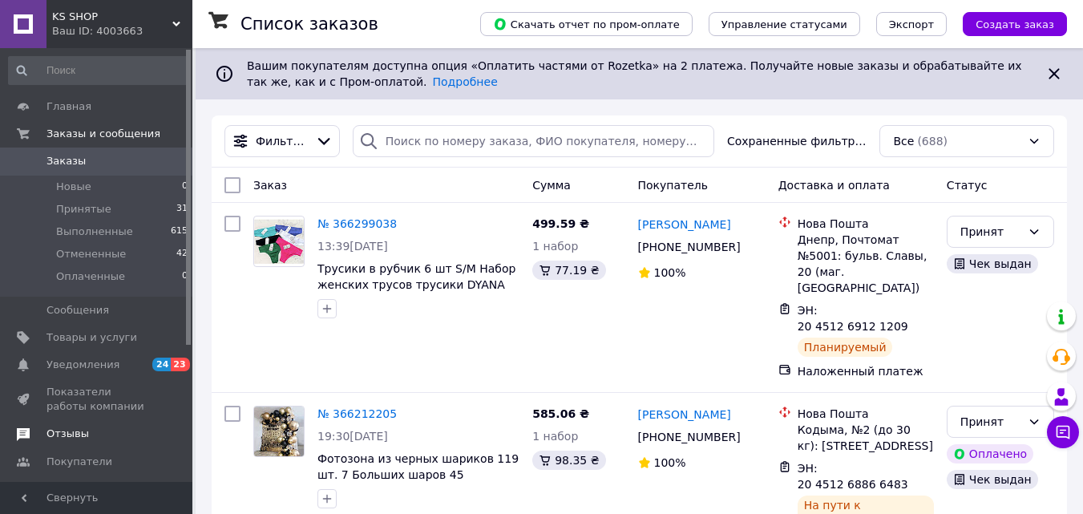
click at [86, 429] on span "Отзывы" at bounding box center [97, 433] width 102 height 14
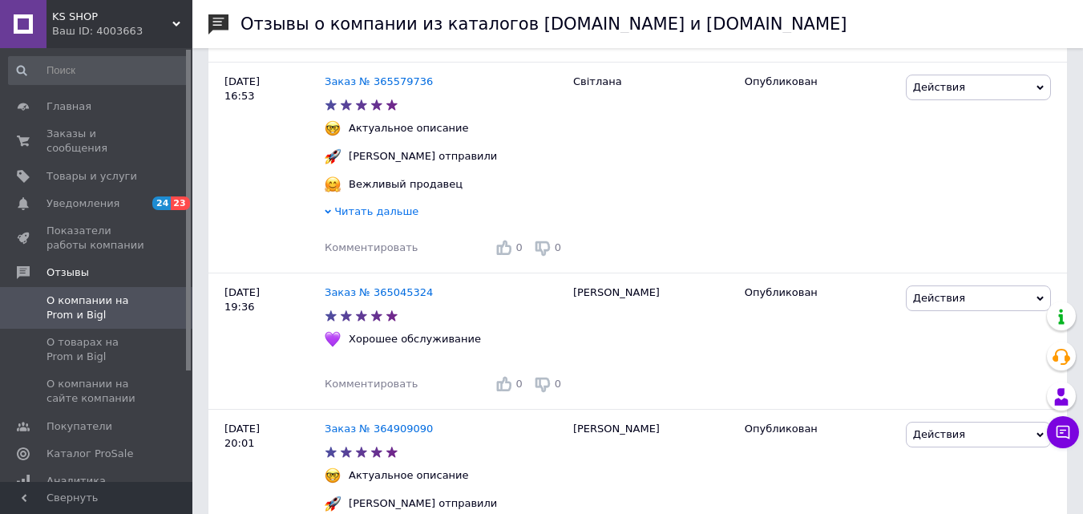
scroll to position [315, 0]
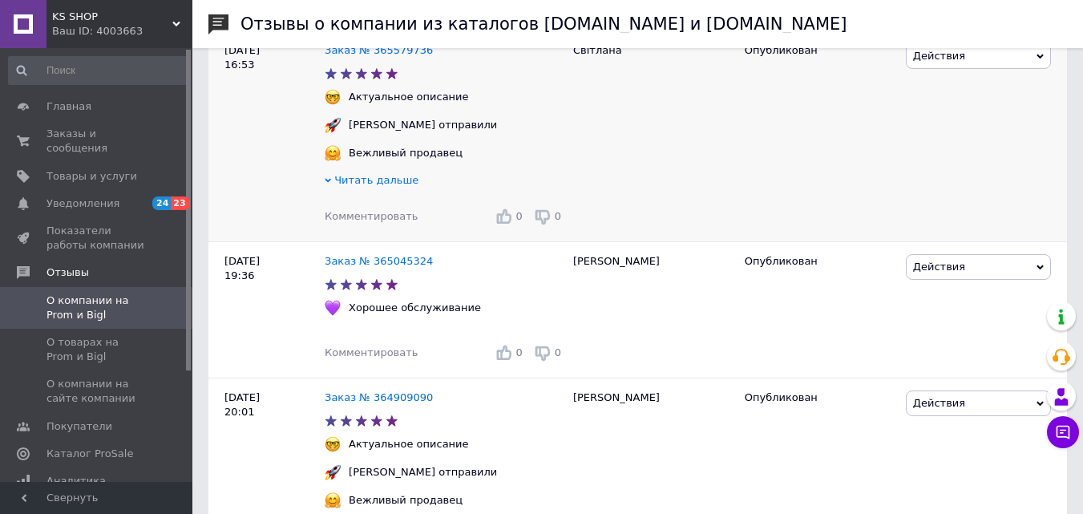
click at [354, 219] on span "Комментировать" at bounding box center [371, 216] width 93 height 12
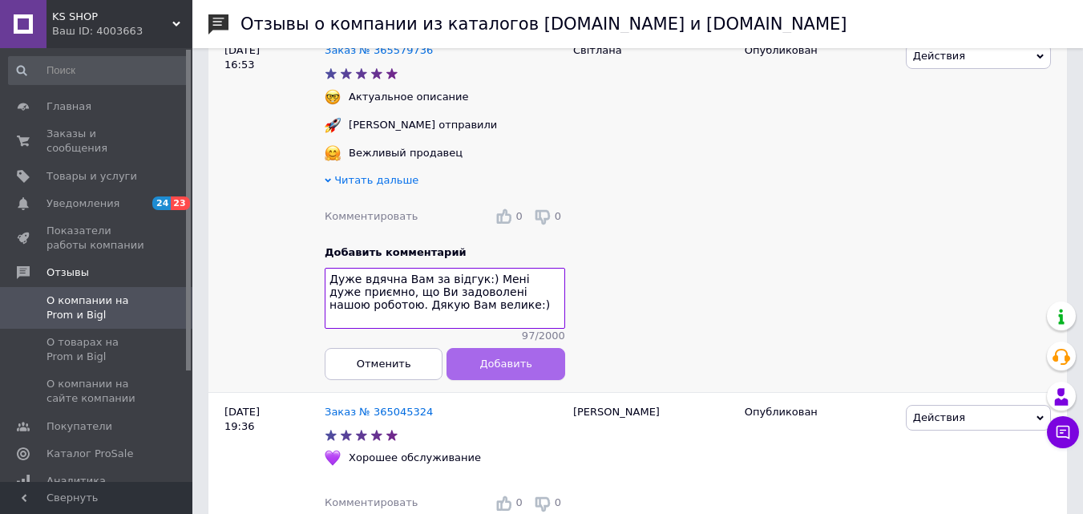
type textarea "Дуже вдячна Вам за відгук:) Мені дуже приємно, що Ви задоволені нашою роботою. …"
click at [493, 370] on span "Добавить" at bounding box center [505, 363] width 52 height 12
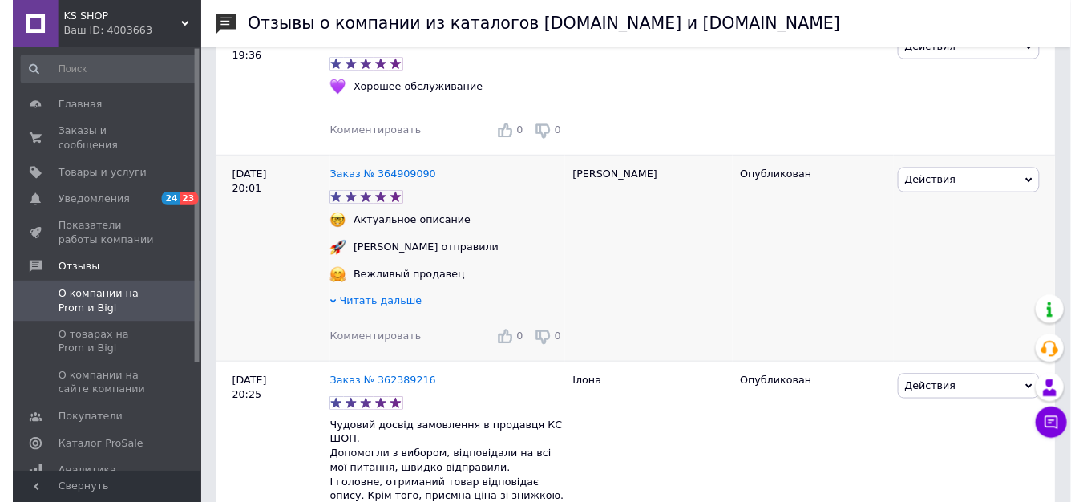
scroll to position [536, 0]
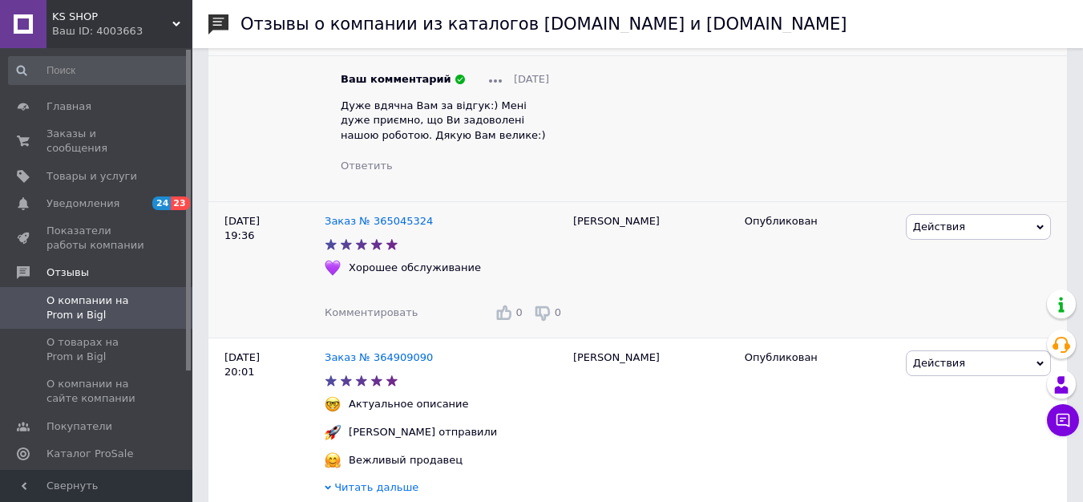
click at [353, 317] on span "Комментировать" at bounding box center [371, 312] width 93 height 12
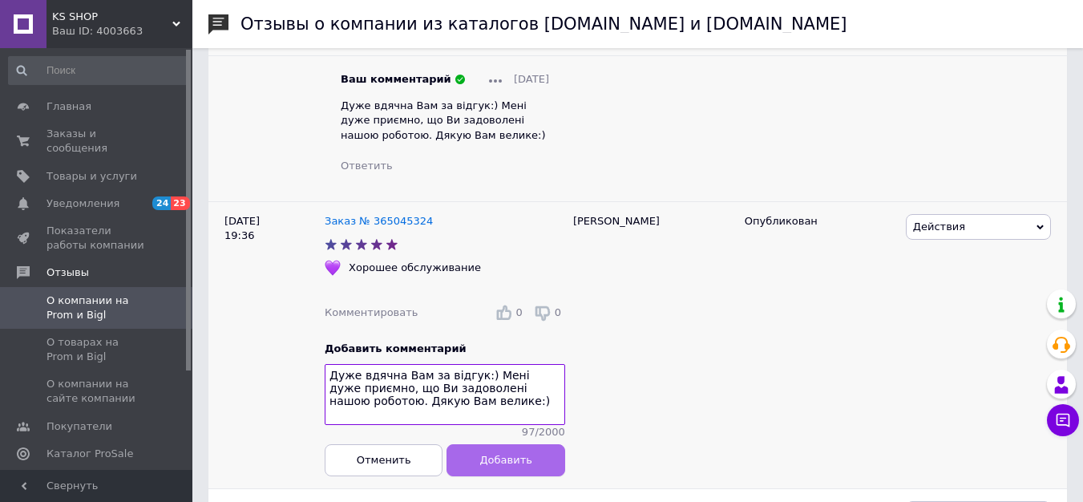
type textarea "Дуже вдячна Вам за відгук:) Мені дуже приємно, що Ви задоволені нашою роботою. …"
click at [495, 466] on span "Добавить" at bounding box center [505, 460] width 52 height 12
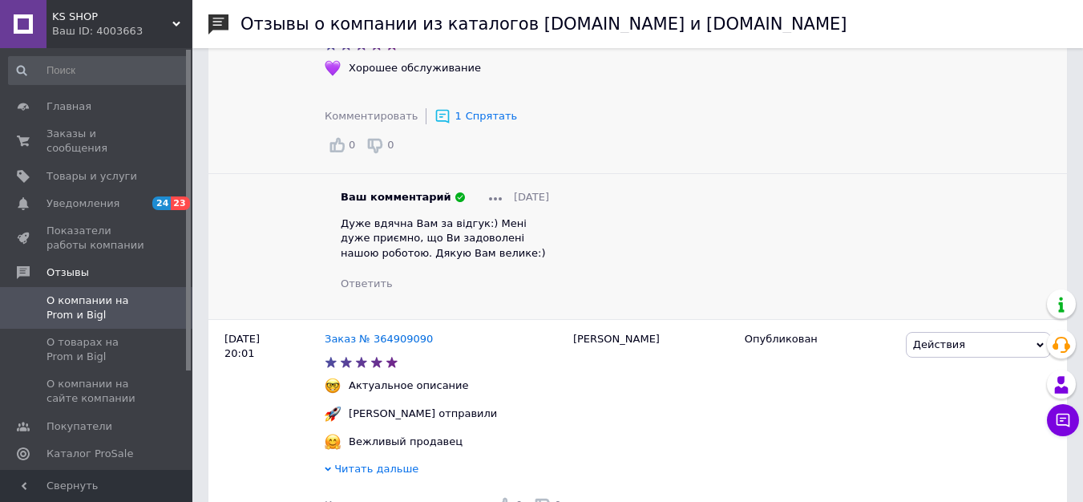
scroll to position [943, 0]
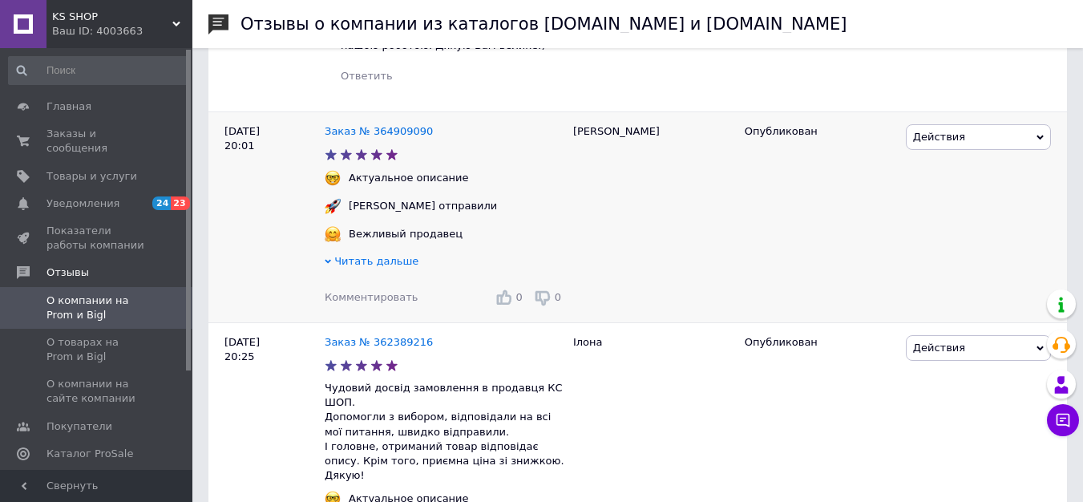
click at [377, 301] on span "Комментировать" at bounding box center [371, 297] width 93 height 12
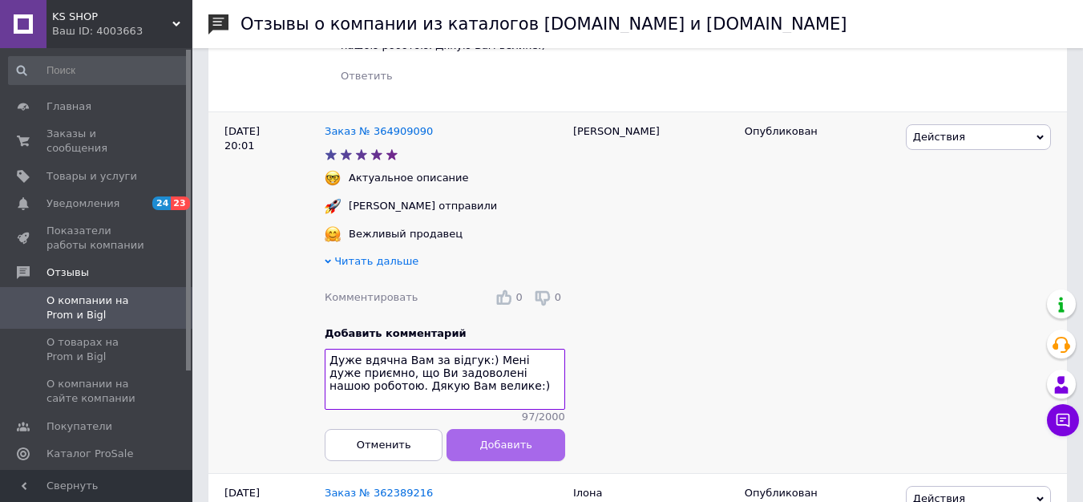
type textarea "Дуже вдячна Вам за відгук:) Мені дуже приємно, що Ви задоволені нашою роботою. …"
click at [467, 458] on button "Добавить" at bounding box center [506, 445] width 118 height 32
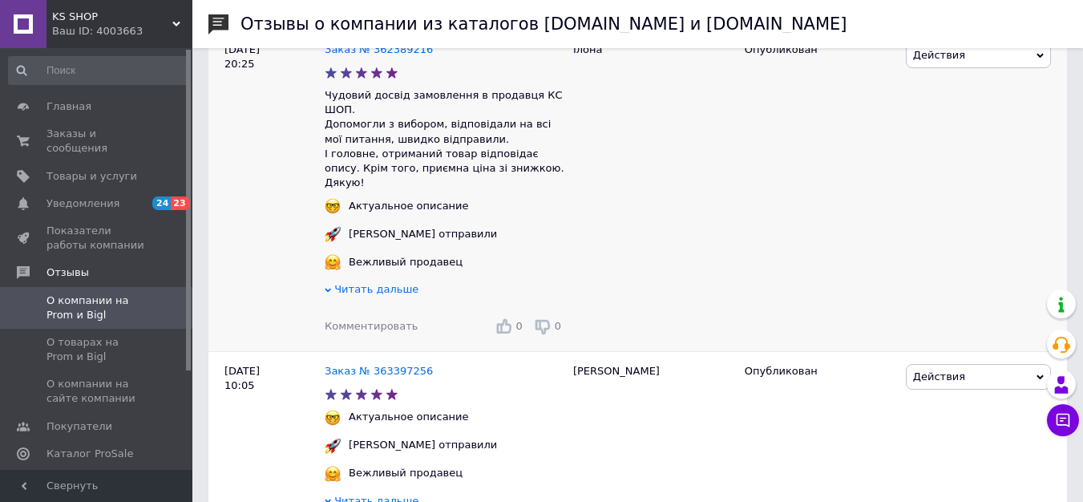
scroll to position [1534, 0]
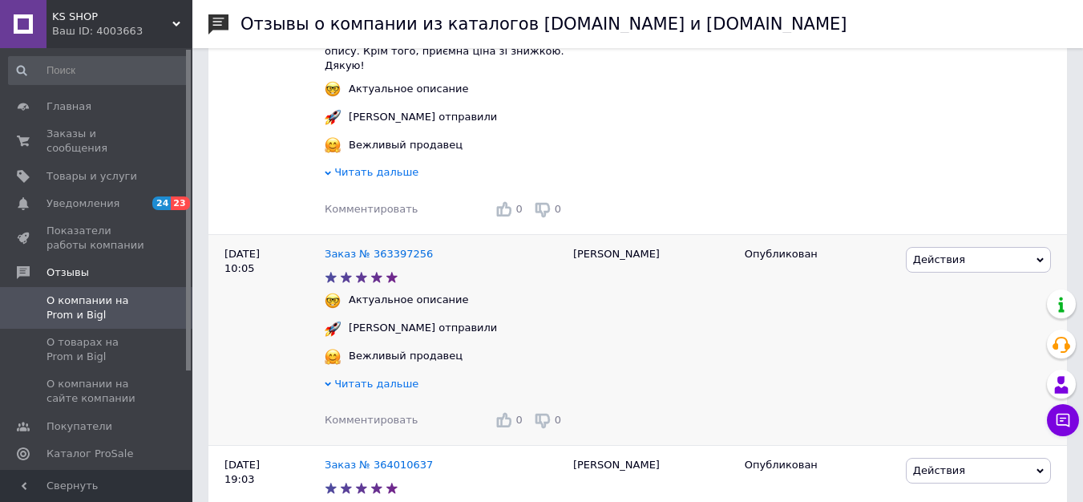
drag, startPoint x: 355, startPoint y: 392, endPoint x: 357, endPoint y: 402, distance: 9.9
click at [357, 407] on div "Комментировать 0 0" at bounding box center [445, 420] width 240 height 26
click at [357, 414] on span "Комментировать" at bounding box center [371, 420] width 93 height 12
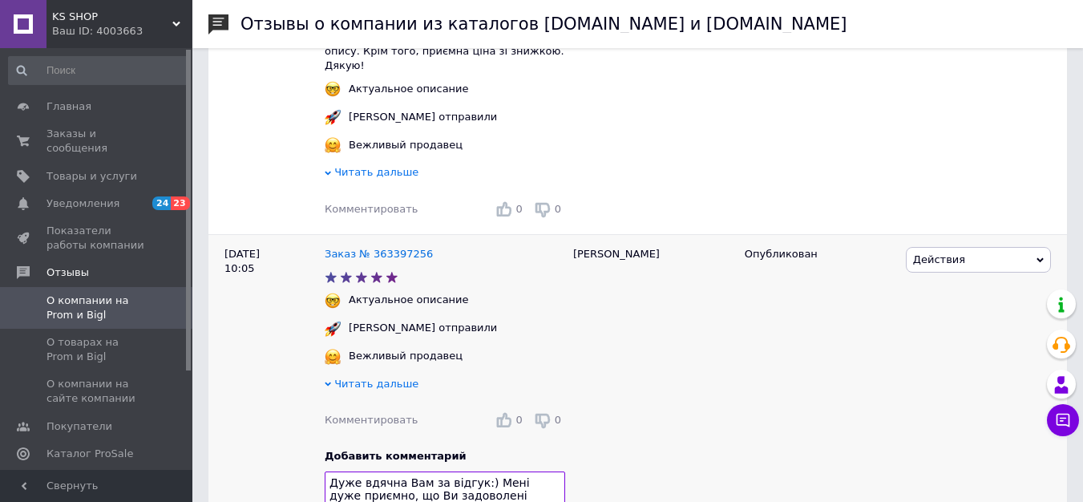
type textarea "Дуже вдячна Вам за відгук:) Мені дуже приємно, що Ви задоволені нашою роботою. …"
click at [357, 414] on span "Комментировать" at bounding box center [371, 420] width 93 height 12
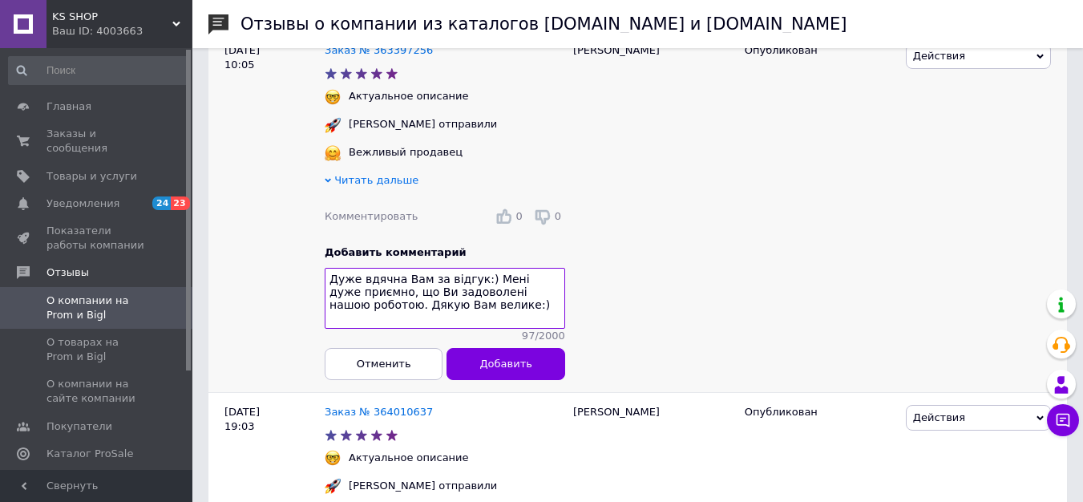
scroll to position [1739, 0]
click at [502, 347] on button "Добавить" at bounding box center [506, 363] width 118 height 32
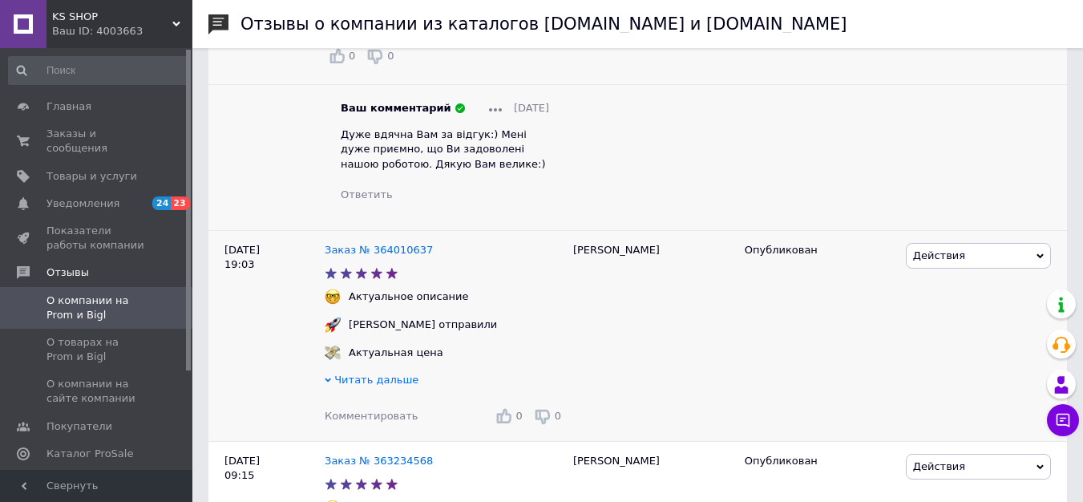
scroll to position [1988, 0]
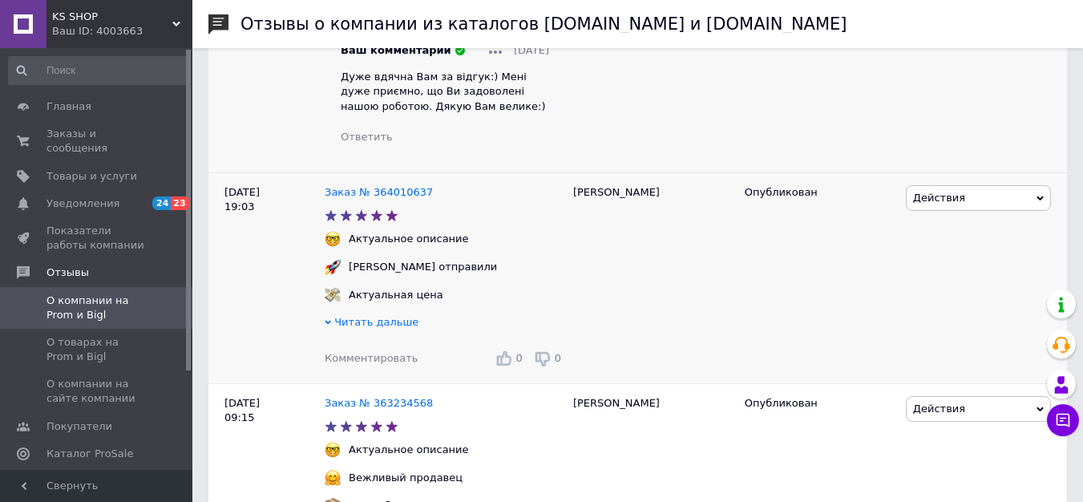
click at [376, 352] on span "Комментировать" at bounding box center [371, 358] width 93 height 12
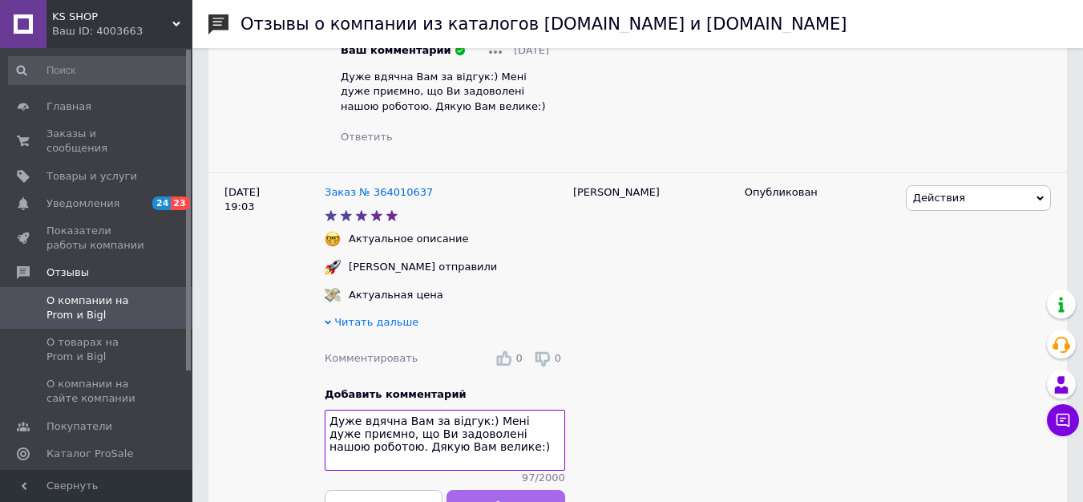
type textarea "Дуже вдячна Вам за відгук:) Мені дуже приємно, що Ви задоволені нашою роботою. …"
click at [509, 499] on span "Добавить" at bounding box center [505, 505] width 52 height 12
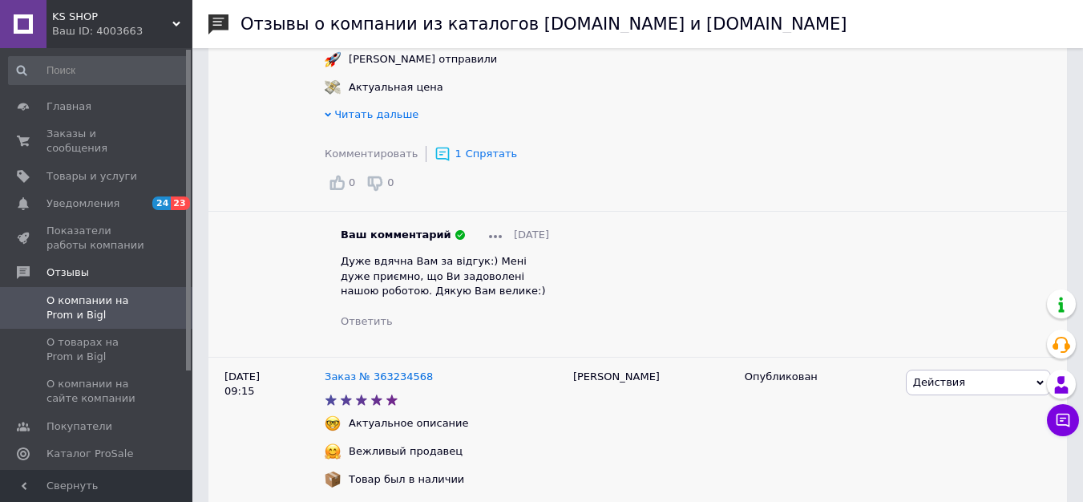
scroll to position [2373, 0]
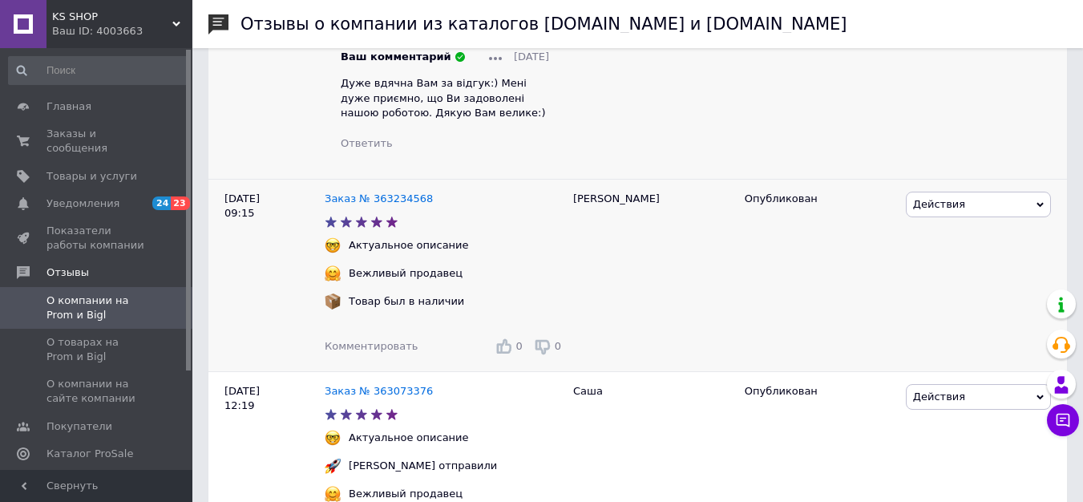
click at [372, 340] on span "Комментировать" at bounding box center [371, 346] width 93 height 12
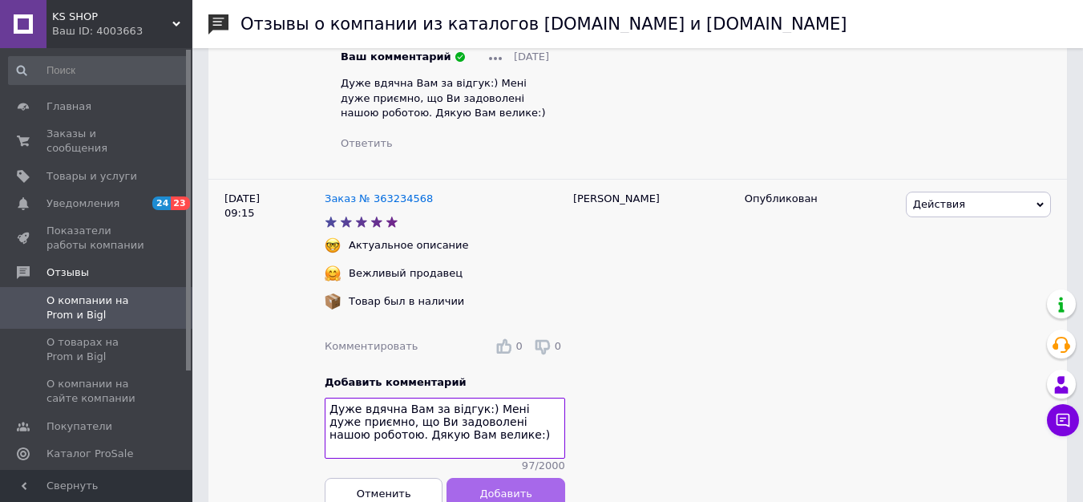
type textarea "Дуже вдячна Вам за відгук:) Мені дуже приємно, що Ви задоволені нашою роботою. …"
click at [479, 495] on button "Добавить" at bounding box center [506, 494] width 118 height 32
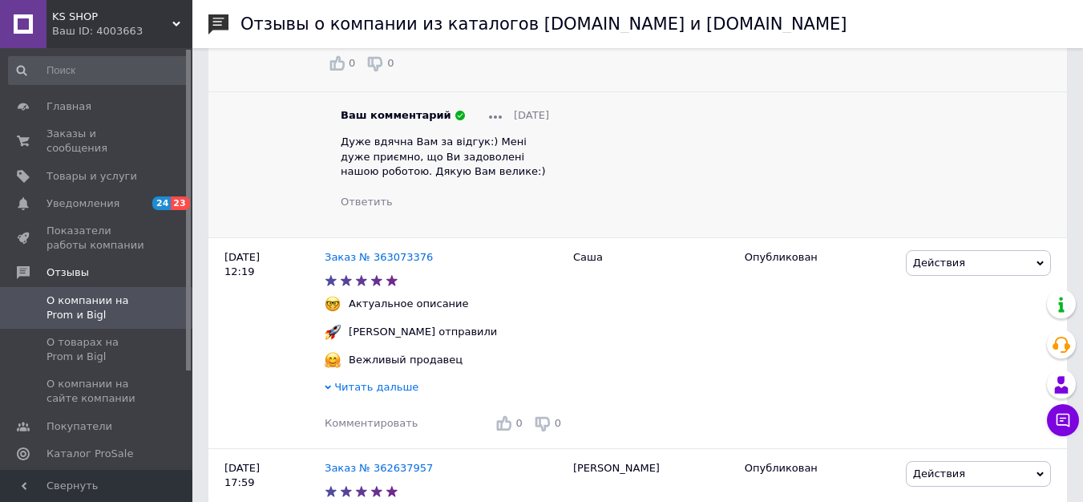
scroll to position [2773, 0]
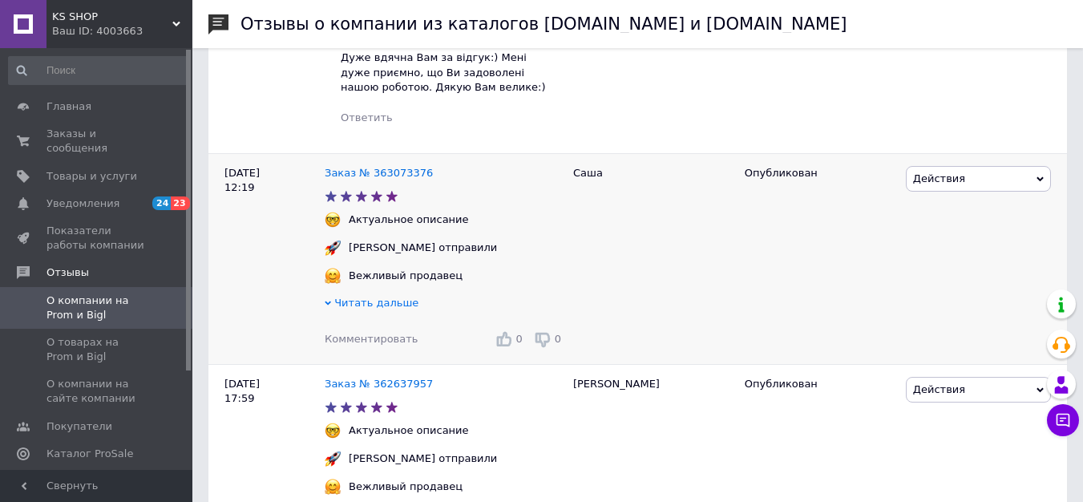
click at [393, 333] on span "Комментировать" at bounding box center [371, 339] width 93 height 12
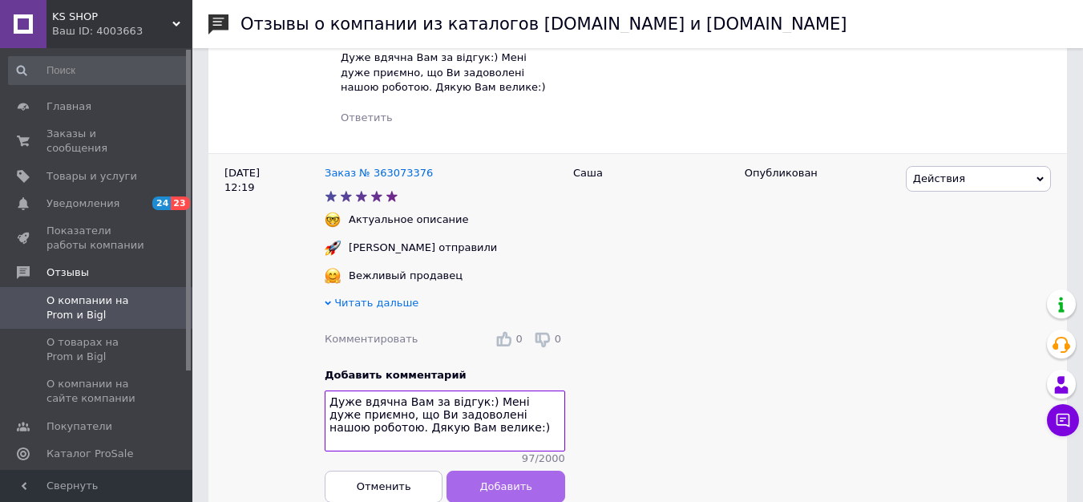
type textarea "Дуже вдячна Вам за відгук:) Мені дуже приємно, що Ви задоволені нашою роботою. …"
click at [492, 480] on span "Добавить" at bounding box center [505, 486] width 52 height 12
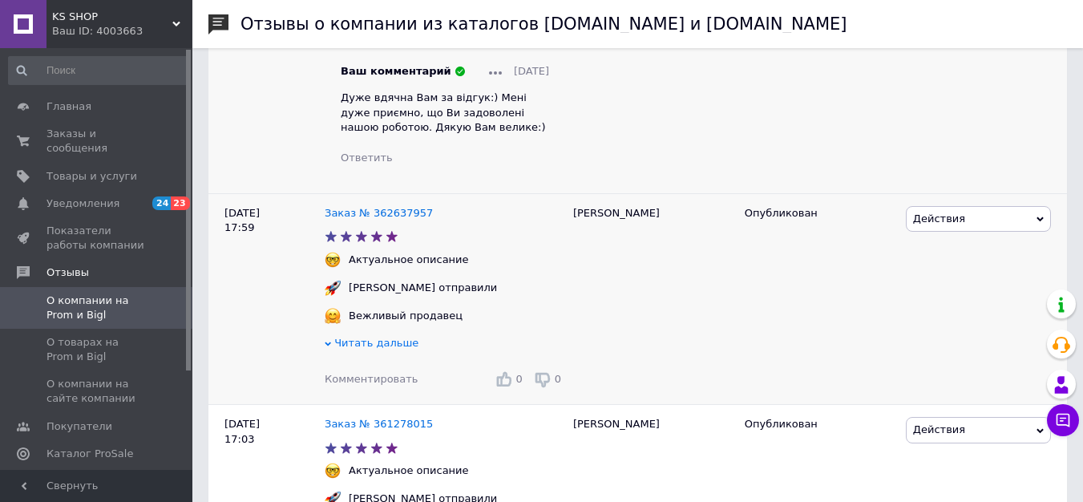
scroll to position [3208, 0]
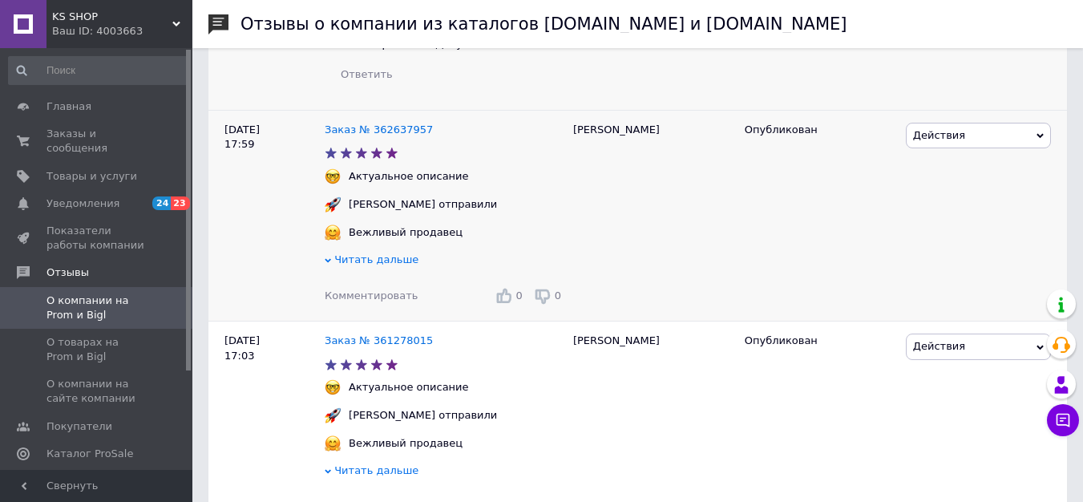
click at [363, 289] on span "Комментировать" at bounding box center [371, 295] width 93 height 12
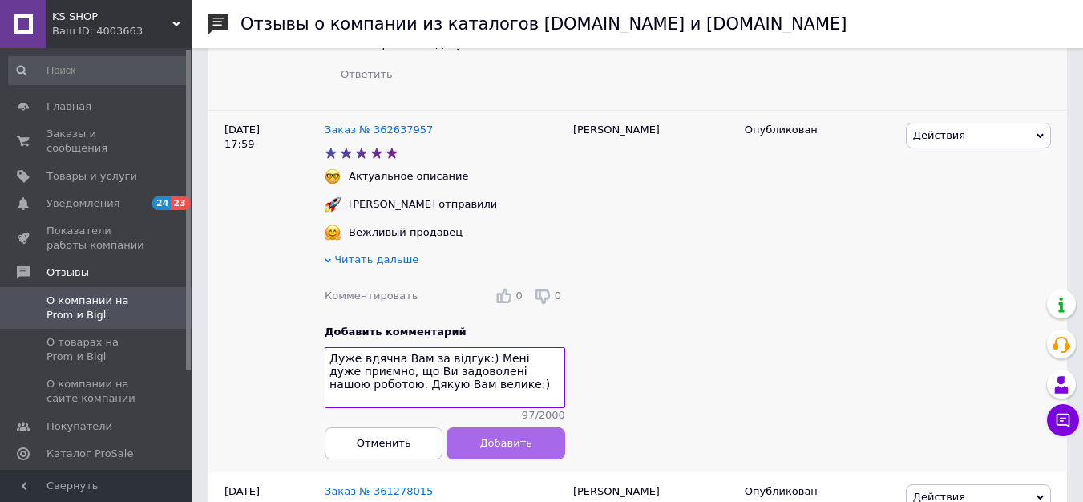
type textarea "Дуже вдячна Вам за відгук:) Мені дуже приємно, що Ви задоволені нашою роботою. …"
click at [493, 447] on span "Добавить" at bounding box center [505, 444] width 52 height 12
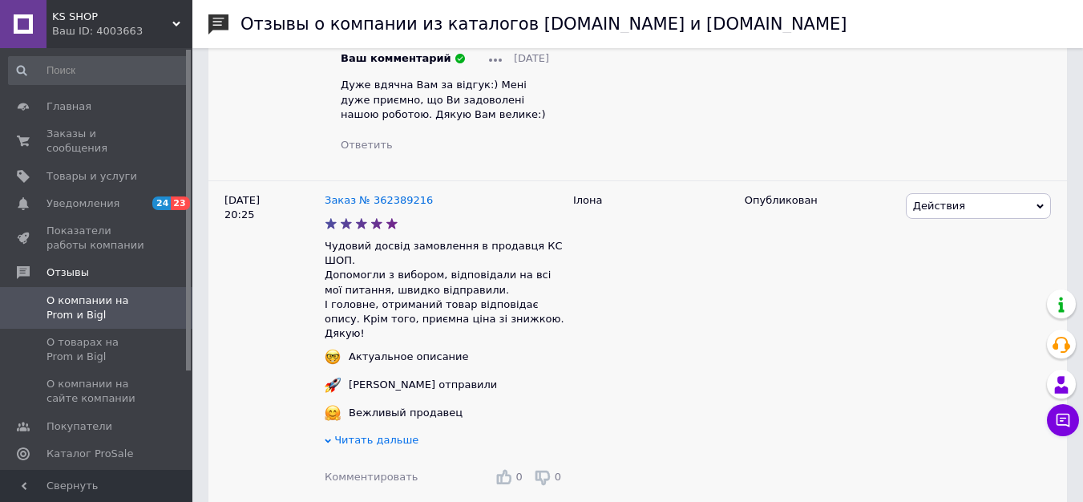
scroll to position [1364, 0]
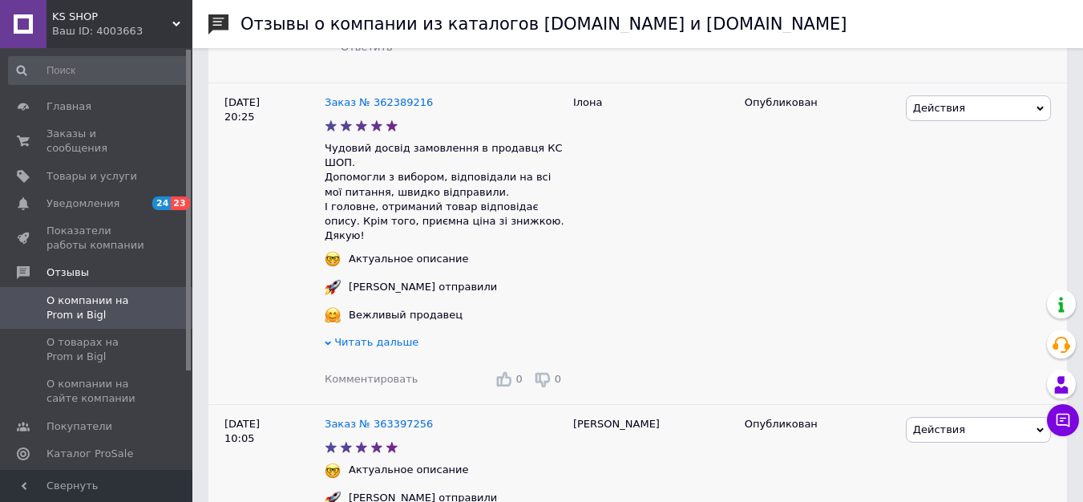
click at [358, 373] on span "Комментировать" at bounding box center [371, 379] width 93 height 12
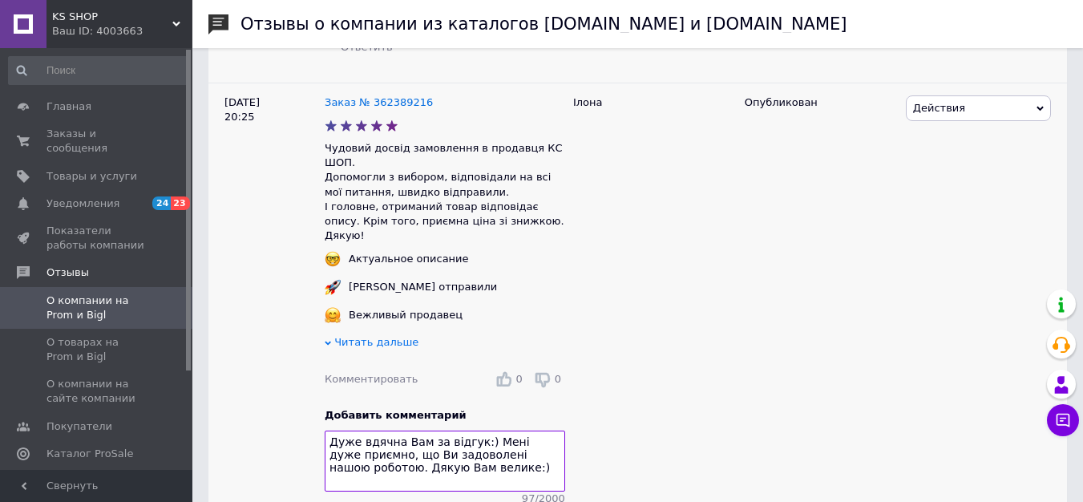
click at [437, 430] on textarea "Дуже вдячна Вам за відгук:) Мені дуже приємно, що Ви задоволені нашою роботою. …" at bounding box center [445, 460] width 240 height 61
click at [436, 435] on textarea "Дуже вдячна Вам за такий приємний і розгорнутий відгук:) Мені дуже приємно, що …" at bounding box center [445, 460] width 240 height 61
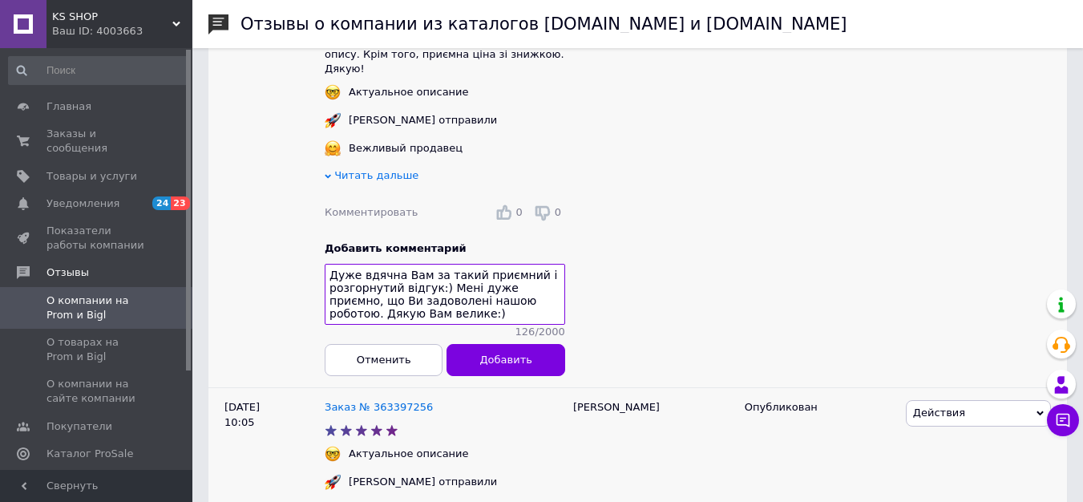
scroll to position [1532, 0]
type textarea "Дуже вдячна Вам за такий приємний і розгорнутий відгук:) Мені дуже приємно, що …"
click at [522, 358] on button "Добавить" at bounding box center [506, 358] width 118 height 32
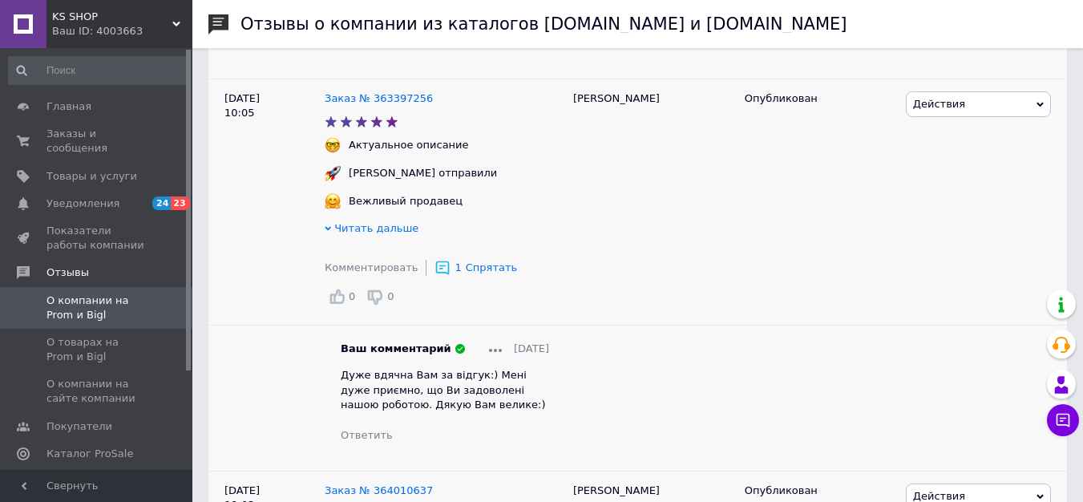
scroll to position [1900, 0]
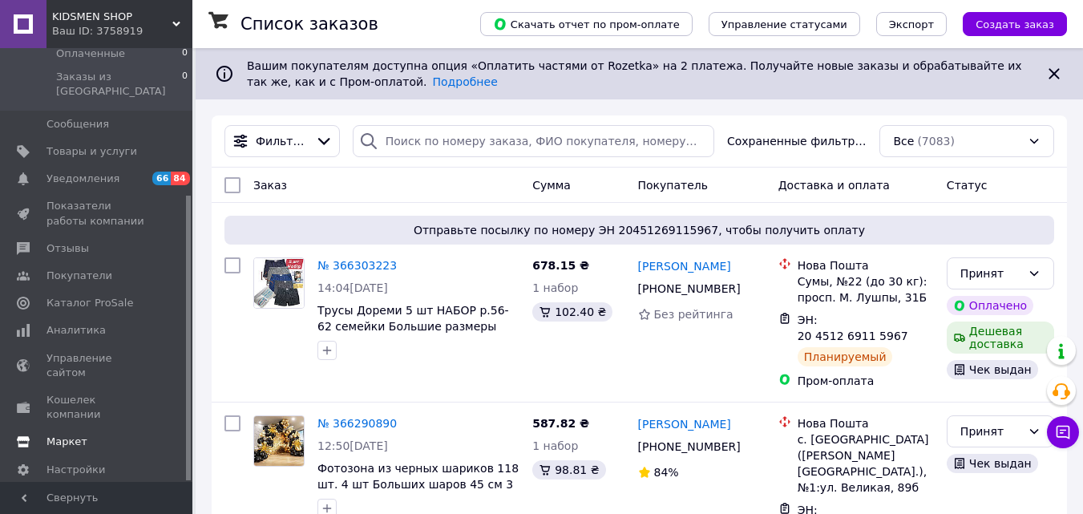
scroll to position [55, 0]
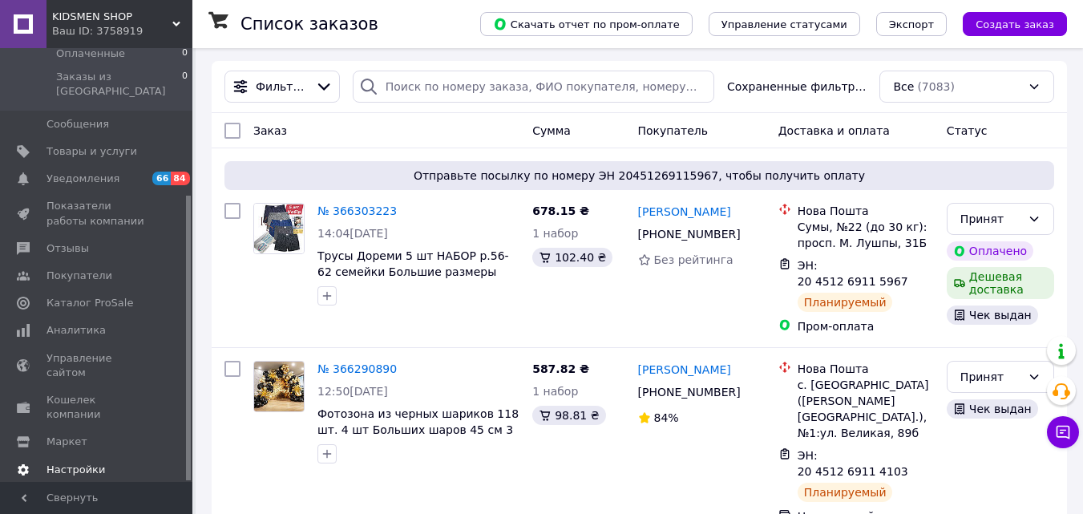
click at [75, 456] on link "Настройки" at bounding box center [98, 469] width 197 height 27
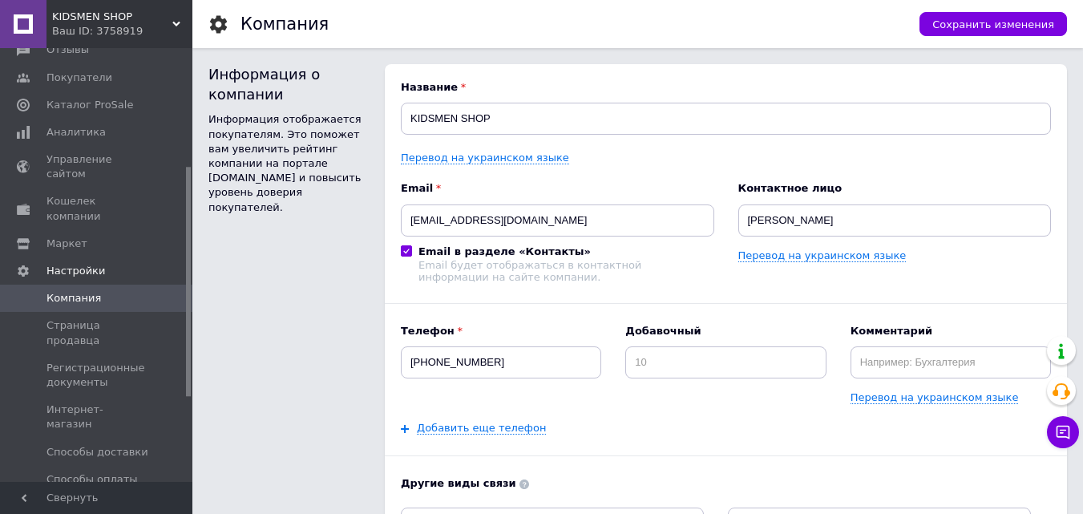
scroll to position [308, 0]
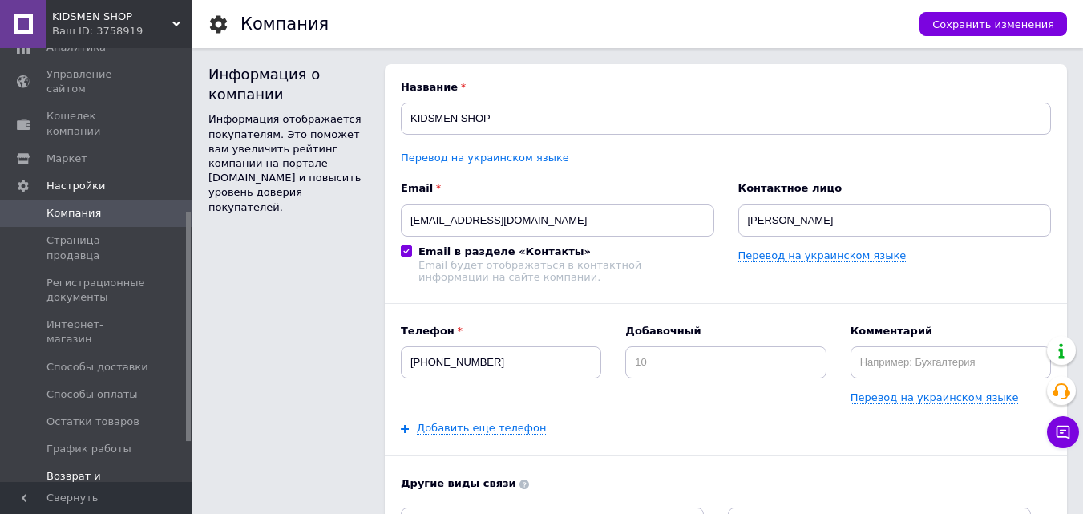
click at [107, 469] on span "Возврат и гарантия" at bounding box center [97, 483] width 102 height 29
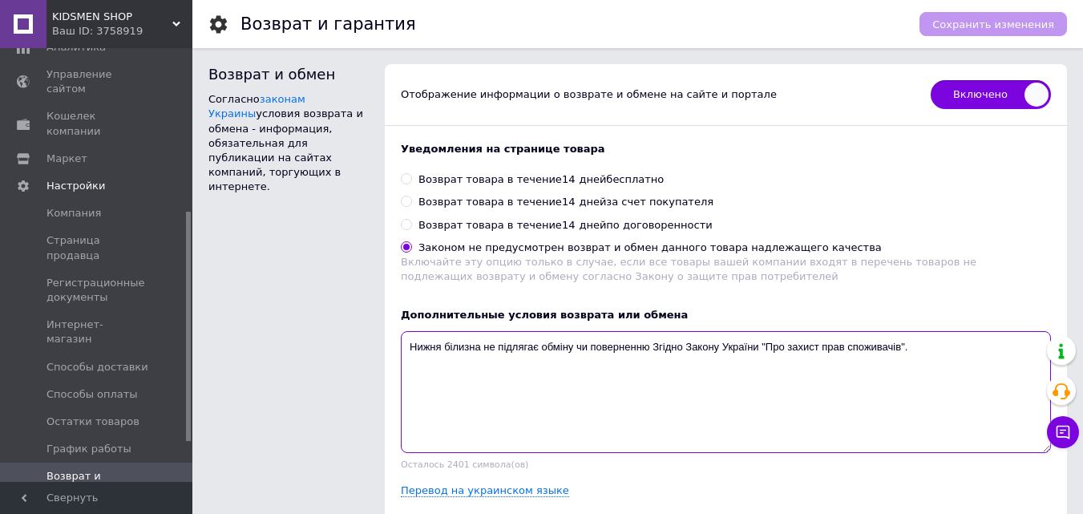
click at [978, 341] on textarea "Нижня білизна не підлягає обміну чи поверненню Згідно Закону України "Про захис…" at bounding box center [726, 392] width 650 height 122
paste textarea ". Дотримання закону є обоʼязковим, якщо взяти до уваги вимоги гігієни."
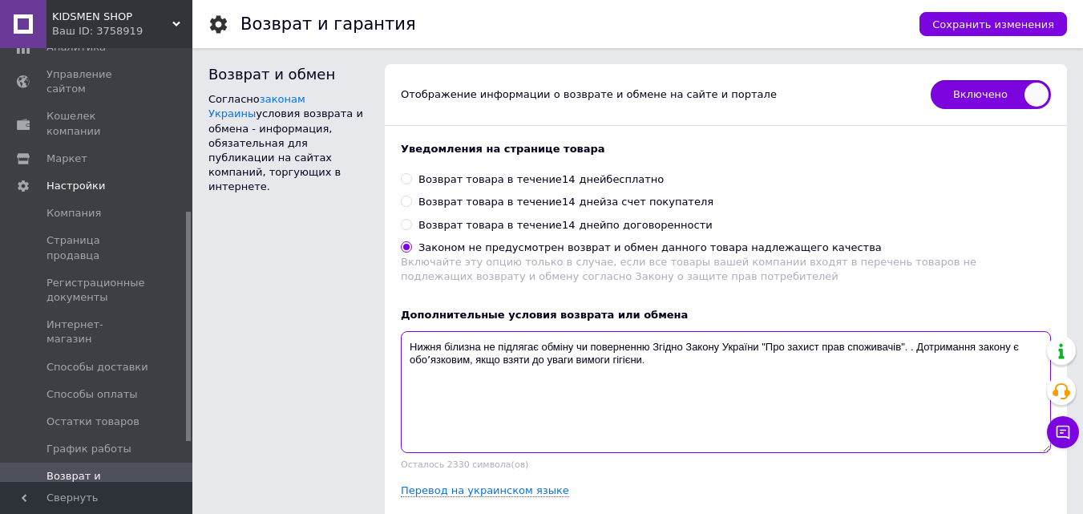
click at [918, 346] on textarea "Нижня білизна не підлягає обміну чи поверненню Згідно Закону України "Про захис…" at bounding box center [726, 392] width 650 height 122
type textarea "Нижня білизна не підлягає обміну чи поверненню Згідно Закону України "Про захис…"
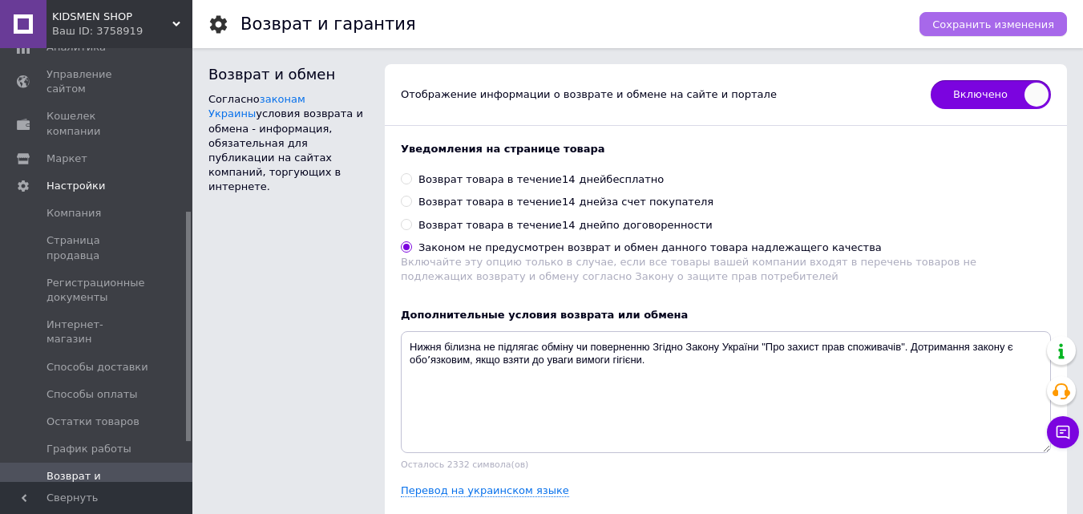
click at [975, 16] on button "Сохранить изменения" at bounding box center [992, 24] width 147 height 24
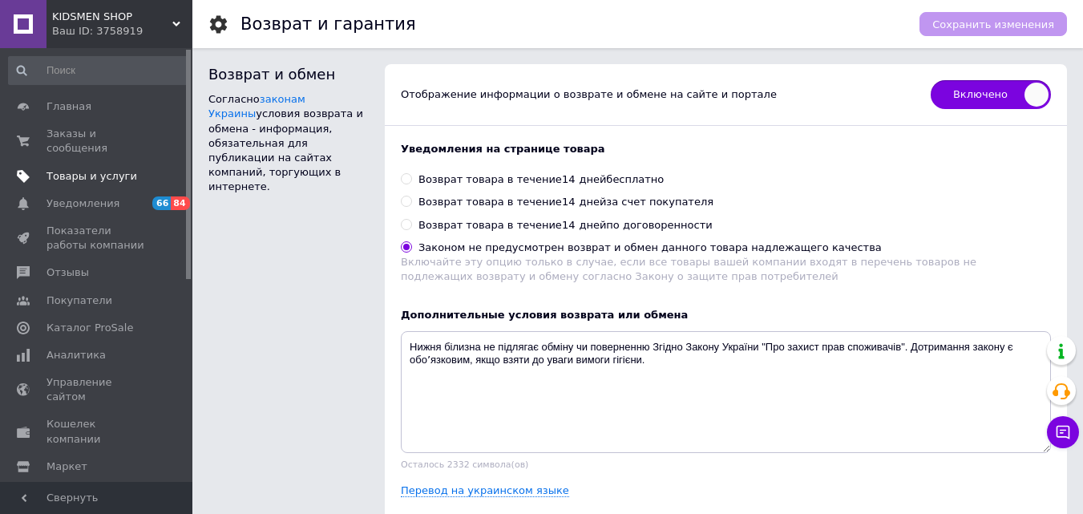
click at [118, 169] on span "Товары и услуги" at bounding box center [91, 176] width 91 height 14
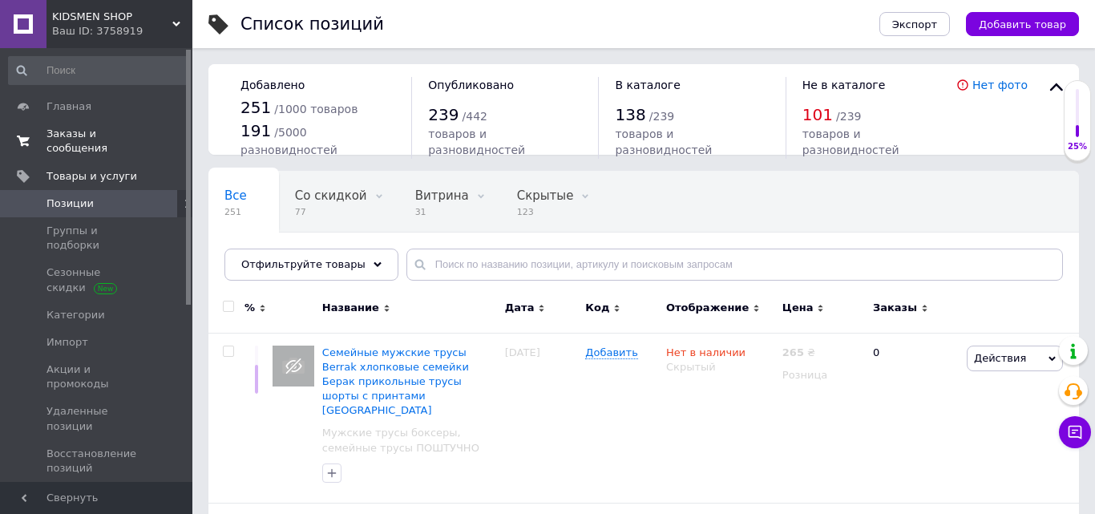
click at [116, 124] on link "Заказы и сообщения 0 0" at bounding box center [98, 141] width 197 height 42
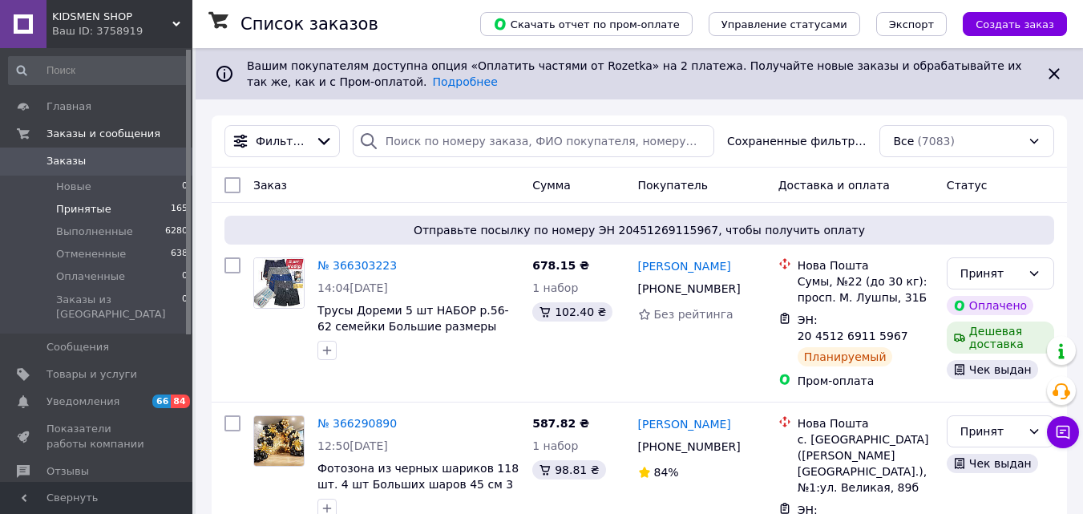
click at [93, 211] on span "Принятые" at bounding box center [83, 209] width 55 height 14
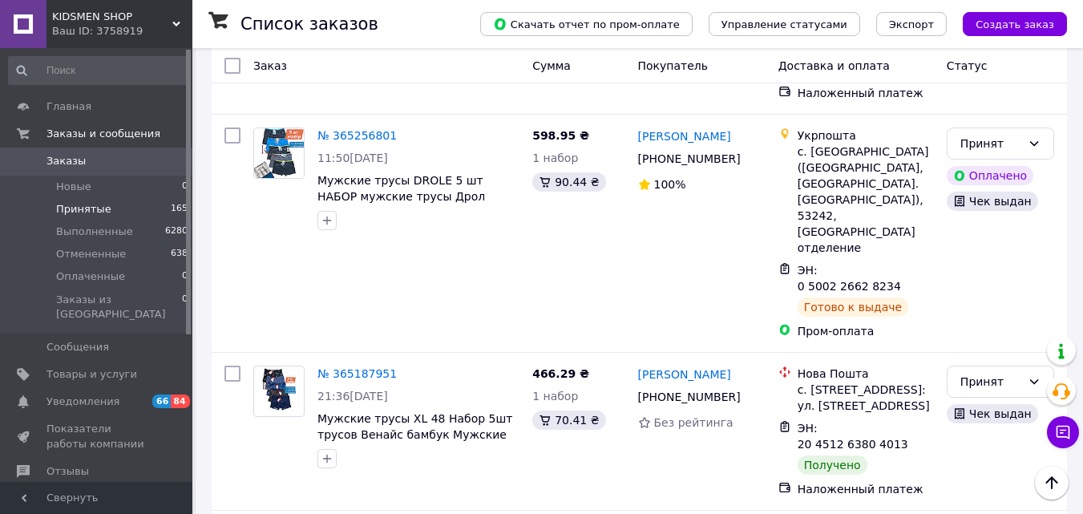
scroll to position [8129, 0]
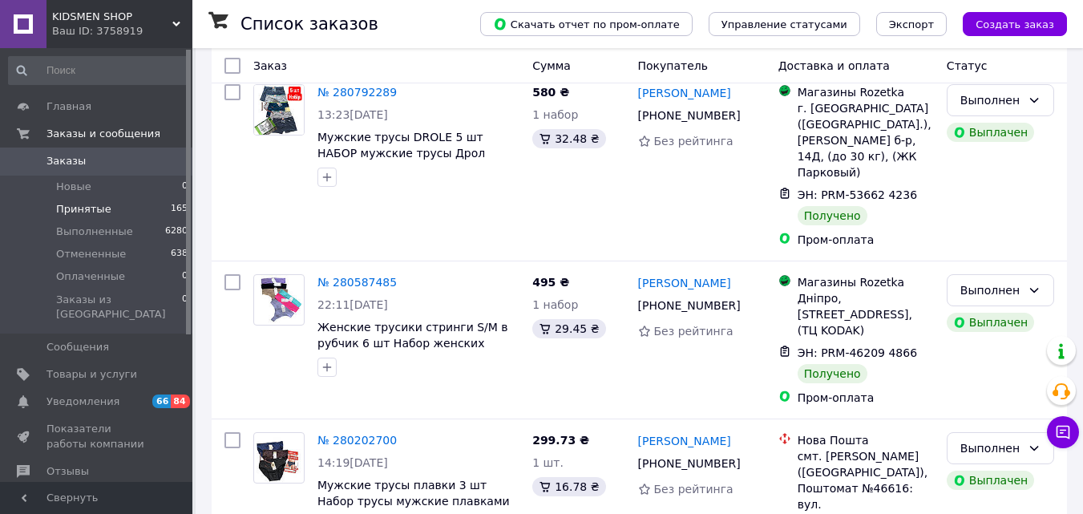
scroll to position [2098, 0]
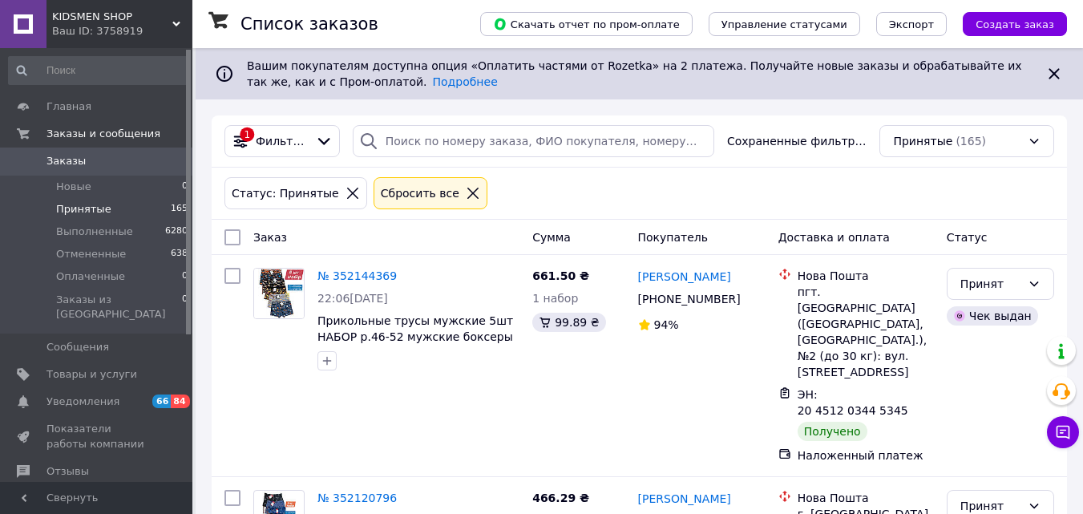
click at [233, 239] on input "checkbox" at bounding box center [232, 237] width 16 height 16
checkbox input "true"
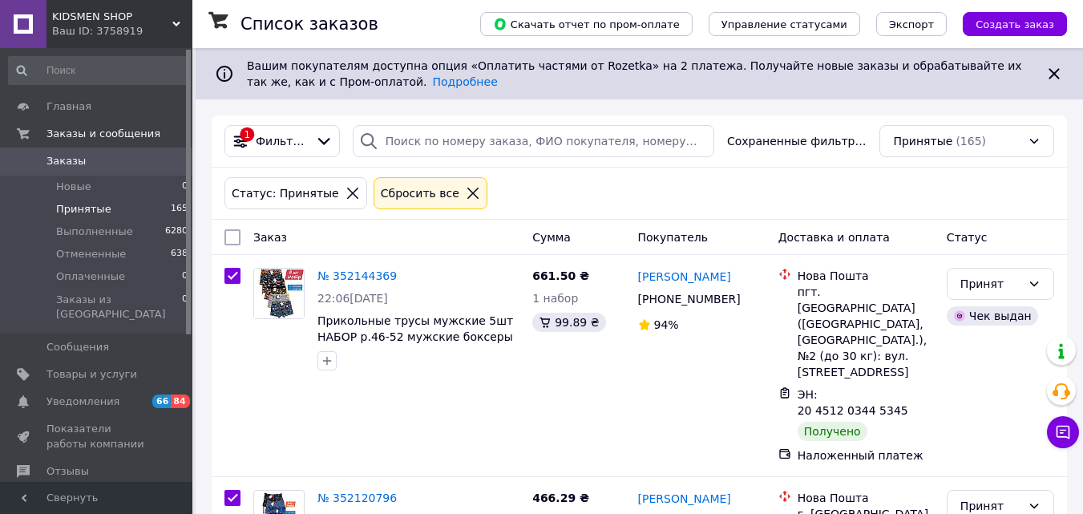
checkbox input "true"
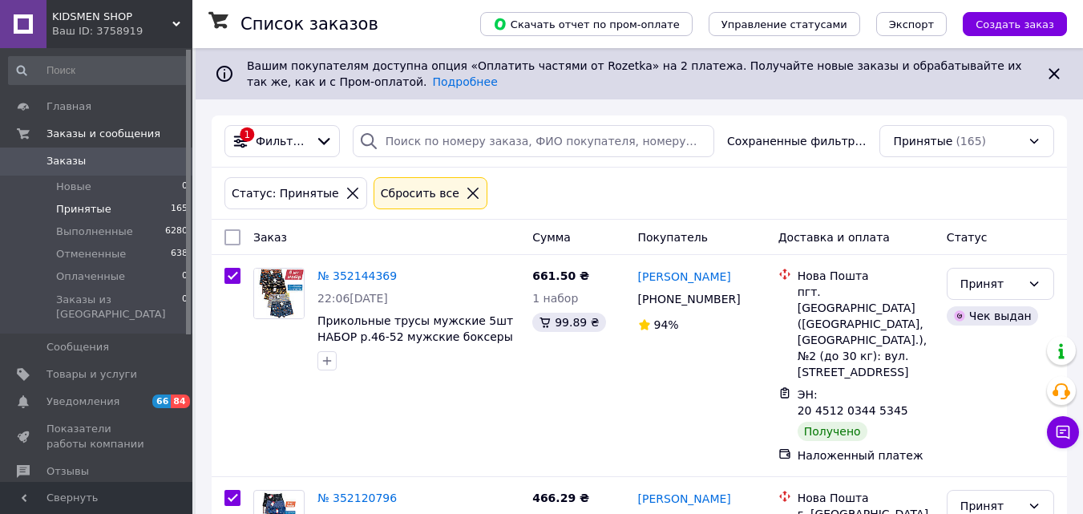
checkbox input "true"
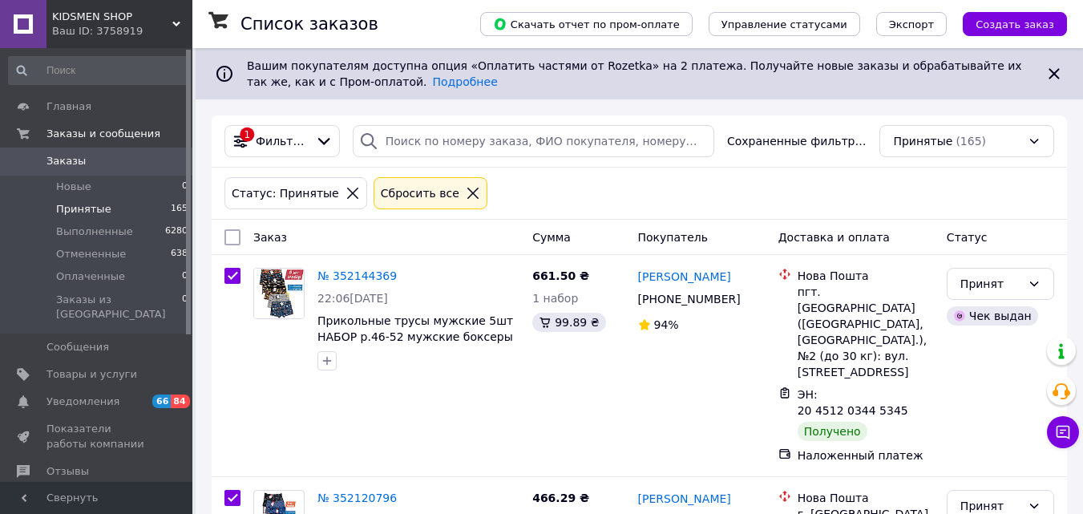
checkbox input "true"
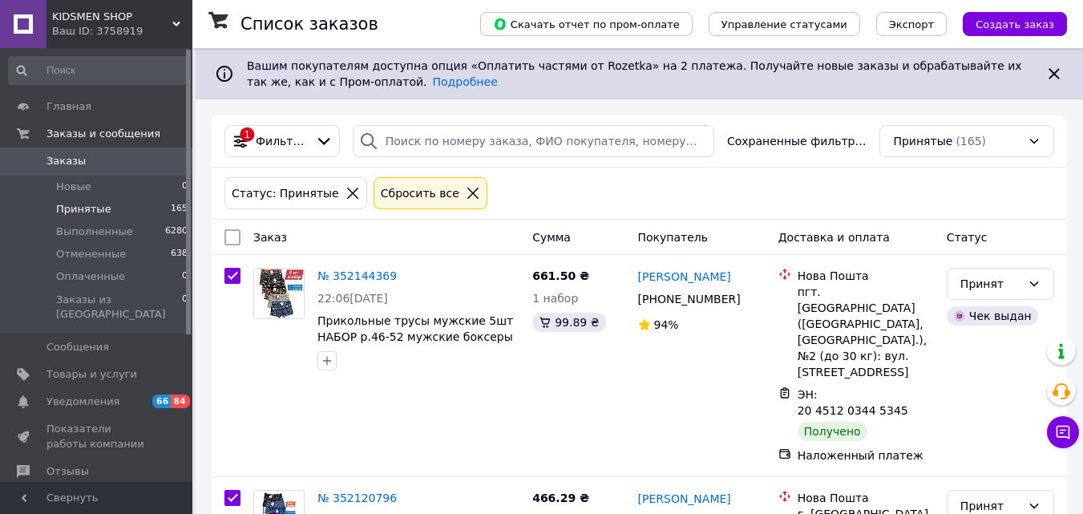
checkbox input "true"
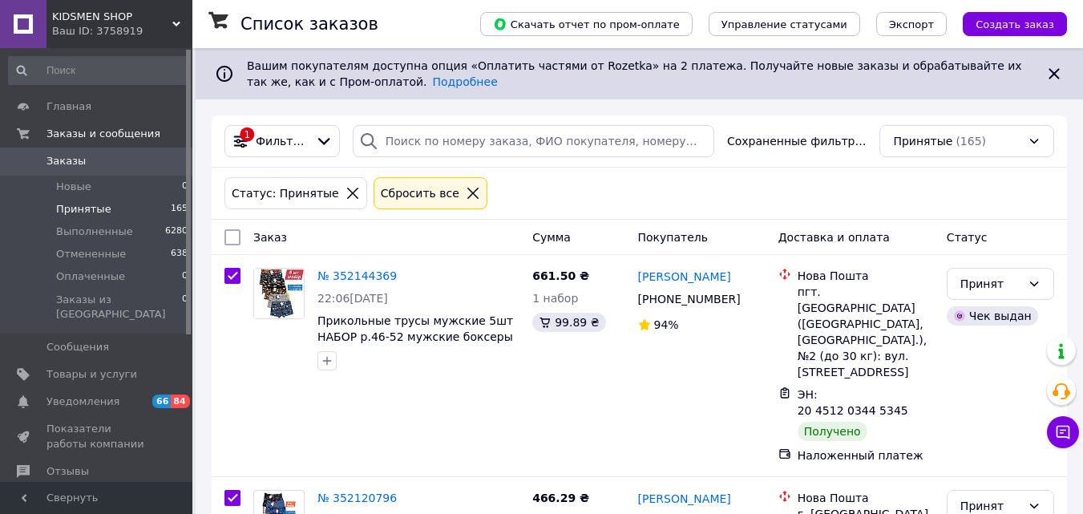
checkbox input "true"
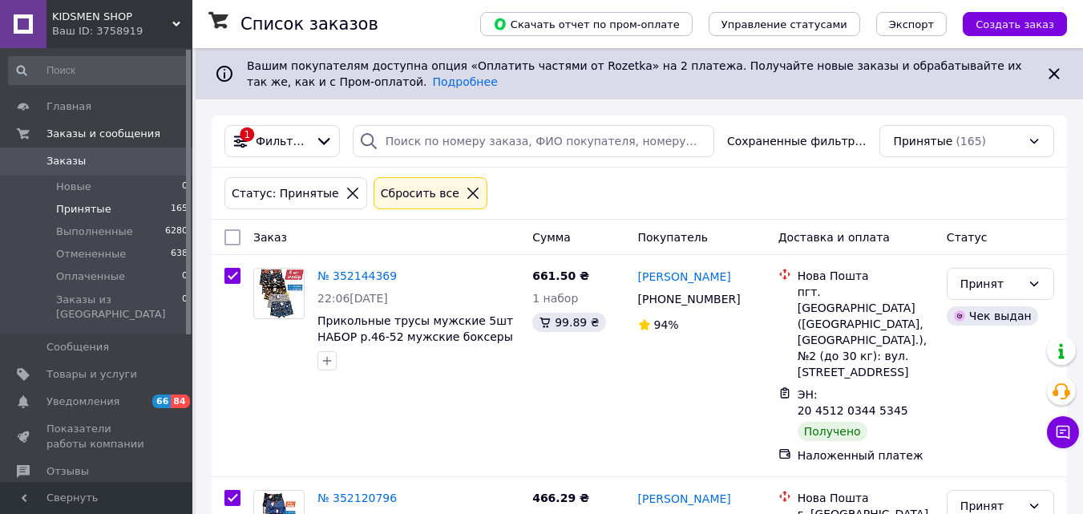
checkbox input "true"
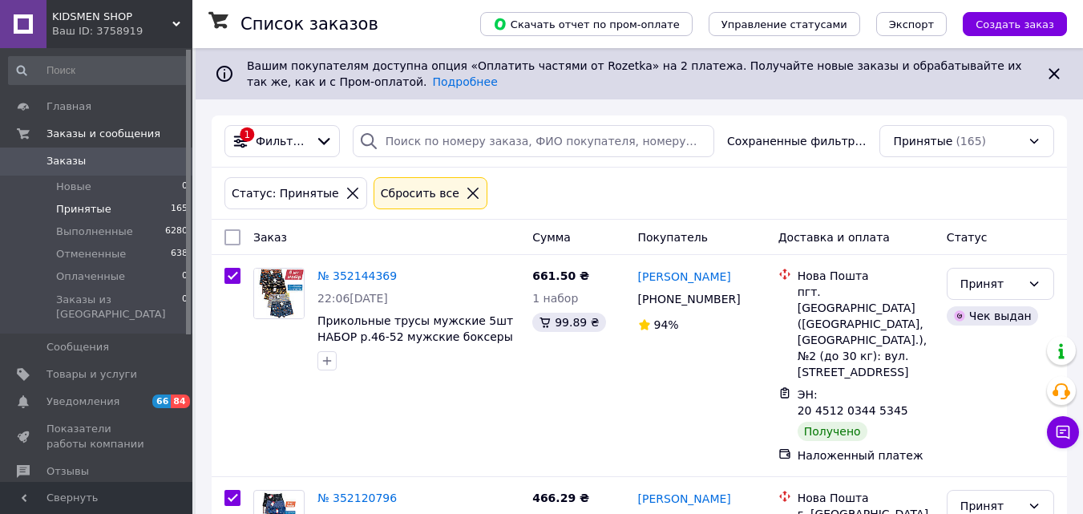
checkbox input "true"
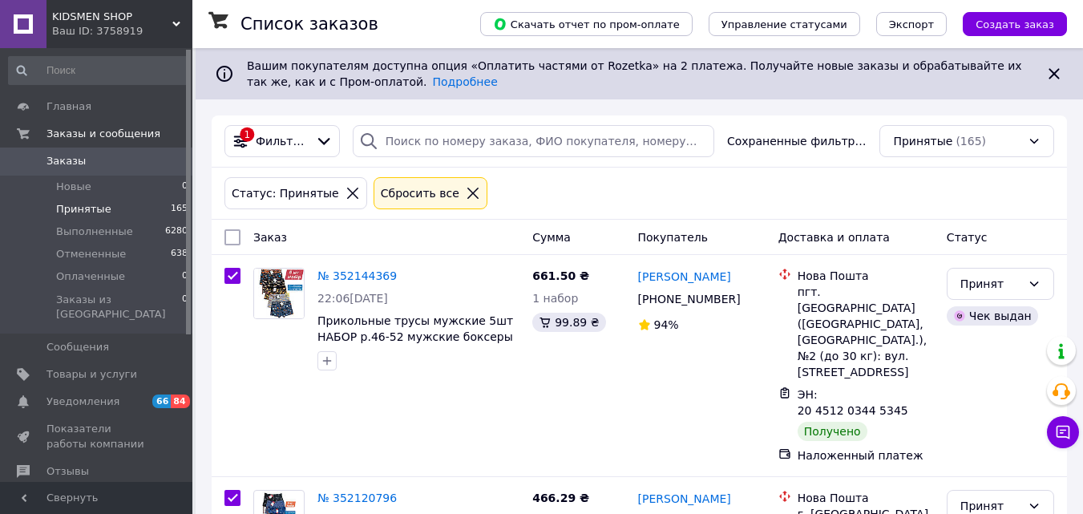
checkbox input "true"
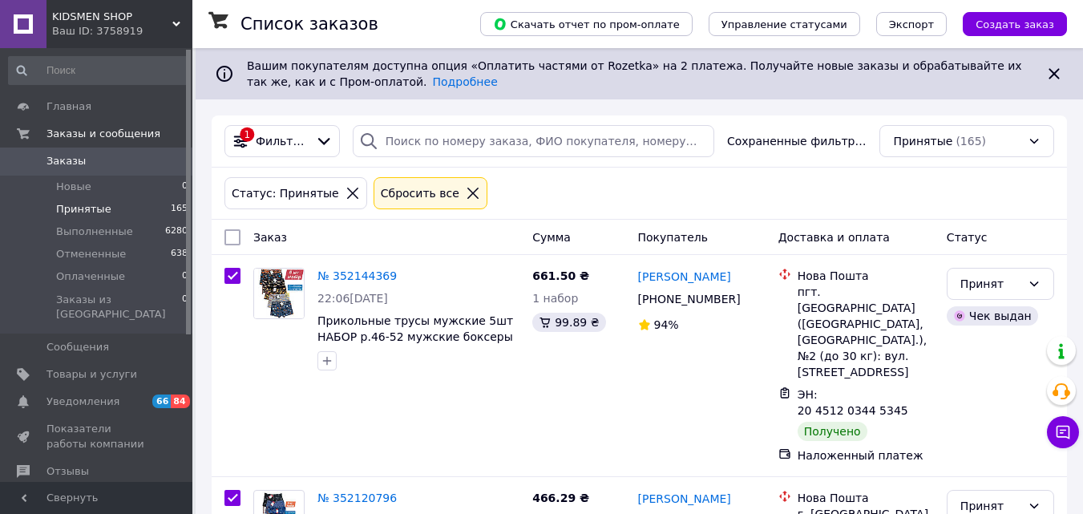
checkbox input "true"
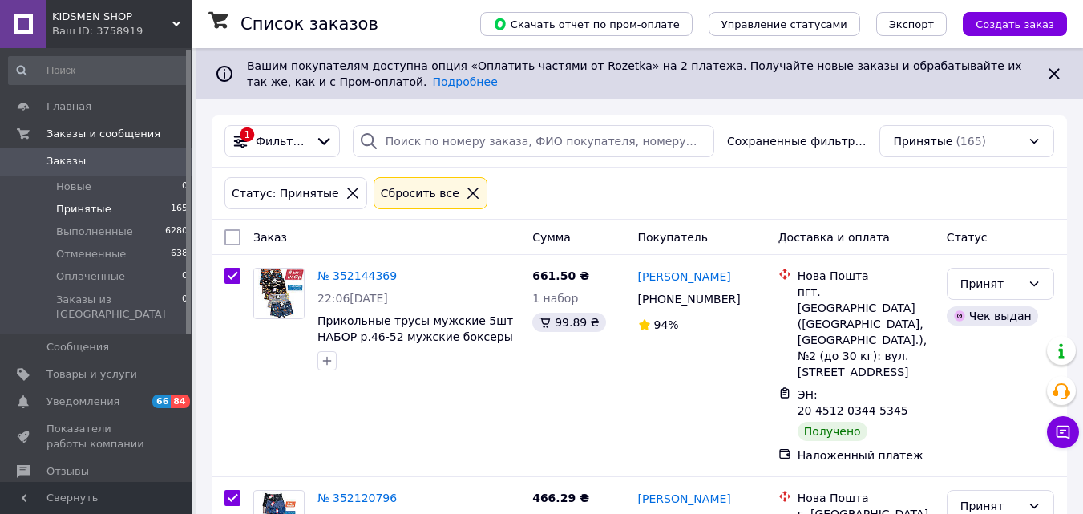
checkbox input "true"
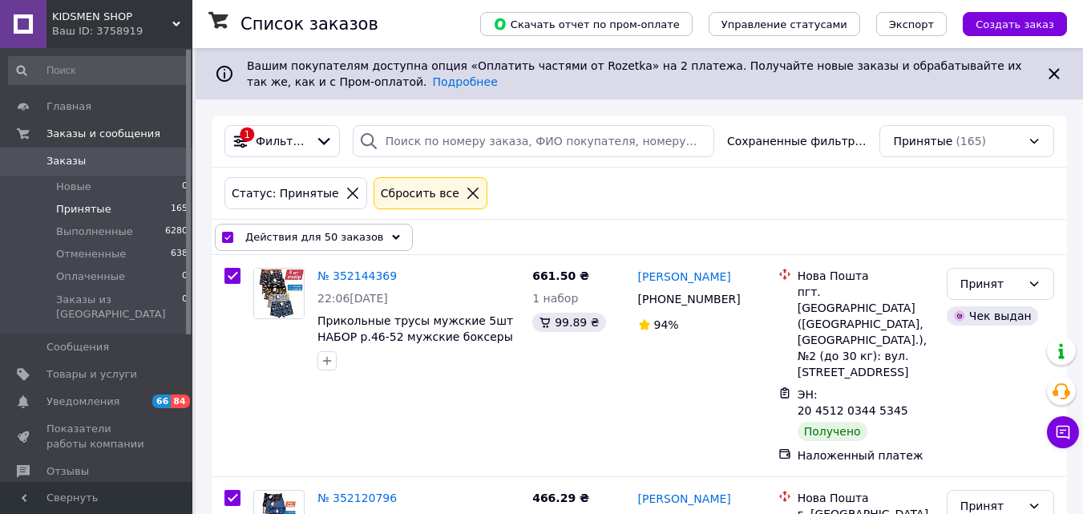
click at [309, 232] on span "Действия для 50 заказов" at bounding box center [314, 237] width 139 height 16
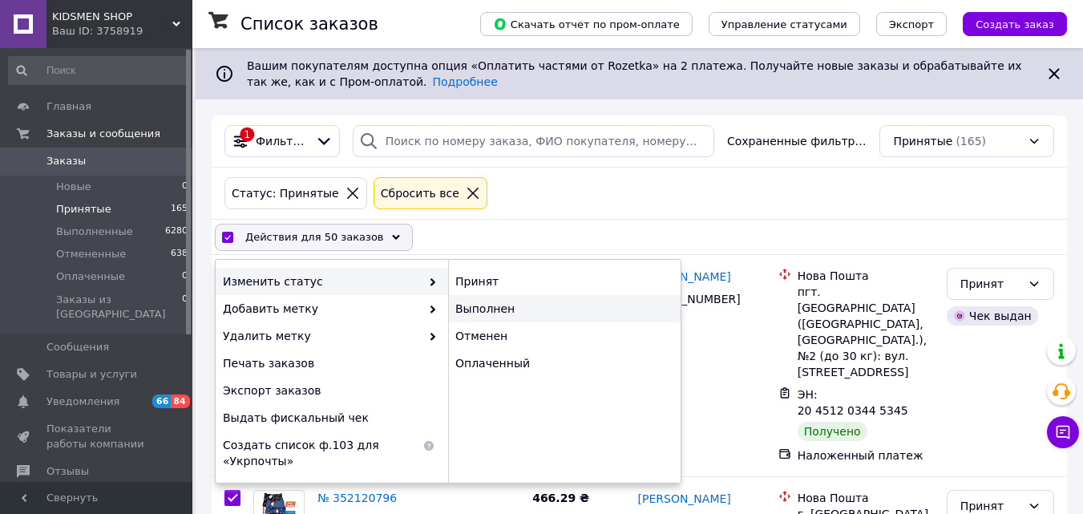
click at [502, 307] on div "Выполнен" at bounding box center [564, 308] width 232 height 27
checkbox input "false"
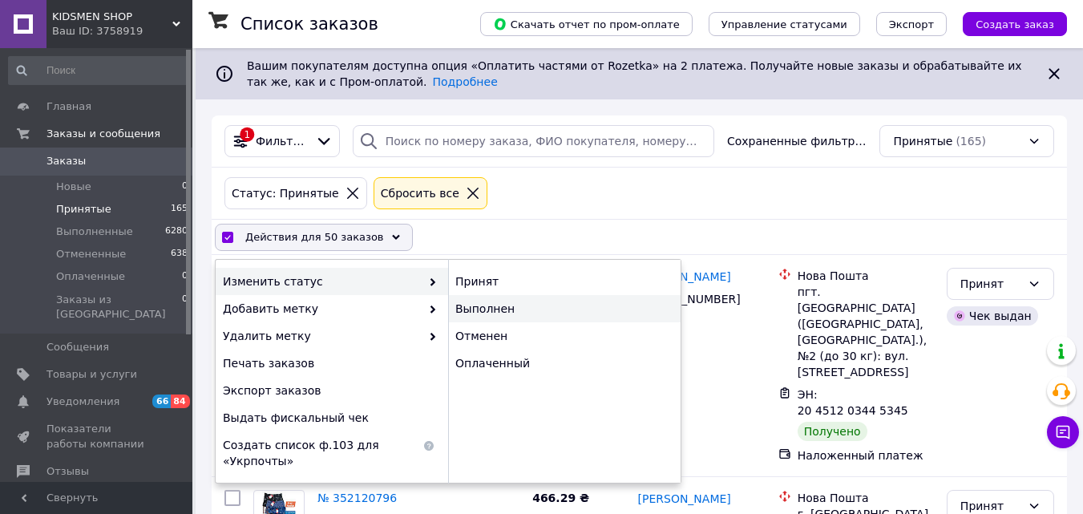
checkbox input "false"
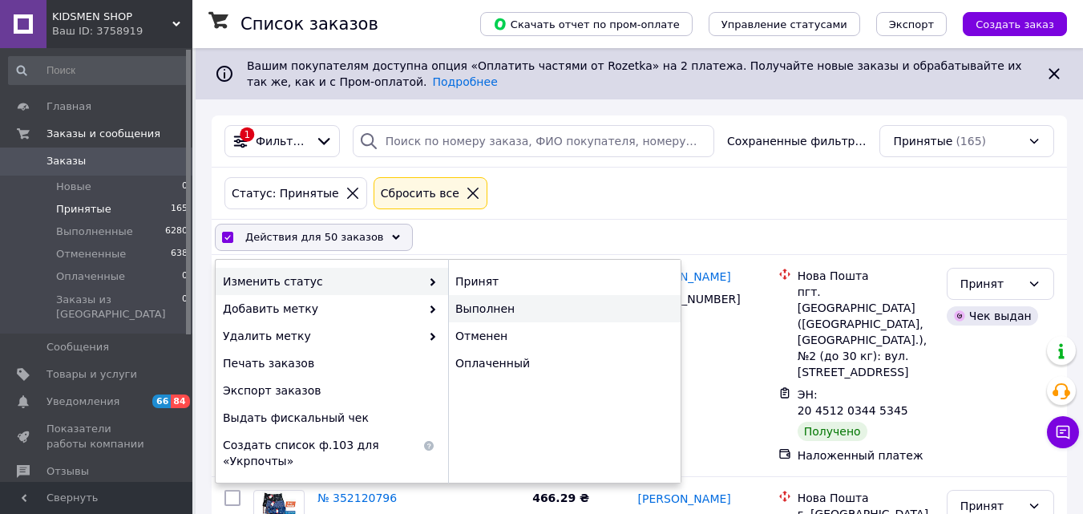
checkbox input "false"
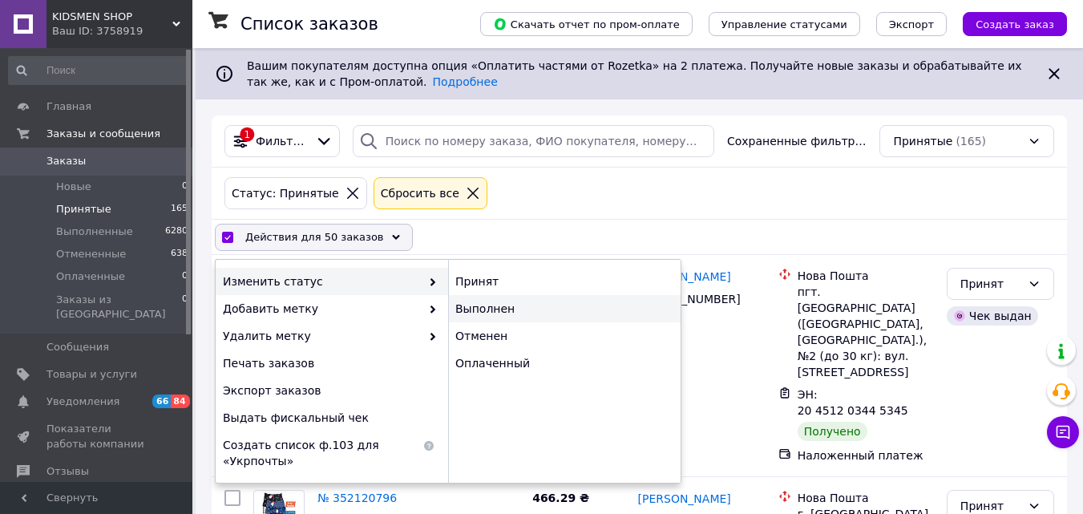
checkbox input "false"
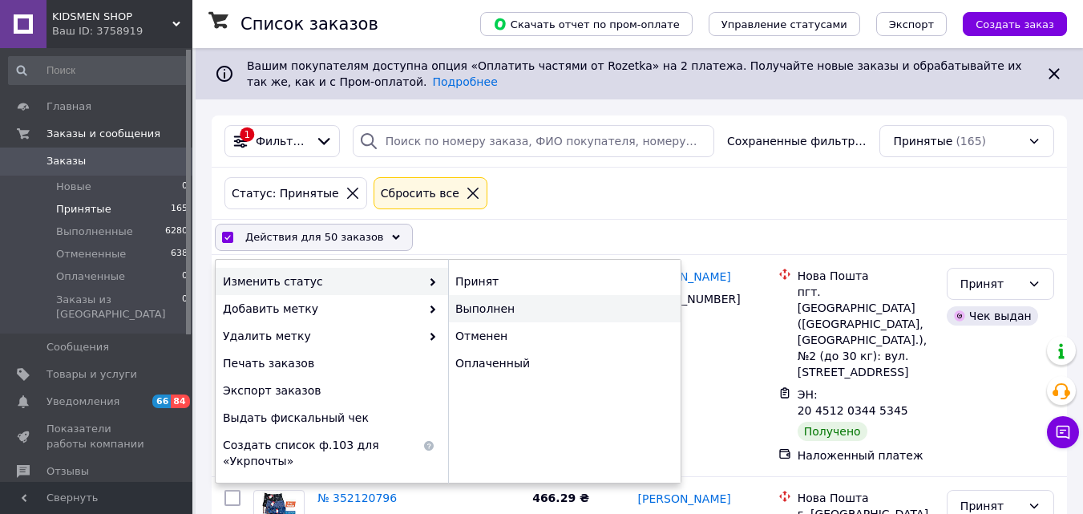
checkbox input "false"
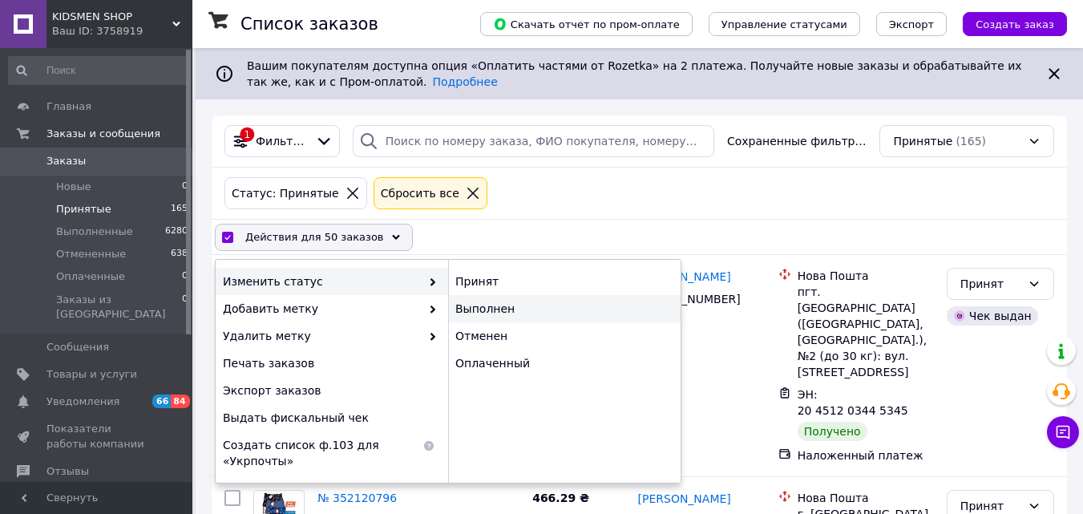
checkbox input "false"
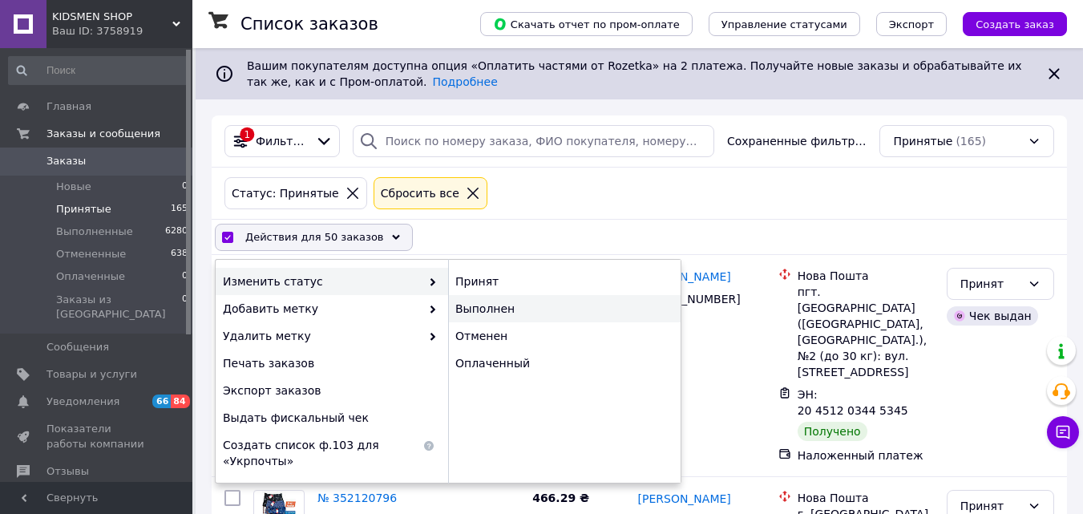
checkbox input "false"
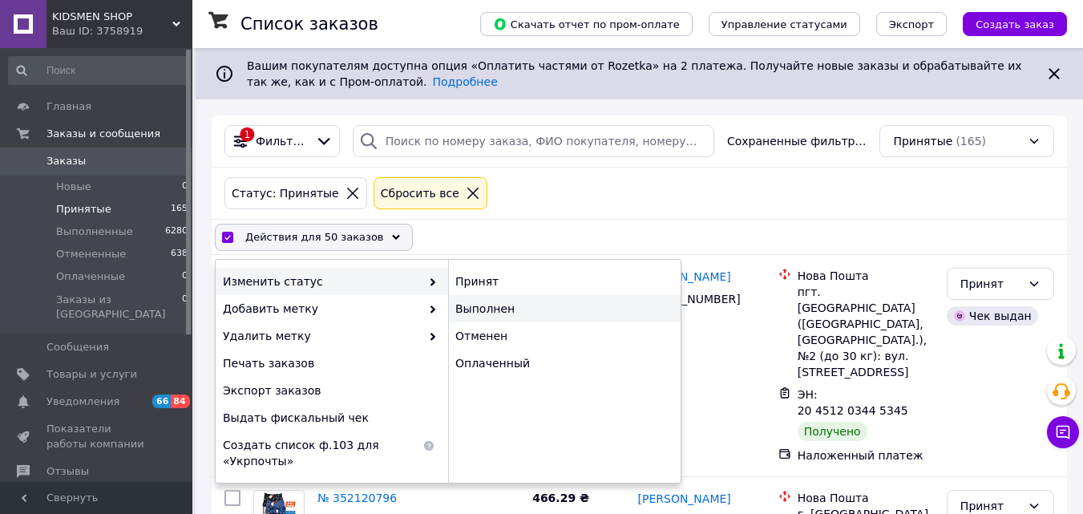
checkbox input "false"
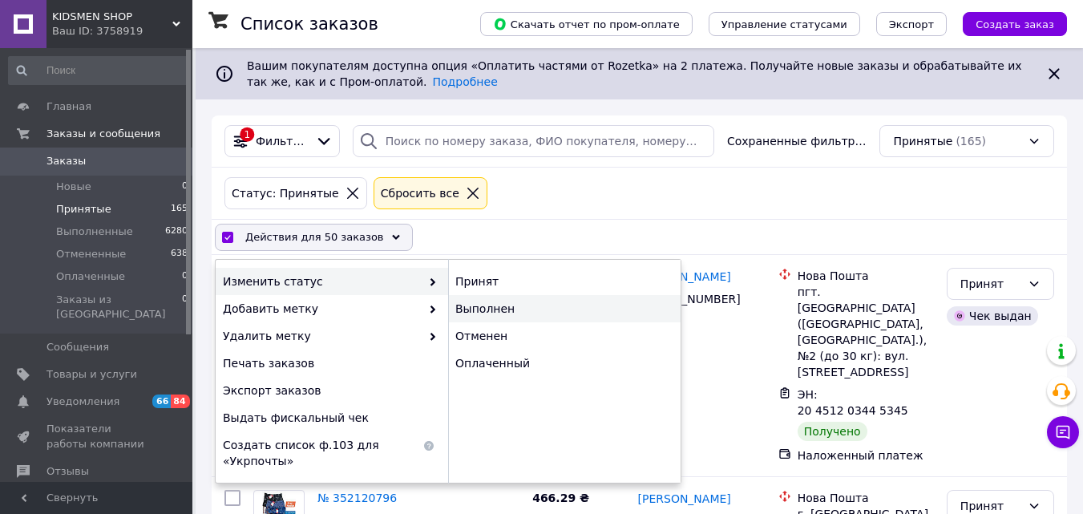
checkbox input "false"
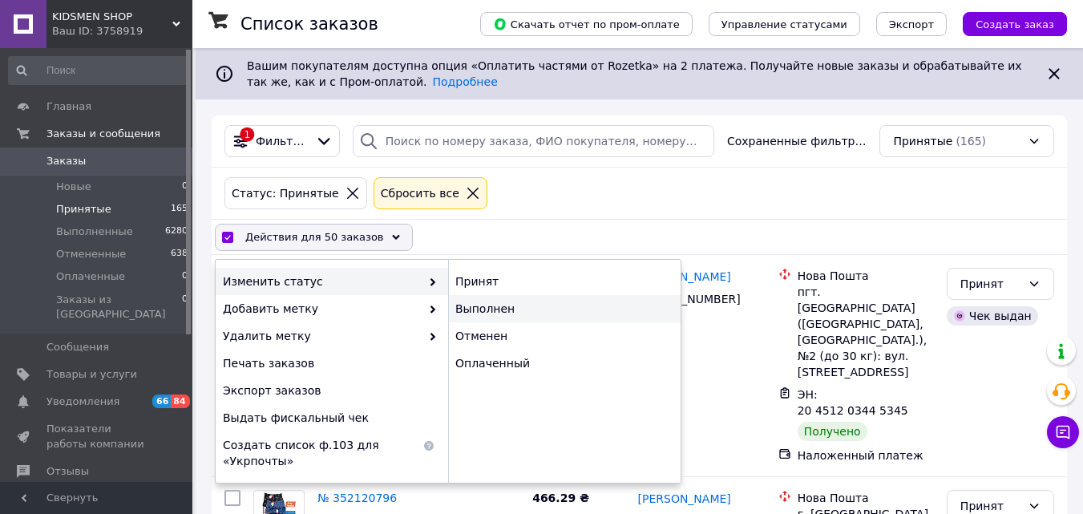
checkbox input "false"
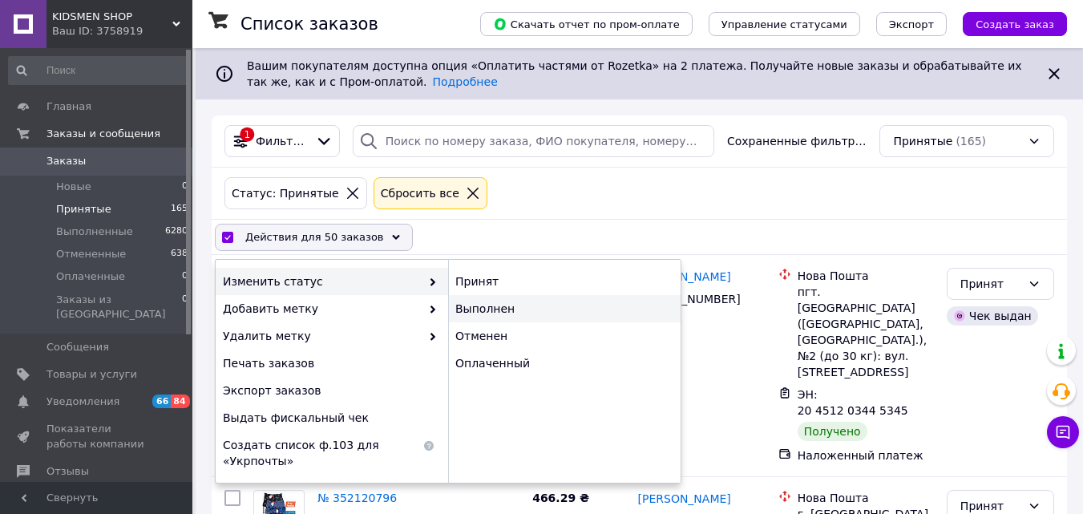
checkbox input "false"
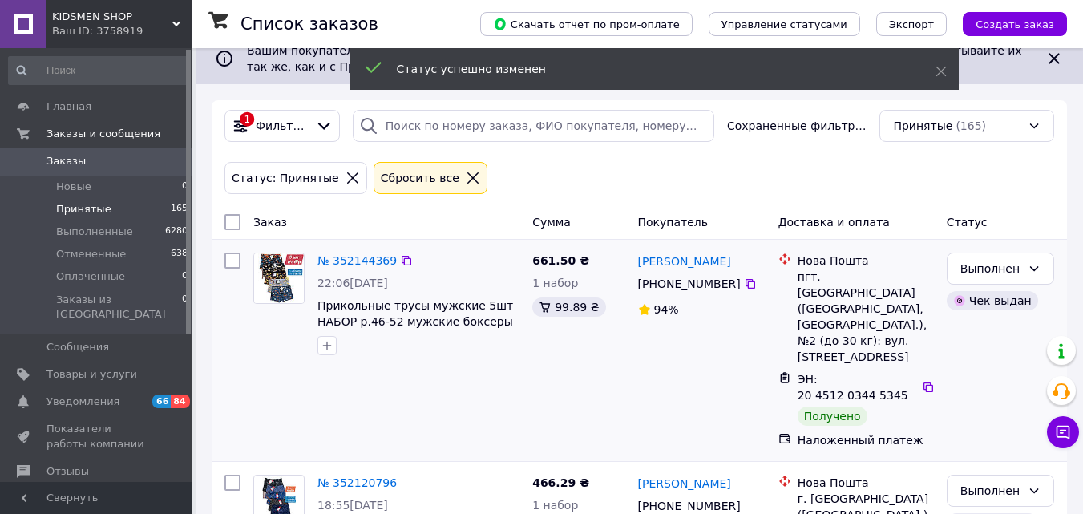
scroll to position [37, 0]
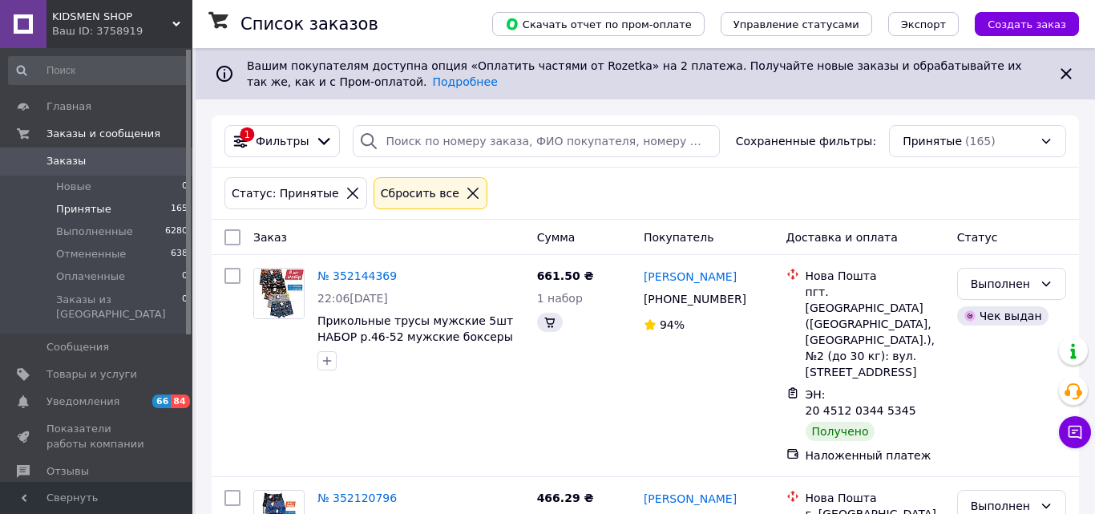
click at [91, 212] on span "Принятые" at bounding box center [83, 209] width 55 height 14
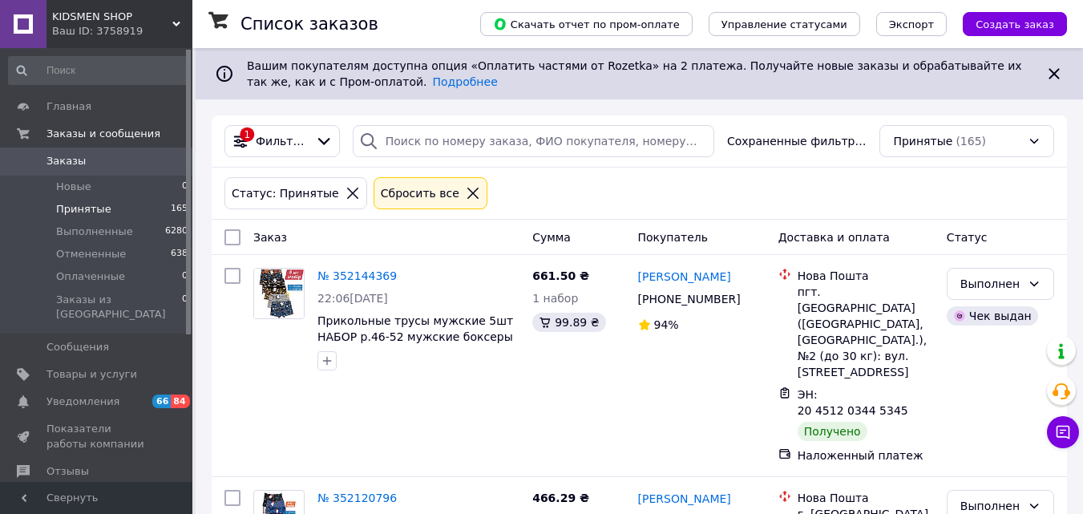
click at [91, 212] on span "Принятые" at bounding box center [83, 209] width 55 height 14
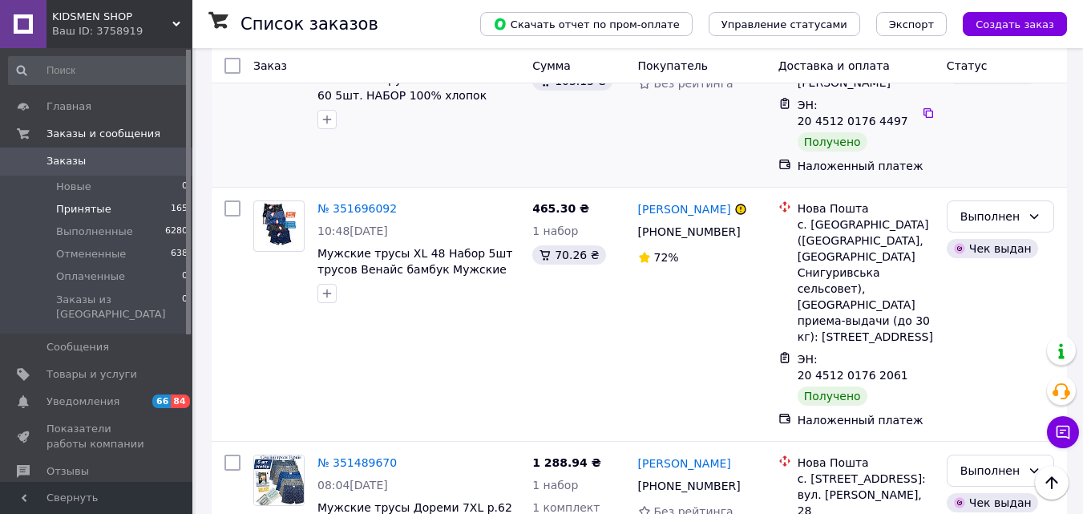
scroll to position [1715, 0]
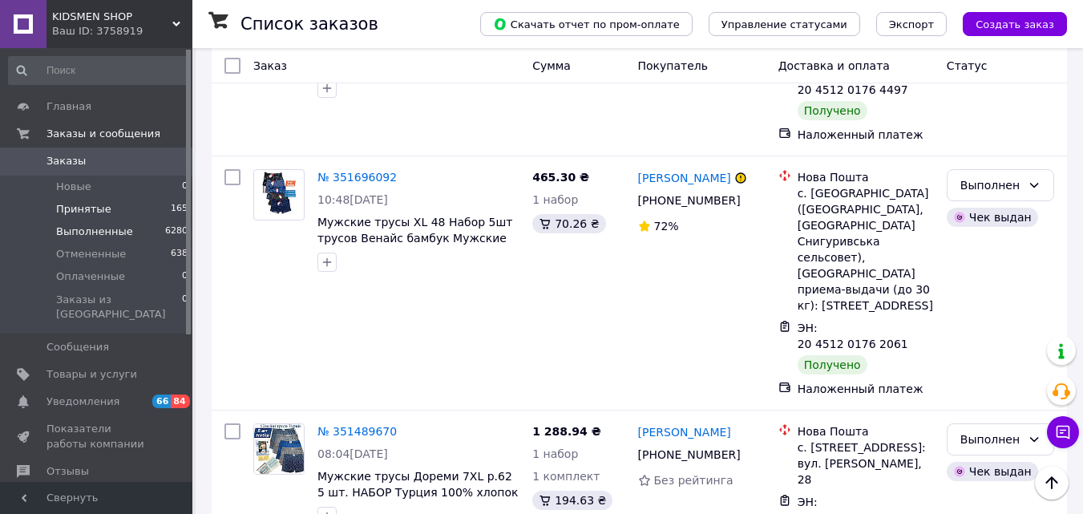
click at [107, 228] on span "Выполненные" at bounding box center [94, 231] width 77 height 14
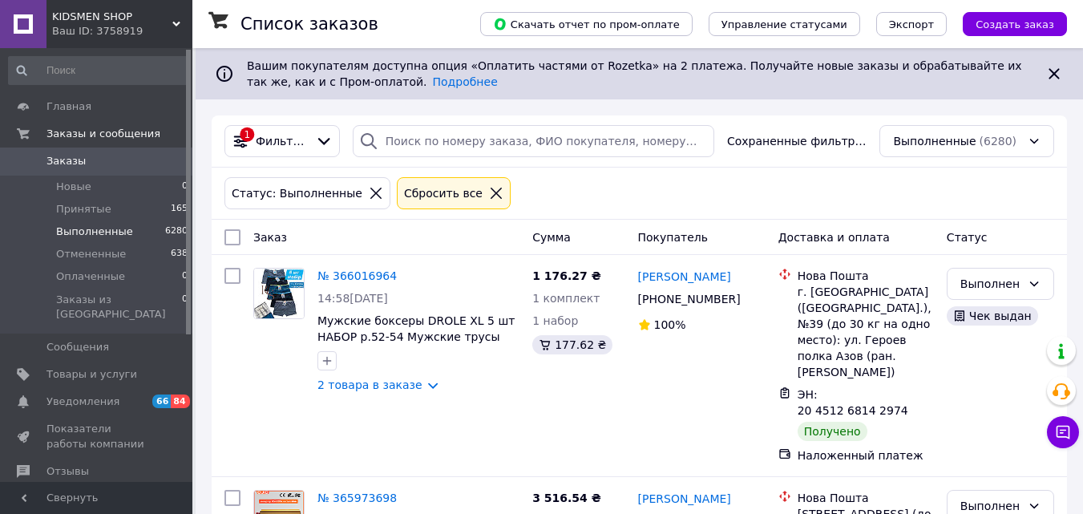
click at [94, 213] on span "Принятые" at bounding box center [83, 209] width 55 height 14
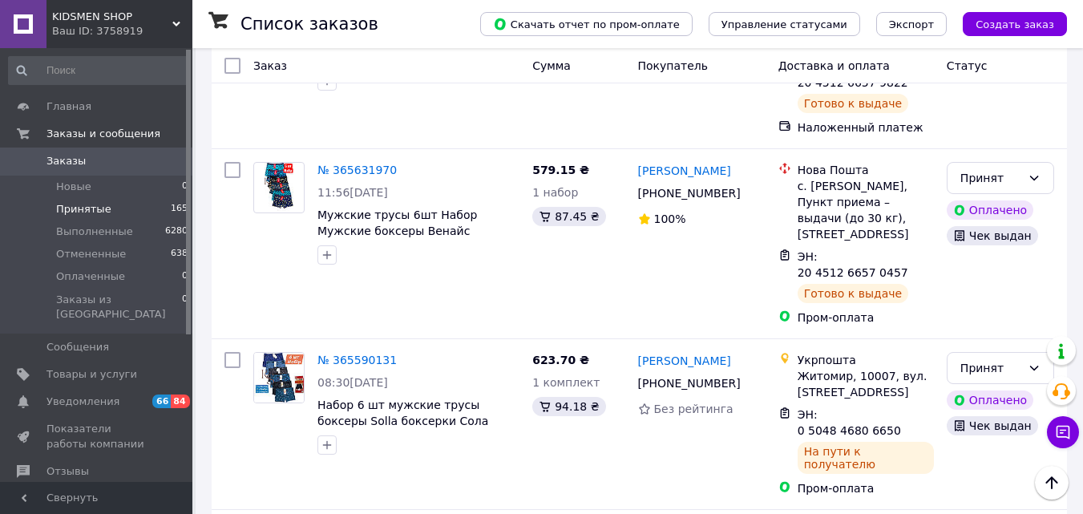
scroll to position [8129, 0]
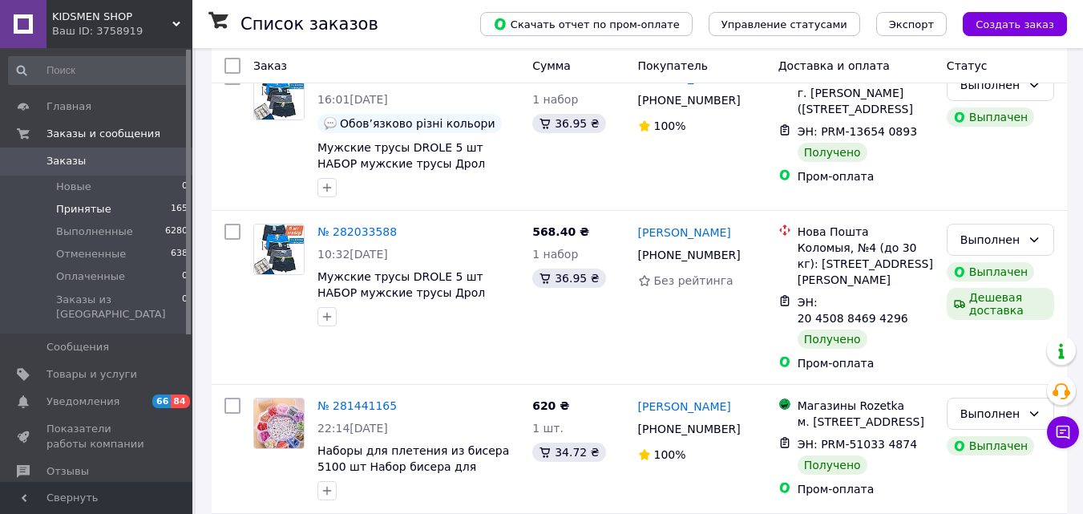
scroll to position [2240, 0]
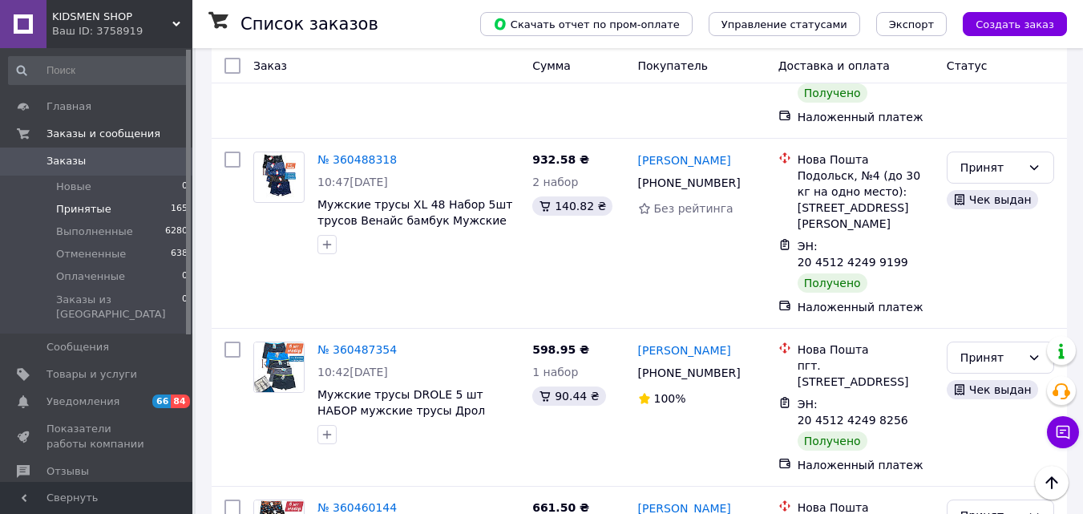
scroll to position [7859, 0]
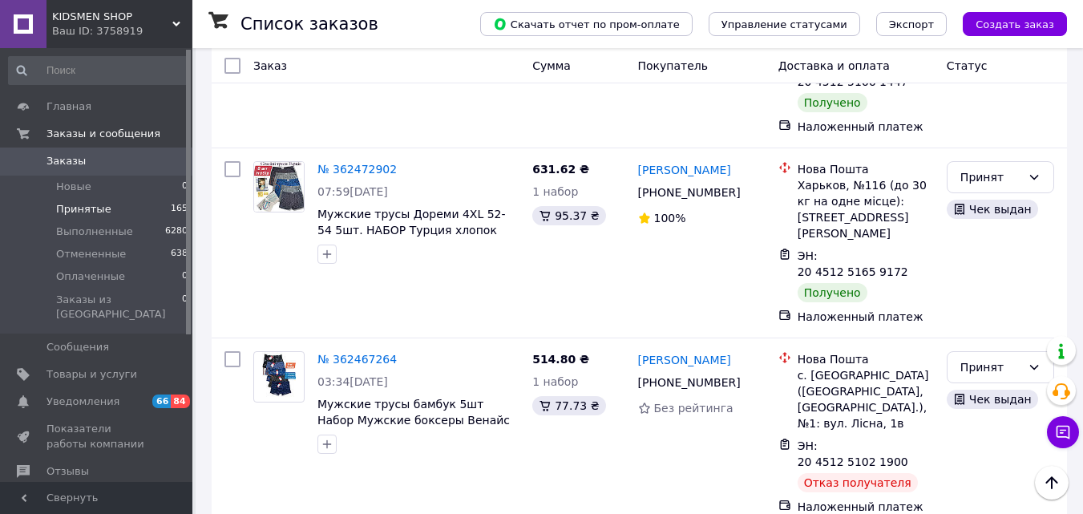
scroll to position [3310, 0]
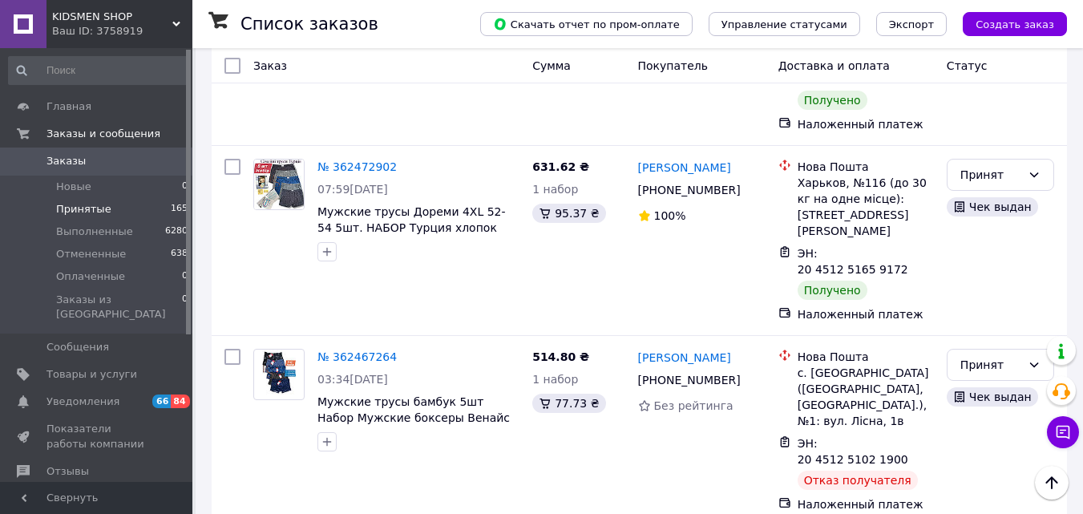
click at [120, 29] on div "Ваш ID: 3758919" at bounding box center [122, 31] width 140 height 14
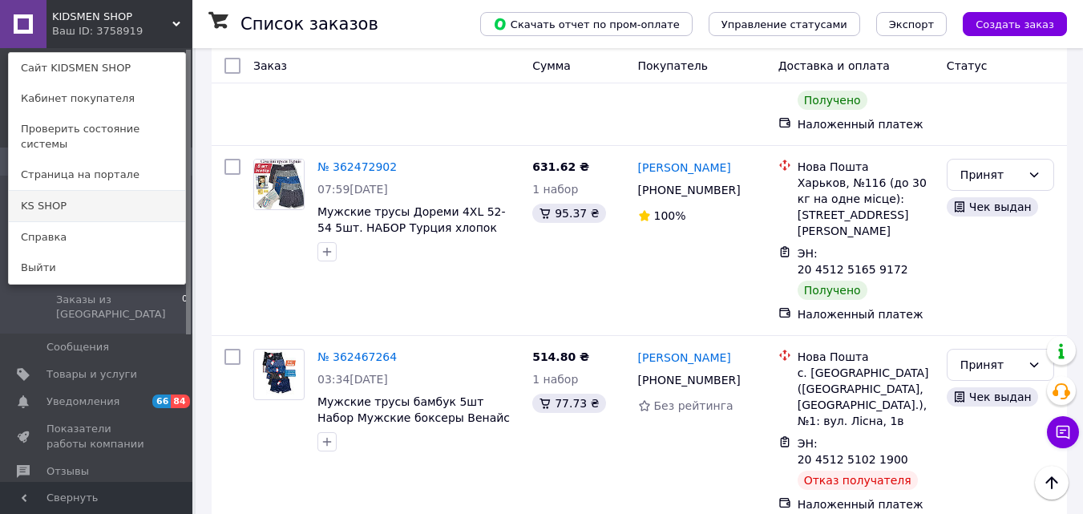
click at [89, 191] on link "KS SHOP" at bounding box center [97, 206] width 176 height 30
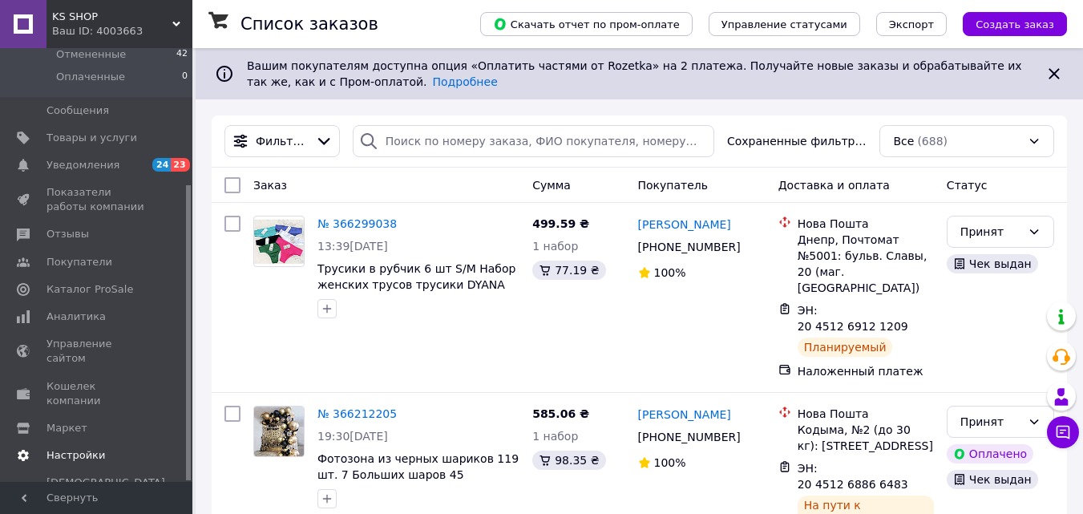
scroll to position [215, 0]
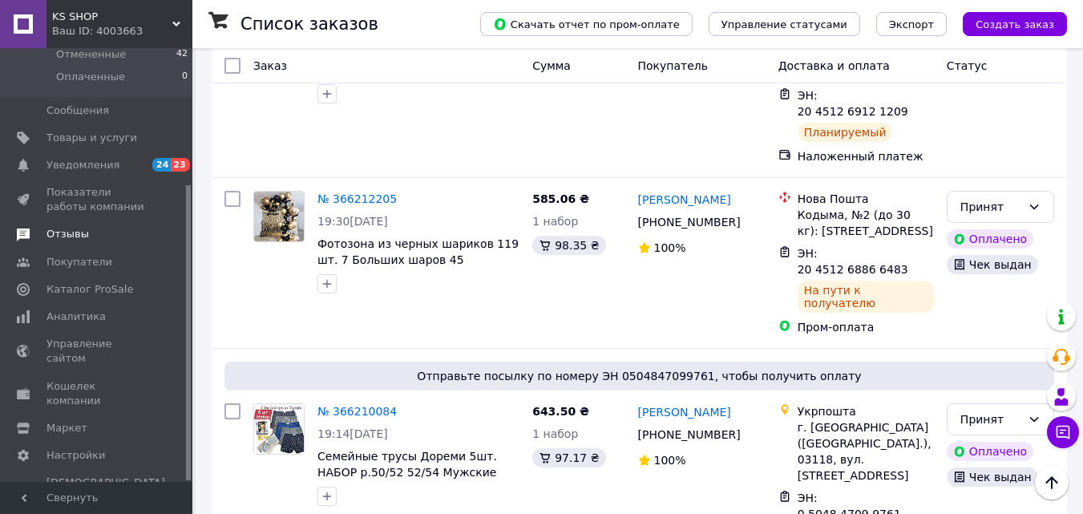
click at [67, 235] on span "Отзывы" at bounding box center [67, 234] width 42 height 14
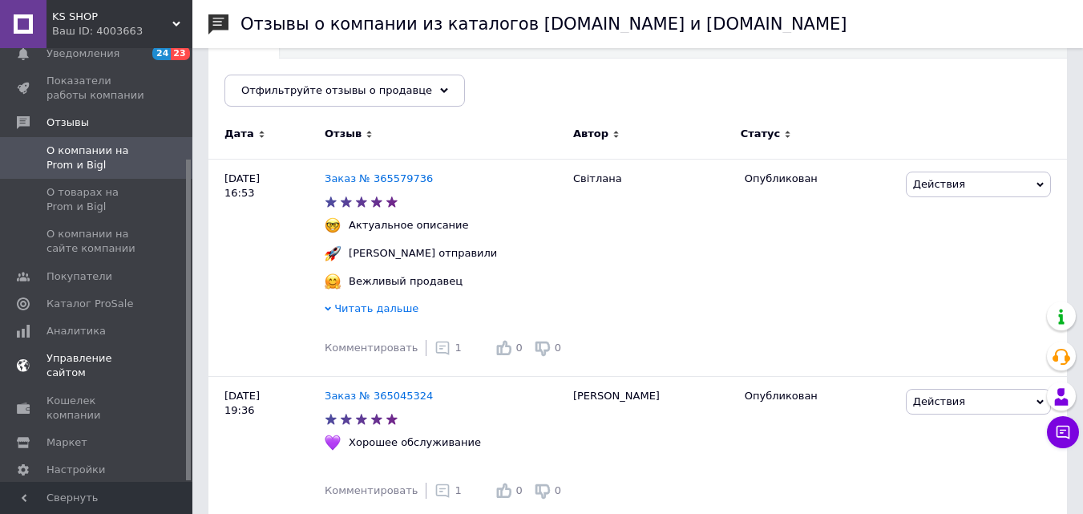
scroll to position [216, 0]
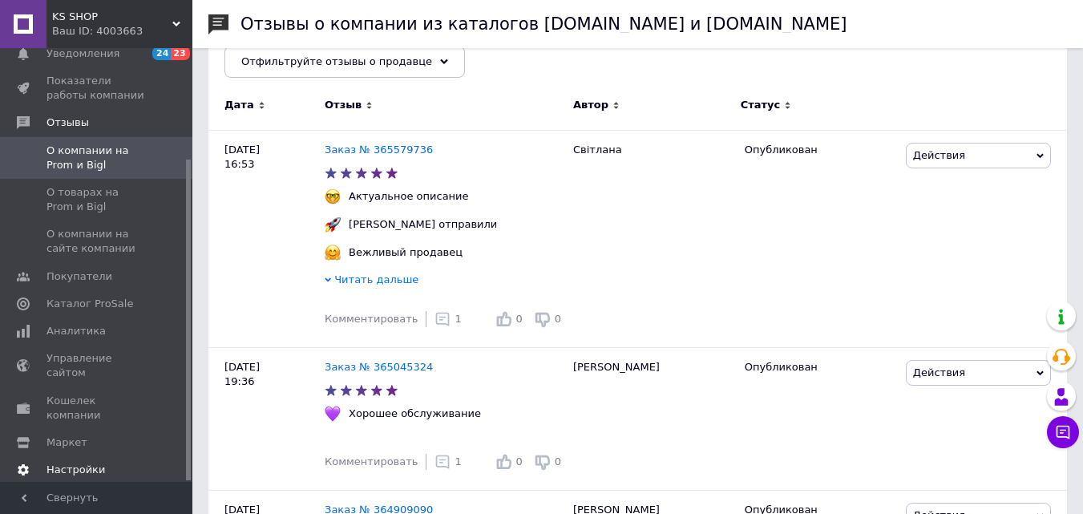
click at [83, 463] on span "Настройки" at bounding box center [75, 470] width 59 height 14
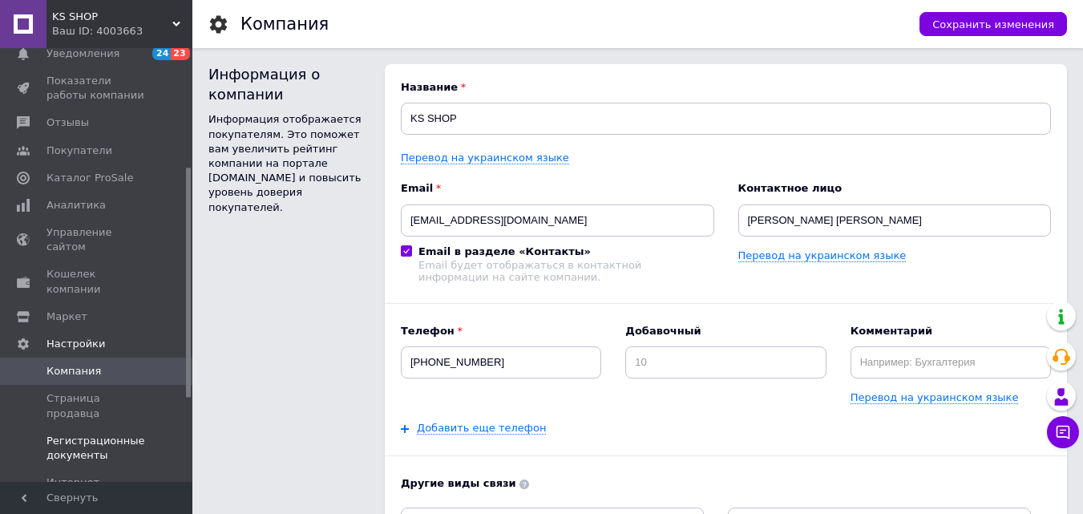
scroll to position [246, 0]
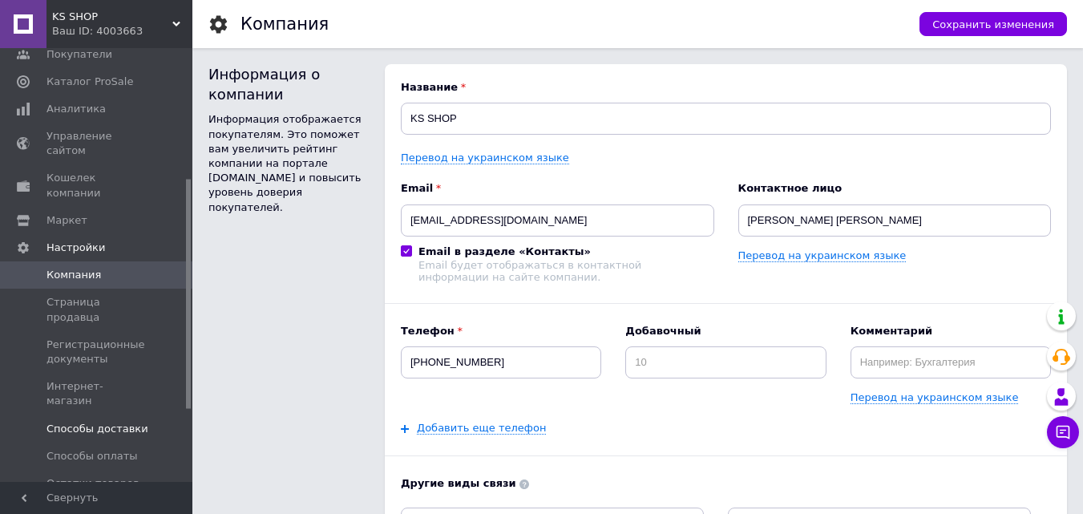
click at [91, 422] on span "Способы доставки" at bounding box center [97, 429] width 102 height 14
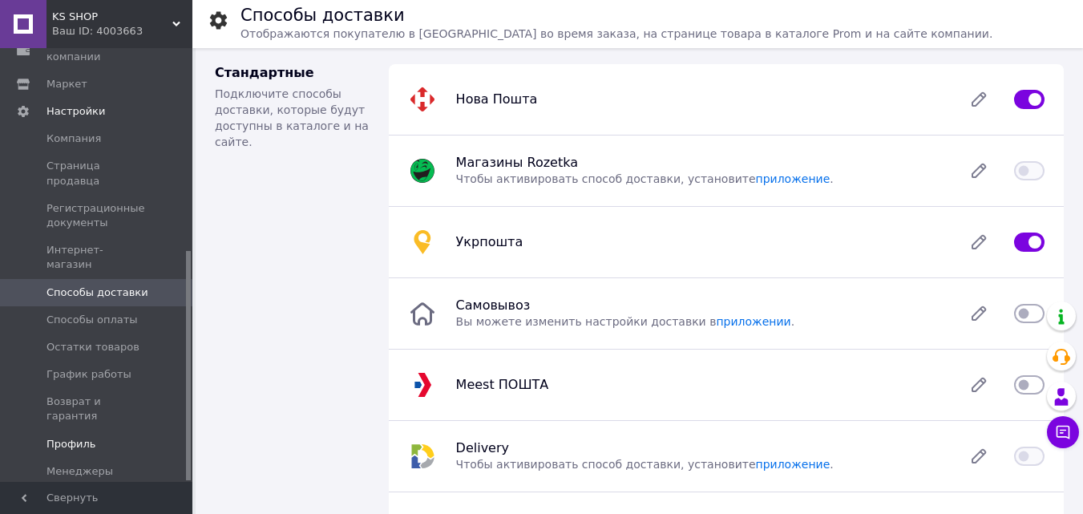
scroll to position [382, 0]
click at [104, 395] on span "Возврат и гарантия" at bounding box center [97, 409] width 102 height 29
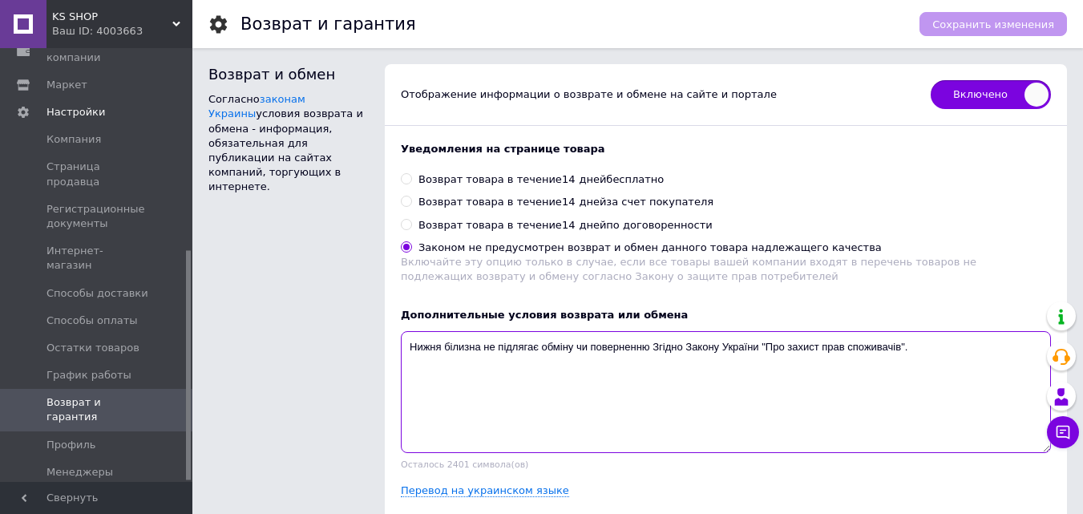
click at [939, 342] on textarea "Нижня білизна не підлягає обміну чи поверненню Згідно Закону України "Про захис…" at bounding box center [726, 392] width 650 height 122
paste textarea ". Дотримання закону є обоʼязковим, якщо взяти до уваги вимоги гігієни."
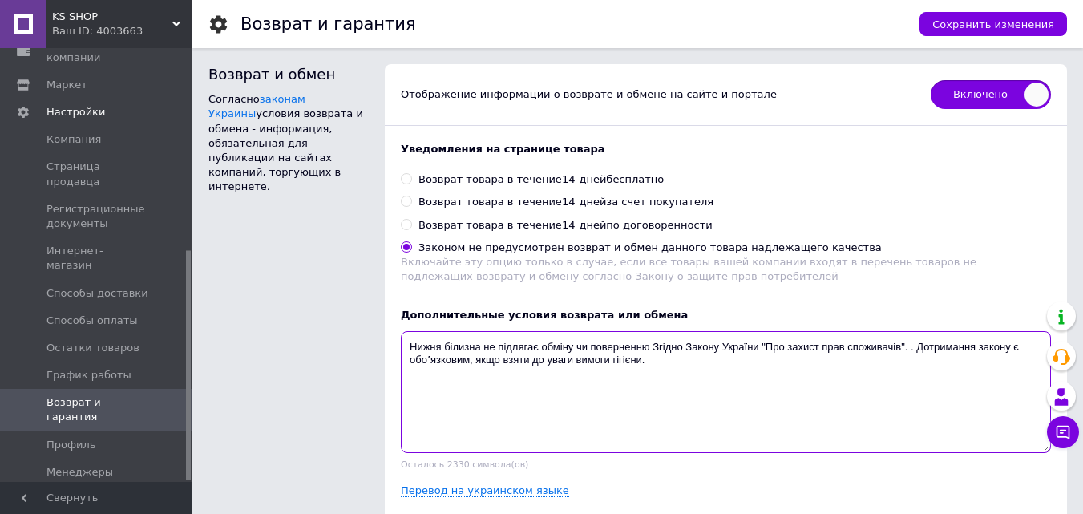
click at [915, 344] on textarea "Нижня білизна не підлягає обміну чи поверненню Згідно Закону України "Про захис…" at bounding box center [726, 392] width 650 height 122
type textarea "Нижня білизна не підлягає обміну чи поверненню Згідно Закону України "Про захис…"
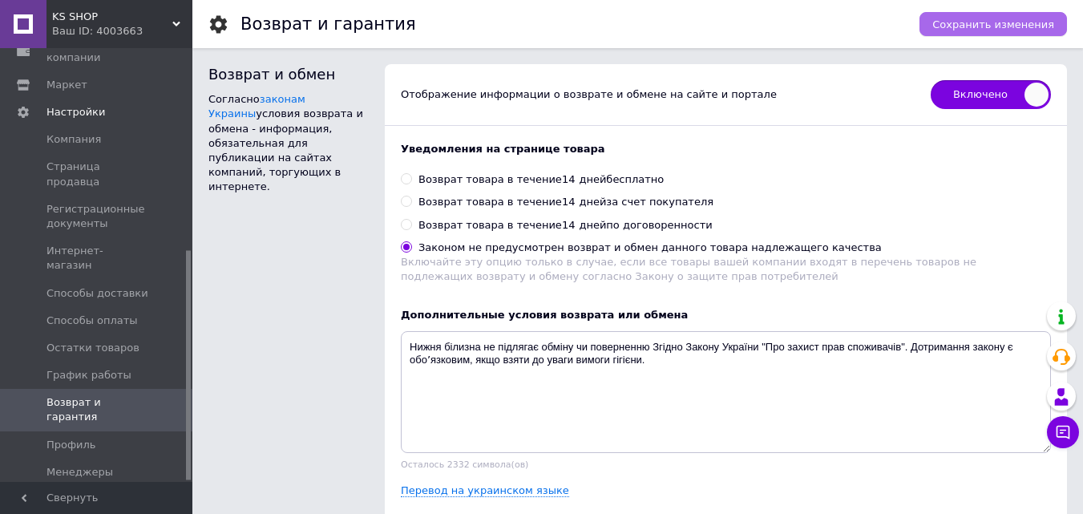
click at [966, 13] on button "Сохранить изменения" at bounding box center [992, 24] width 147 height 24
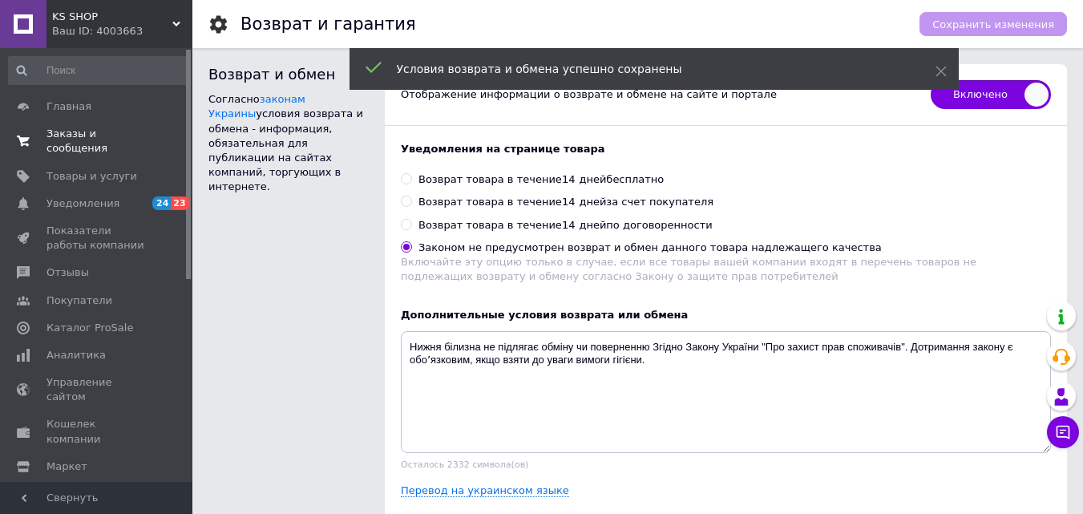
click at [83, 135] on span "Заказы и сообщения" at bounding box center [97, 141] width 102 height 29
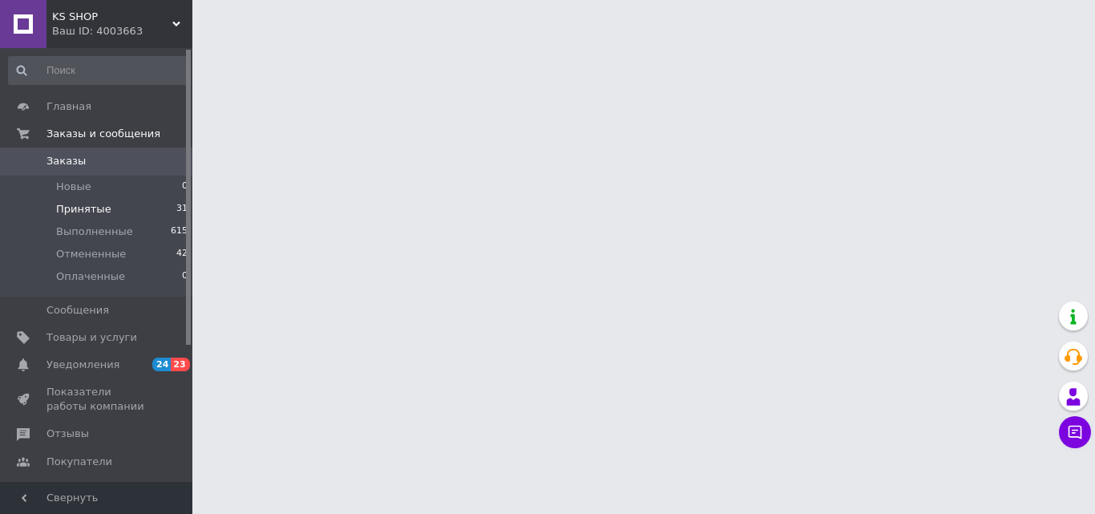
click at [98, 214] on span "Принятые" at bounding box center [83, 209] width 55 height 14
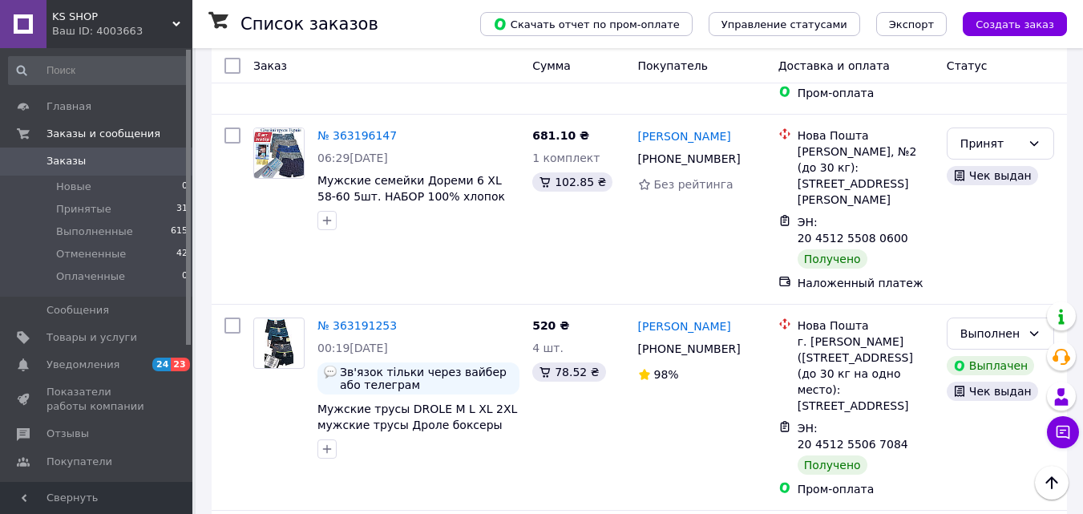
scroll to position [8077, 0]
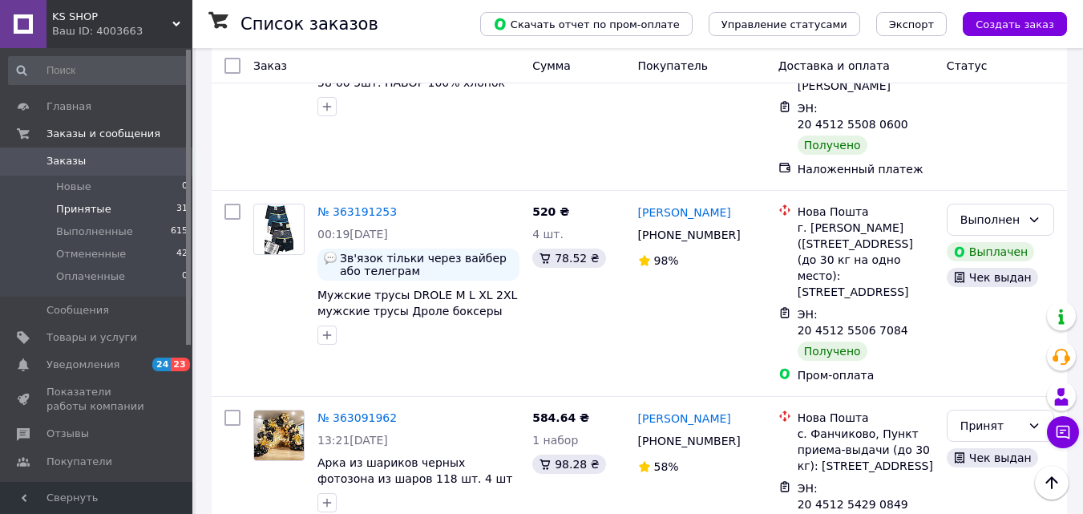
click at [81, 206] on span "Принятые" at bounding box center [83, 209] width 55 height 14
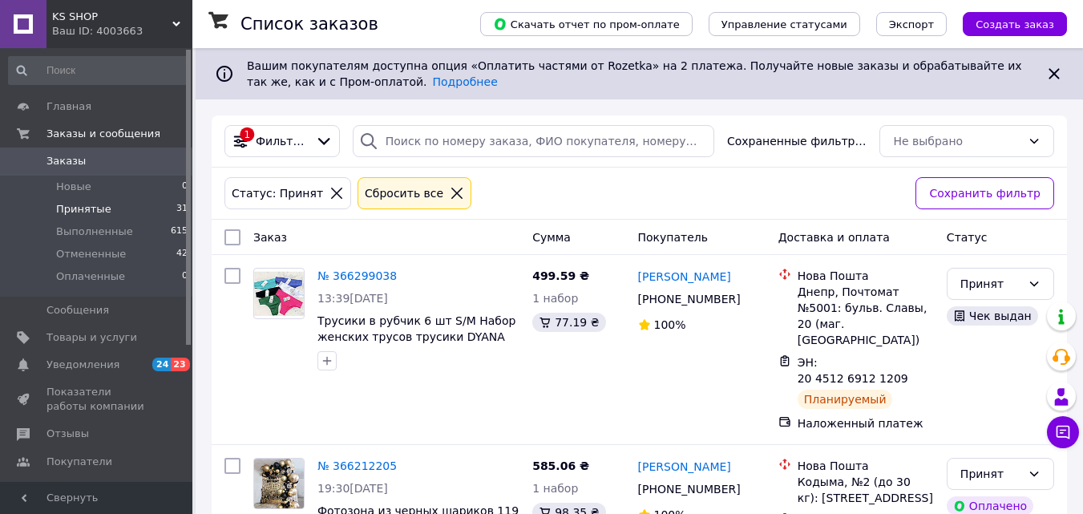
scroll to position [4793, 0]
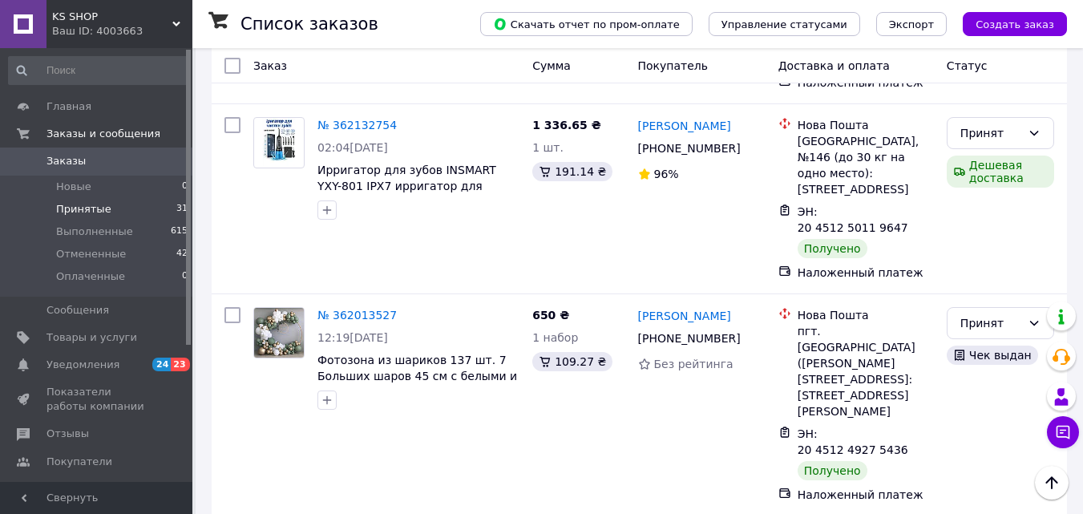
click at [289, 393] on li "по 20 позиций" at bounding box center [288, 389] width 120 height 29
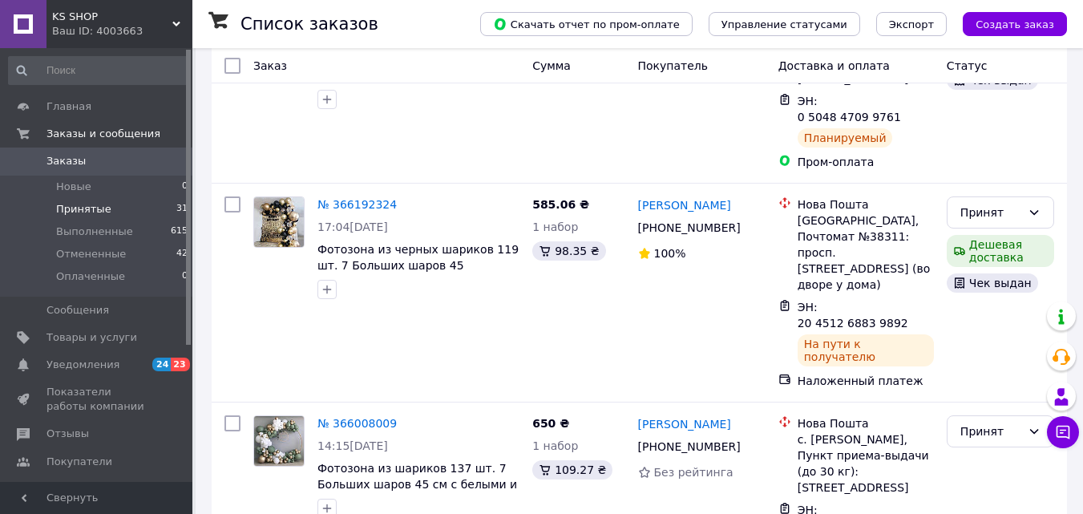
scroll to position [3071, 0]
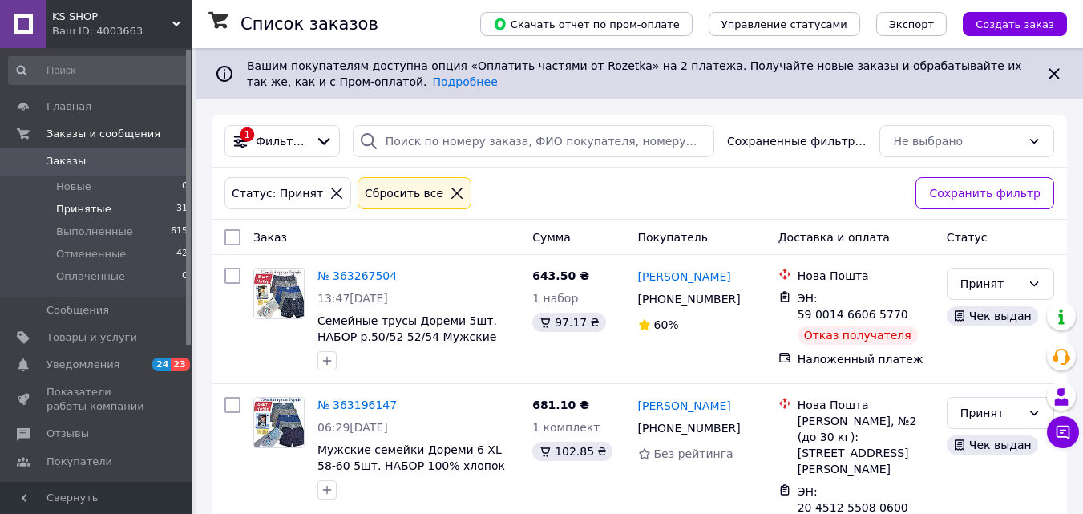
click at [238, 233] on input "checkbox" at bounding box center [232, 237] width 16 height 16
checkbox input "true"
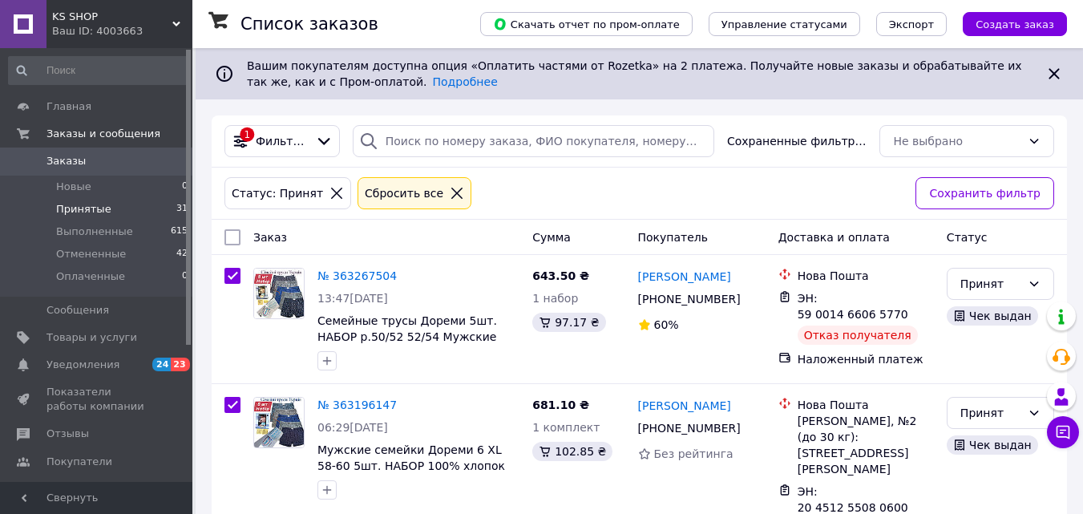
checkbox input "true"
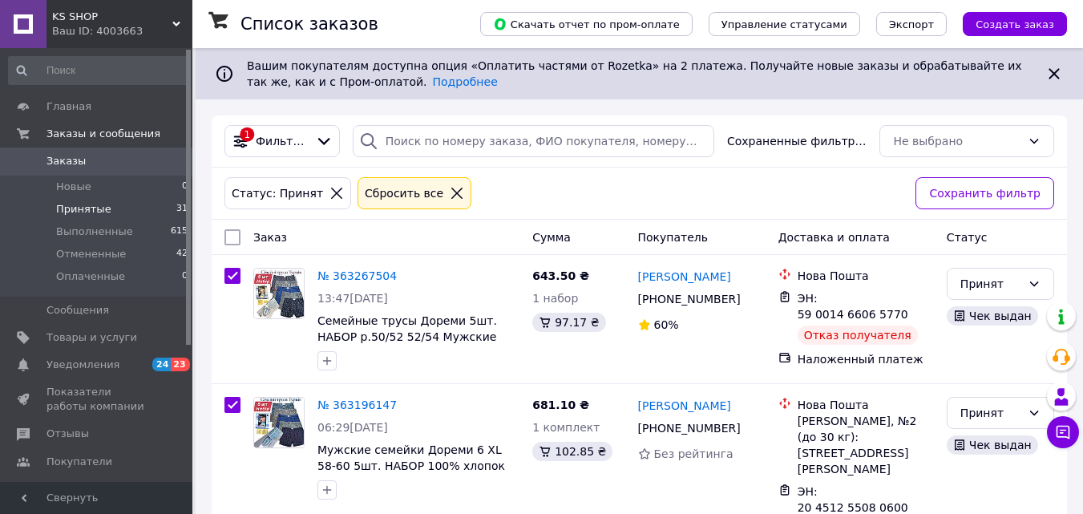
checkbox input "true"
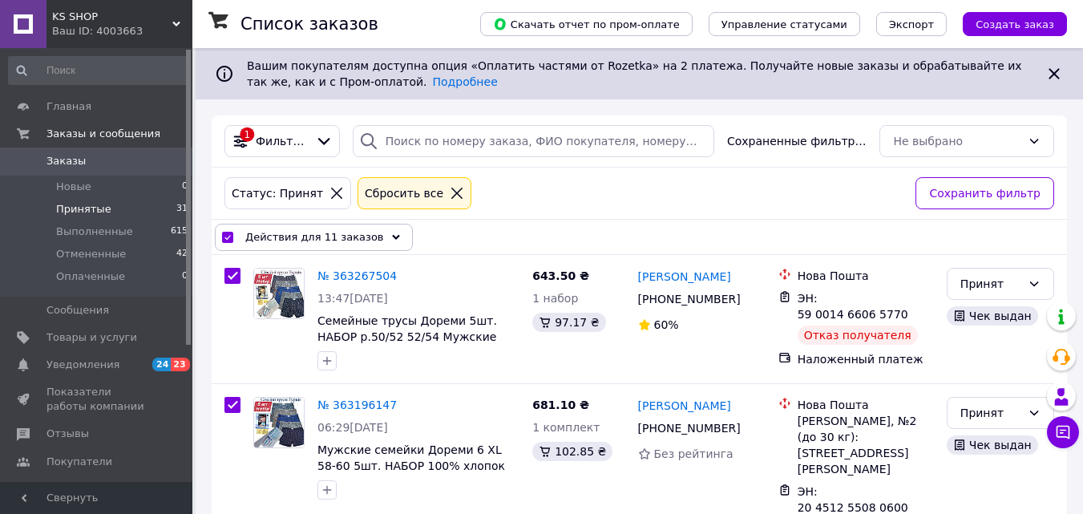
click at [238, 233] on div "Действия для 11 заказов" at bounding box center [314, 237] width 198 height 27
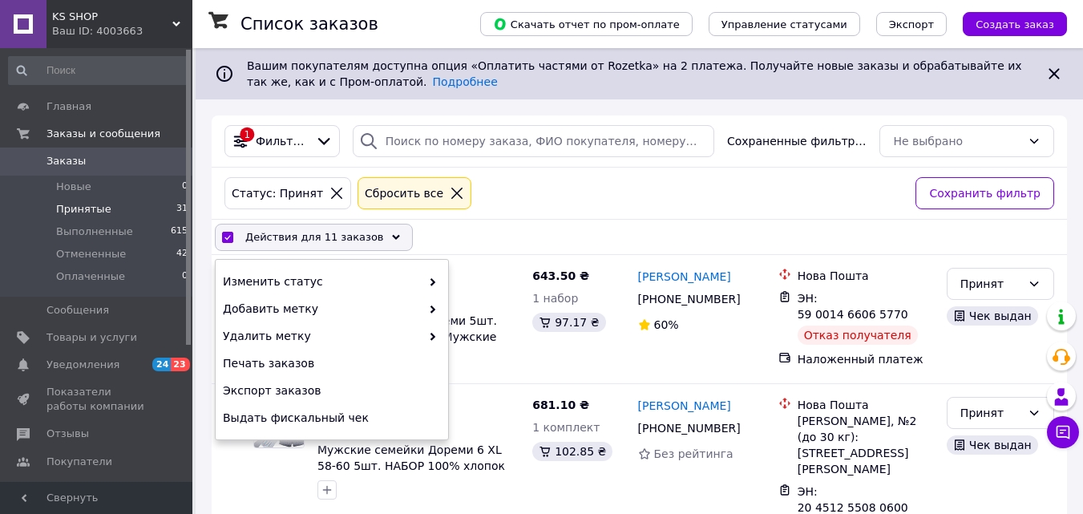
click at [230, 233] on input "checkbox" at bounding box center [227, 237] width 10 height 10
checkbox input "false"
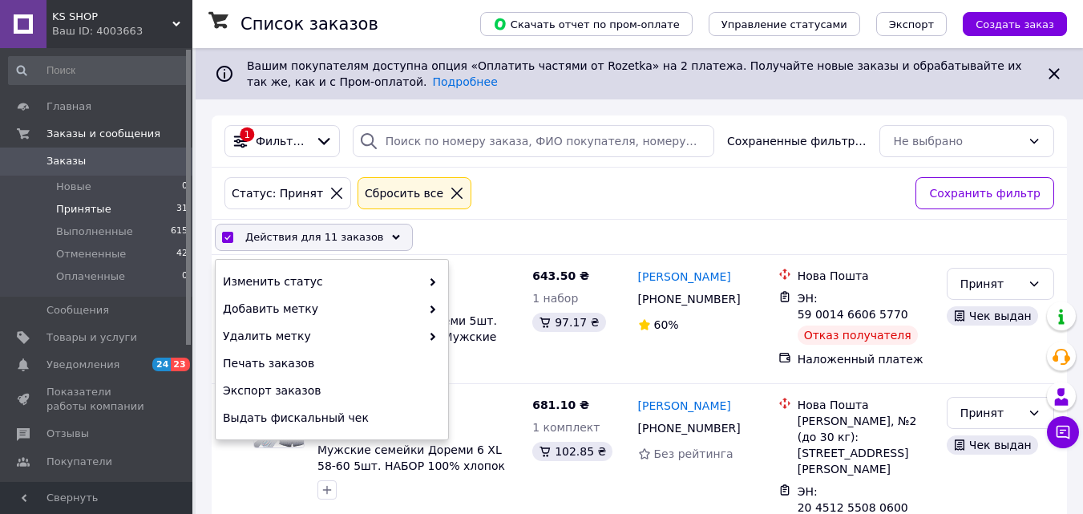
checkbox input "false"
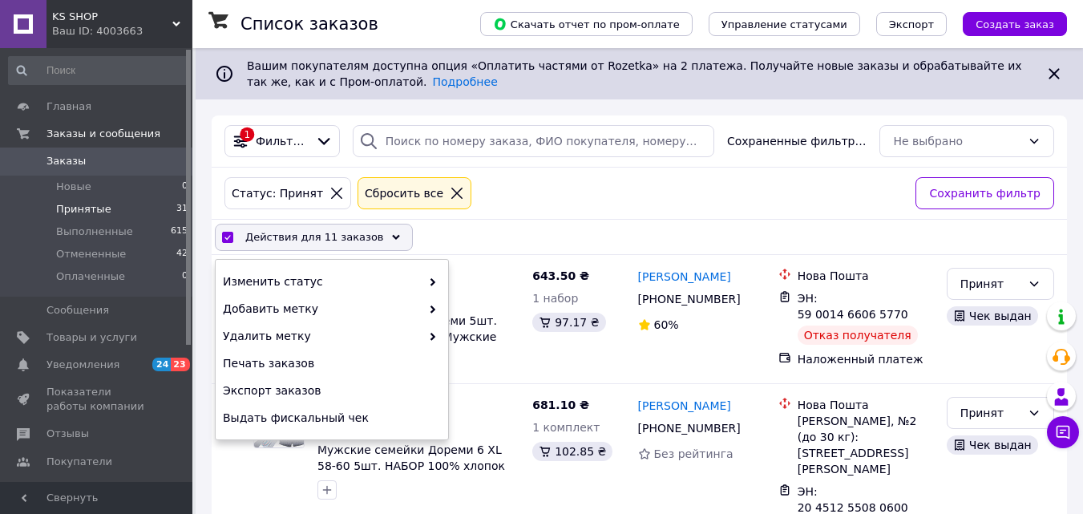
checkbox input "false"
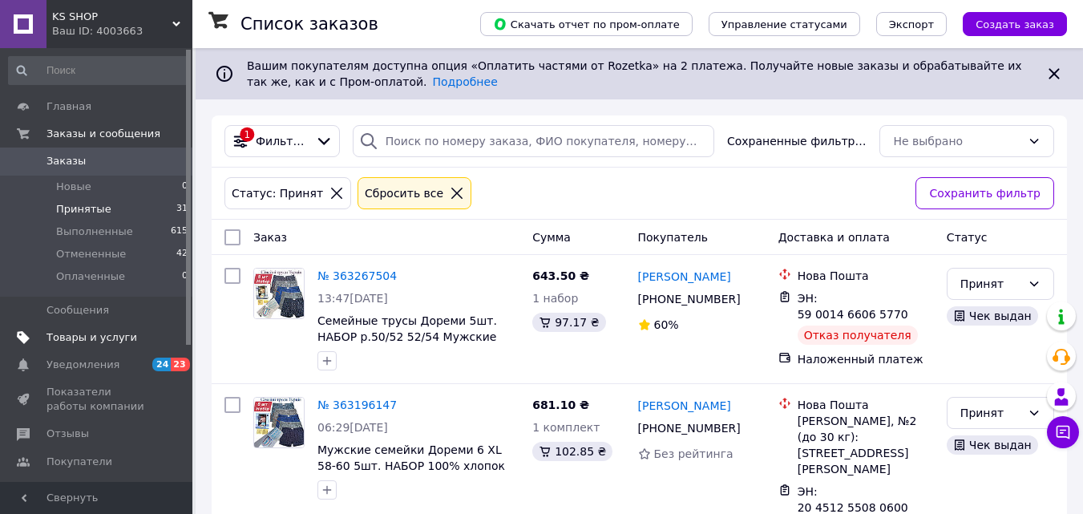
click at [119, 335] on span "Товары и услуги" at bounding box center [91, 337] width 91 height 14
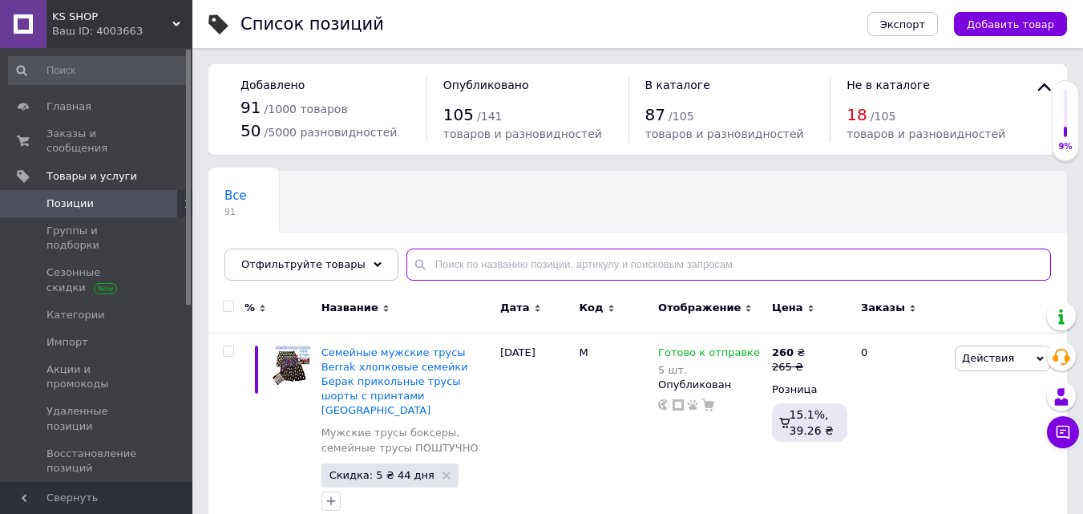
click at [459, 265] on input "text" at bounding box center [728, 264] width 644 height 32
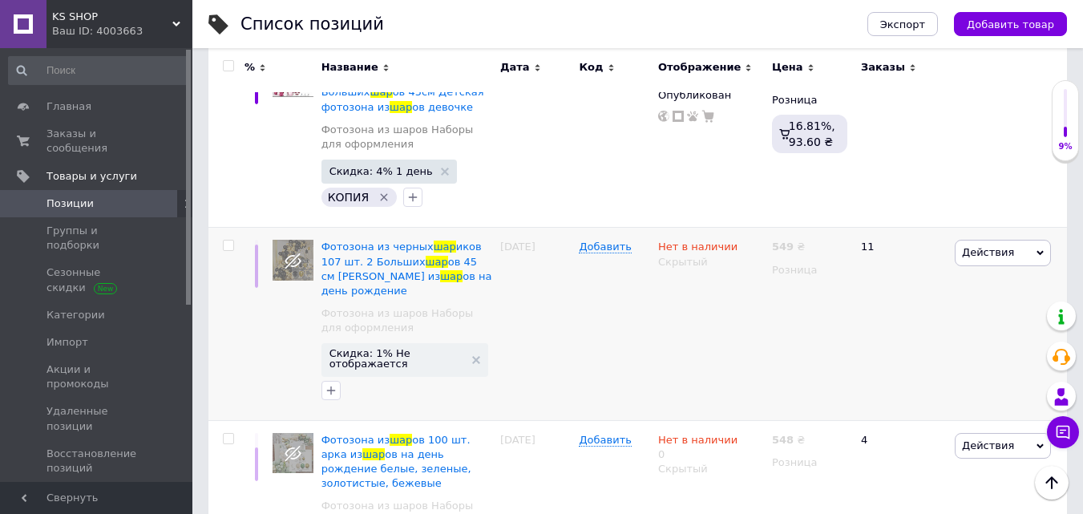
scroll to position [901, 0]
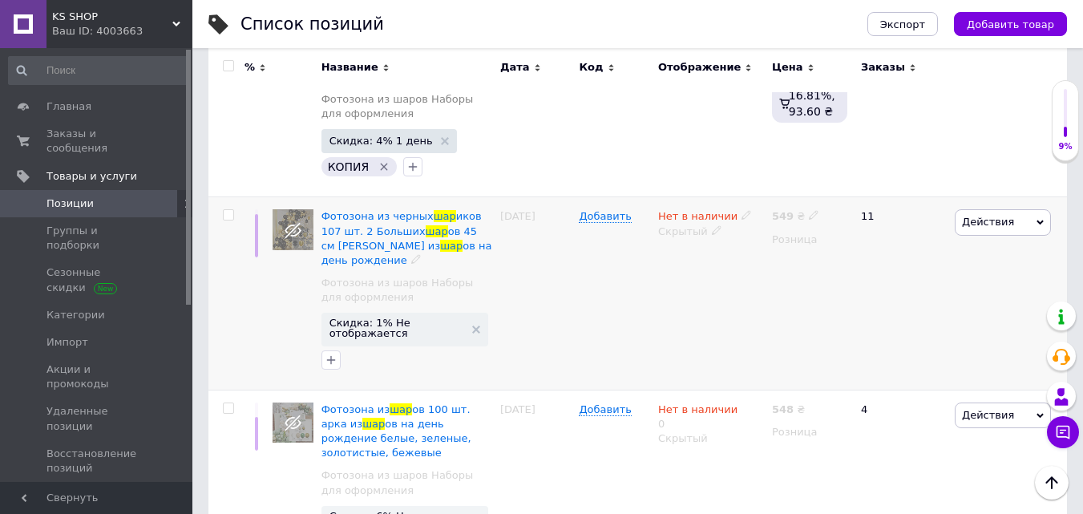
type input "шар"
click at [971, 216] on span "Действия" at bounding box center [988, 222] width 52 height 12
click at [293, 222] on icon at bounding box center [293, 230] width 17 height 17
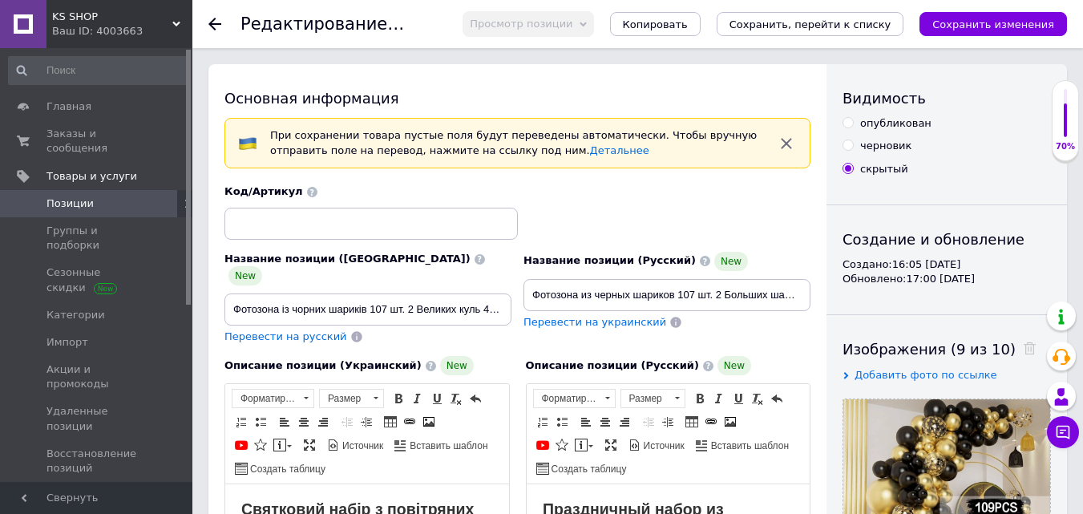
click at [873, 120] on div "опубликован" at bounding box center [895, 123] width 71 height 14
click at [853, 120] on input "опубликован" at bounding box center [847, 122] width 10 height 10
radio input "true"
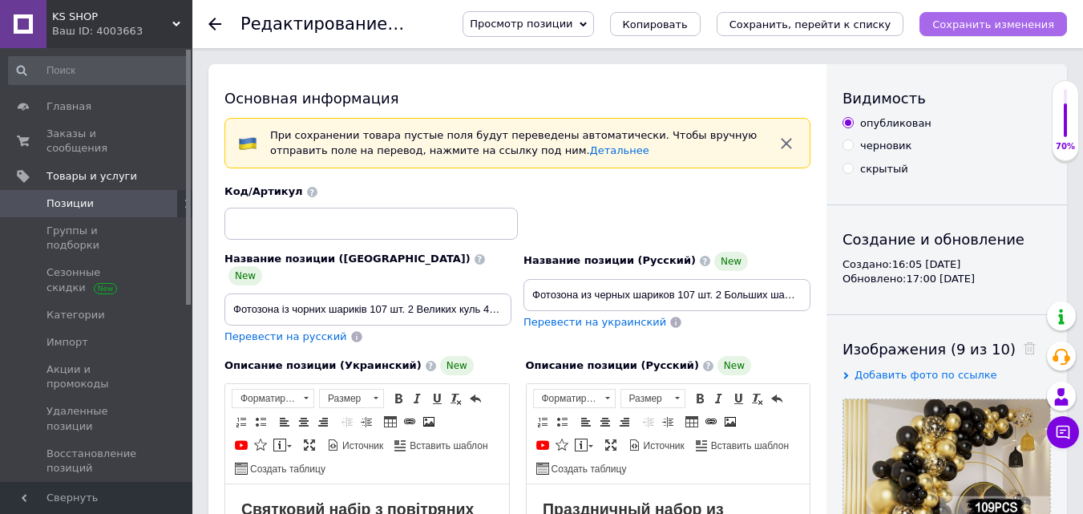
click at [994, 26] on icon "Сохранить изменения" at bounding box center [993, 24] width 122 height 12
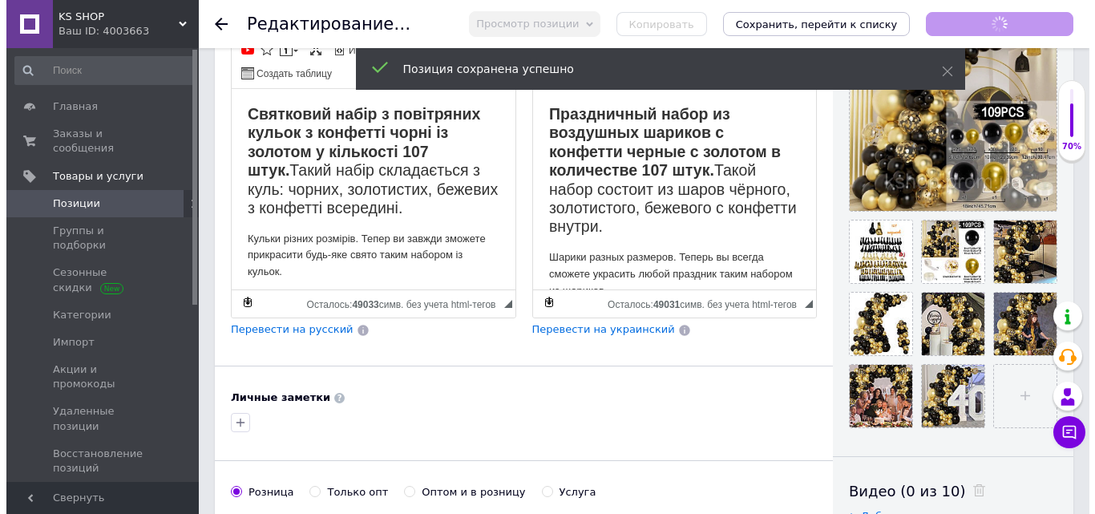
scroll to position [400, 0]
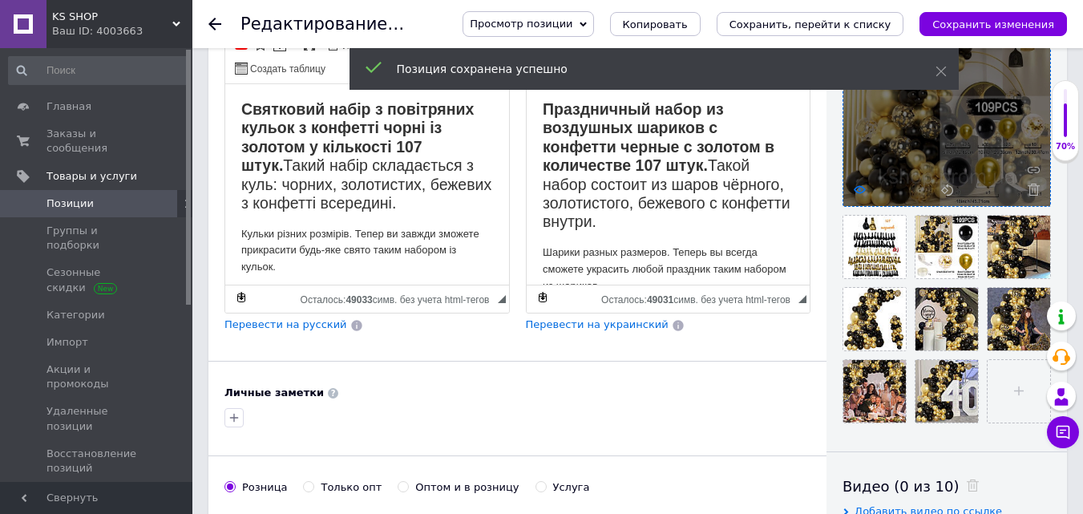
click at [860, 193] on use at bounding box center [860, 189] width 12 height 8
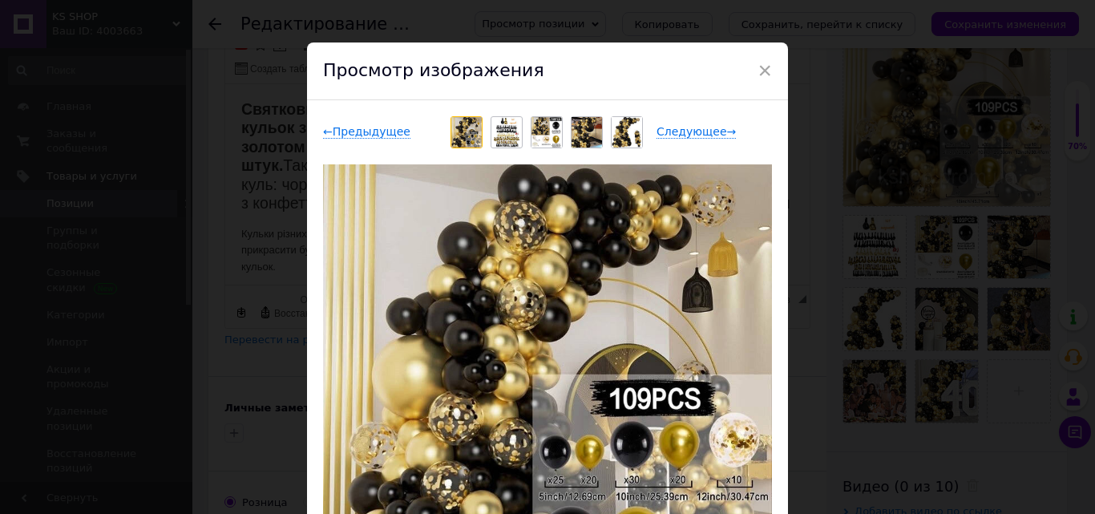
scroll to position [0, 0]
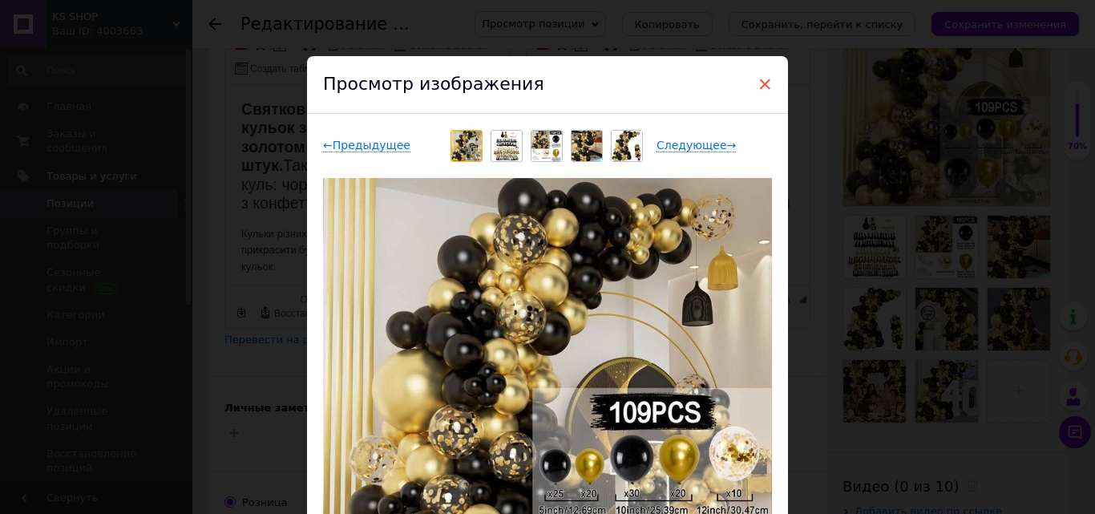
click at [762, 84] on span "×" at bounding box center [764, 84] width 14 height 27
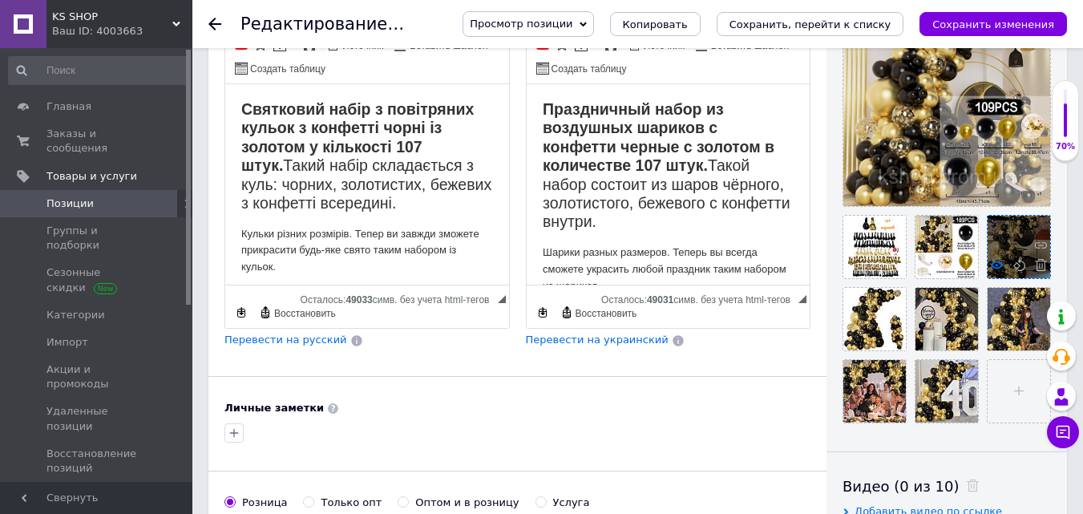
click at [996, 260] on icon at bounding box center [997, 265] width 12 height 12
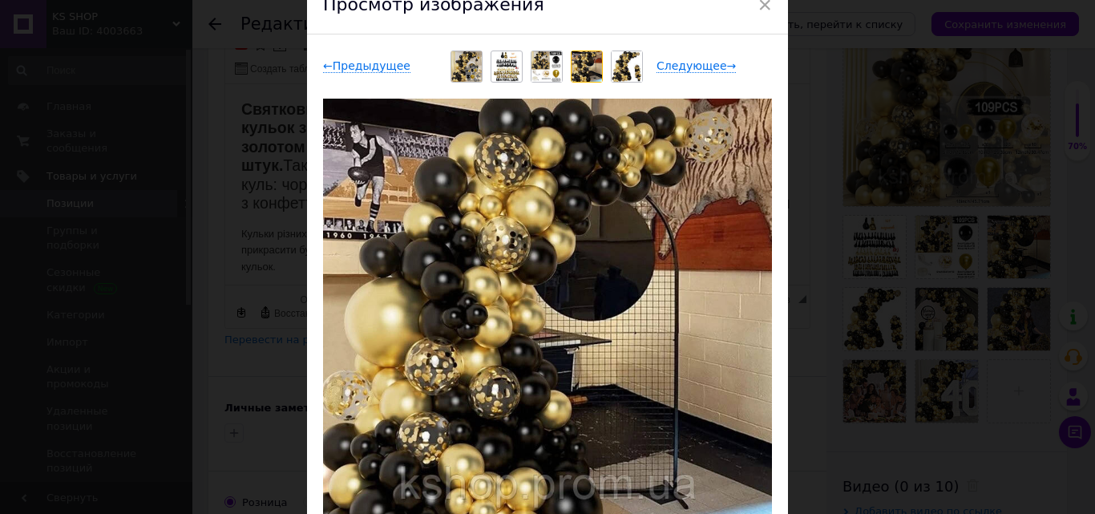
scroll to position [80, 0]
click at [760, 11] on span "×" at bounding box center [764, 3] width 14 height 27
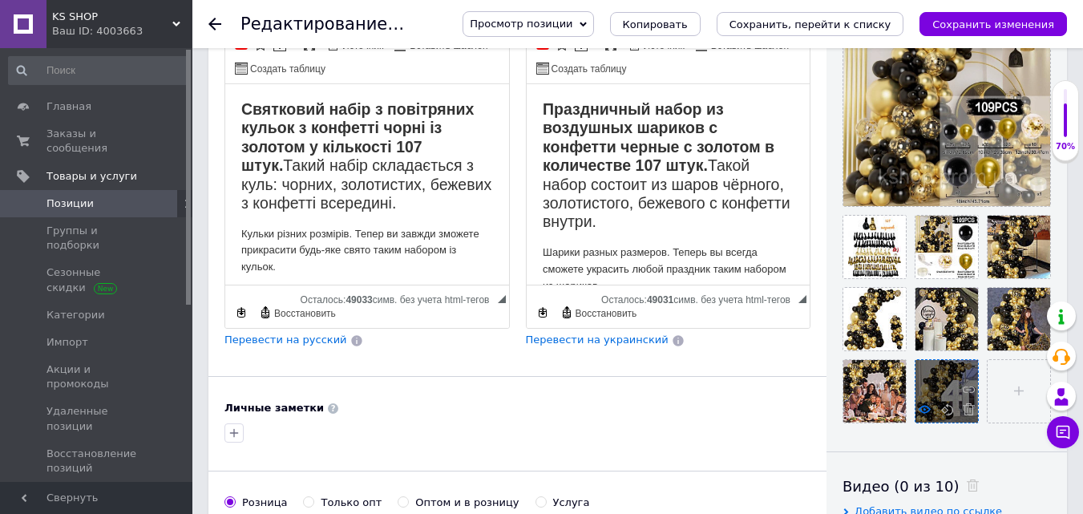
click at [919, 409] on use at bounding box center [925, 409] width 12 height 8
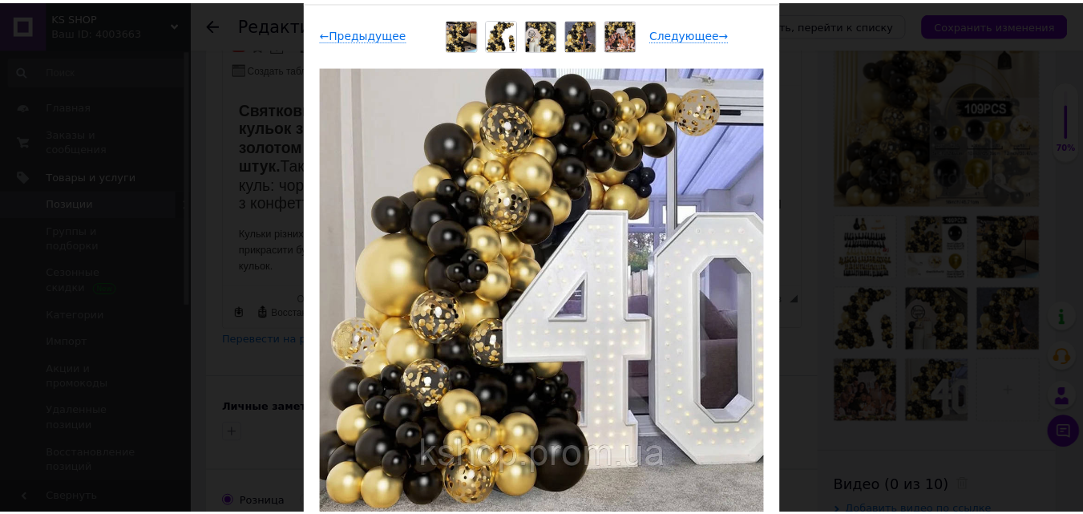
scroll to position [0, 0]
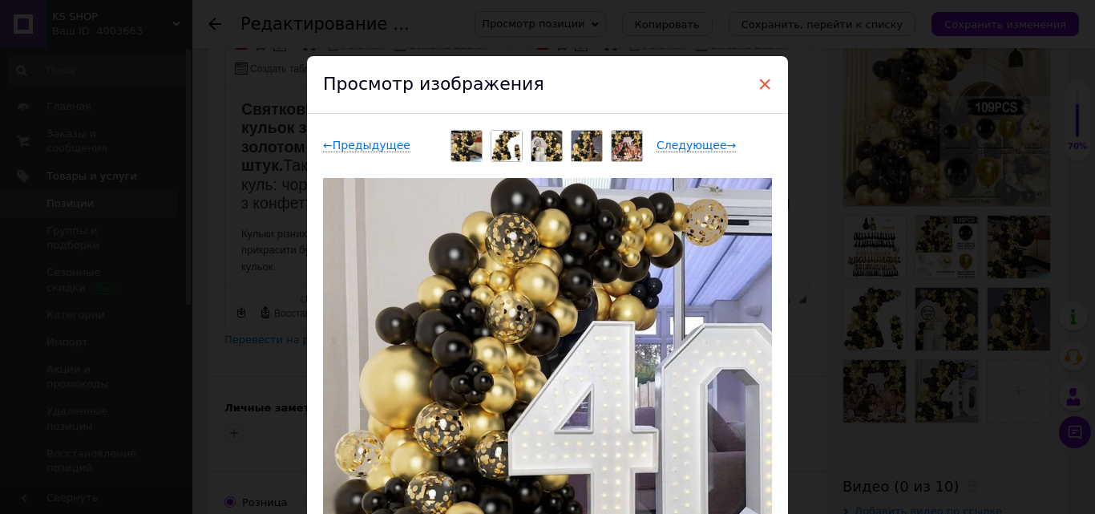
click at [761, 86] on span "×" at bounding box center [764, 84] width 14 height 27
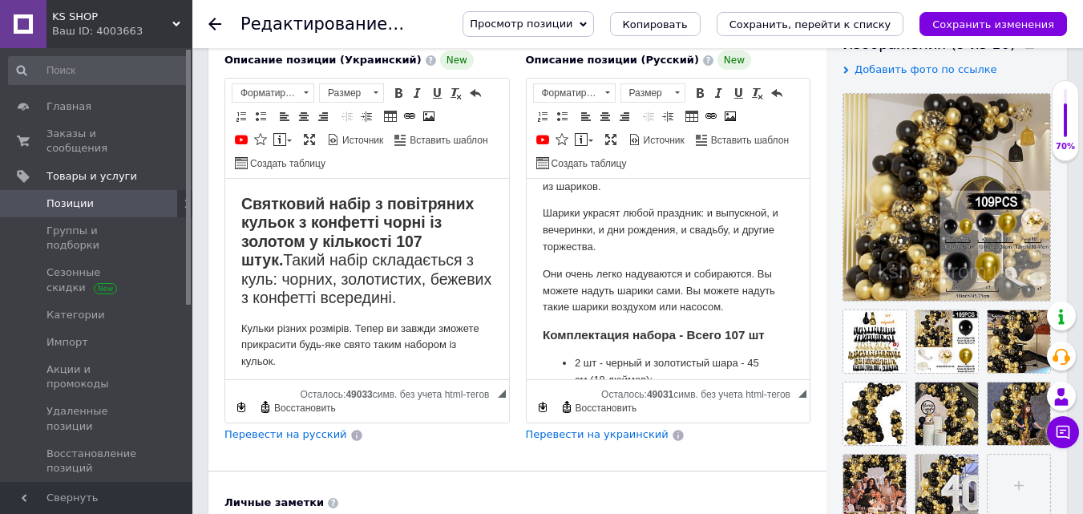
scroll to position [273, 0]
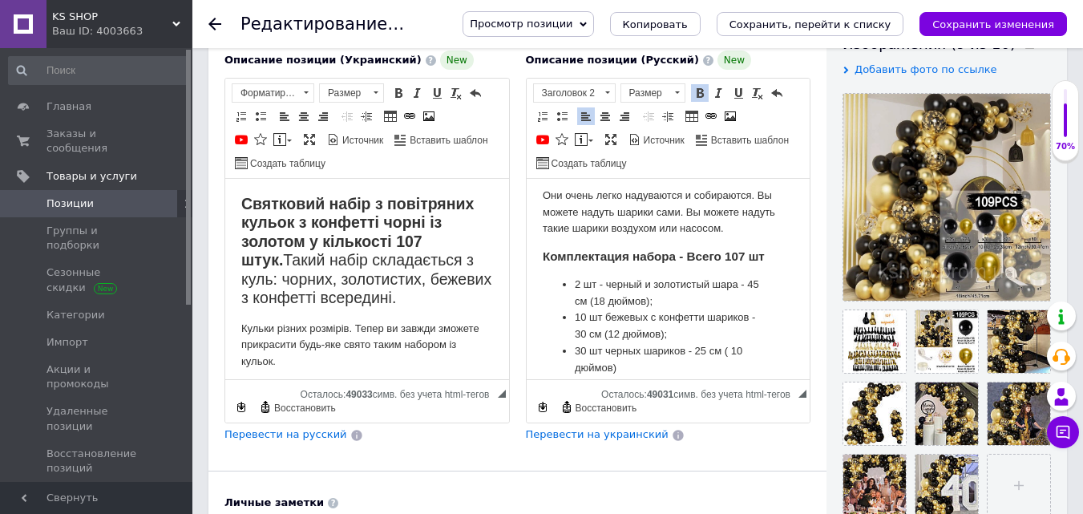
drag, startPoint x: 669, startPoint y: 300, endPoint x: 608, endPoint y: 293, distance: 61.3
click at [588, 281] on li "2 шт - черный и золотистый шара - 45 см (18 дюймов);" at bounding box center [668, 294] width 188 height 34
drag, startPoint x: 669, startPoint y: 301, endPoint x: 568, endPoint y: 283, distance: 103.5
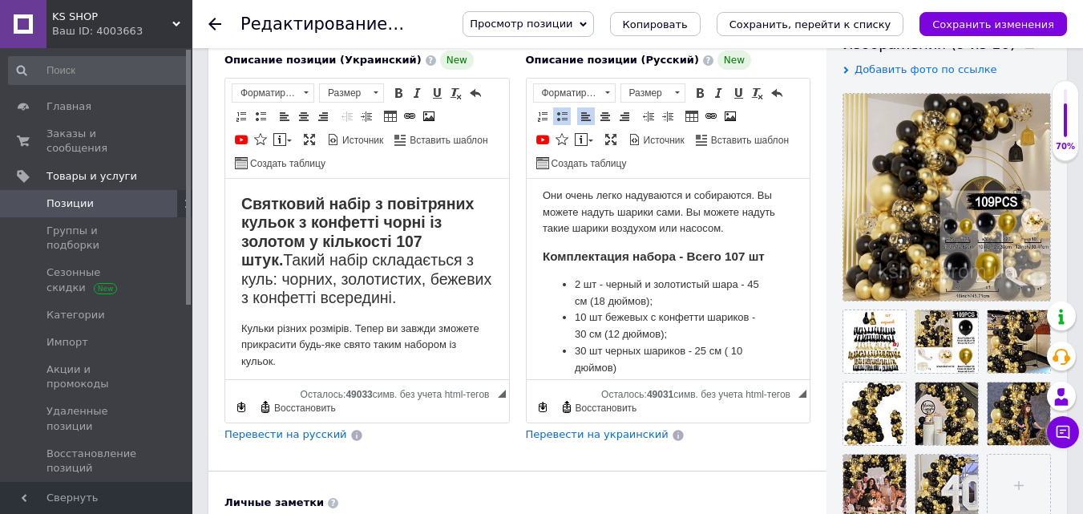
drag, startPoint x: 664, startPoint y: 301, endPoint x: 553, endPoint y: 266, distance: 116.6
click at [553, 266] on body "Праздничный набор из воздушных шариков с конфетти черные с золотом в количестве…" at bounding box center [668, 445] width 252 height 1046
click at [585, 277] on li "10 шт бежевых с конфетти шариков - 30 см (12 дюймов);" at bounding box center [668, 294] width 188 height 34
click at [581, 314] on li "30 шт черных шариков - 25 см ( 10 дюймов)" at bounding box center [668, 326] width 188 height 34
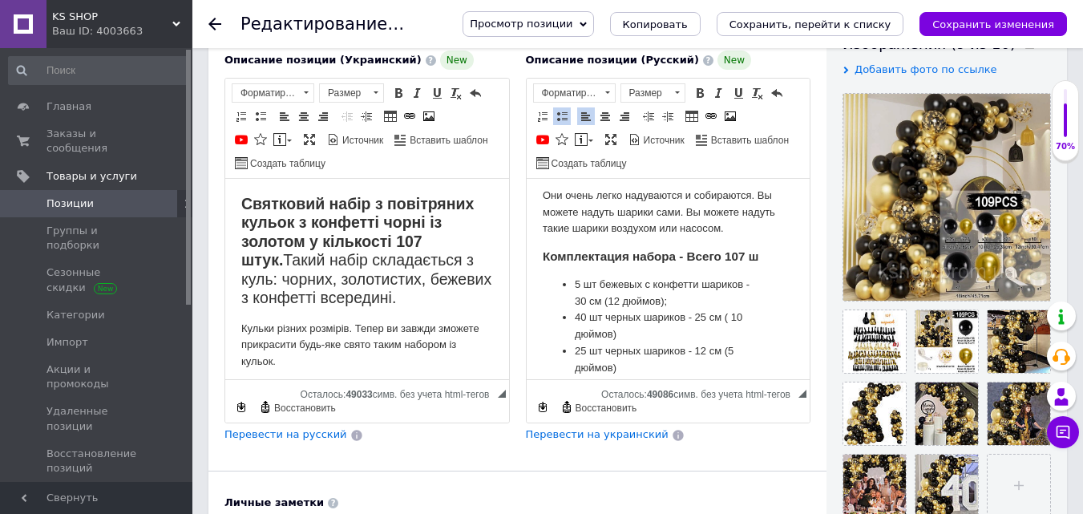
click at [580, 350] on li "25 шт черных шариков - 12 см (5 дюймов)" at bounding box center [668, 360] width 188 height 34
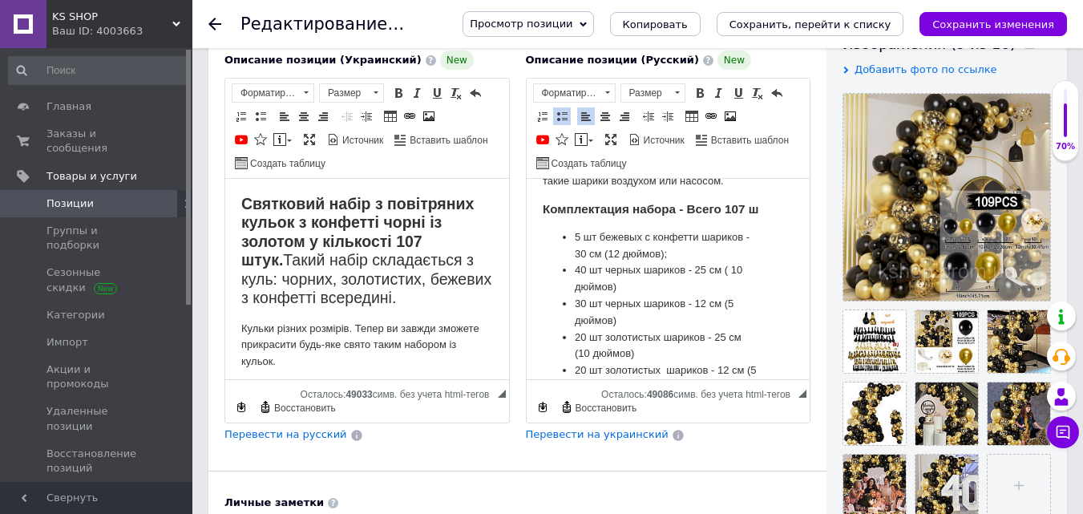
scroll to position [333, 0]
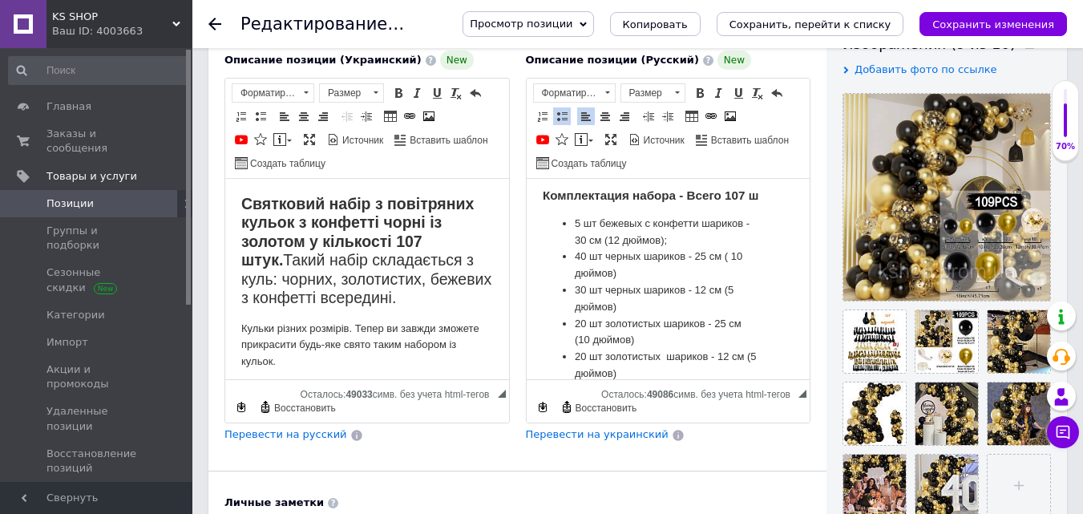
click at [584, 322] on li "20 шт золотистых шариков - 25 см (10 дюймов)" at bounding box center [668, 333] width 188 height 34
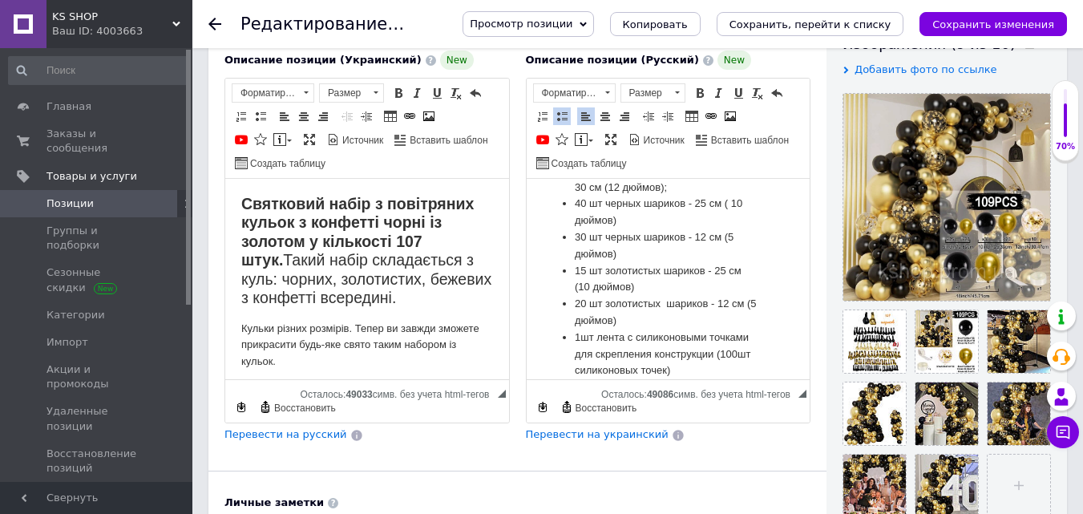
scroll to position [390, 0]
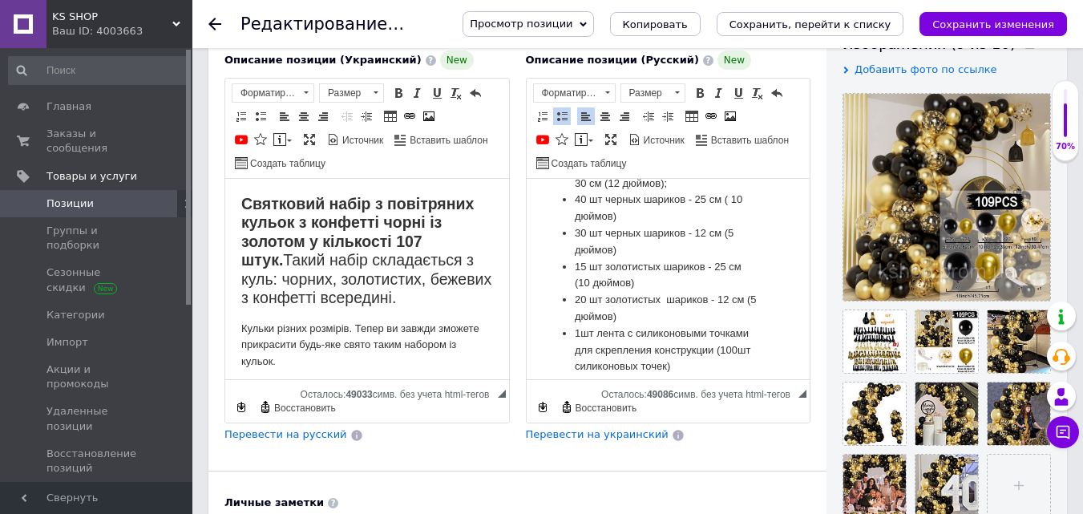
click at [584, 299] on li "20 шт золотистых шариков - 12 см (5 дюймов)" at bounding box center [668, 309] width 188 height 34
click at [725, 261] on li "15 шт золотистых шариков - 25 см (10 дюймов)" at bounding box center [668, 276] width 188 height 34
click at [587, 278] on li "15 шт золотистых шариков - 30 см (10 дюймов)" at bounding box center [668, 276] width 188 height 34
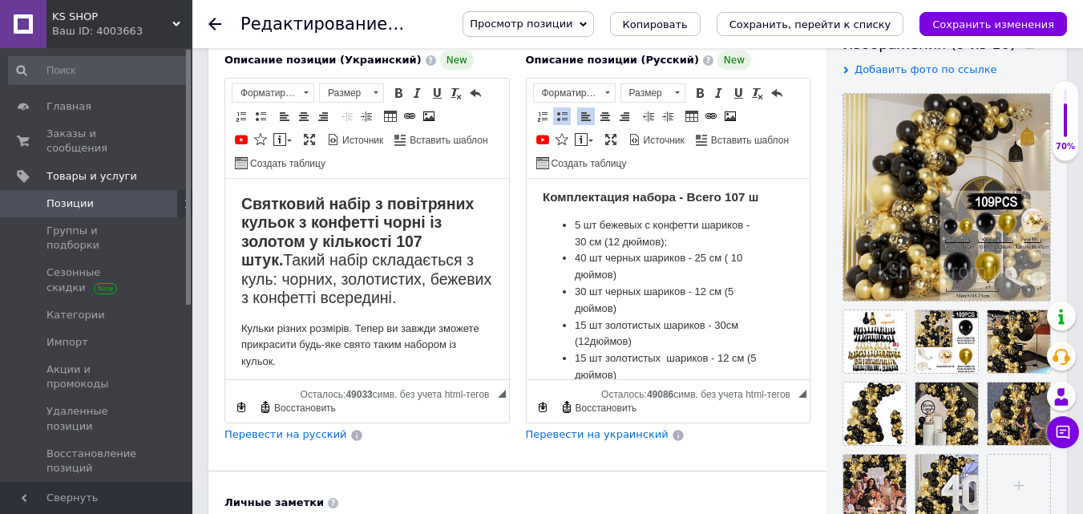
scroll to position [339, 0]
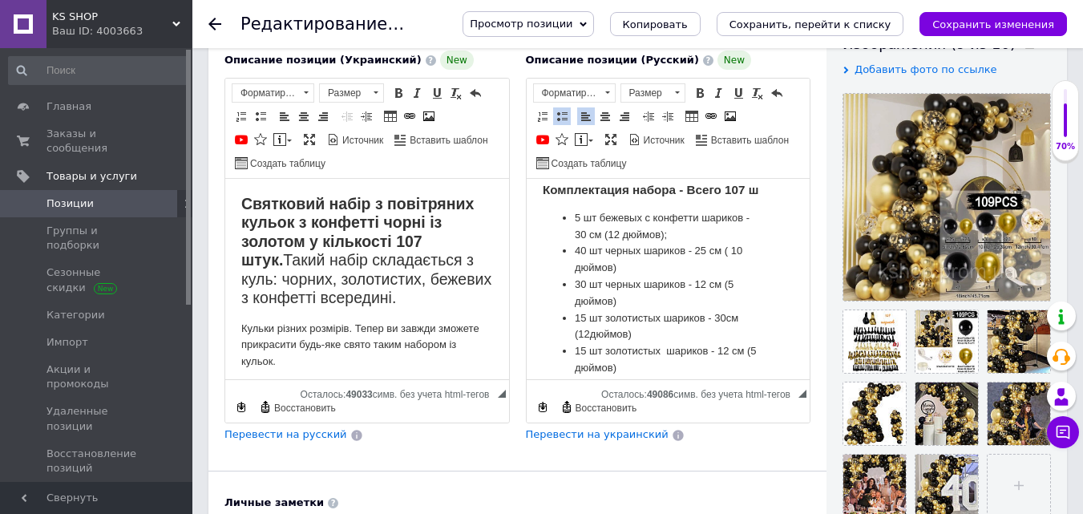
click at [741, 180] on body "Праздничный набор из воздушных шариков с конфетти черные с золотом в количестве…" at bounding box center [668, 362] width 252 height 1012
click at [764, 184] on h3 "Комплектация набора - Всего 105 ш" at bounding box center [668, 190] width 252 height 14
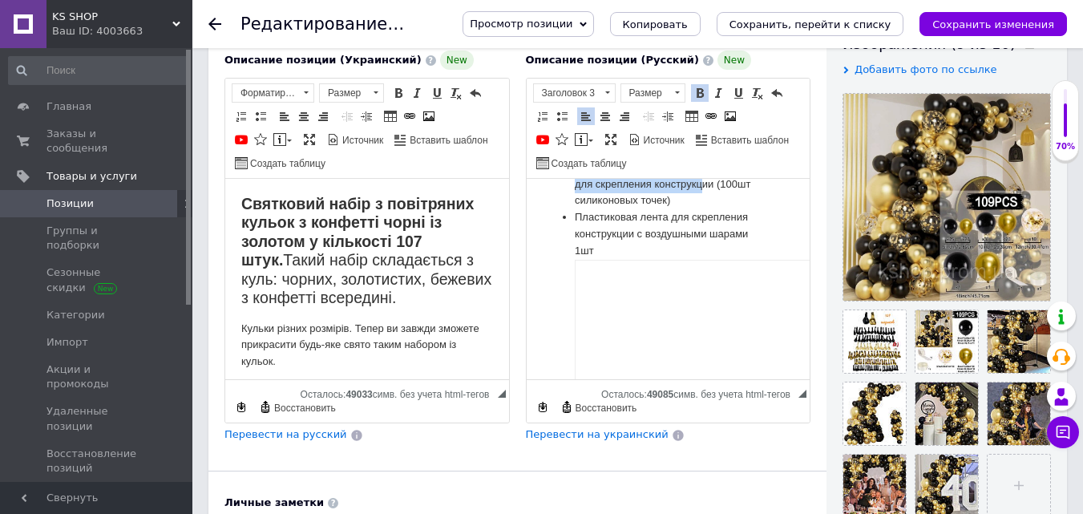
scroll to position [485, 0]
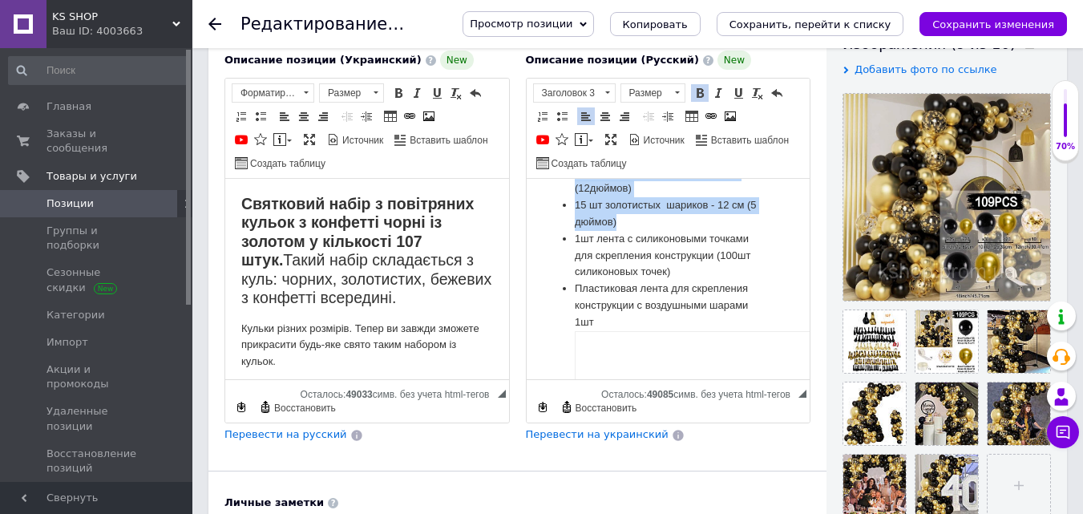
drag, startPoint x: 725, startPoint y: 188, endPoint x: 629, endPoint y: 220, distance: 100.6
click at [629, 220] on body "Праздничный набор из воздушных шариков с конфетти черные с золотом в количестве…" at bounding box center [668, 216] width 252 height 1012
copy body "105 шт 5 шт бежевых с конфетти шариков - 30 см (12 дюймов); 40 шт черных шарико…"
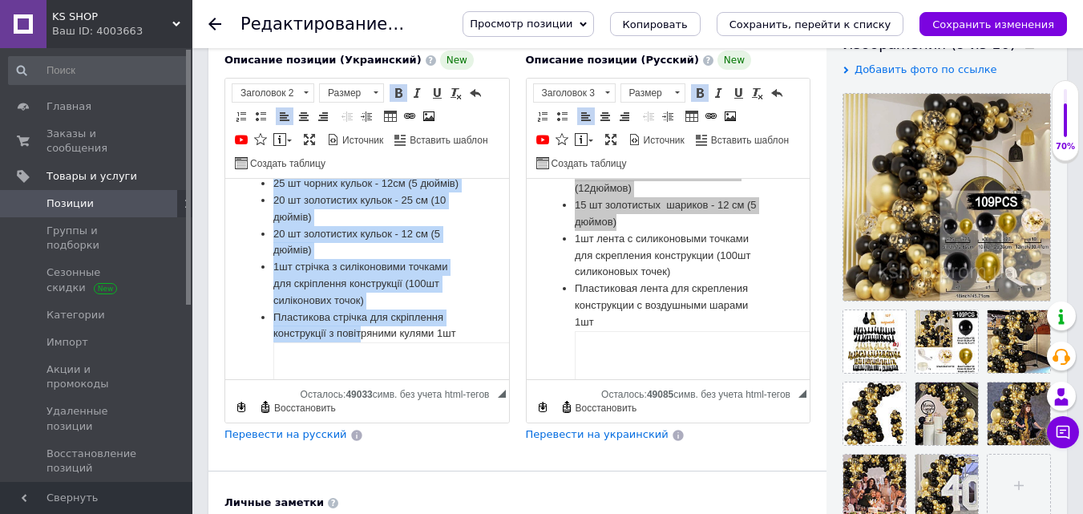
scroll to position [461, 0]
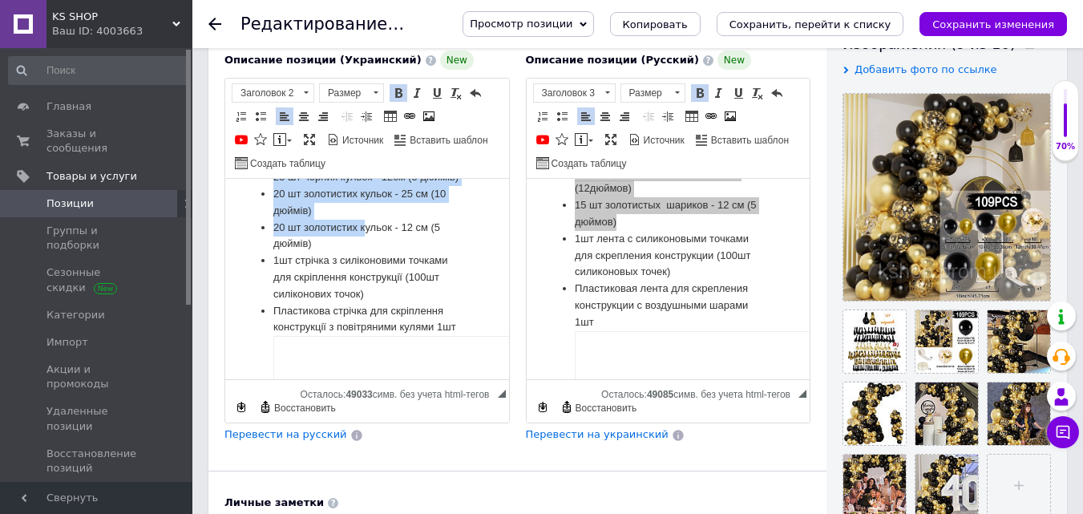
drag, startPoint x: 277, startPoint y: 195, endPoint x: 366, endPoint y: 252, distance: 104.9
click at [366, 252] on ul "2 шт- чорний і золотистий кулі - 45 см (18 дюймів); 10 шт бежевих з конфетті ку…" at bounding box center [367, 398] width 252 height 659
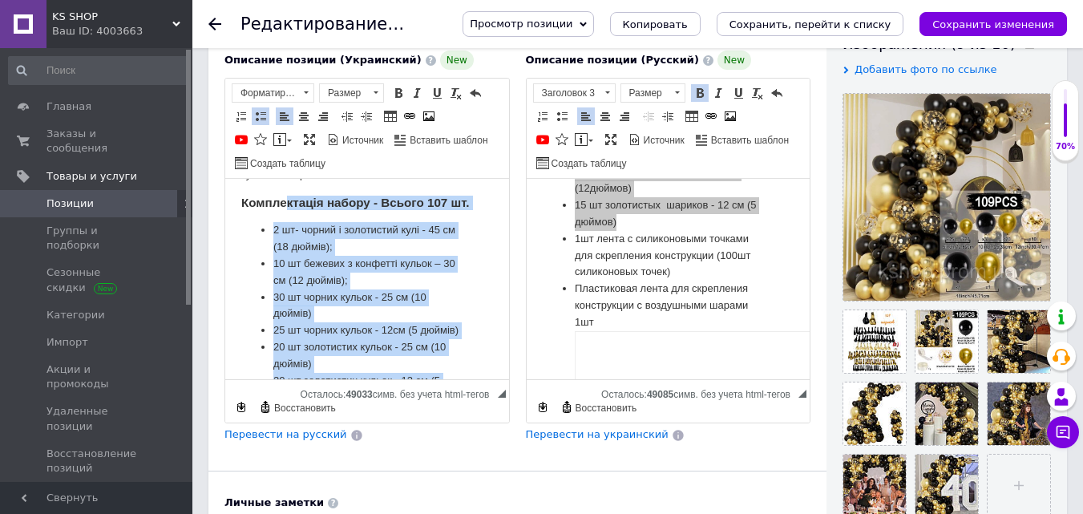
scroll to position [210, 0]
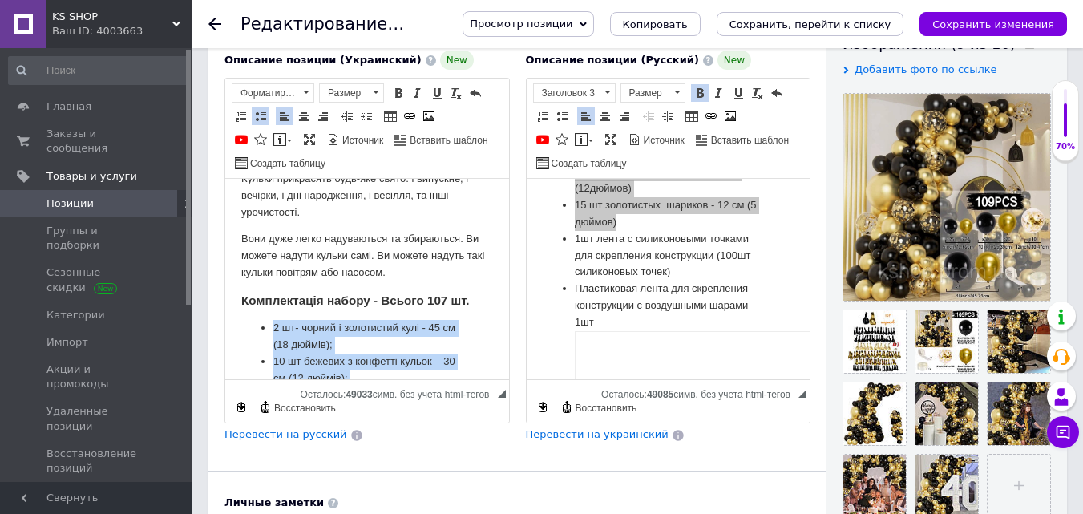
drag, startPoint x: 323, startPoint y: 258, endPoint x: 271, endPoint y: 333, distance: 90.9
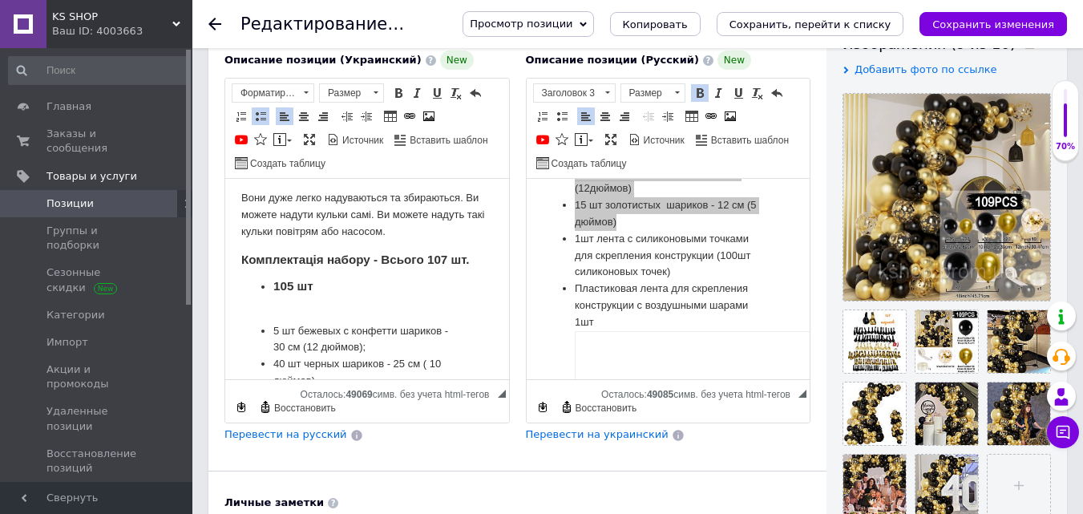
scroll to position [254, 0]
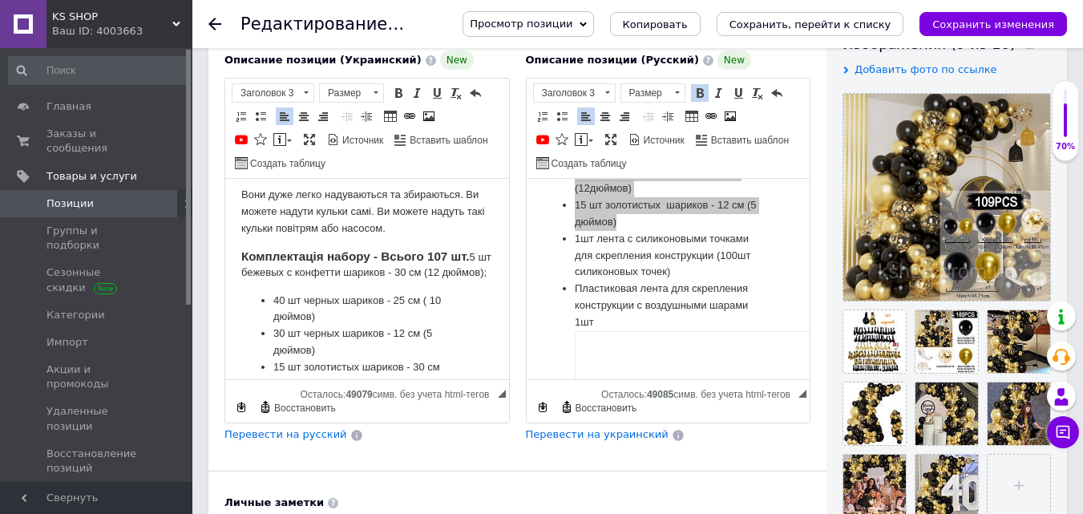
scroll to position [197, 0]
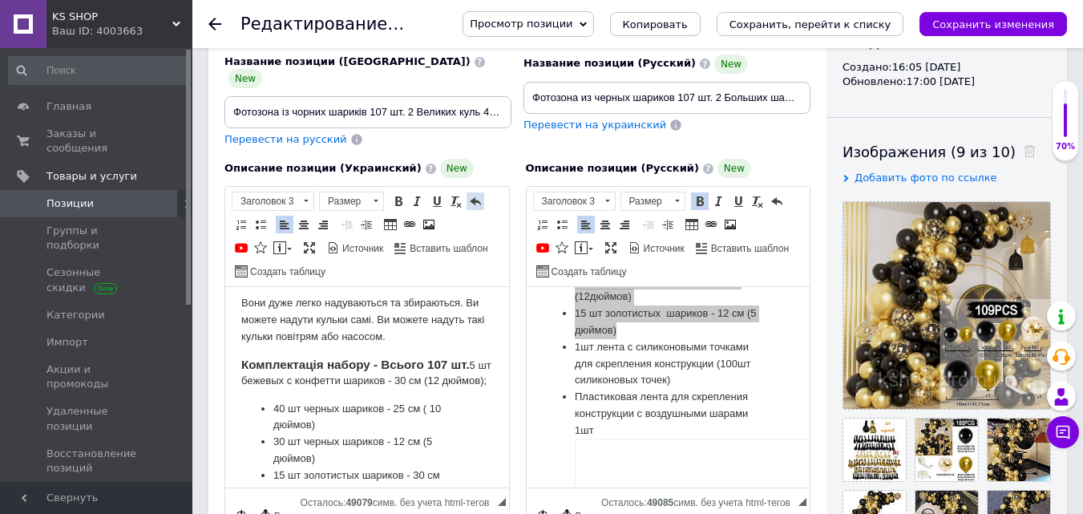
click at [468, 192] on link "Отменить Комбинация клавиш Ctrl+Z" at bounding box center [476, 201] width 18 height 18
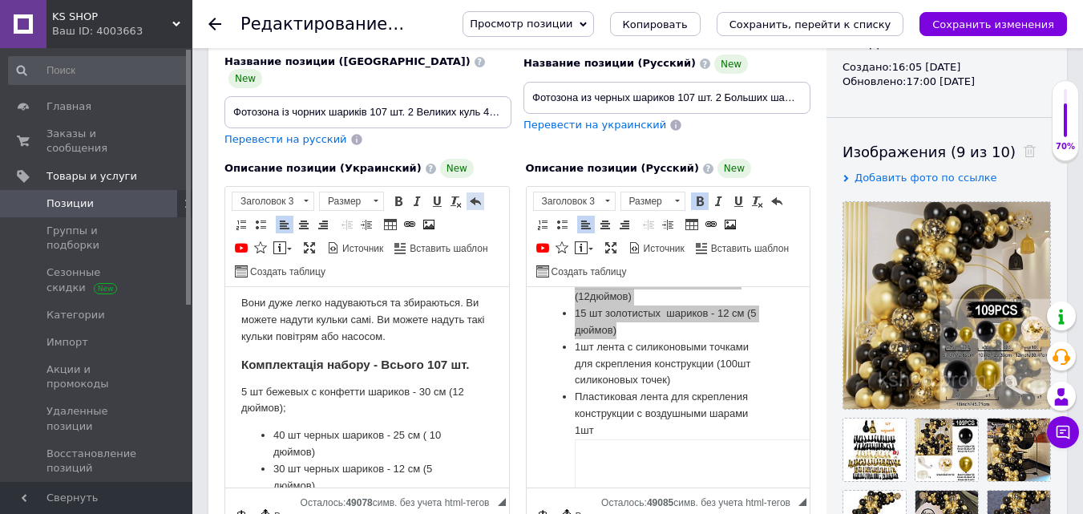
click at [468, 192] on link "Отменить Комбинация клавиш Ctrl+Z" at bounding box center [476, 201] width 18 height 18
click at [446, 361] on strong "Комплектація набору - Всього 107 шт." at bounding box center [355, 364] width 228 height 14
click at [335, 386] on span "5 шт бежевых с конфетти шариков - 30 см (12 дюймов);" at bounding box center [360, 399] width 175 height 27
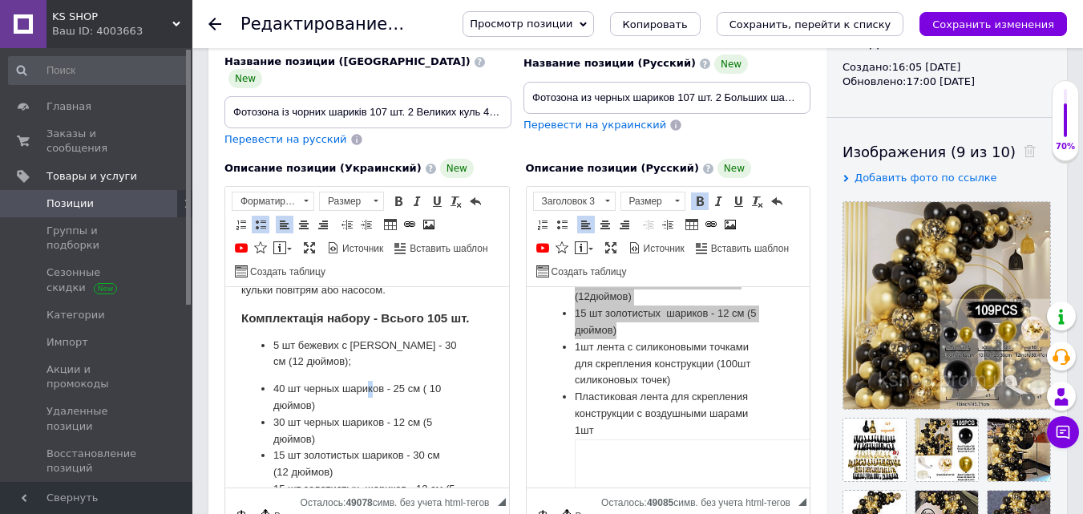
scroll to position [302, 0]
click at [434, 344] on span "5 шт бежеви х с конфетти шариков - 30 см (12 дюймов);" at bounding box center [364, 350] width 183 height 27
click at [335, 382] on li "40 шт черных шариков - 25 см ( 10 дюймов)" at bounding box center [367, 396] width 188 height 34
click at [374, 384] on li "40 шт черни х шариков - 25 см ( 10 дюймов)" at bounding box center [367, 396] width 188 height 34
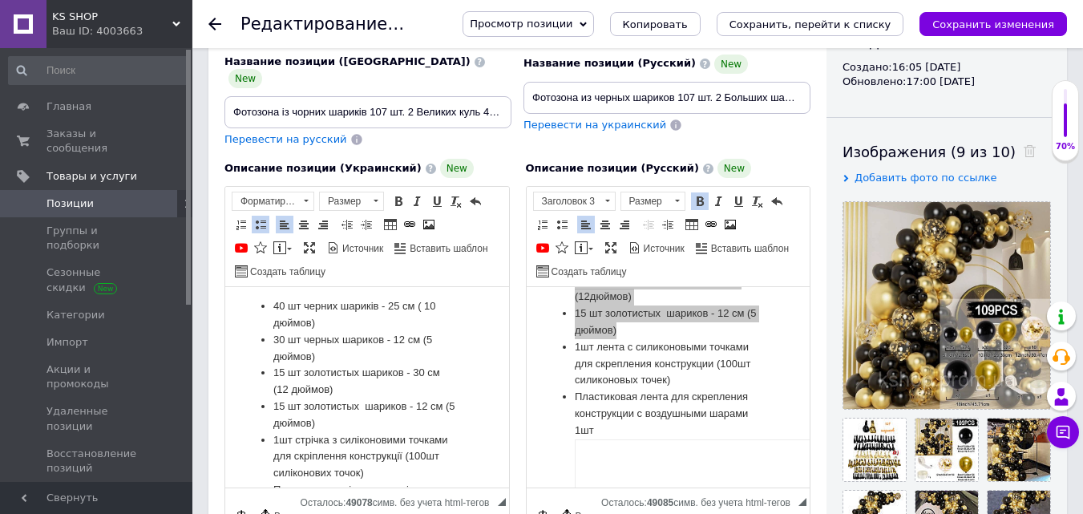
scroll to position [377, 0]
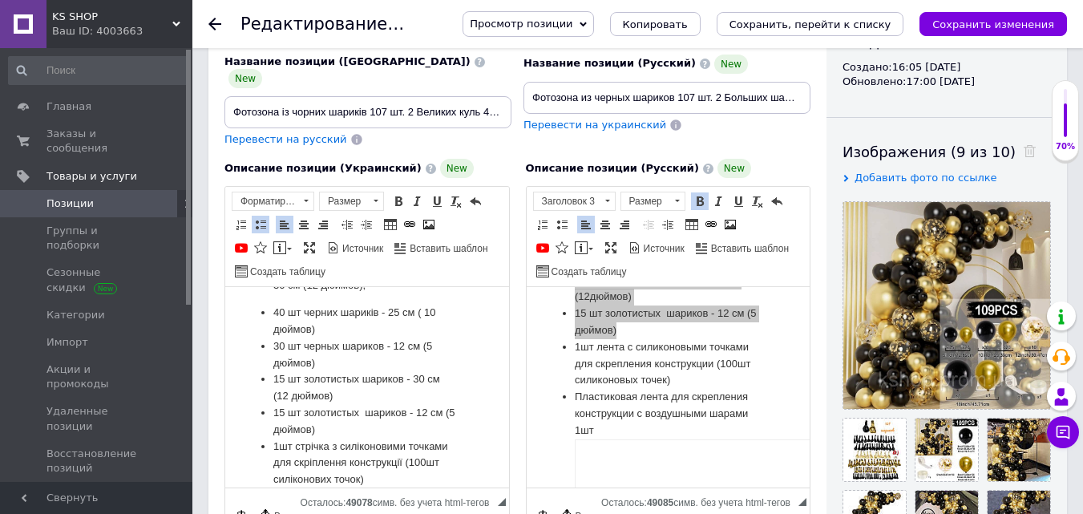
click at [353, 373] on li "15 шт золотистых шариков - 30 см (12 дюймов)" at bounding box center [367, 388] width 188 height 34
click at [399, 377] on li "15 шт золотисти х шариков - 30 см (12 дюймов)" at bounding box center [367, 388] width 188 height 34
click at [383, 345] on li "30 шт черных шариков - 12 см (5 дюймов)" at bounding box center [367, 355] width 188 height 34
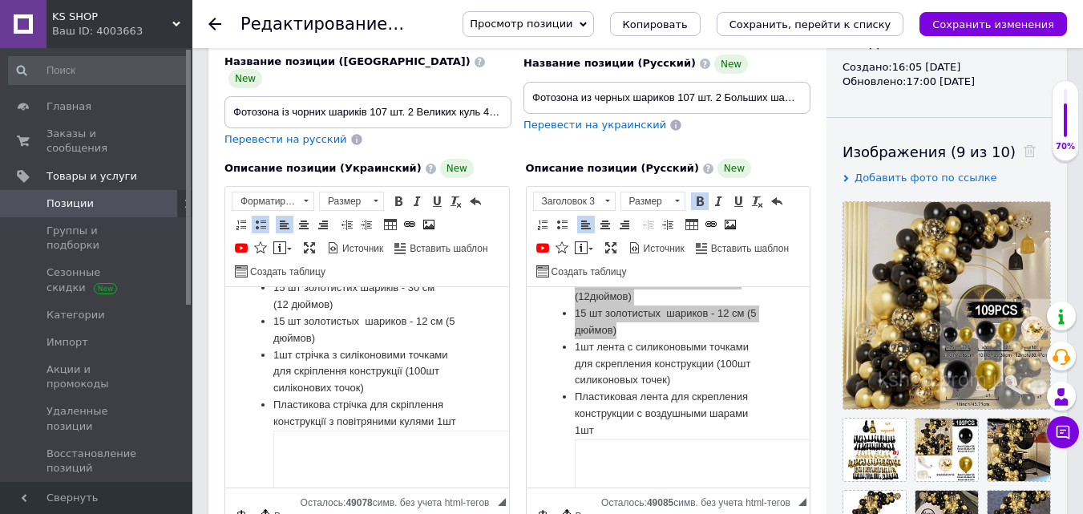
click at [356, 317] on li "15 шт золотистых шариков - 12 см (5 дюймов)" at bounding box center [367, 330] width 188 height 34
click at [400, 320] on li "15 шт золотисти х шариков - 12 см (5 дюймов)" at bounding box center [367, 330] width 188 height 34
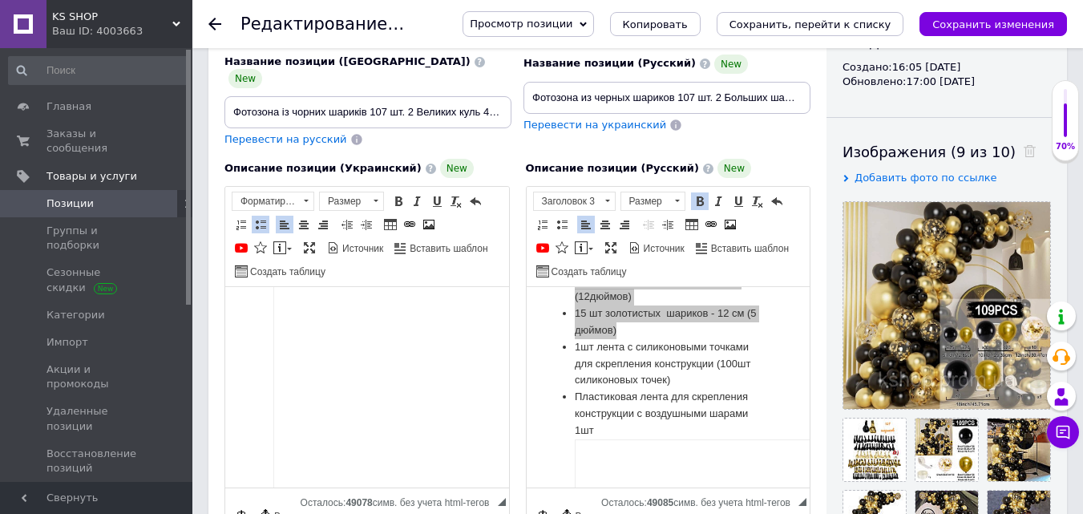
scroll to position [847, 0]
click at [408, 365] on img "Визуальный текстовый редактор, EC2C12AE-976D-4972-9E9C-75EE9CC97D60" at bounding box center [615, 273] width 685 height 386
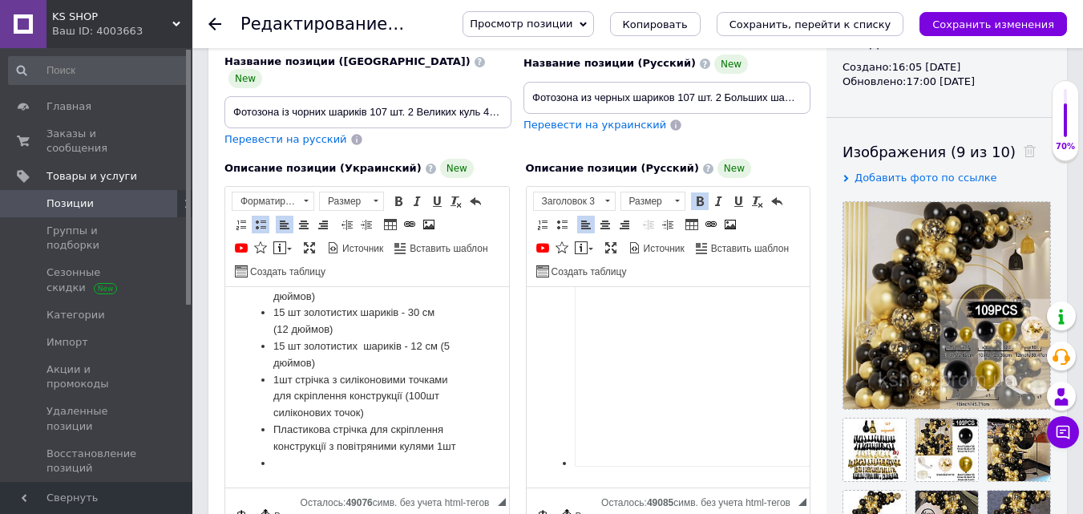
scroll to position [873, 0]
click at [640, 338] on img "Визуальный текстовый редактор, 64989BC9-6EA2-4EC8-BCCC-471EB306CFB8" at bounding box center [916, 273] width 685 height 386
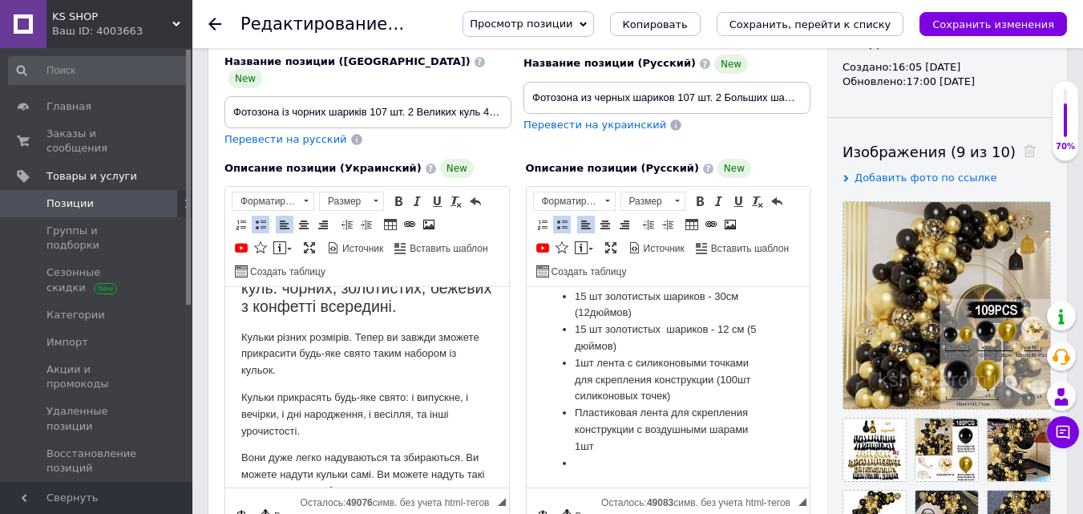
scroll to position [32, 0]
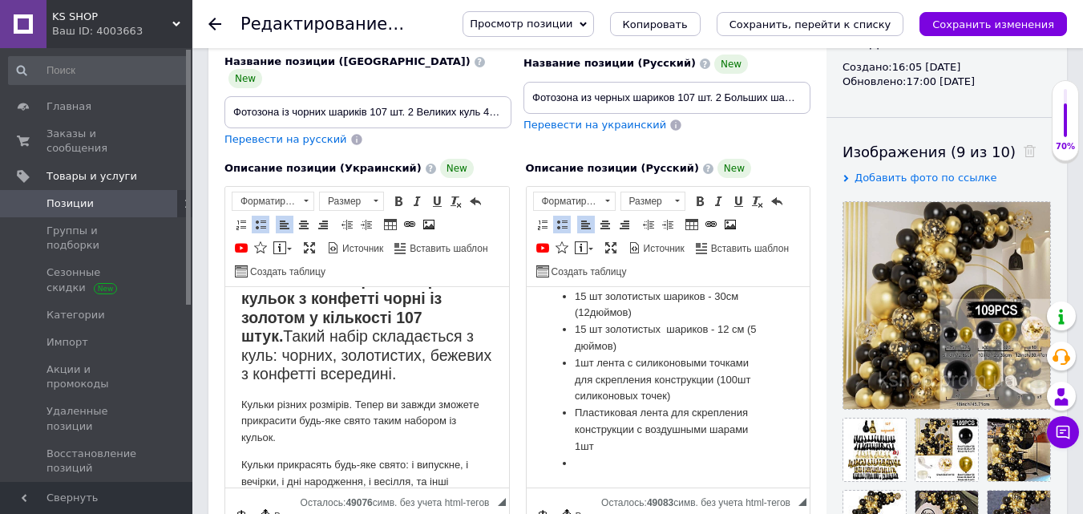
click at [420, 313] on strong "Святковий набір з повітряних кульок з конфетті чорні із золотом у кількості 107…" at bounding box center [357, 308] width 232 height 74
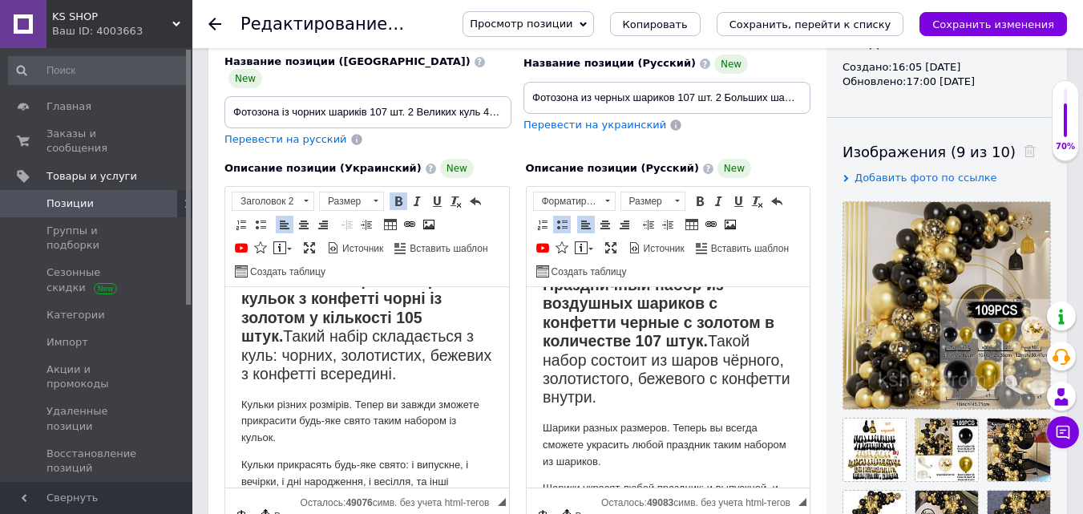
scroll to position [0, 0]
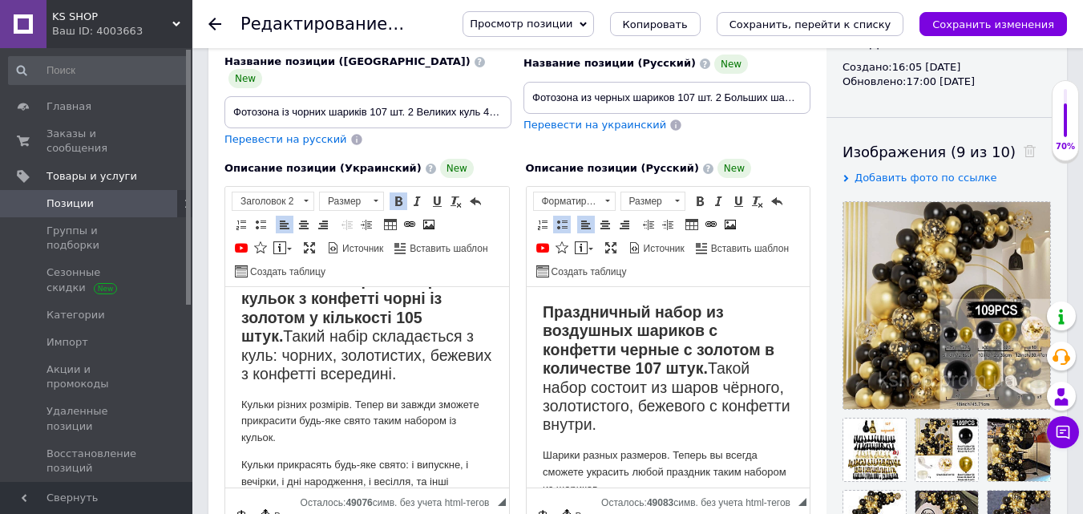
click at [660, 365] on strong "Праздничный набор из воздушных шариков с конфетти черные с золотом в количестве…" at bounding box center [658, 340] width 232 height 74
click at [693, 99] on input "Фотозона из черных шариков 107 шт. 2 Больших шаров 45 см Арка гирлянда из шаров…" at bounding box center [666, 98] width 287 height 32
click at [387, 97] on input "Фотозона із чорних шариків 107 шт. 2 Великих куль 45 см Арка з куль на день нар…" at bounding box center [367, 112] width 287 height 32
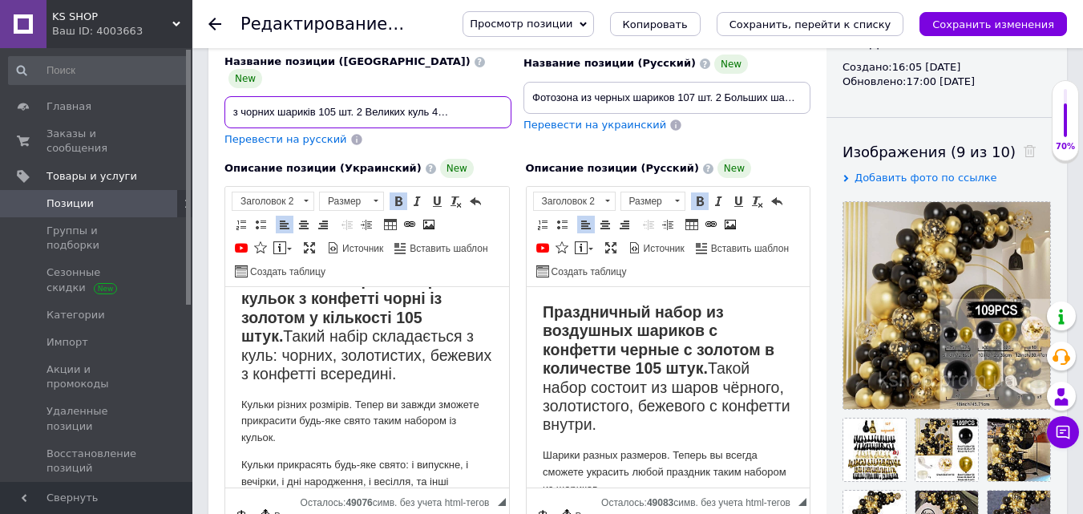
scroll to position [0, 67]
drag, startPoint x: 408, startPoint y: 96, endPoint x: 442, endPoint y: 98, distance: 34.5
click at [442, 98] on input "Фотозона із чорних шариків 105 шт. 2 Великих куль 45 см Арка з куль на день нар…" at bounding box center [367, 112] width 287 height 32
type input "Фотозона із чорних шариків 105 шт. Арка з куль на день народження"
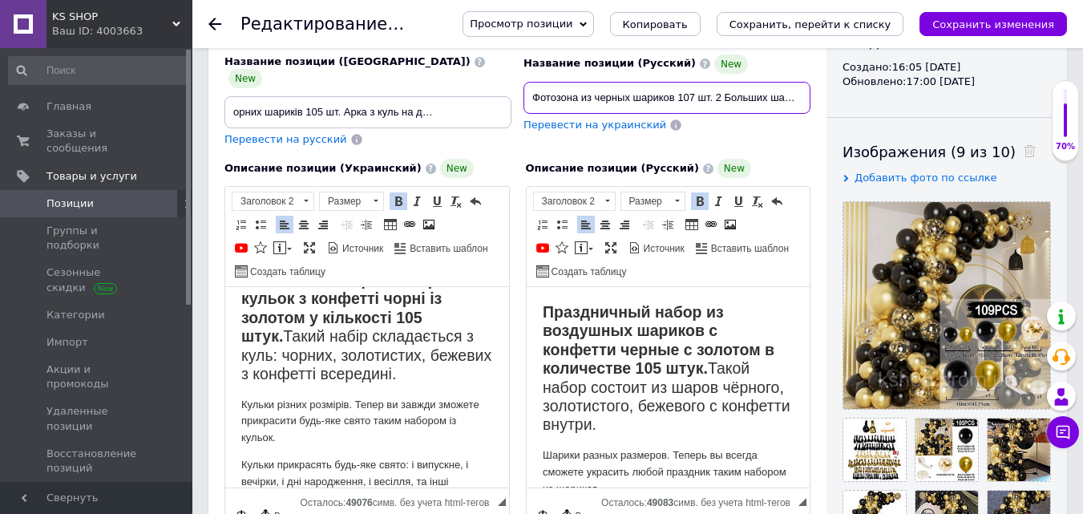
scroll to position [0, 0]
click at [696, 94] on input "Фотозона из черных шариков 107 шт. 2 Больших шаров 45 см Арка гирлянда из шаров…" at bounding box center [666, 98] width 287 height 32
drag, startPoint x: 716, startPoint y: 95, endPoint x: 590, endPoint y: 104, distance: 126.2
click at [590, 104] on input "Фотозона из черных шариков 105 шт. 2 Больших шаров 45 см Арка гирлянда из шаров…" at bounding box center [666, 98] width 287 height 32
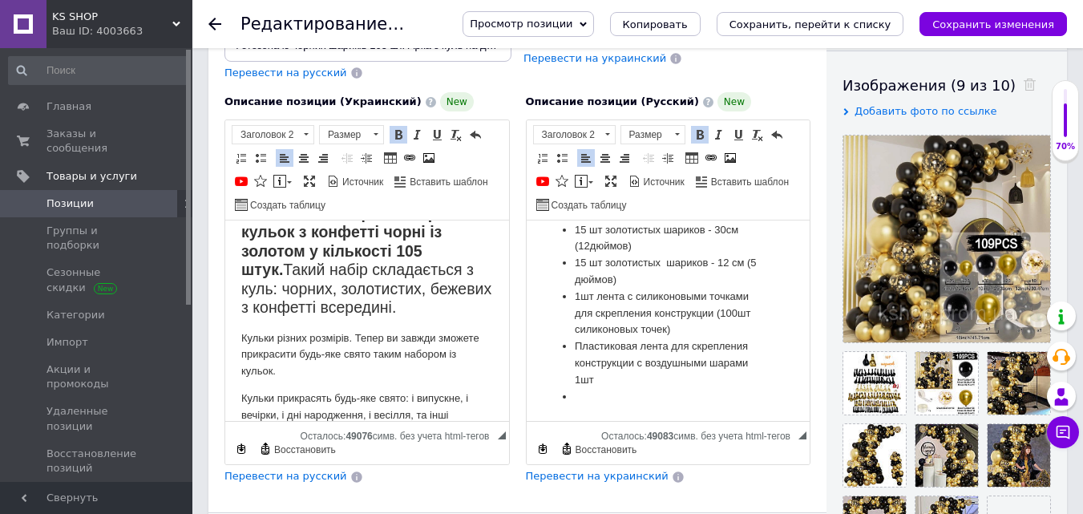
scroll to position [266, 0]
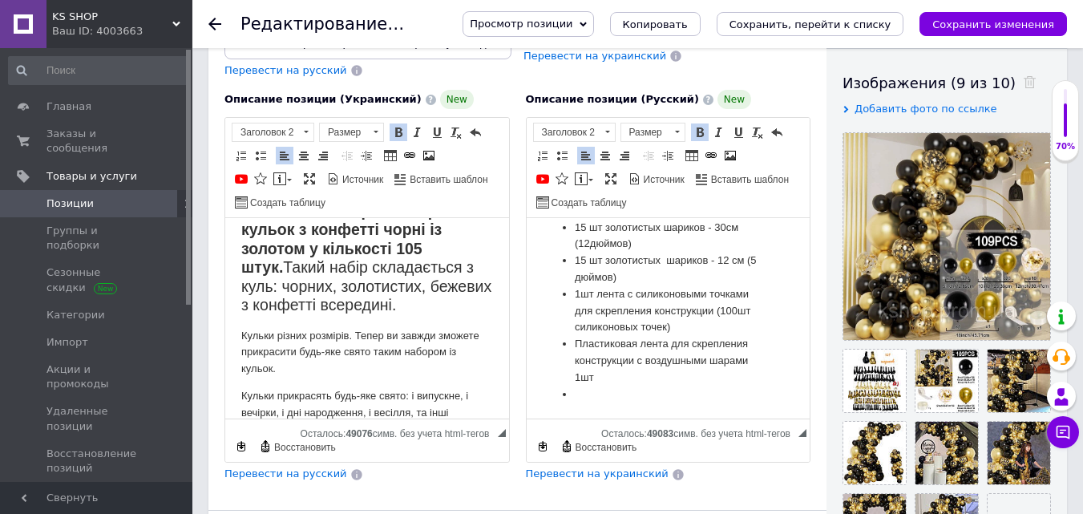
type input "Фотозона из черных шариков 105 шт. Арка гирлянда из шаров на день рождение"
click at [591, 400] on li "Визуальный текстовый редактор, 64989BC9-6EA2-4EC8-BCCC-471EB306CFB8" at bounding box center [668, 394] width 188 height 17
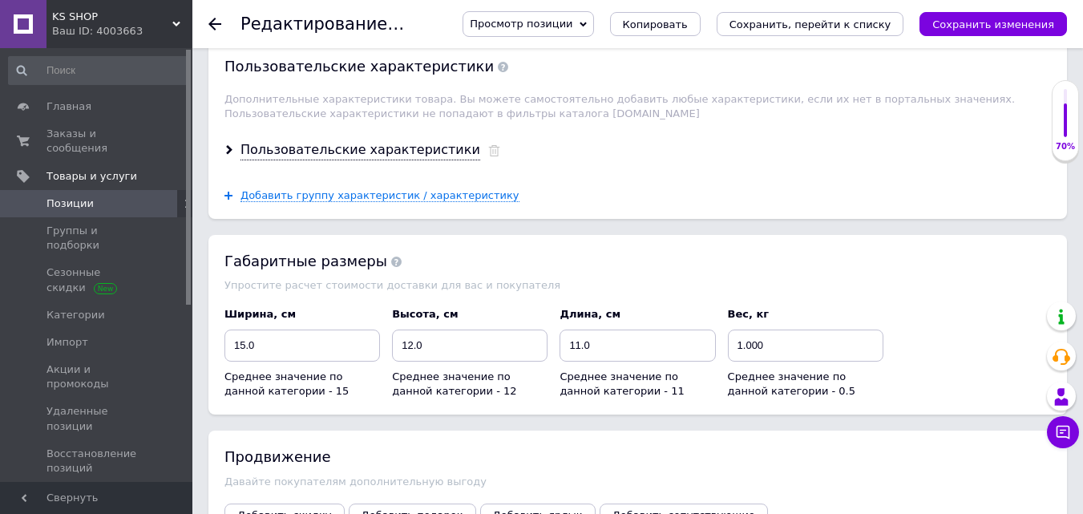
scroll to position [1774, 0]
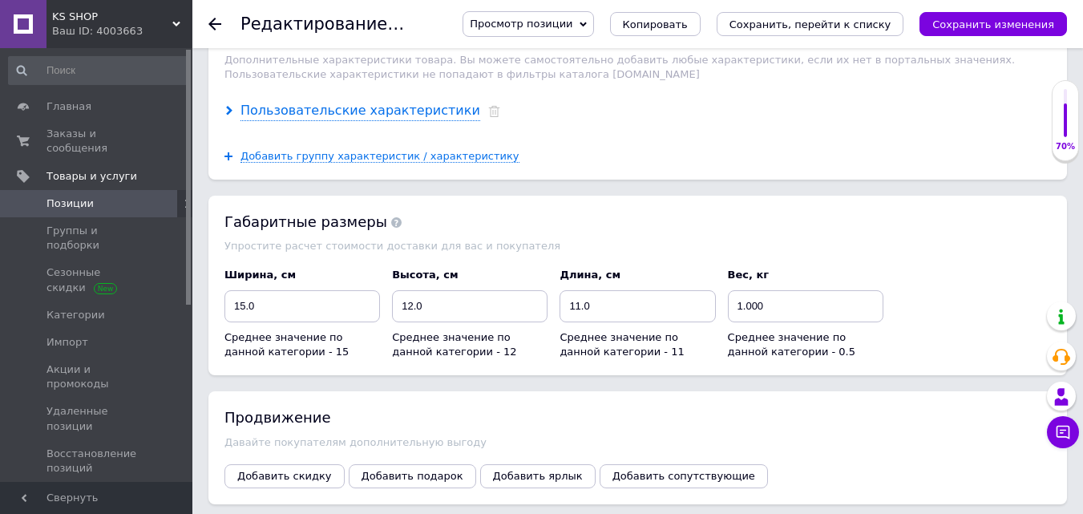
click at [387, 102] on div "Пользовательские характеристики" at bounding box center [360, 111] width 240 height 18
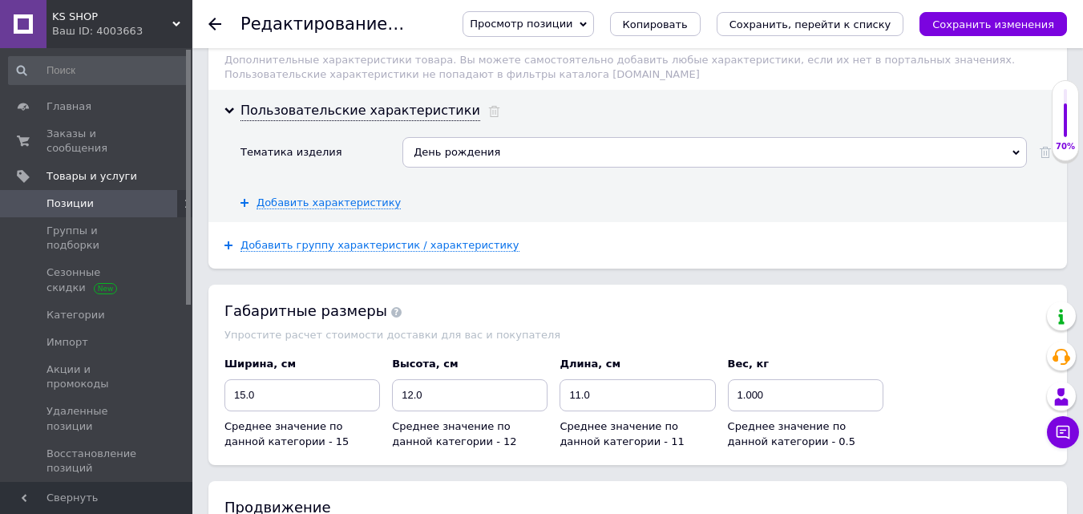
click at [594, 137] on div "День рождения" at bounding box center [714, 152] width 624 height 30
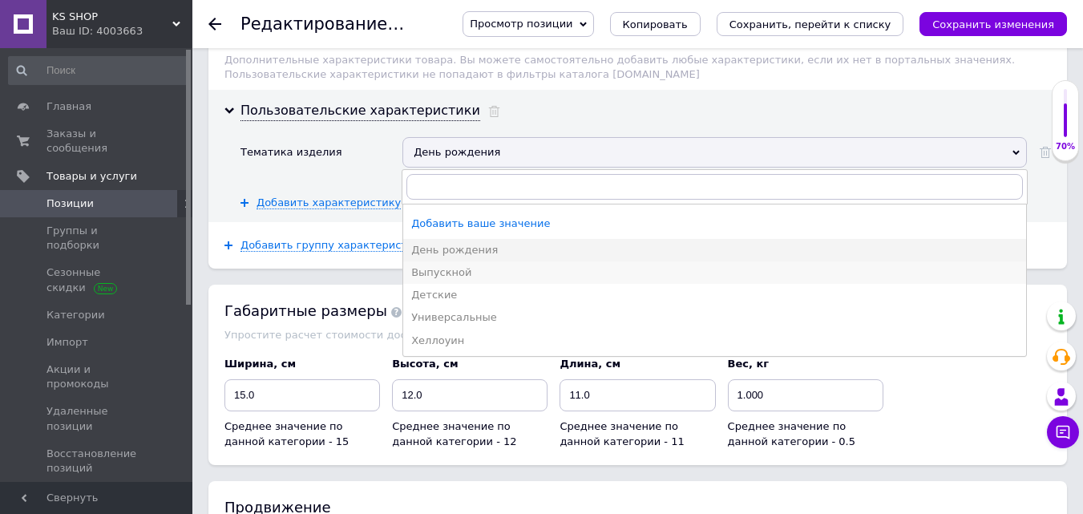
click at [458, 265] on div "Выпускной" at bounding box center [714, 272] width 607 height 14
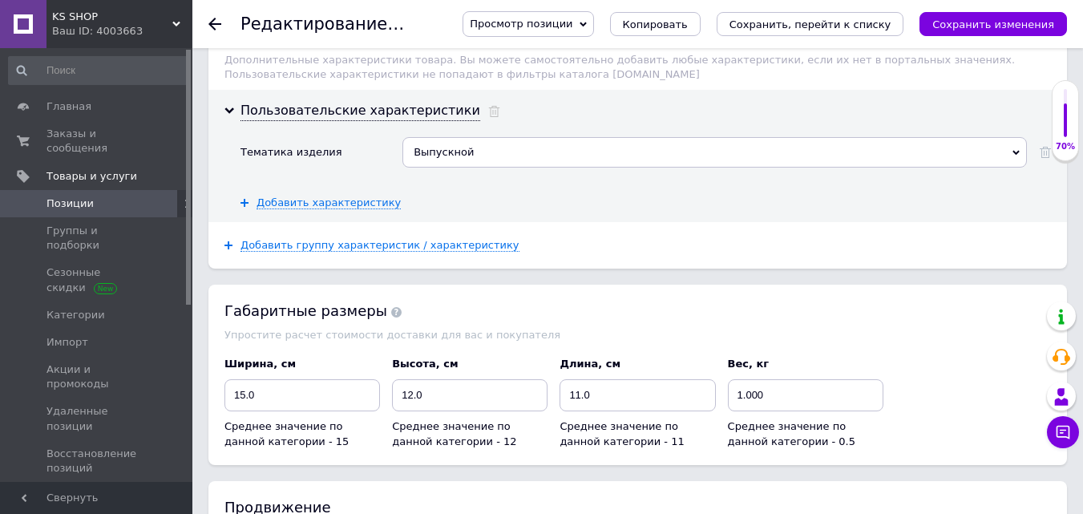
click at [491, 137] on div "Выпускной" at bounding box center [714, 152] width 624 height 30
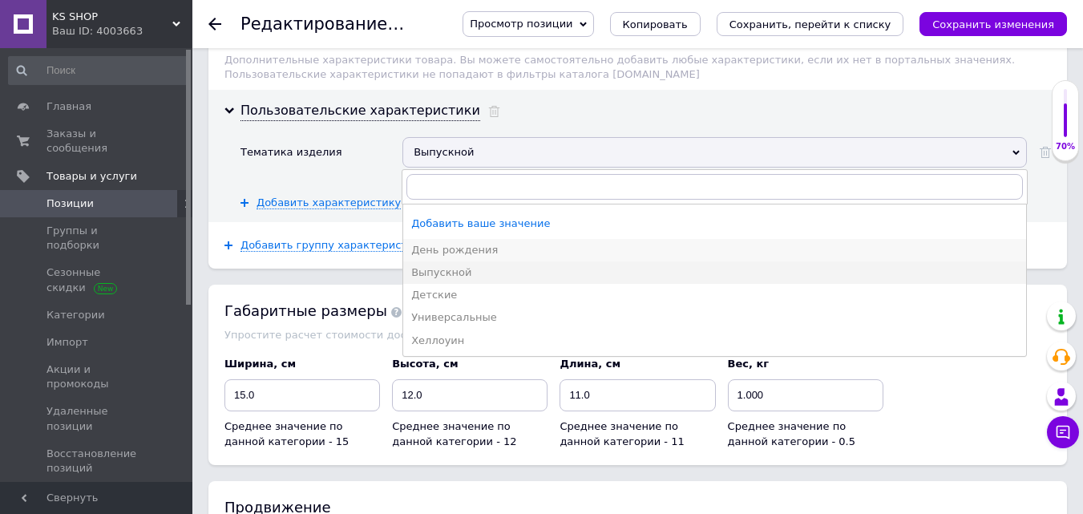
click at [467, 243] on div "День рождения" at bounding box center [714, 250] width 607 height 14
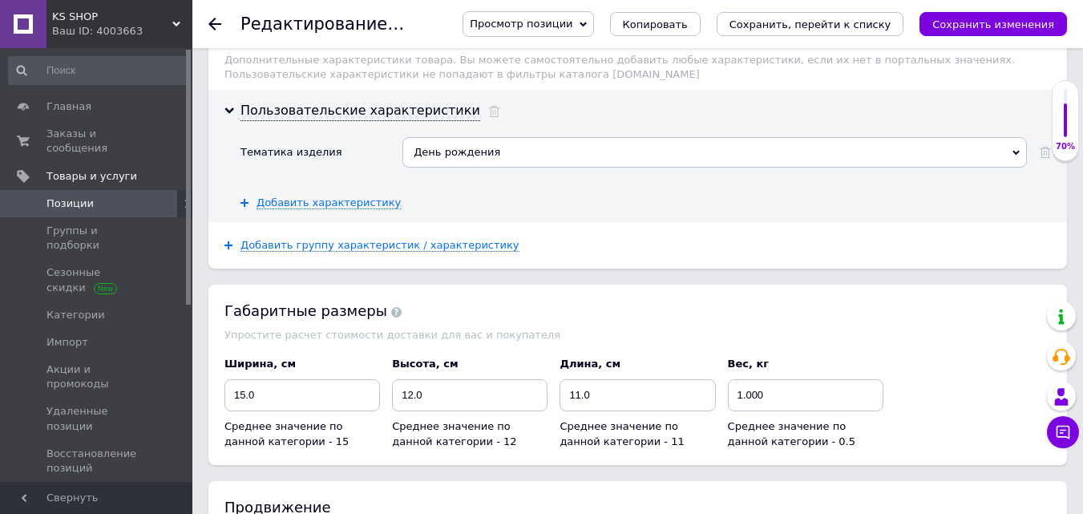
click at [498, 137] on div "День рождения" at bounding box center [714, 152] width 624 height 30
click at [964, 22] on icon "Сохранить изменения" at bounding box center [993, 24] width 122 height 12
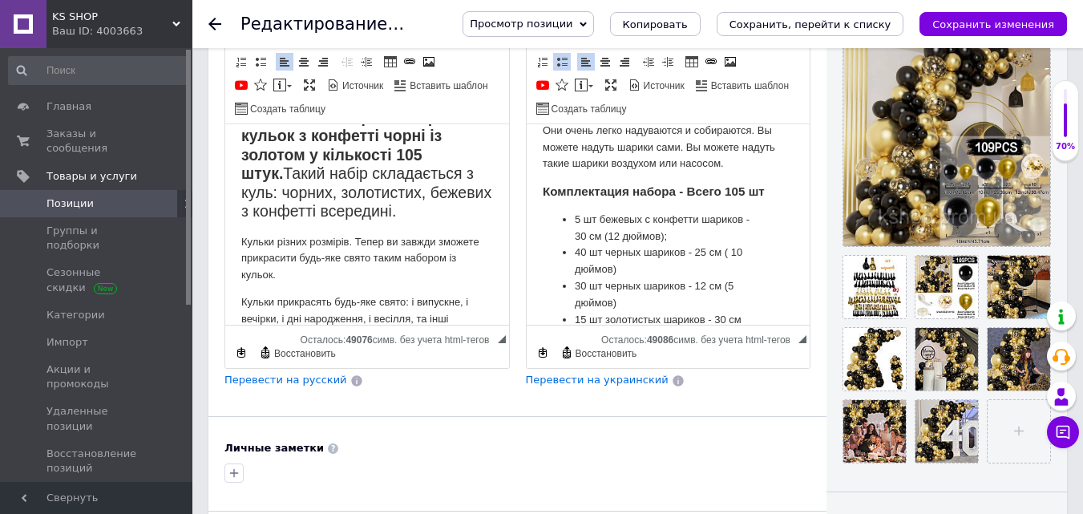
scroll to position [367, 0]
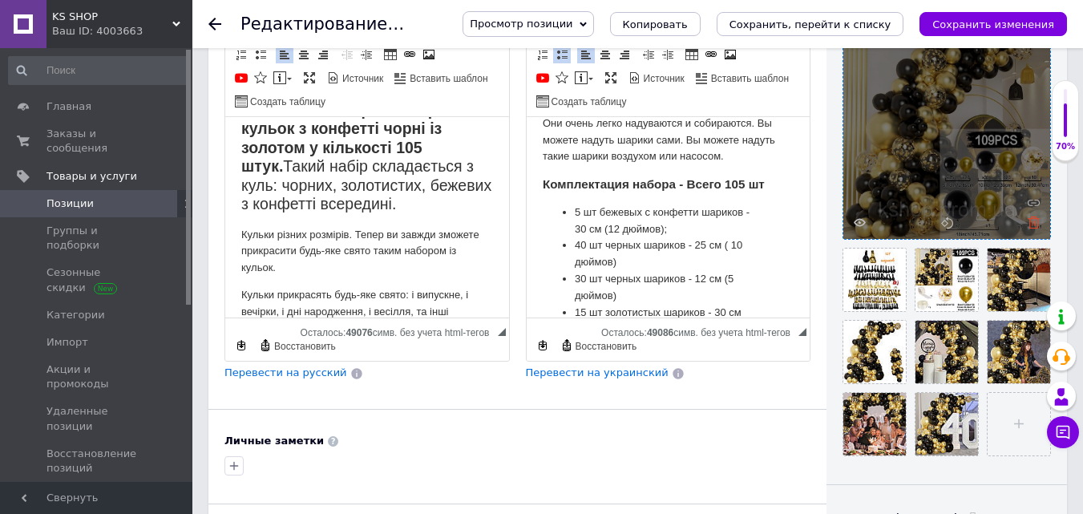
click at [1036, 223] on icon at bounding box center [1034, 222] width 12 height 12
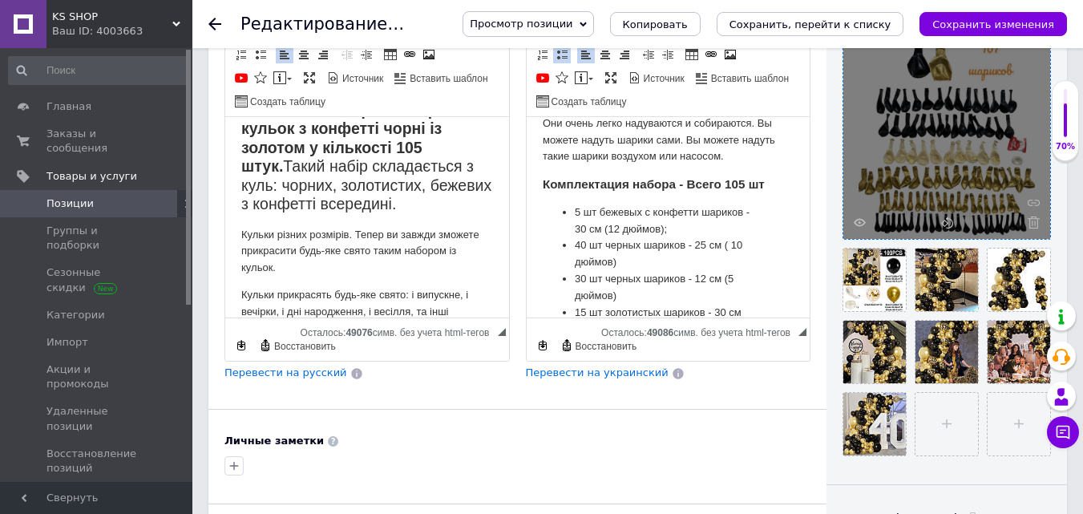
click at [1036, 223] on icon at bounding box center [1034, 222] width 12 height 12
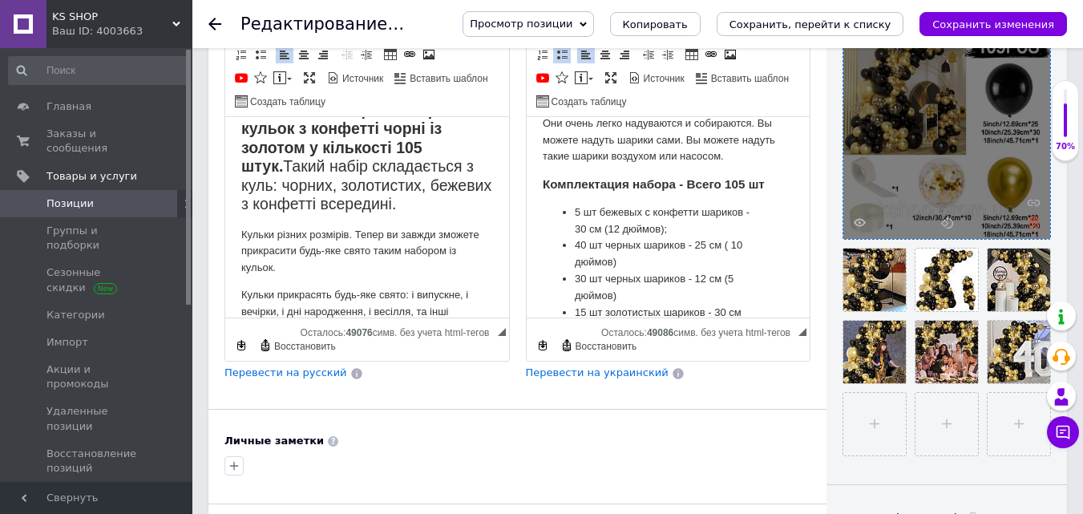
click at [1034, 227] on icon at bounding box center [1034, 222] width 12 height 12
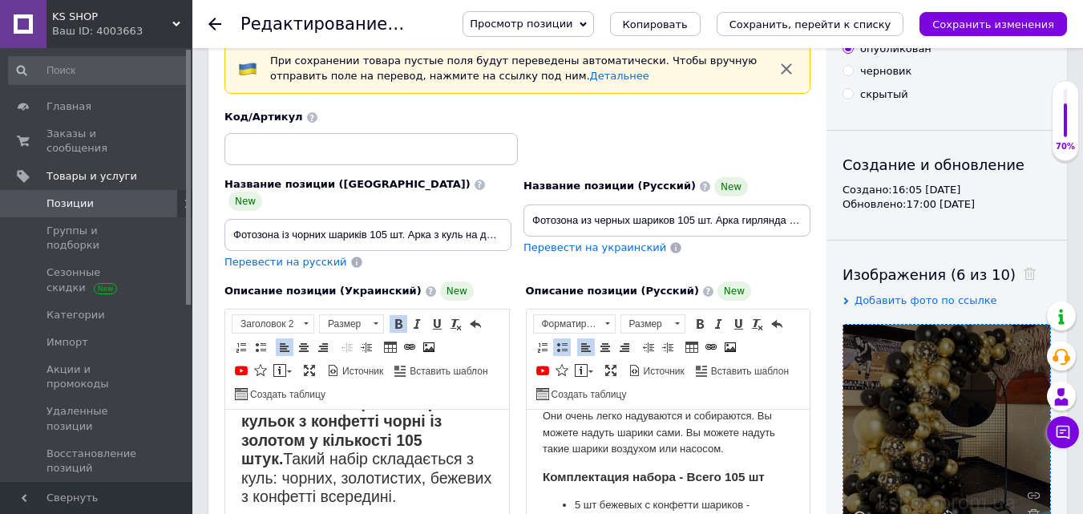
scroll to position [0, 0]
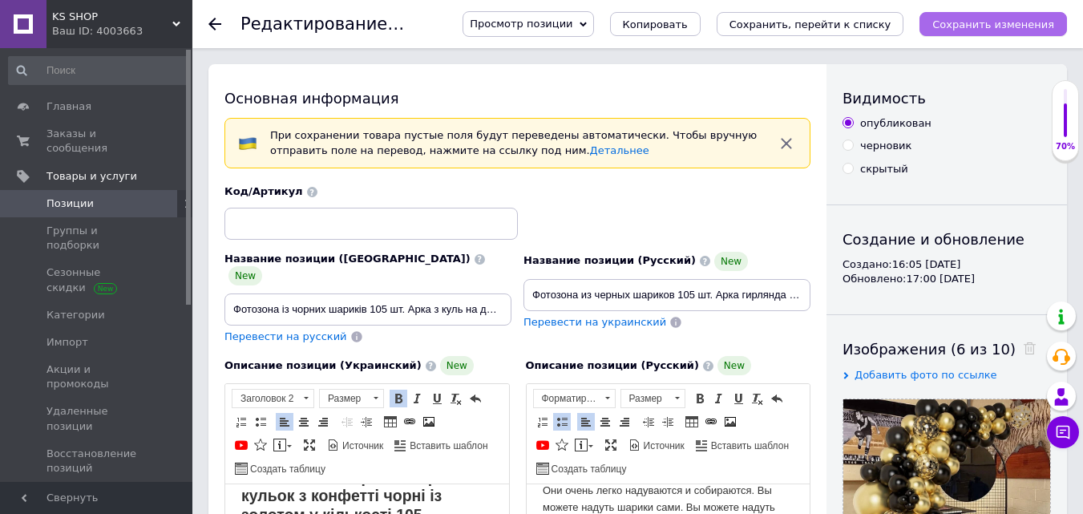
click at [957, 20] on icon "Сохранить изменения" at bounding box center [993, 24] width 122 height 12
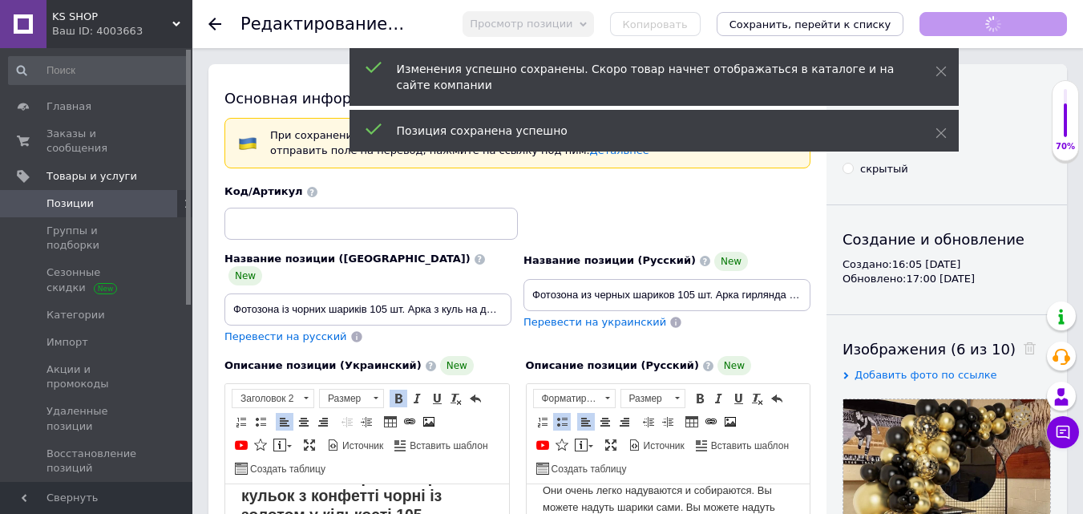
scroll to position [283, 0]
click at [135, 22] on span "KS SHOP" at bounding box center [112, 17] width 120 height 14
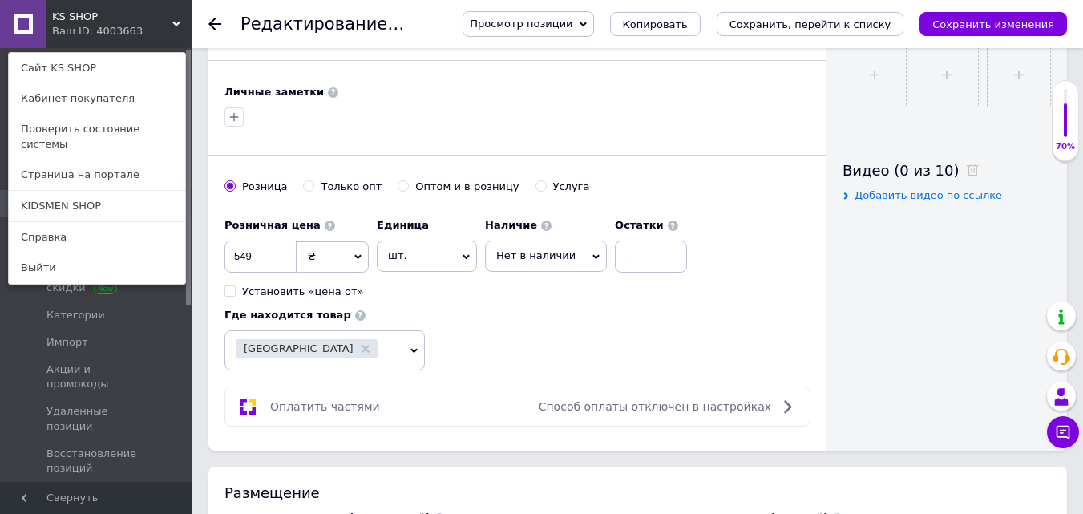
scroll to position [701, 0]
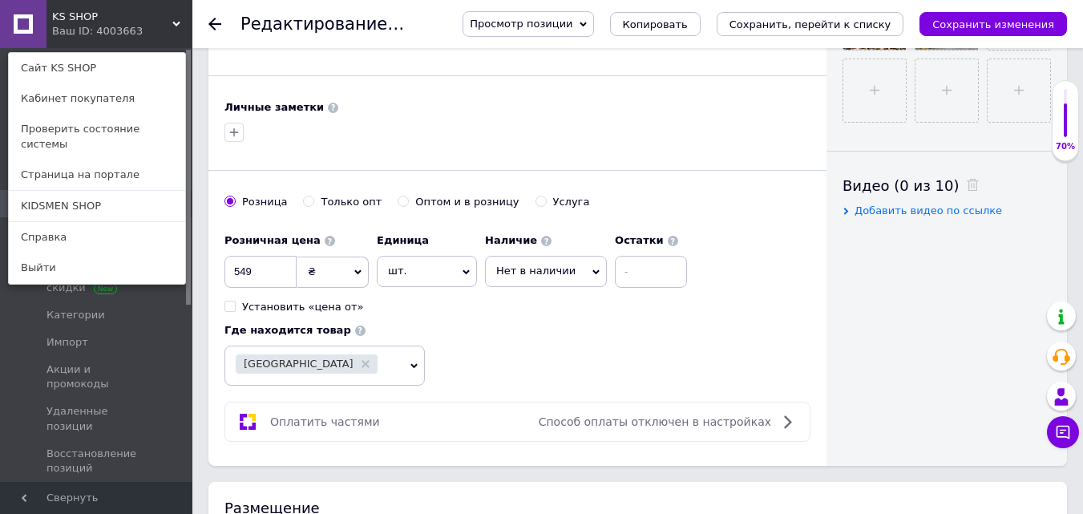
click at [547, 265] on span "Нет в наличии" at bounding box center [535, 271] width 79 height 12
click at [544, 338] on li "Готово к отправке" at bounding box center [546, 349] width 120 height 22
click at [666, 256] on input at bounding box center [673, 272] width 72 height 32
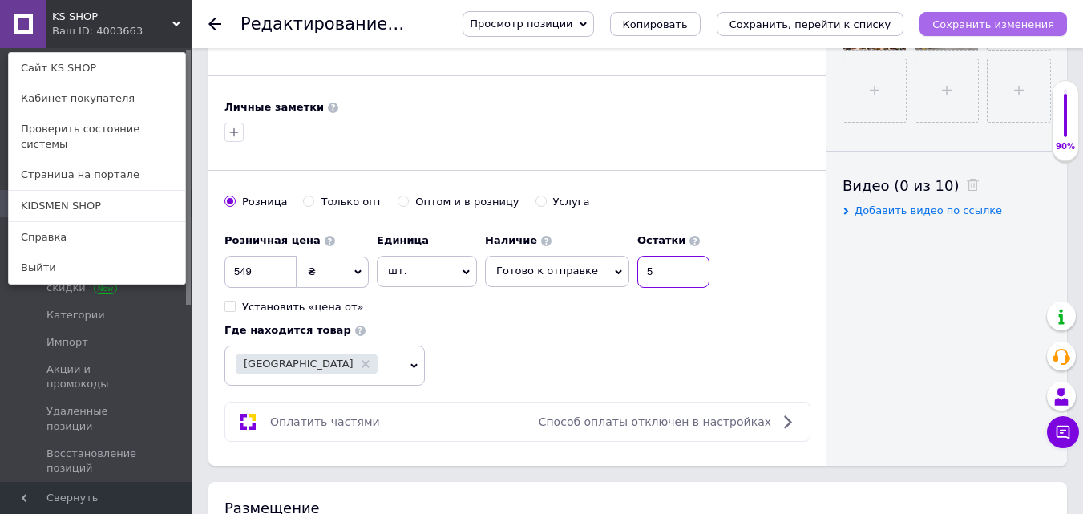
type input "5"
click at [981, 23] on icon "Сохранить изменения" at bounding box center [993, 24] width 122 height 12
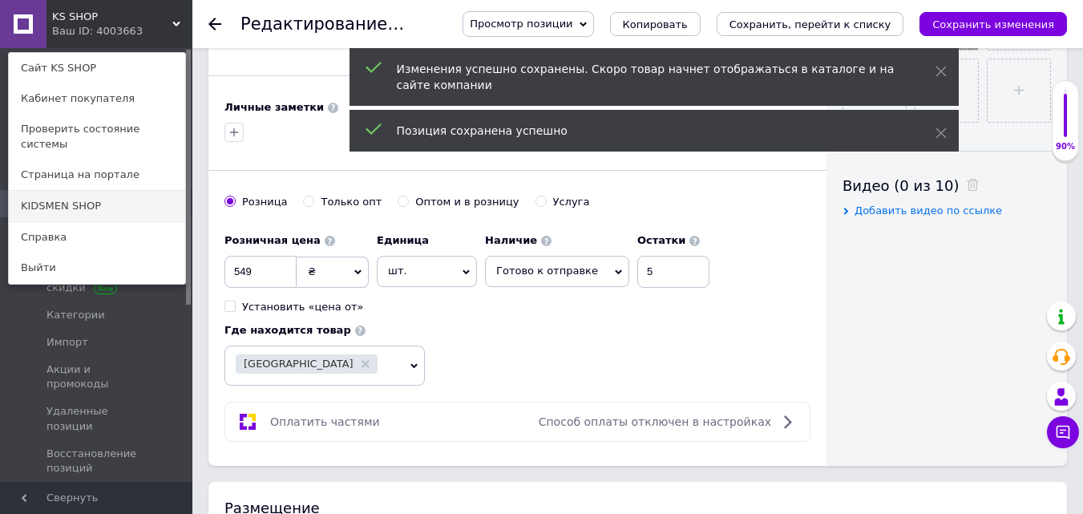
click at [75, 191] on link "KIDSMEN SHOP" at bounding box center [97, 206] width 176 height 30
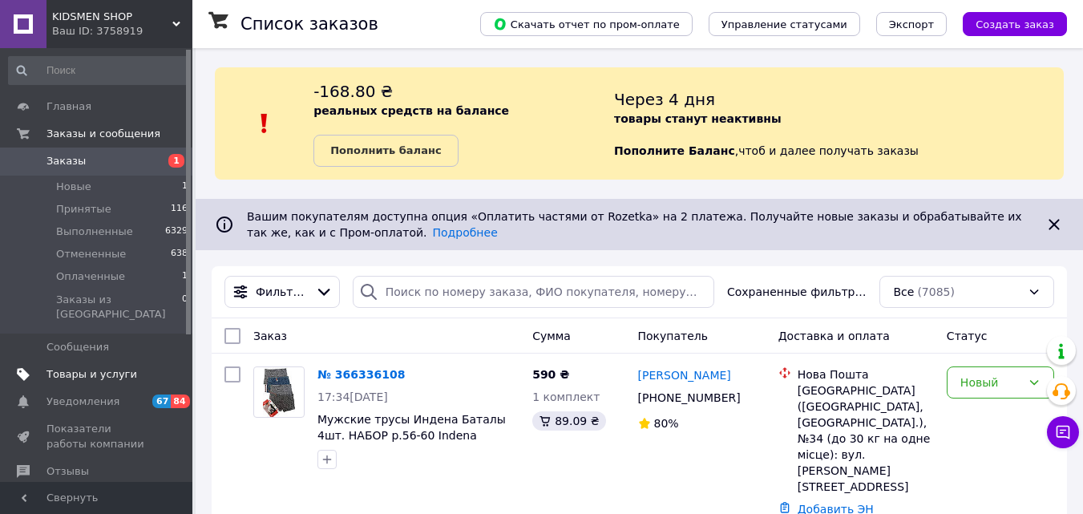
click at [88, 367] on span "Товары и услуги" at bounding box center [91, 374] width 91 height 14
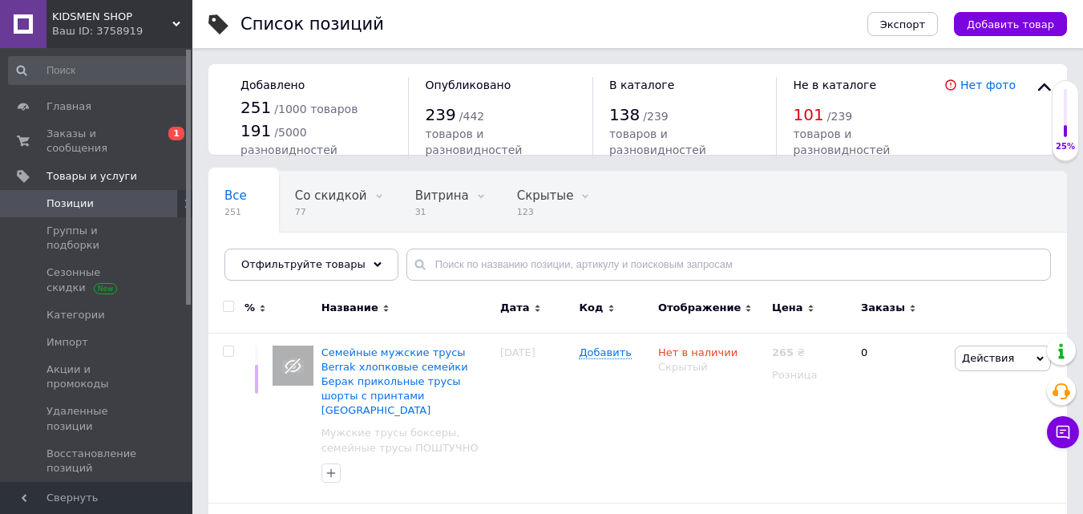
drag, startPoint x: 517, startPoint y: 244, endPoint x: 514, endPoint y: 261, distance: 17.9
click at [514, 261] on div "Все 251 Со скидкой 77 Удалить Редактировать Витрина 31 Удалить Редактировать Ск…" at bounding box center [637, 226] width 858 height 110
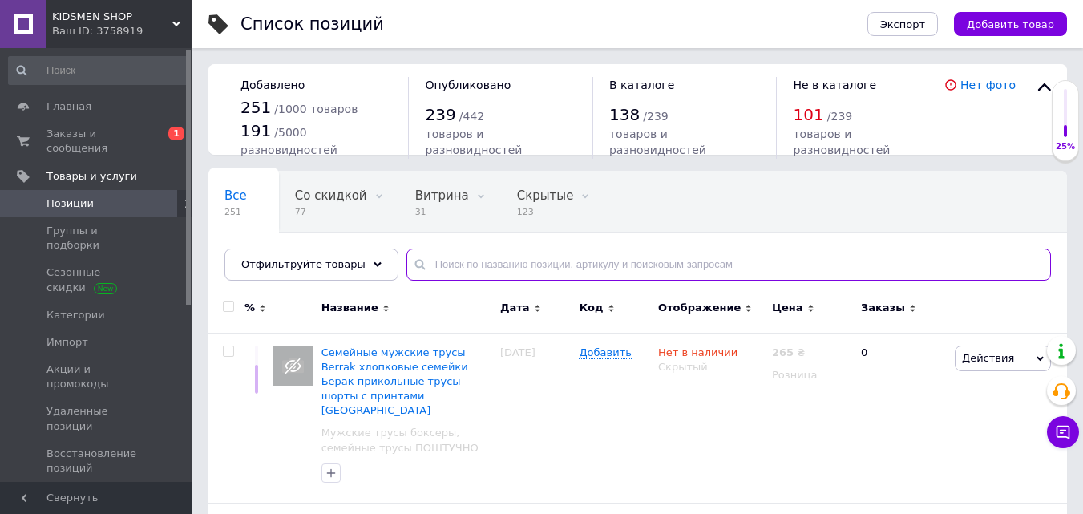
click at [514, 261] on input "text" at bounding box center [728, 264] width 644 height 32
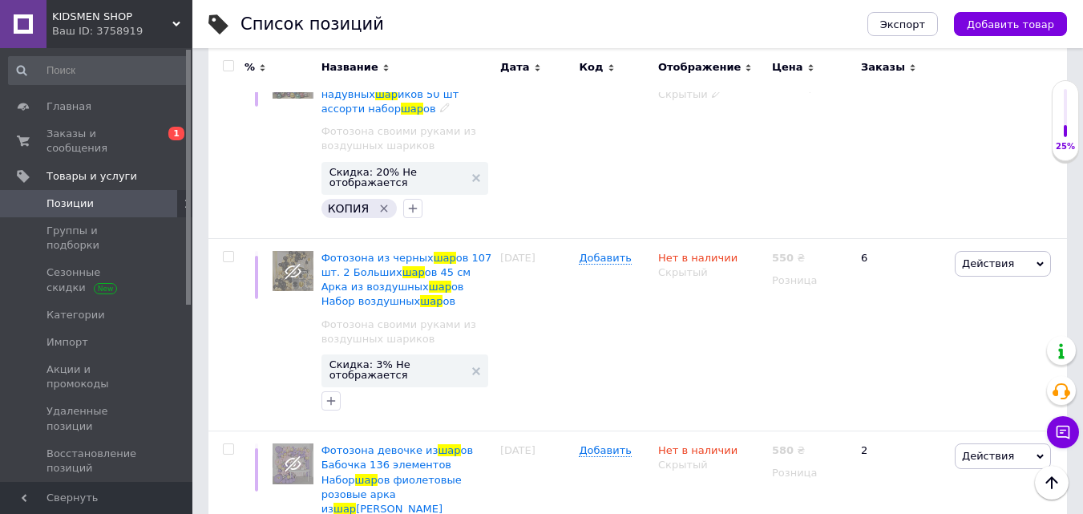
scroll to position [295, 0]
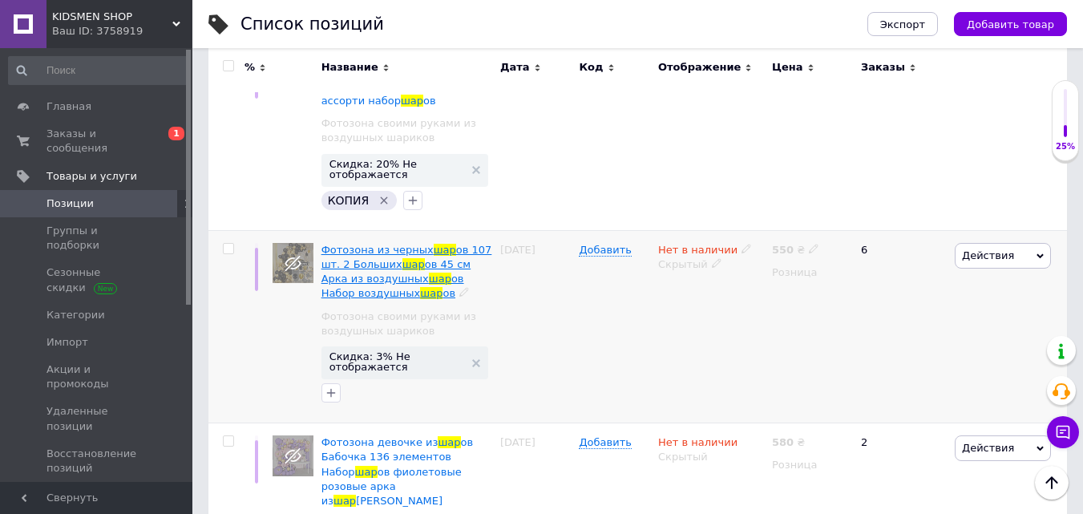
type input "шар"
click at [422, 265] on span "ов 45 см Арка из воздушных" at bounding box center [396, 271] width 150 height 26
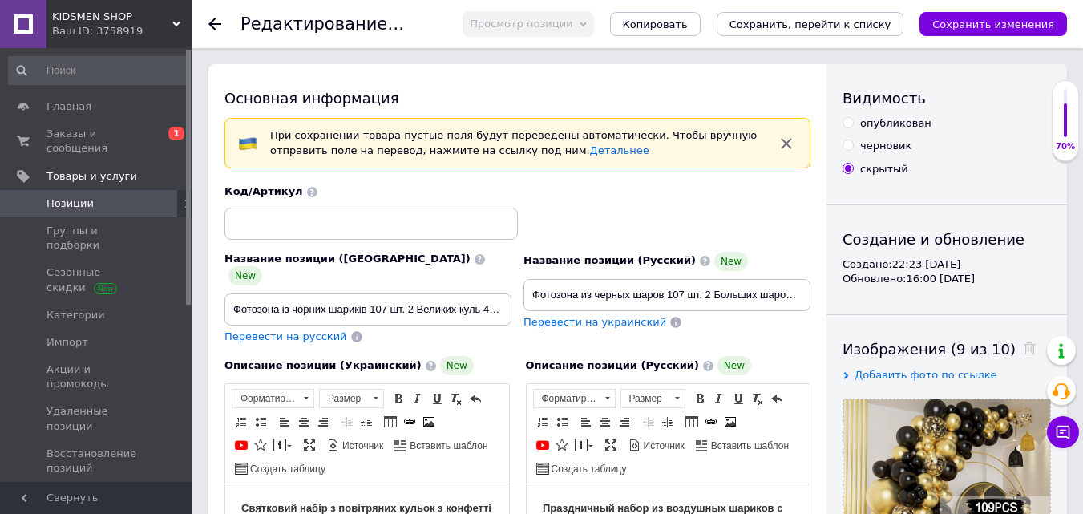
click at [851, 123] on input "опубликован" at bounding box center [847, 122] width 10 height 10
radio input "true"
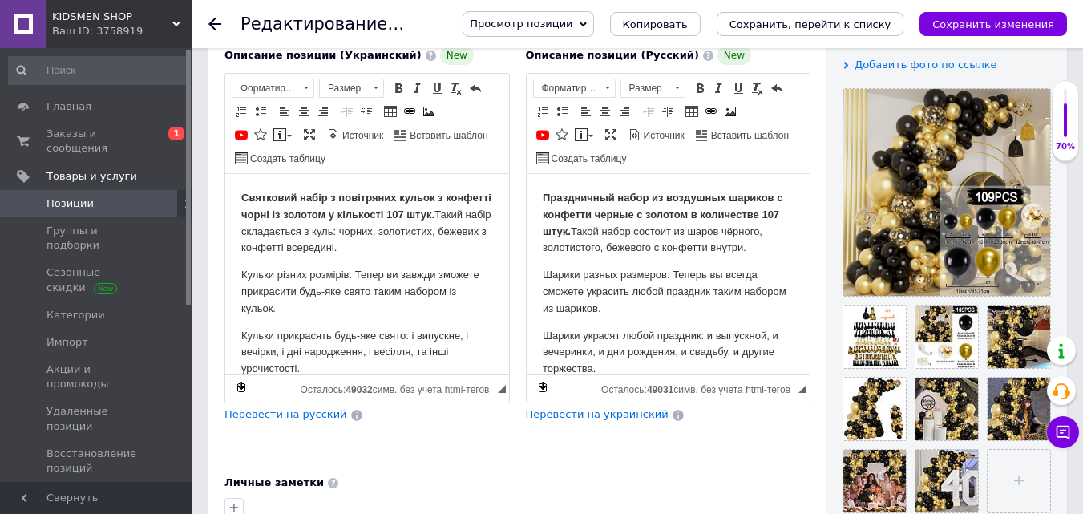
scroll to position [344, 0]
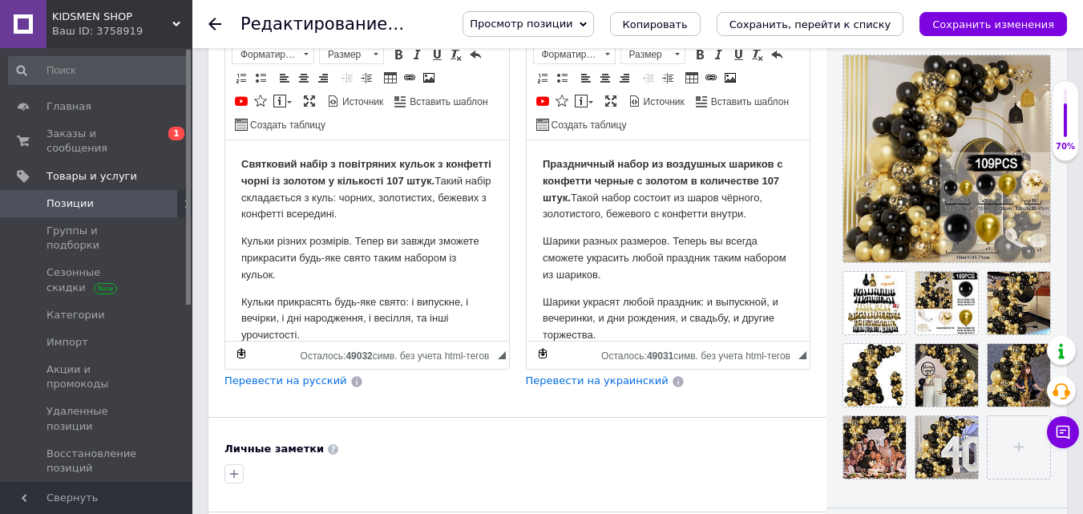
click at [620, 193] on strong "Праздничный набор из воздушных шариков с конфетти черные с золотом в количестве…" at bounding box center [662, 181] width 240 height 46
click at [458, 177] on p "Святковий набір з повітряних кульок з конфетті чорні із золотом у кількості 107…" at bounding box center [367, 189] width 252 height 67
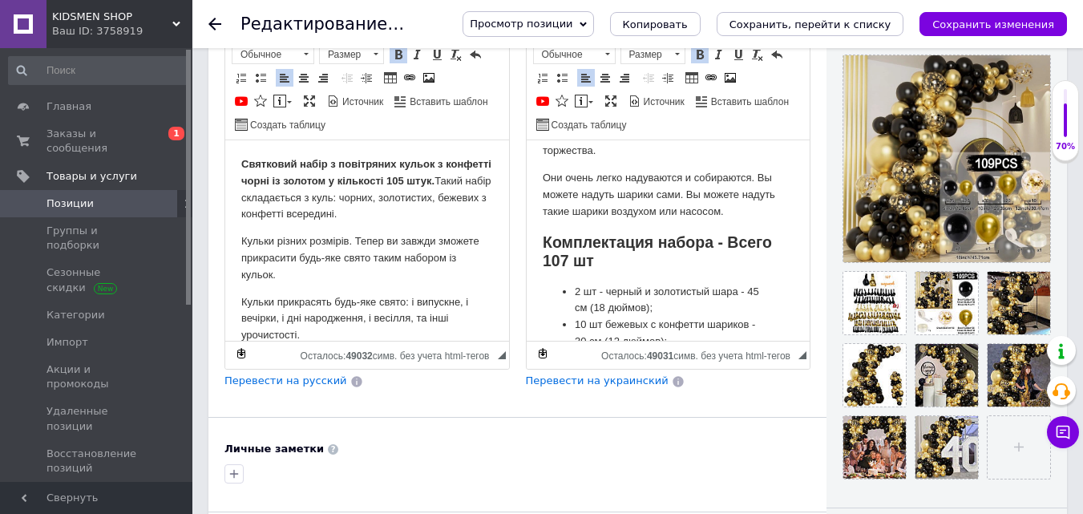
scroll to position [238, 0]
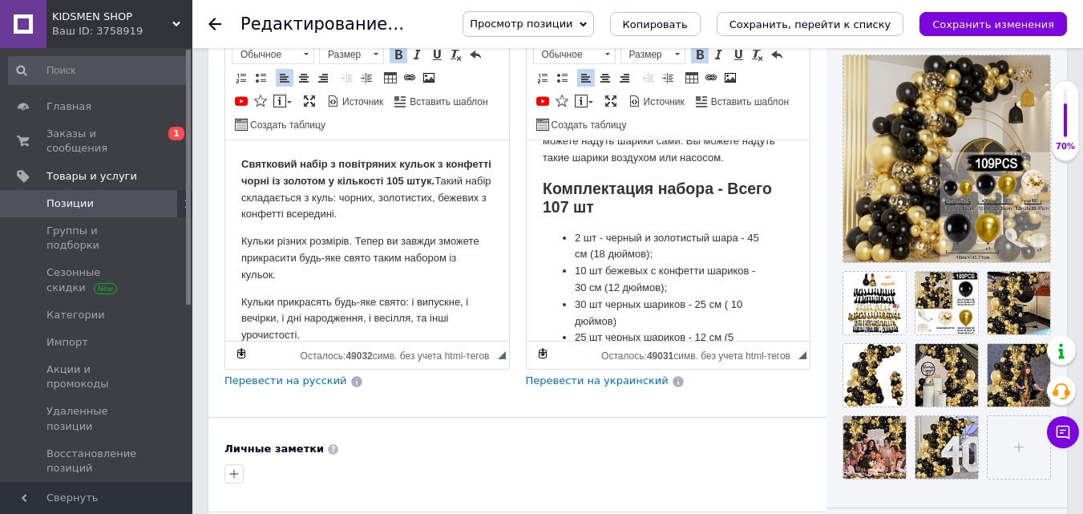
click at [566, 216] on strong "Комплектация набора - Всего 107 шт" at bounding box center [656, 198] width 229 height 36
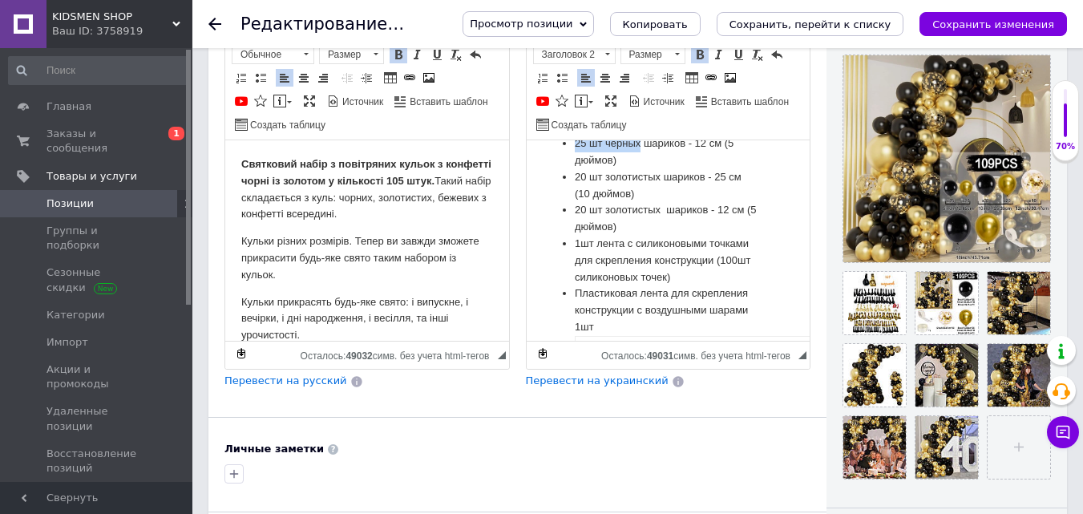
scroll to position [410, 0]
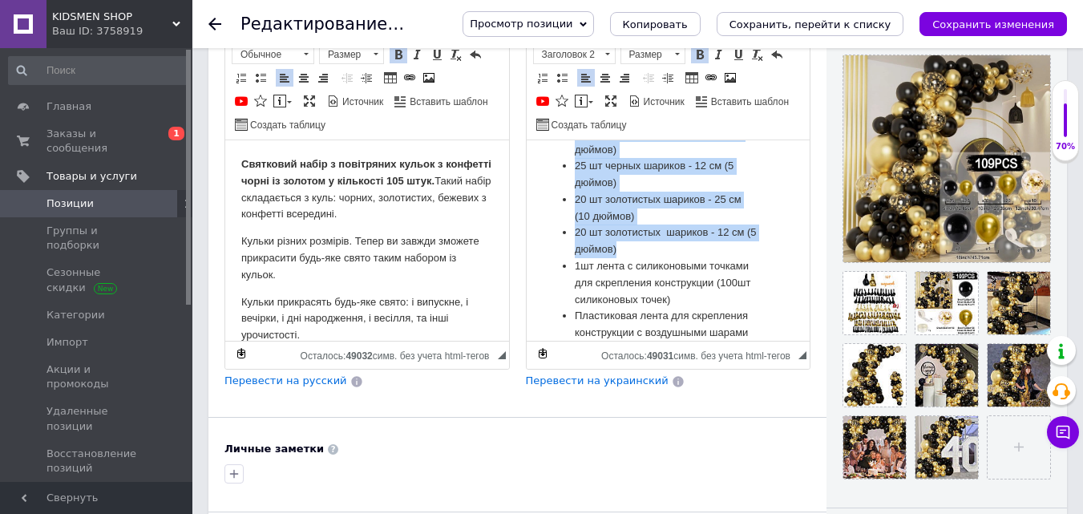
drag, startPoint x: 564, startPoint y: 251, endPoint x: 654, endPoint y: 266, distance: 91.1
click at [654, 266] on ul "2 шт - черный и золотистый шара - 45 см (18 дюймов); 10 шт бежевых с конфетти ш…" at bounding box center [668, 405] width 252 height 692
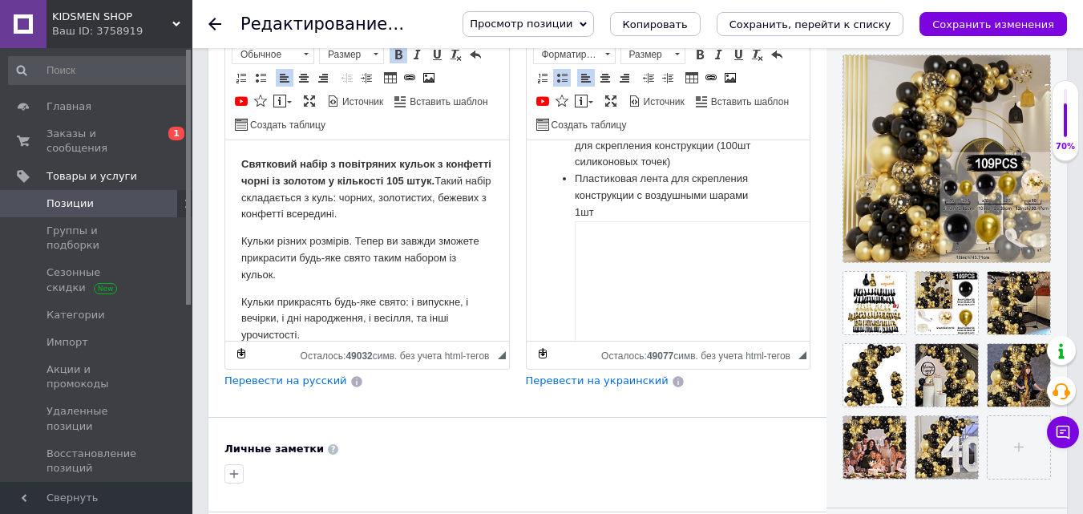
scroll to position [556, 0]
click at [654, 288] on img "Визуальный текстовый редактор, A08ECF52-478B-4172-A190-233DDA540D0B" at bounding box center [916, 415] width 685 height 386
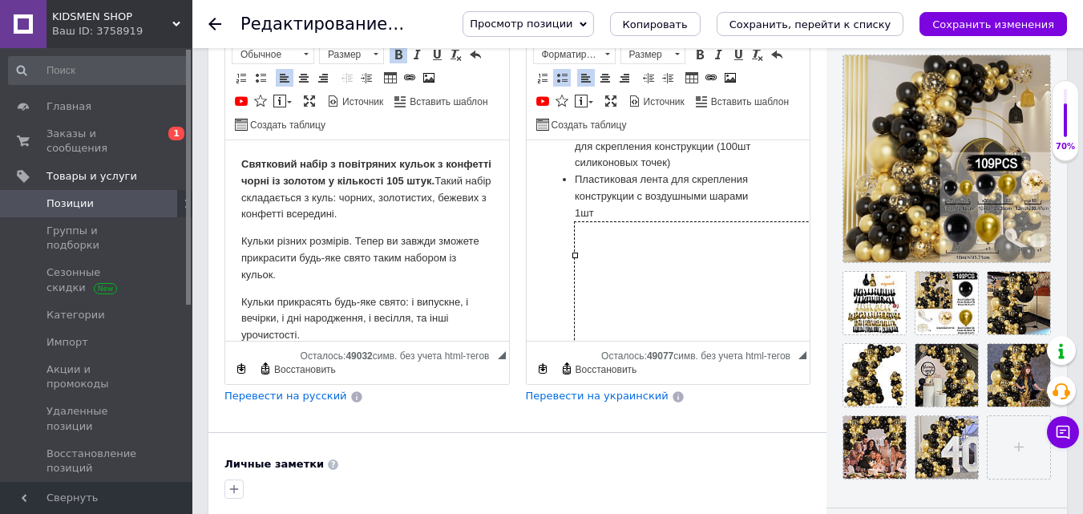
scroll to position [503, 0]
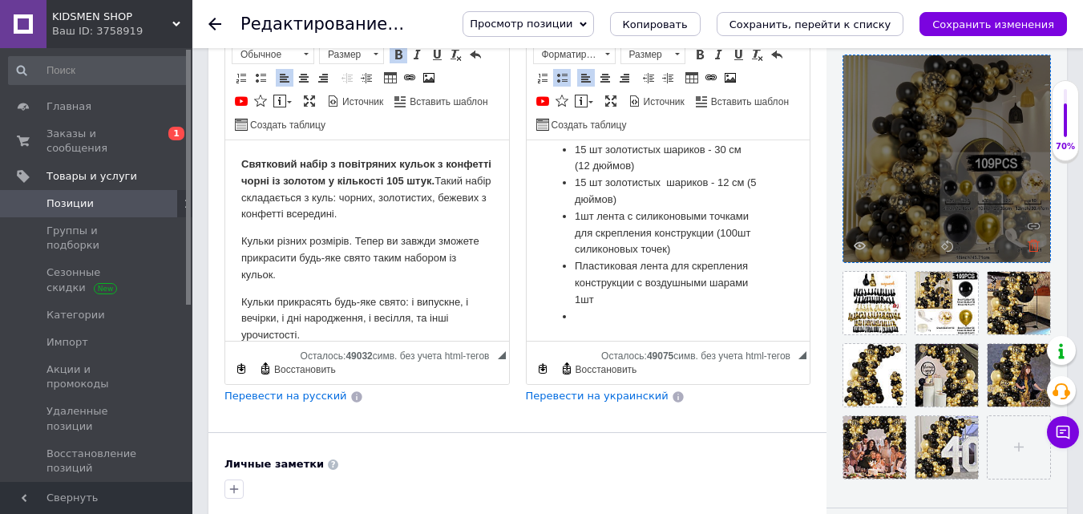
click at [1037, 246] on use at bounding box center [1034, 246] width 12 height 12
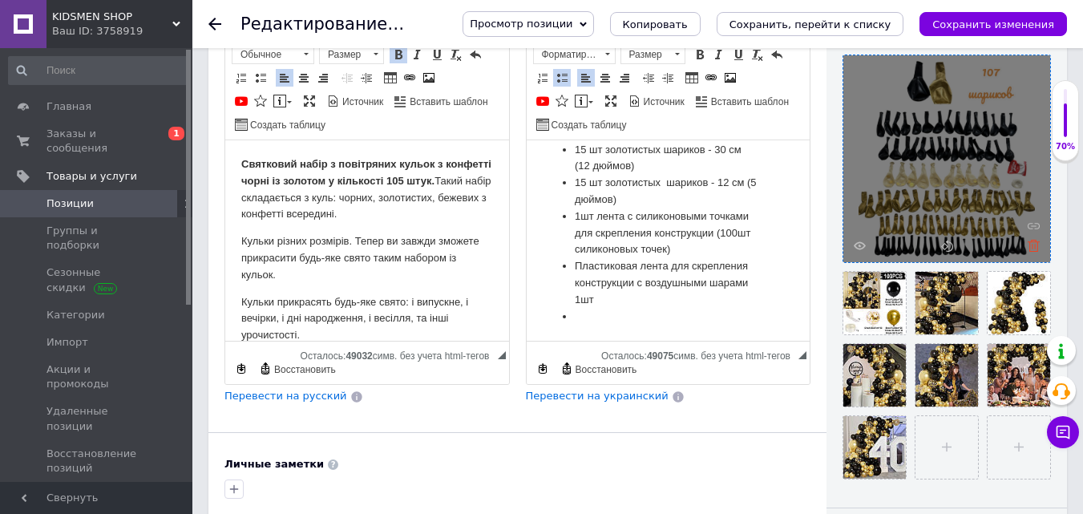
click at [1034, 246] on icon at bounding box center [1034, 246] width 12 height 12
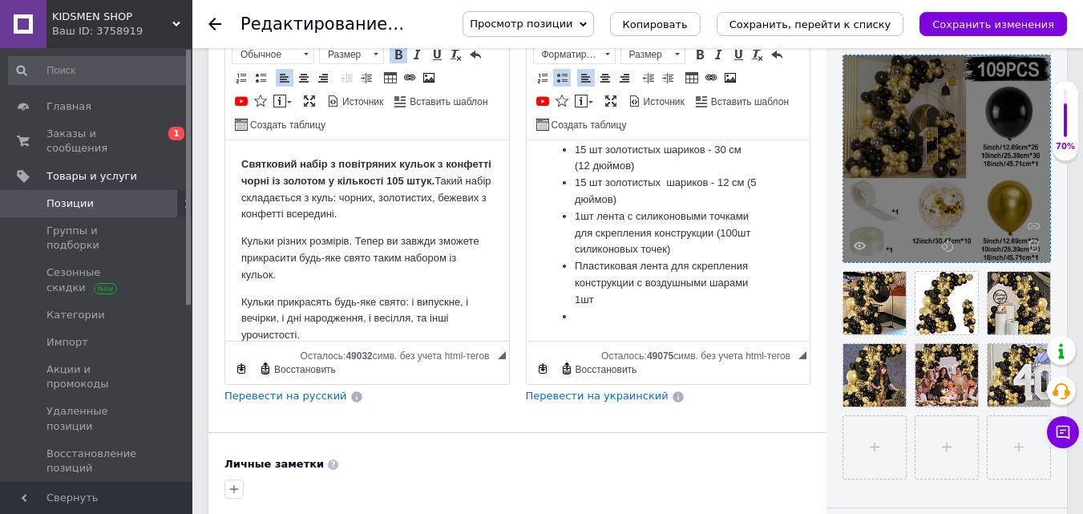
click at [1034, 246] on icon at bounding box center [1034, 246] width 12 height 12
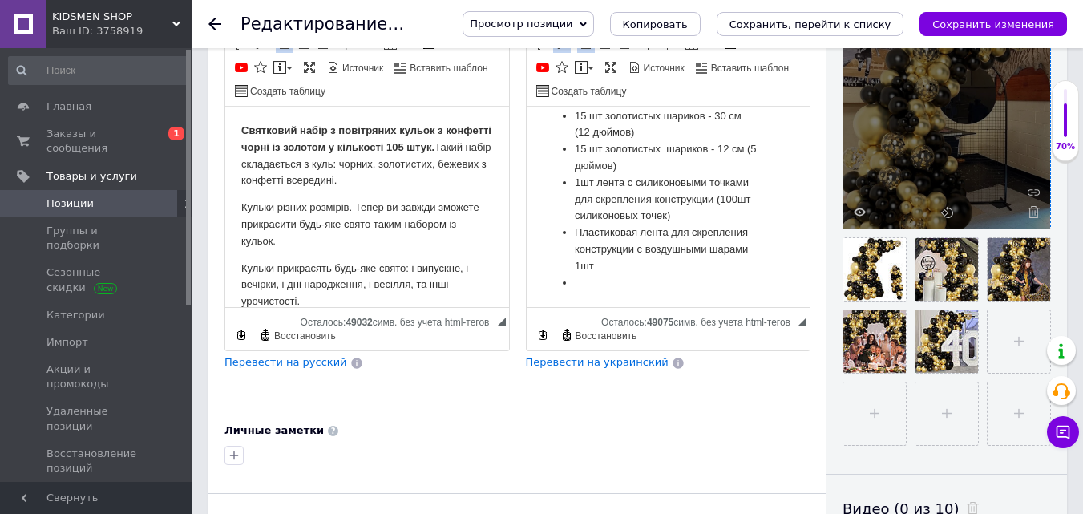
scroll to position [502, 0]
click at [584, 288] on li "Визуальный текстовый редактор, A08ECF52-478B-4172-A190-233DDA540D0B" at bounding box center [668, 283] width 188 height 17
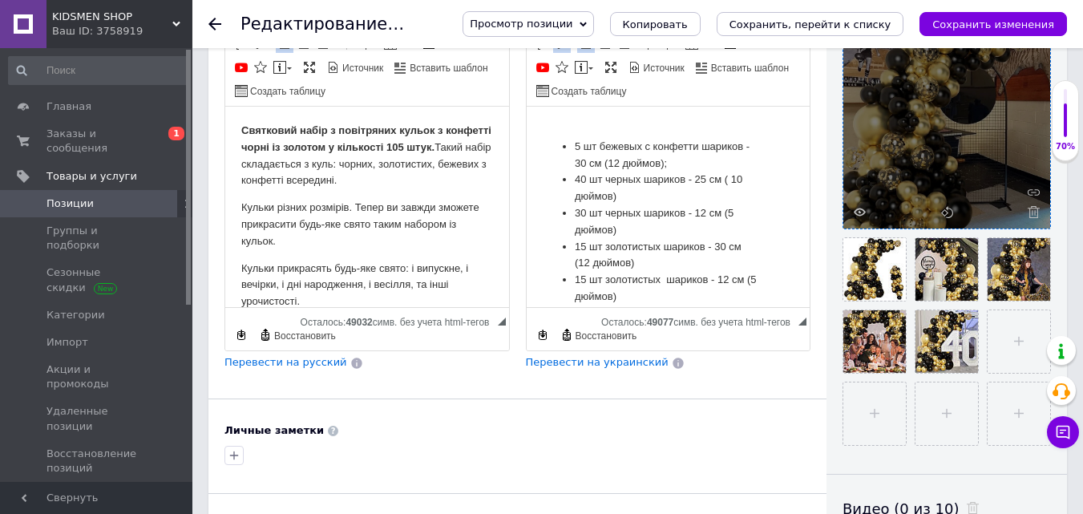
scroll to position [215, 0]
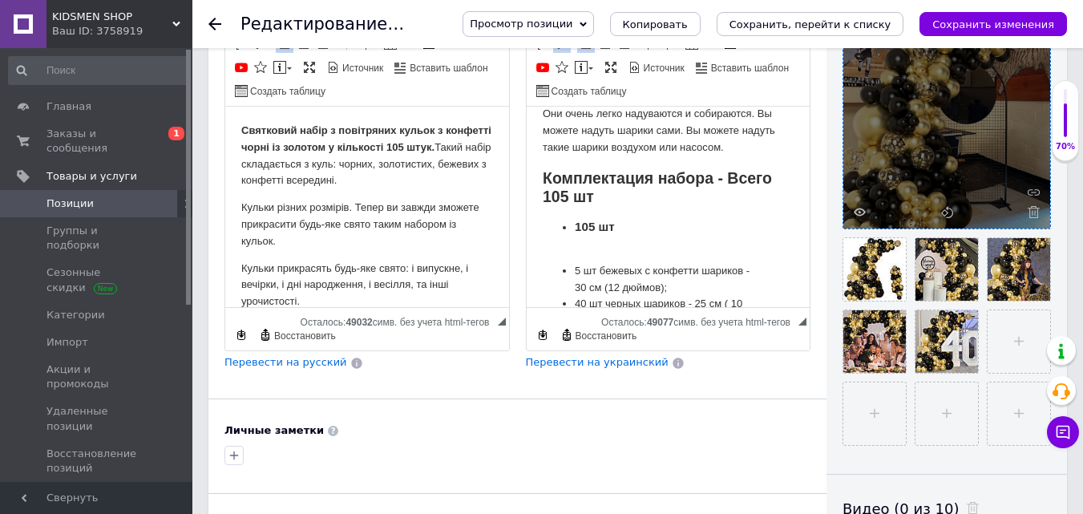
click at [578, 263] on li "105 шт" at bounding box center [668, 241] width 188 height 43
click at [623, 245] on li "105 шт" at bounding box center [668, 241] width 188 height 43
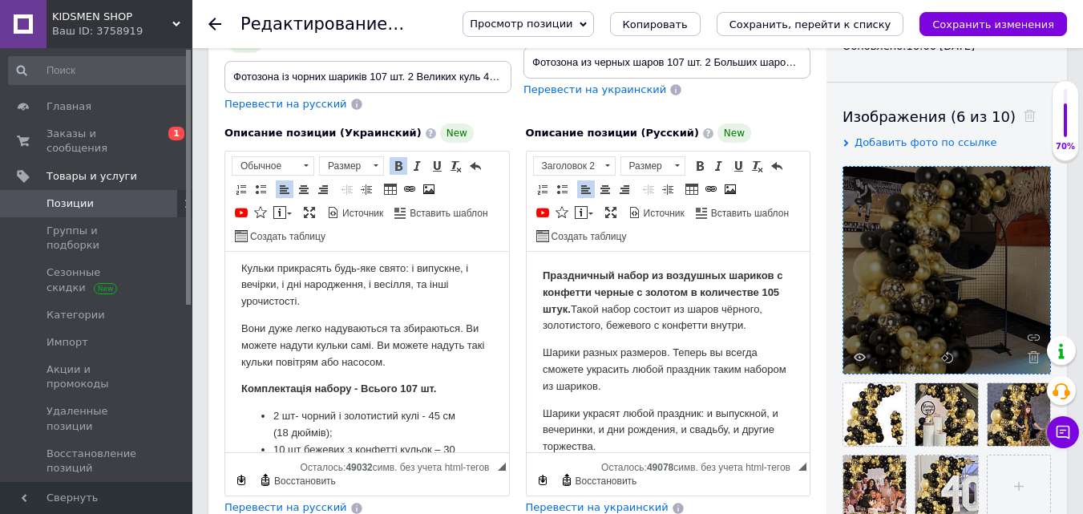
scroll to position [218, 0]
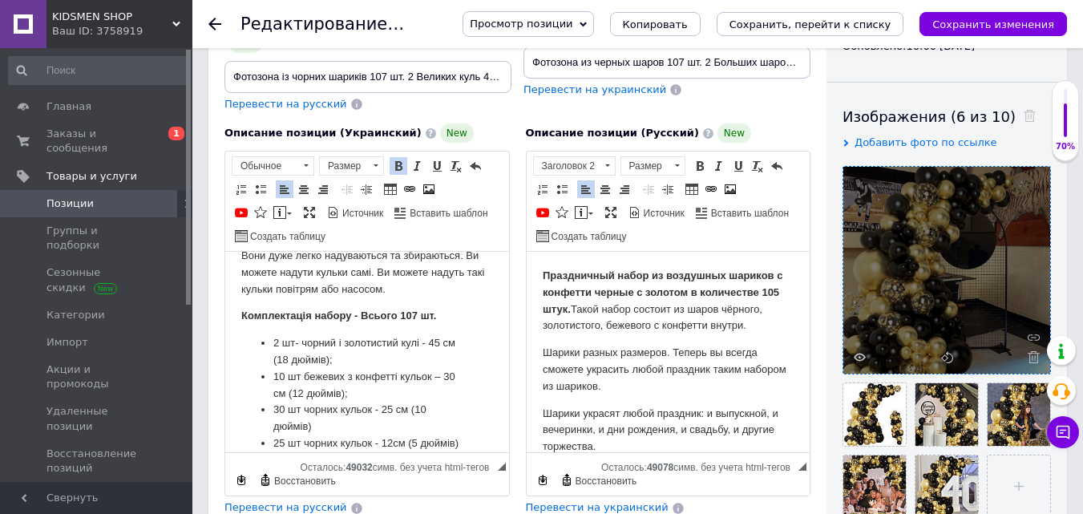
click at [418, 313] on strong "Комплектація набору - Всього 107 шт." at bounding box center [338, 315] width 195 height 12
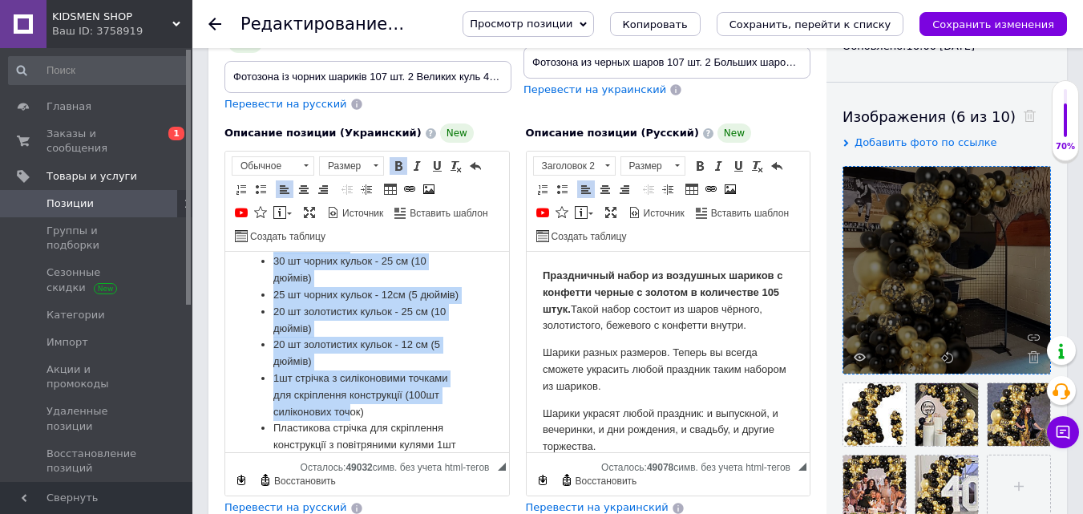
scroll to position [381, 0]
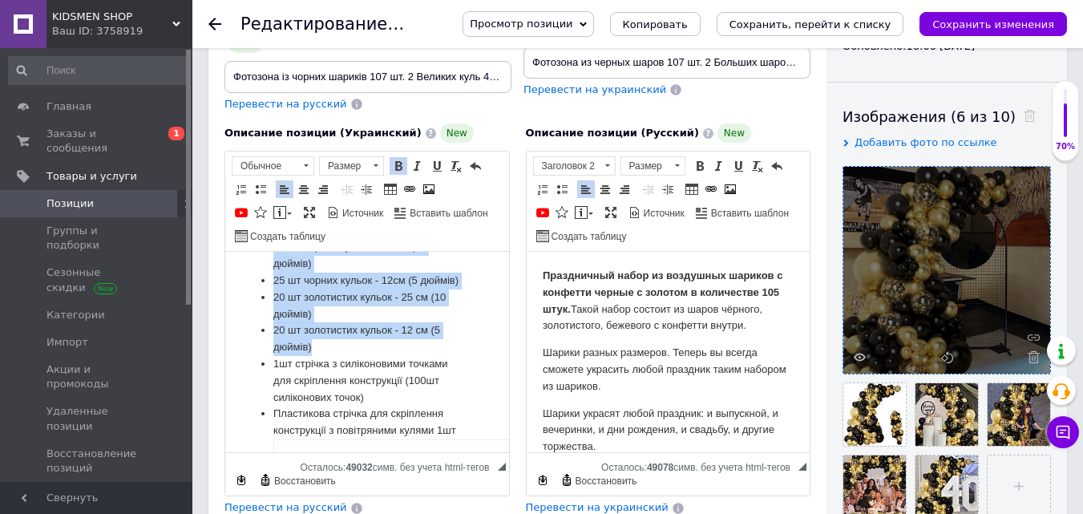
drag, startPoint x: 262, startPoint y: 301, endPoint x: 355, endPoint y: 362, distance: 111.2
click at [355, 362] on ul "2 шт- чорний і золотистий кулі - 45 см (18 дюймів); 10 шт бежевих з конфетті ку…" at bounding box center [367, 501] width 252 height 659
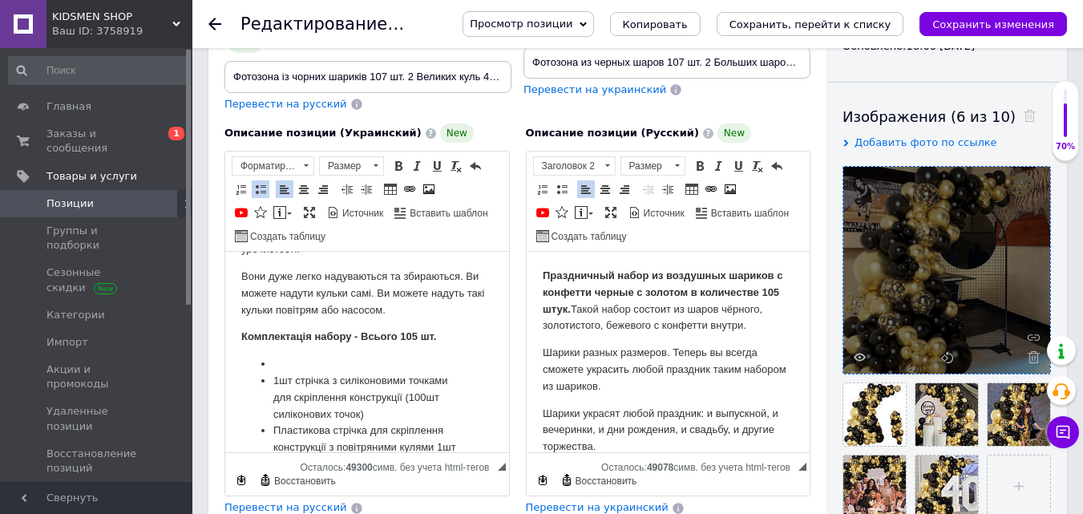
scroll to position [393, 0]
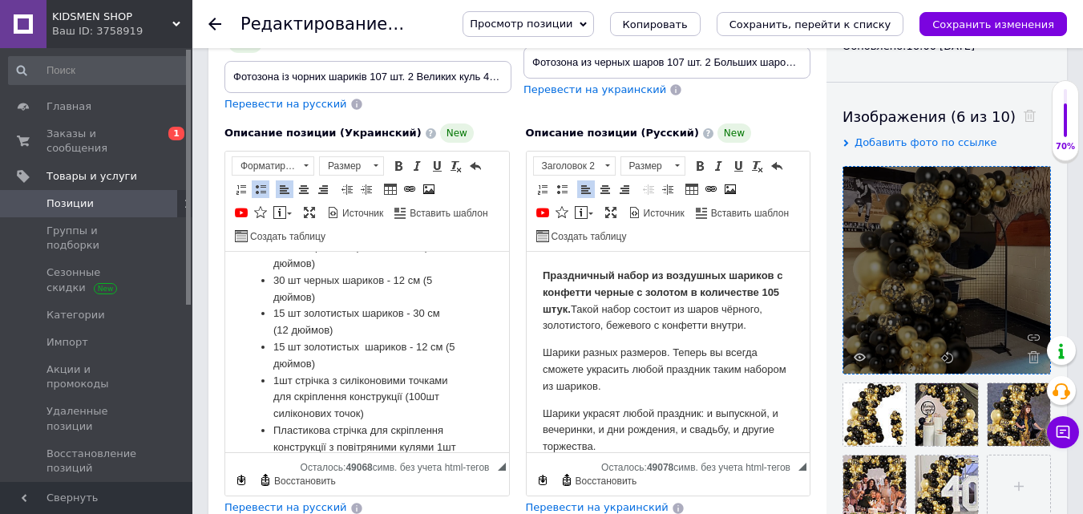
click at [357, 344] on li "15 шт золотистых шариков - 12 см (5 дюймов)" at bounding box center [367, 356] width 188 height 34
click at [398, 341] on li "15 шт золотисти х шариков - 12 см (5 дюймов)" at bounding box center [367, 356] width 188 height 34
click at [353, 308] on li "15 шт золотистых шариков - 30 см (12 дюймов)" at bounding box center [367, 322] width 188 height 34
click at [394, 308] on li "15 шт золотисти х шариков - 30 см (12 дюймов)" at bounding box center [367, 322] width 188 height 34
click at [380, 280] on li "30 шт черных шариков - 12 см (5 дюймов)" at bounding box center [367, 290] width 188 height 34
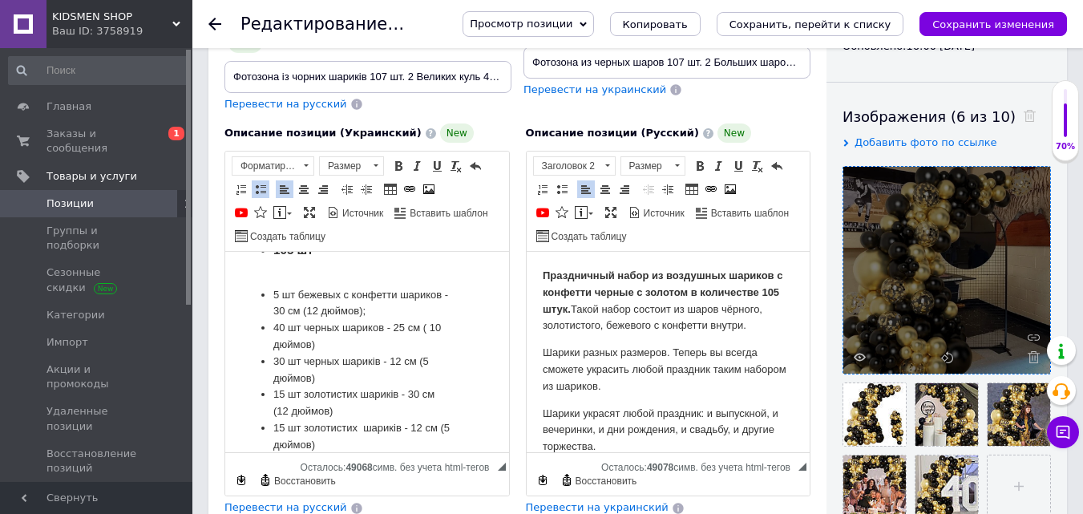
scroll to position [310, 0]
click at [379, 328] on li "40 шт черных шариков - 25 см ( 10 дюймов)" at bounding box center [367, 338] width 188 height 34
click at [436, 291] on li "5 шт бежевых с конфетти шариков - 30 см (12 дюймов);" at bounding box center [367, 306] width 188 height 34
click at [338, 293] on li "5 шт бежевых с конфетти шарикі в - 30 см (12 дюймов);" at bounding box center [367, 306] width 188 height 34
click at [333, 325] on li "40 шт черных шарикі в - 25 см ( 10 дюймов)" at bounding box center [367, 338] width 188 height 34
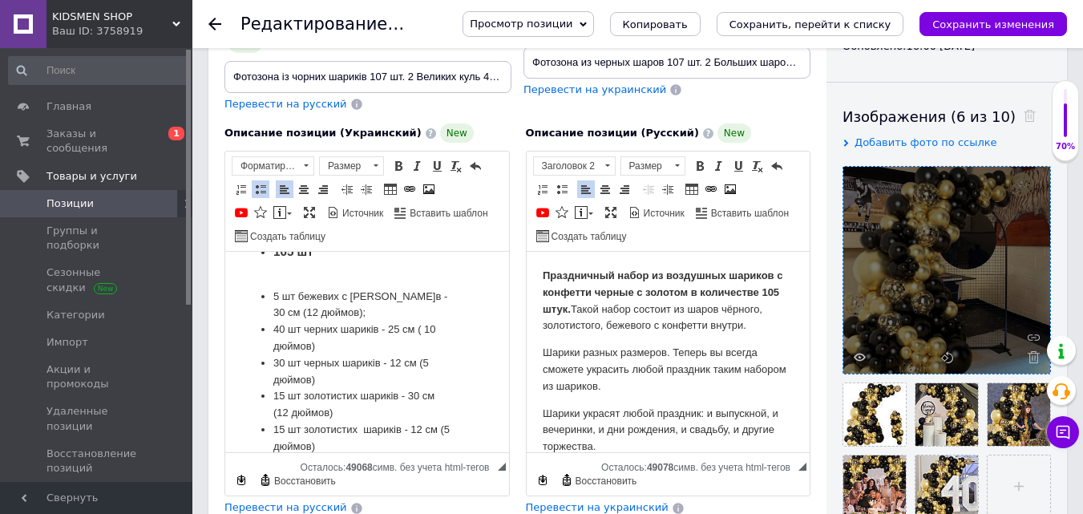
click at [337, 362] on li "30 шт черных шарикі в - 12 см (5 дюймов)" at bounding box center [367, 372] width 188 height 34
click at [315, 365] on li "30 шт черни х шарикі в - 12 см (5 дюймов)" at bounding box center [367, 372] width 188 height 34
click at [315, 325] on li "40 шт черни х шарикі в - 25 см ( 10 дюймов)" at bounding box center [367, 338] width 188 height 34
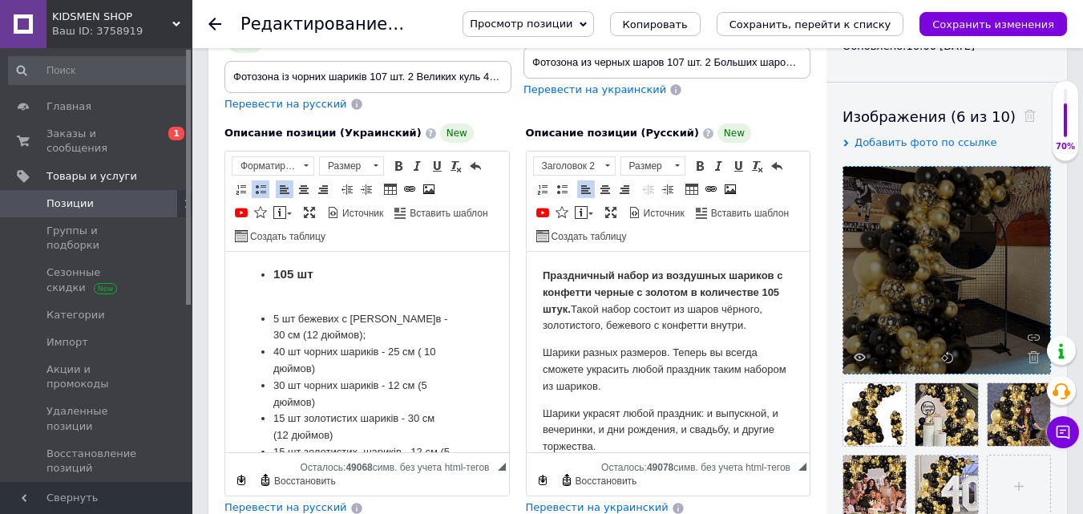
scroll to position [248, 0]
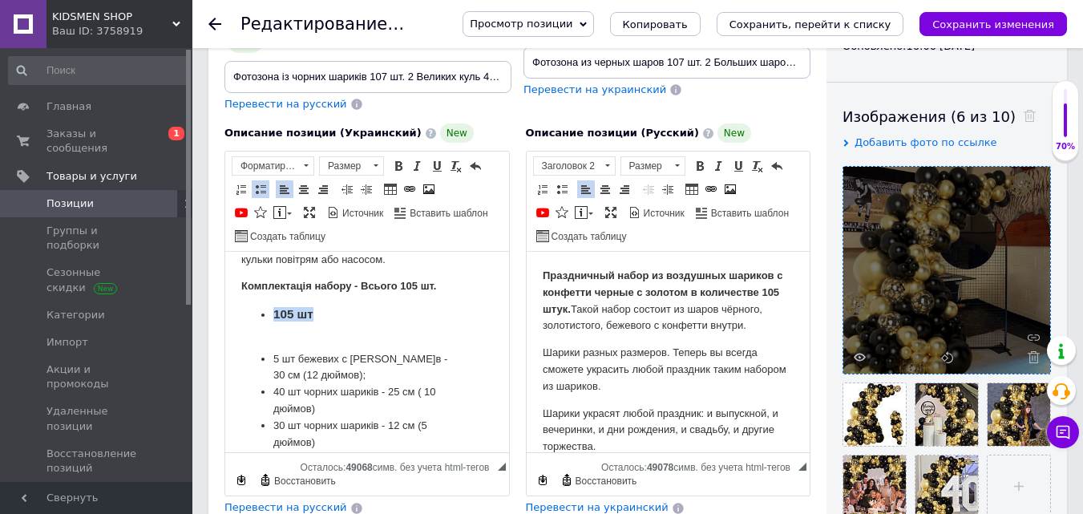
drag, startPoint x: 333, startPoint y: 312, endPoint x: 260, endPoint y: 309, distance: 73.8
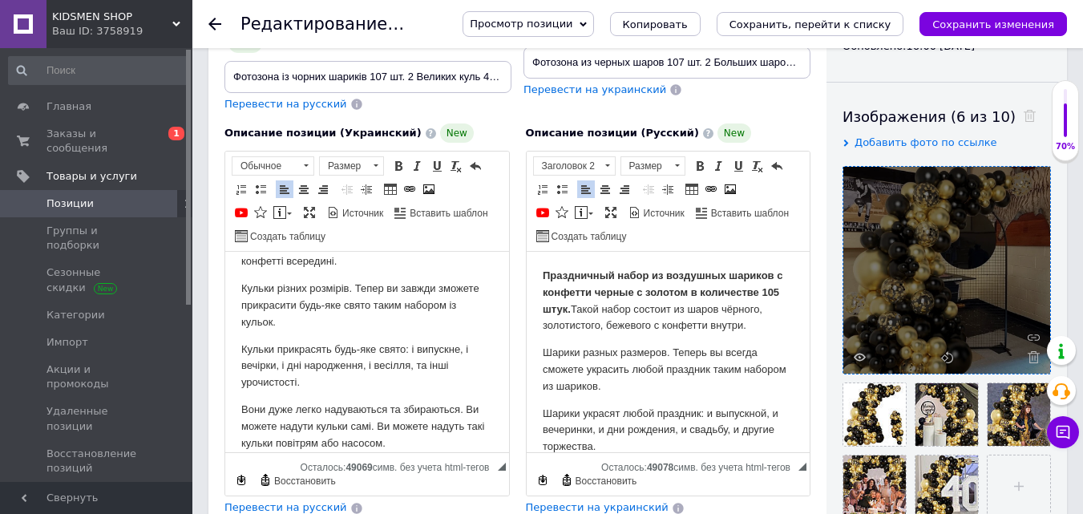
scroll to position [0, 0]
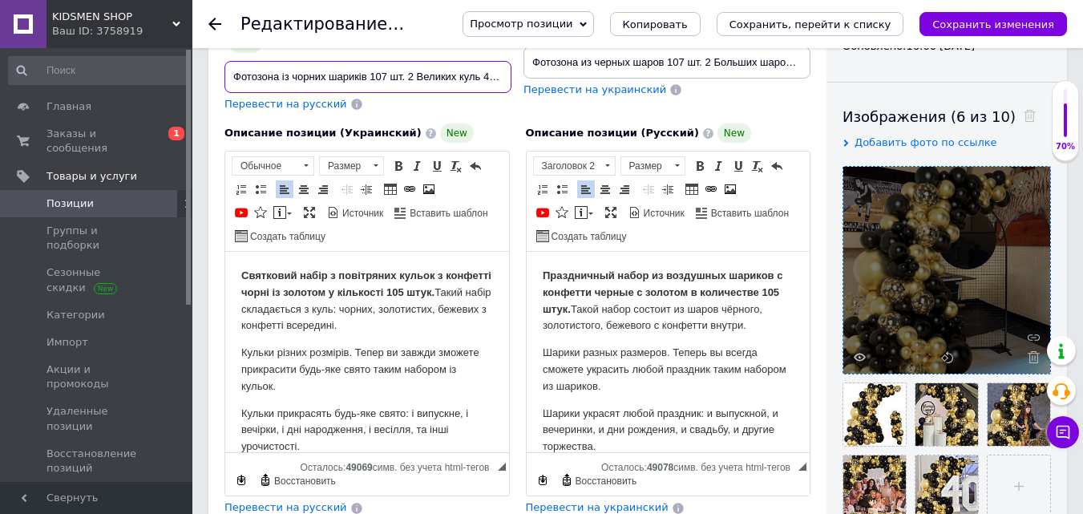
click at [388, 61] on input "Фотозона із чорних шариків 107 шт. 2 Великих куль 45 см Арка з повітряних куль …" at bounding box center [367, 77] width 287 height 32
drag, startPoint x: 407, startPoint y: 60, endPoint x: 367, endPoint y: 58, distance: 40.2
click at [367, 61] on input "Фотозона із чорних шариків 105 шт. 2 Великих куль 45 см Арка з повітряних куль …" at bounding box center [367, 77] width 287 height 32
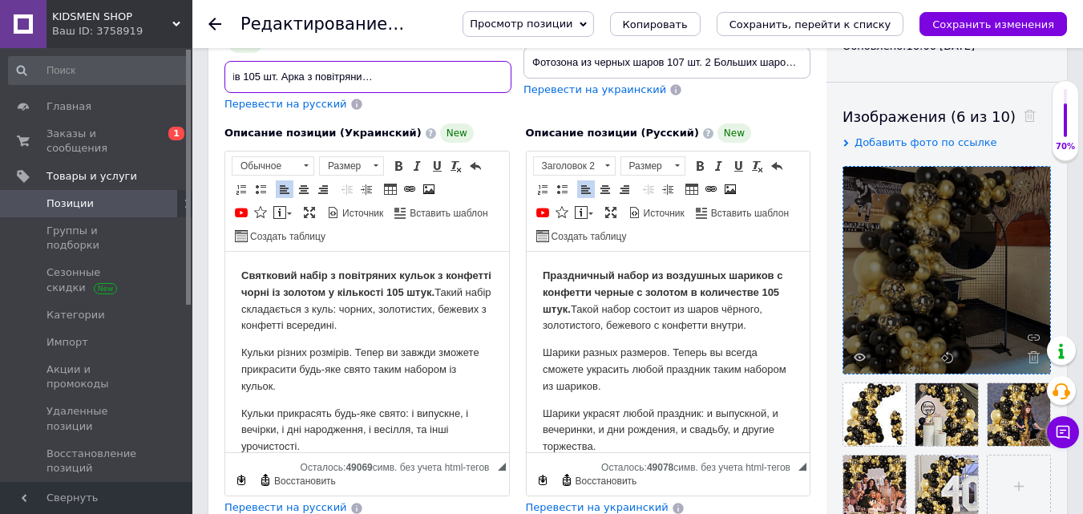
type input "Фотозона із чорних шариків 105 шт. Арка з повітряних куль Набір повітряних куль"
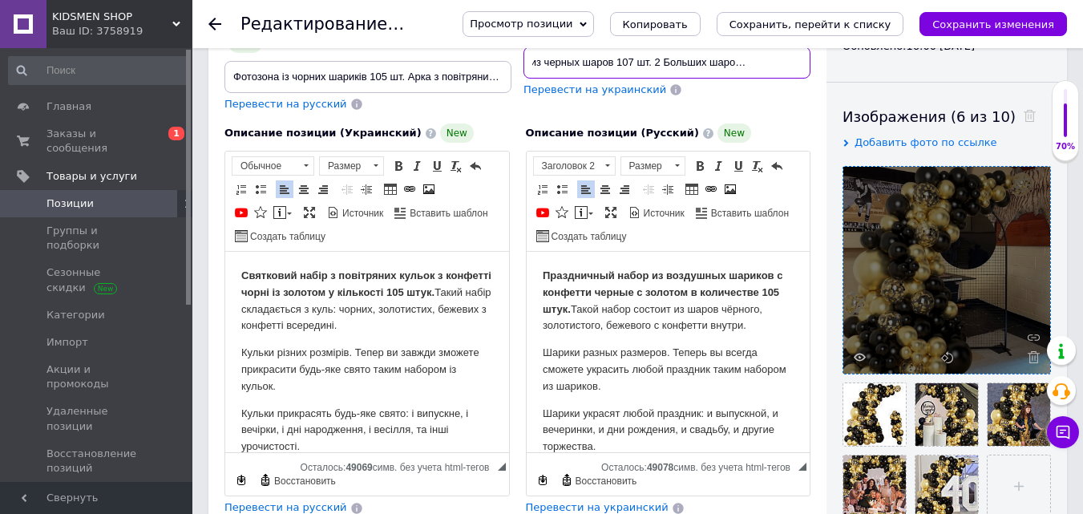
scroll to position [0, 95]
drag, startPoint x: 668, startPoint y: 59, endPoint x: 725, endPoint y: 58, distance: 57.7
click at [725, 58] on input "Фотозона из черных шаров 107 шт. 2 Больших шаров 45 см Арка из воздушных шаров …" at bounding box center [666, 62] width 287 height 32
drag, startPoint x: 558, startPoint y: 63, endPoint x: 430, endPoint y: 77, distance: 129.0
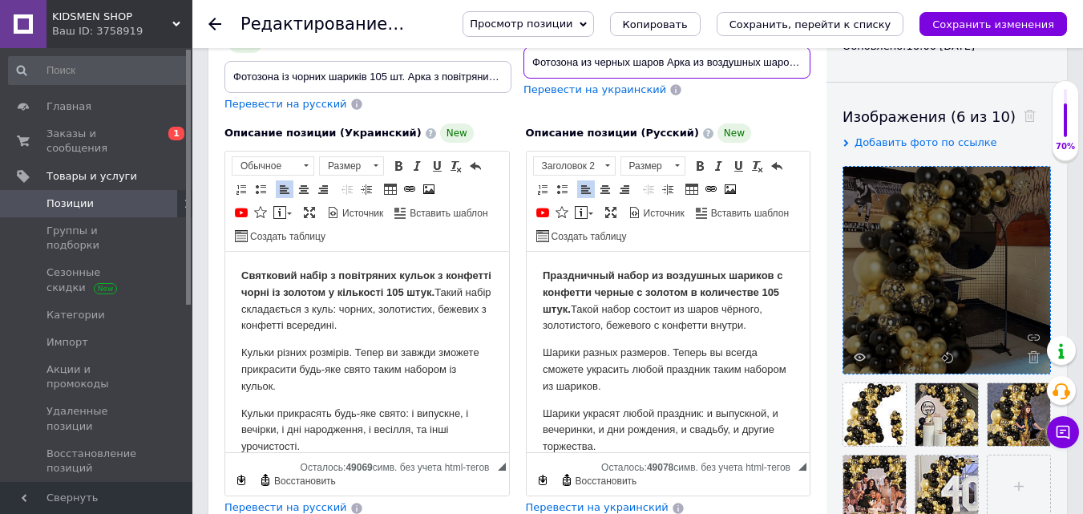
click at [430, 77] on div "Название позиции (Украинский) New Фотозона із чорних шариків 105 шт. Арка з пов…" at bounding box center [518, 32] width 598 height 172
click at [666, 61] on input "Фотозона из черных шаров Арка из воздушных шаров Набор воздушных шаров" at bounding box center [666, 62] width 287 height 32
drag, startPoint x: 581, startPoint y: 58, endPoint x: 470, endPoint y: 79, distance: 113.3
click at [470, 79] on div "Название позиции (Украинский) New Фотозона із чорних шариків 105 шт. Арка з пов…" at bounding box center [518, 32] width 598 height 172
click at [665, 55] on input "Фотозона из черных шаров Арка из воздушных шаров Набор воздушных шаров" at bounding box center [666, 62] width 287 height 32
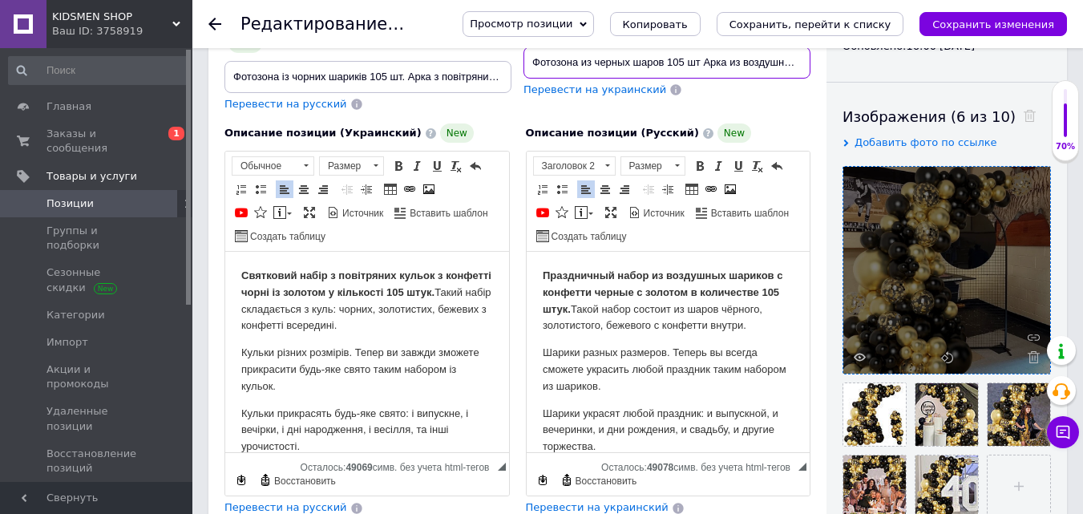
type input "Фотозона из черных шаров 105 шт Арка из воздушных шаров Набор воздушных шаров"
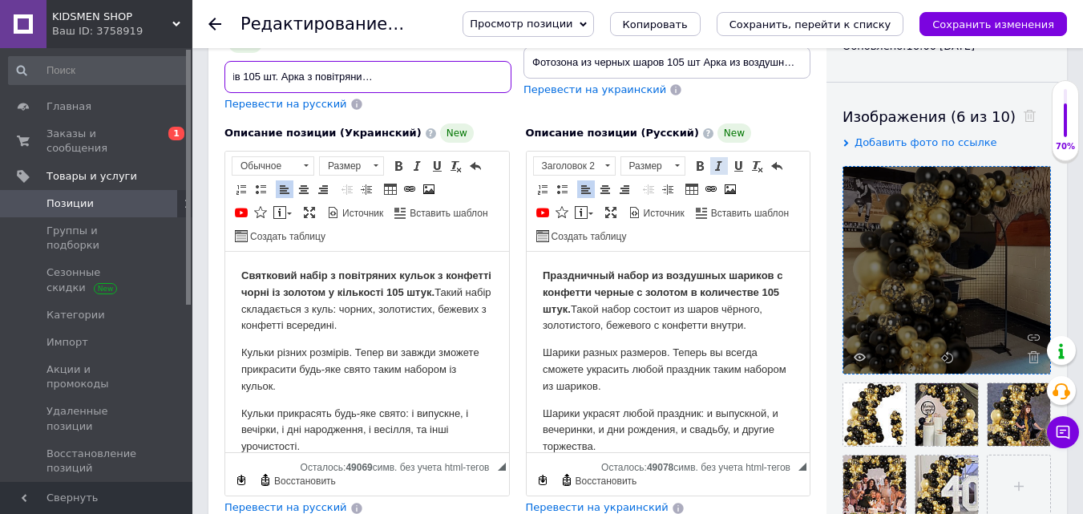
drag, startPoint x: 479, startPoint y: 60, endPoint x: 716, endPoint y: 146, distance: 251.5
click at [716, 146] on div "Название позиции (Украинский) New Фотозона із чорних шариків 105 шт. Арка з пов…" at bounding box center [517, 233] width 586 height 563
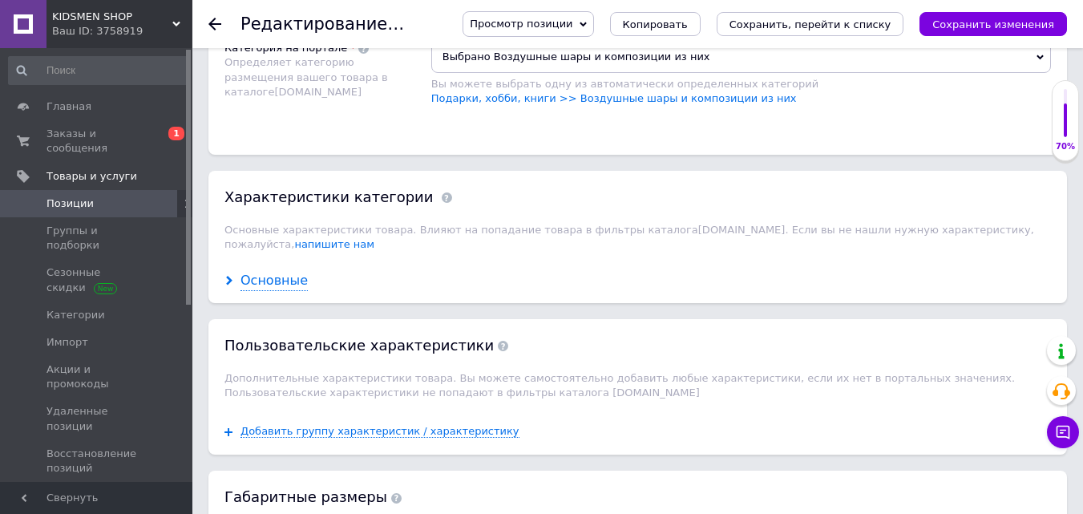
scroll to position [0, 0]
click at [263, 272] on div "Основные" at bounding box center [273, 281] width 67 height 18
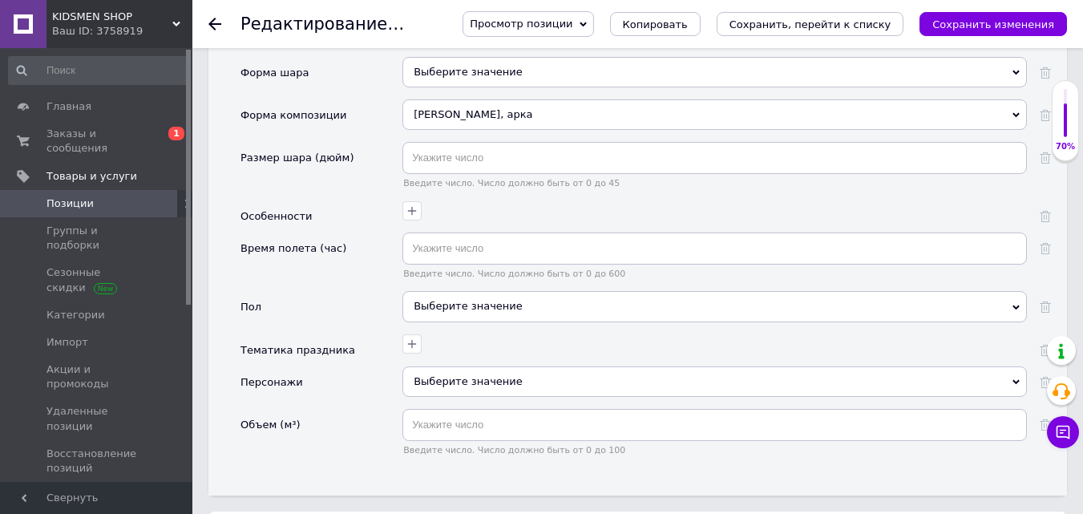
scroll to position [1961, 0]
click at [410, 338] on icon "button" at bounding box center [412, 344] width 13 height 13
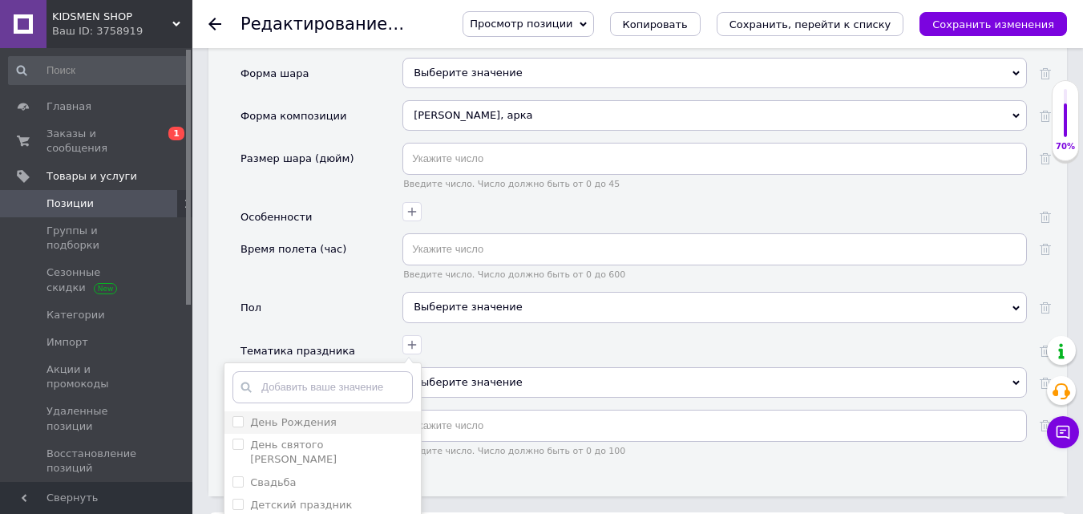
click at [239, 416] on Рождения "День Рождения" at bounding box center [237, 421] width 10 height 10
checkbox Рождения "true"
click at [238, 438] on Валентина "День святого Валентина" at bounding box center [237, 443] width 10 height 10
checkbox Валентина "true"
click at [235, 476] on input "Свадьба" at bounding box center [237, 481] width 10 height 10
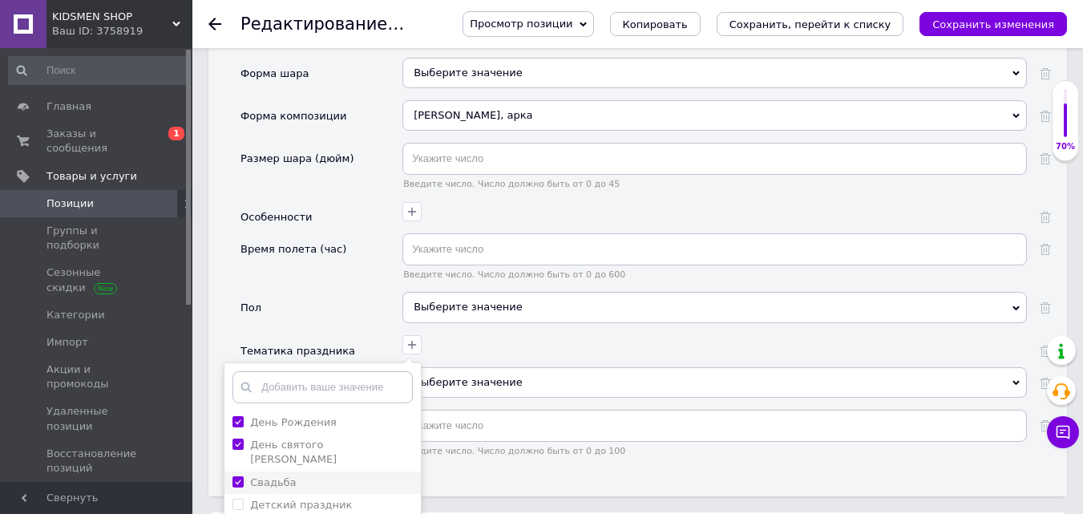
checkbox input "true"
click at [237, 499] on праздник "Детский праздник" at bounding box center [237, 504] width 10 height 10
checkbox праздник "true"
click at [240, 474] on праздник "Анимированный праздник" at bounding box center [237, 479] width 10 height 10
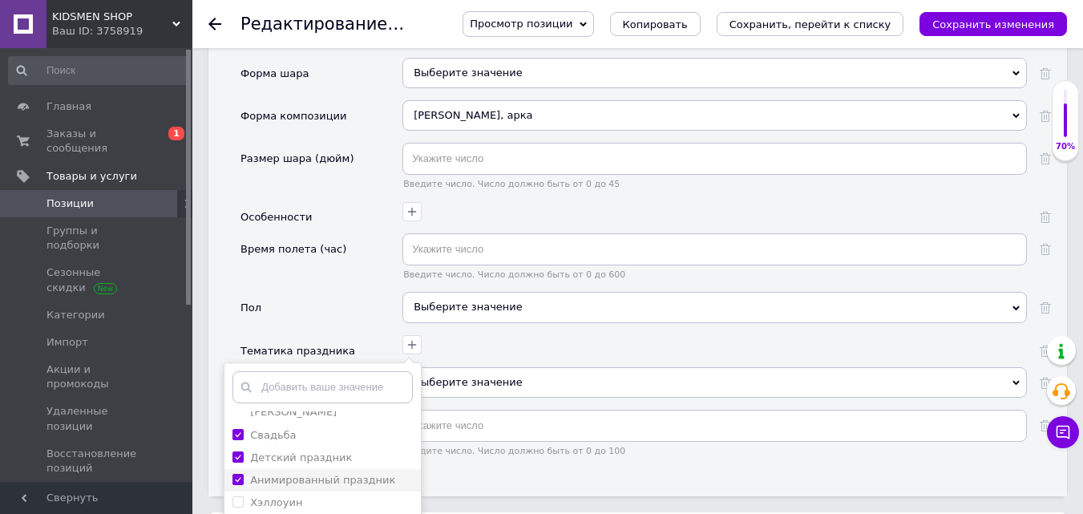
checkbox праздник "true"
click at [239, 496] on input "Хэллоуин" at bounding box center [237, 501] width 10 height 10
checkbox input "true"
click at [233, 513] on год "Новый год" at bounding box center [237, 524] width 10 height 10
checkbox год "true"
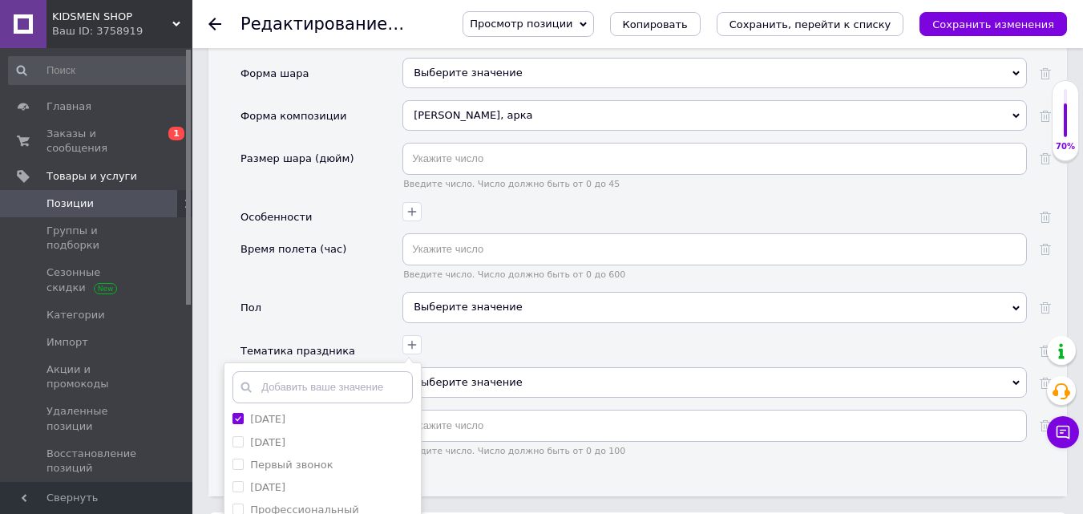
scroll to position [152, 0]
click at [244, 437] on span at bounding box center [237, 442] width 11 height 11
click at [243, 437] on звонок "Последний звонок" at bounding box center [237, 442] width 10 height 10
click at [239, 447] on звонок "Последний звонок" at bounding box center [237, 452] width 10 height 10
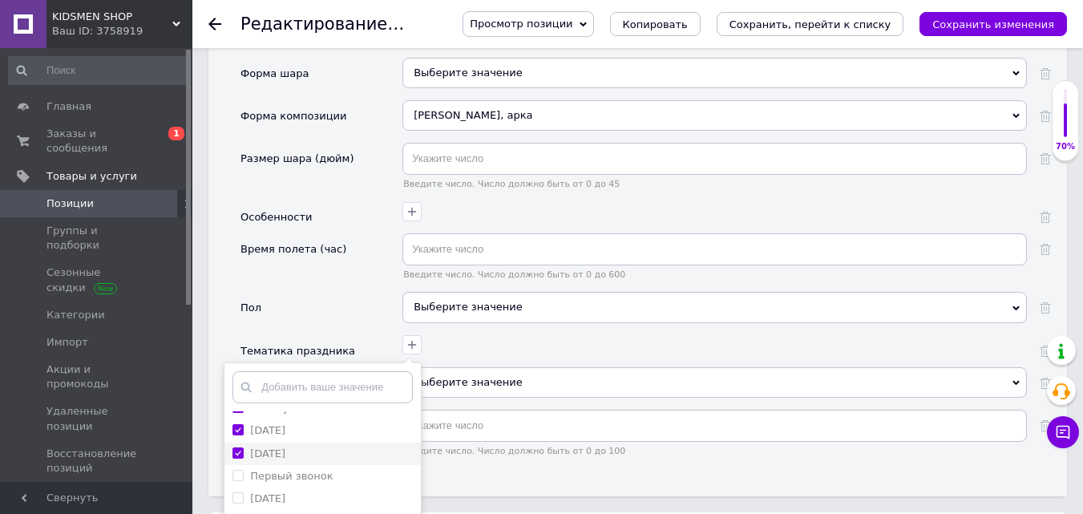
checkbox звонок "true"
click at [238, 470] on звонок "Первый звонок" at bounding box center [237, 475] width 10 height 10
checkbox звонок "true"
click at [238, 492] on учителя "День учителя" at bounding box center [237, 497] width 10 height 10
checkbox учителя "true"
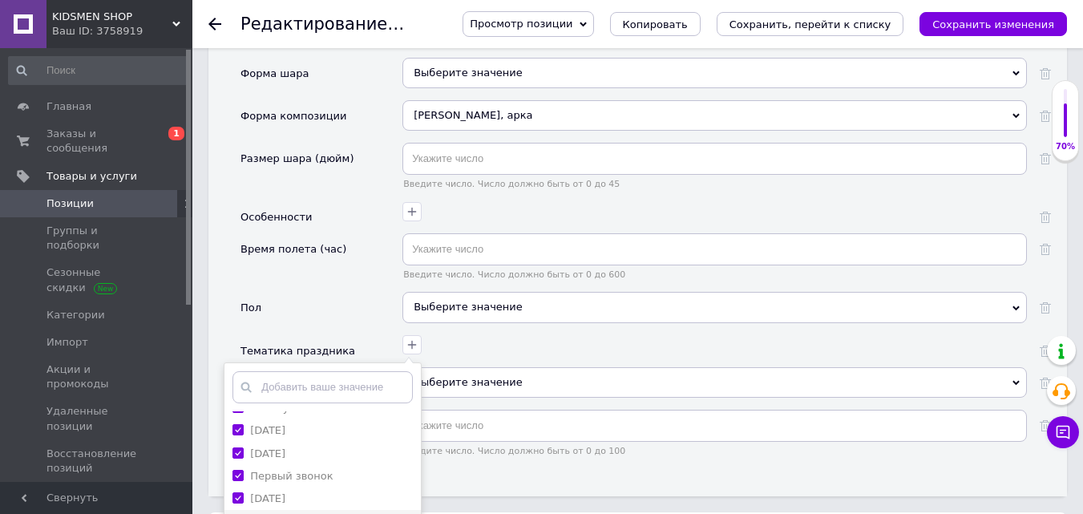
click at [237, 513] on праздник "Профессиональный праздник" at bounding box center [237, 520] width 10 height 10
checkbox праздник "true"
click at [234, 505] on input "Юбилей" at bounding box center [237, 510] width 10 height 10
checkbox input "true"
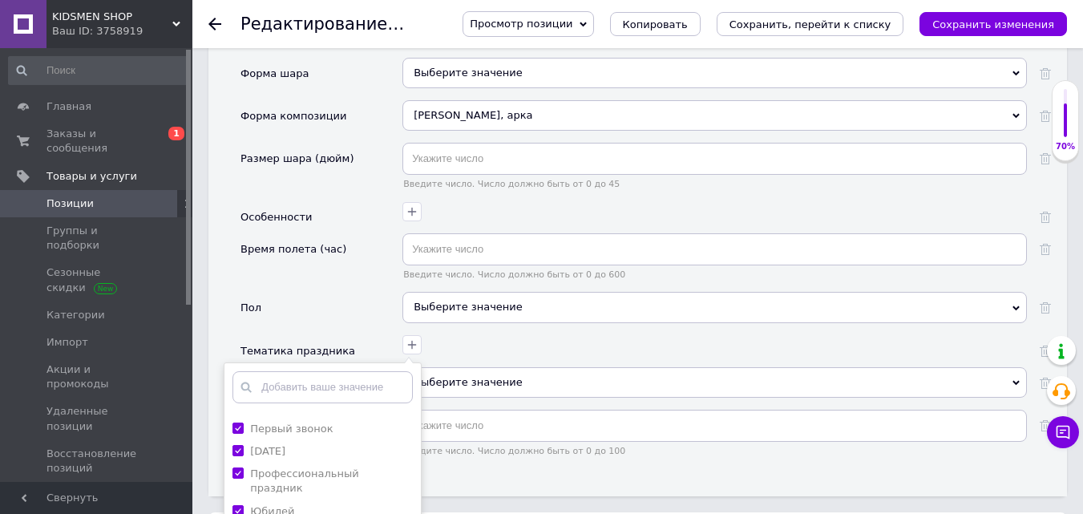
checkbox ребенка "true"
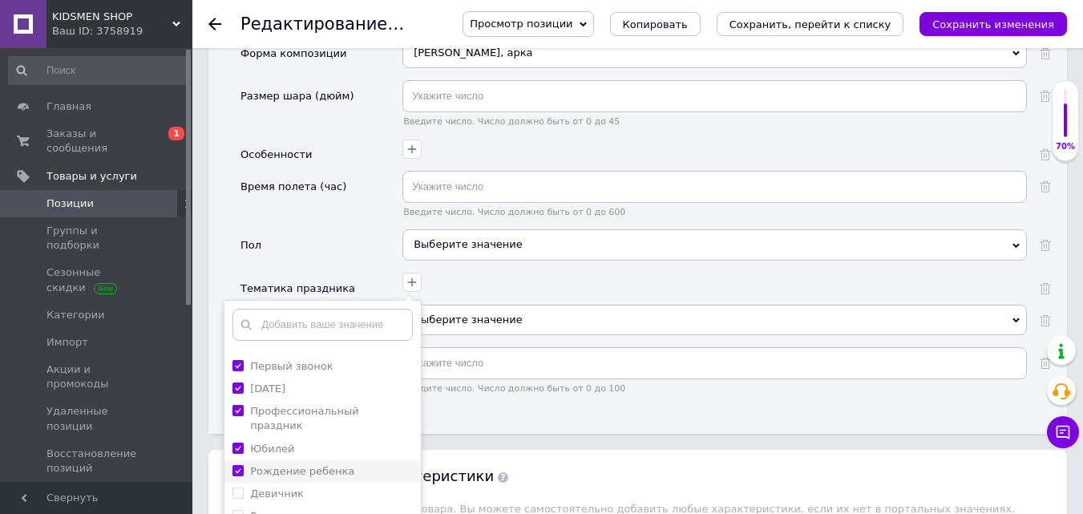
scroll to position [2030, 0]
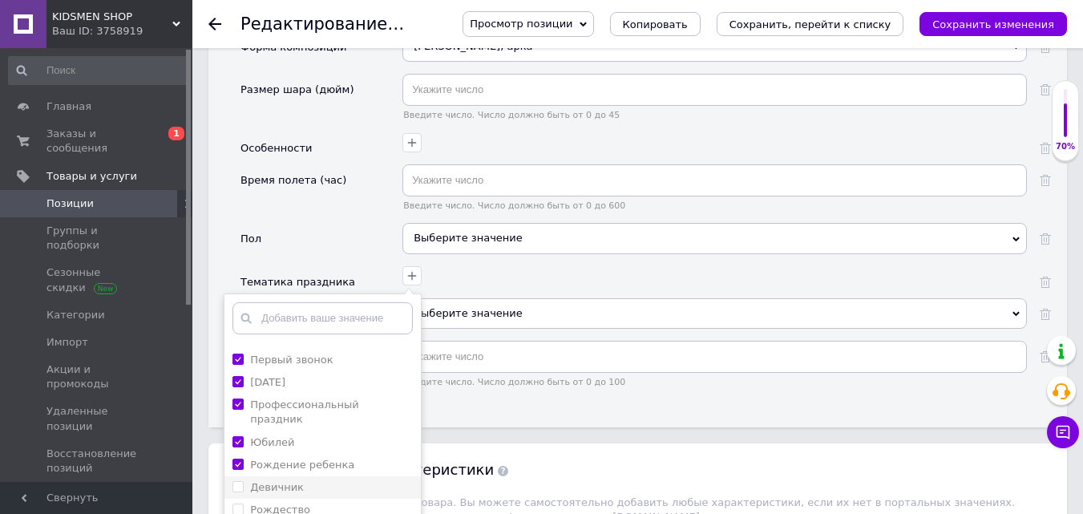
click at [236, 481] on input "Девичник" at bounding box center [237, 486] width 10 height 10
checkbox input "true"
click at [237, 503] on input "Рождество" at bounding box center [237, 508] width 10 height 10
checkbox input "true"
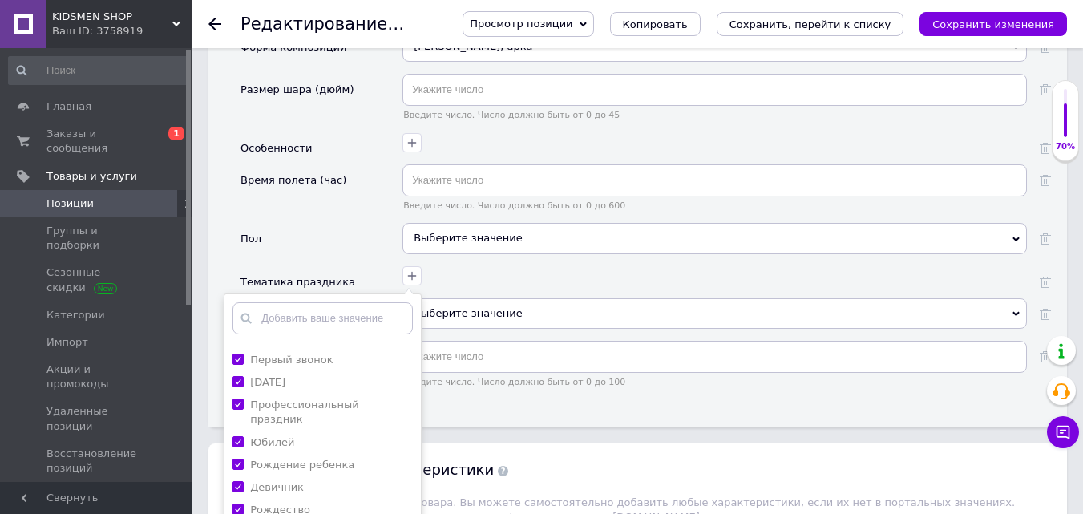
checkbox "true"
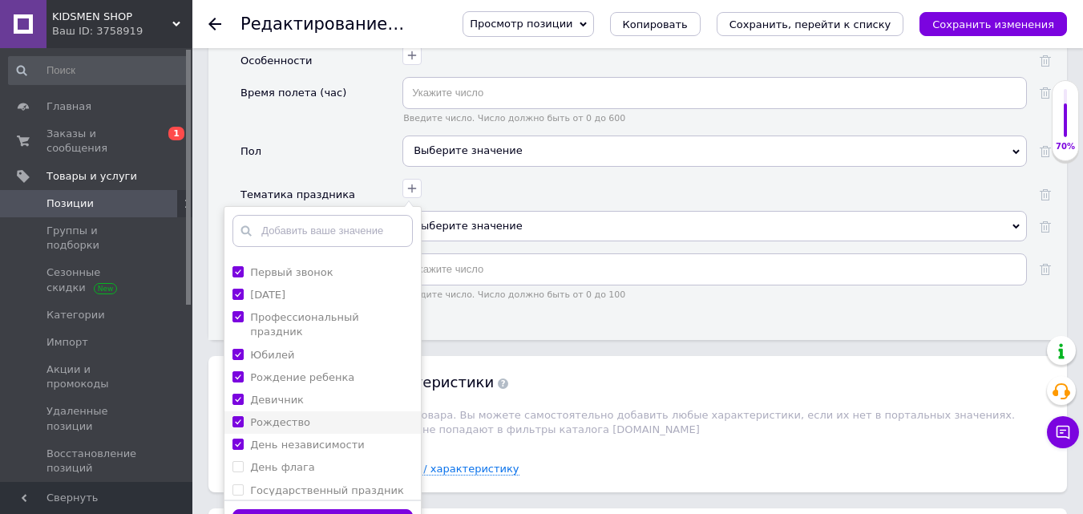
scroll to position [2123, 0]
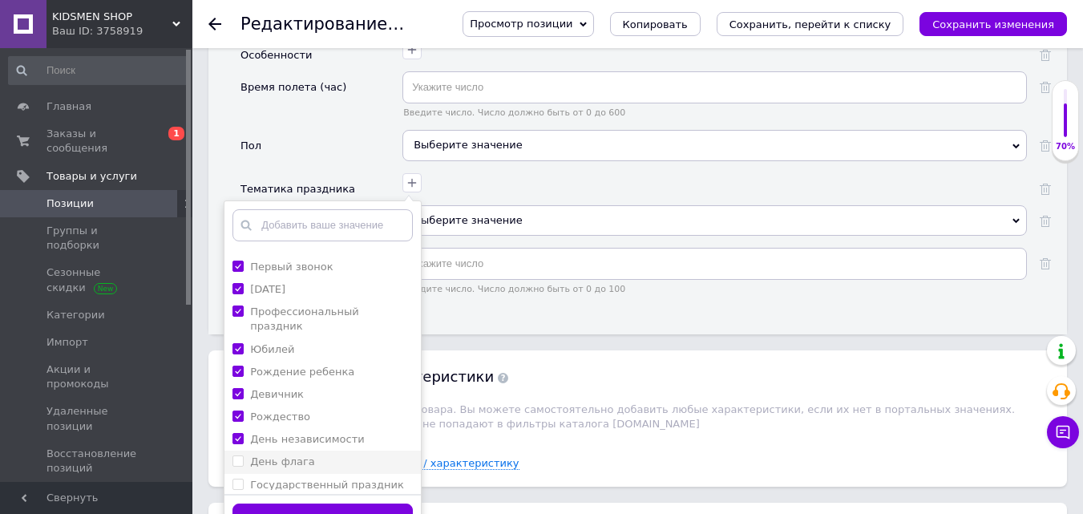
click at [240, 455] on флага "День флага" at bounding box center [237, 460] width 10 height 10
checkbox флага "true"
click at [238, 433] on span at bounding box center [237, 438] width 11 height 11
click at [238, 433] on "День независимости" at bounding box center [237, 438] width 10 height 10
checkbox "true"
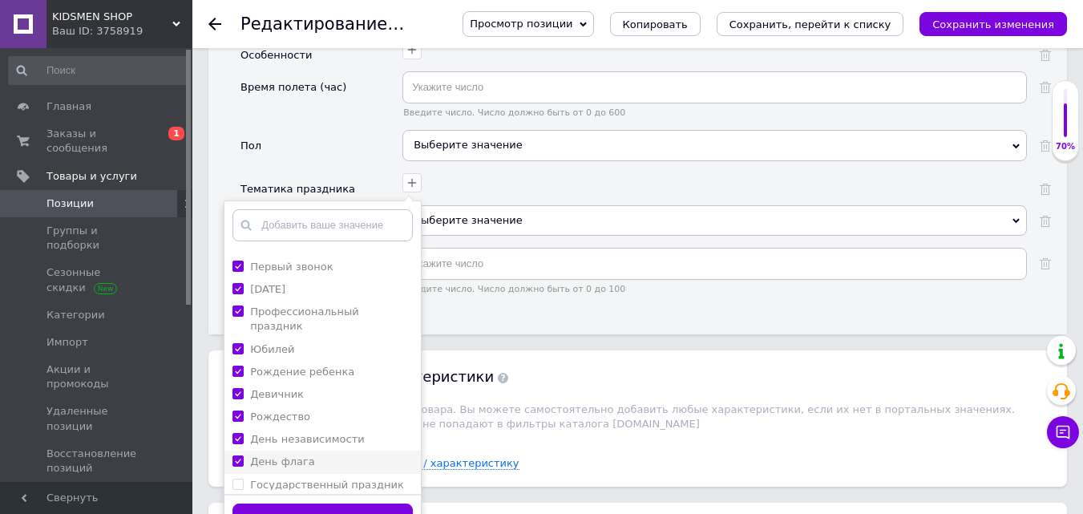
click at [238, 455] on флага "День флага" at bounding box center [237, 460] width 10 height 10
checkbox флага "false"
click at [237, 433] on "День независимости" at bounding box center [237, 438] width 10 height 10
checkbox "false"
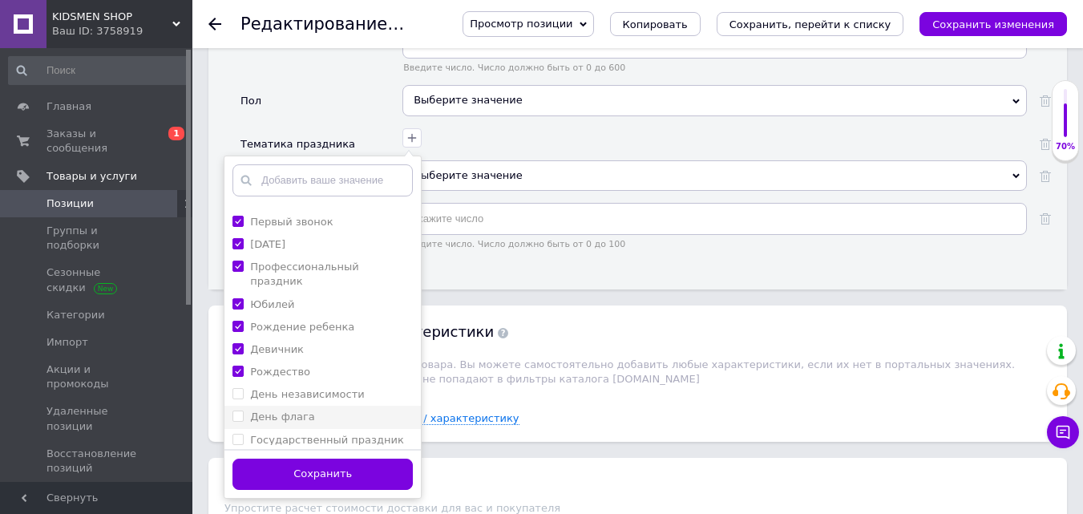
scroll to position [2171, 0]
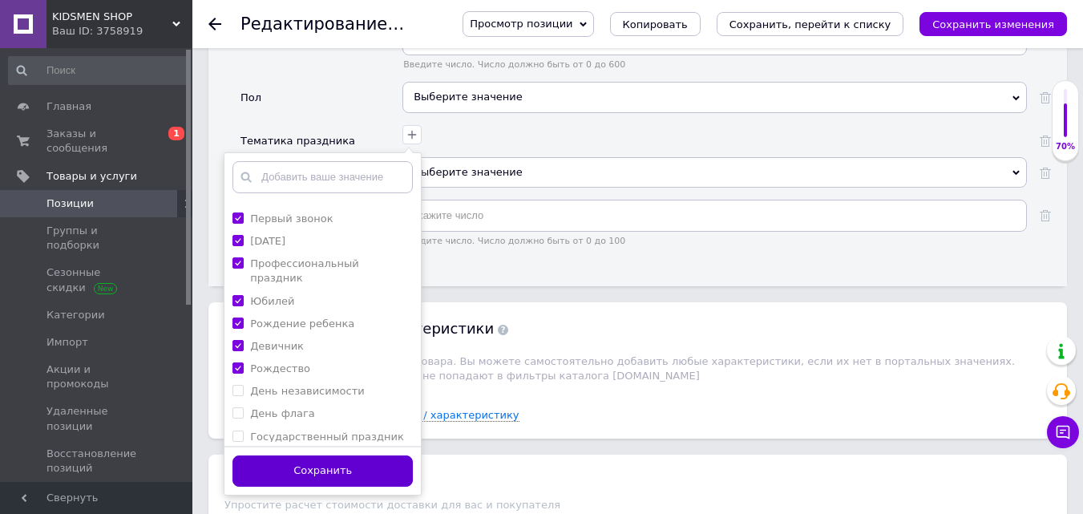
click at [286, 455] on button "Сохранить" at bounding box center [322, 470] width 180 height 31
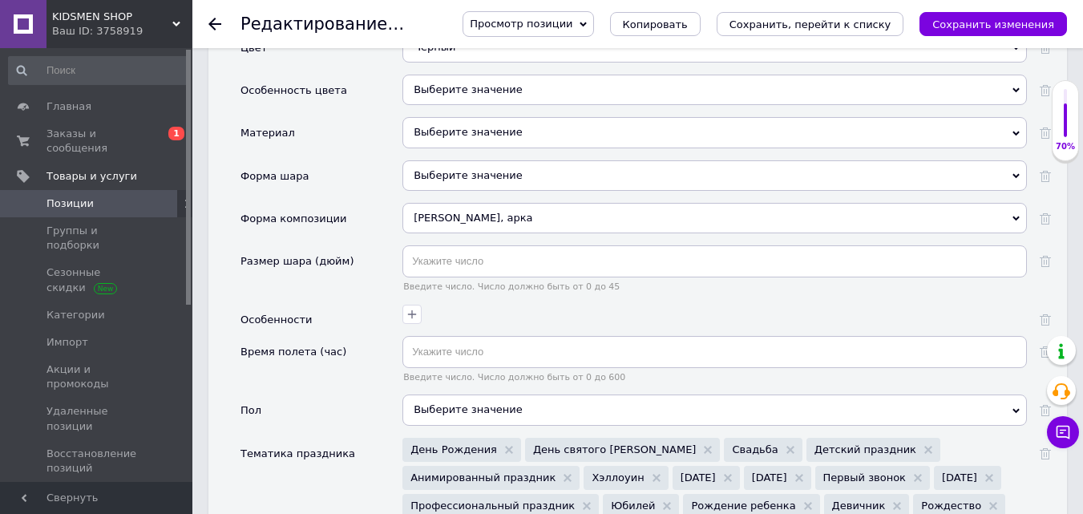
scroll to position [1860, 0]
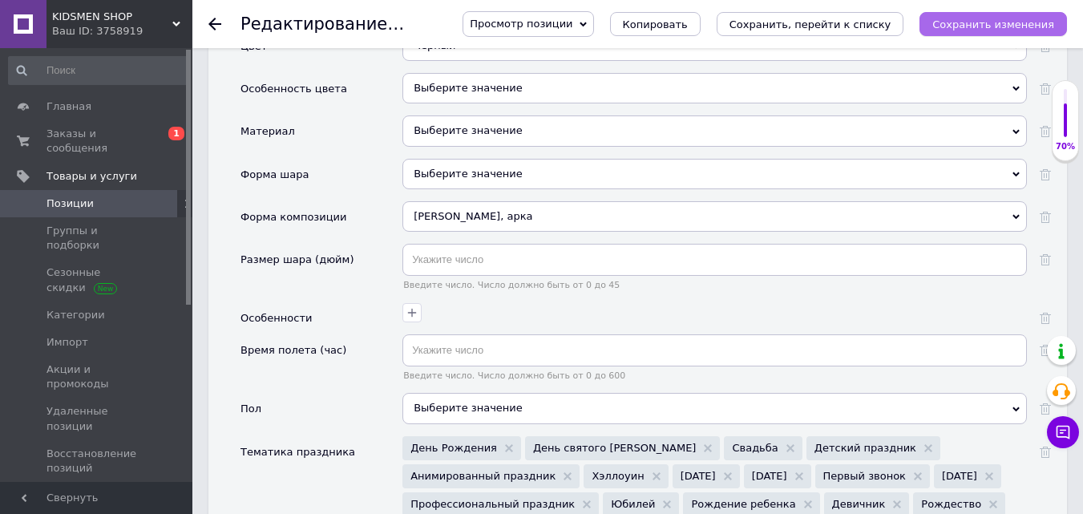
click at [967, 18] on icon "Сохранить изменения" at bounding box center [993, 24] width 122 height 12
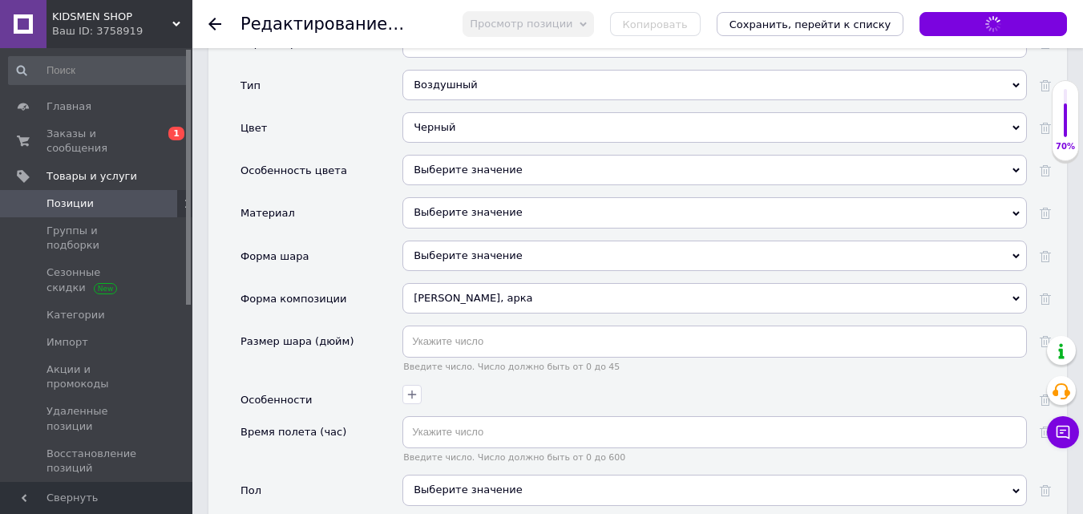
scroll to position [1779, 0]
type input "Фотозона из черных шаров 105 шт Арка из воздушных шаров Набор воздушных шаров"
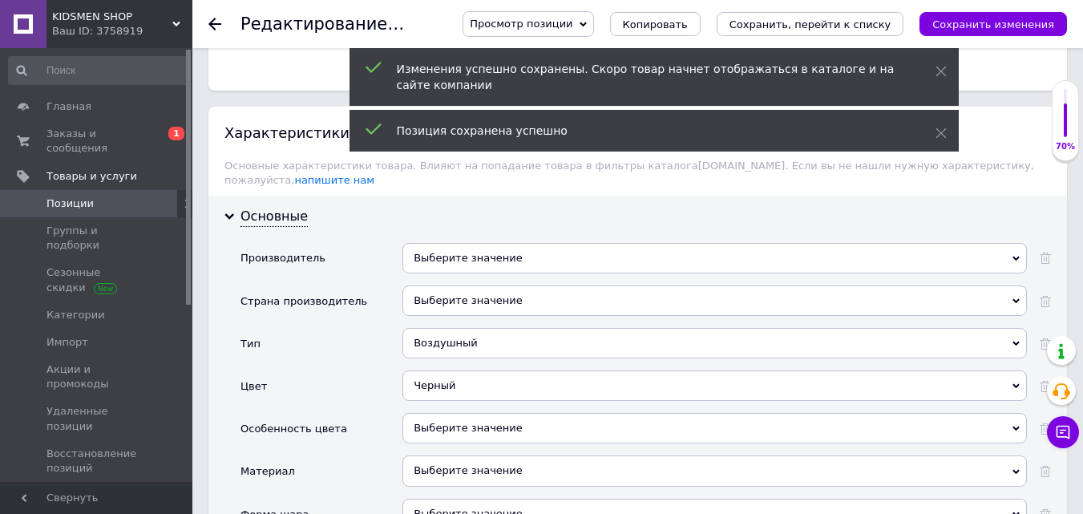
scroll to position [1518, 0]
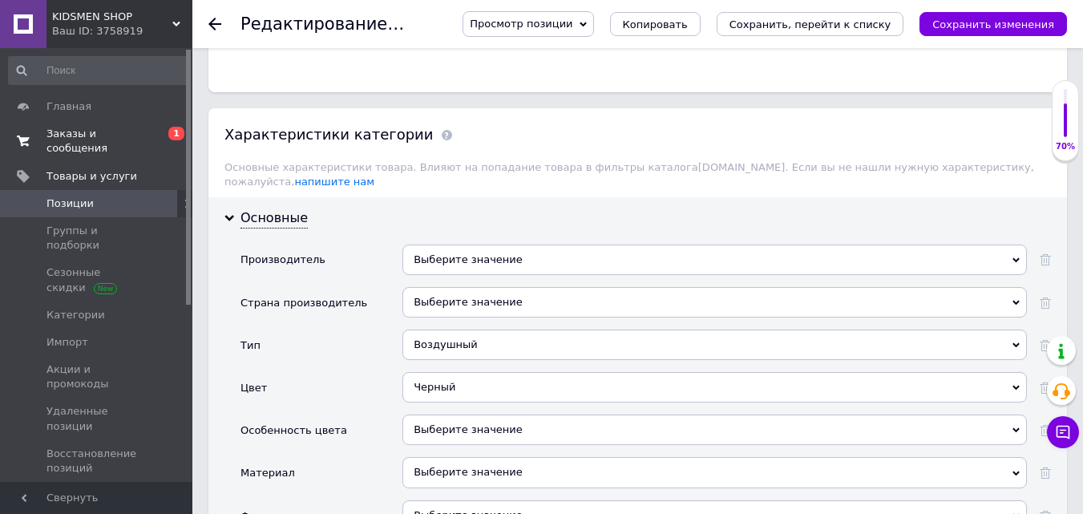
click at [141, 132] on span "Заказы и сообщения" at bounding box center [97, 141] width 102 height 29
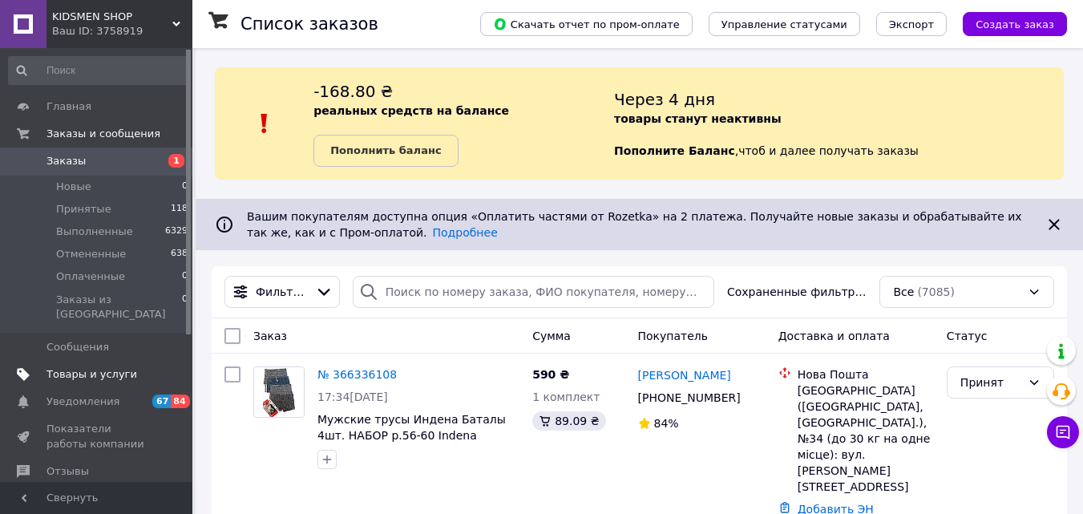
click at [101, 367] on span "Товары и услуги" at bounding box center [91, 374] width 91 height 14
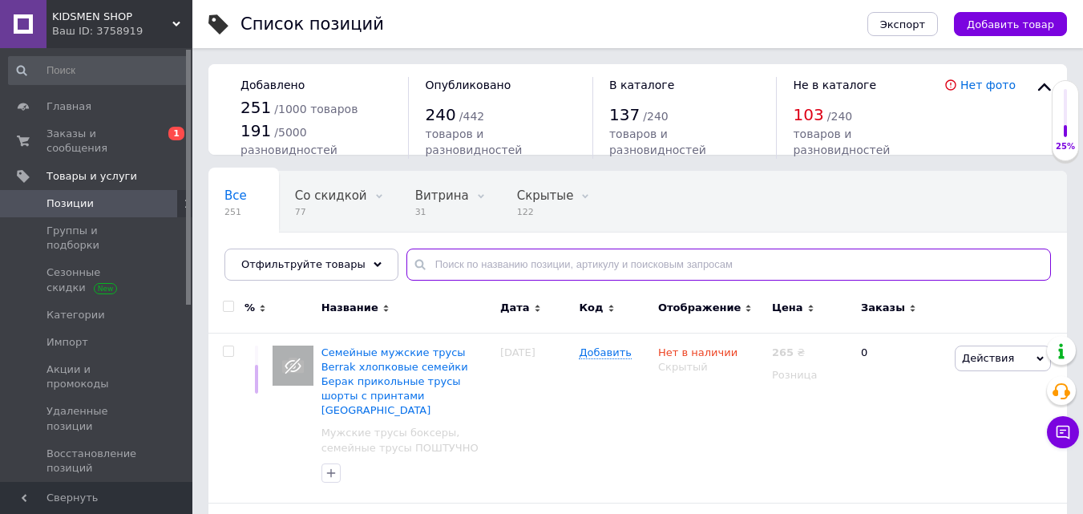
click at [450, 252] on input "text" at bounding box center [728, 264] width 644 height 32
type input "щ"
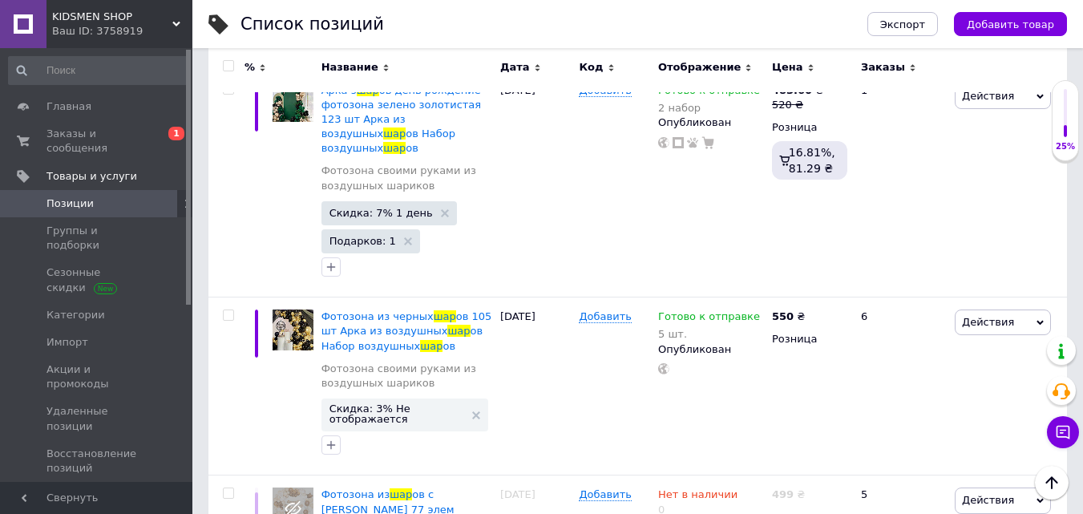
scroll to position [1908, 0]
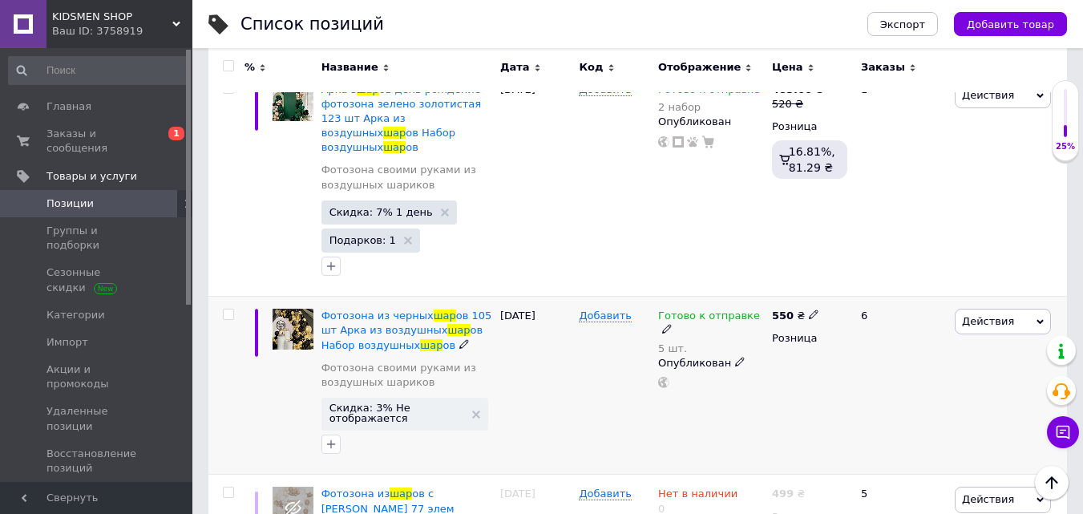
type input "шар"
click at [1020, 309] on span "Действия" at bounding box center [1003, 322] width 96 height 26
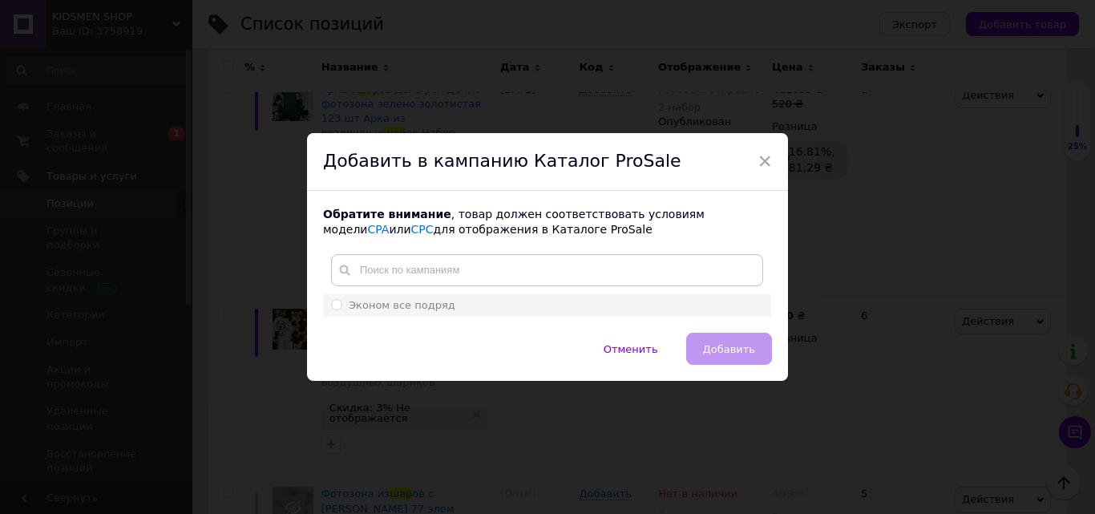
click at [459, 301] on div "Эконом все подряд" at bounding box center [547, 305] width 432 height 14
radio input "true"
click at [730, 350] on span "Добавить" at bounding box center [729, 349] width 52 height 12
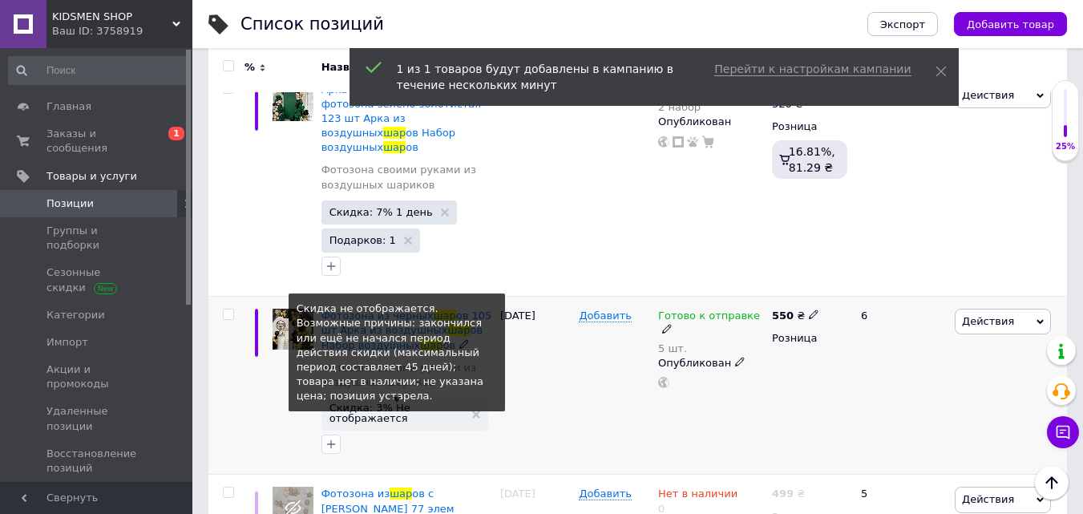
click at [373, 402] on span "Скидка: 3% Не отображается" at bounding box center [396, 412] width 135 height 21
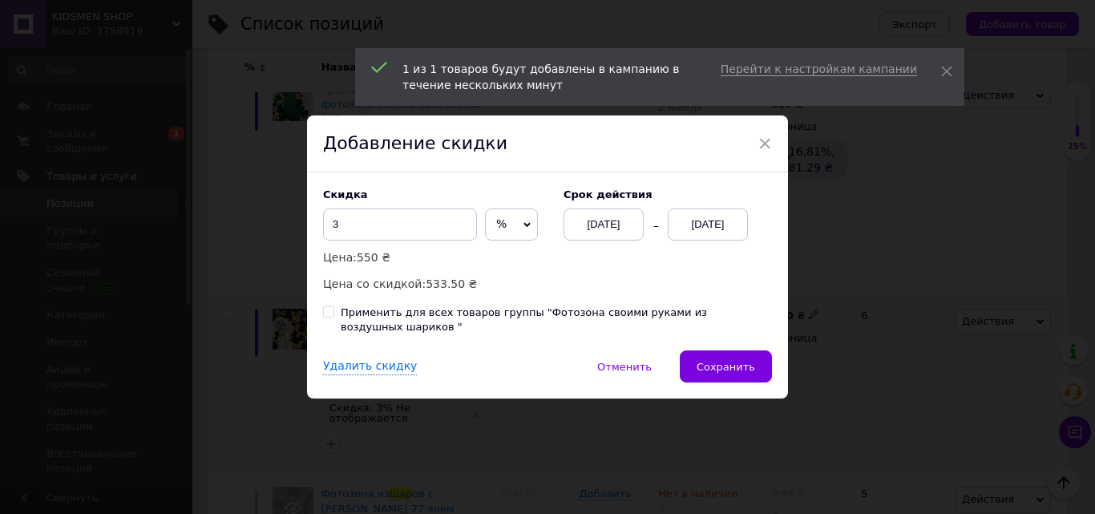
click at [698, 234] on div "[DATE]" at bounding box center [708, 224] width 80 height 32
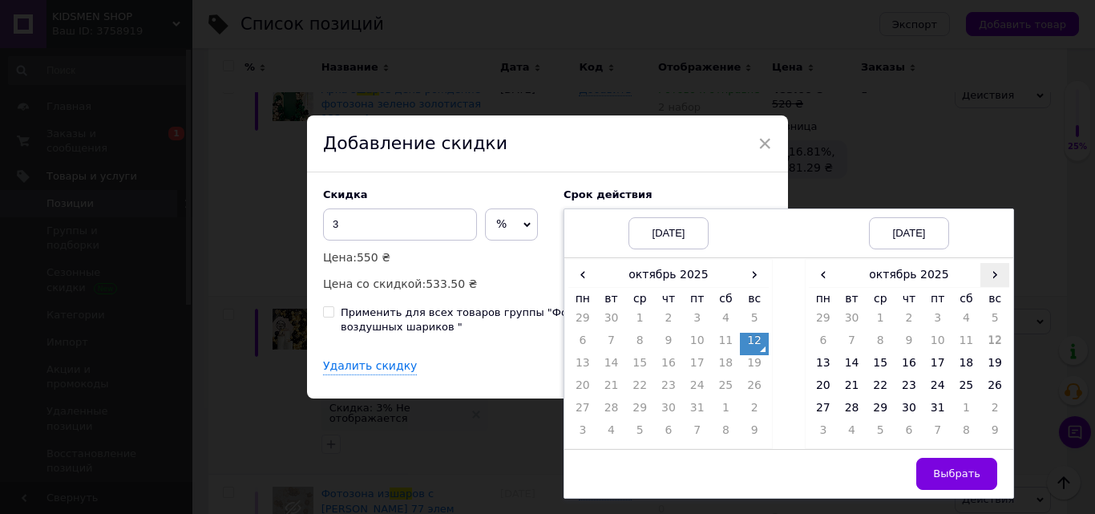
click at [996, 286] on span "›" at bounding box center [994, 274] width 29 height 23
click at [868, 422] on td "26" at bounding box center [880, 411] width 29 height 22
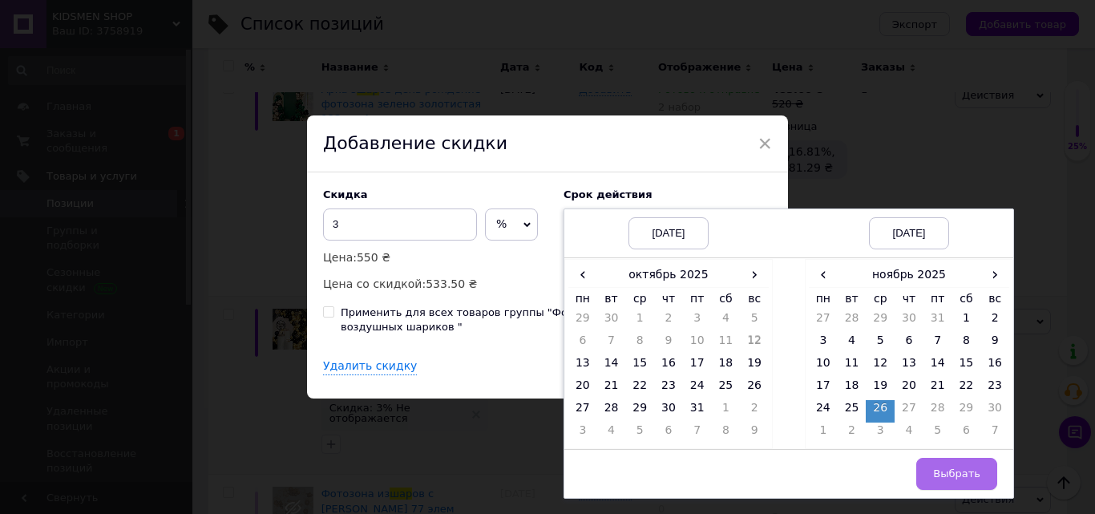
click at [943, 479] on span "Выбрать" at bounding box center [956, 473] width 47 height 12
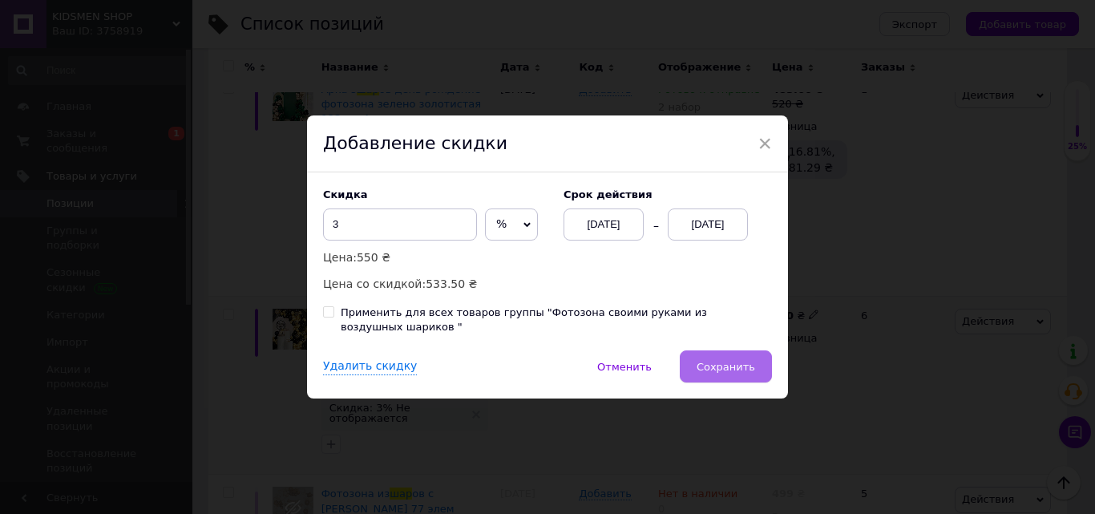
click at [723, 361] on span "Сохранить" at bounding box center [726, 367] width 59 height 12
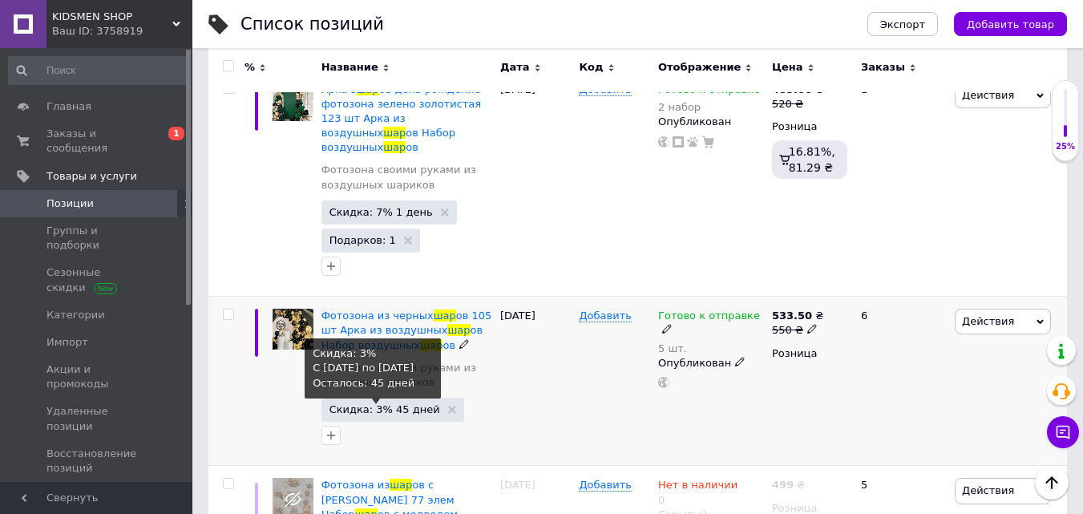
click at [410, 404] on span "Скидка: 3% 45 дней" at bounding box center [384, 409] width 111 height 10
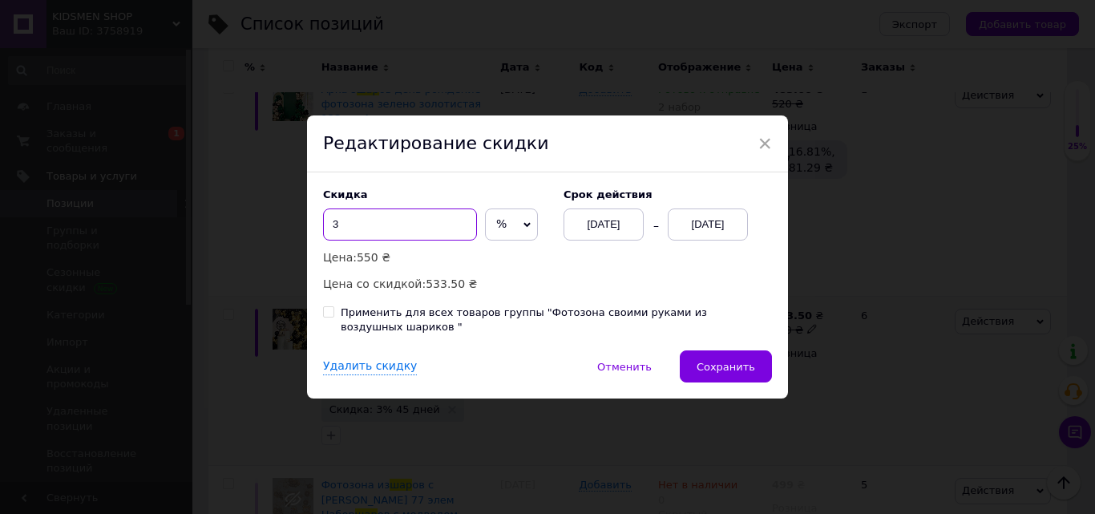
click at [388, 218] on input "3" at bounding box center [400, 224] width 154 height 32
type input "4"
click at [708, 366] on span "Сохранить" at bounding box center [726, 367] width 59 height 12
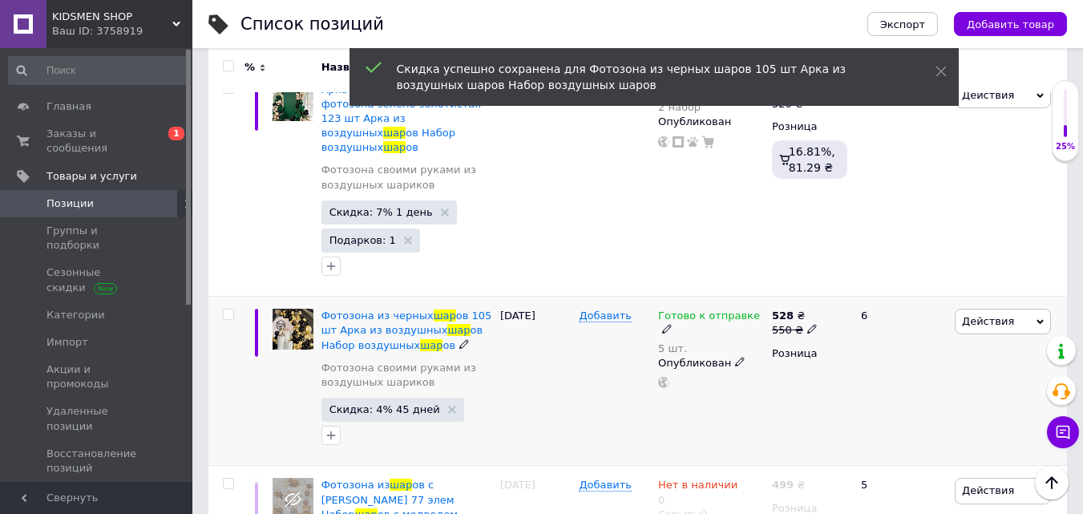
click at [708, 366] on div "Готово к отправке 5 шт. Опубликован" at bounding box center [711, 381] width 114 height 169
click at [115, 30] on div "Ваш ID: 3758919" at bounding box center [122, 31] width 140 height 14
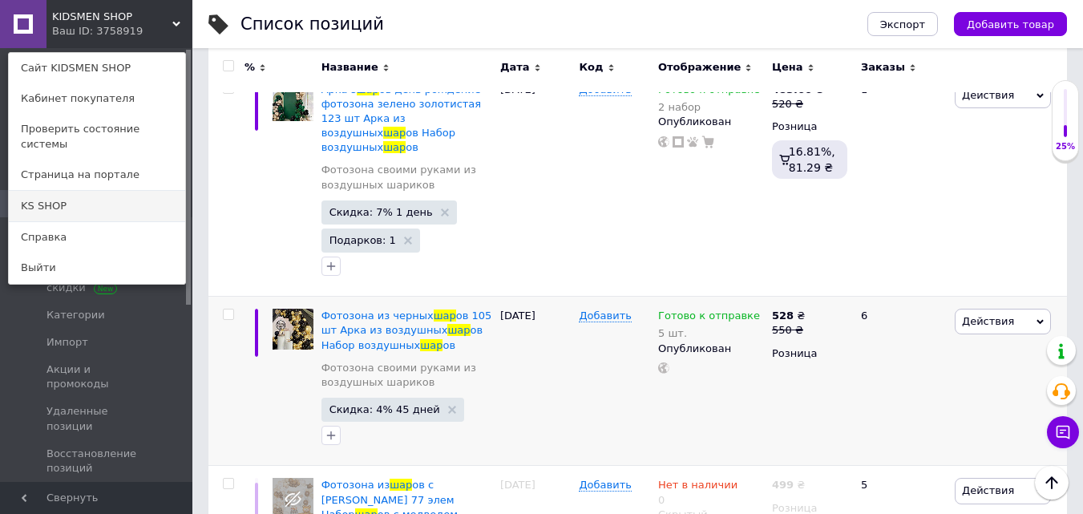
click at [119, 198] on link "KS SHOP" at bounding box center [97, 206] width 176 height 30
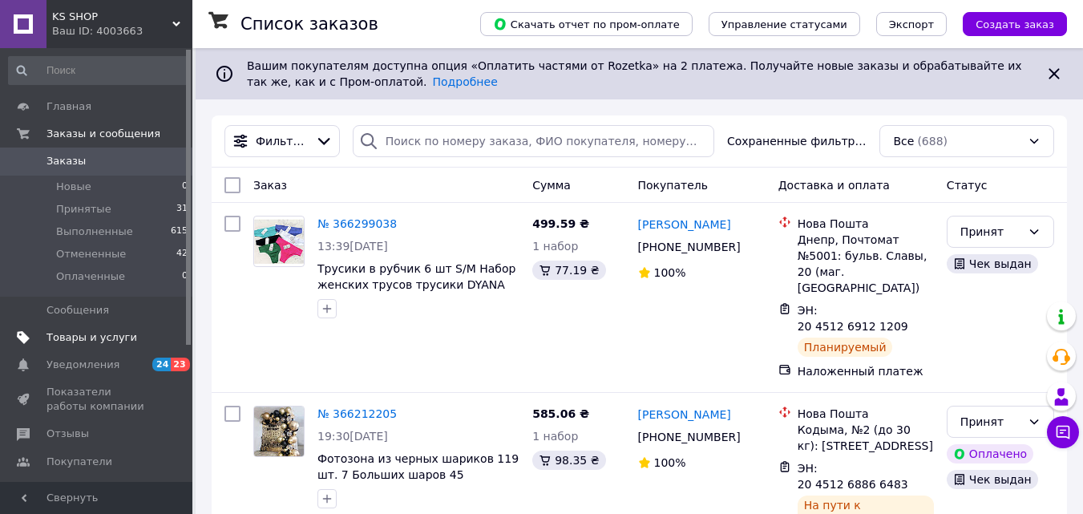
click at [94, 341] on span "Товары и услуги" at bounding box center [91, 337] width 91 height 14
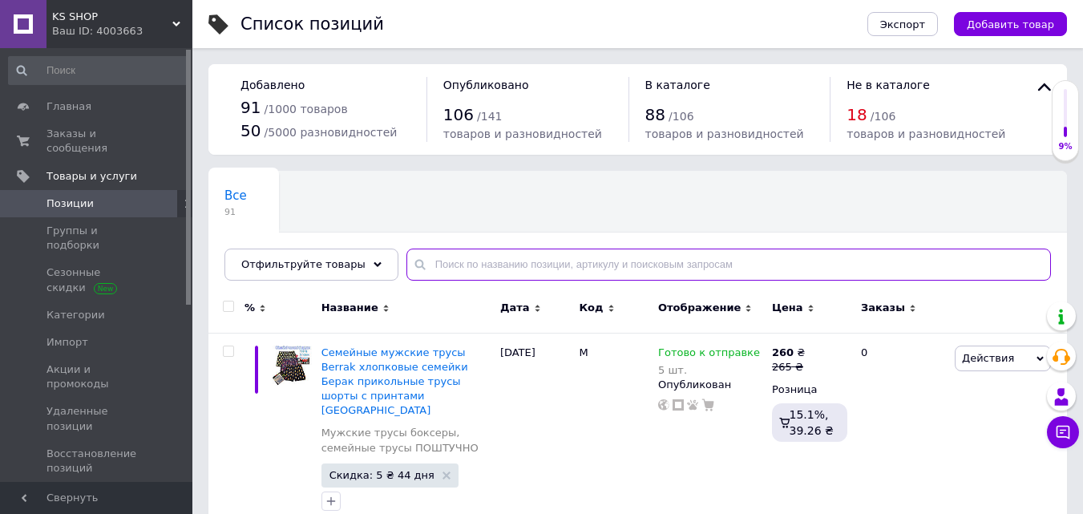
click at [469, 266] on input "text" at bounding box center [728, 264] width 644 height 32
type input "щ"
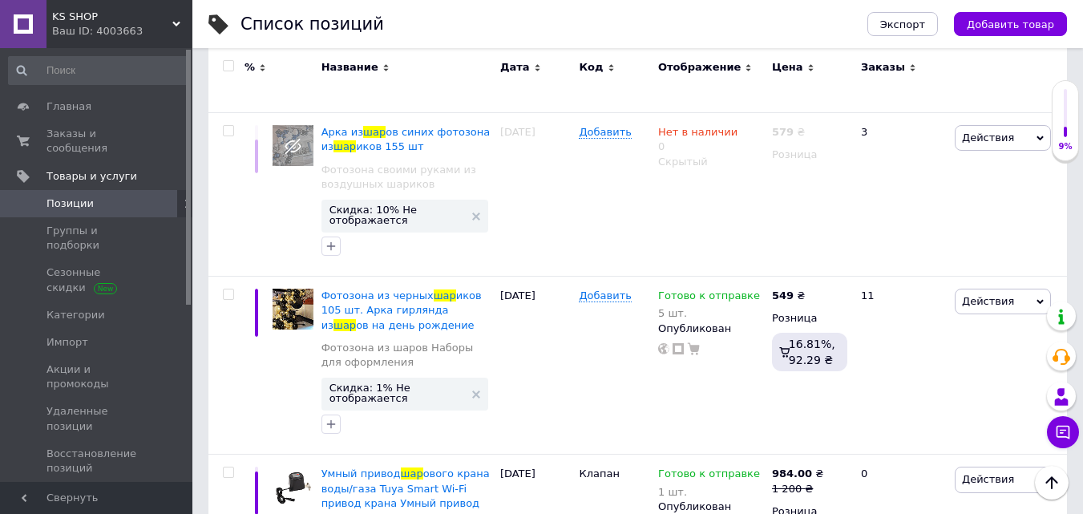
scroll to position [3581, 0]
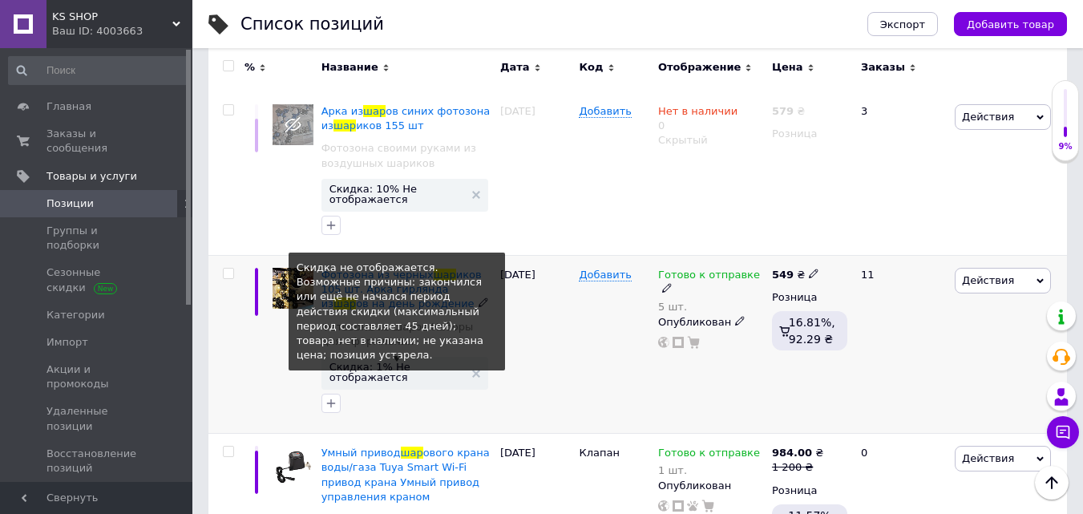
type input "шар"
click at [422, 362] on span "Скидка: 1% Не отображается" at bounding box center [396, 372] width 135 height 21
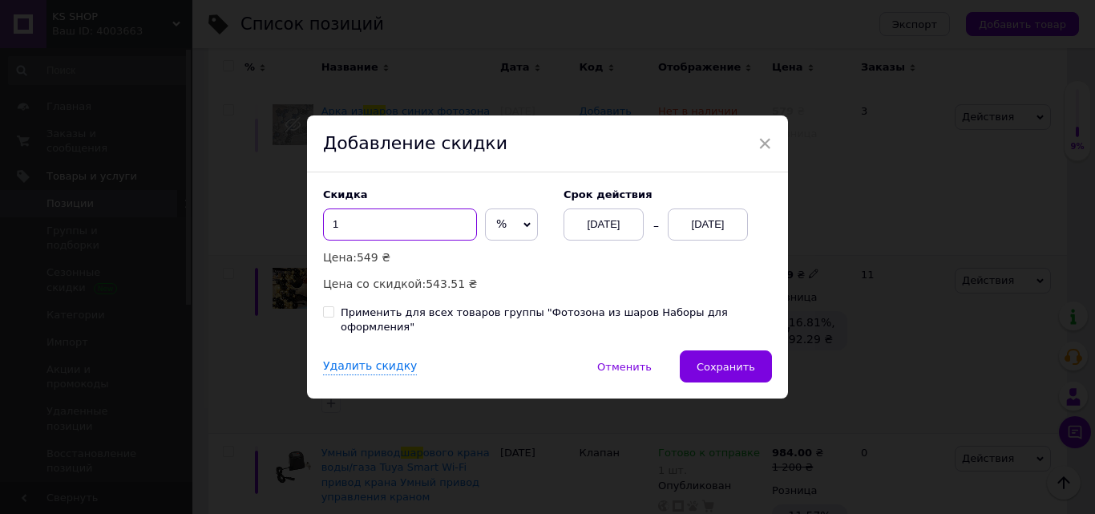
click at [417, 237] on input "1" at bounding box center [400, 224] width 154 height 32
type input "3"
click at [696, 240] on div "[DATE]" at bounding box center [708, 224] width 80 height 32
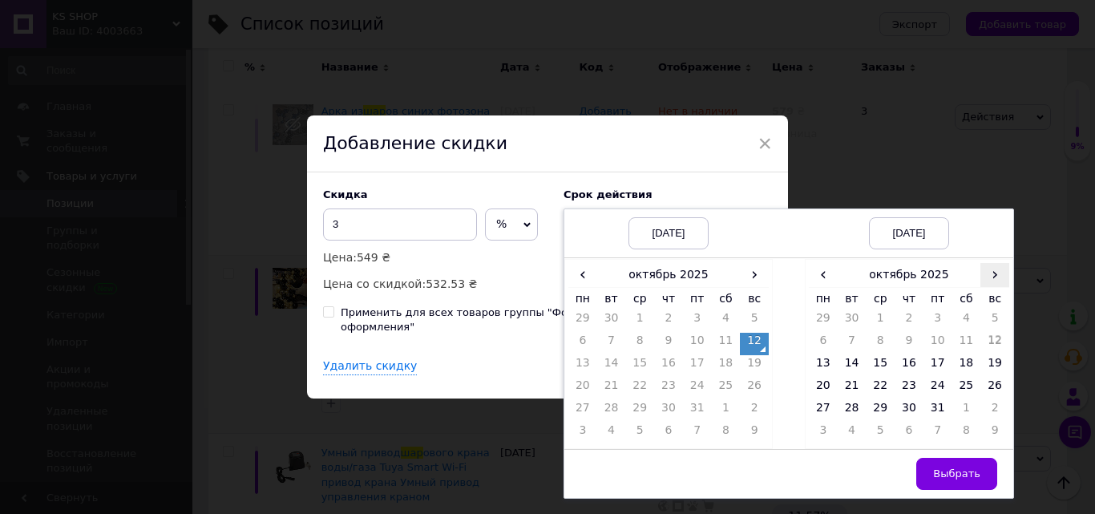
click at [996, 286] on span "›" at bounding box center [994, 274] width 29 height 23
click at [873, 420] on td "26" at bounding box center [880, 411] width 29 height 22
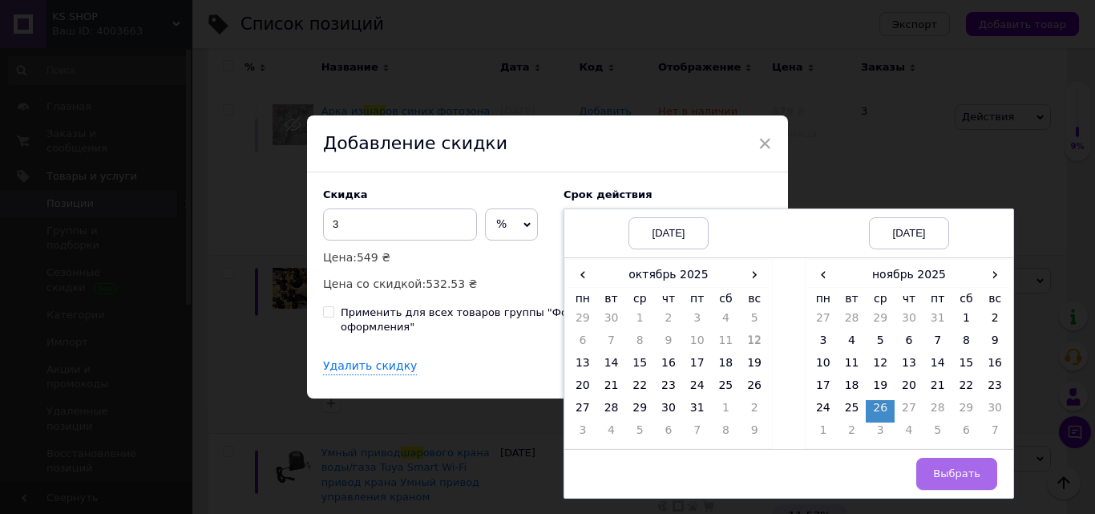
click at [959, 479] on span "Выбрать" at bounding box center [956, 473] width 47 height 12
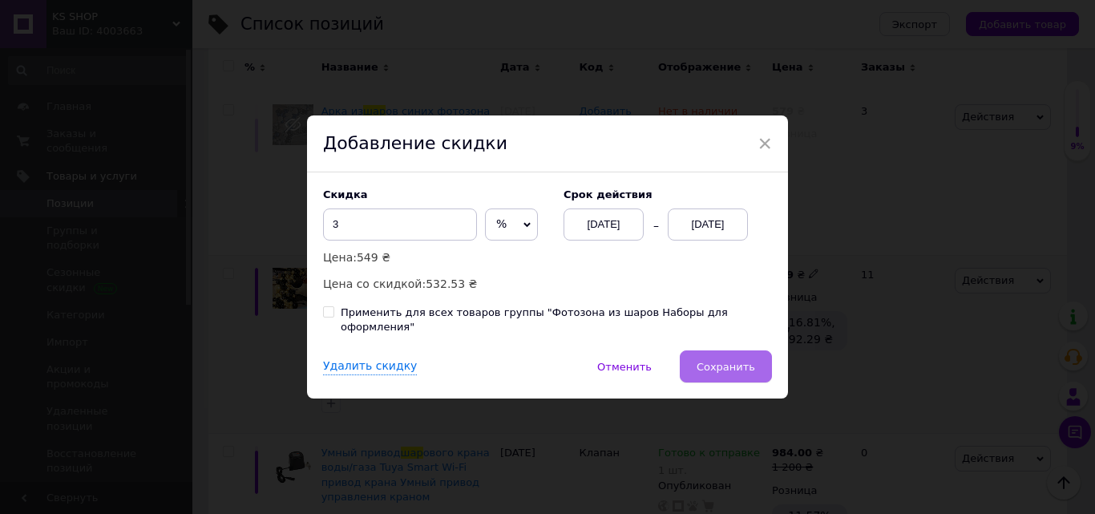
click at [743, 366] on span "Сохранить" at bounding box center [726, 367] width 59 height 12
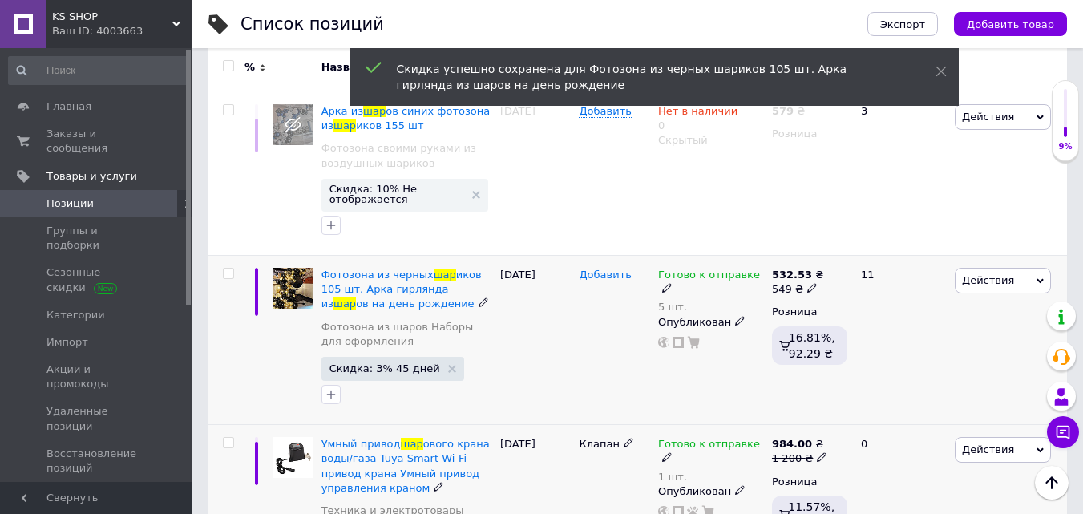
click at [745, 425] on div "Готово к отправке 1 шт. Опубликован" at bounding box center [711, 509] width 114 height 169
click at [973, 274] on span "Действия" at bounding box center [988, 280] width 52 height 12
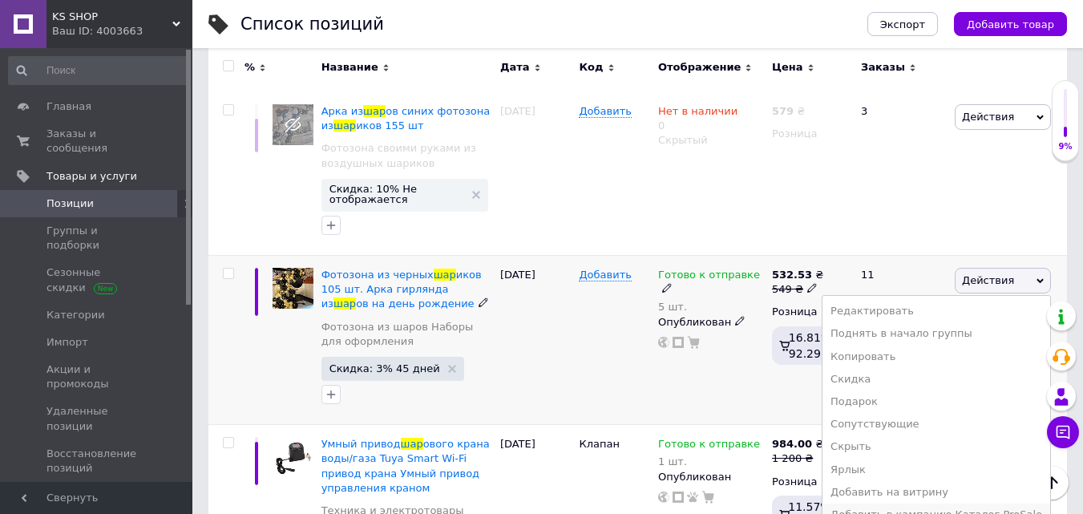
click at [883, 503] on li "Добавить в кампанию Каталог ProSale" at bounding box center [936, 514] width 228 height 22
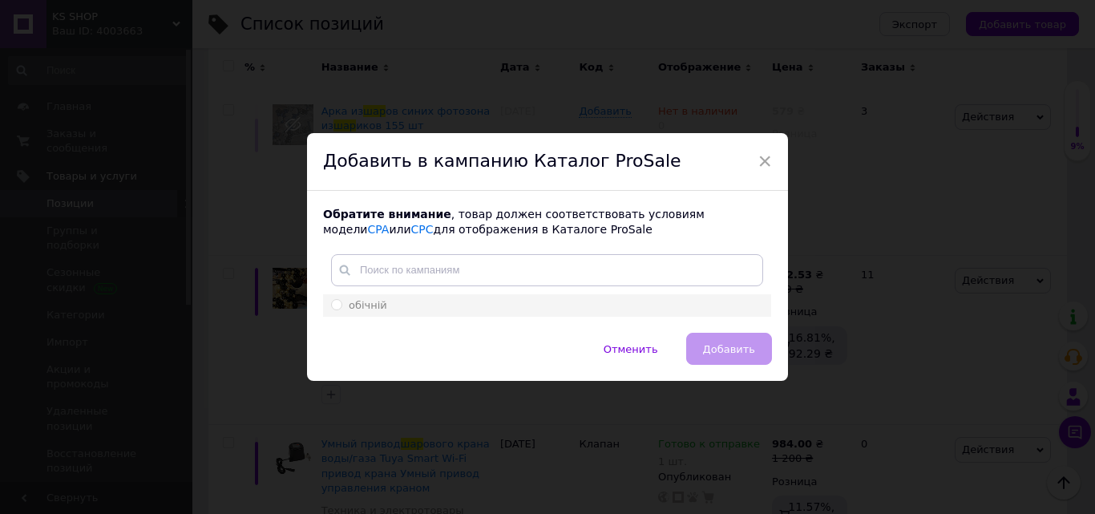
click at [500, 300] on div "обічній" at bounding box center [547, 305] width 432 height 14
radio input "true"
click at [711, 341] on button "Добавить" at bounding box center [729, 349] width 86 height 32
